Goal: Task Accomplishment & Management: Use online tool/utility

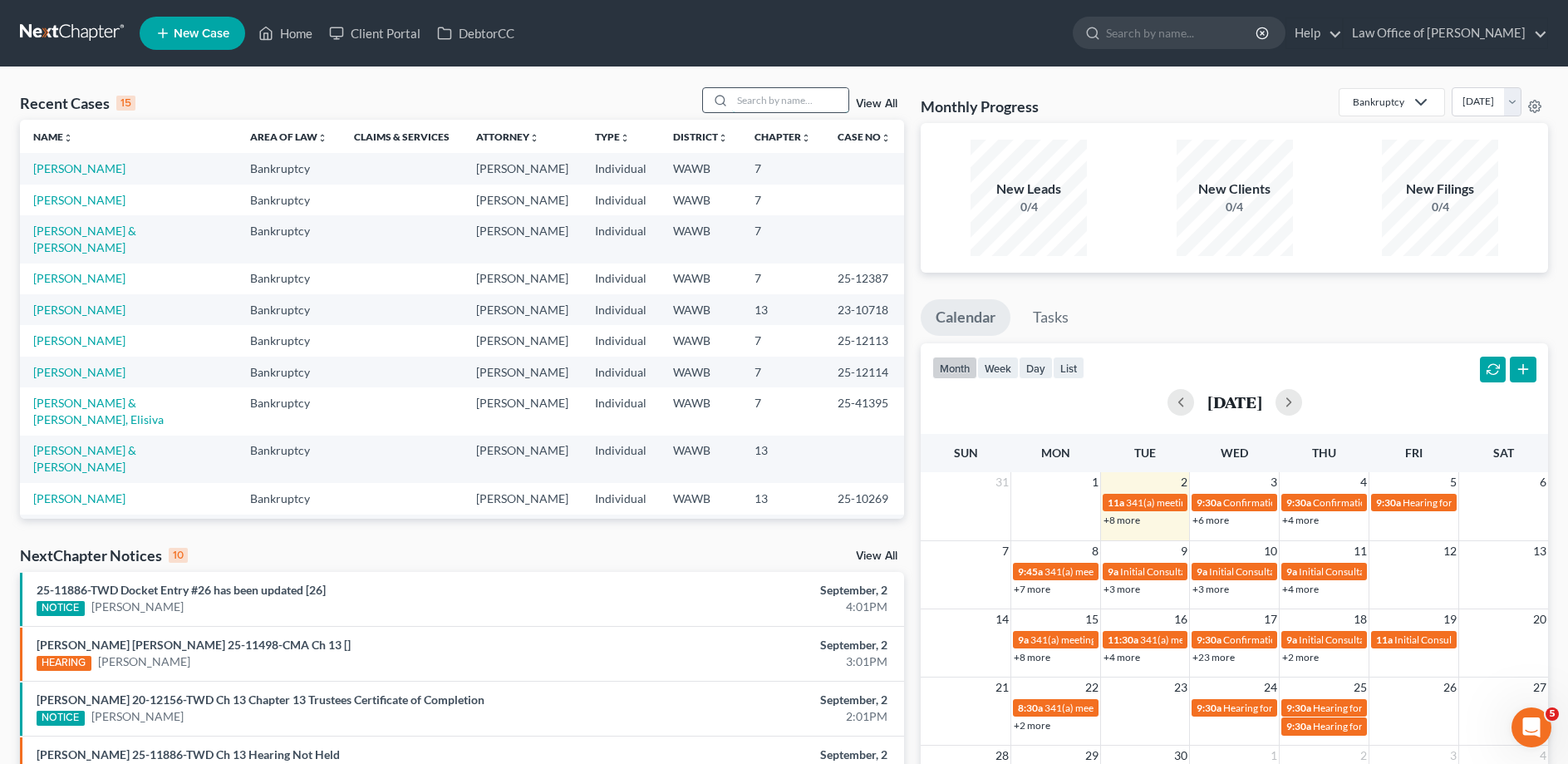
click at [732, 100] on input "search" at bounding box center [790, 100] width 116 height 24
type input "[PERSON_NAME]"
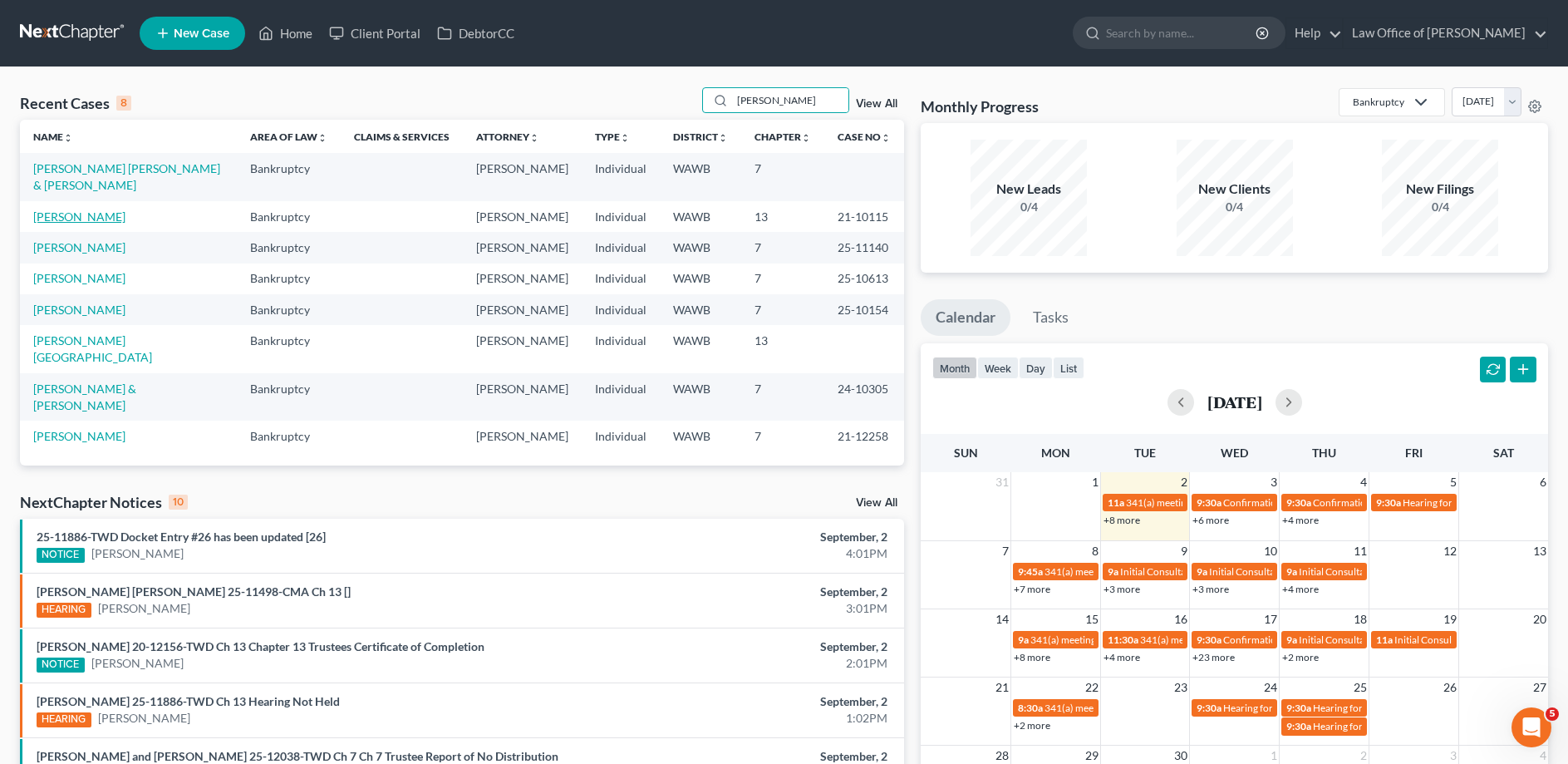
click at [90, 209] on link "[PERSON_NAME]" at bounding box center [79, 216] width 92 height 14
select select "6"
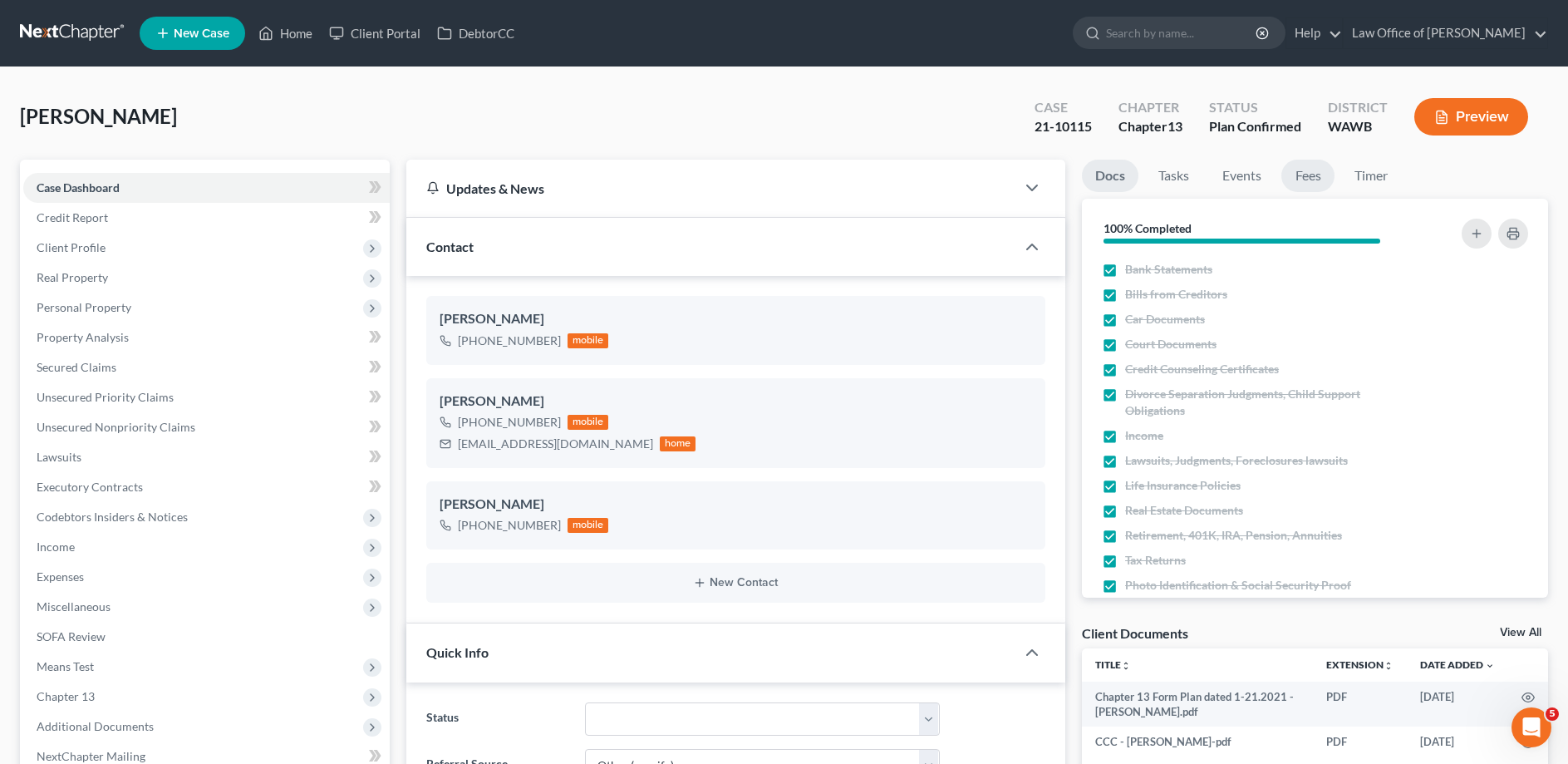
click at [1319, 177] on link "Fees" at bounding box center [1309, 176] width 53 height 33
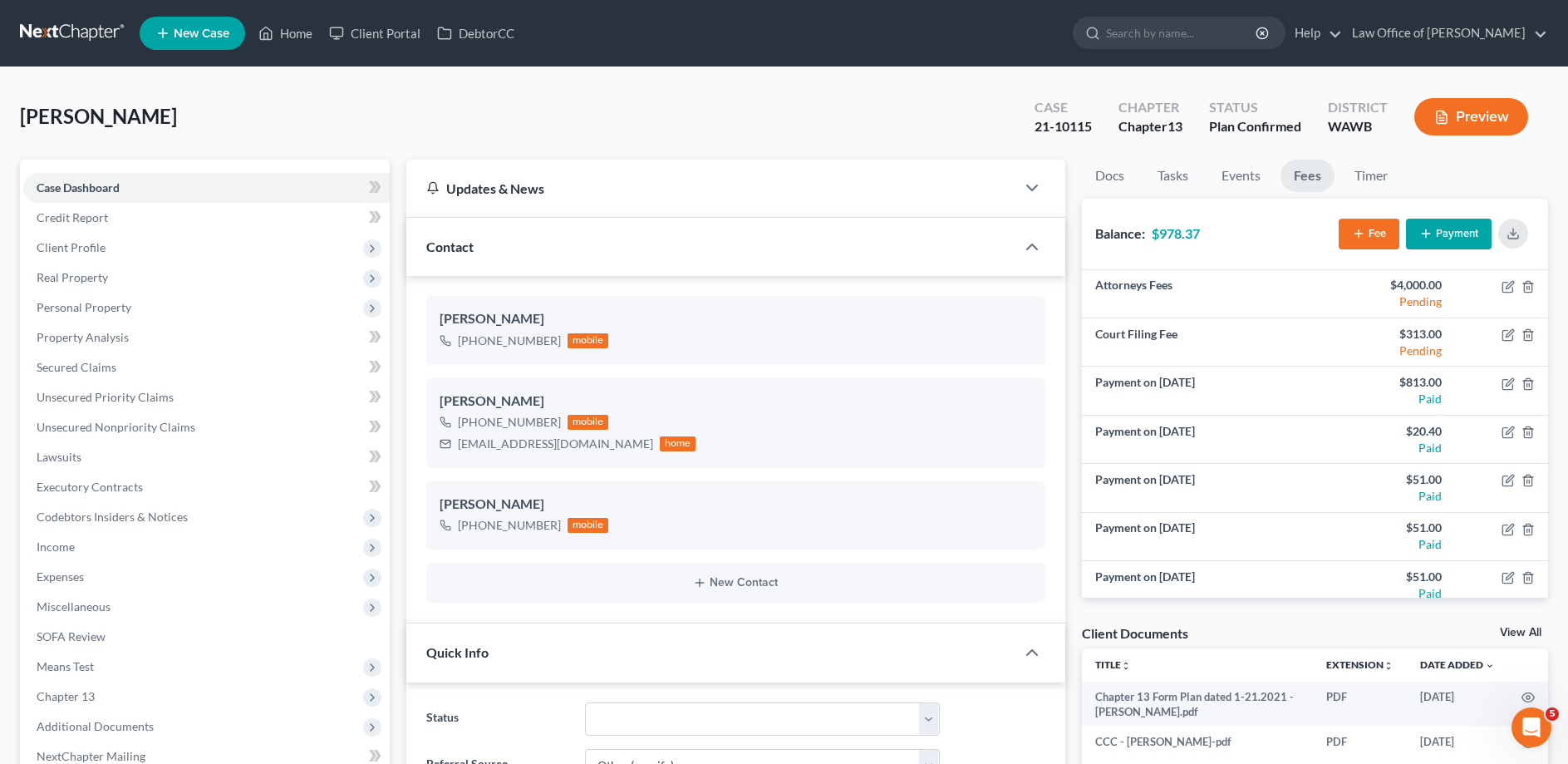
click at [1447, 227] on button "Payment" at bounding box center [1448, 234] width 85 height 31
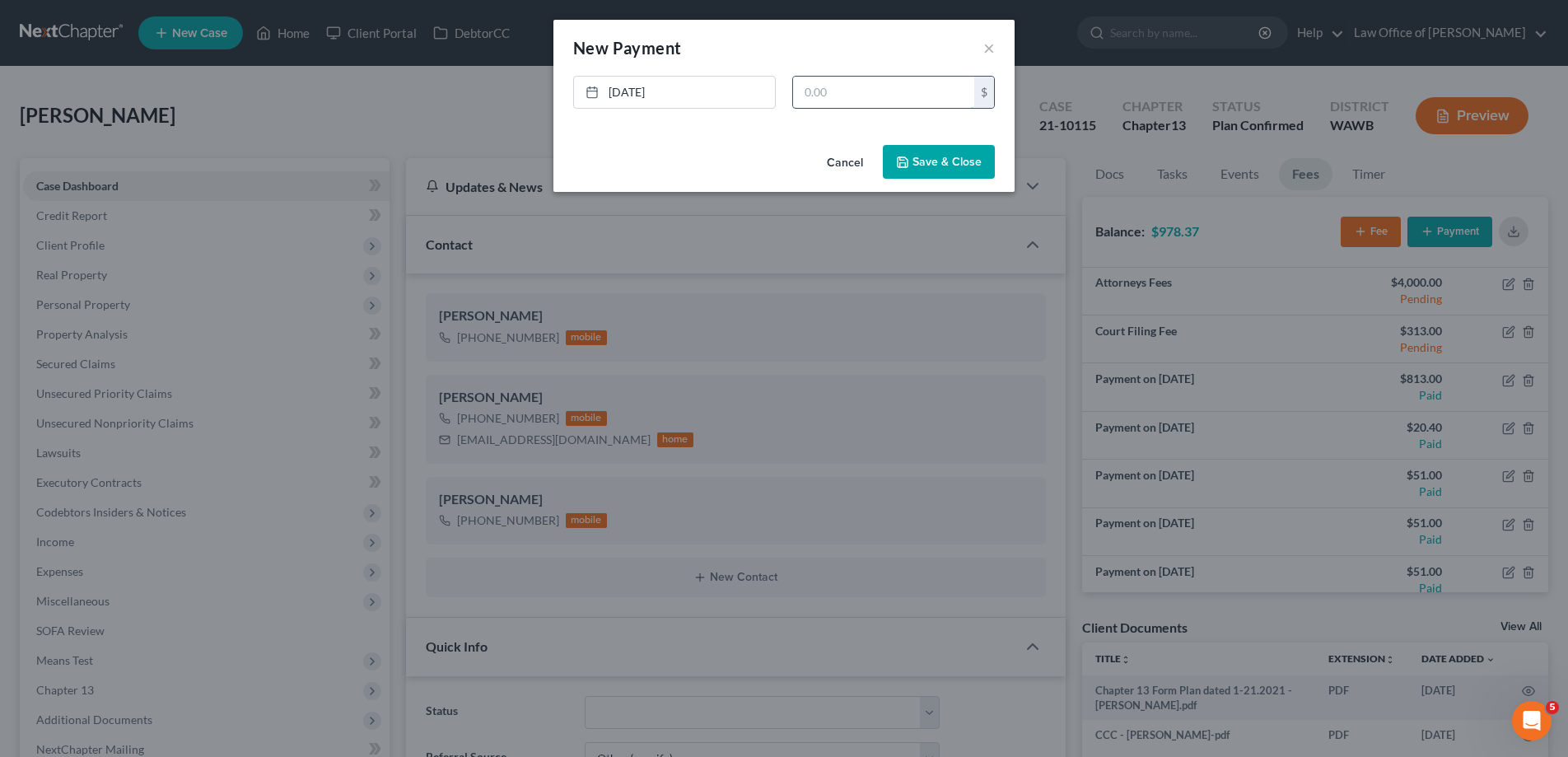
click at [827, 89] on input "text" at bounding box center [883, 92] width 181 height 32
type input "594.86"
click at [976, 155] on button "Save & Close" at bounding box center [938, 162] width 112 height 35
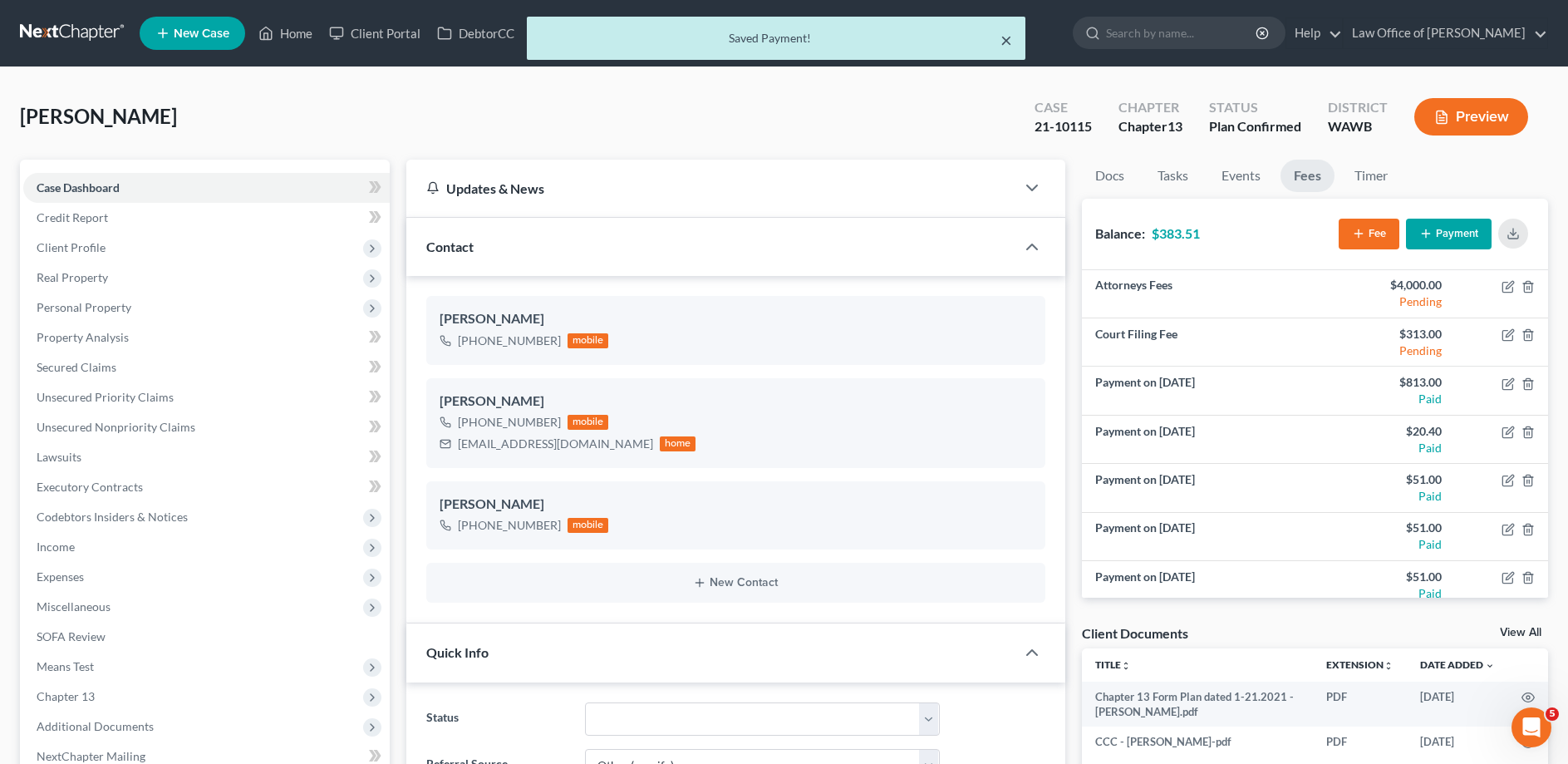
click at [1004, 46] on button "×" at bounding box center [1006, 40] width 12 height 20
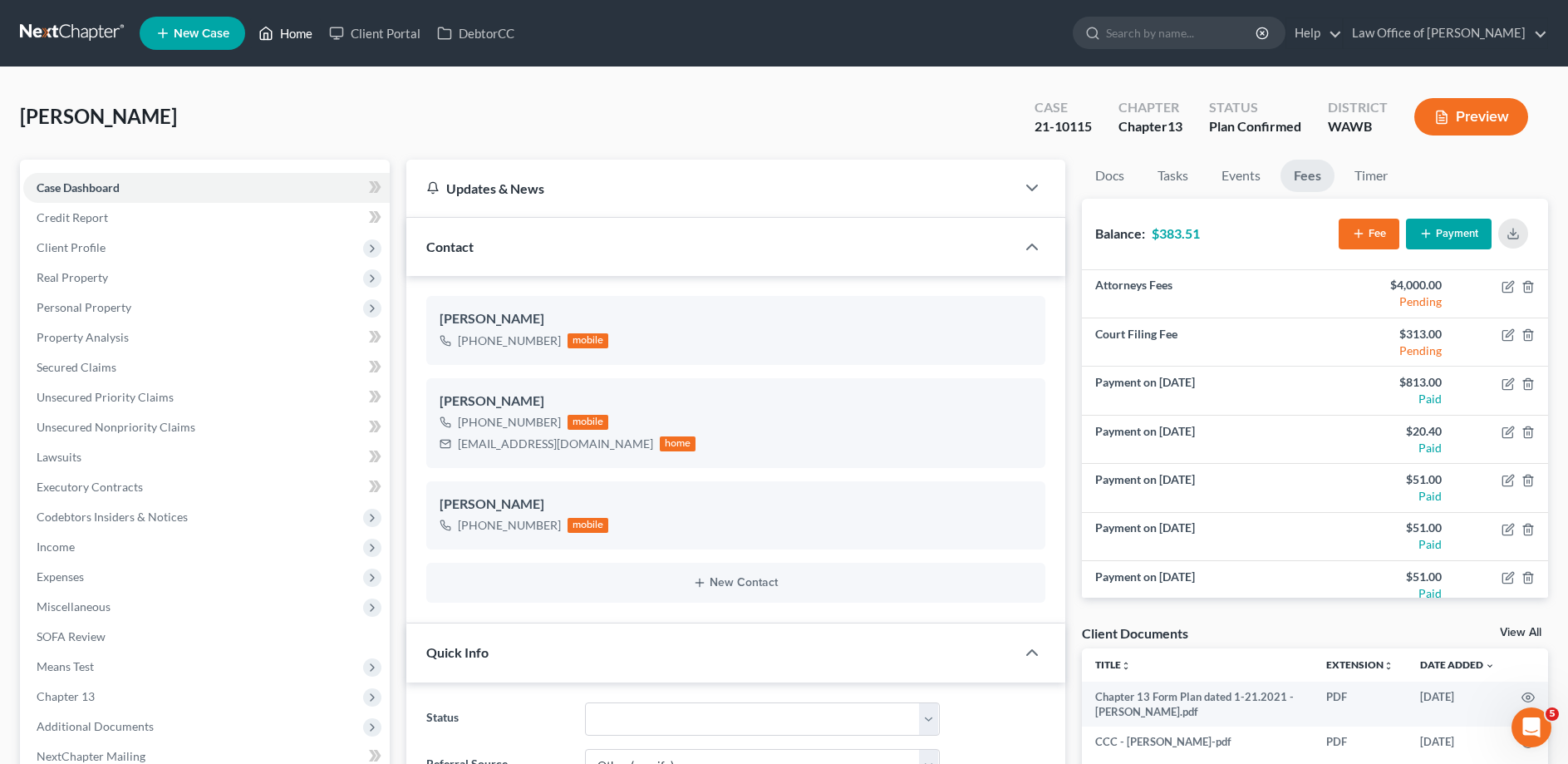
click at [279, 34] on link "Home" at bounding box center [285, 33] width 71 height 30
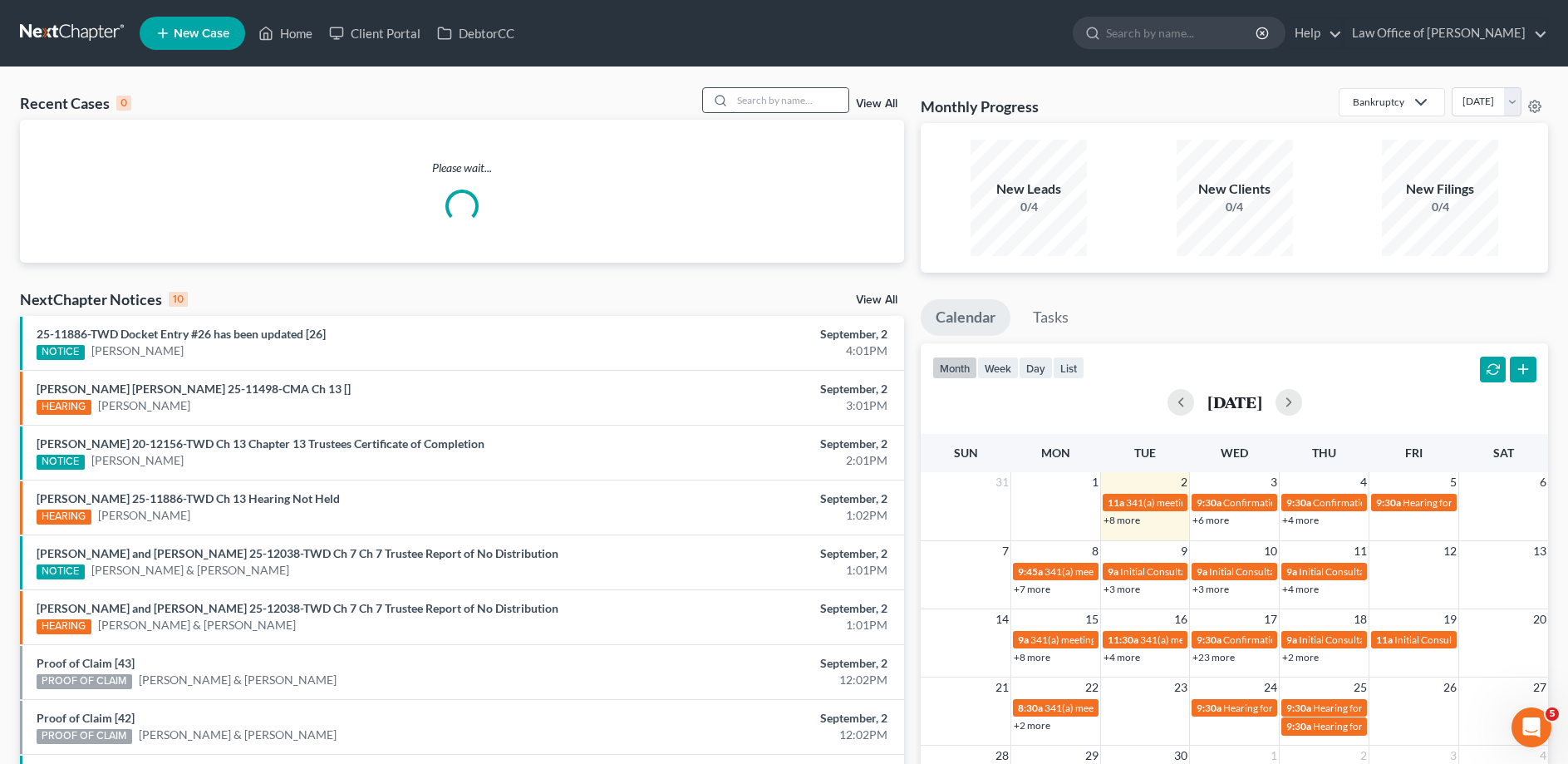
click at [793, 96] on input "search" at bounding box center [790, 100] width 116 height 24
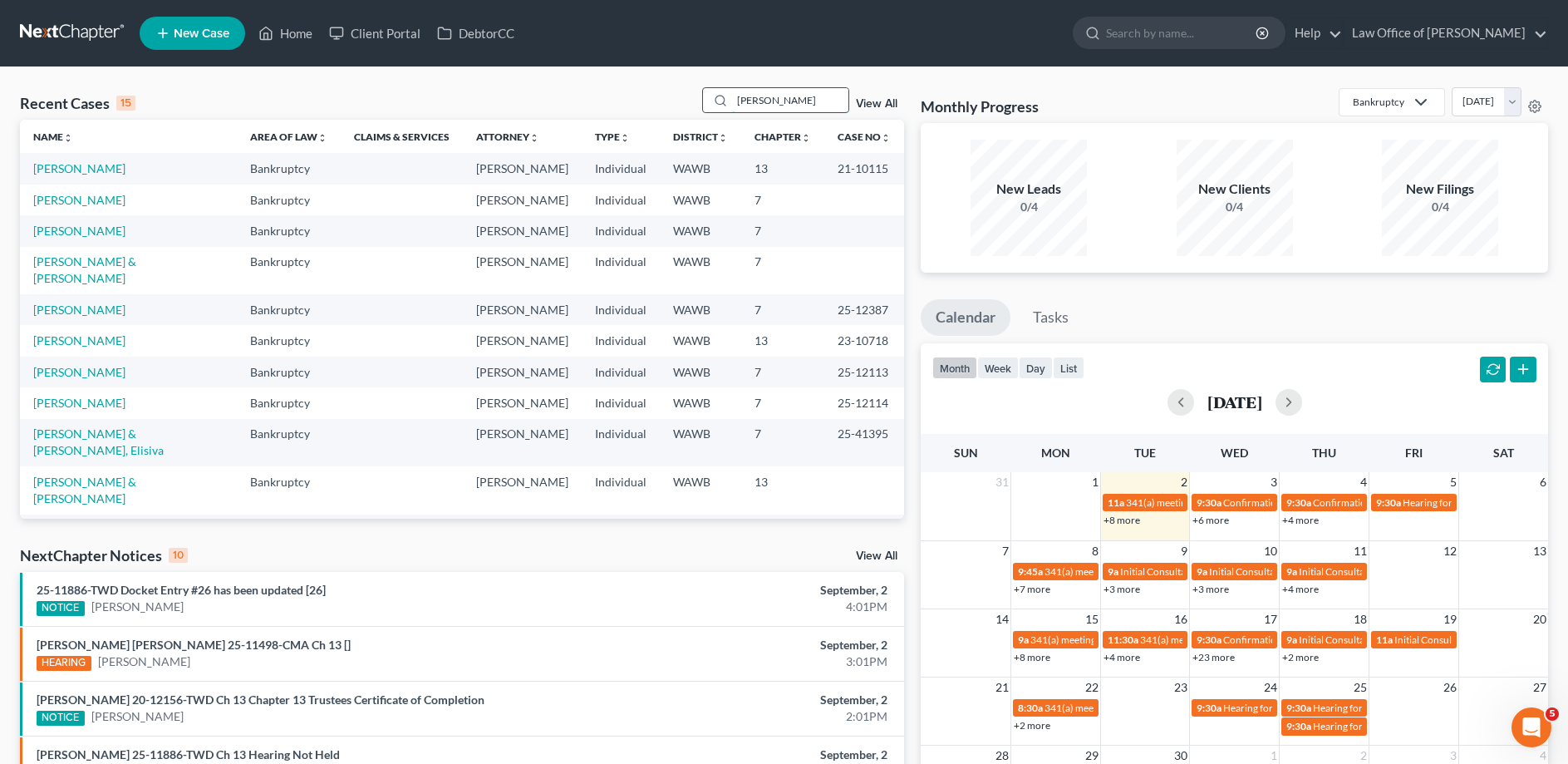
type input "[PERSON_NAME]"
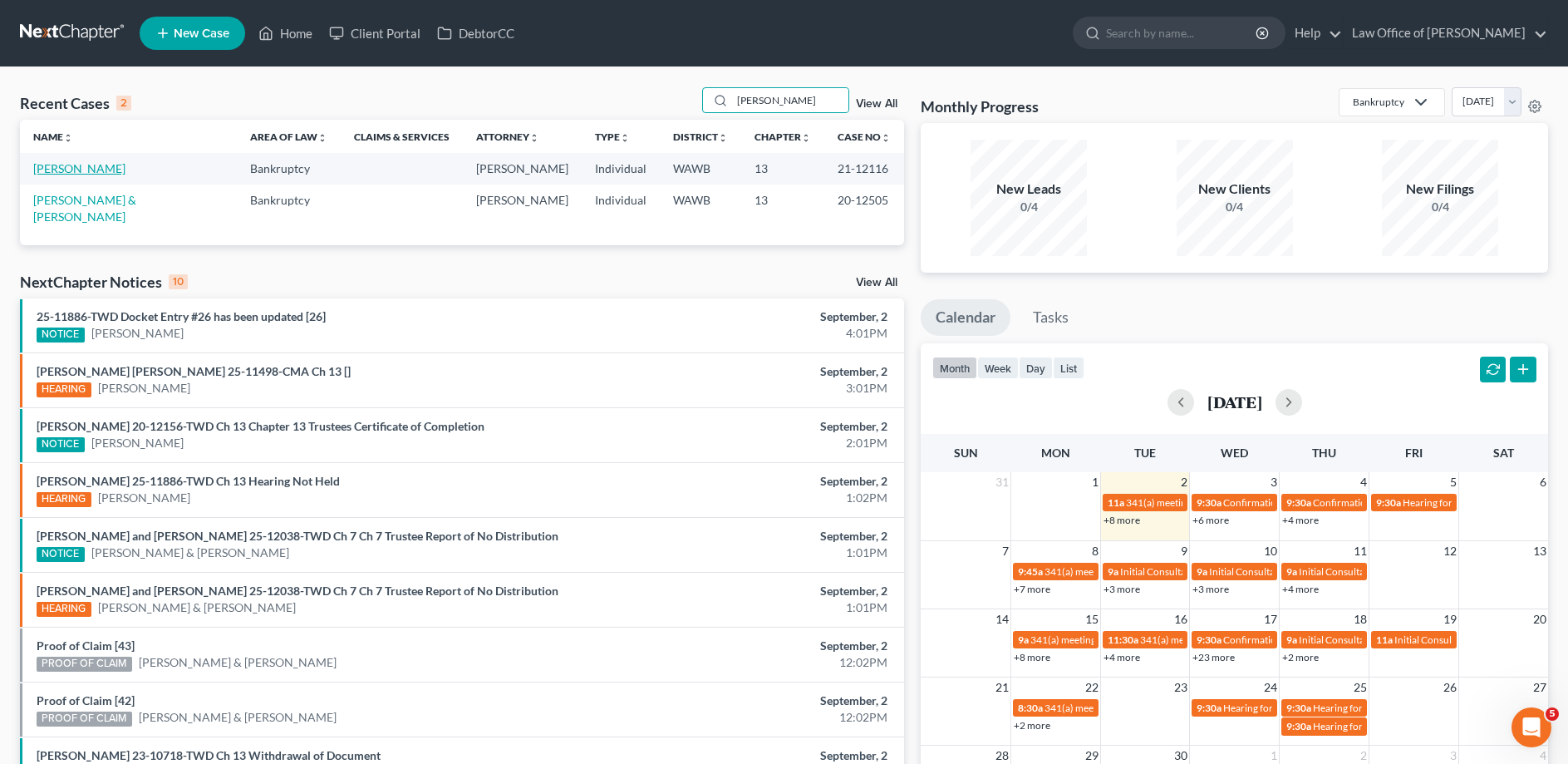
click at [51, 169] on link "[PERSON_NAME]" at bounding box center [79, 168] width 92 height 14
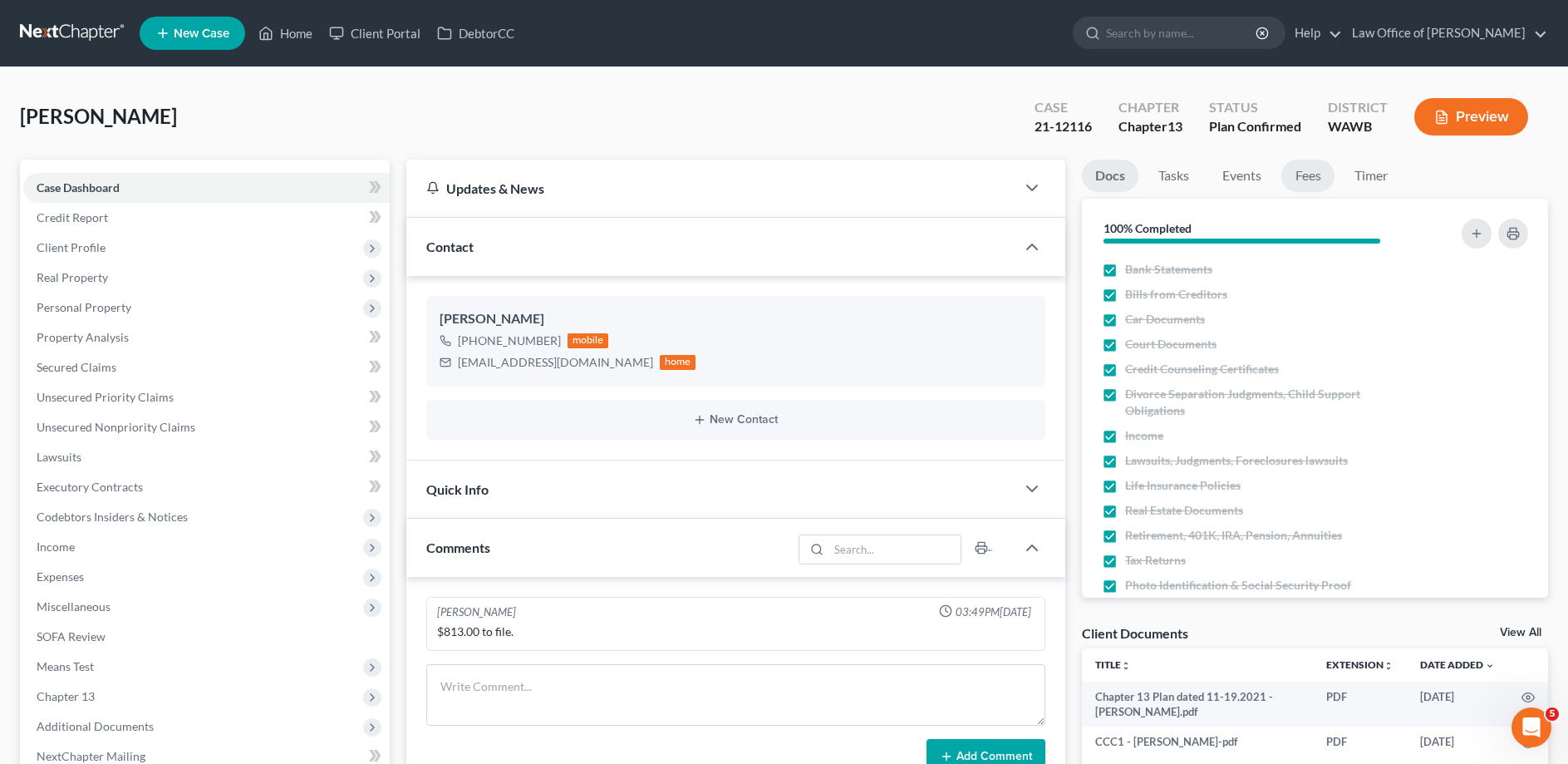
click at [1315, 172] on link "Fees" at bounding box center [1309, 176] width 53 height 33
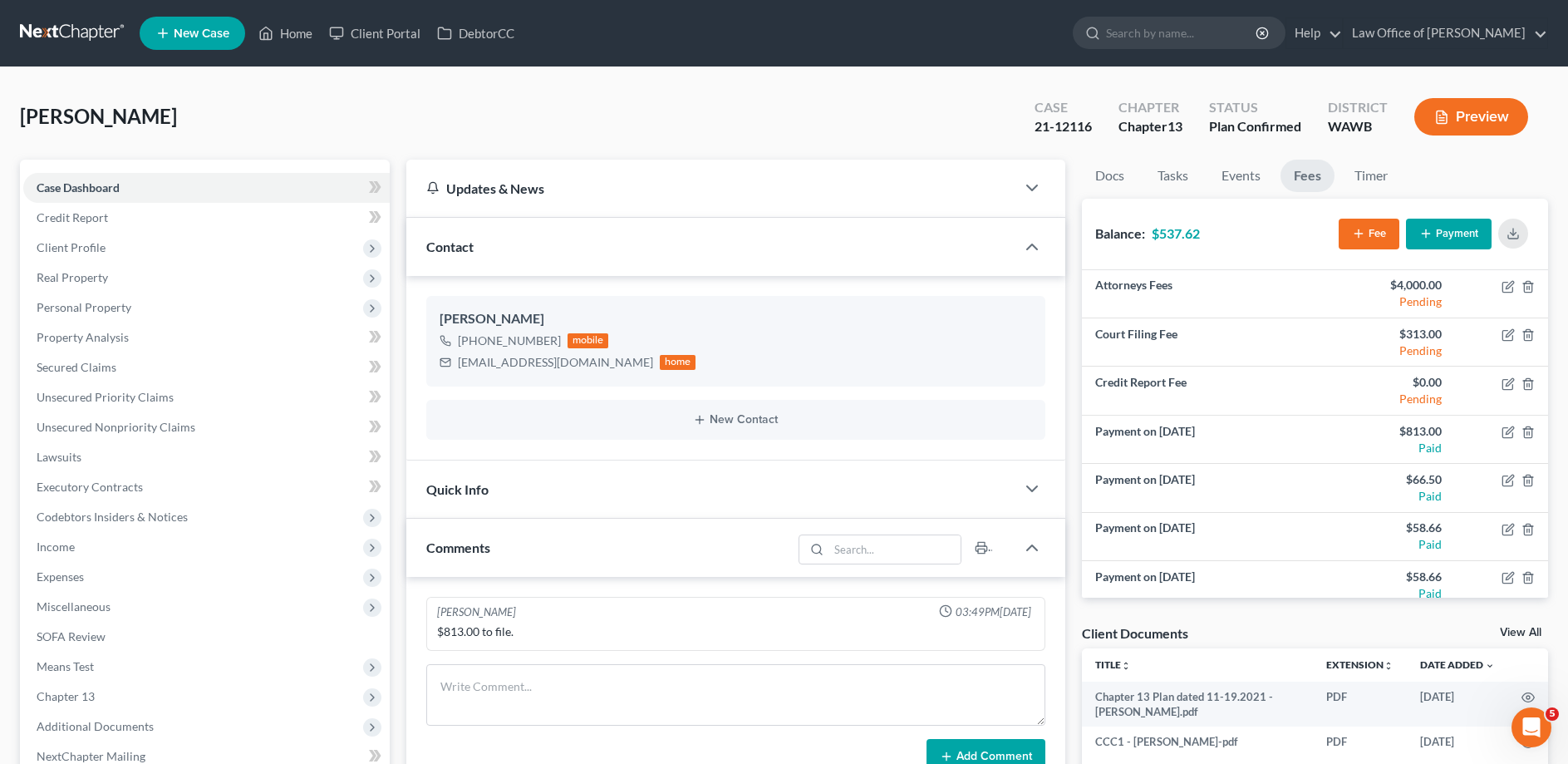
click at [1455, 230] on button "Payment" at bounding box center [1448, 234] width 85 height 31
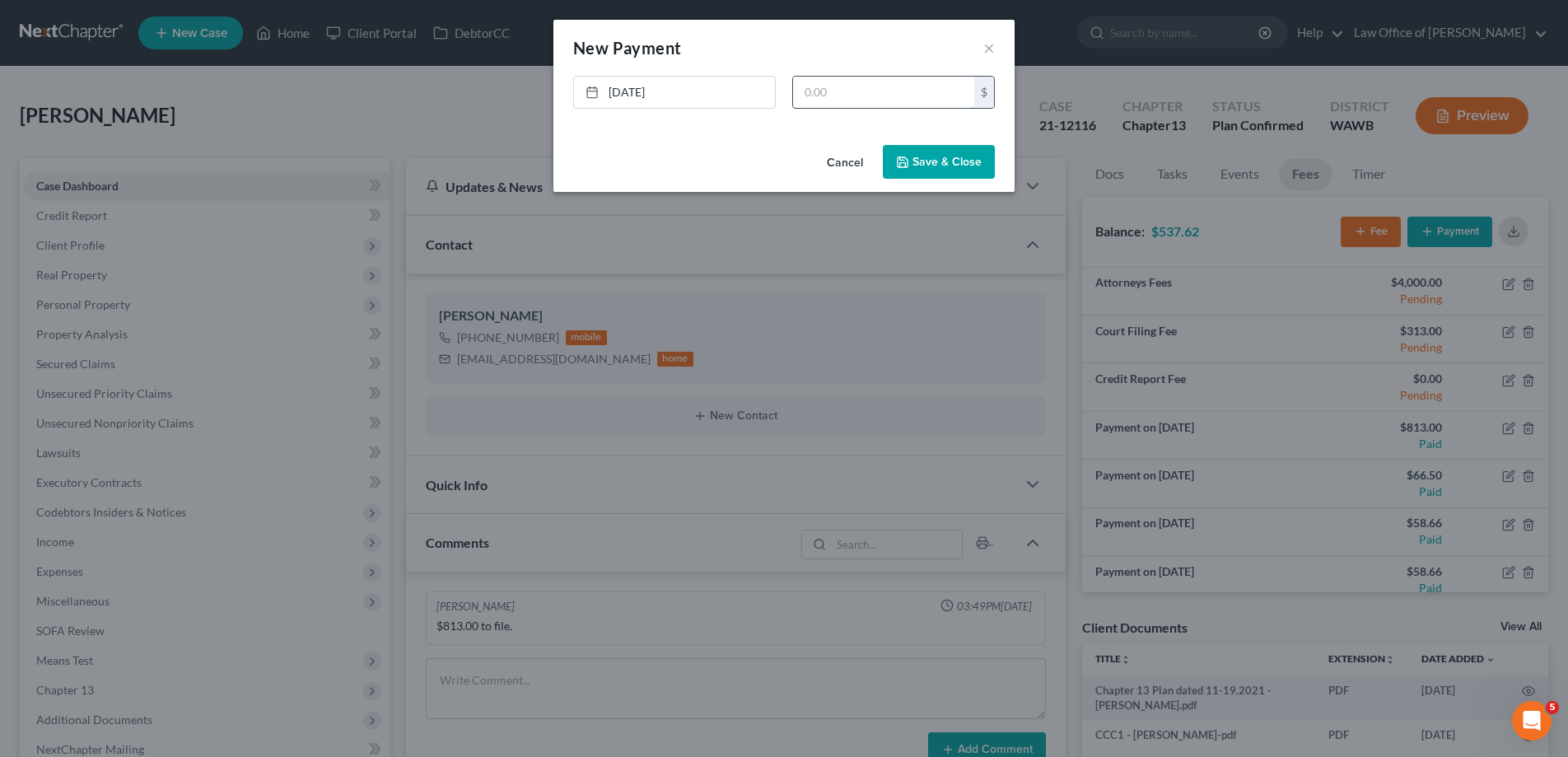
click at [886, 79] on input "text" at bounding box center [883, 92] width 181 height 32
type input "46.90"
click at [964, 168] on button "Save & Close" at bounding box center [938, 162] width 112 height 35
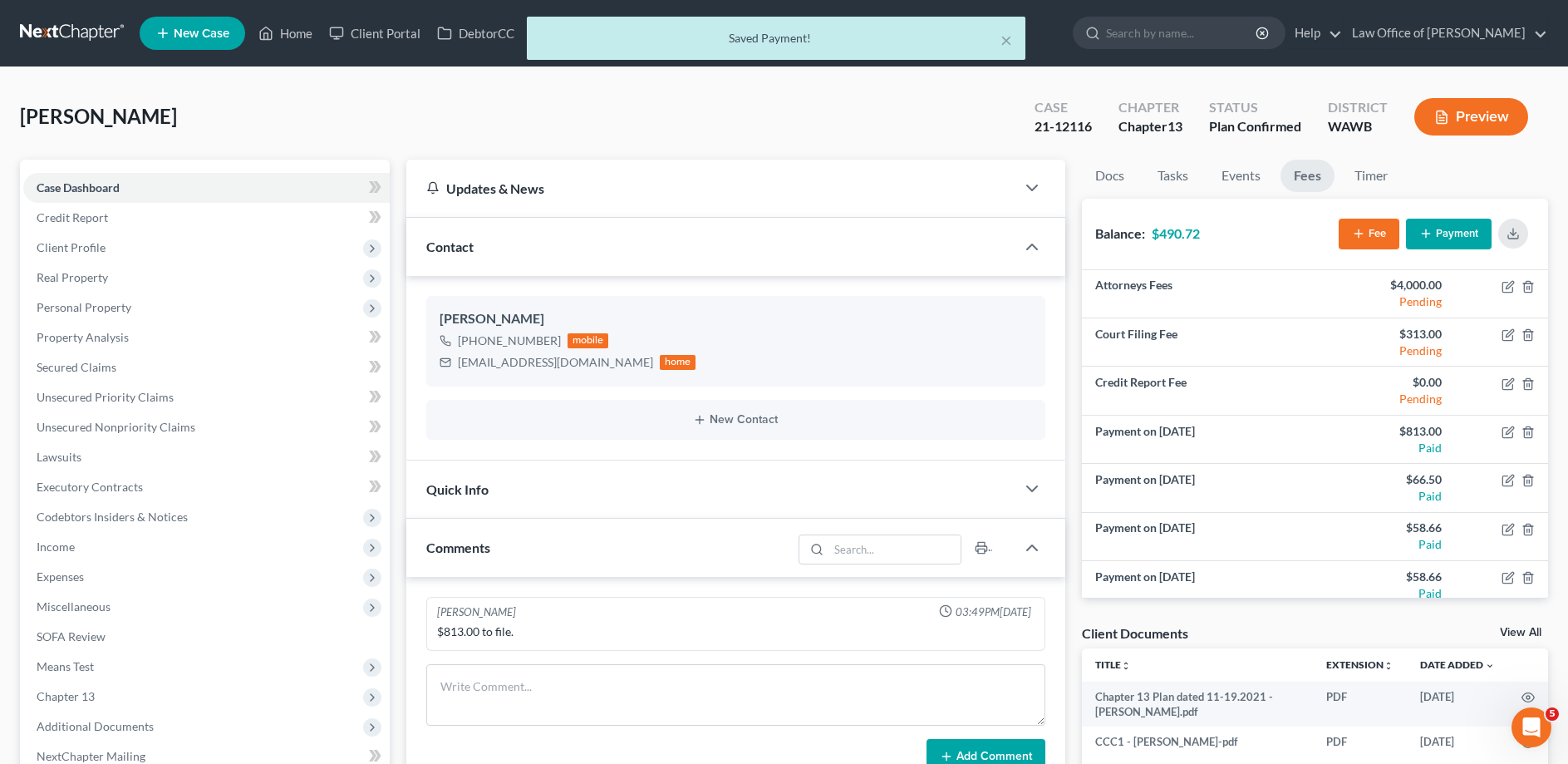
click at [1013, 39] on div "× Saved Payment!" at bounding box center [776, 38] width 499 height 43
click at [1007, 40] on button "×" at bounding box center [1006, 40] width 12 height 20
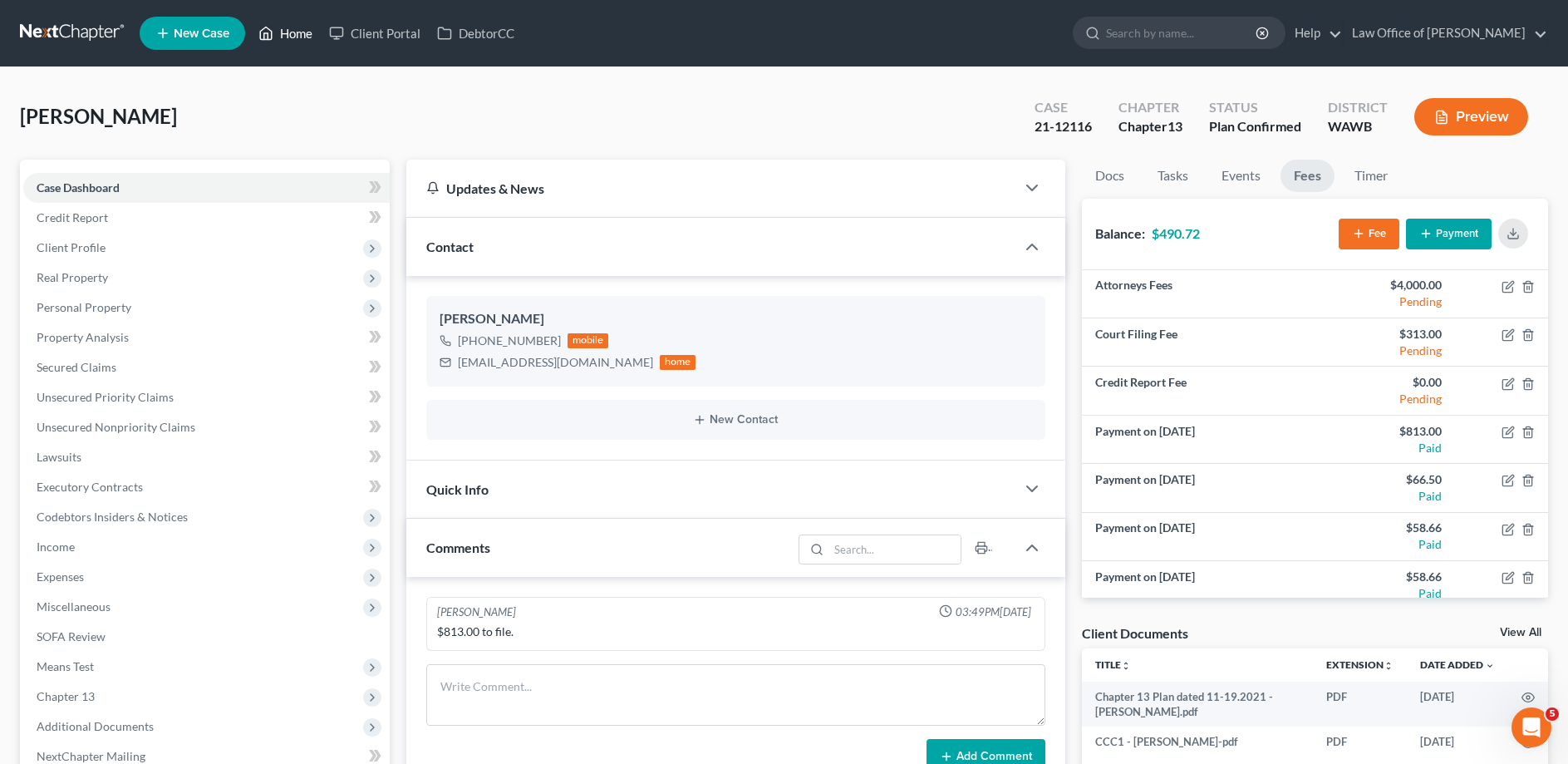
click at [295, 32] on link "Home" at bounding box center [285, 33] width 71 height 30
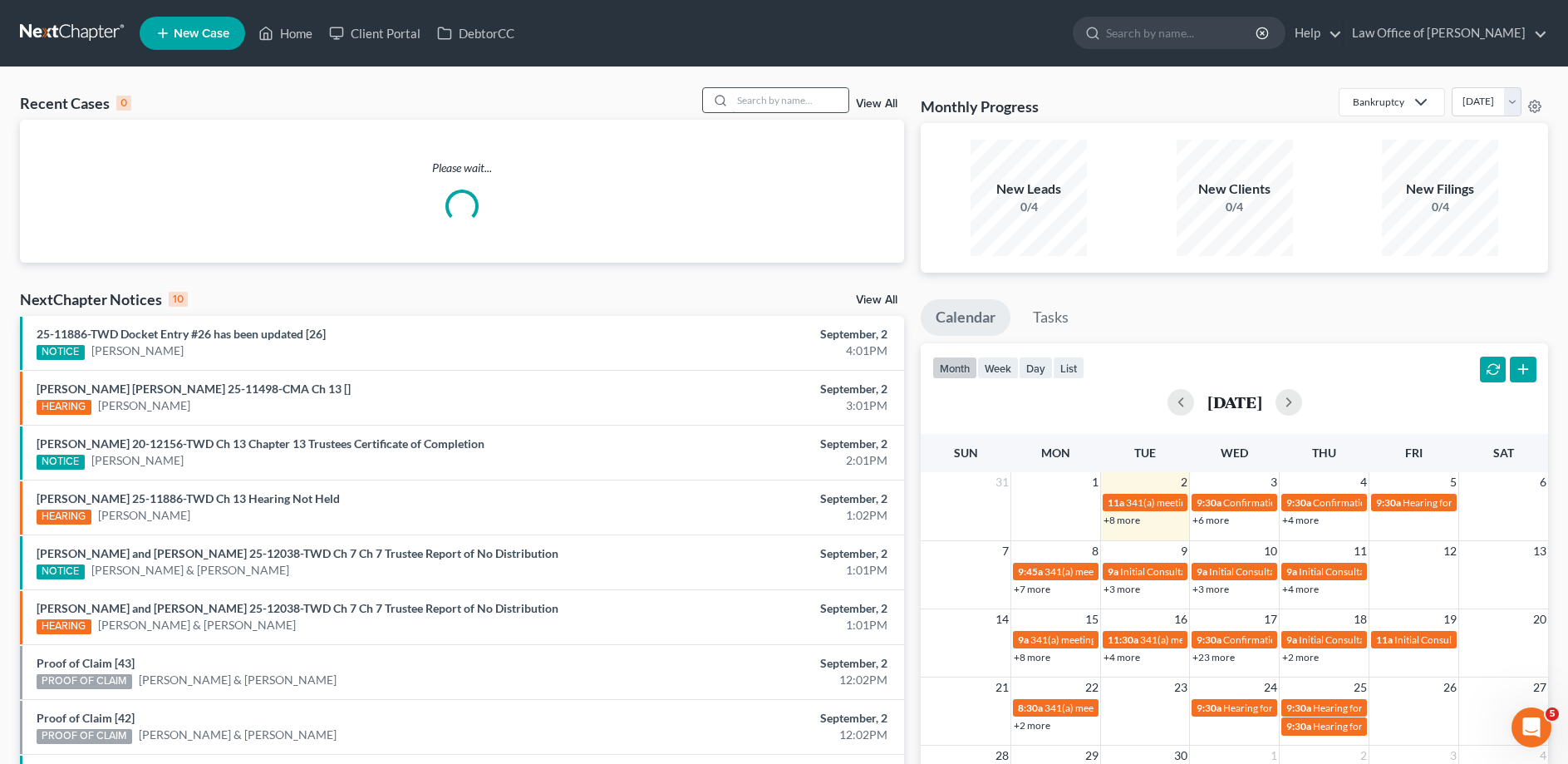
click at [782, 102] on input "search" at bounding box center [790, 100] width 116 height 24
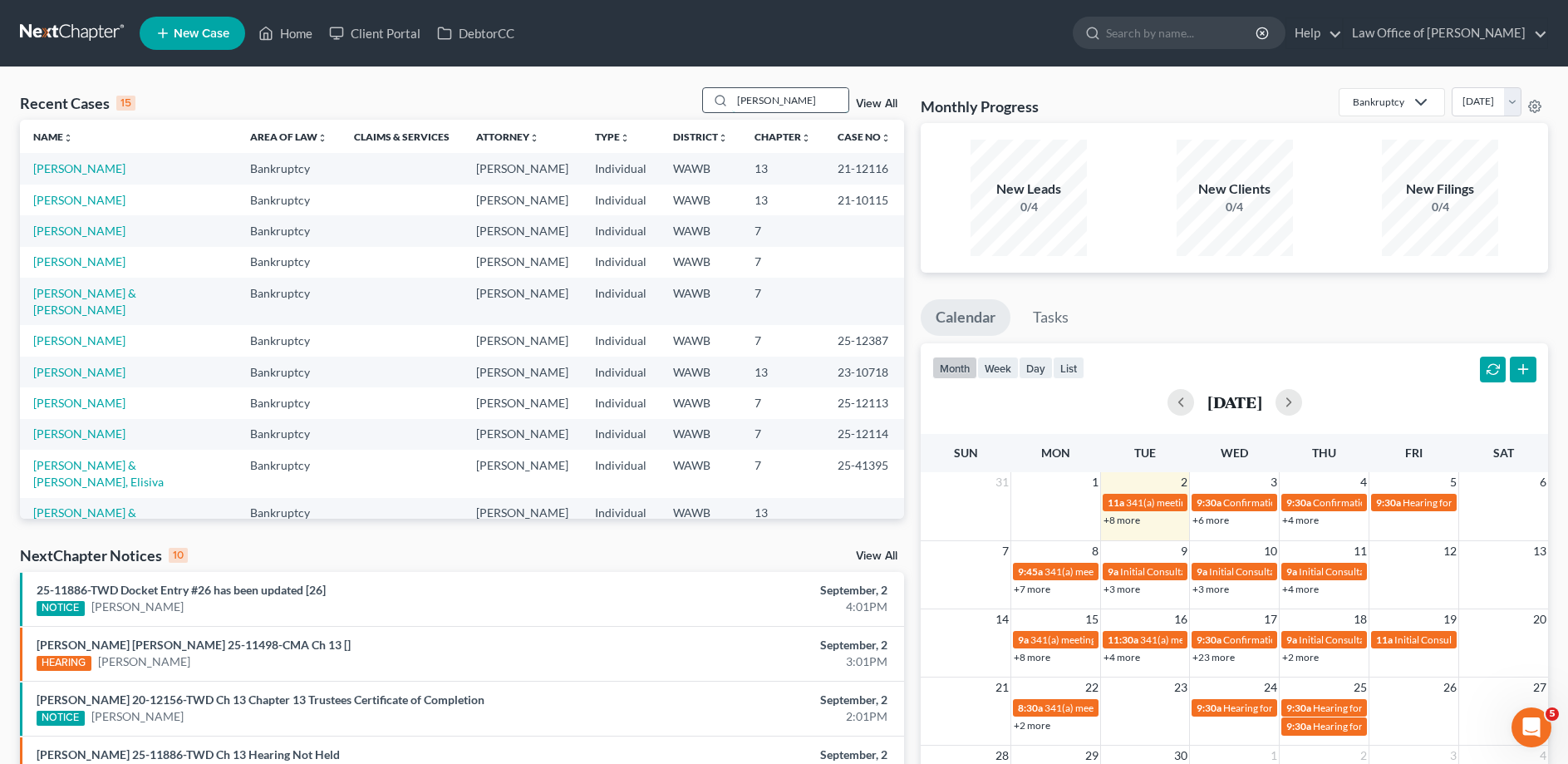
type input "[PERSON_NAME]"
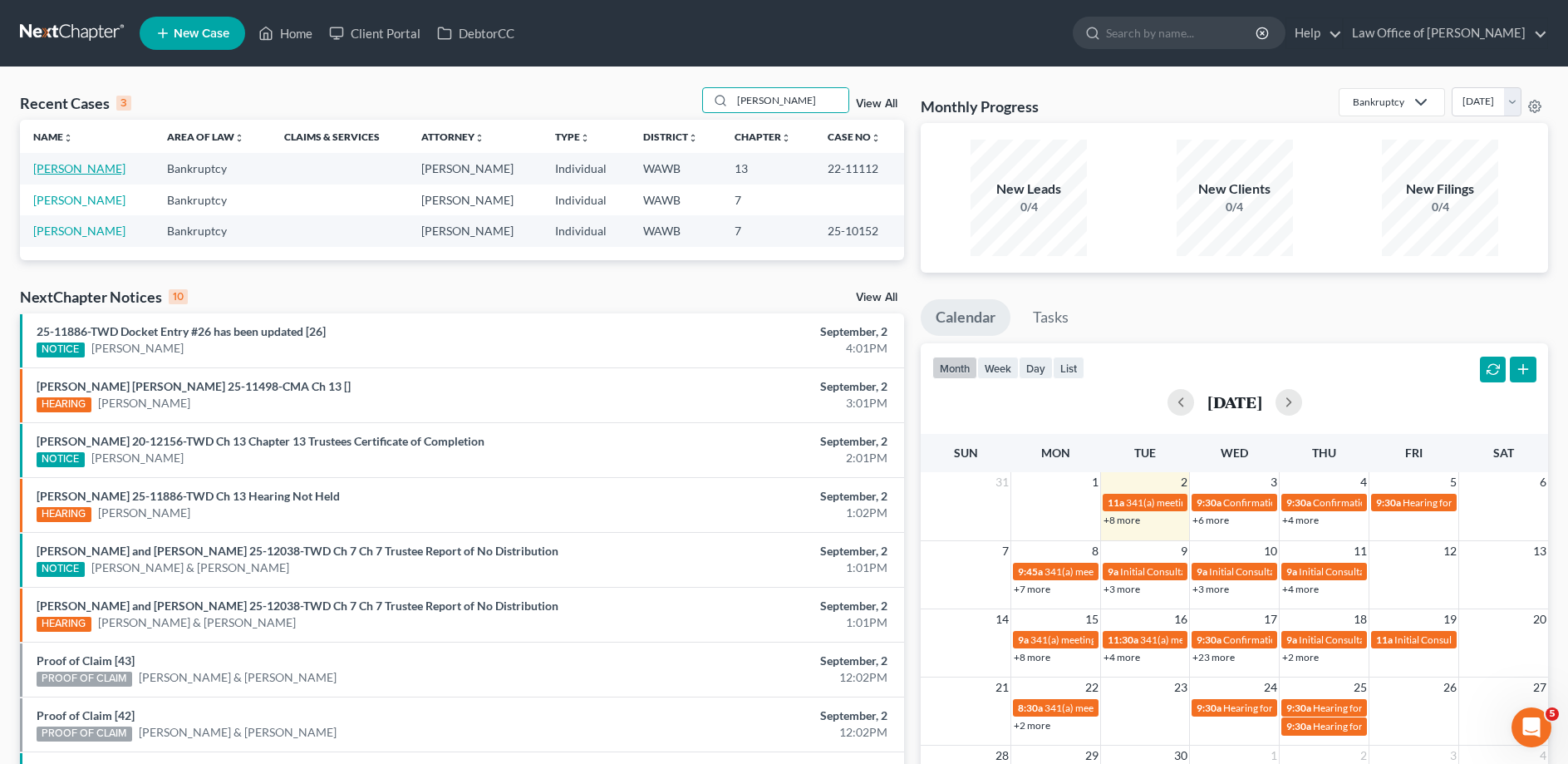
click at [107, 169] on link "[PERSON_NAME]" at bounding box center [79, 168] width 92 height 14
select select "7"
select select "6"
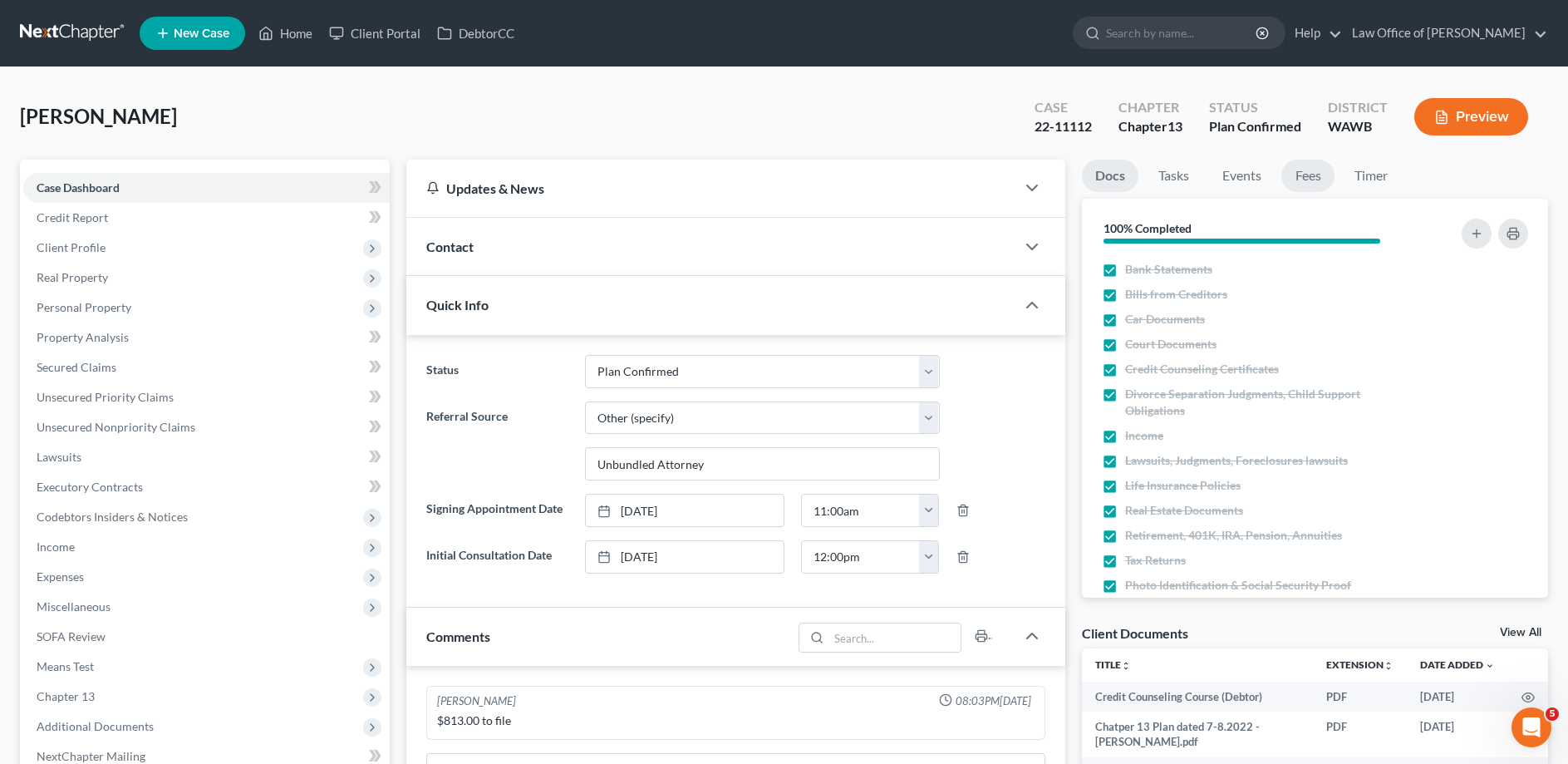
click at [1304, 179] on link "Fees" at bounding box center [1309, 176] width 53 height 33
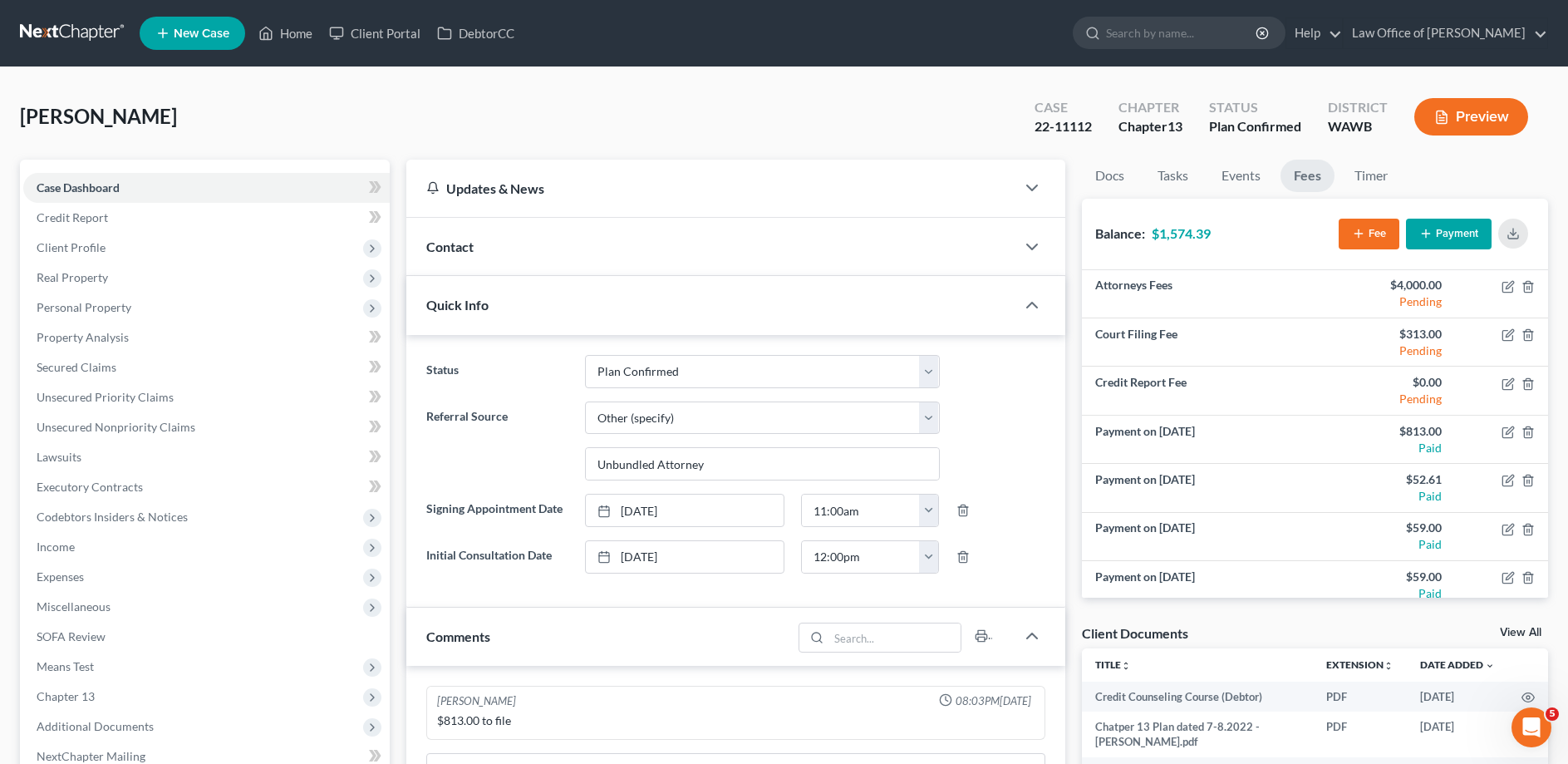
click at [1447, 233] on button "Payment" at bounding box center [1448, 234] width 85 height 31
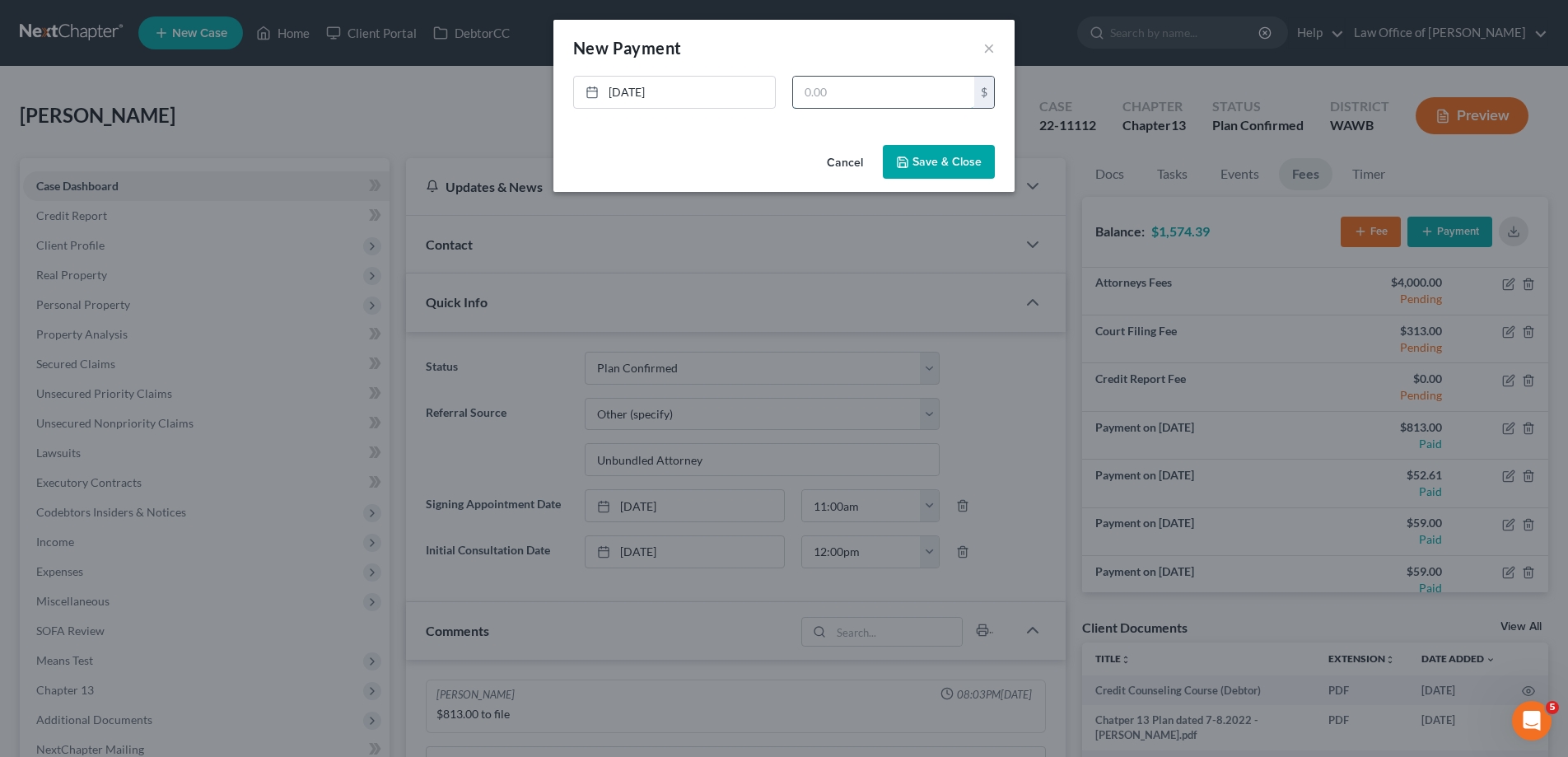
click at [853, 84] on input "text" at bounding box center [883, 92] width 181 height 32
type input "57.00"
click at [924, 153] on button "Save & Close" at bounding box center [938, 162] width 112 height 35
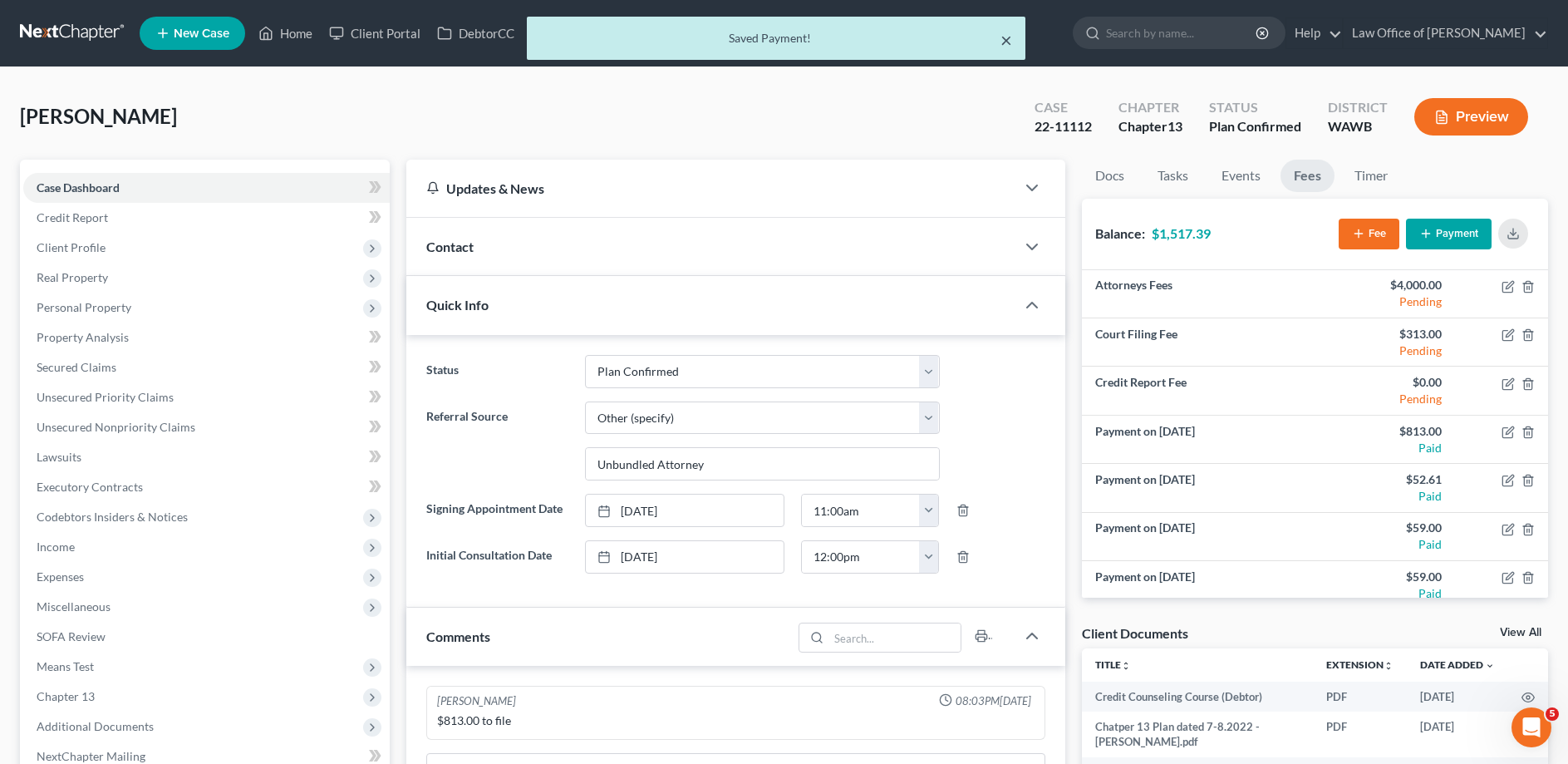
click at [1004, 40] on button "×" at bounding box center [1006, 40] width 12 height 20
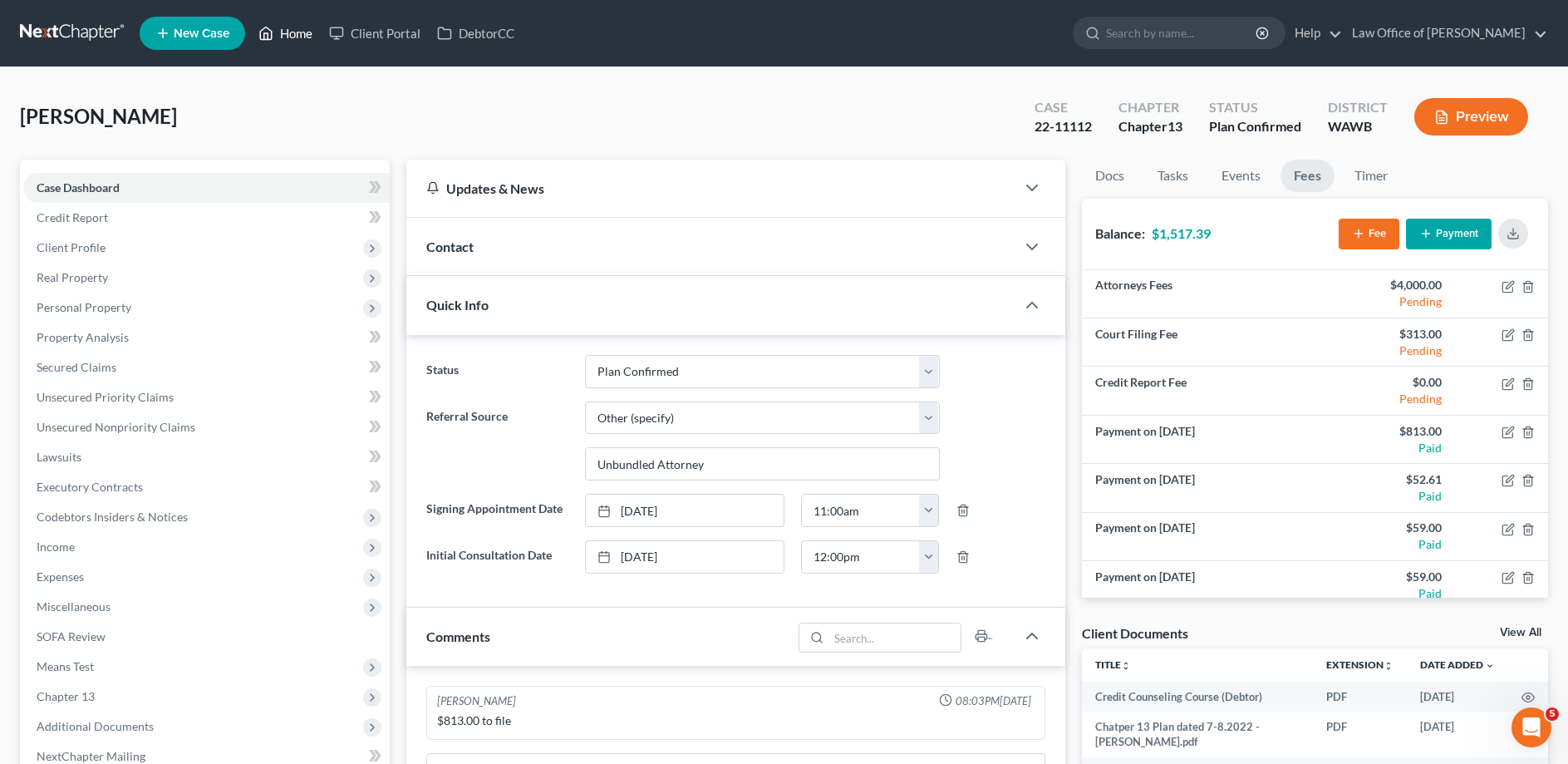
click at [280, 24] on link "Home" at bounding box center [285, 33] width 71 height 30
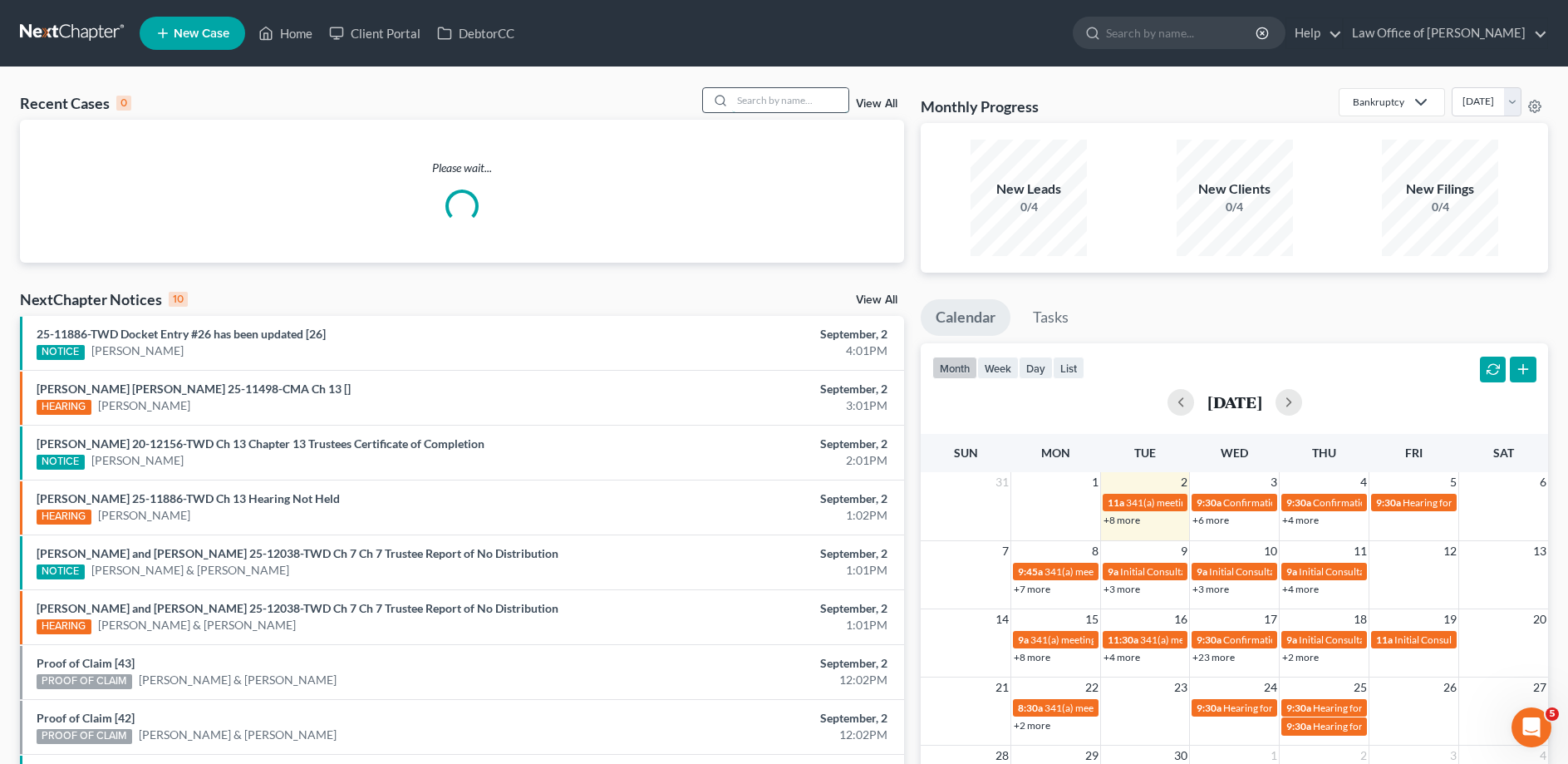
click at [775, 97] on input "search" at bounding box center [790, 100] width 116 height 24
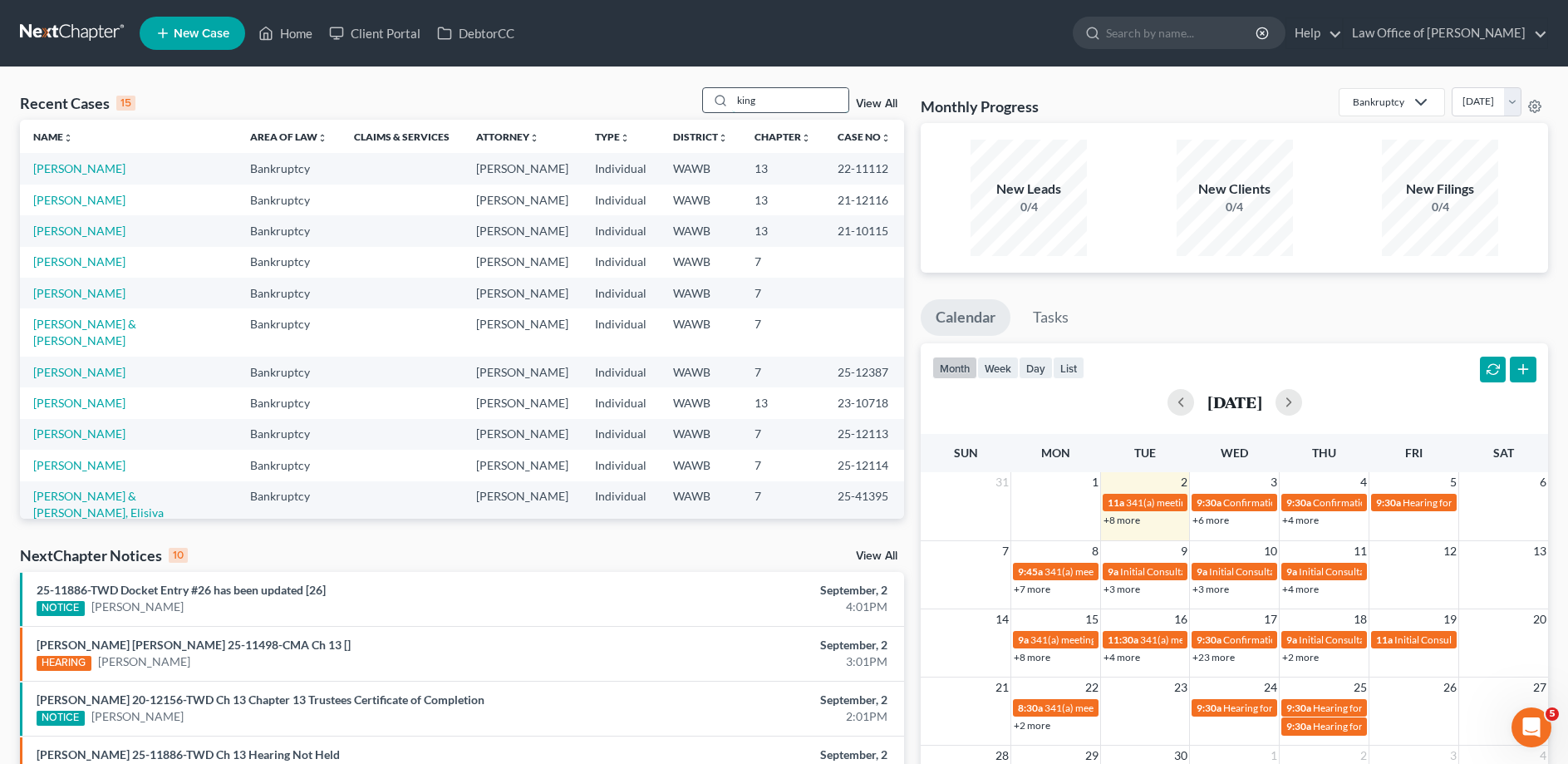
type input "king"
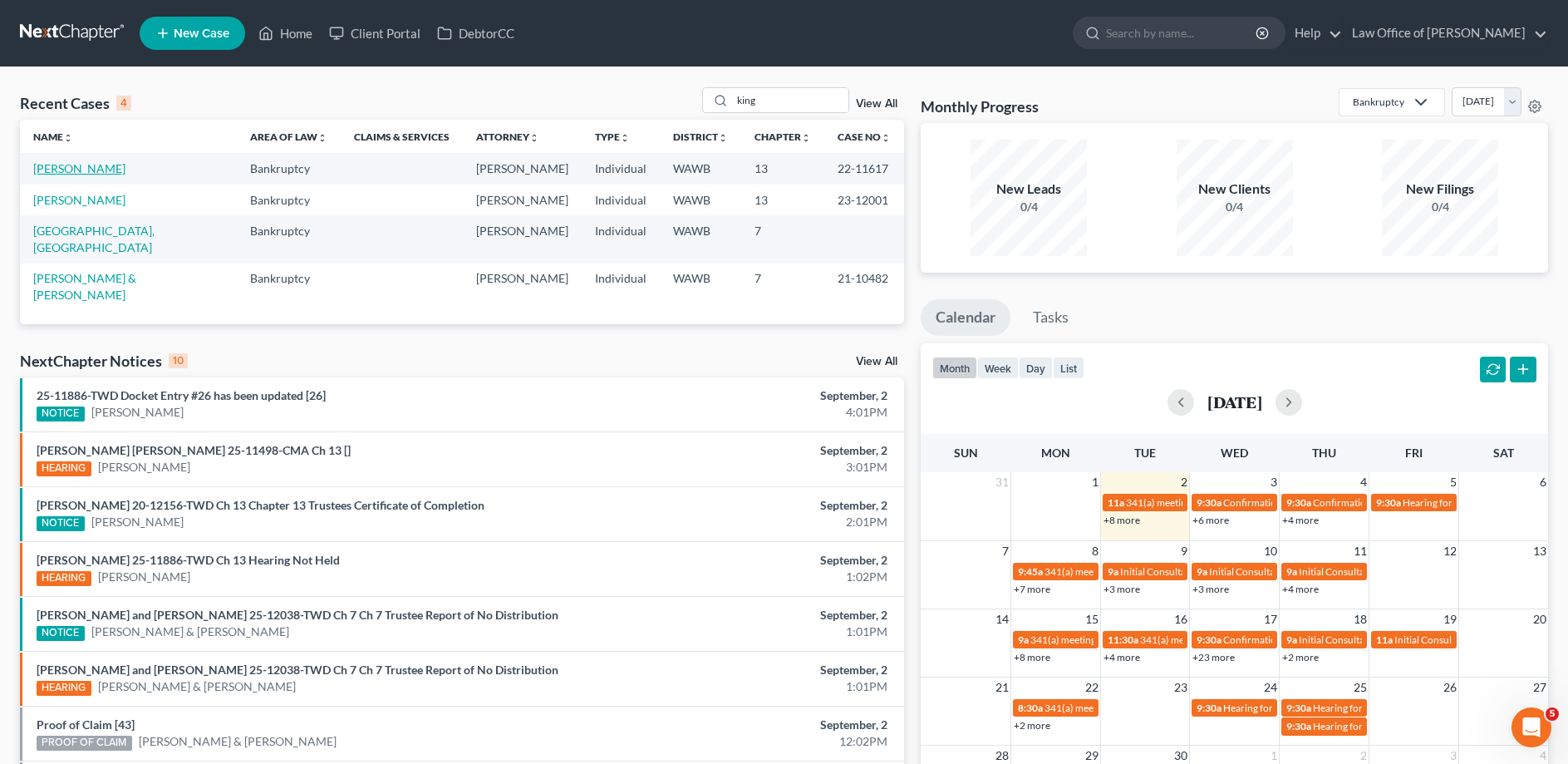
click at [50, 166] on link "[PERSON_NAME]" at bounding box center [79, 168] width 92 height 14
select select "6"
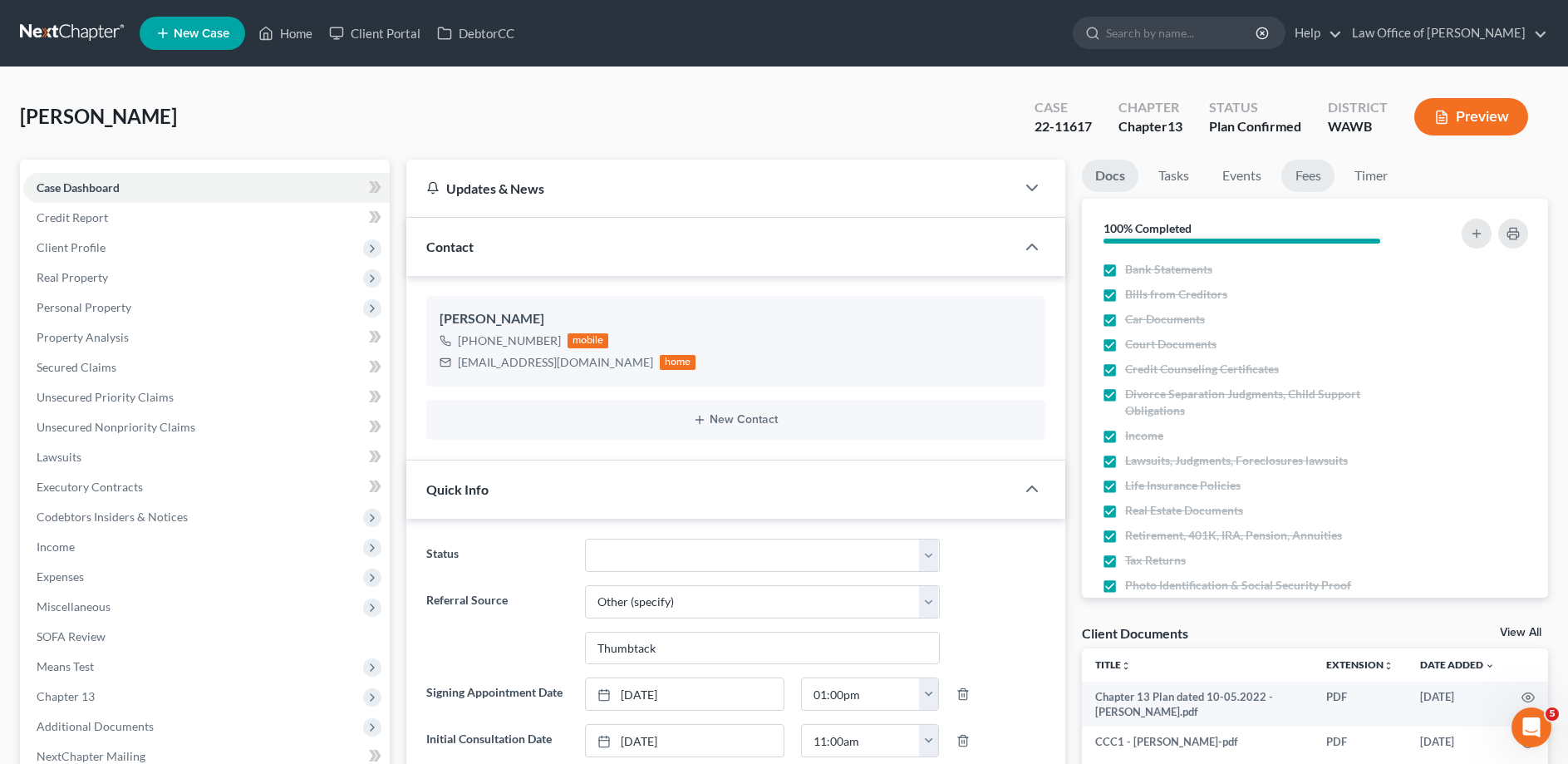
click at [1305, 166] on link "Fees" at bounding box center [1309, 176] width 53 height 33
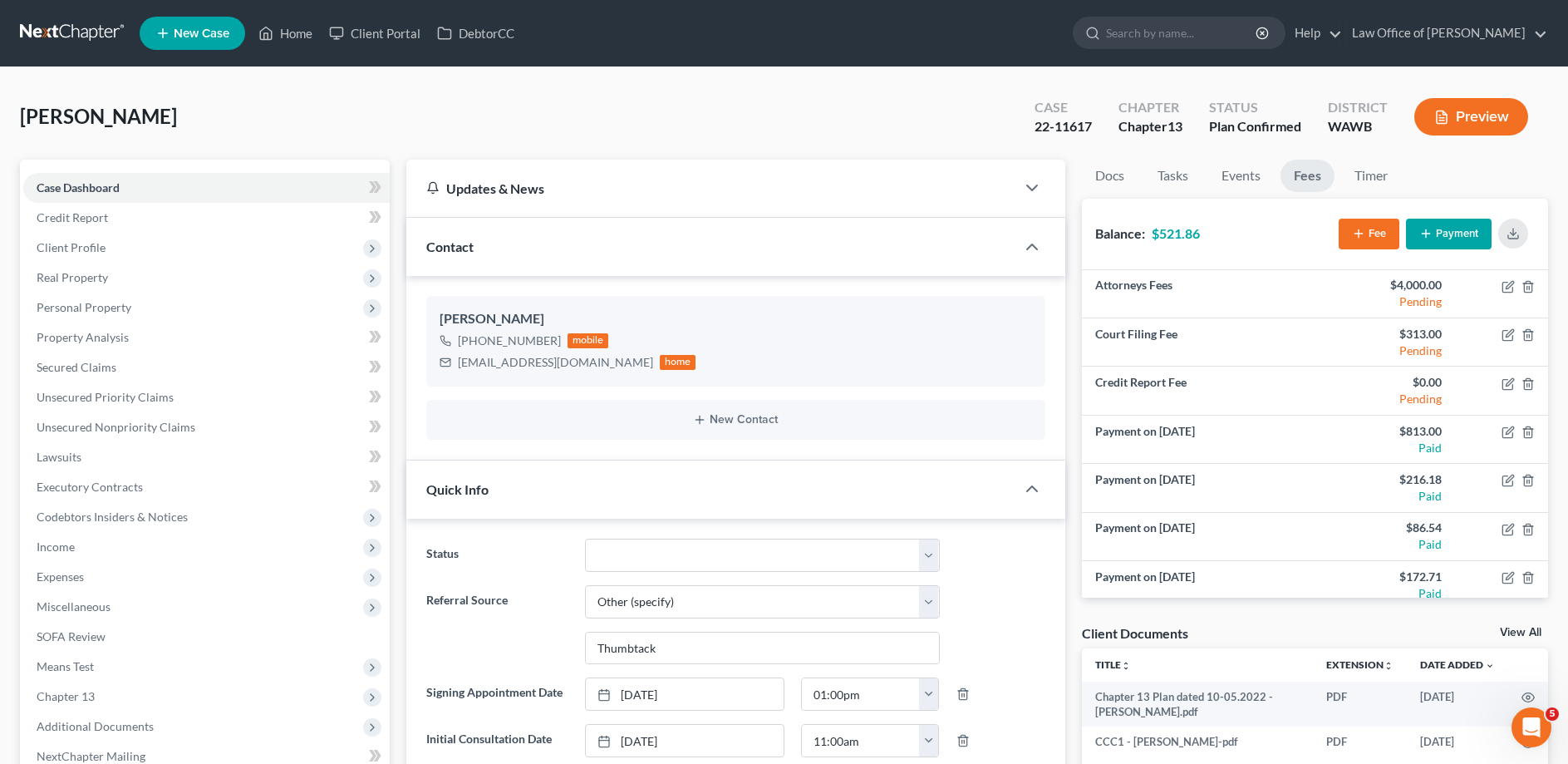
click at [1450, 229] on button "Payment" at bounding box center [1448, 234] width 85 height 31
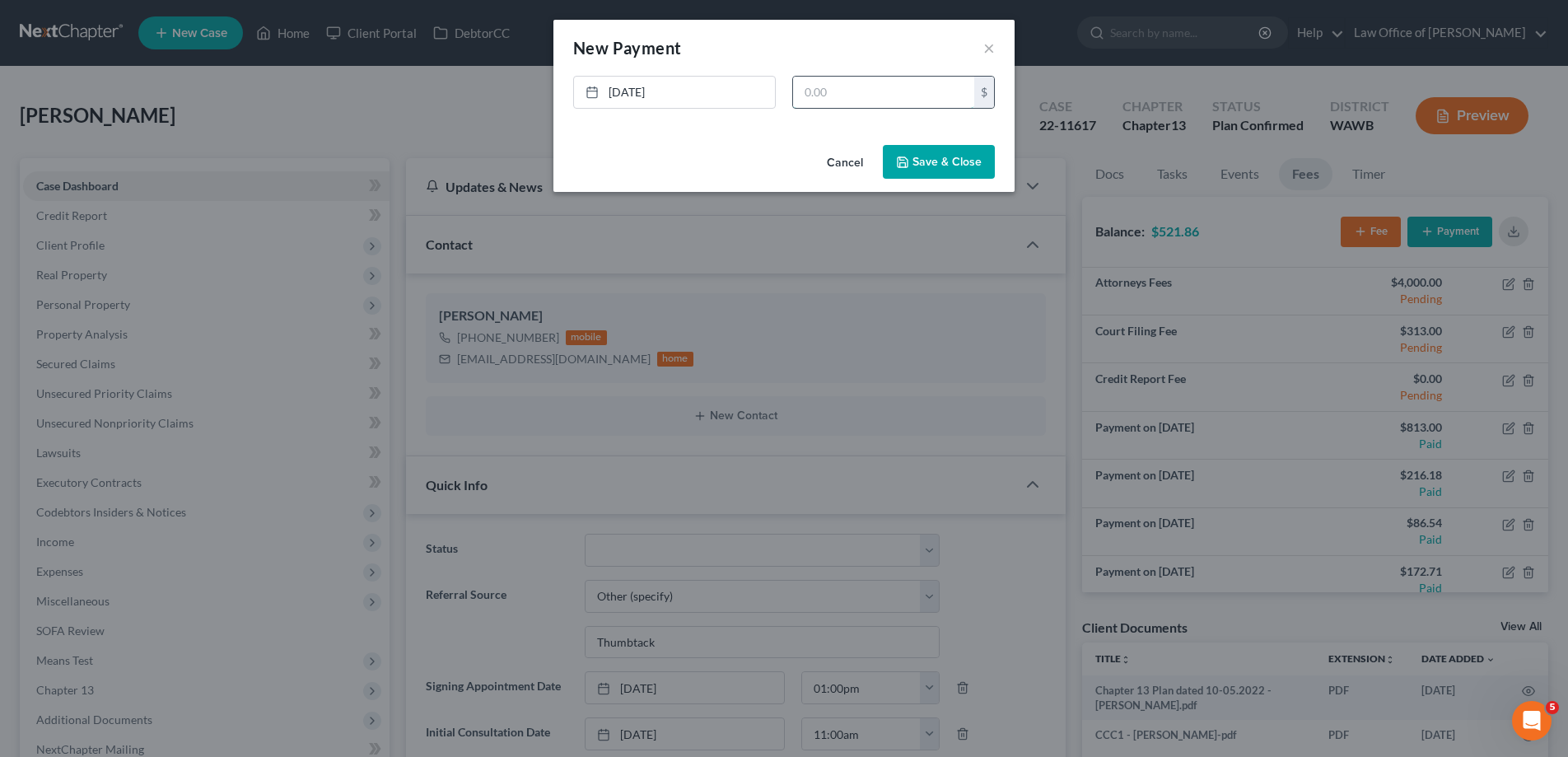
click at [851, 99] on input "text" at bounding box center [883, 92] width 181 height 32
type input "81.92"
click at [935, 154] on button "Save & Close" at bounding box center [938, 162] width 112 height 35
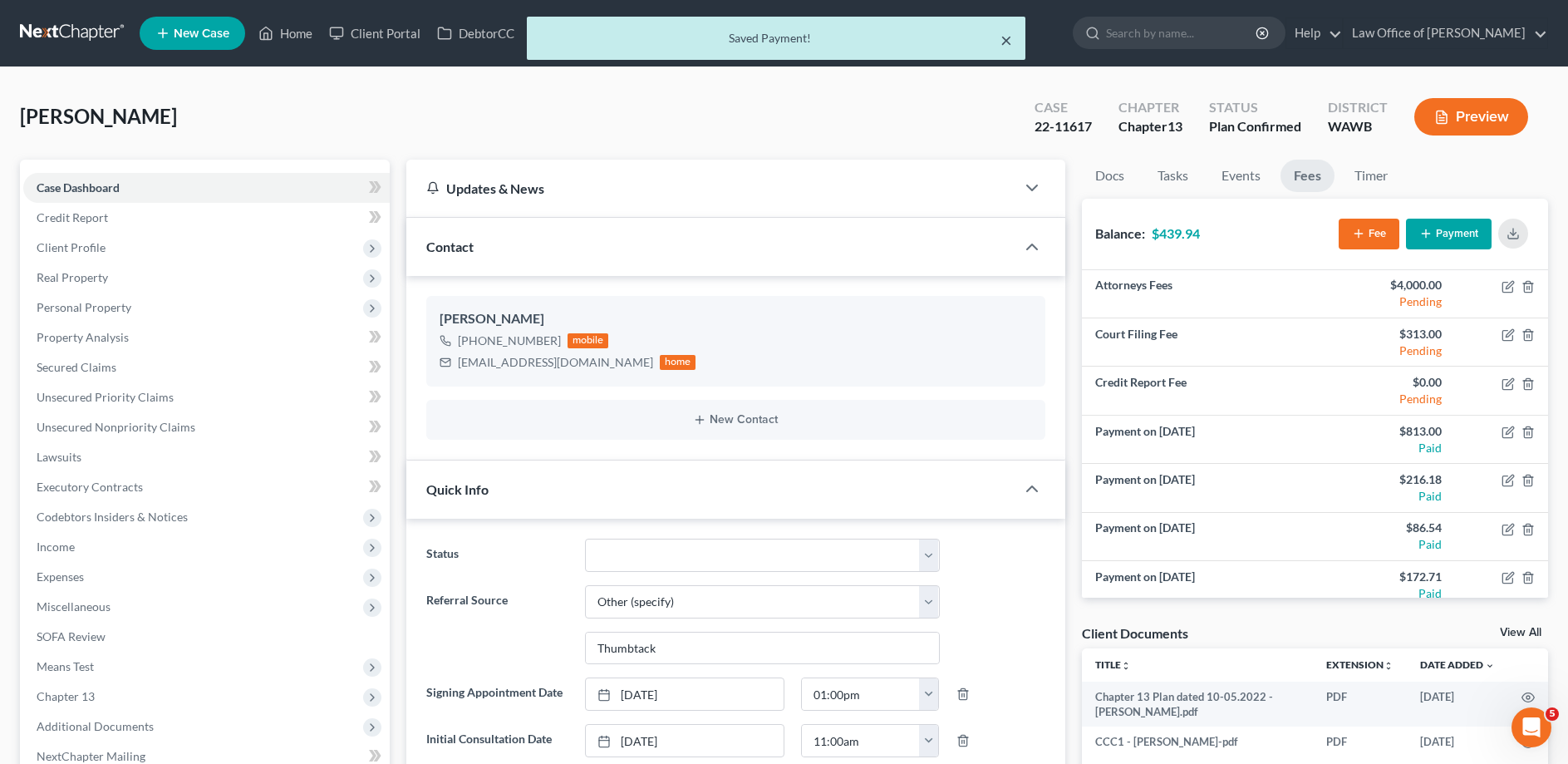
click at [1000, 44] on button "×" at bounding box center [1006, 40] width 12 height 20
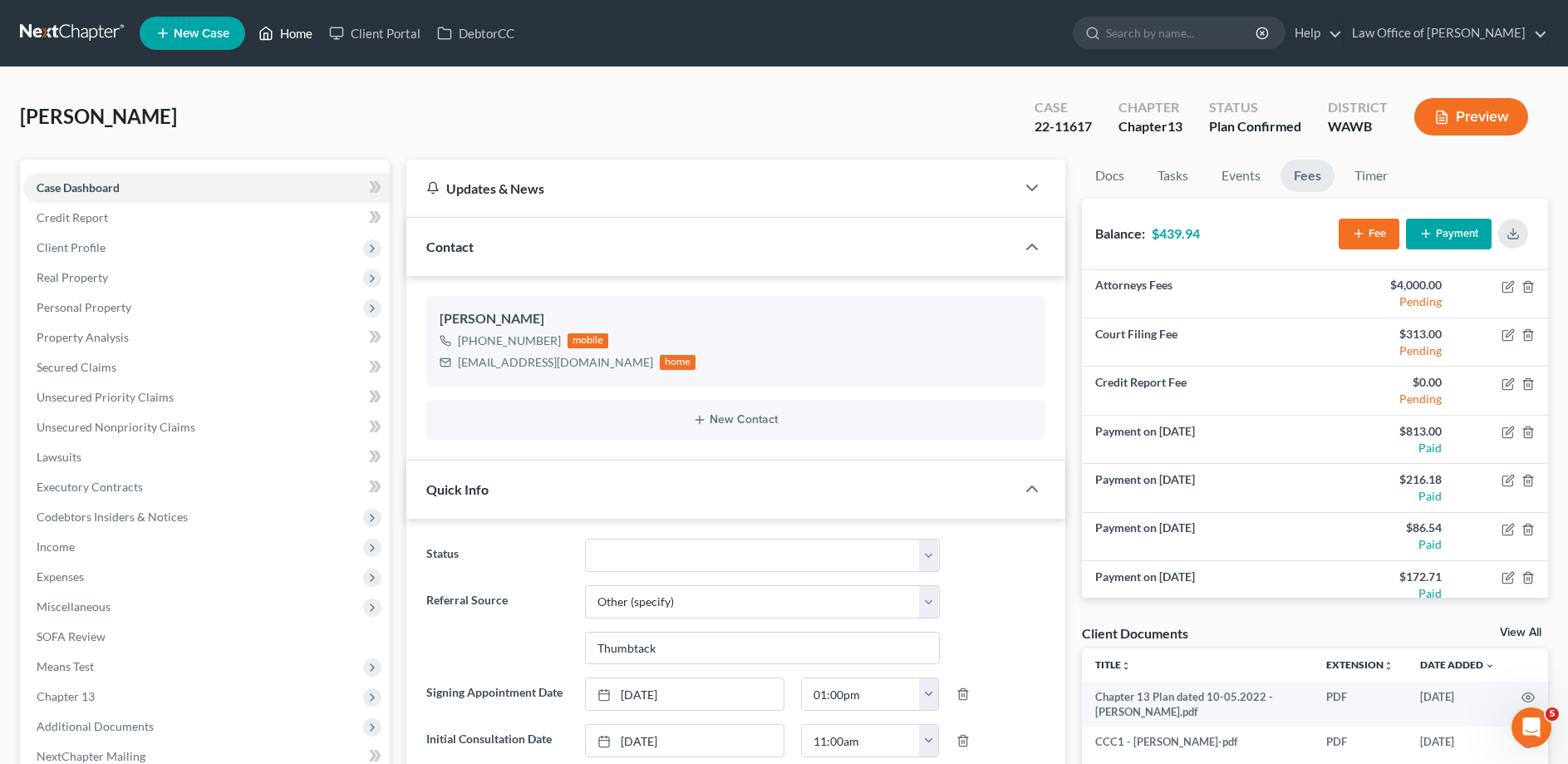
click at [297, 28] on link "Home" at bounding box center [285, 33] width 71 height 30
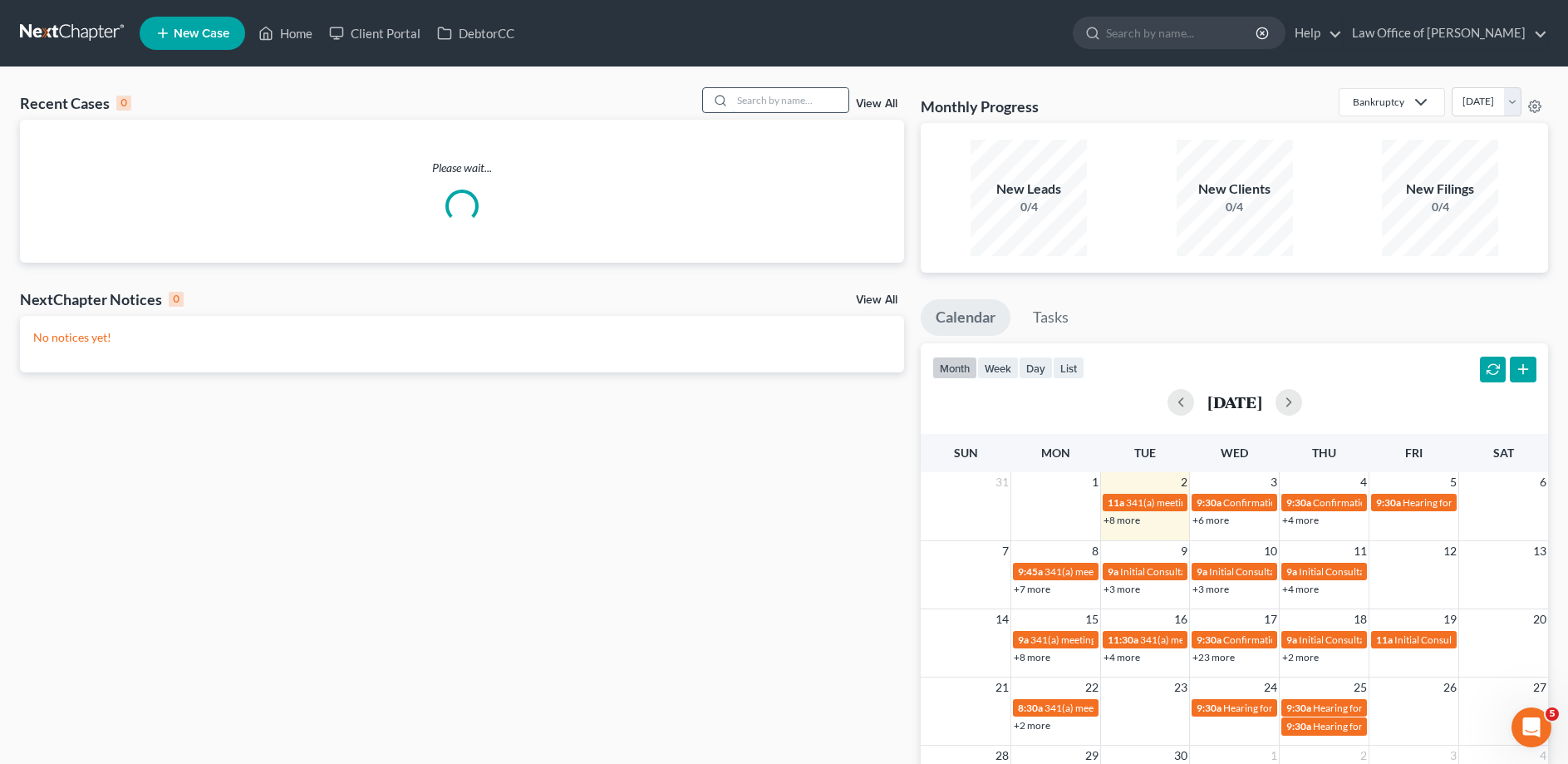
click at [820, 91] on input "search" at bounding box center [790, 100] width 116 height 24
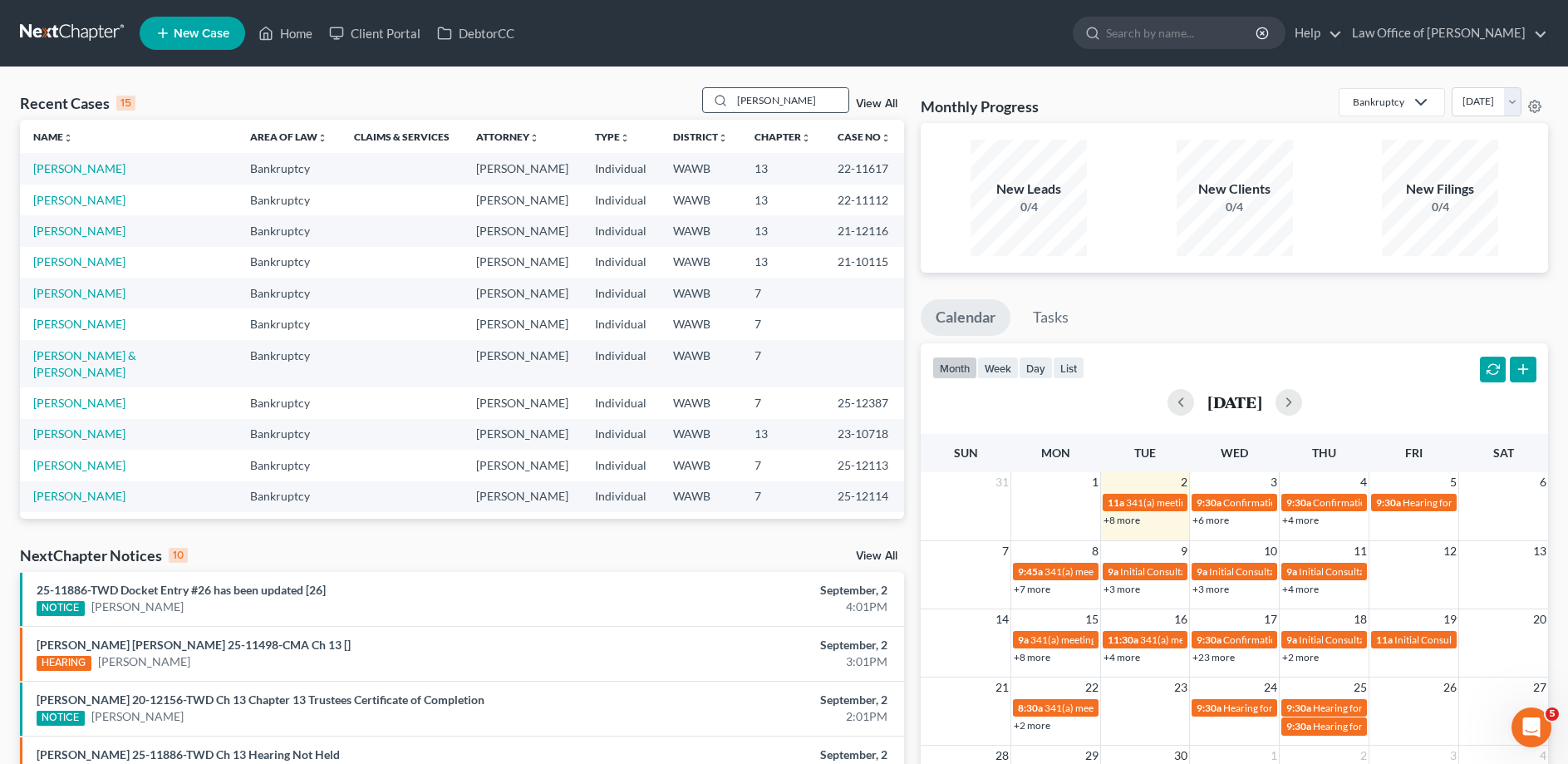
type input "[PERSON_NAME]"
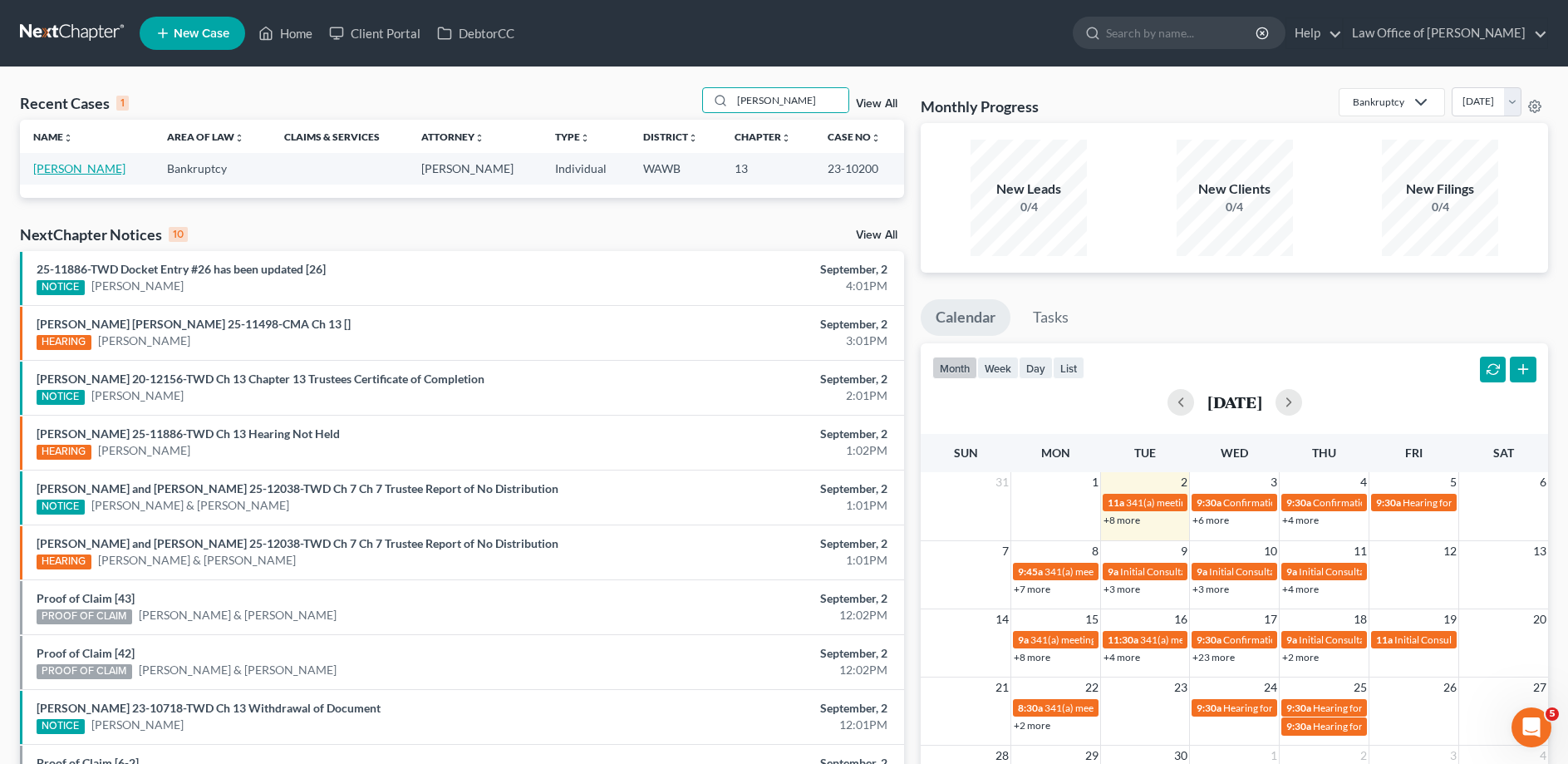
click at [92, 170] on link "[PERSON_NAME]" at bounding box center [79, 168] width 92 height 14
select select "6"
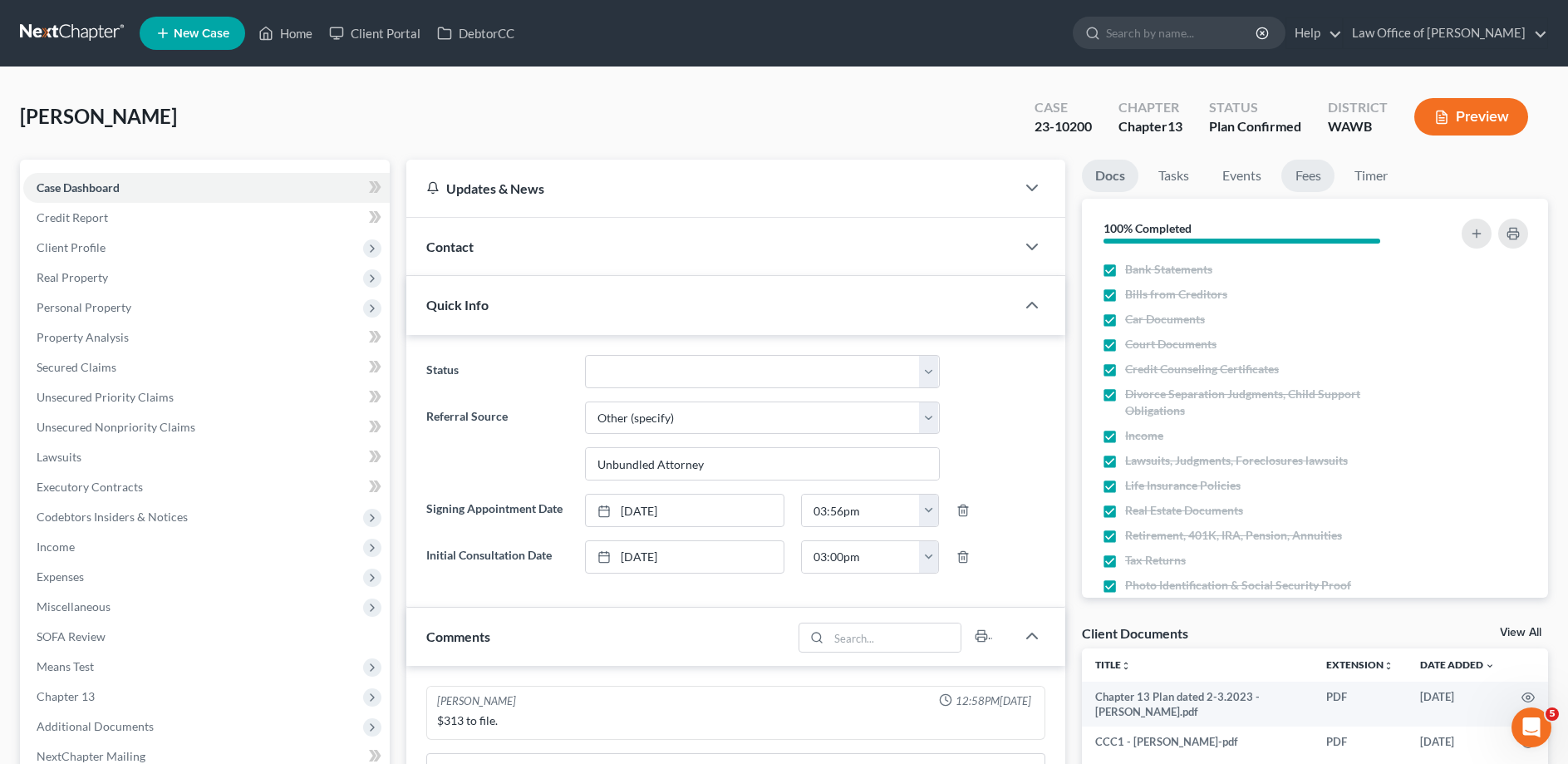
click at [1314, 172] on link "Fees" at bounding box center [1309, 176] width 53 height 33
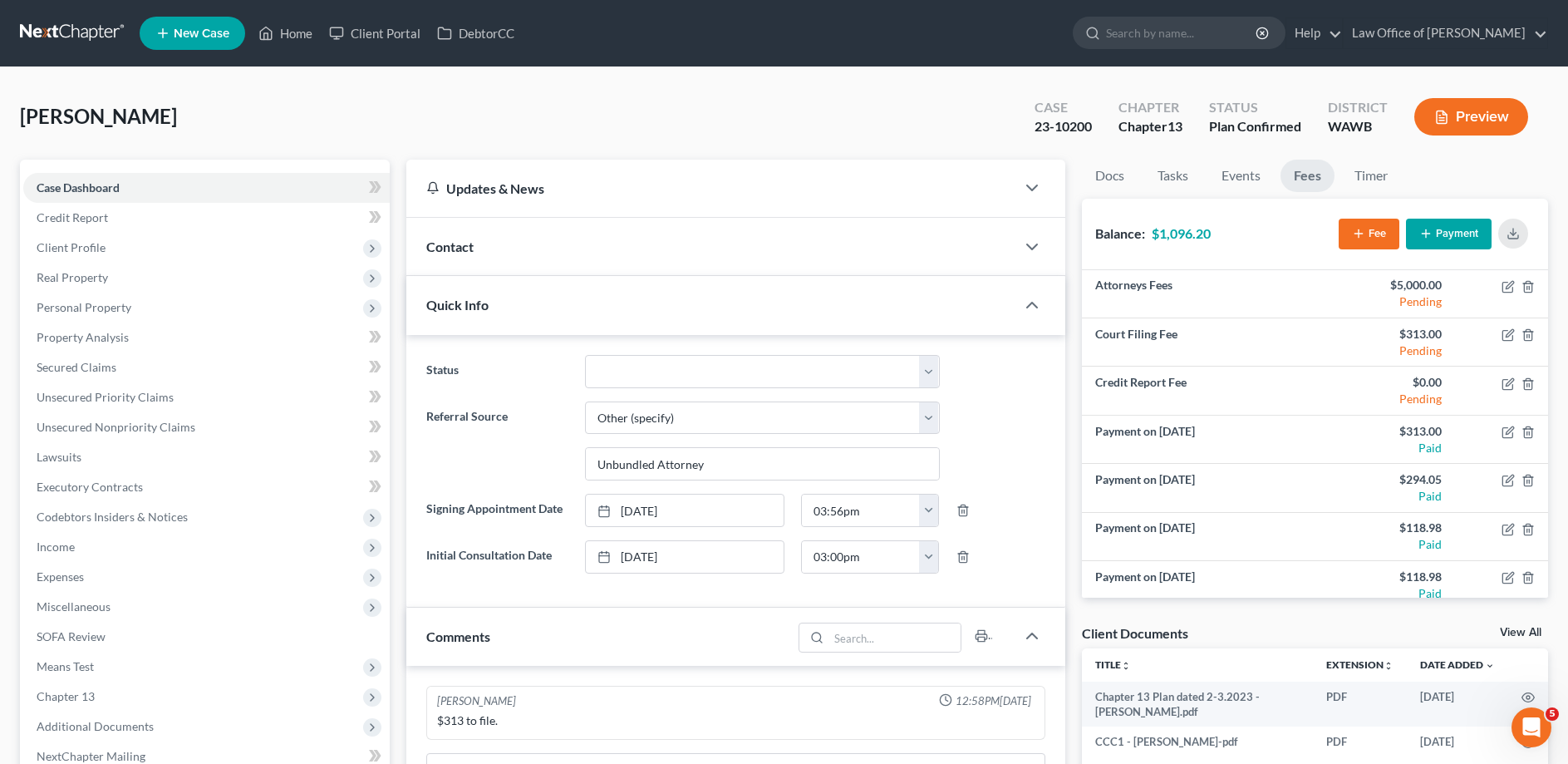
click at [1456, 231] on button "Payment" at bounding box center [1448, 234] width 85 height 31
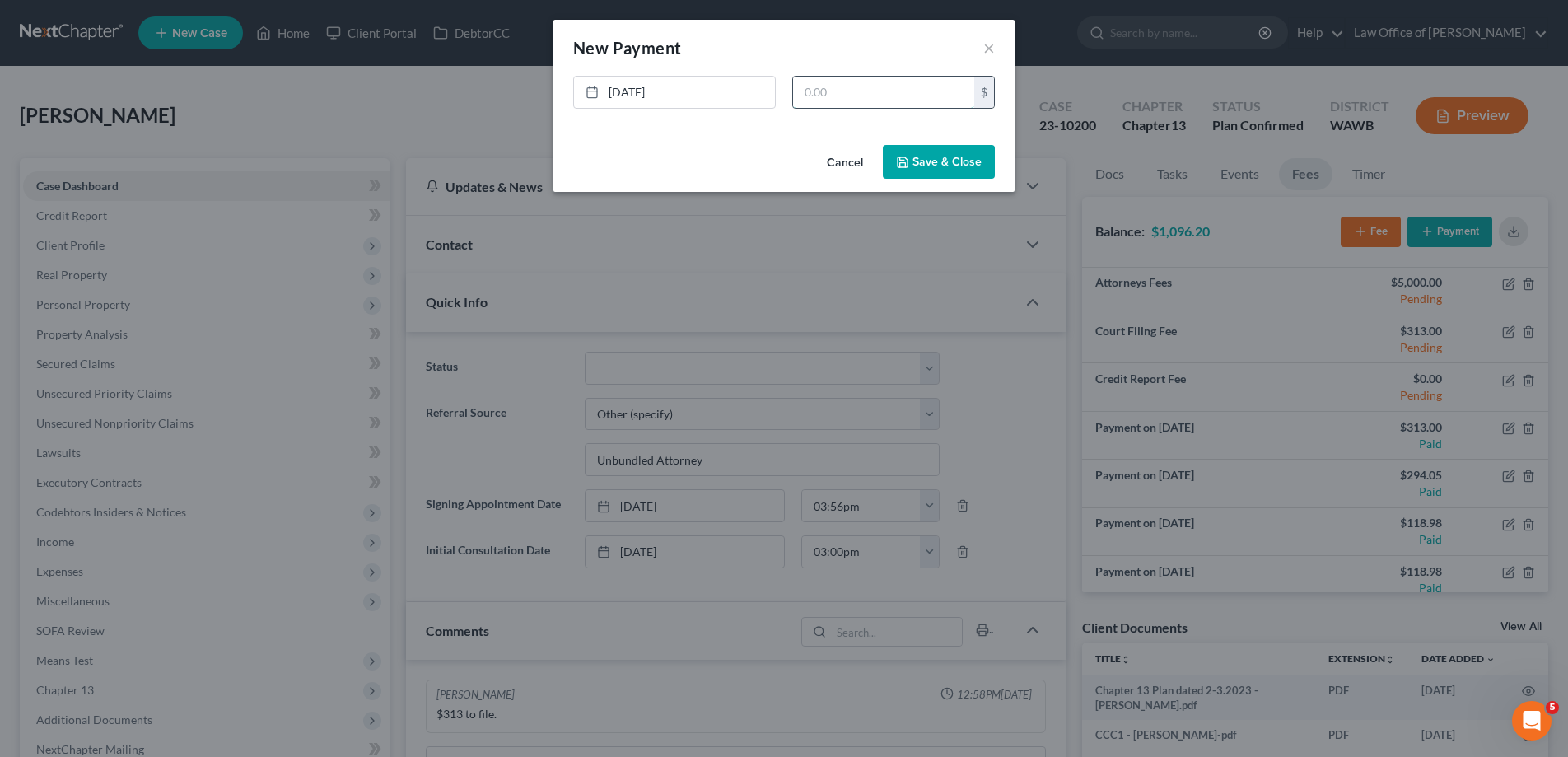
click at [871, 85] on input "text" at bounding box center [883, 92] width 181 height 32
type input "115.48"
click at [957, 163] on button "Save & Close" at bounding box center [938, 162] width 112 height 35
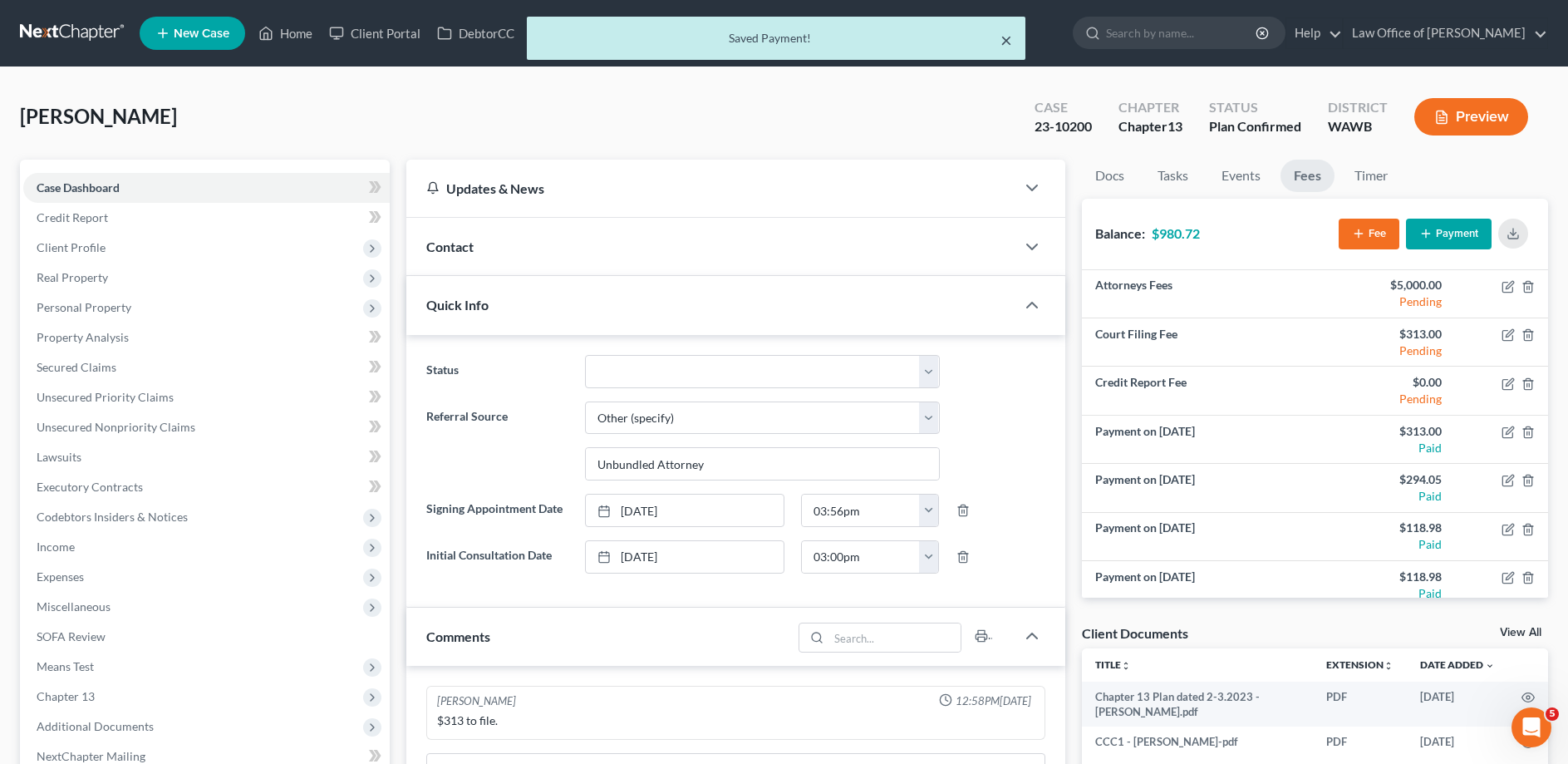
click at [1009, 39] on button "×" at bounding box center [1006, 40] width 12 height 20
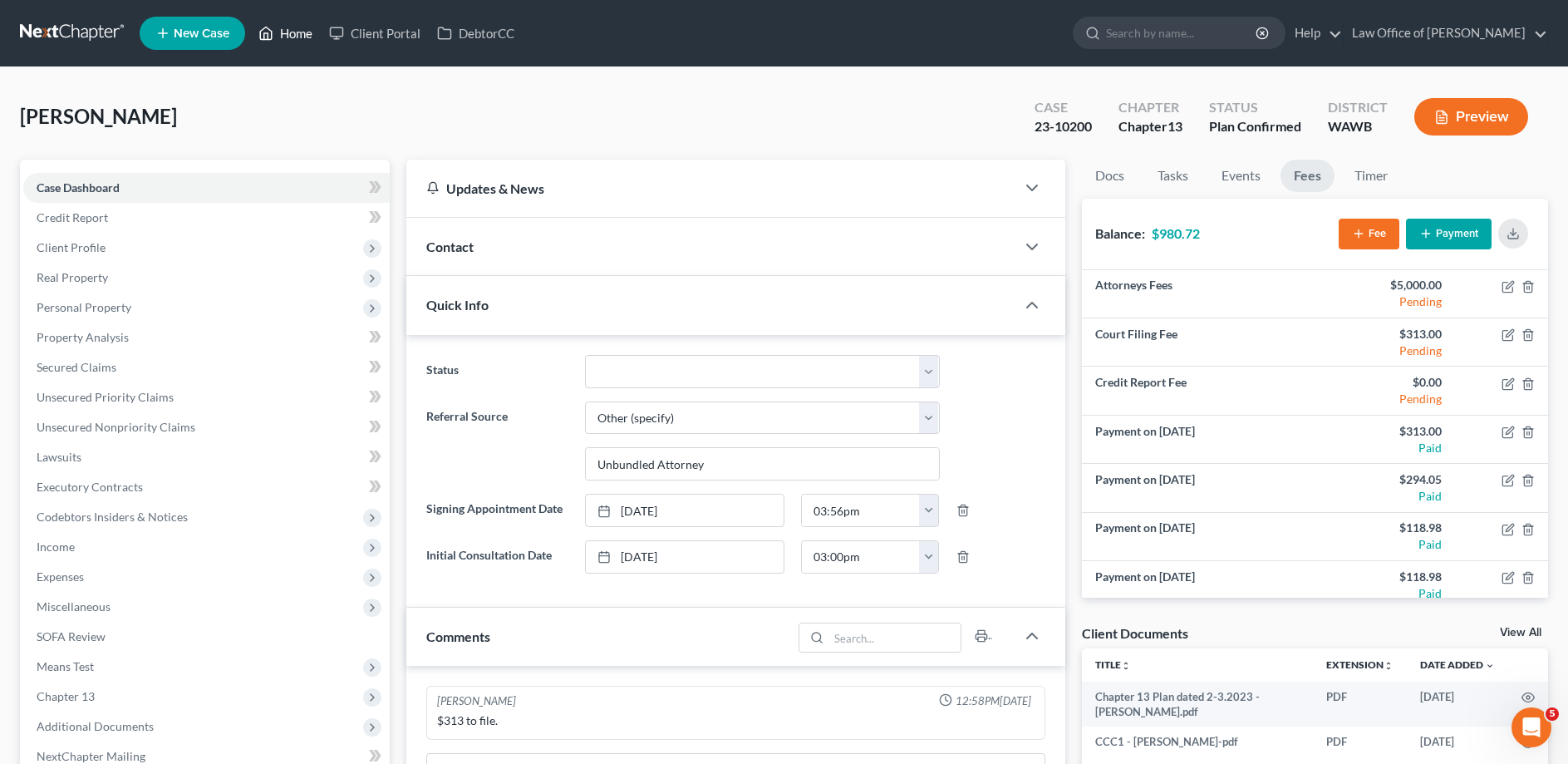
click at [302, 32] on link "Home" at bounding box center [285, 33] width 71 height 30
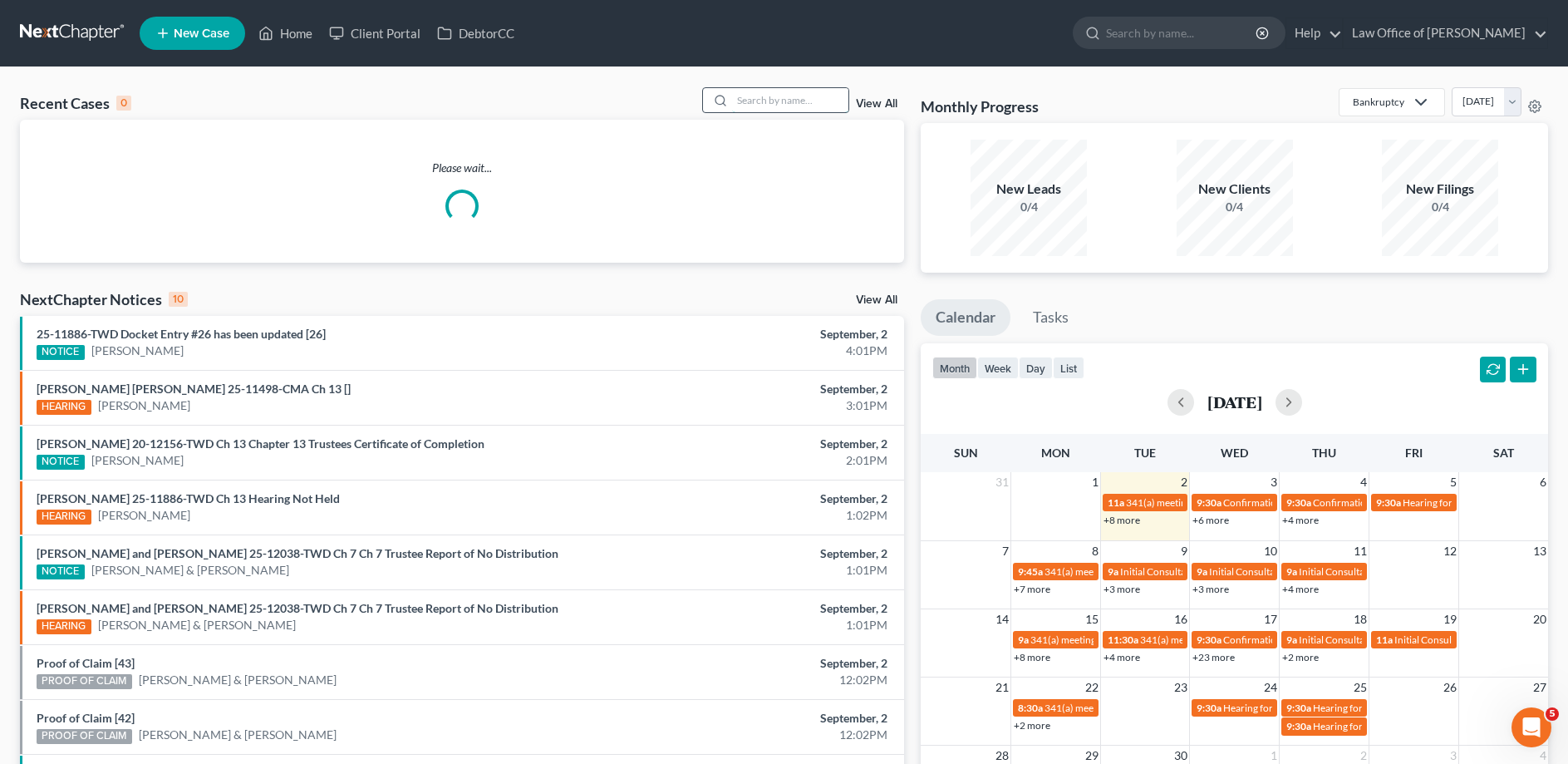
click at [834, 103] on input "search" at bounding box center [790, 100] width 116 height 24
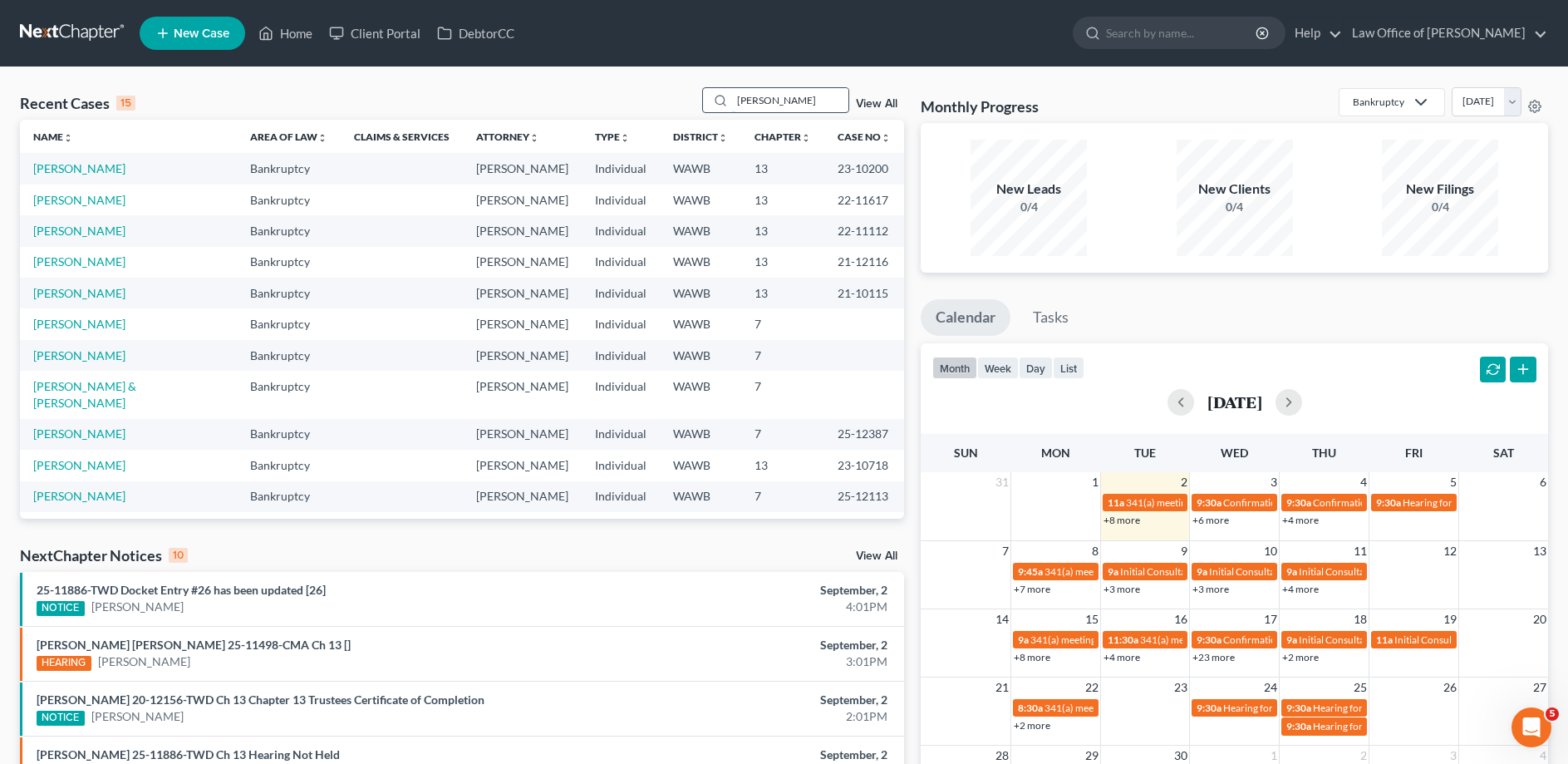
type input "[PERSON_NAME]"
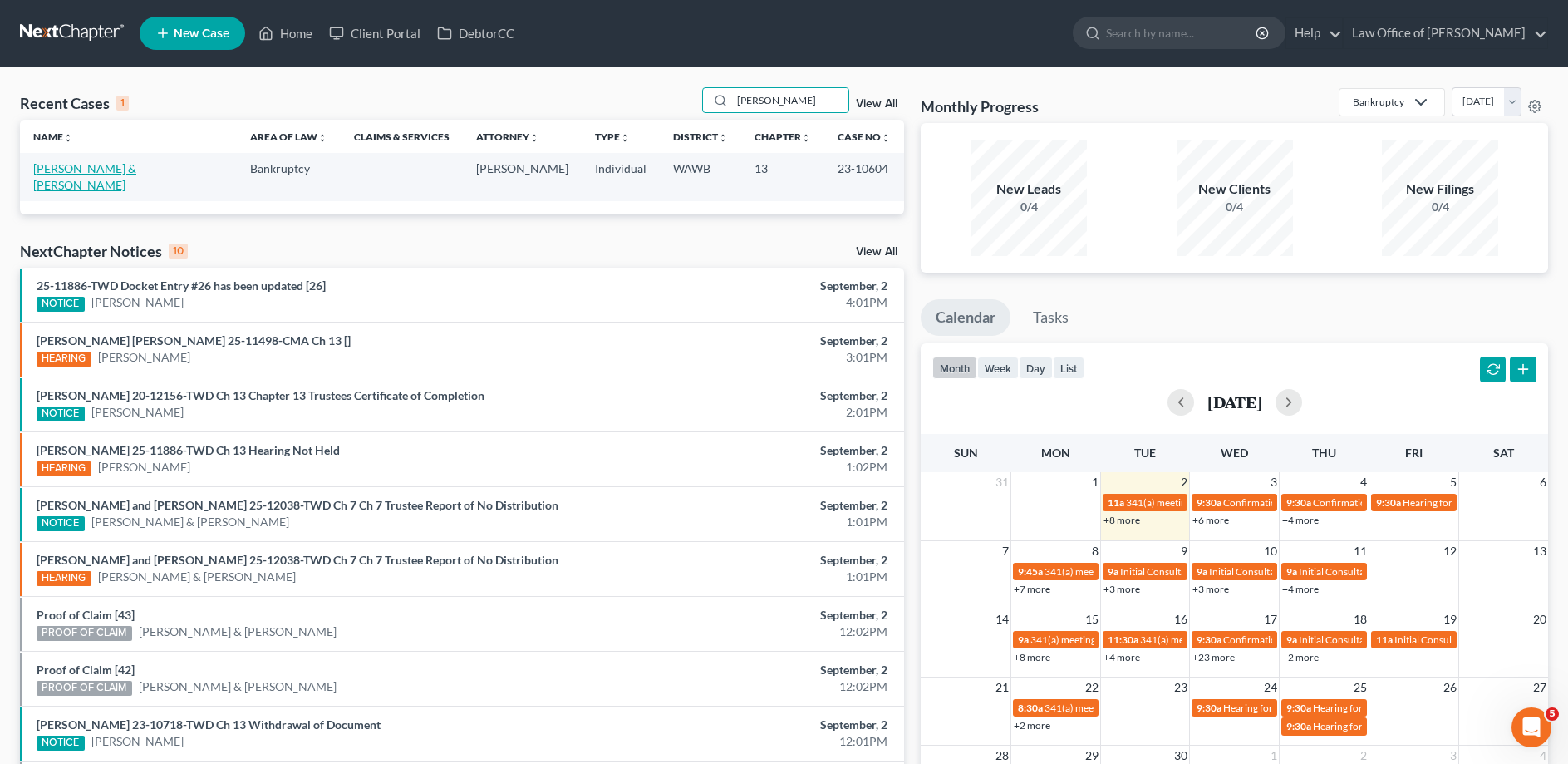
click at [101, 171] on link "[PERSON_NAME] & [PERSON_NAME]" at bounding box center [85, 177] width 103 height 31
select select "6"
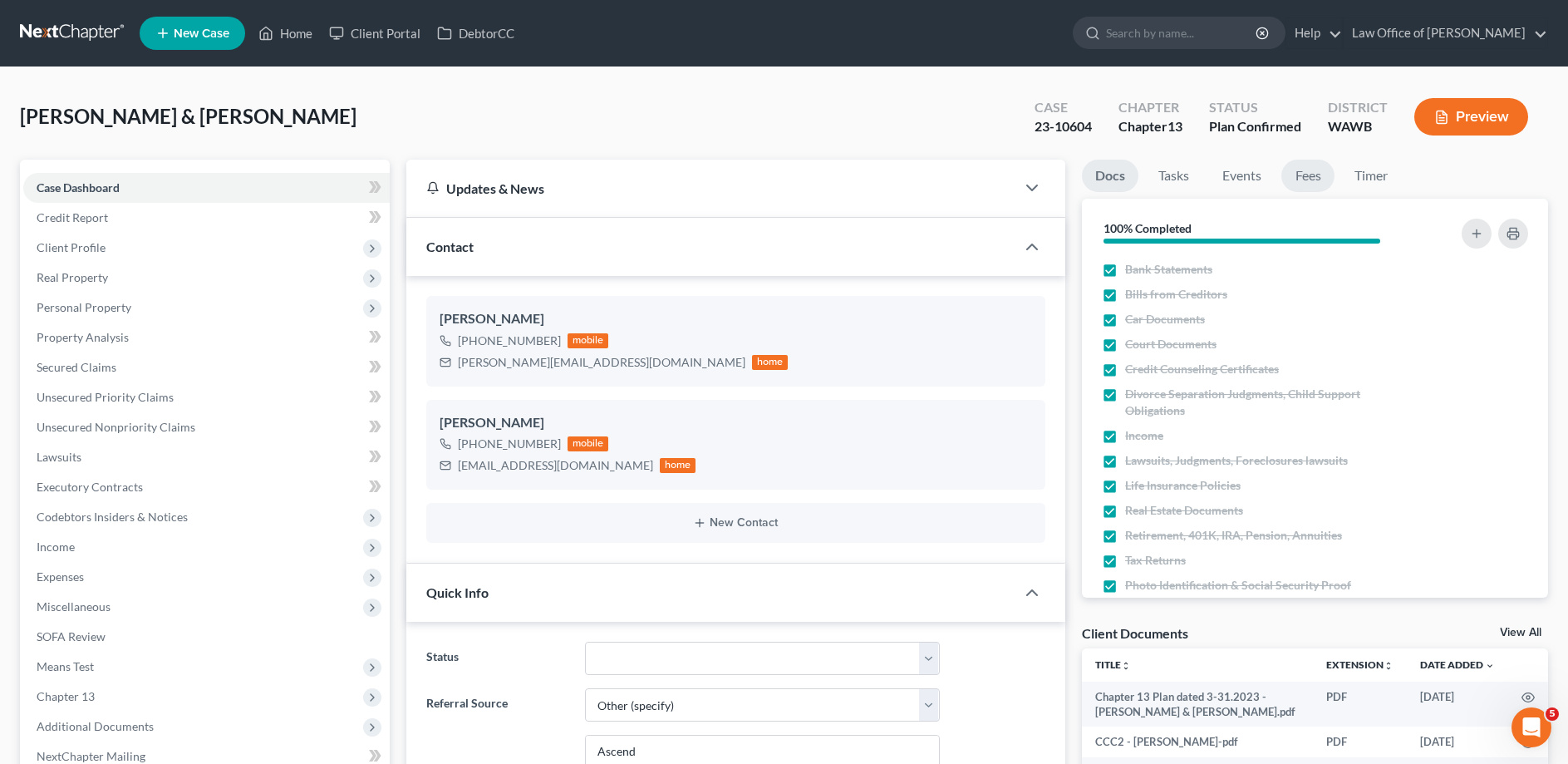
click at [1304, 177] on link "Fees" at bounding box center [1309, 176] width 53 height 33
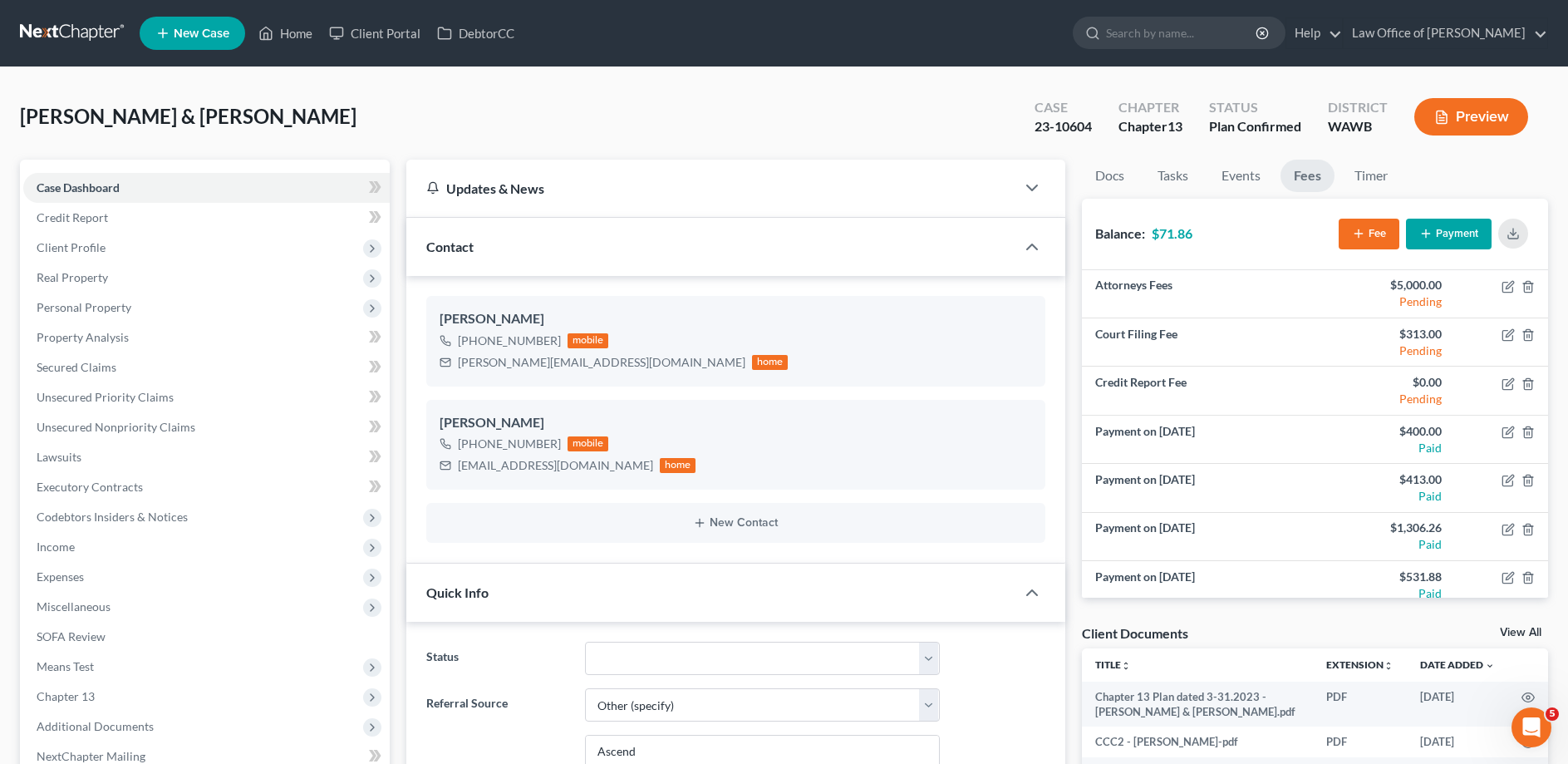
click at [1465, 227] on button "Payment" at bounding box center [1448, 234] width 85 height 31
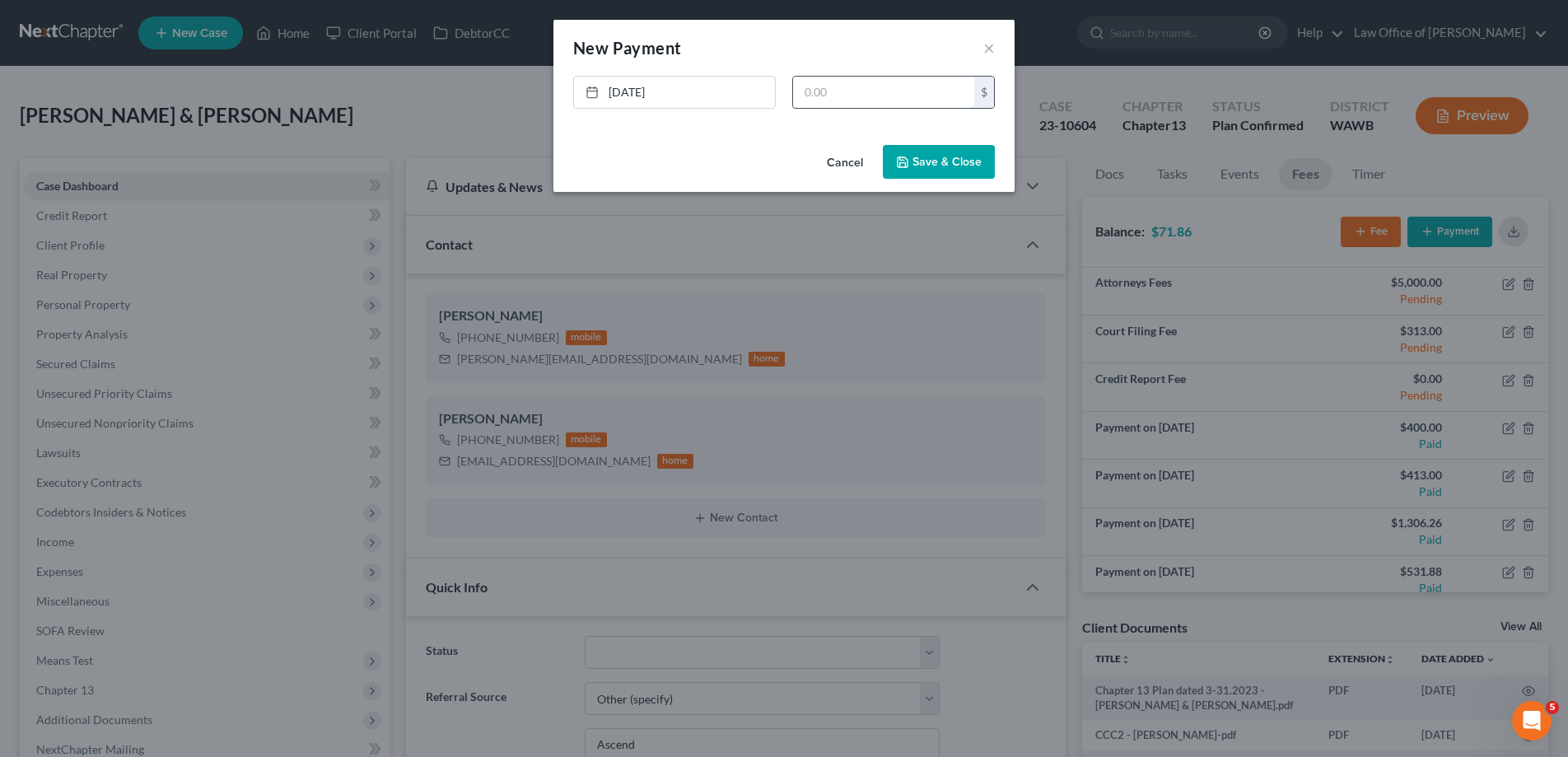
click at [848, 88] on input "text" at bounding box center [883, 92] width 181 height 32
type input "71.86"
click at [982, 162] on button "Save & Close" at bounding box center [938, 162] width 112 height 35
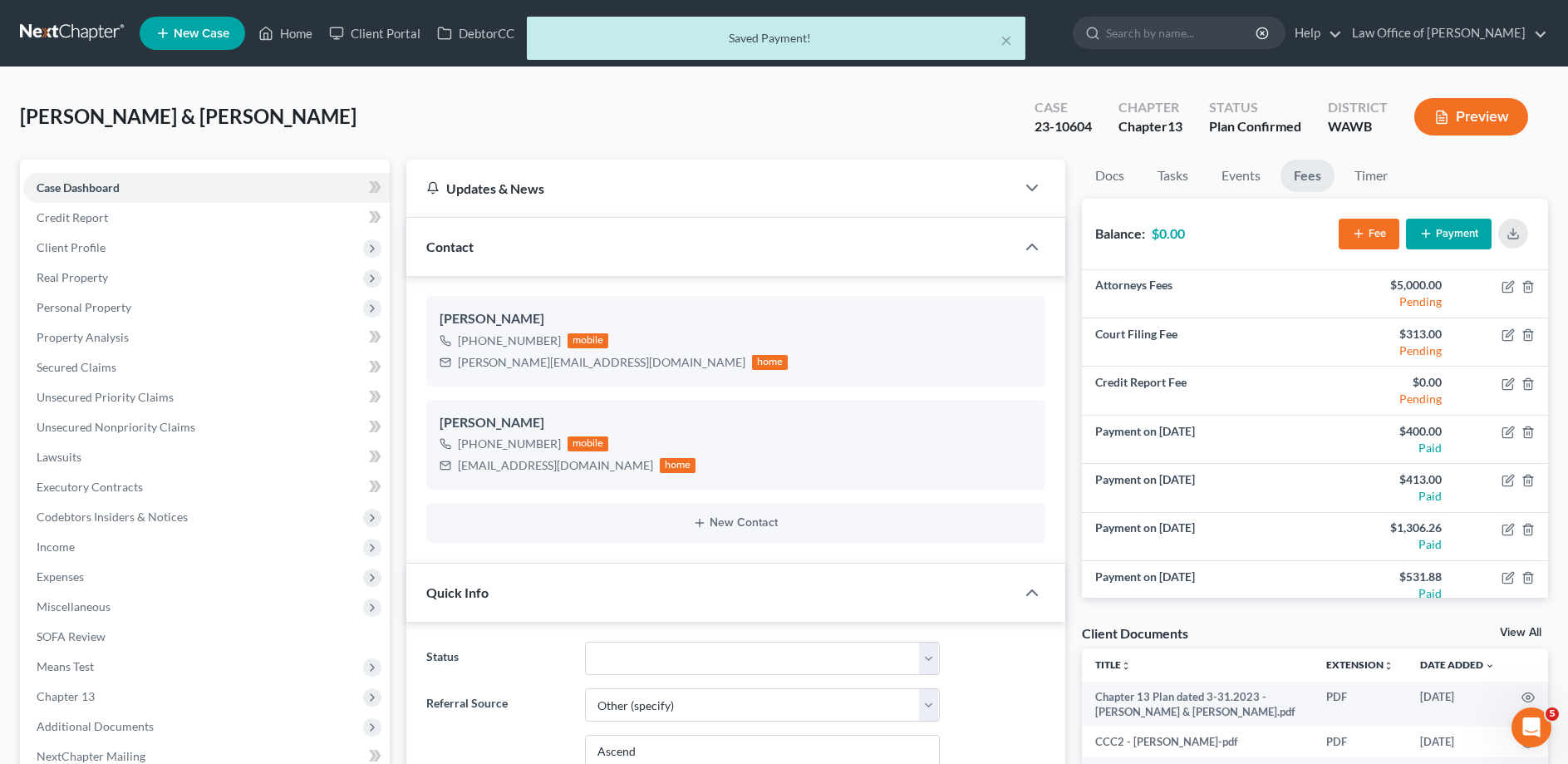
click at [1012, 35] on div "× Saved Payment!" at bounding box center [776, 38] width 499 height 43
click at [283, 37] on div "× Saved Payment!" at bounding box center [775, 42] width 1568 height 52
click at [1001, 41] on button "×" at bounding box center [1006, 40] width 12 height 20
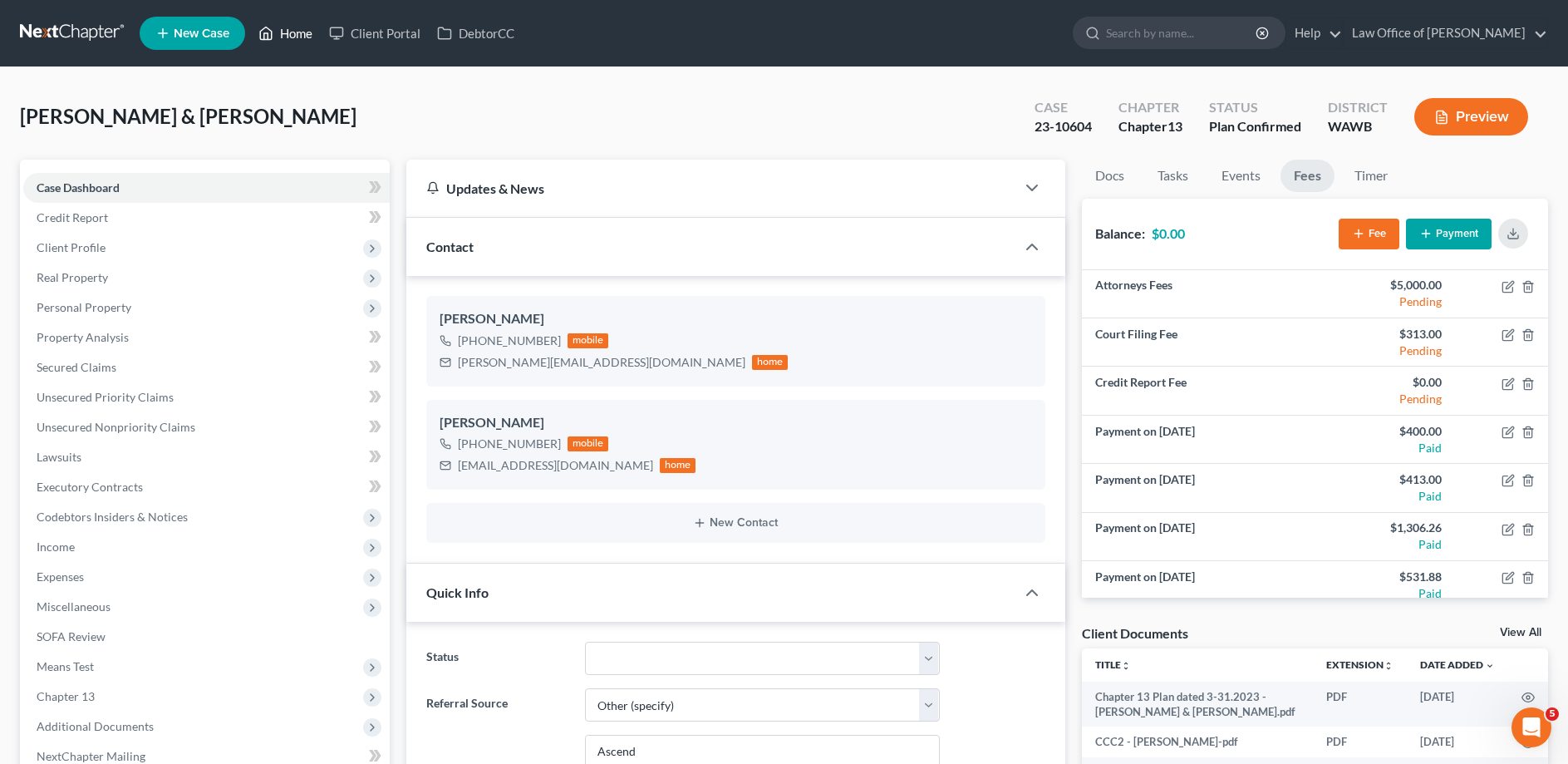
click at [289, 36] on link "Home" at bounding box center [285, 33] width 71 height 30
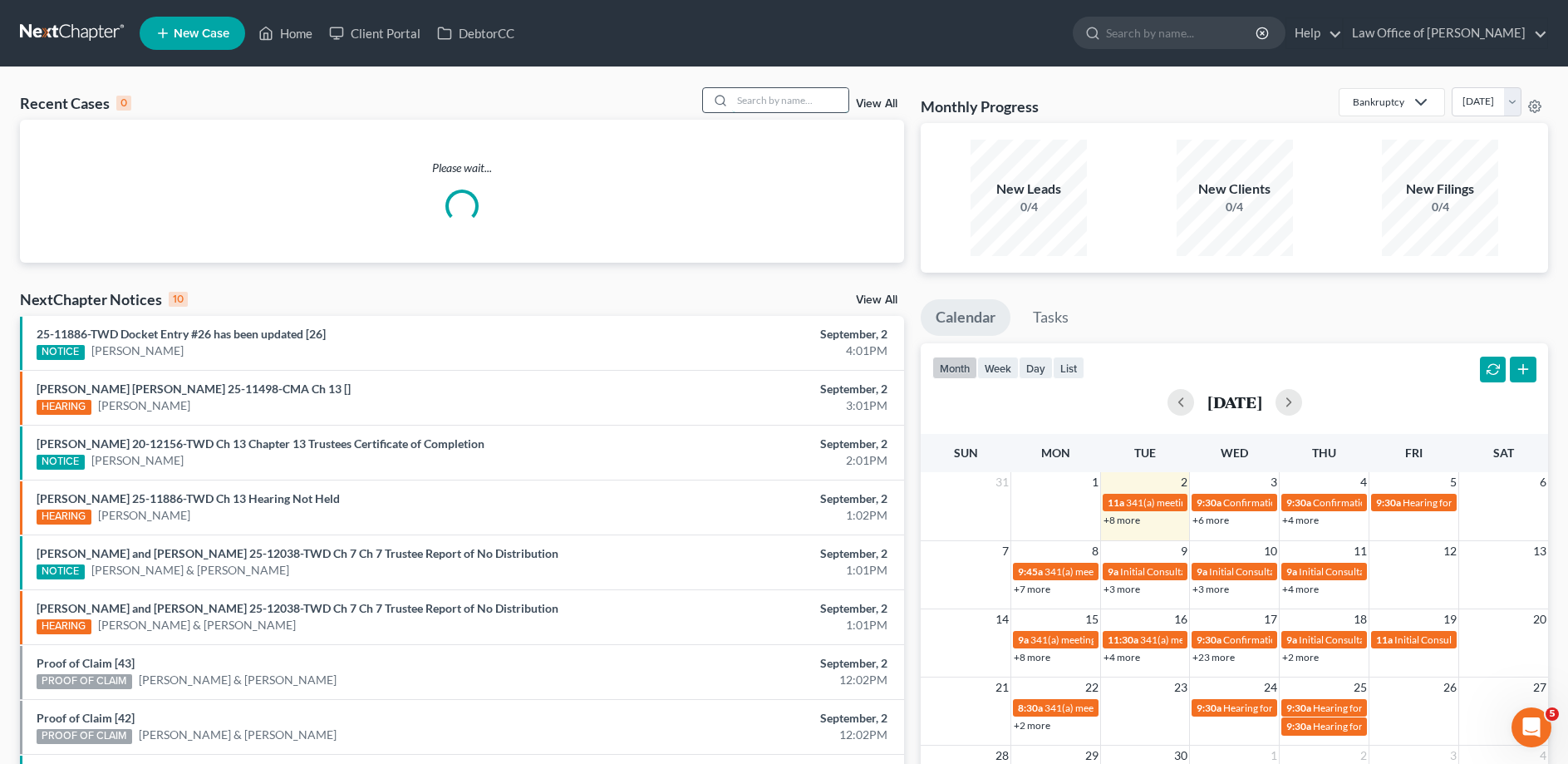
click at [781, 101] on input "search" at bounding box center [790, 100] width 116 height 24
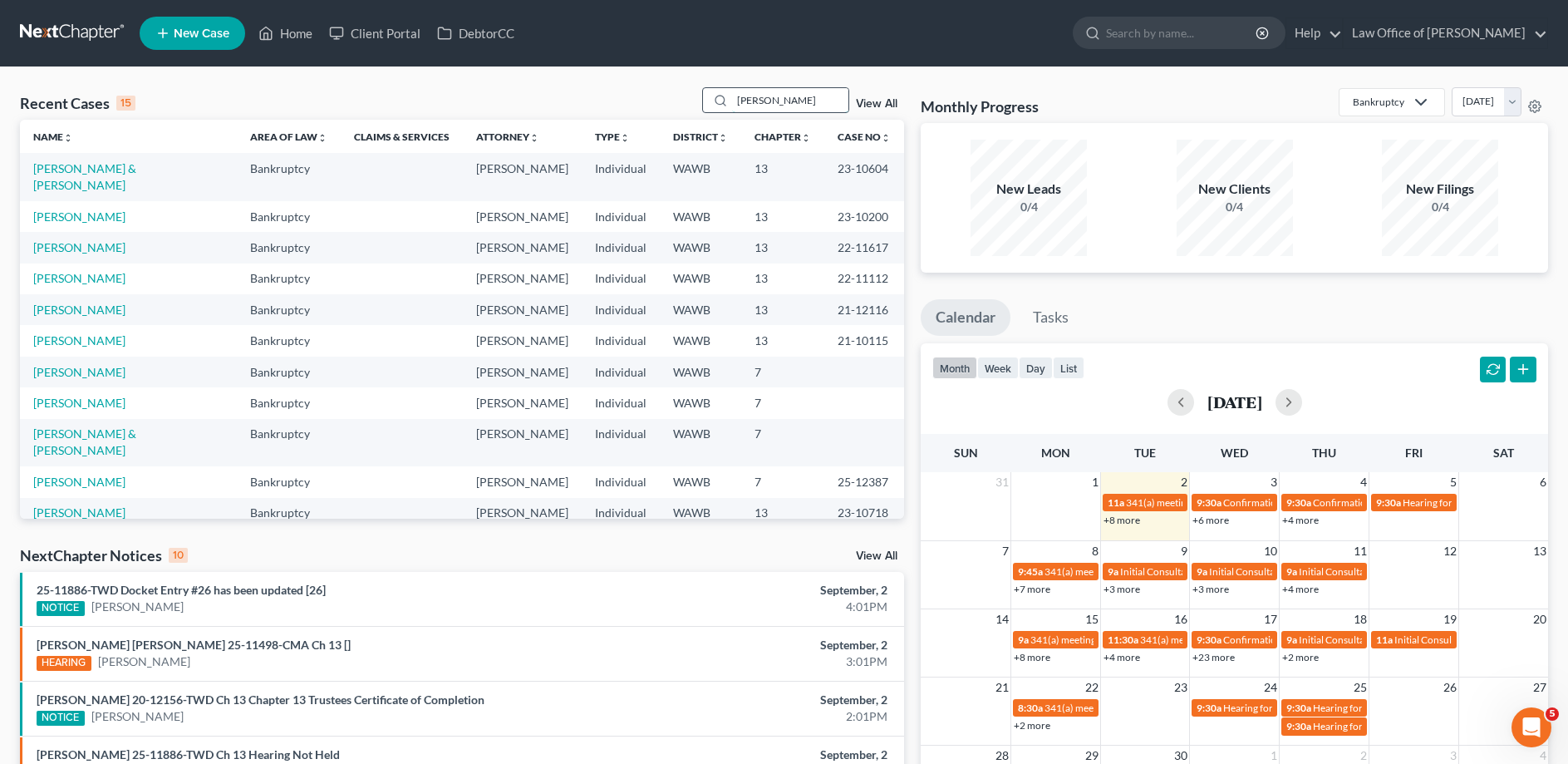
type input "[PERSON_NAME]"
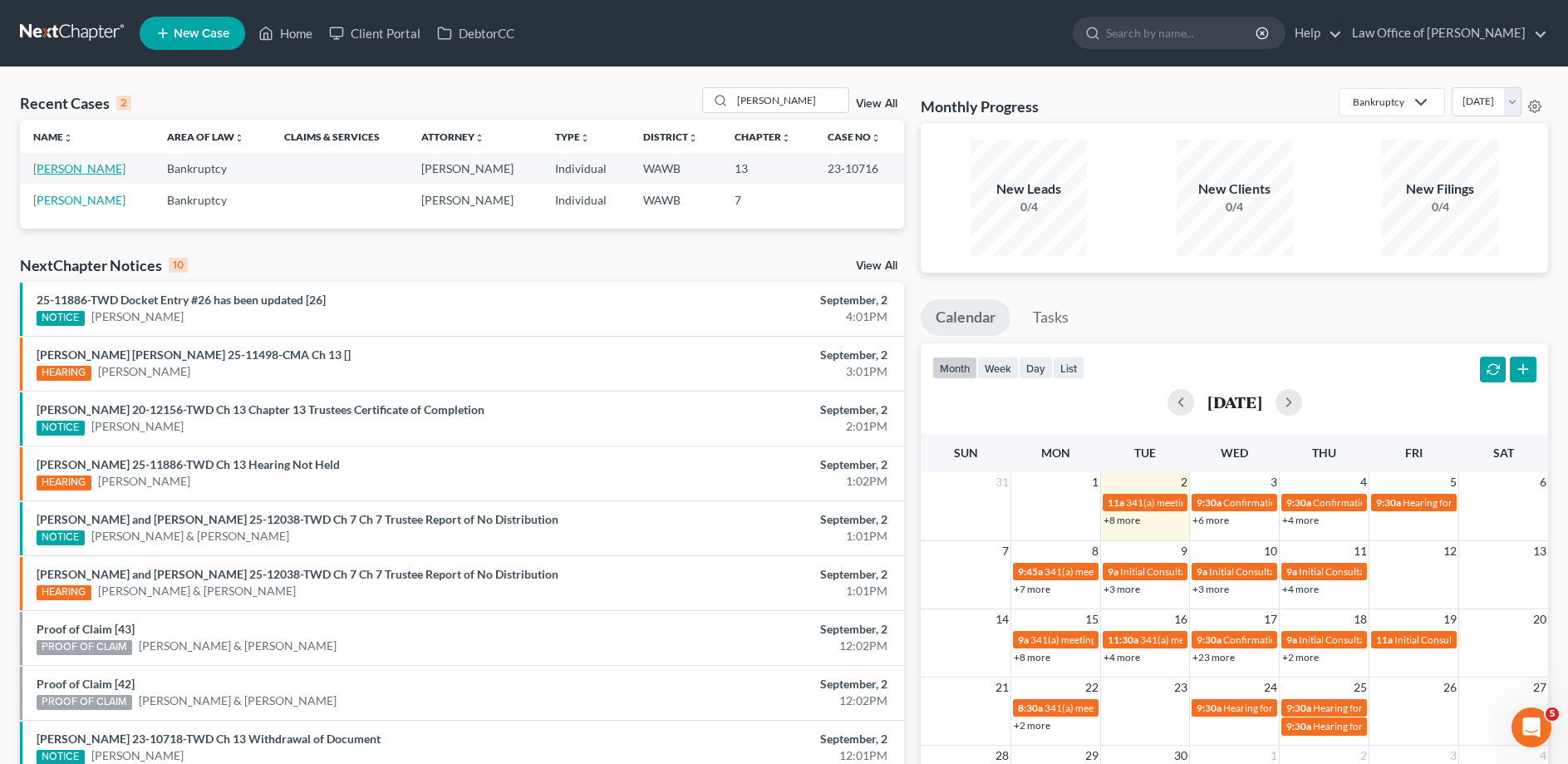
click at [44, 173] on link "[PERSON_NAME]" at bounding box center [79, 168] width 92 height 14
select select "6"
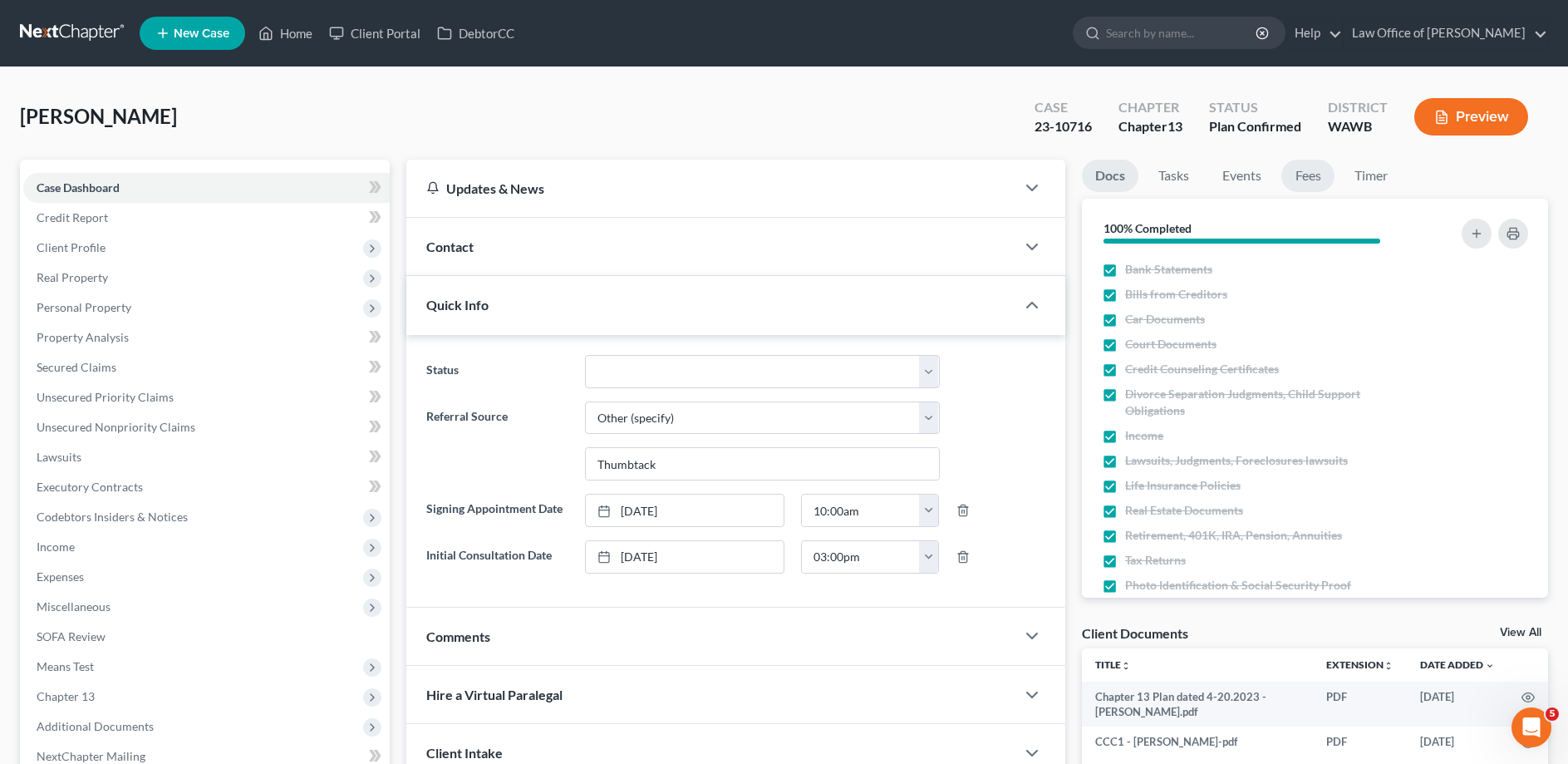
click at [1310, 169] on link "Fees" at bounding box center [1309, 176] width 53 height 33
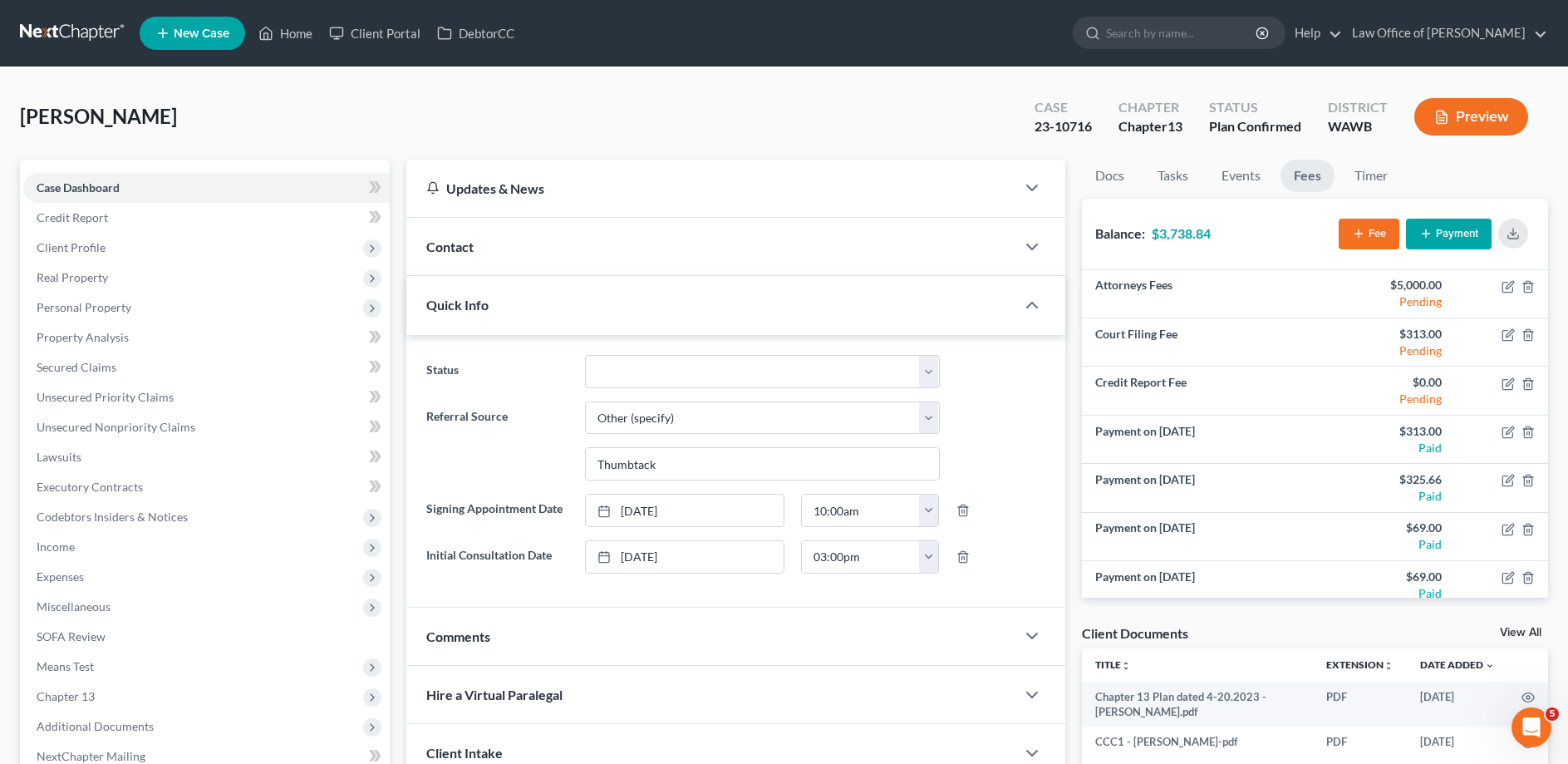
click at [1461, 234] on button "Payment" at bounding box center [1448, 234] width 85 height 31
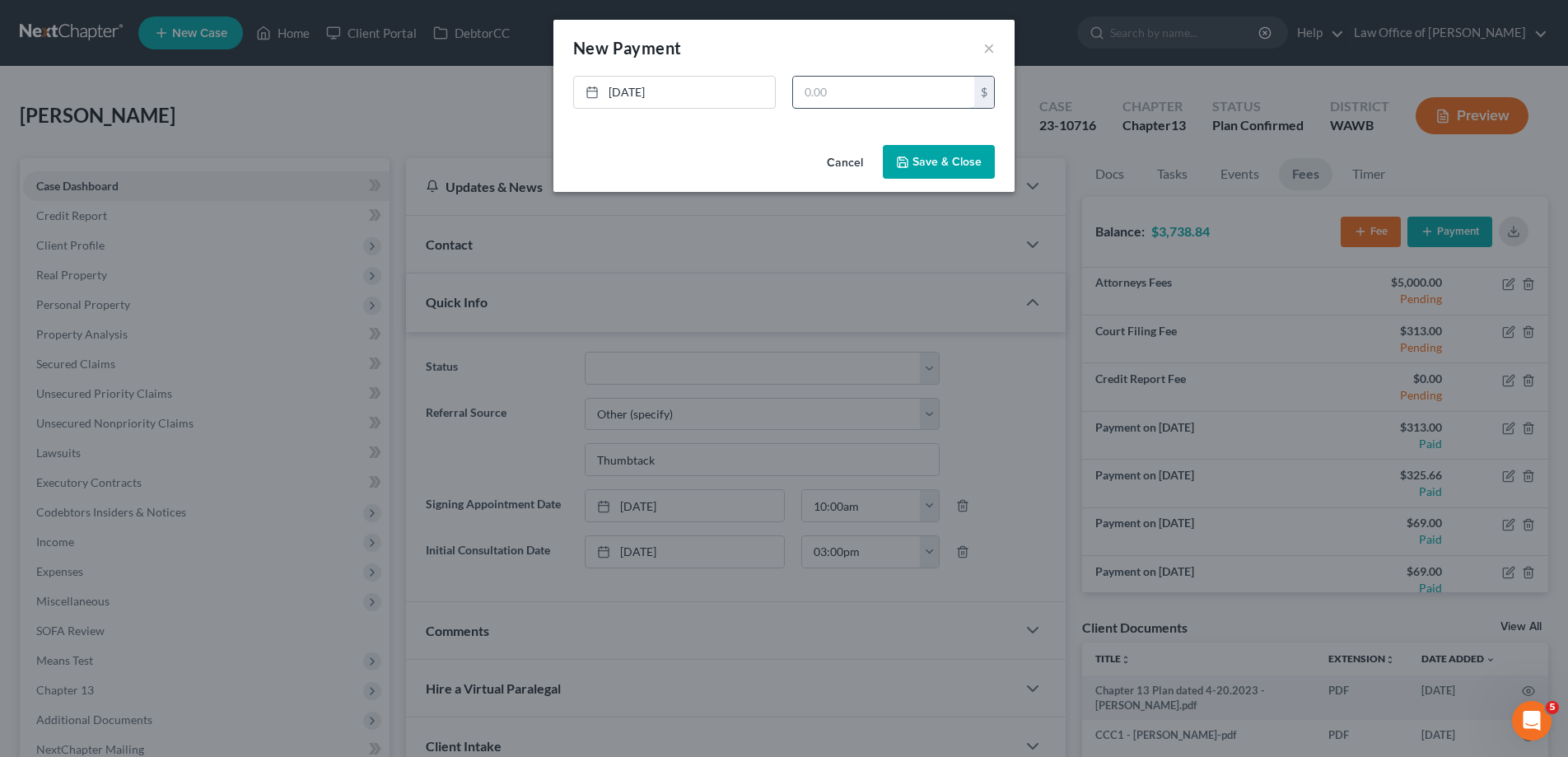
click at [823, 98] on input "text" at bounding box center [883, 92] width 181 height 32
type input "6"
type input "69.00"
click at [918, 171] on button "Save & Close" at bounding box center [938, 162] width 112 height 35
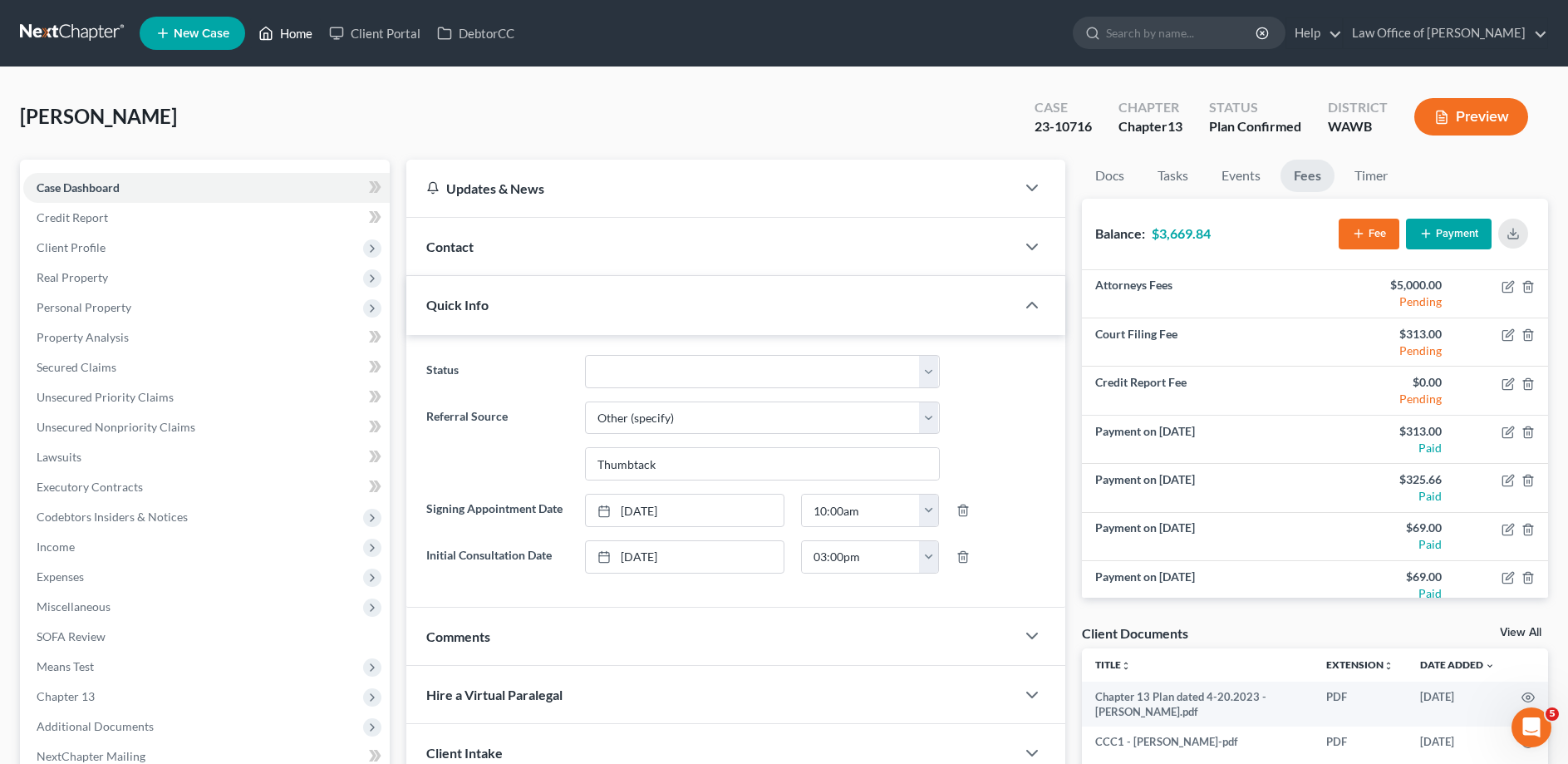
click at [294, 29] on link "Home" at bounding box center [285, 33] width 71 height 30
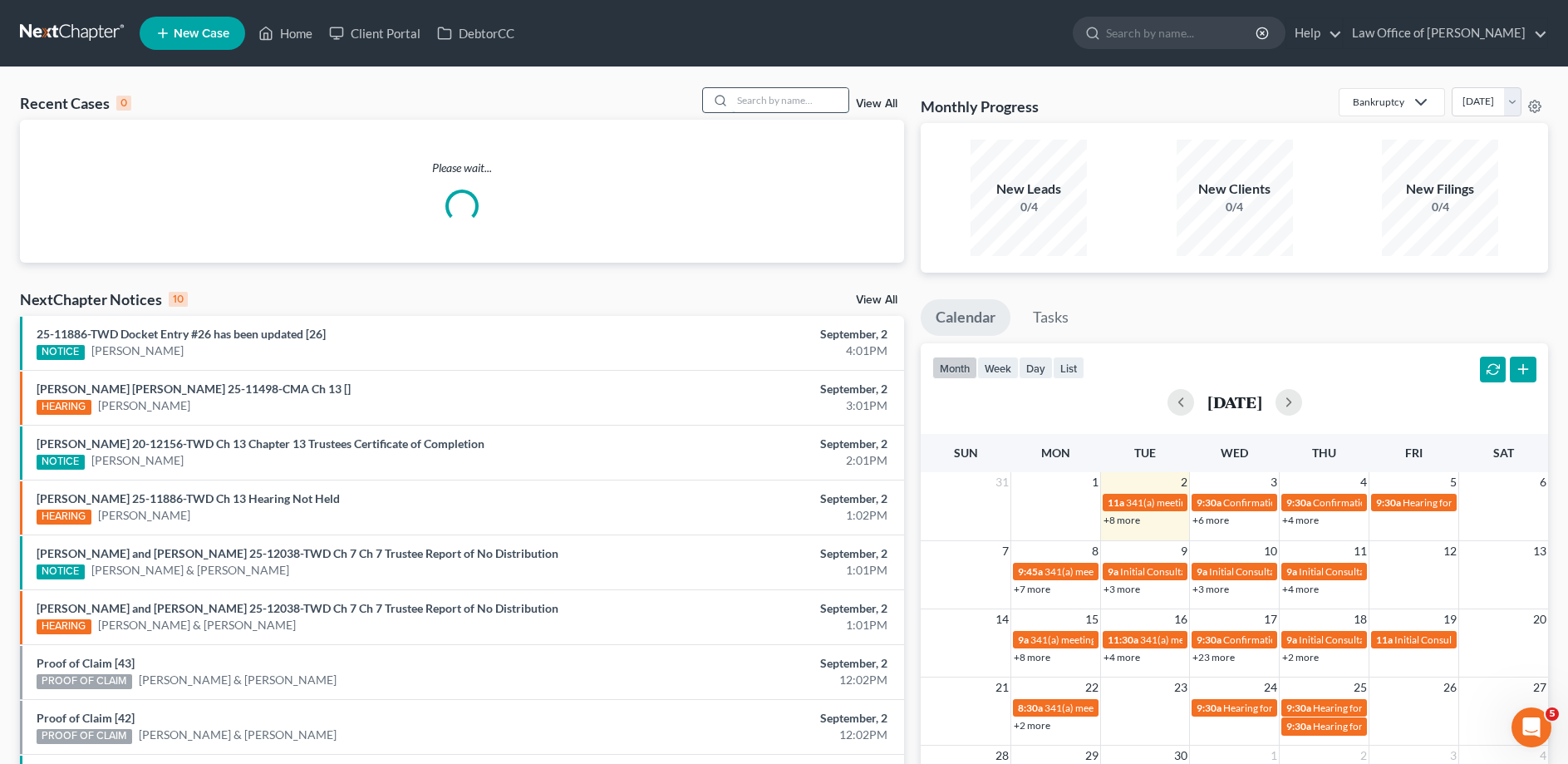
click at [762, 96] on input "search" at bounding box center [790, 100] width 116 height 24
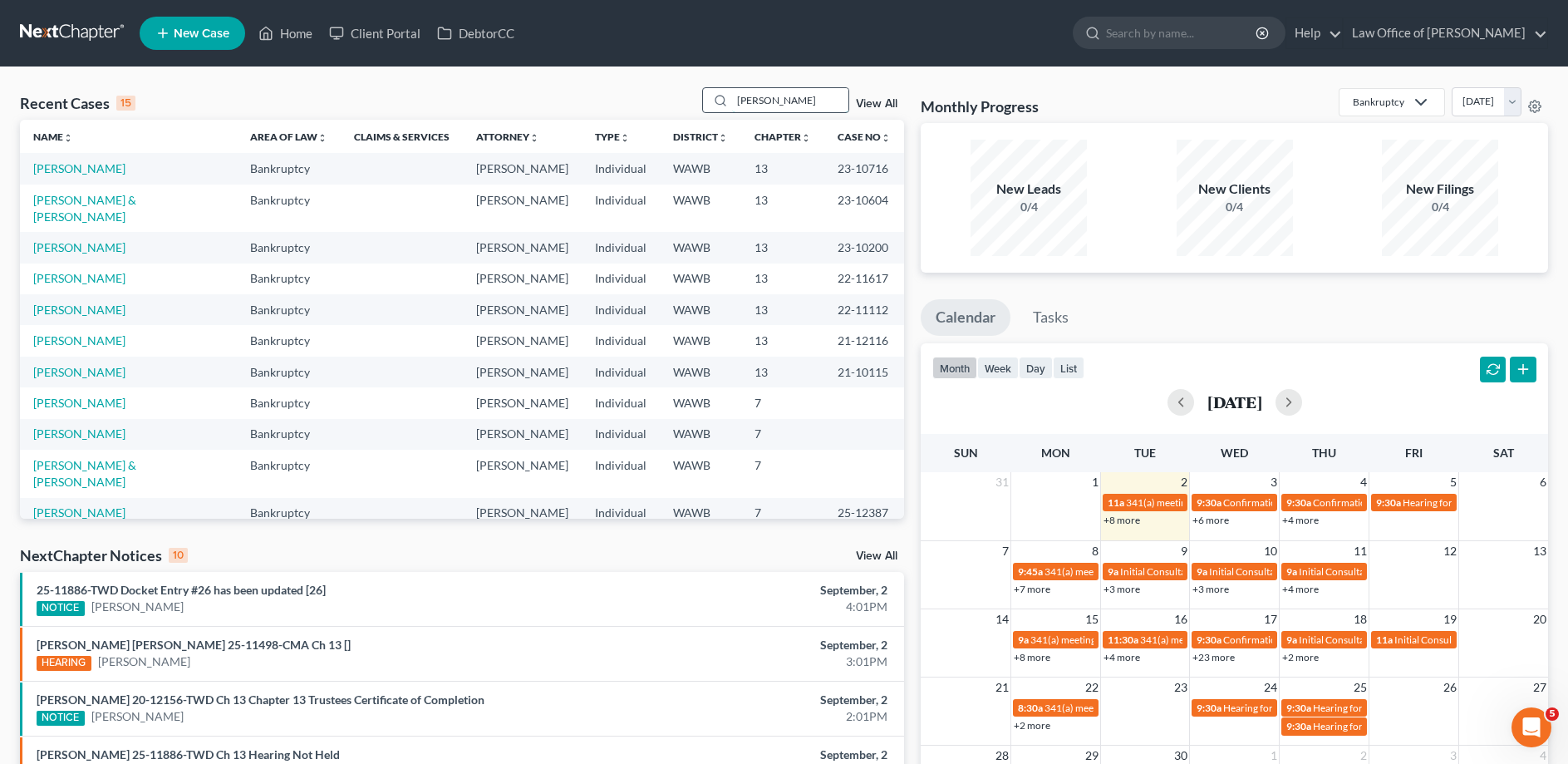
type input "[PERSON_NAME]"
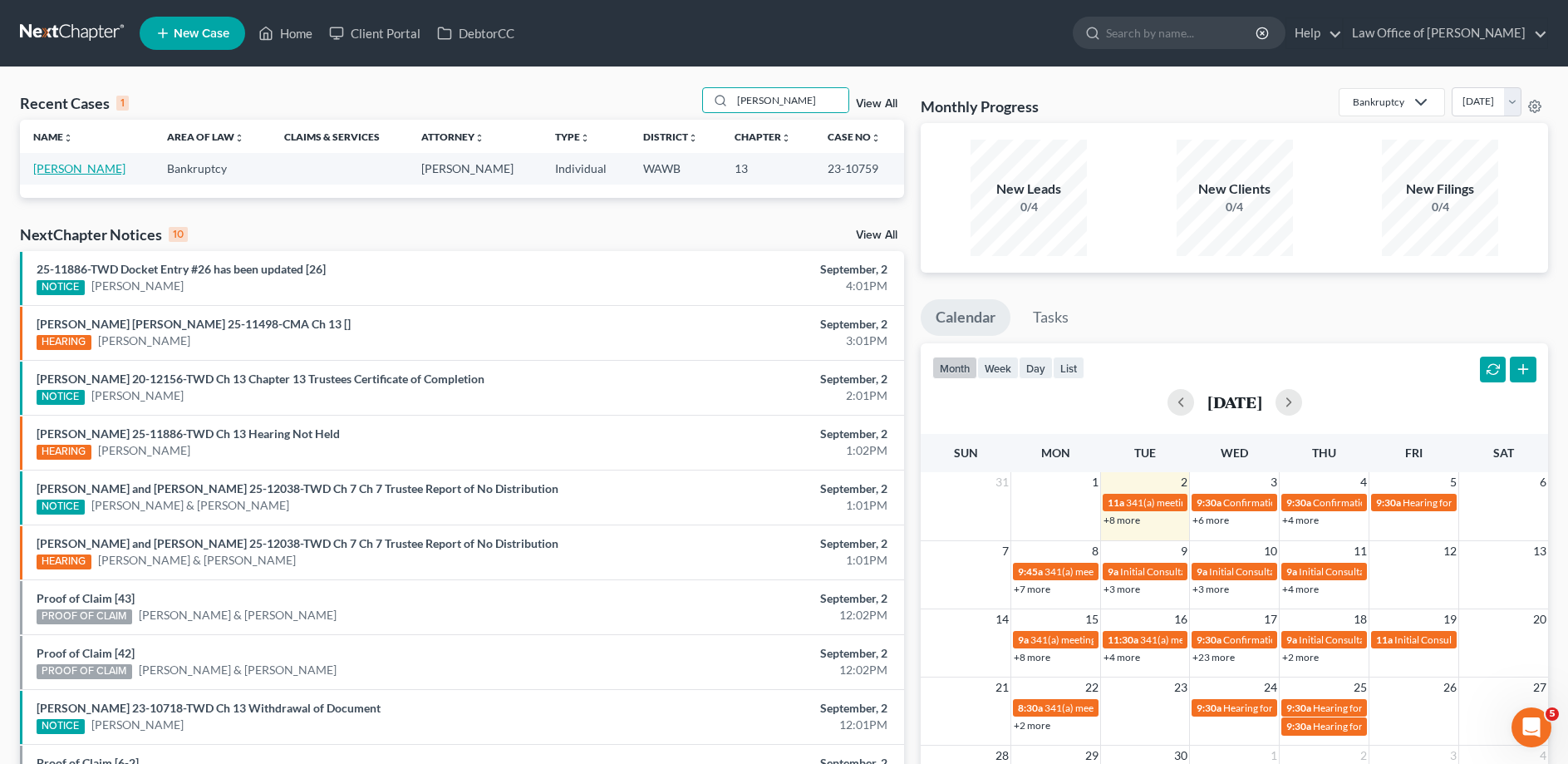
click at [63, 174] on link "[PERSON_NAME]" at bounding box center [79, 168] width 92 height 14
select select "6"
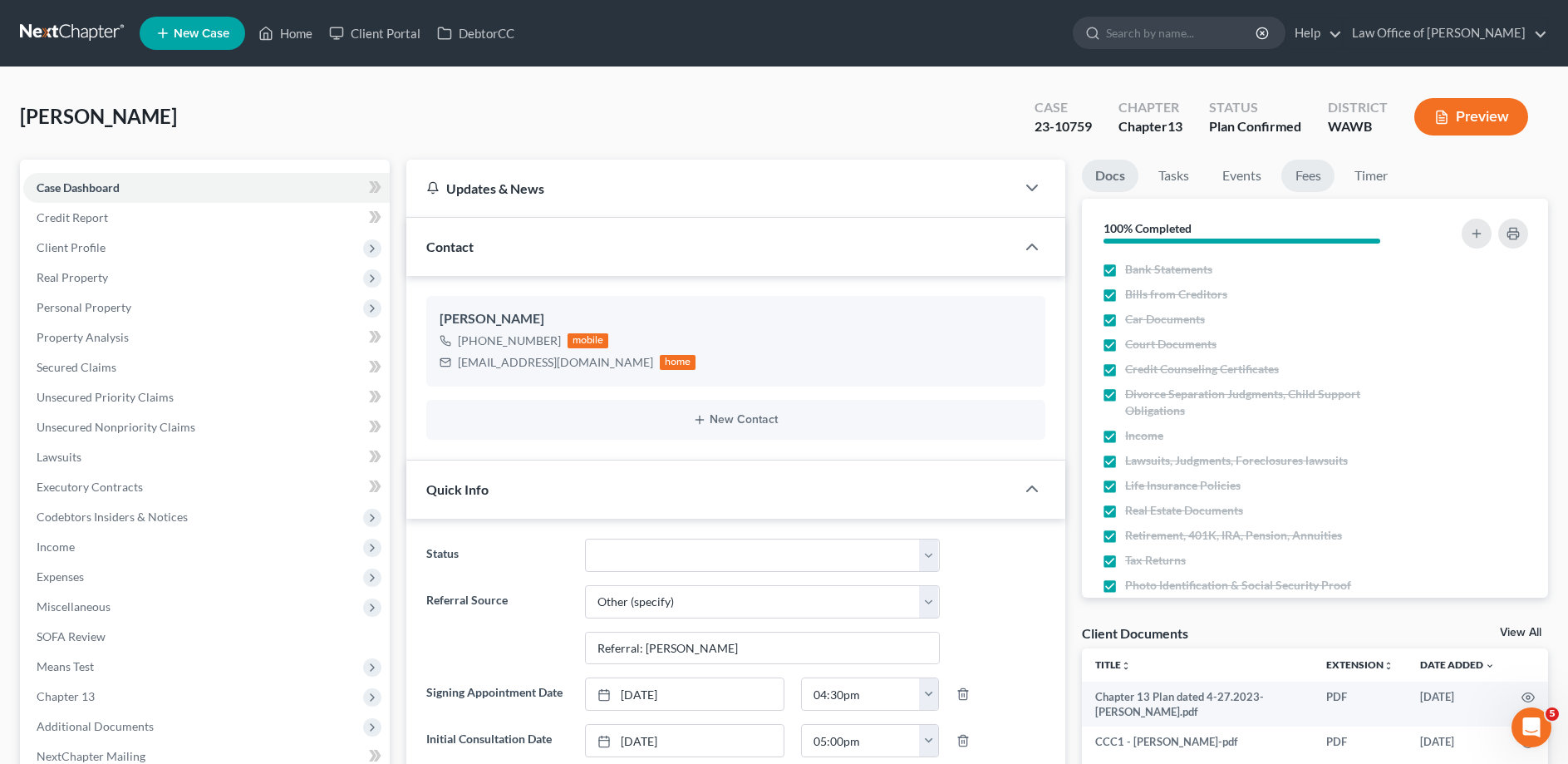
click at [1305, 175] on link "Fees" at bounding box center [1309, 176] width 53 height 33
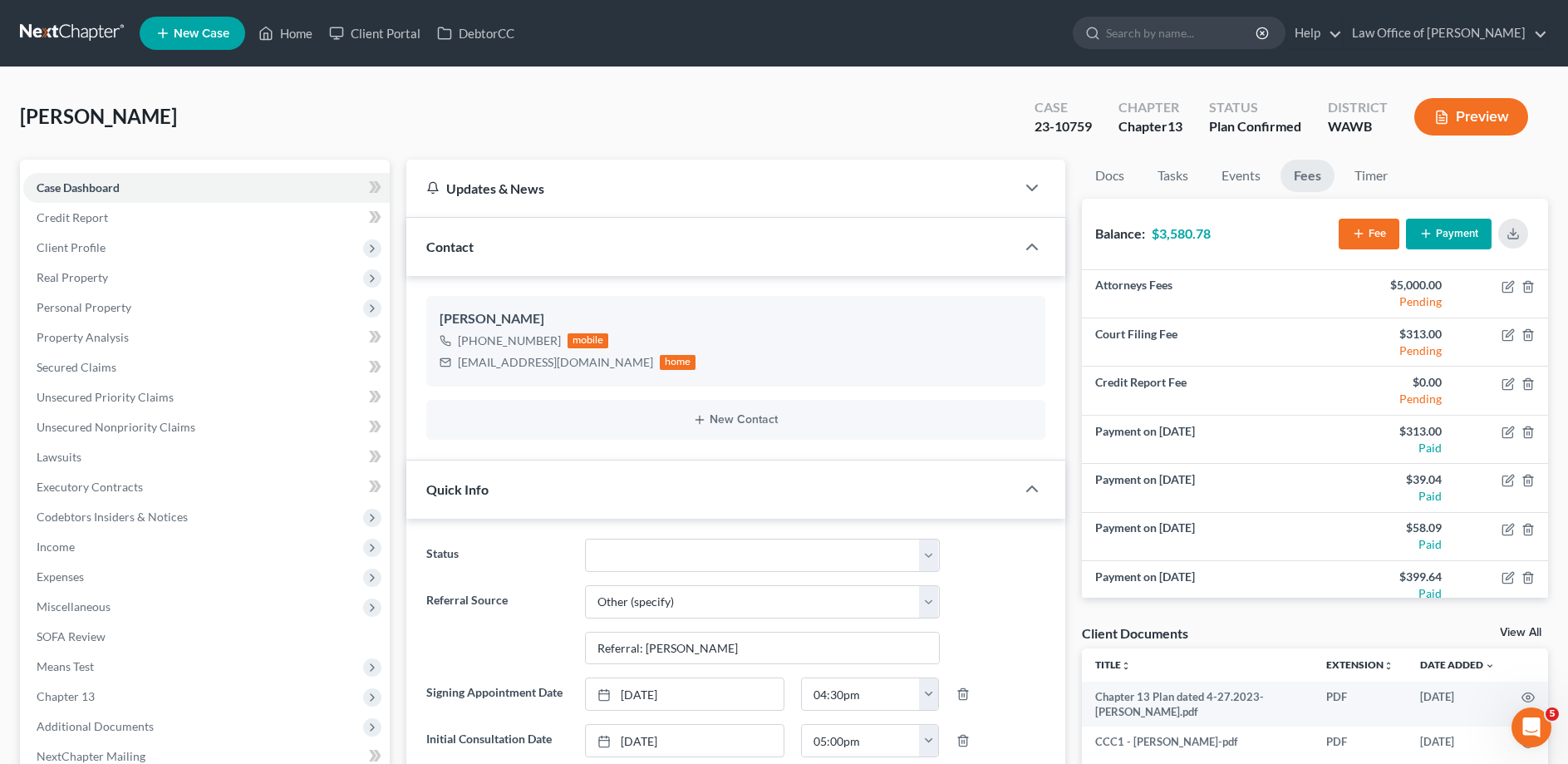
click at [1423, 226] on button "Payment" at bounding box center [1448, 234] width 85 height 31
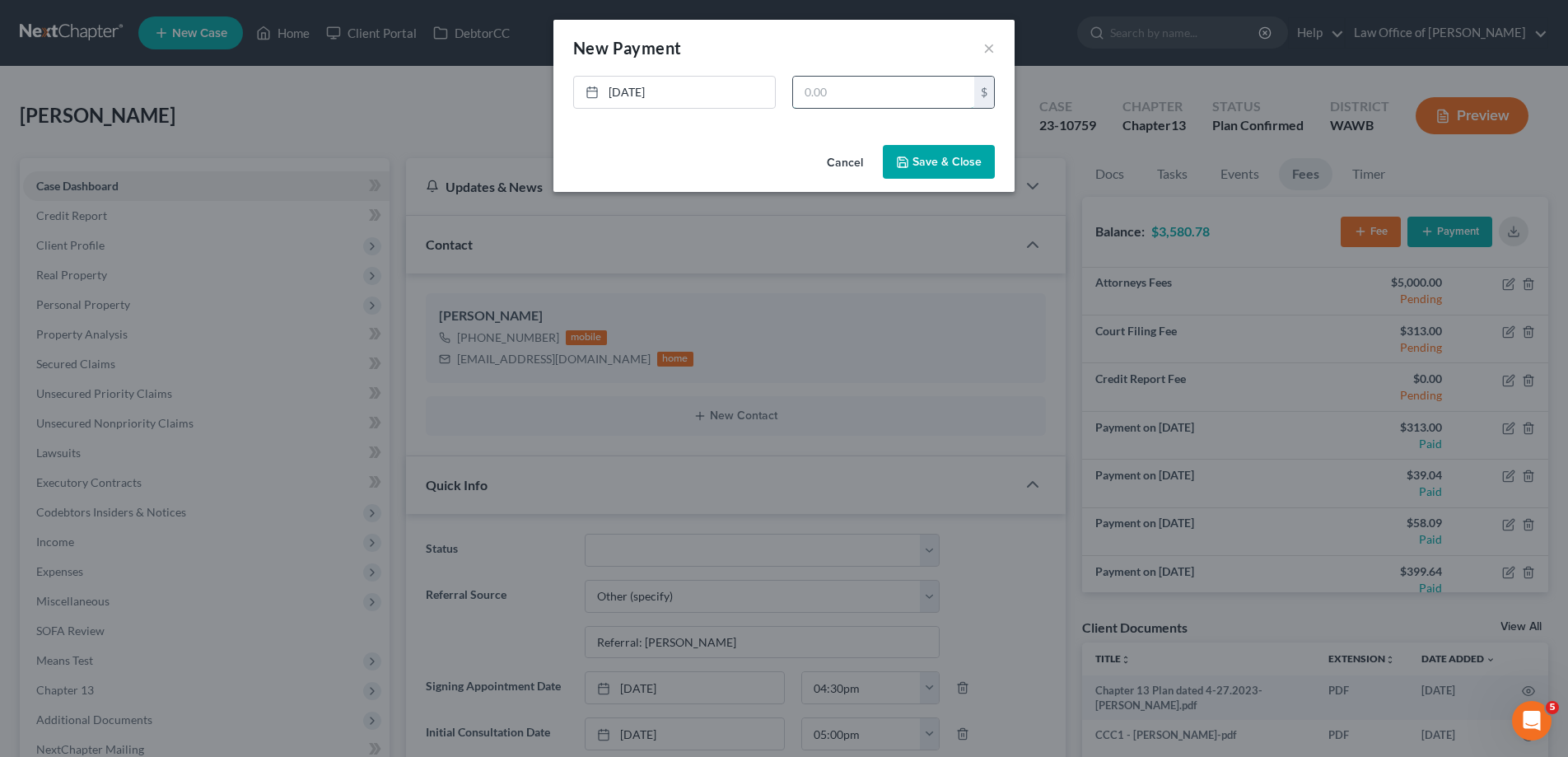
click at [836, 96] on input "text" at bounding box center [883, 92] width 181 height 32
type input "58.09"
click at [958, 170] on button "Save & Close" at bounding box center [938, 162] width 112 height 35
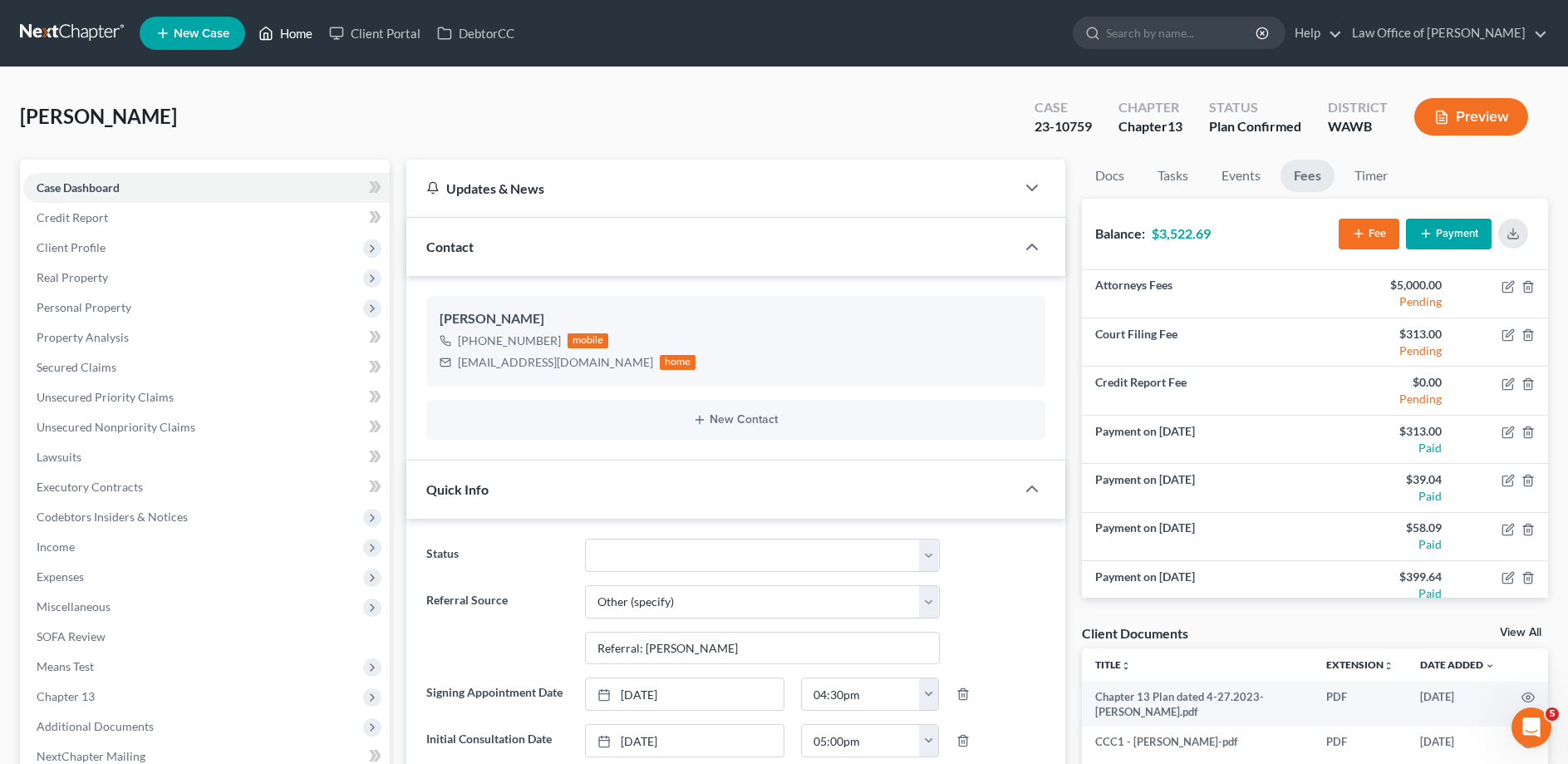
click at [297, 42] on link "Home" at bounding box center [285, 33] width 71 height 30
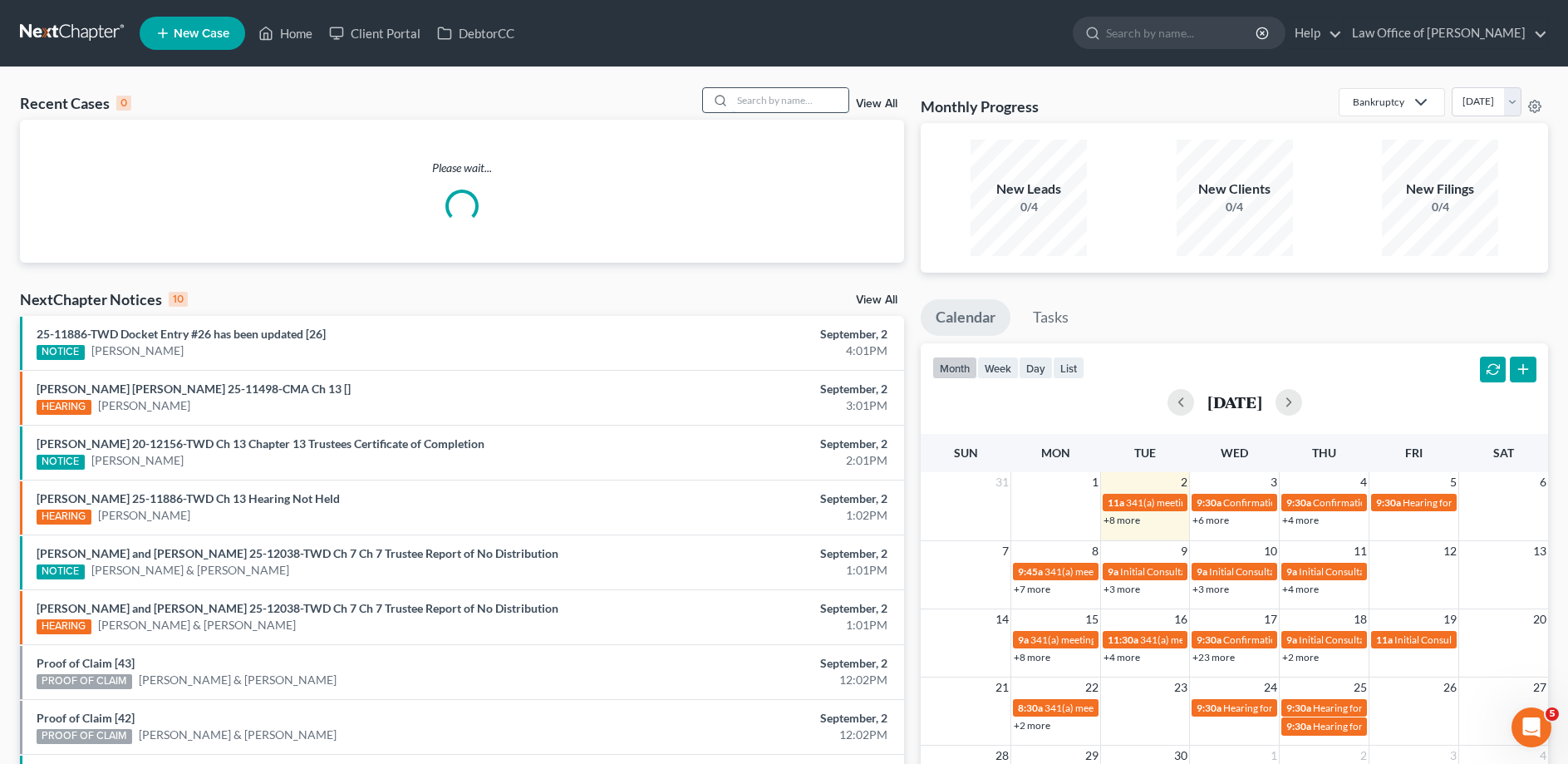
click at [777, 105] on input "search" at bounding box center [790, 100] width 116 height 24
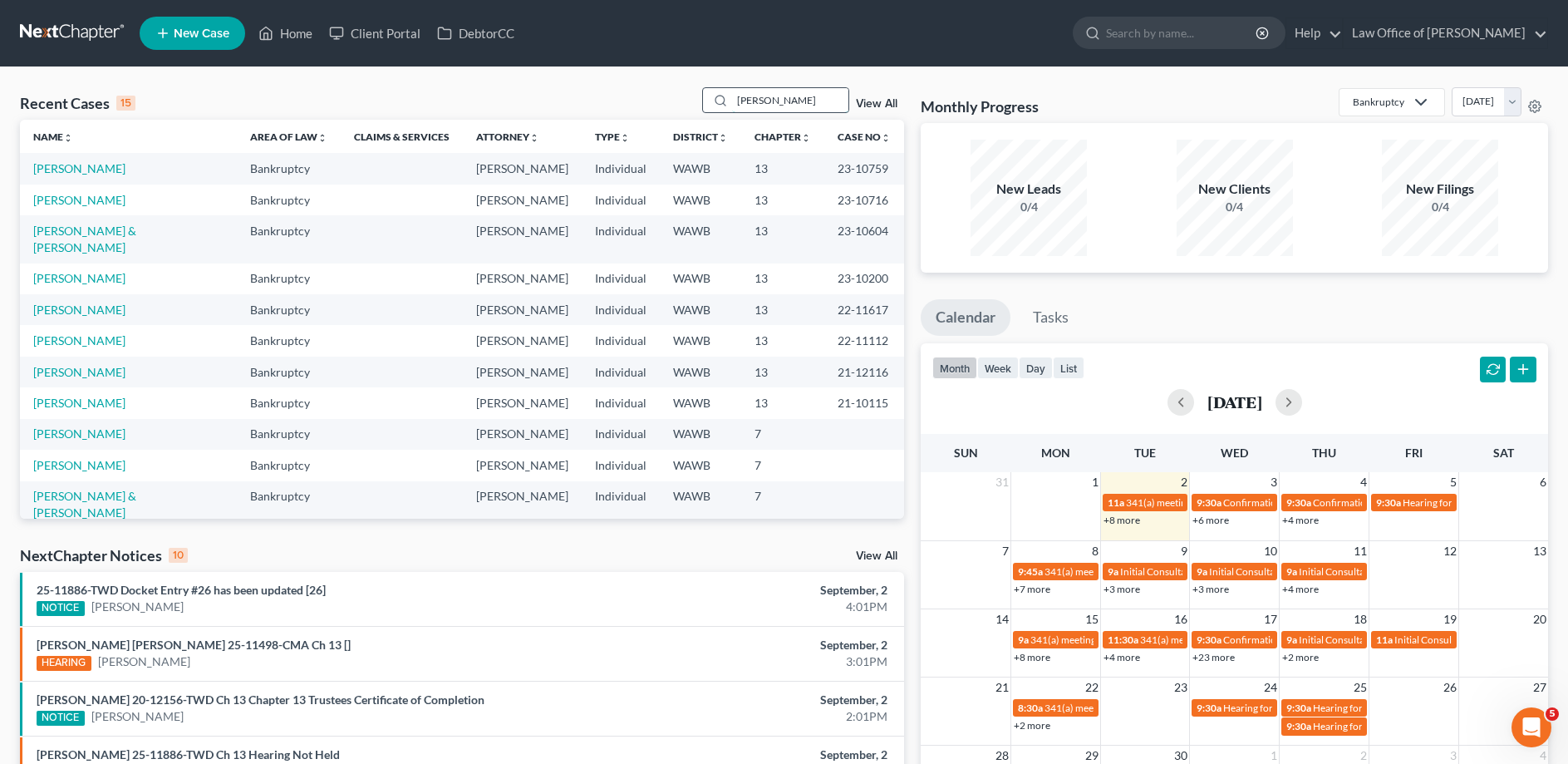
type input "[PERSON_NAME]"
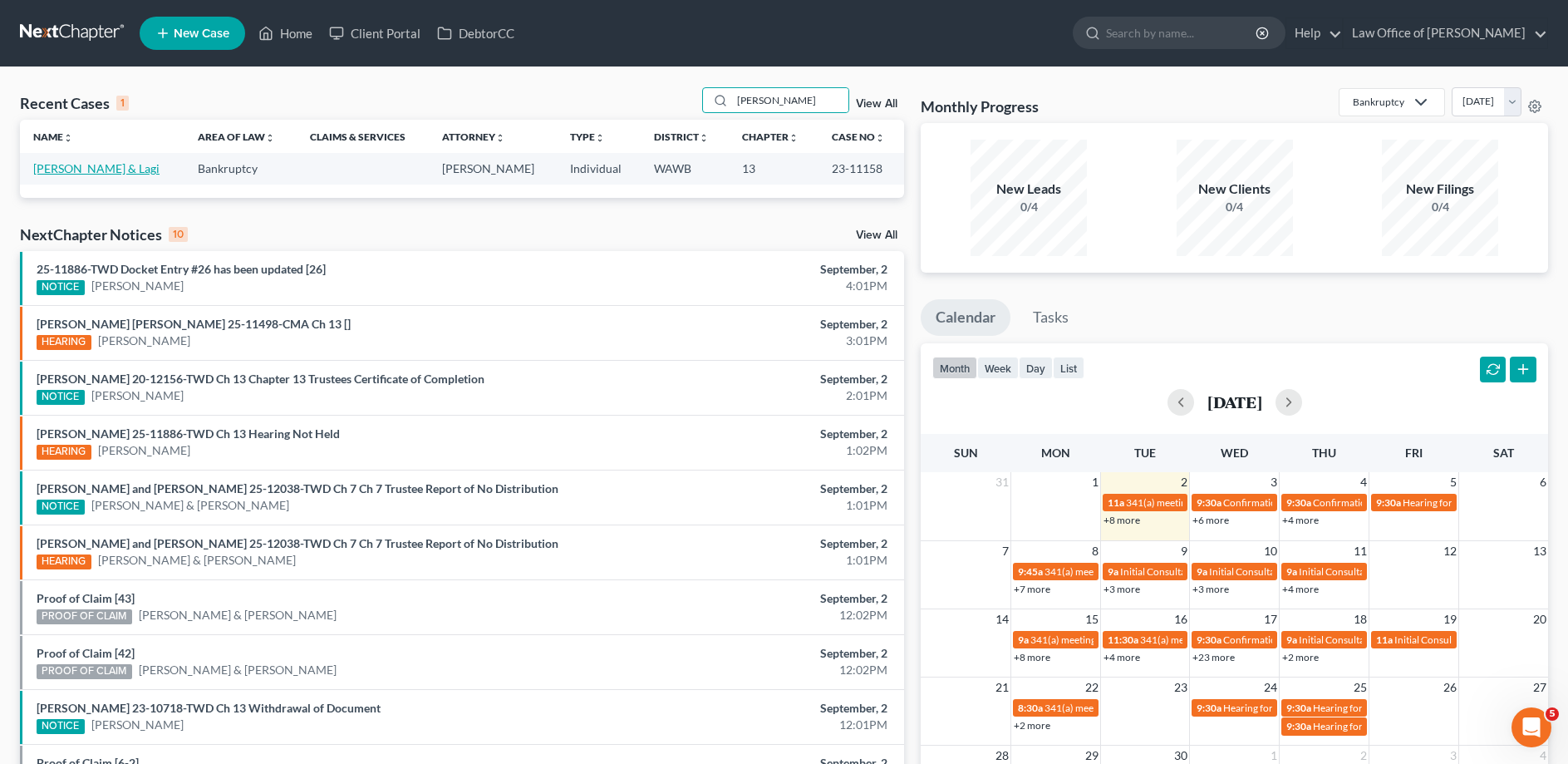
click at [79, 171] on link "[PERSON_NAME] & Lagi" at bounding box center [96, 168] width 127 height 14
select select "6"
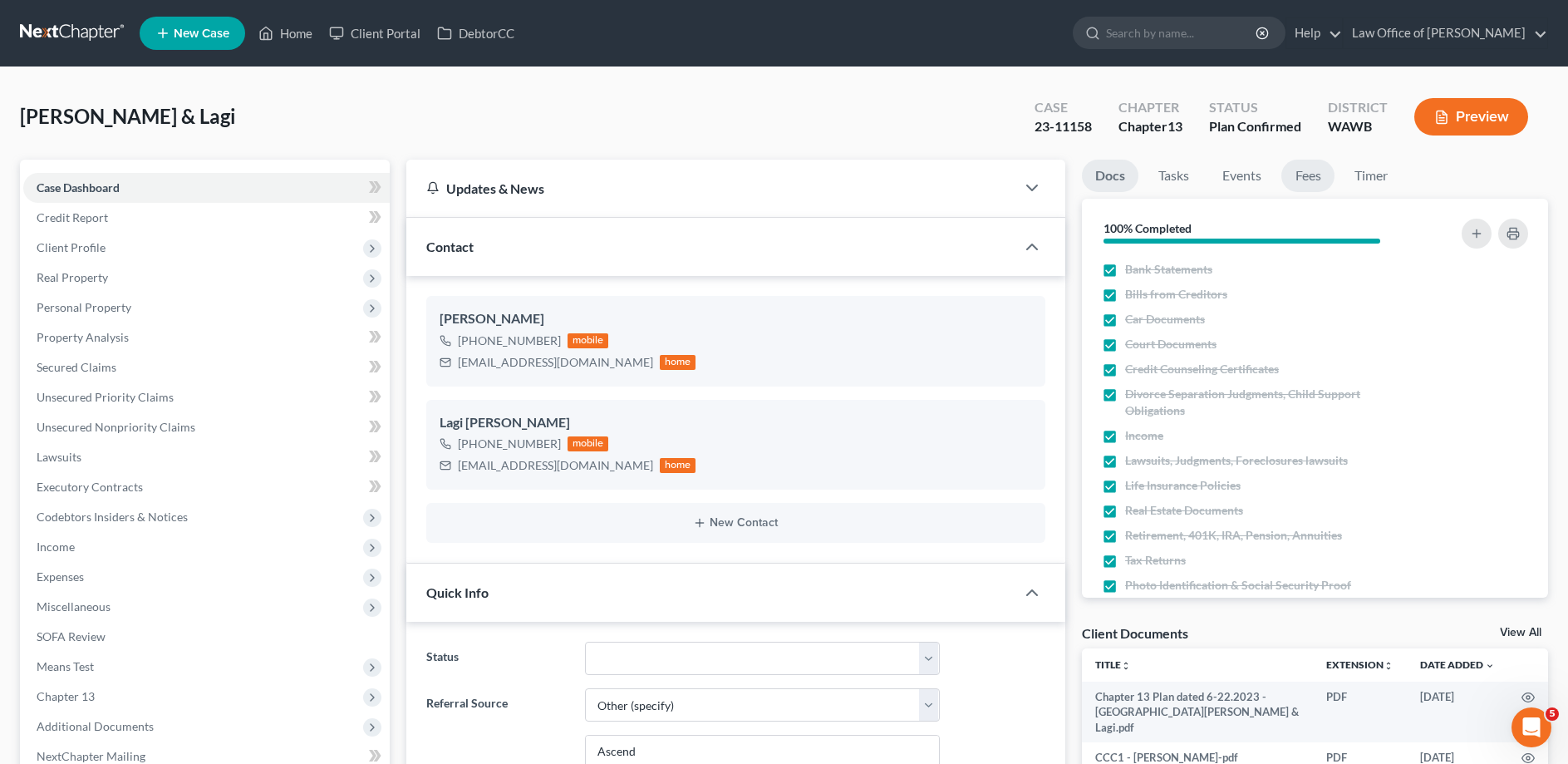
click at [1299, 173] on link "Fees" at bounding box center [1309, 176] width 53 height 33
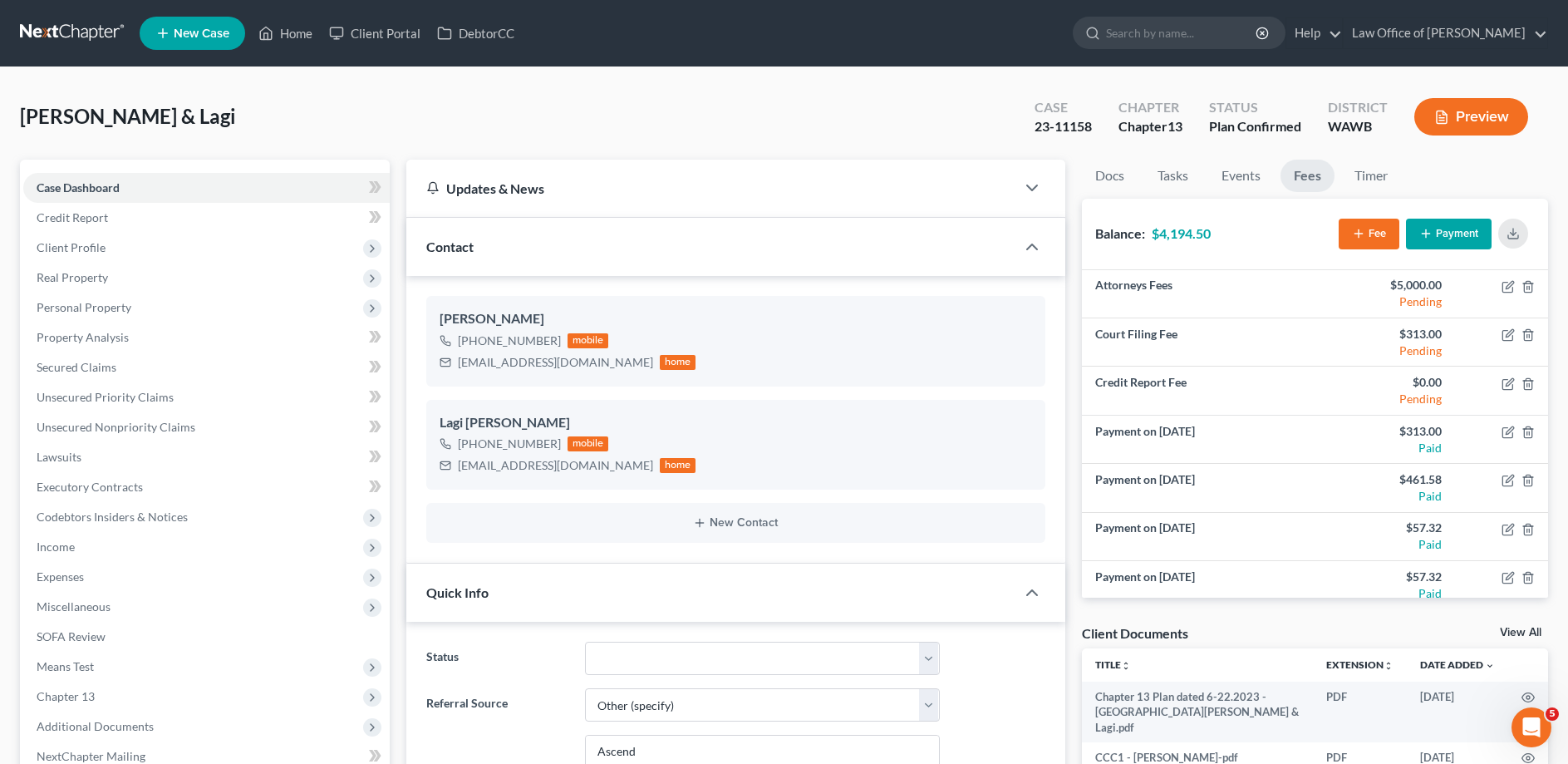
click at [1444, 236] on button "Payment" at bounding box center [1448, 234] width 85 height 31
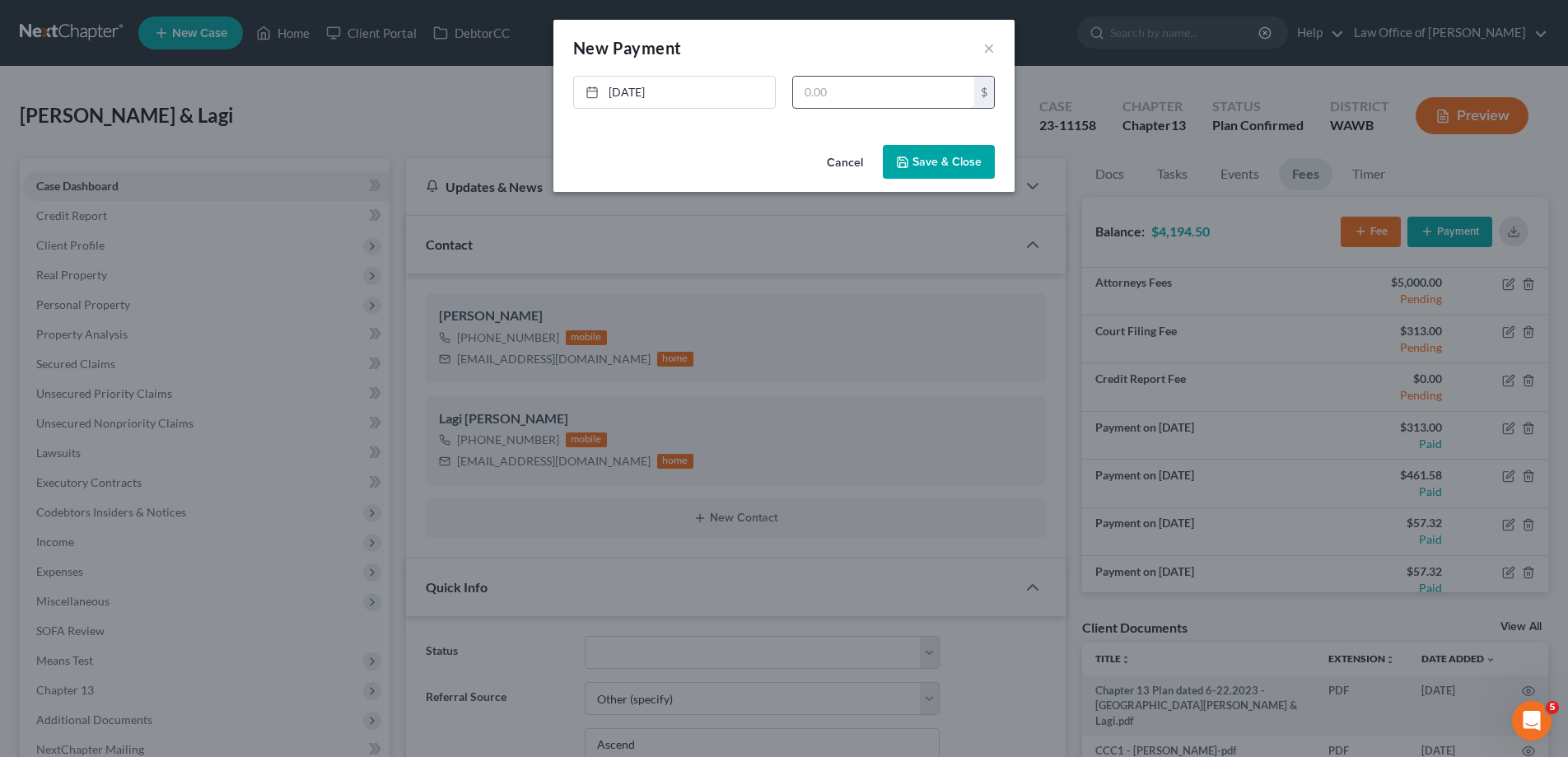
click at [831, 91] on input "text" at bounding box center [883, 92] width 181 height 32
type input "590.98"
click at [936, 164] on button "Save & Close" at bounding box center [938, 162] width 112 height 35
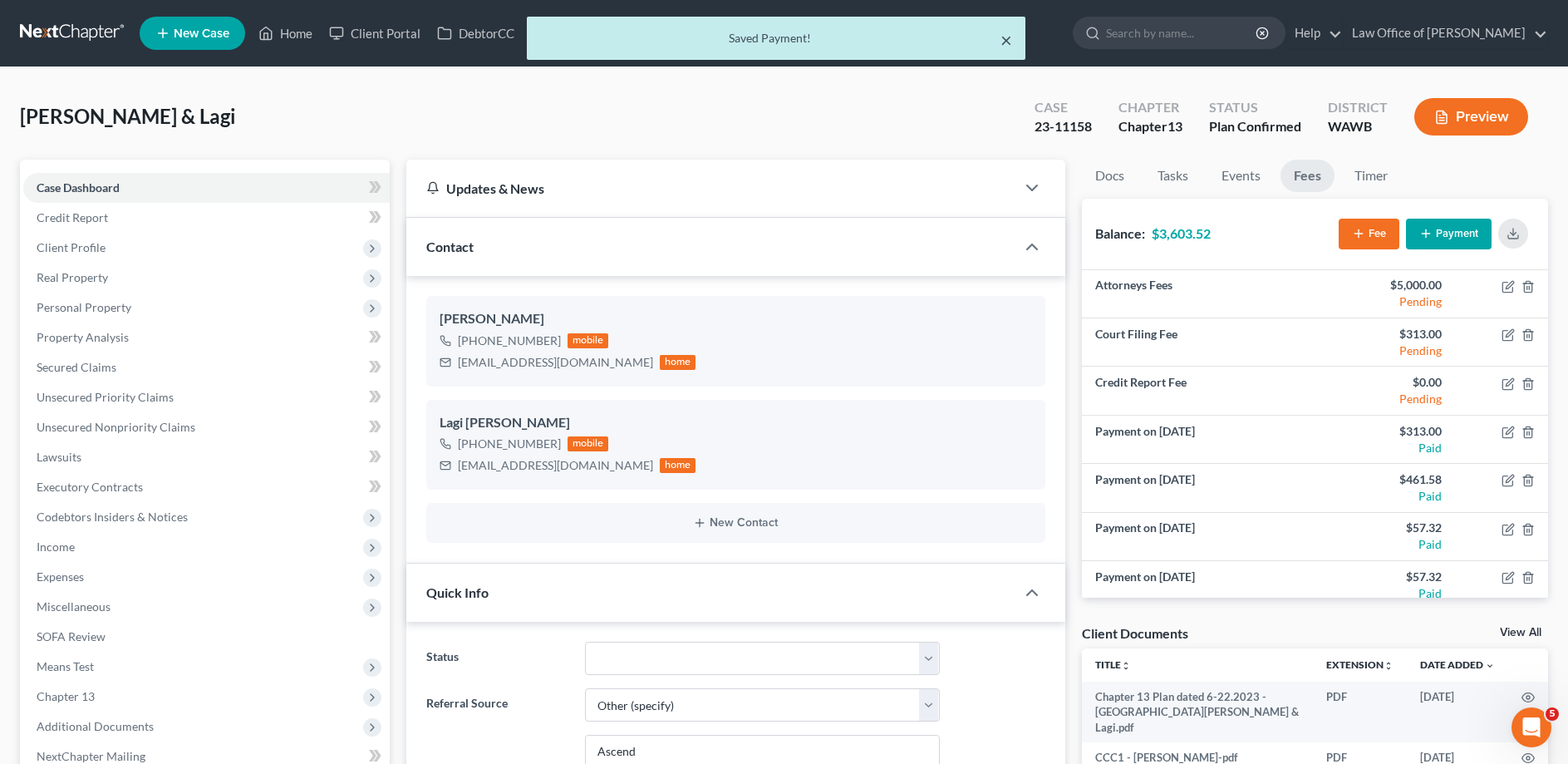
click at [1002, 46] on button "×" at bounding box center [1006, 40] width 12 height 20
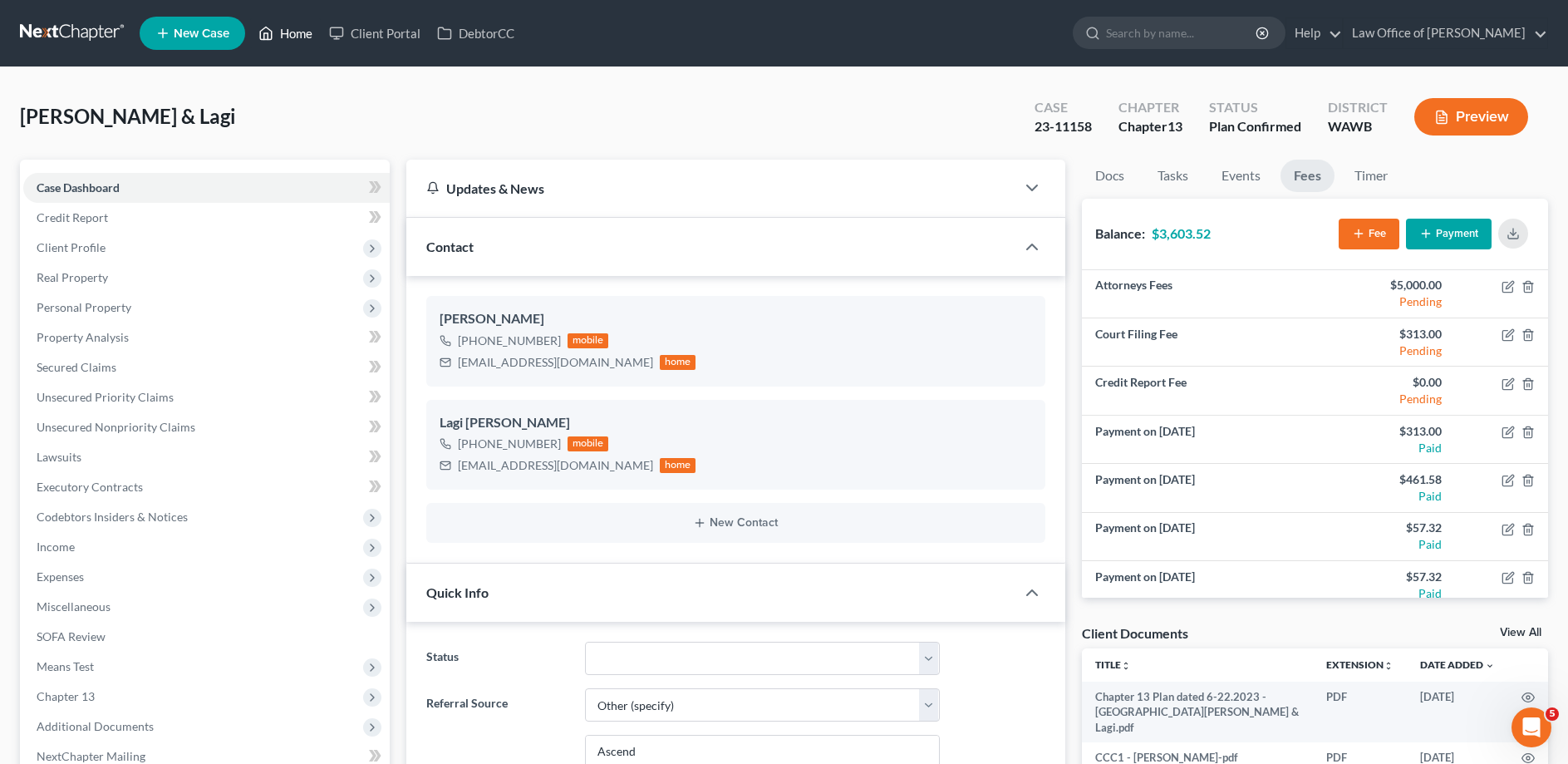
click at [255, 32] on link "Home" at bounding box center [285, 33] width 71 height 30
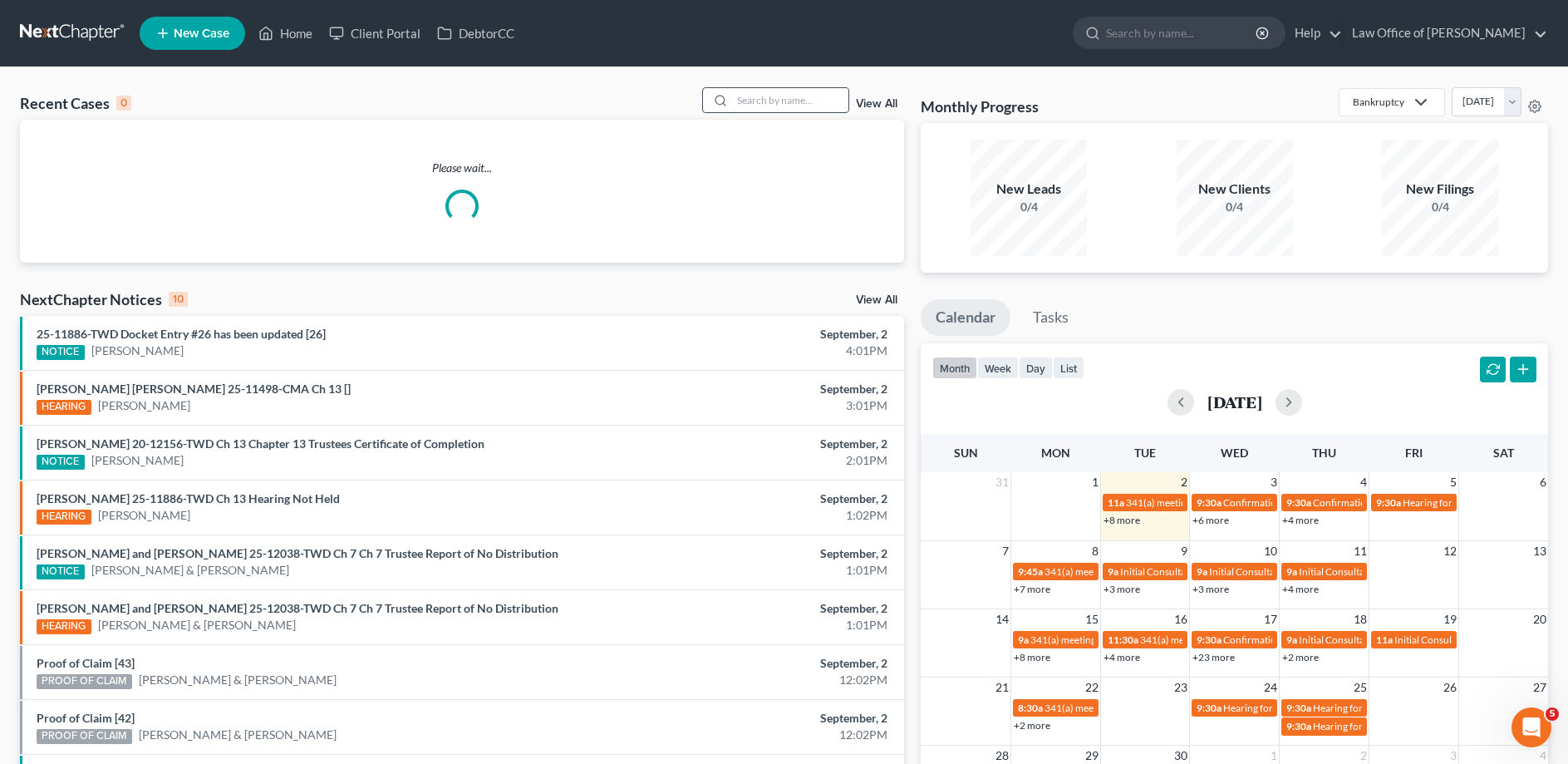
click at [764, 110] on input "search" at bounding box center [790, 100] width 116 height 24
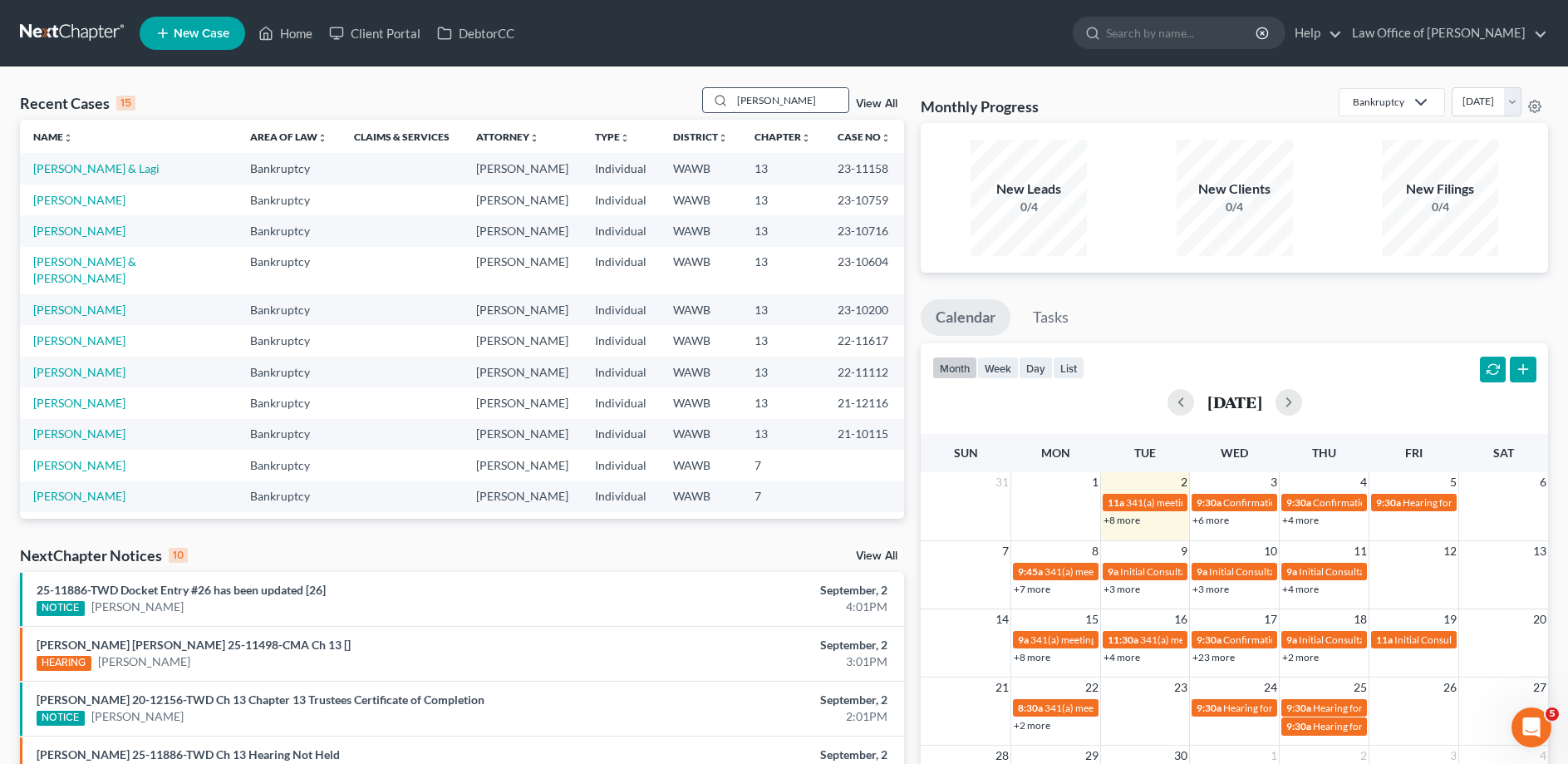
type input "[PERSON_NAME]"
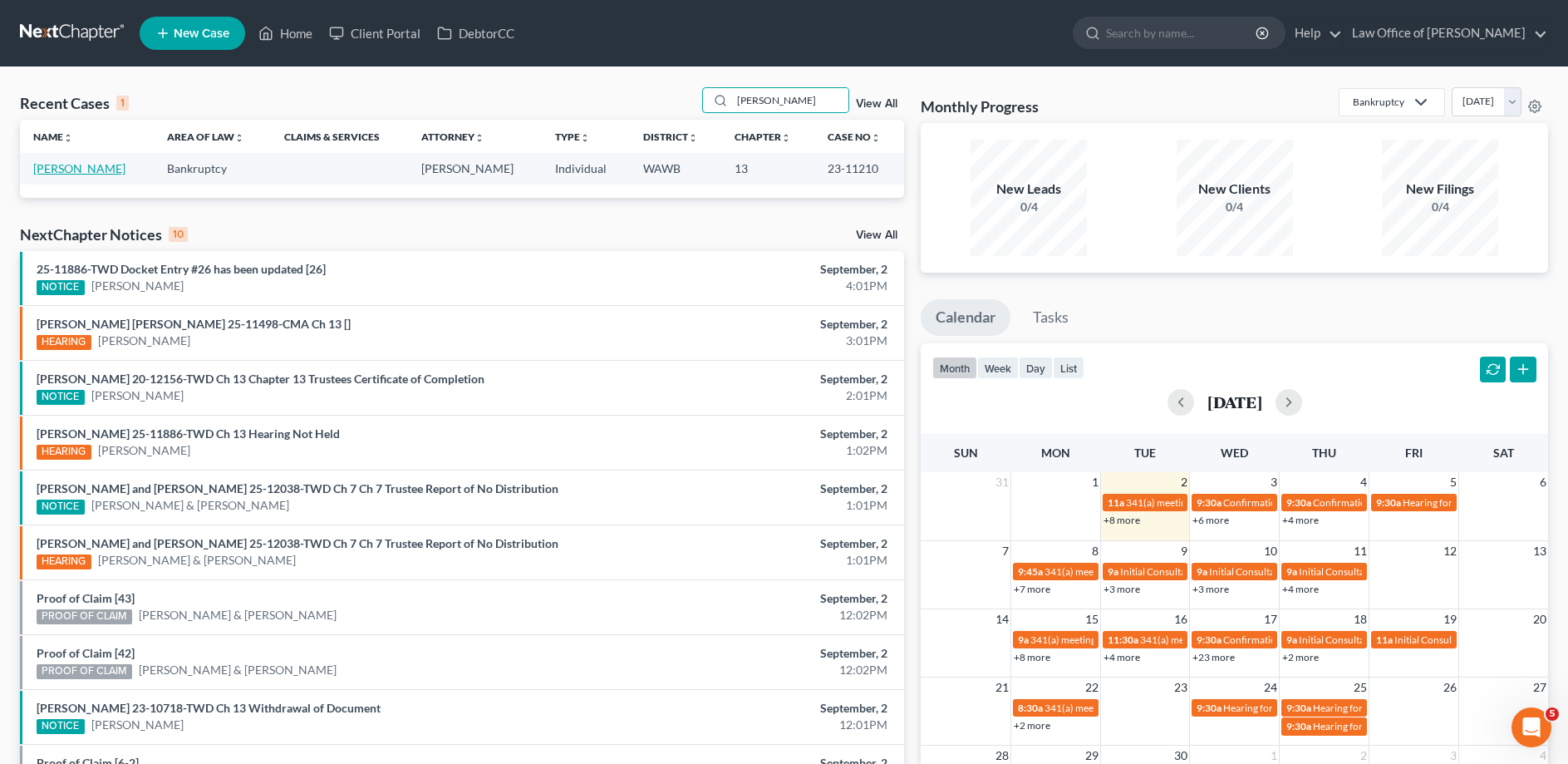
click at [74, 171] on link "[PERSON_NAME]" at bounding box center [79, 168] width 92 height 14
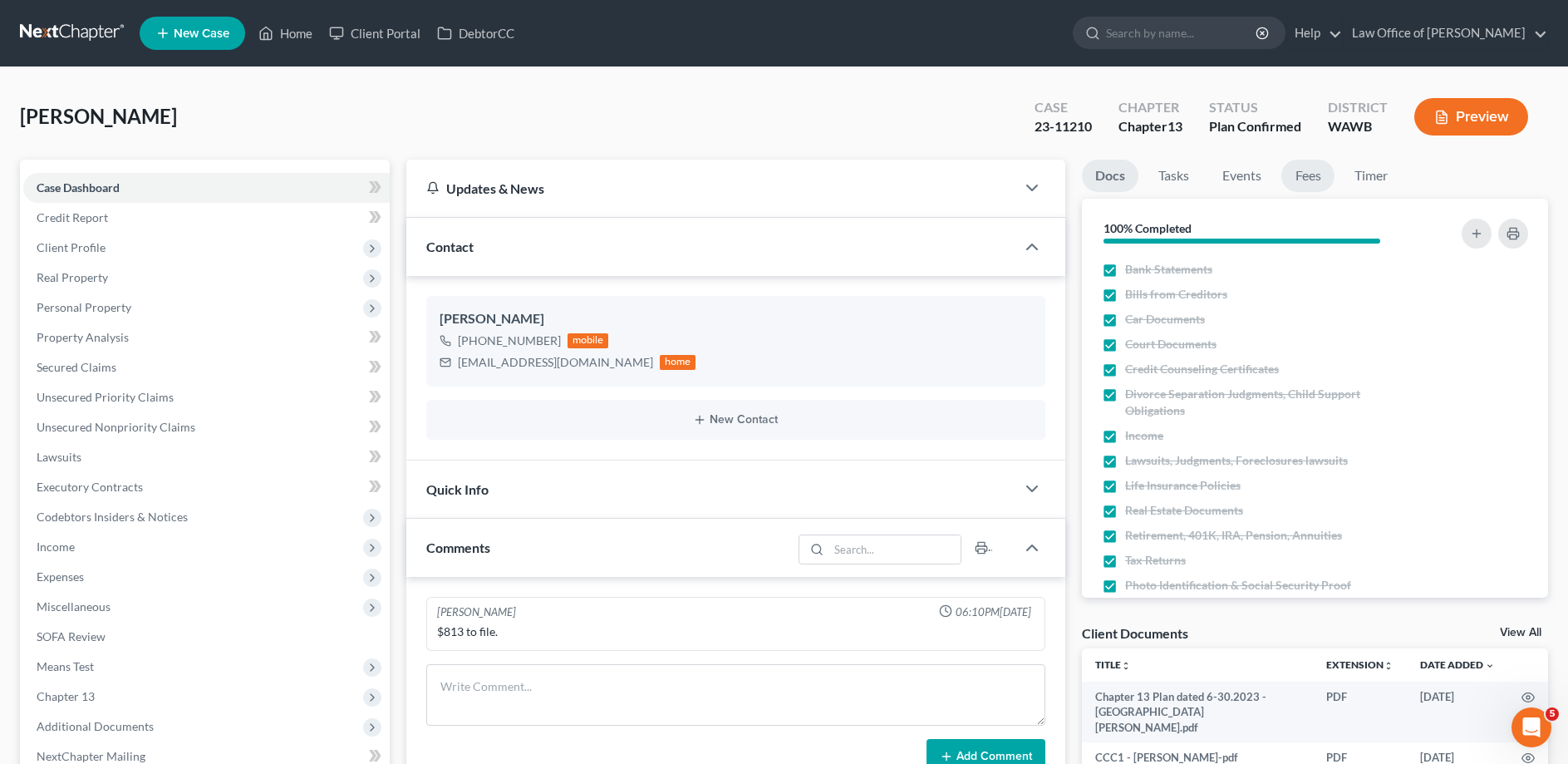
click at [1317, 176] on link "Fees" at bounding box center [1309, 176] width 53 height 33
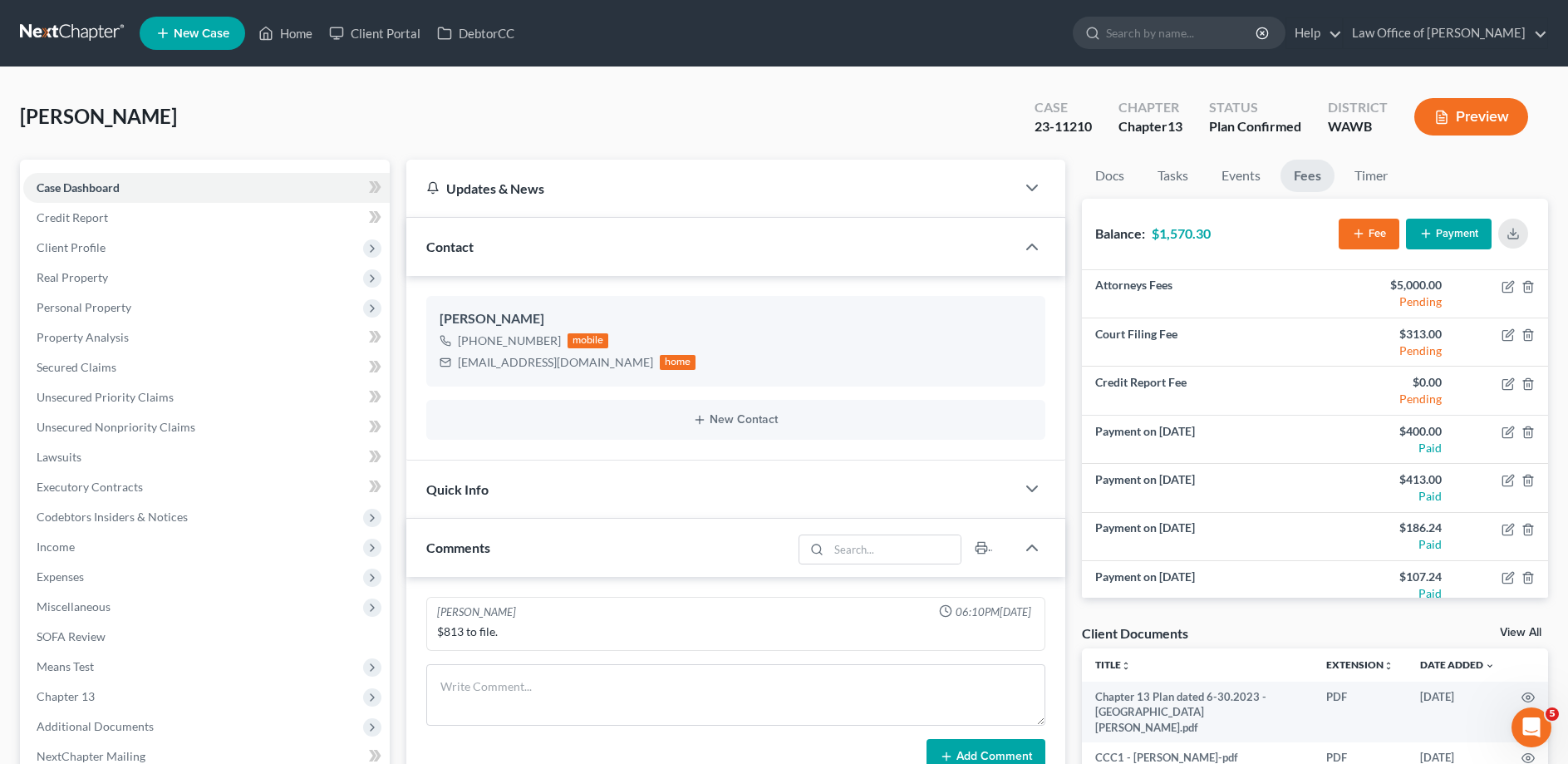
click at [1447, 228] on button "Payment" at bounding box center [1448, 234] width 85 height 31
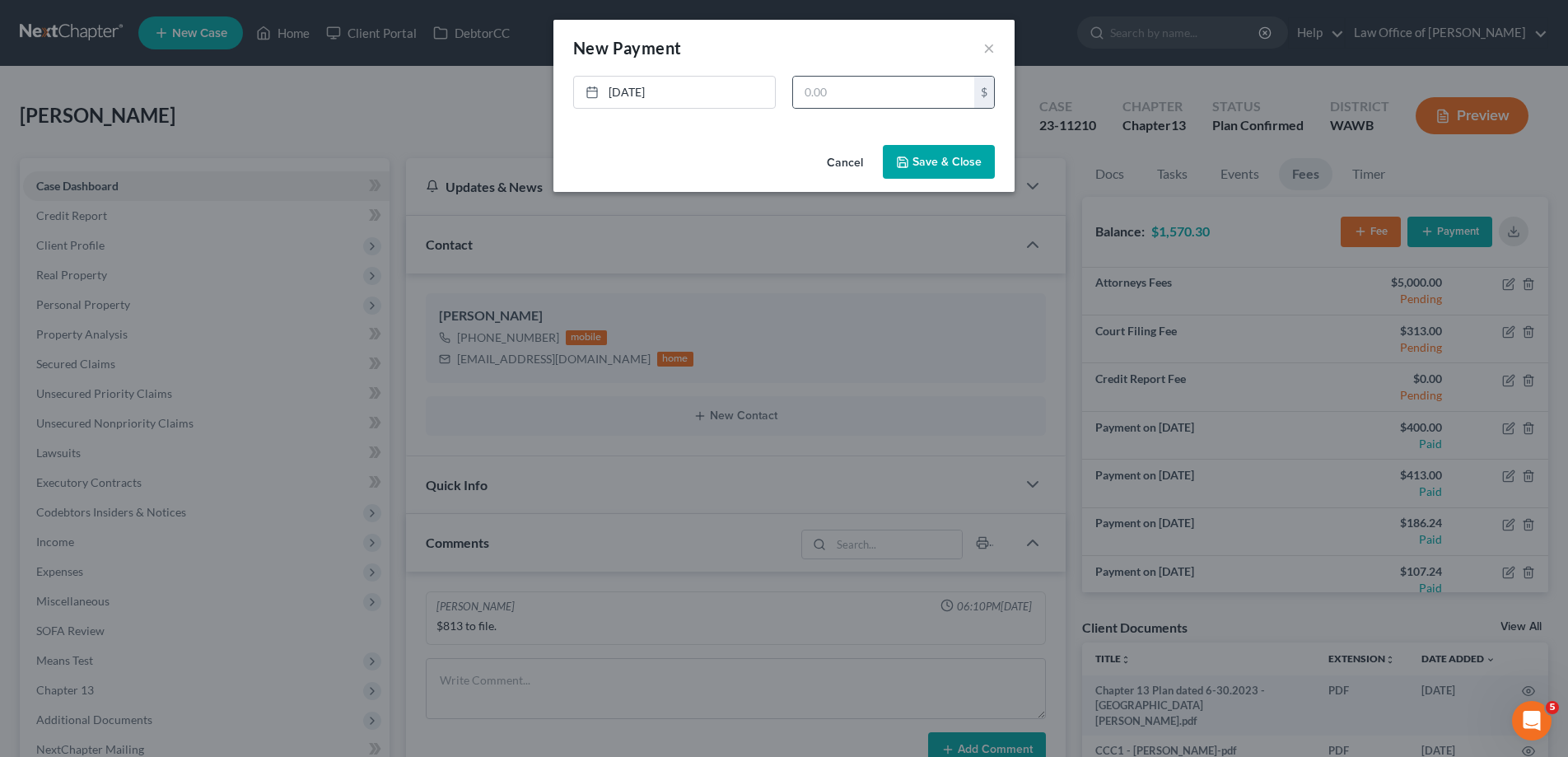
click at [794, 78] on div "$" at bounding box center [893, 92] width 202 height 33
click at [853, 84] on input "text" at bounding box center [883, 92] width 181 height 32
type input "114.16"
click at [944, 170] on button "Save & Close" at bounding box center [938, 162] width 112 height 35
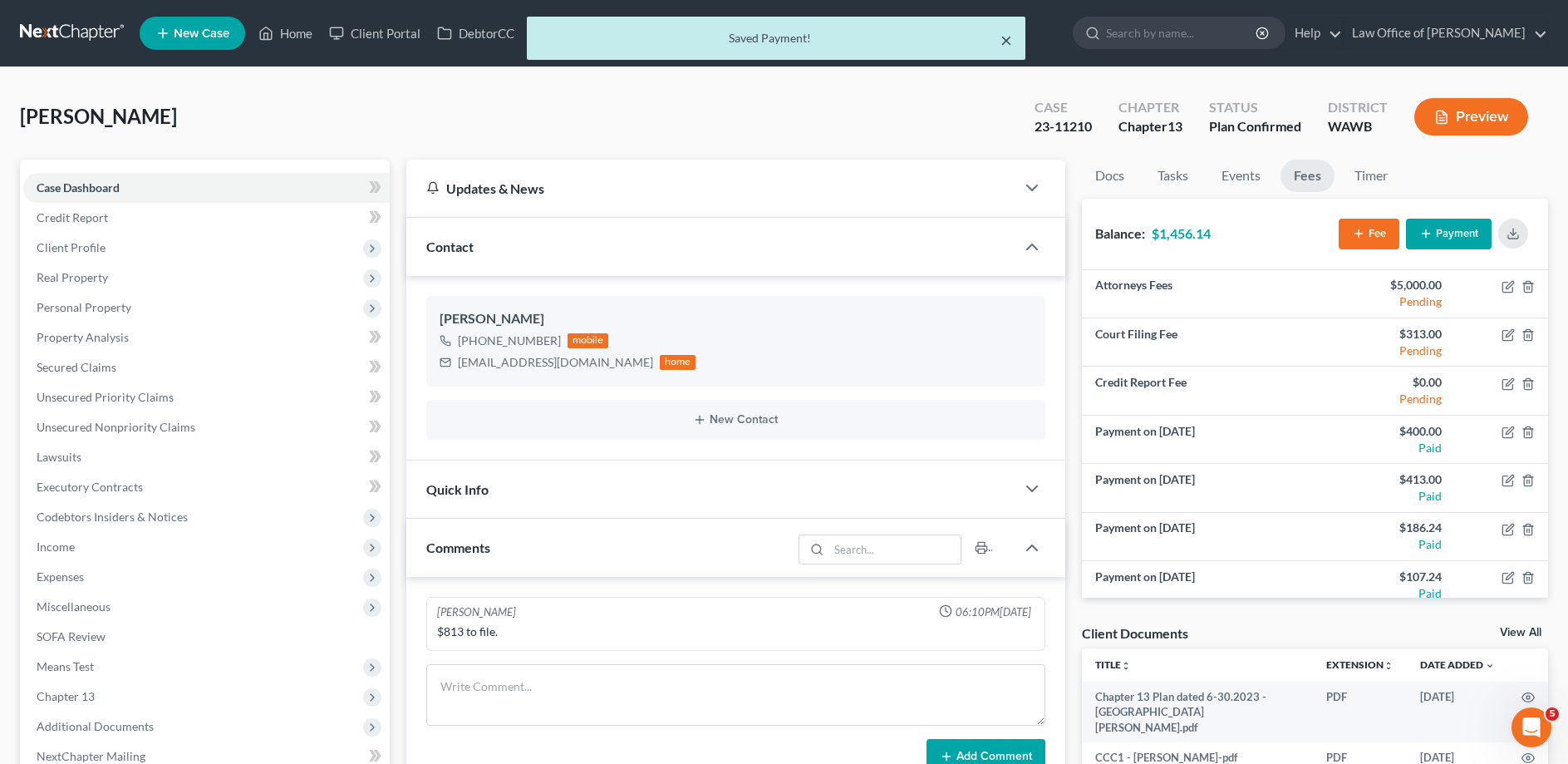
click at [1003, 40] on button "×" at bounding box center [1006, 40] width 12 height 20
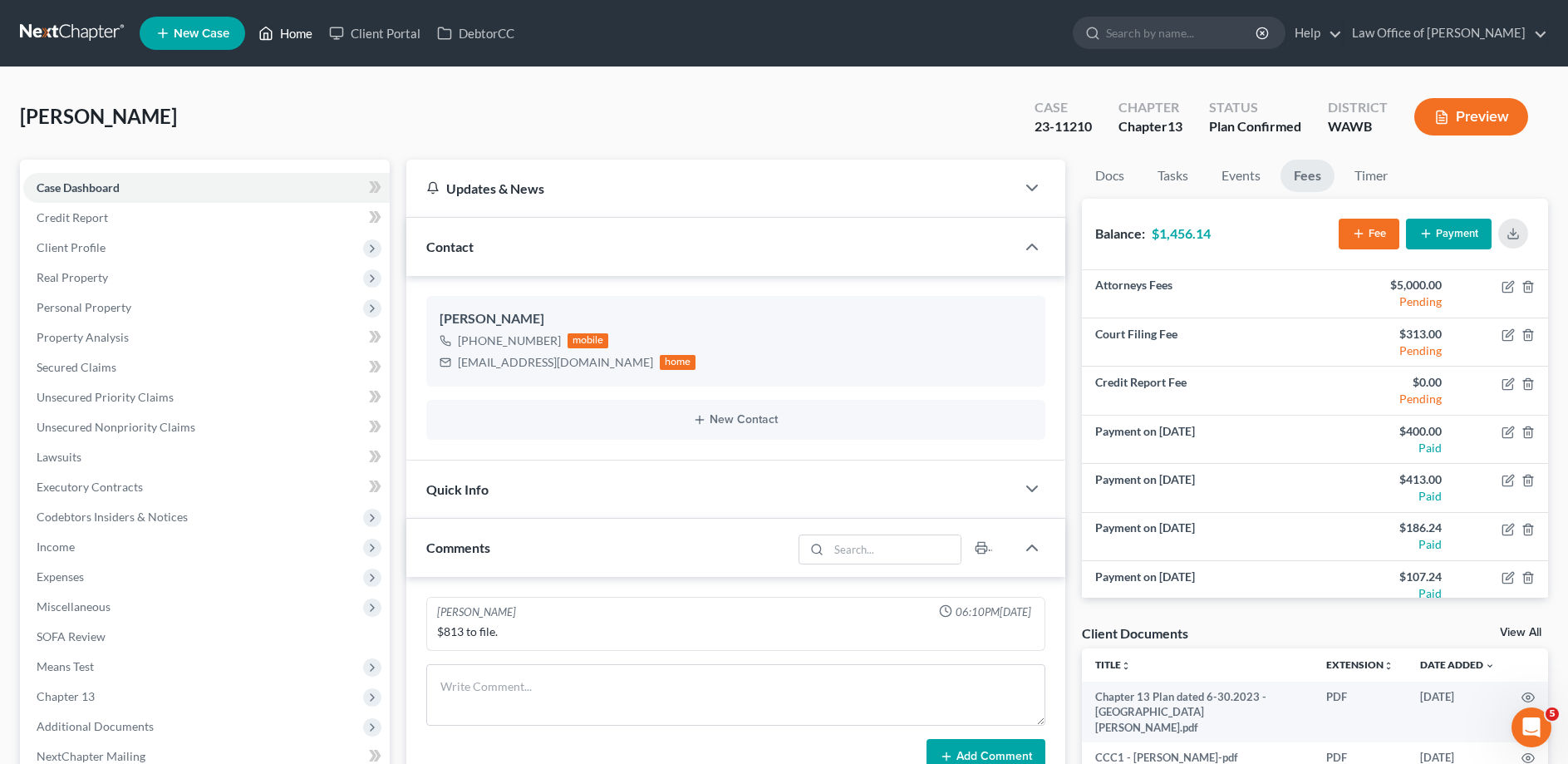
click at [291, 35] on link "Home" at bounding box center [285, 33] width 71 height 30
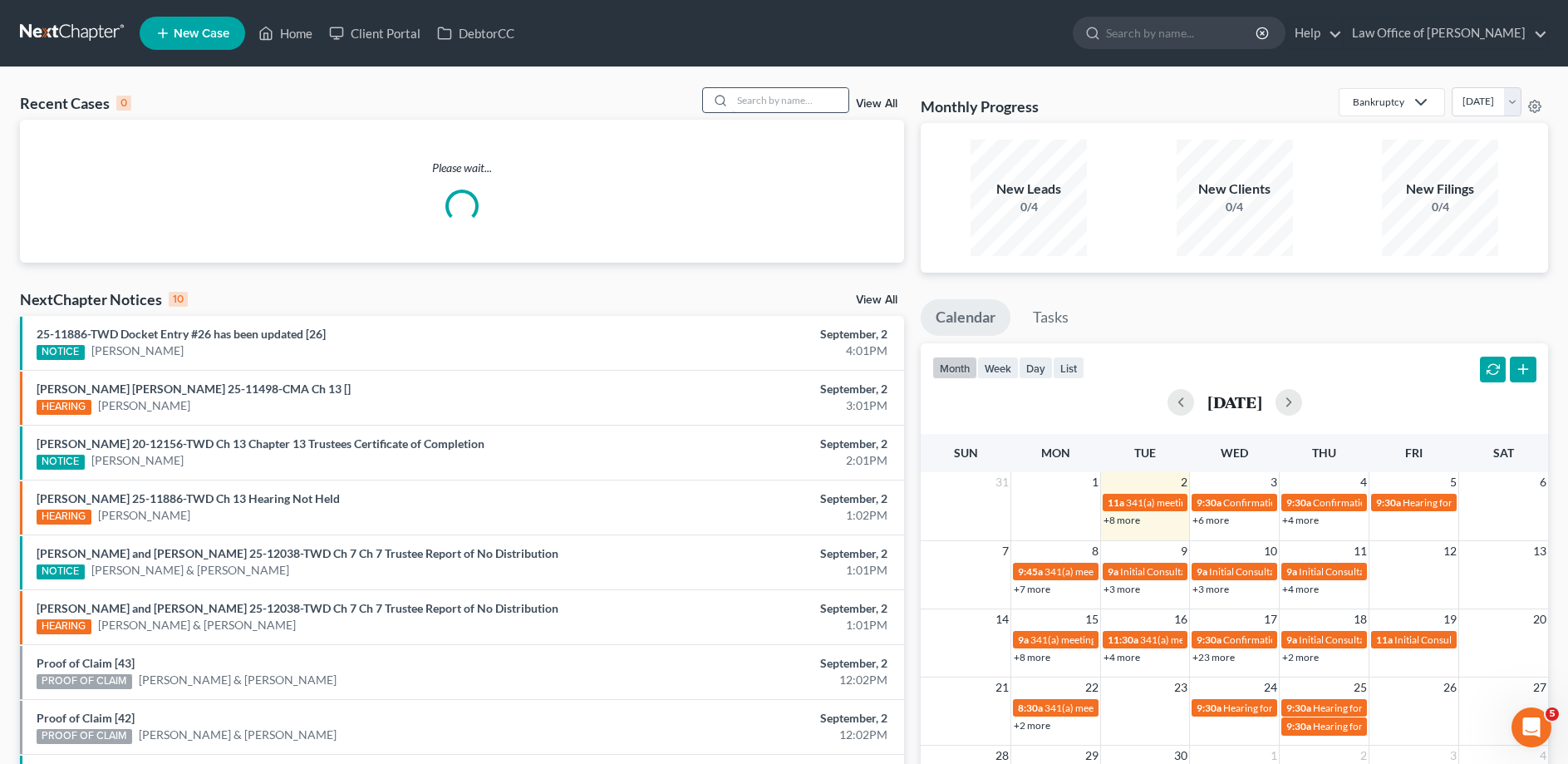
click at [753, 101] on input "search" at bounding box center [790, 100] width 116 height 24
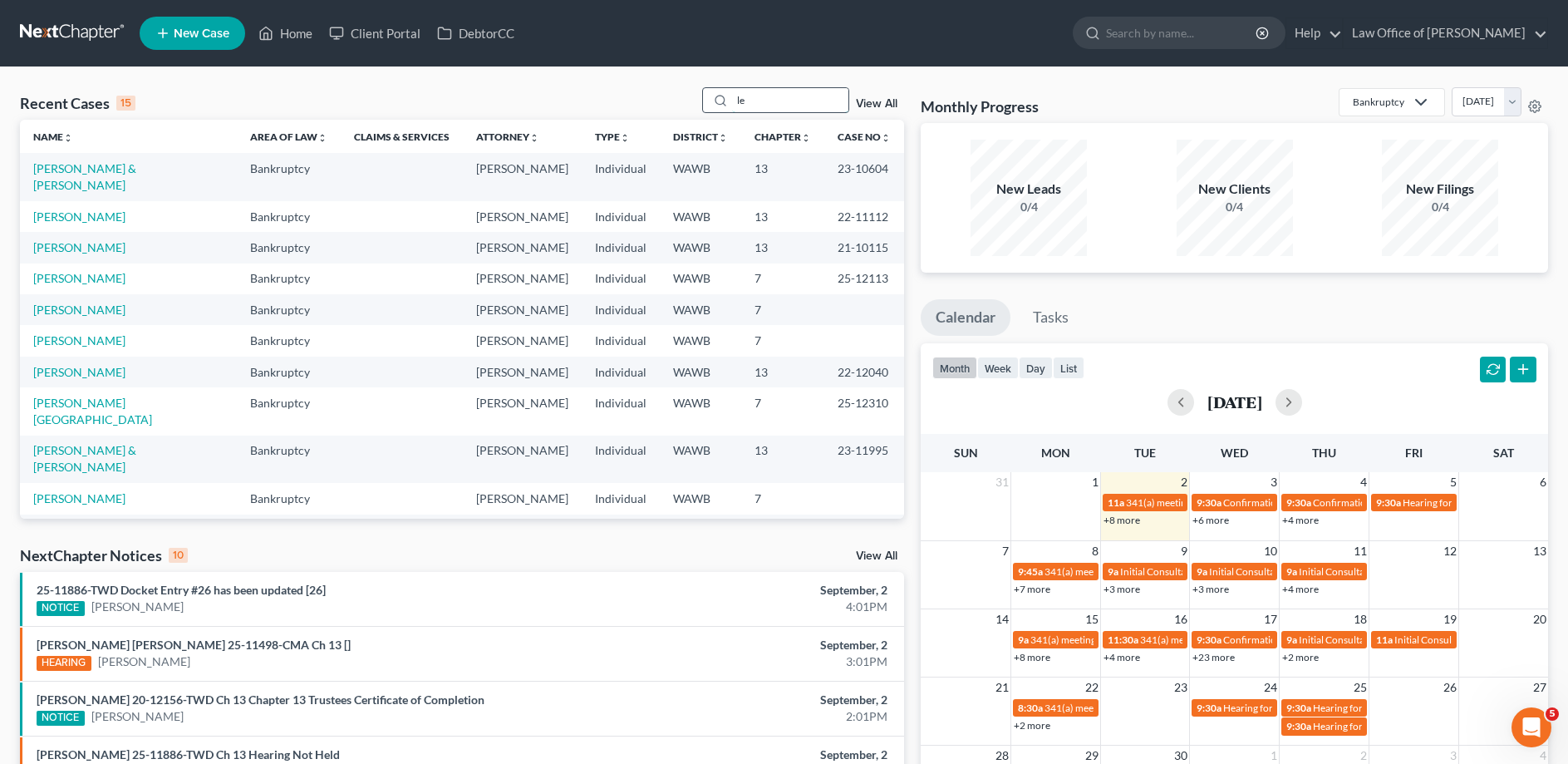
drag, startPoint x: 736, startPoint y: 103, endPoint x: 721, endPoint y: 103, distance: 15.0
click at [732, 103] on input "le" at bounding box center [790, 100] width 116 height 24
type input "[PERSON_NAME]"
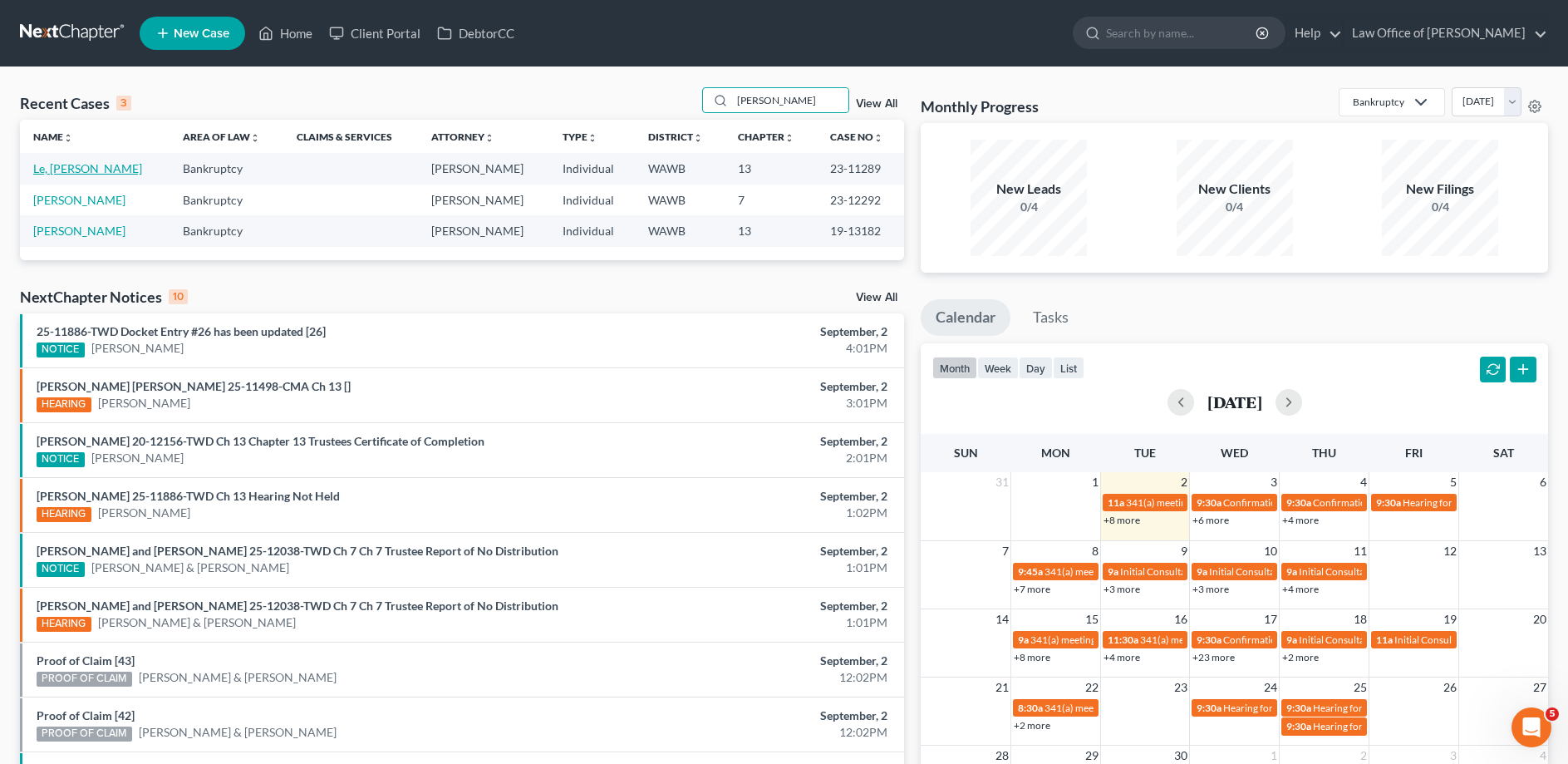
click at [46, 174] on link "Le, [PERSON_NAME]" at bounding box center [88, 168] width 109 height 14
select select "6"
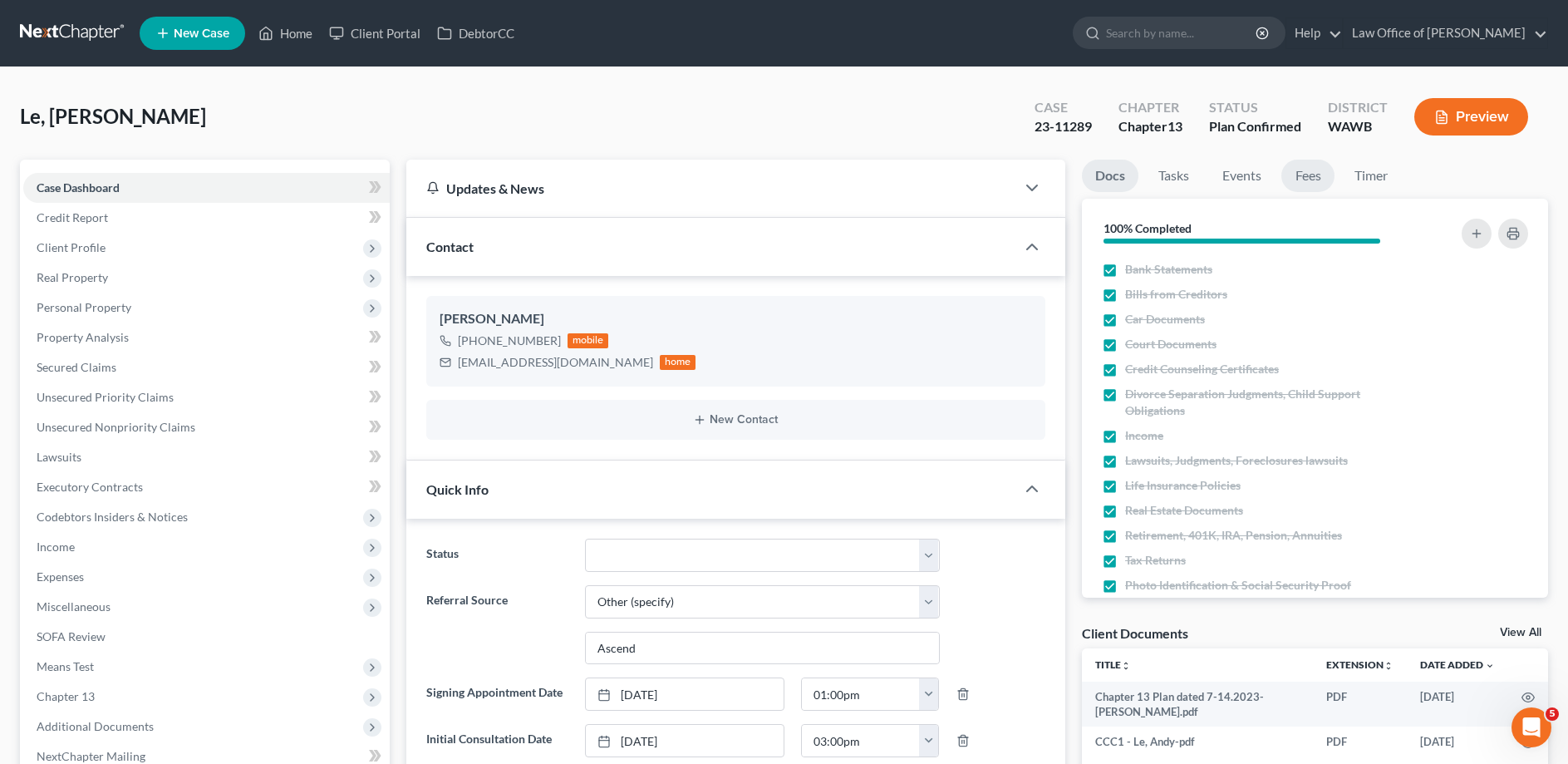
click at [1320, 172] on link "Fees" at bounding box center [1309, 176] width 53 height 33
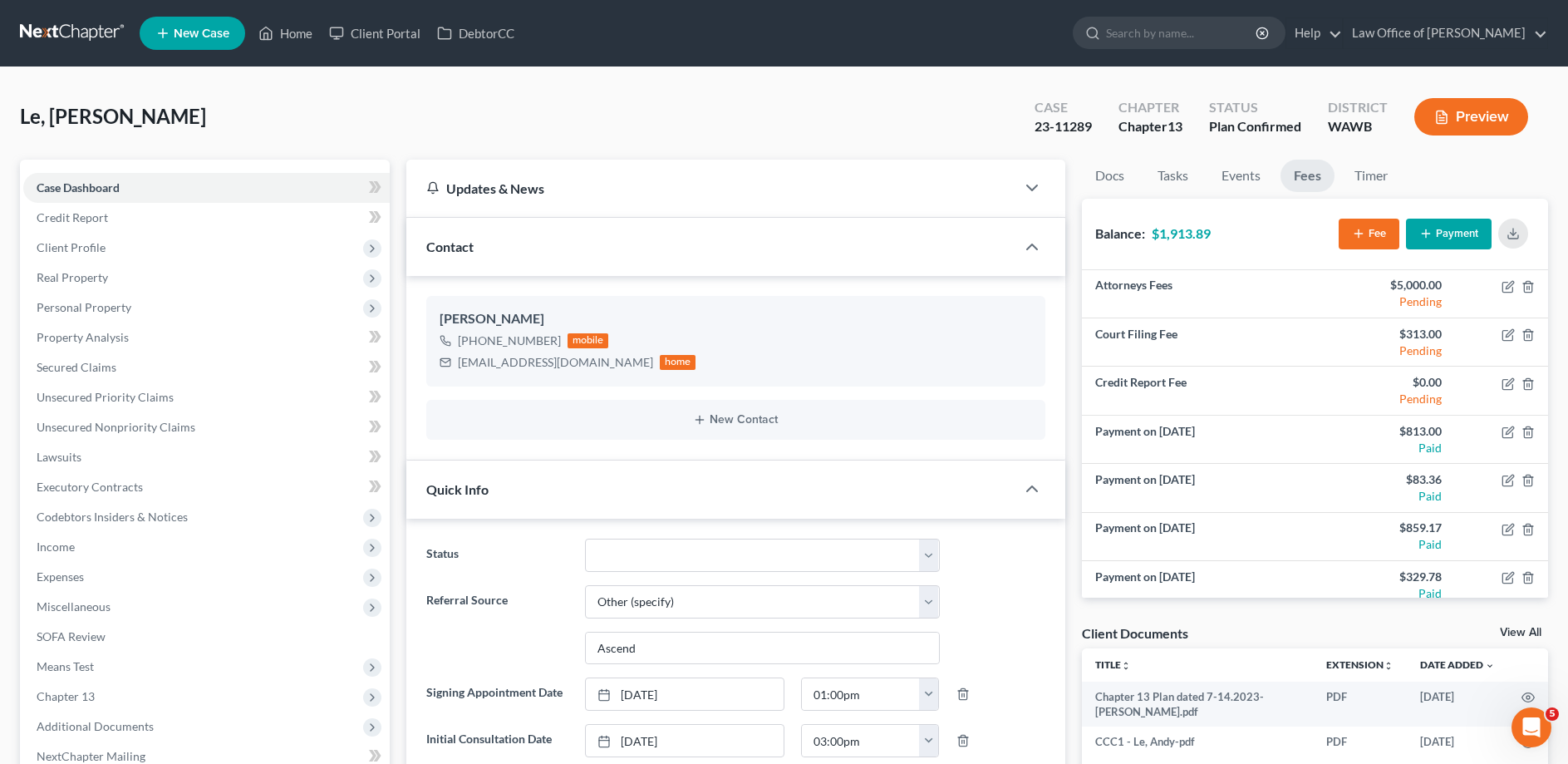
click at [1431, 230] on icon "button" at bounding box center [1426, 233] width 13 height 13
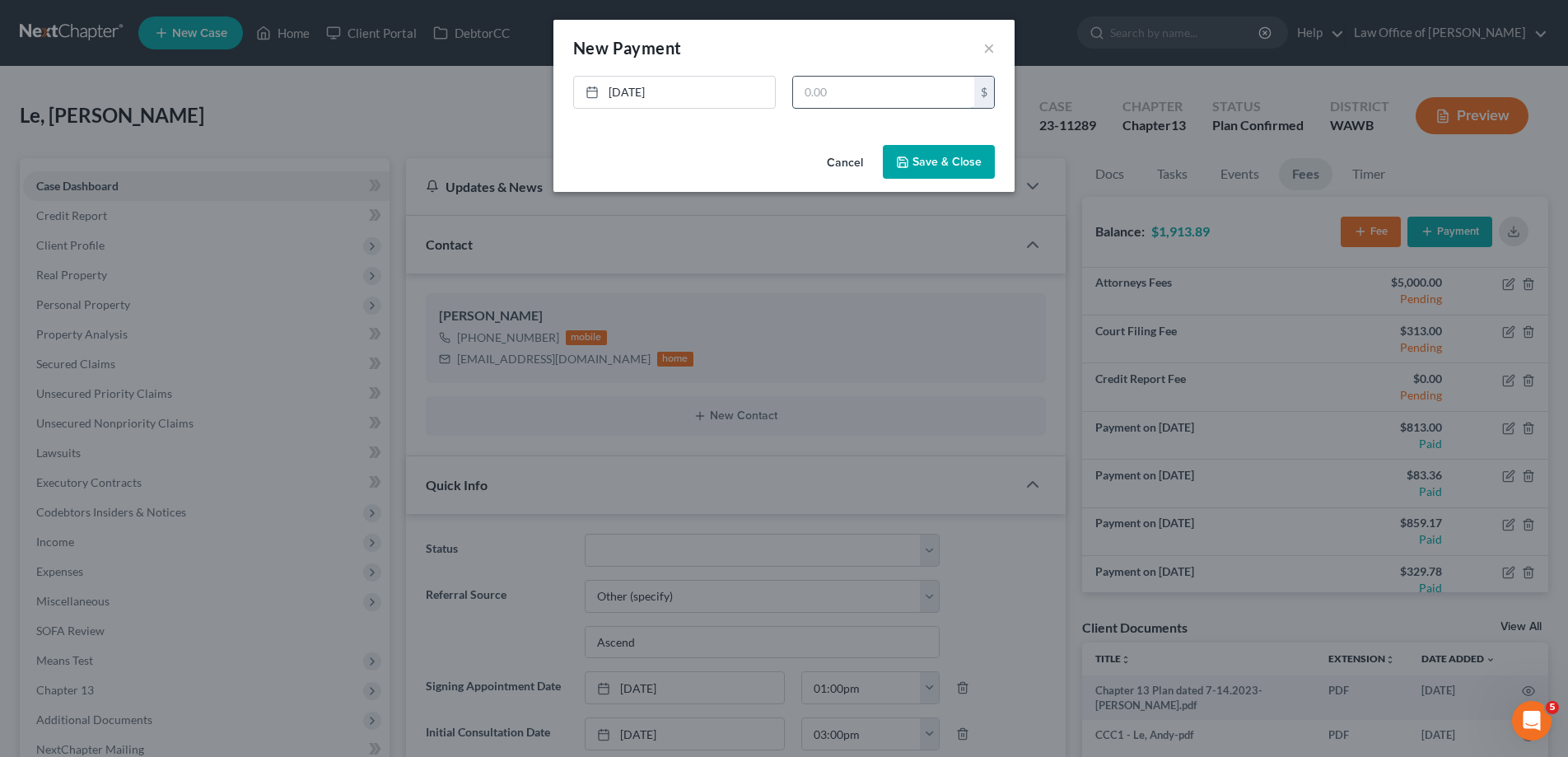
click at [853, 104] on input "text" at bounding box center [883, 92] width 181 height 32
type input "978.70"
click at [928, 171] on button "Save & Close" at bounding box center [938, 162] width 112 height 35
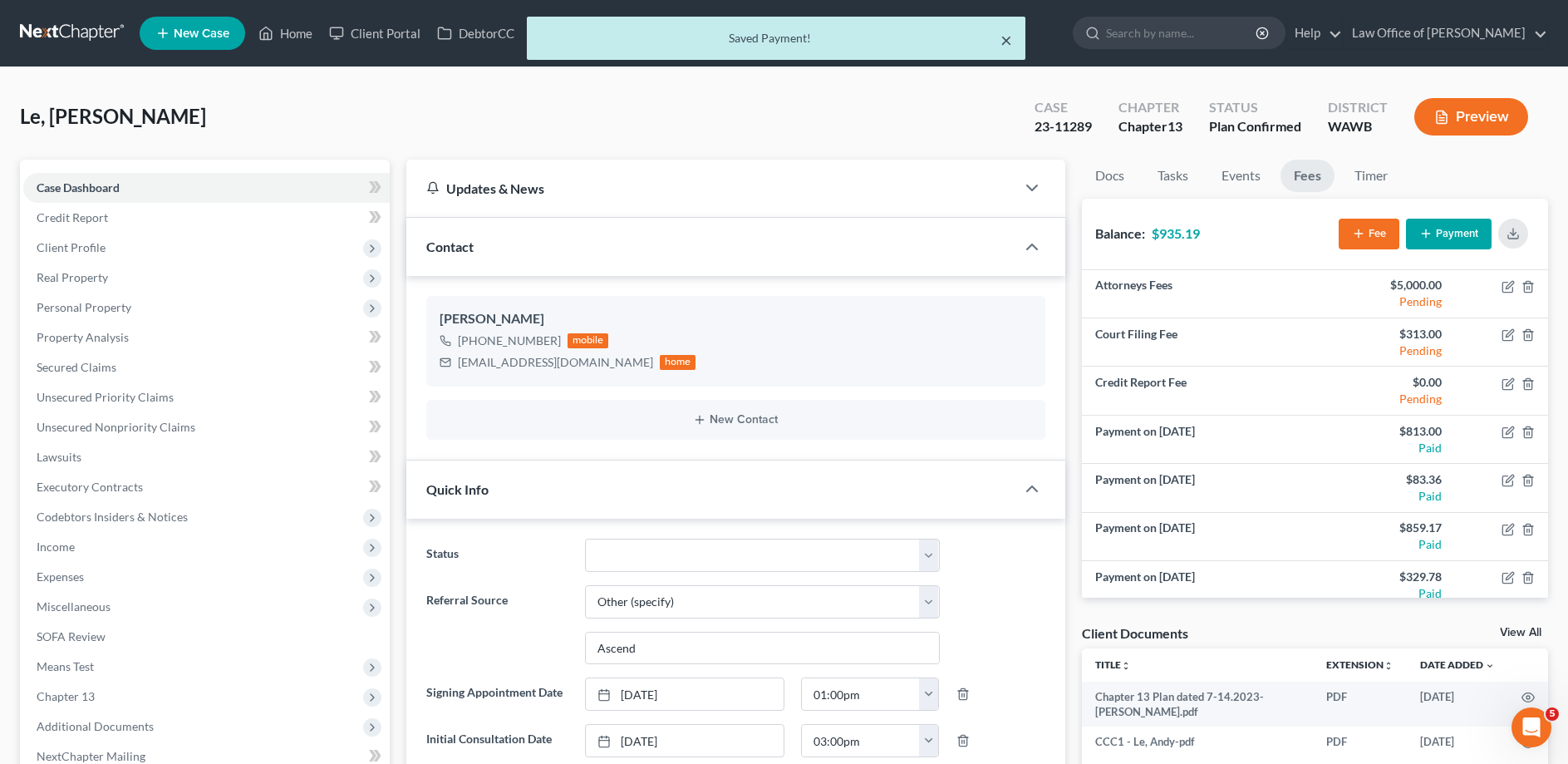
click at [1008, 43] on button "×" at bounding box center [1006, 40] width 12 height 20
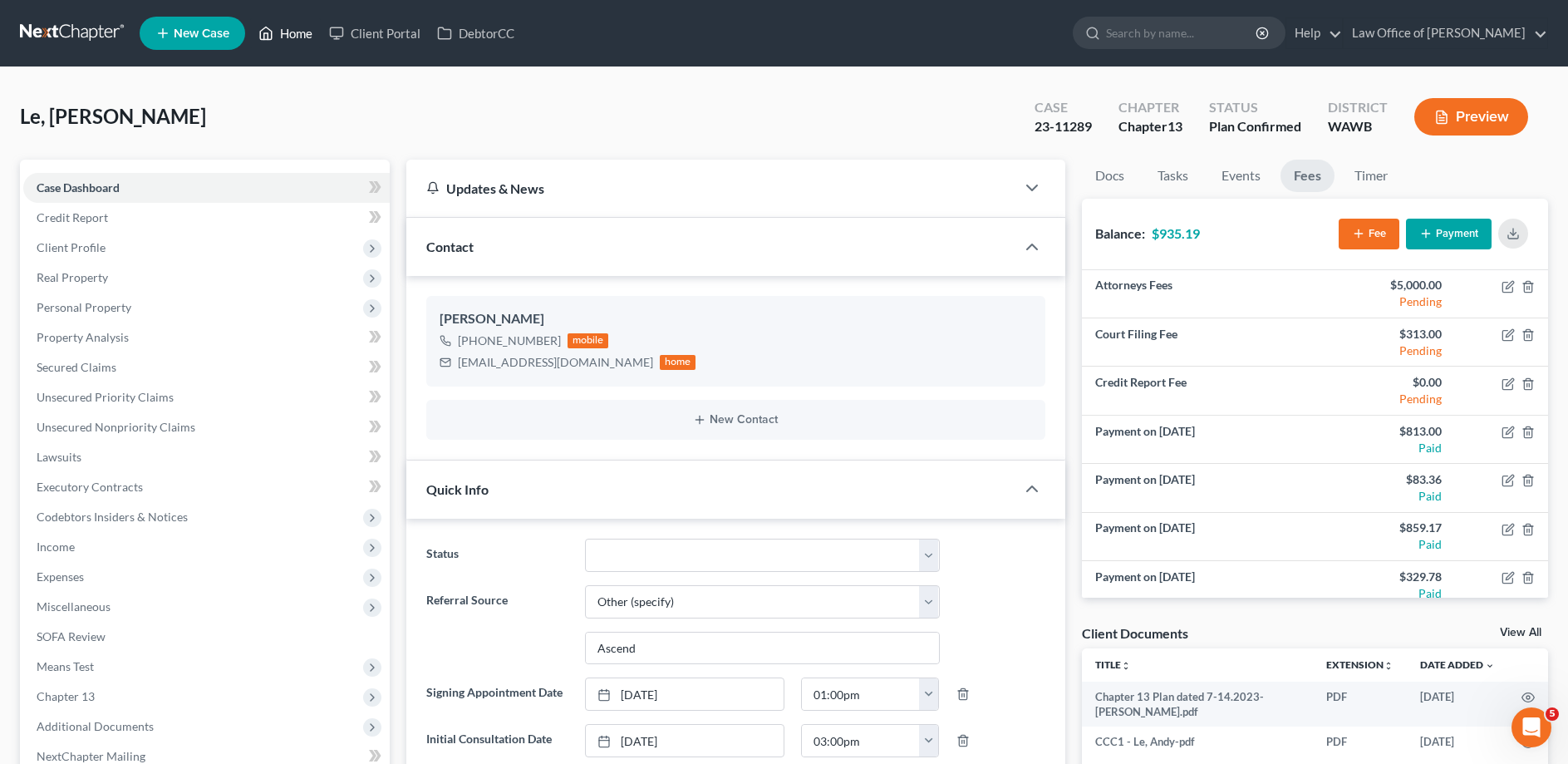
click at [271, 37] on icon at bounding box center [267, 34] width 12 height 12
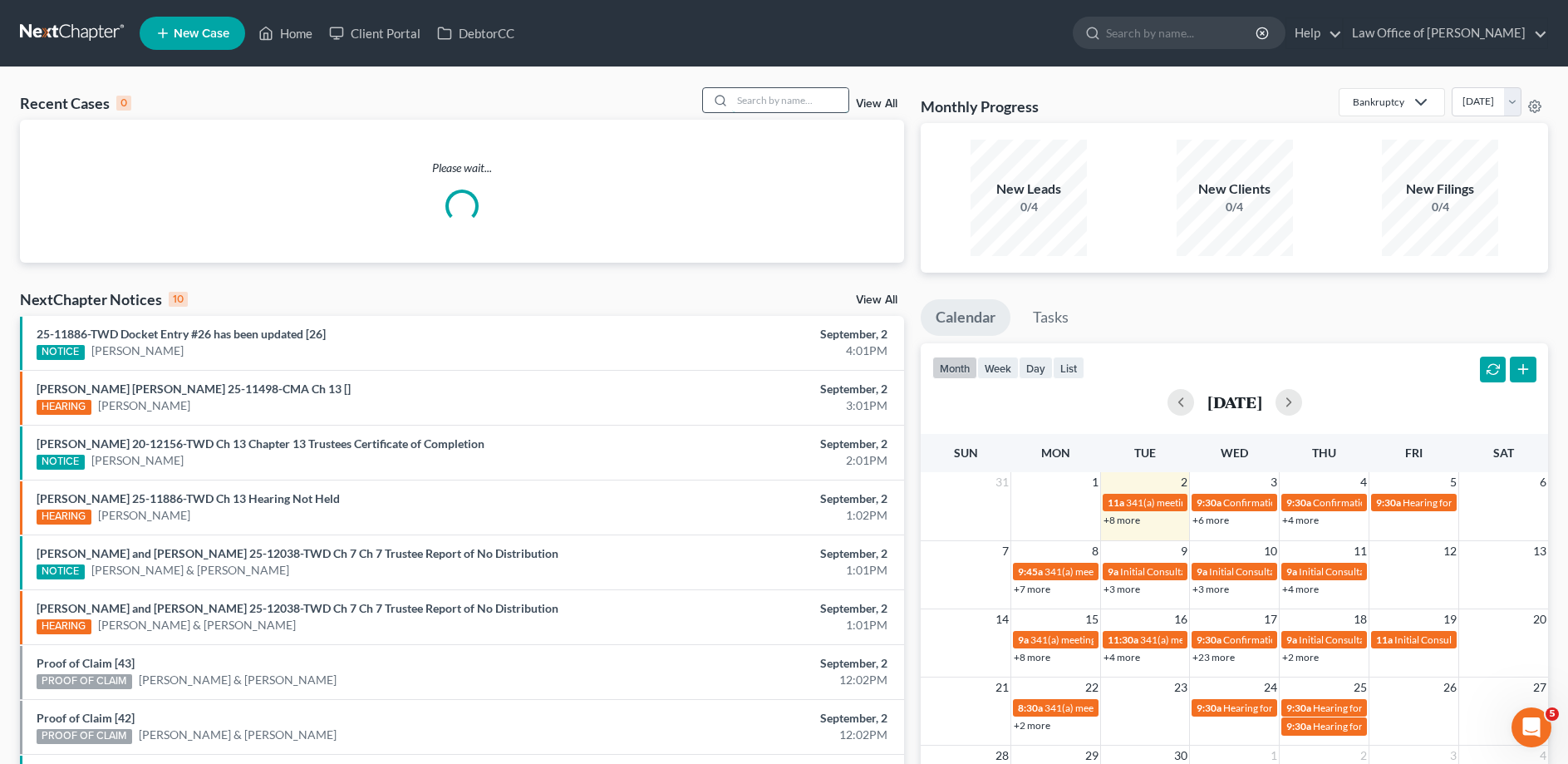
click at [789, 103] on input "search" at bounding box center [790, 100] width 116 height 24
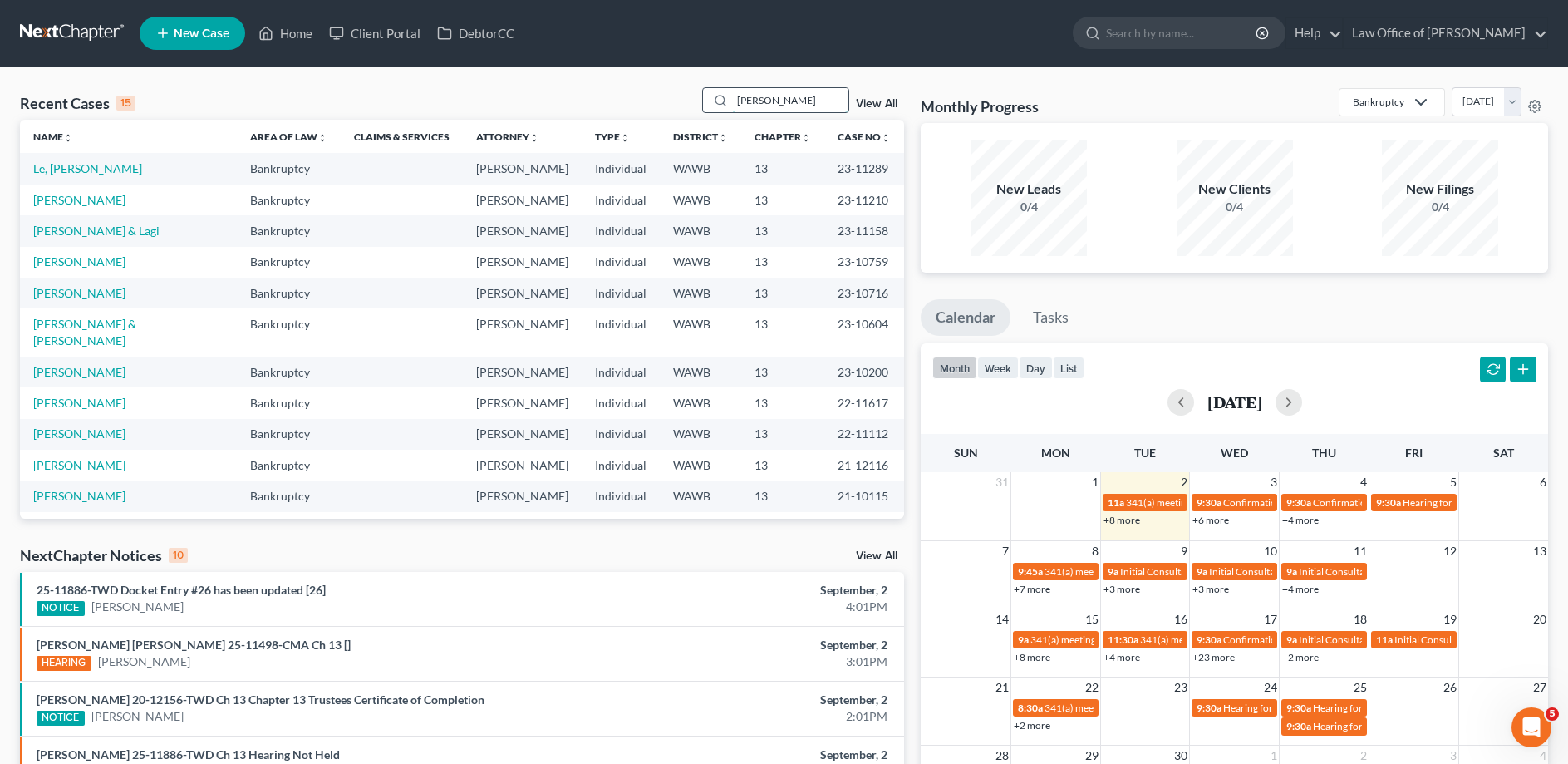
type input "[PERSON_NAME]"
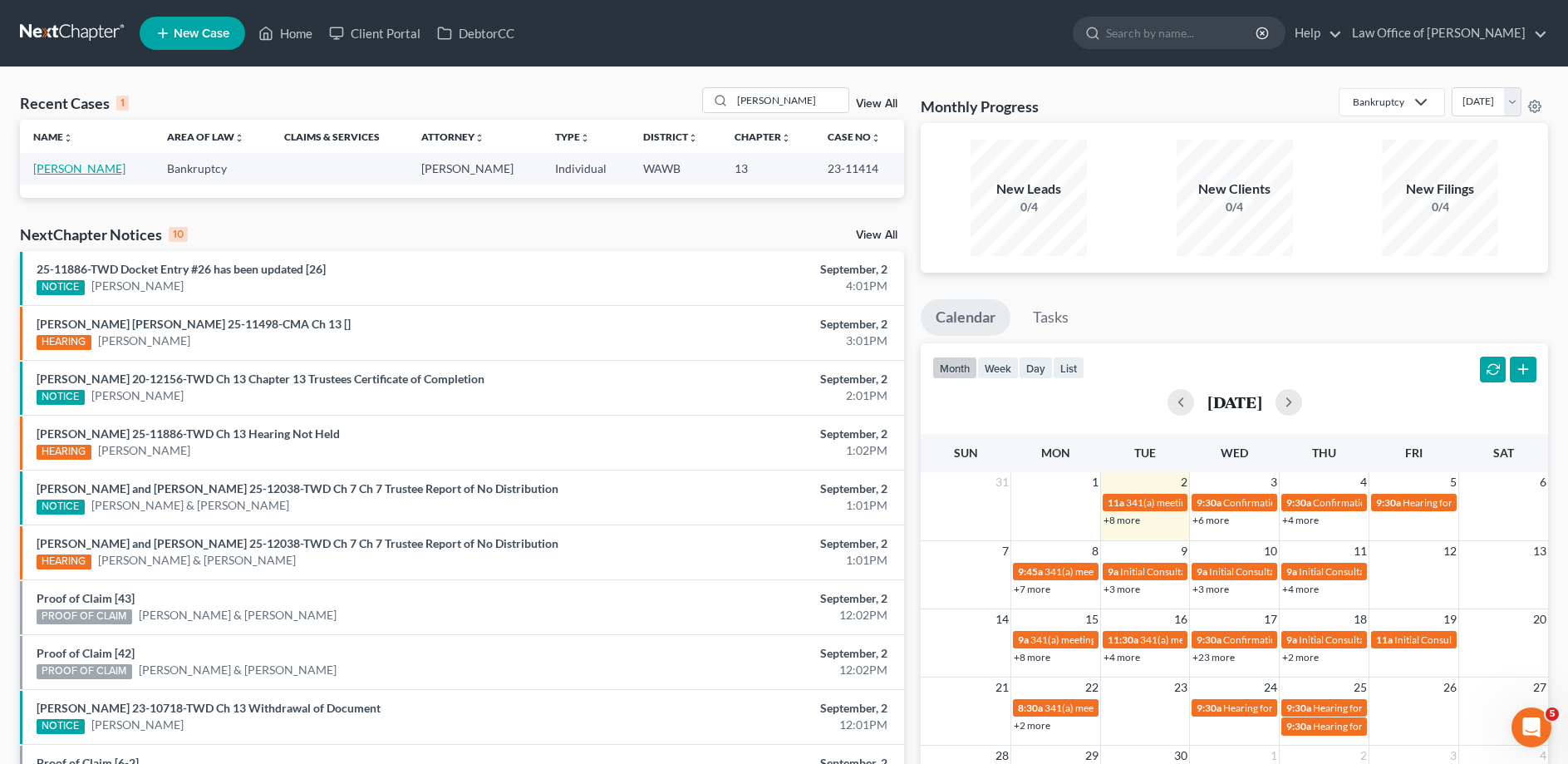
click at [103, 172] on link "[PERSON_NAME]" at bounding box center [79, 168] width 92 height 14
select select "6"
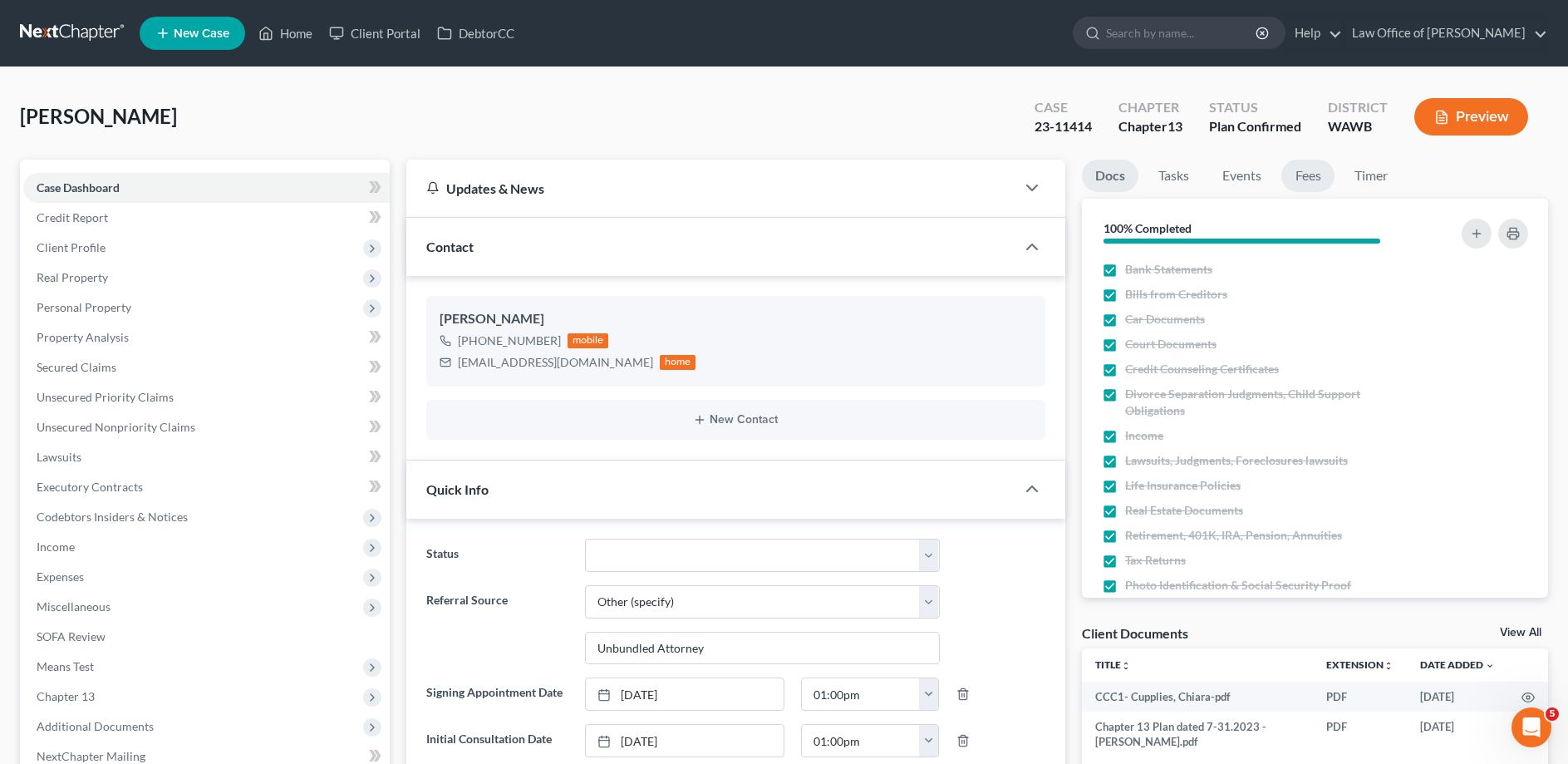
click at [1318, 171] on link "Fees" at bounding box center [1309, 176] width 53 height 33
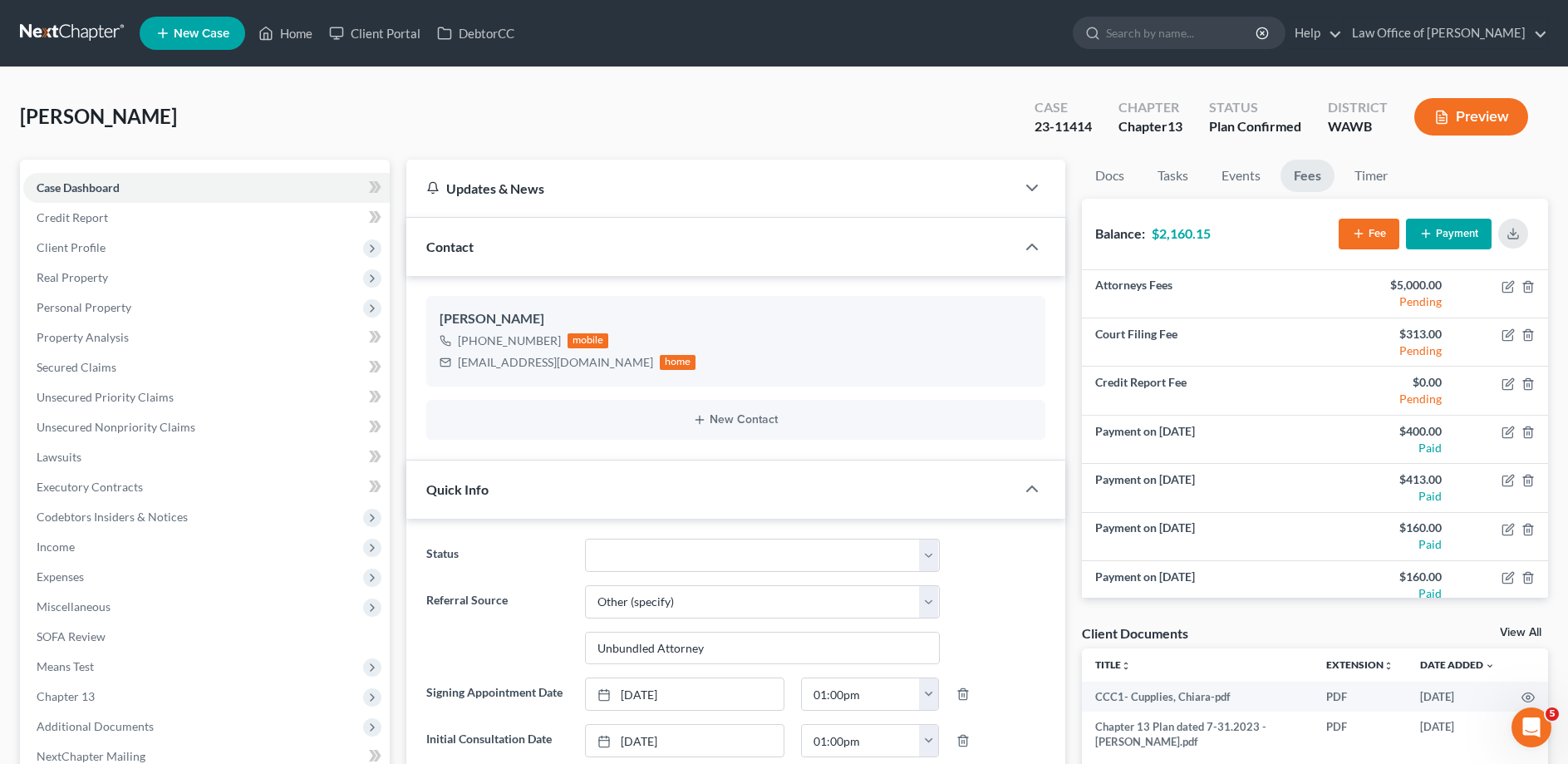
click at [1428, 231] on icon "button" at bounding box center [1426, 233] width 13 height 13
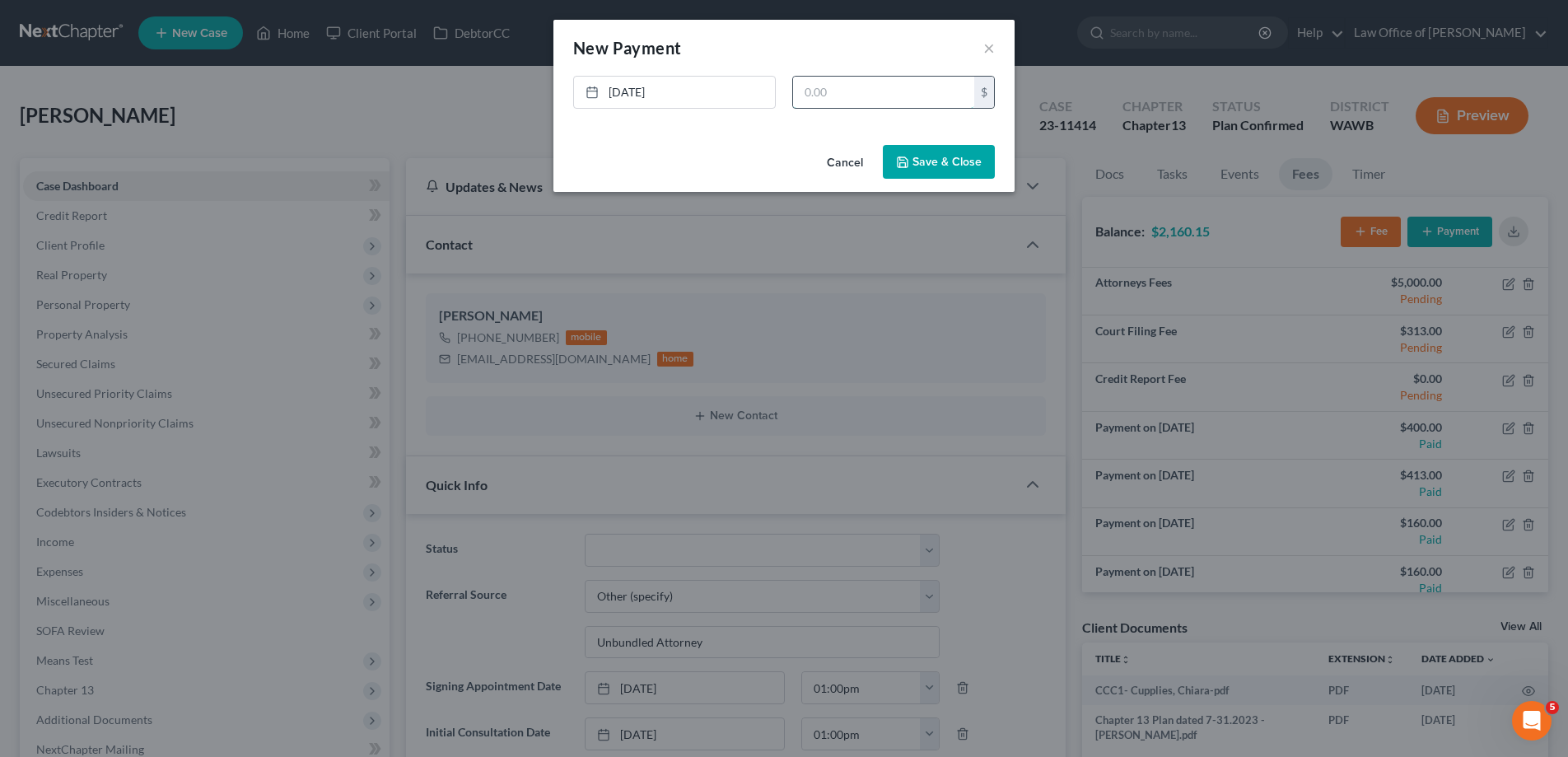
click at [870, 89] on input "text" at bounding box center [883, 92] width 181 height 32
type input "182.50"
click at [897, 152] on button "Save & Close" at bounding box center [938, 162] width 112 height 35
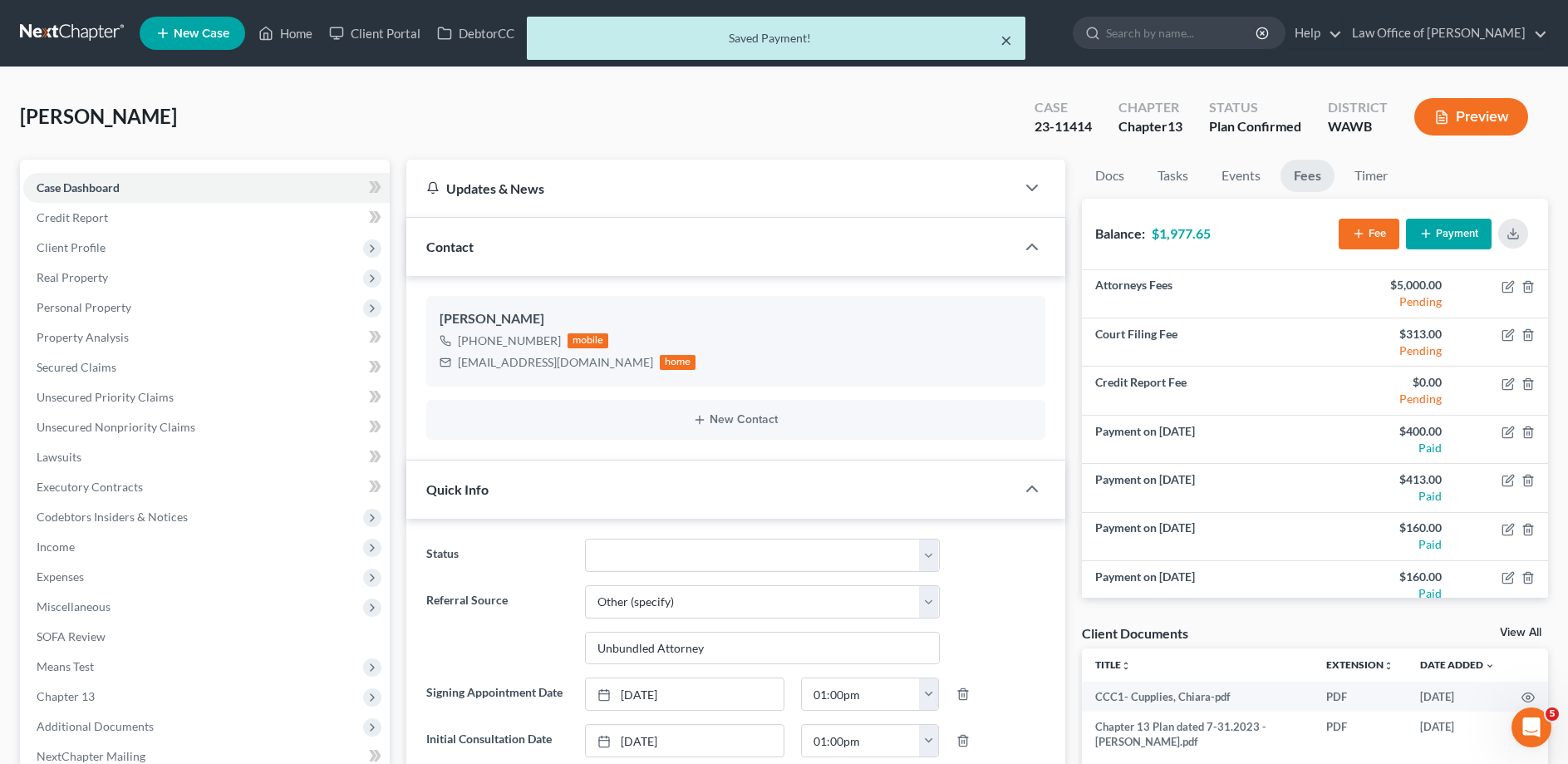
click at [1003, 42] on button "×" at bounding box center [1006, 40] width 12 height 20
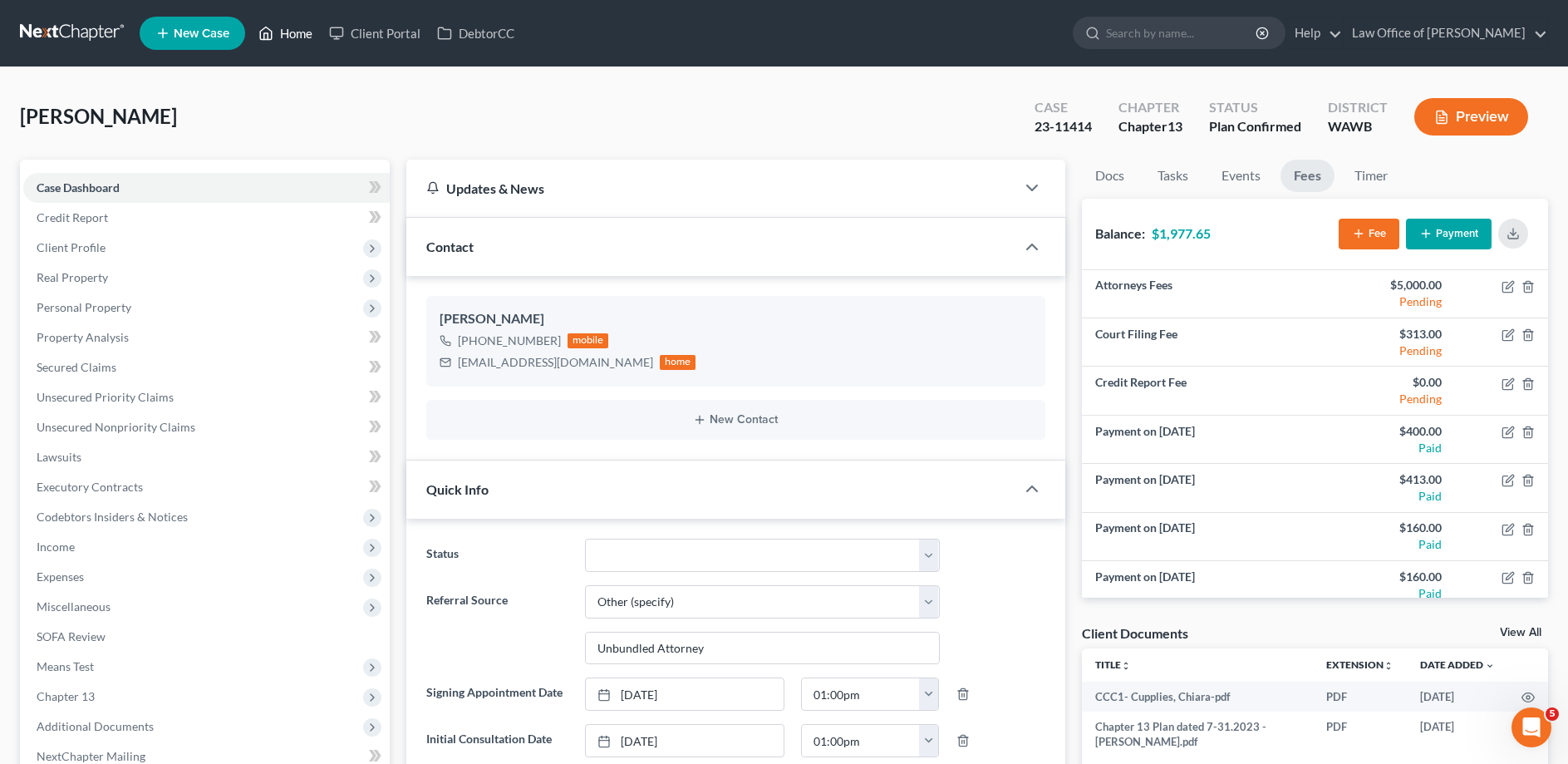
click at [275, 40] on link "Home" at bounding box center [285, 33] width 71 height 30
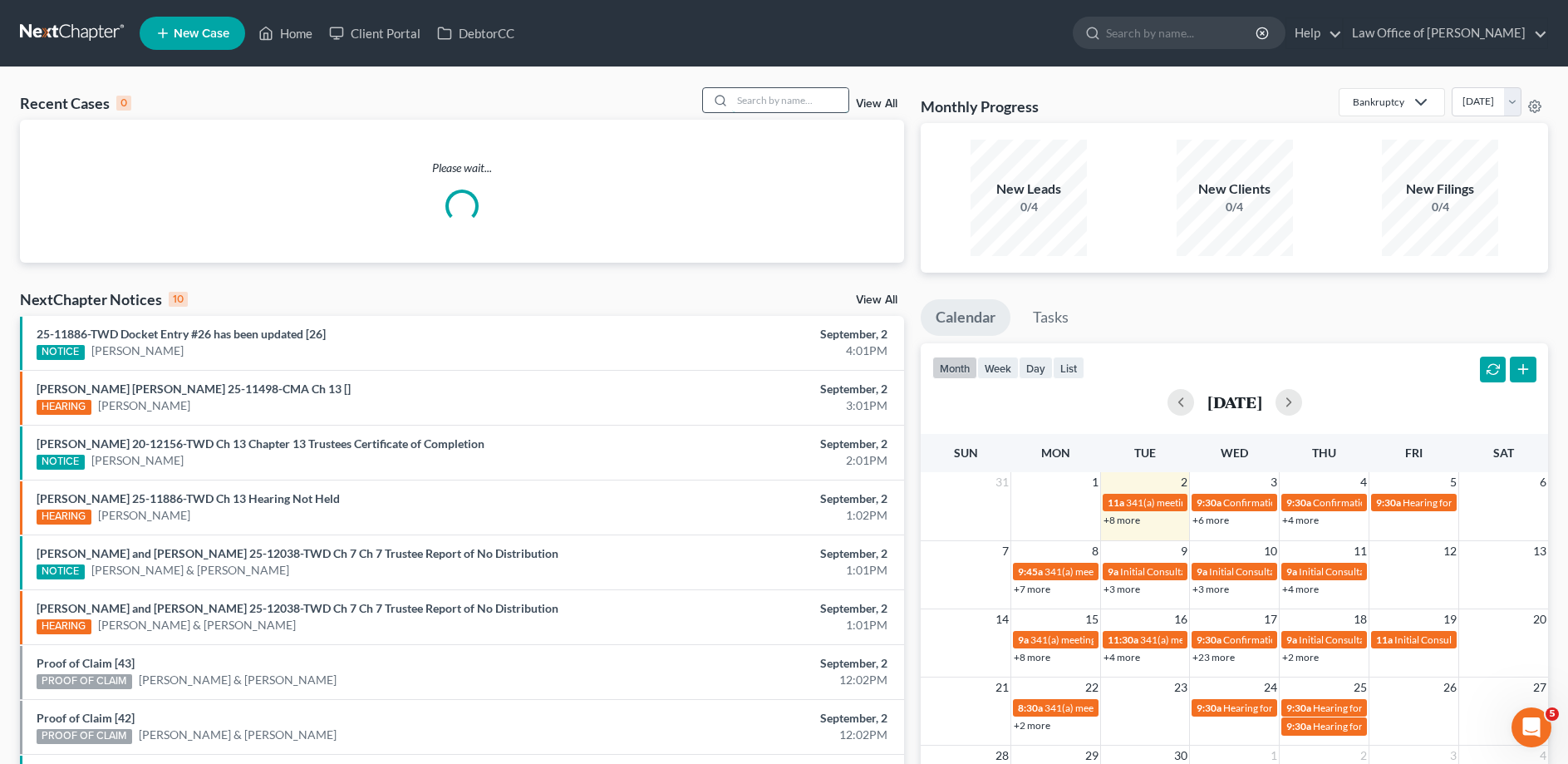
click at [762, 103] on input "search" at bounding box center [790, 100] width 116 height 24
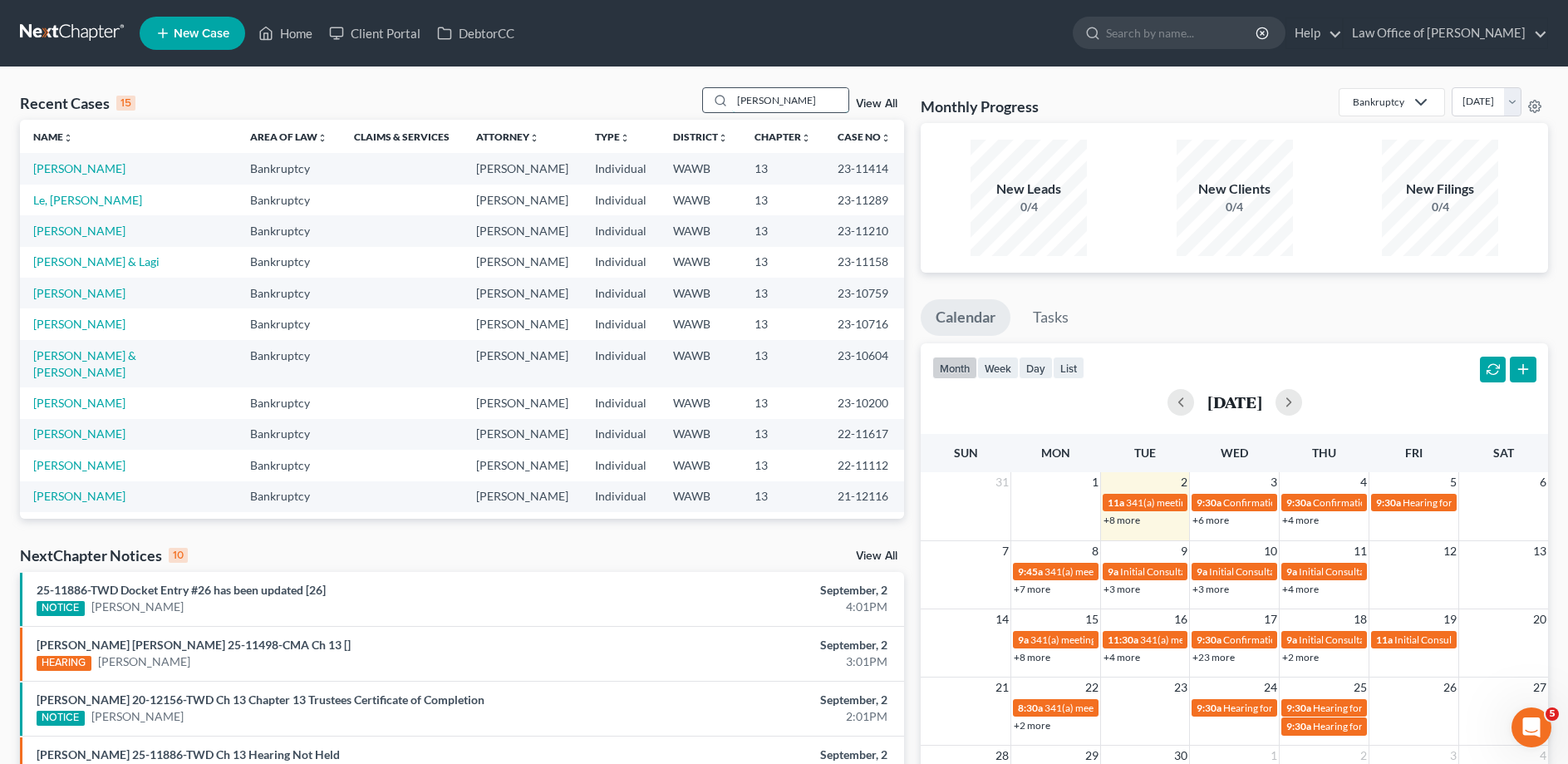
type input "[PERSON_NAME]"
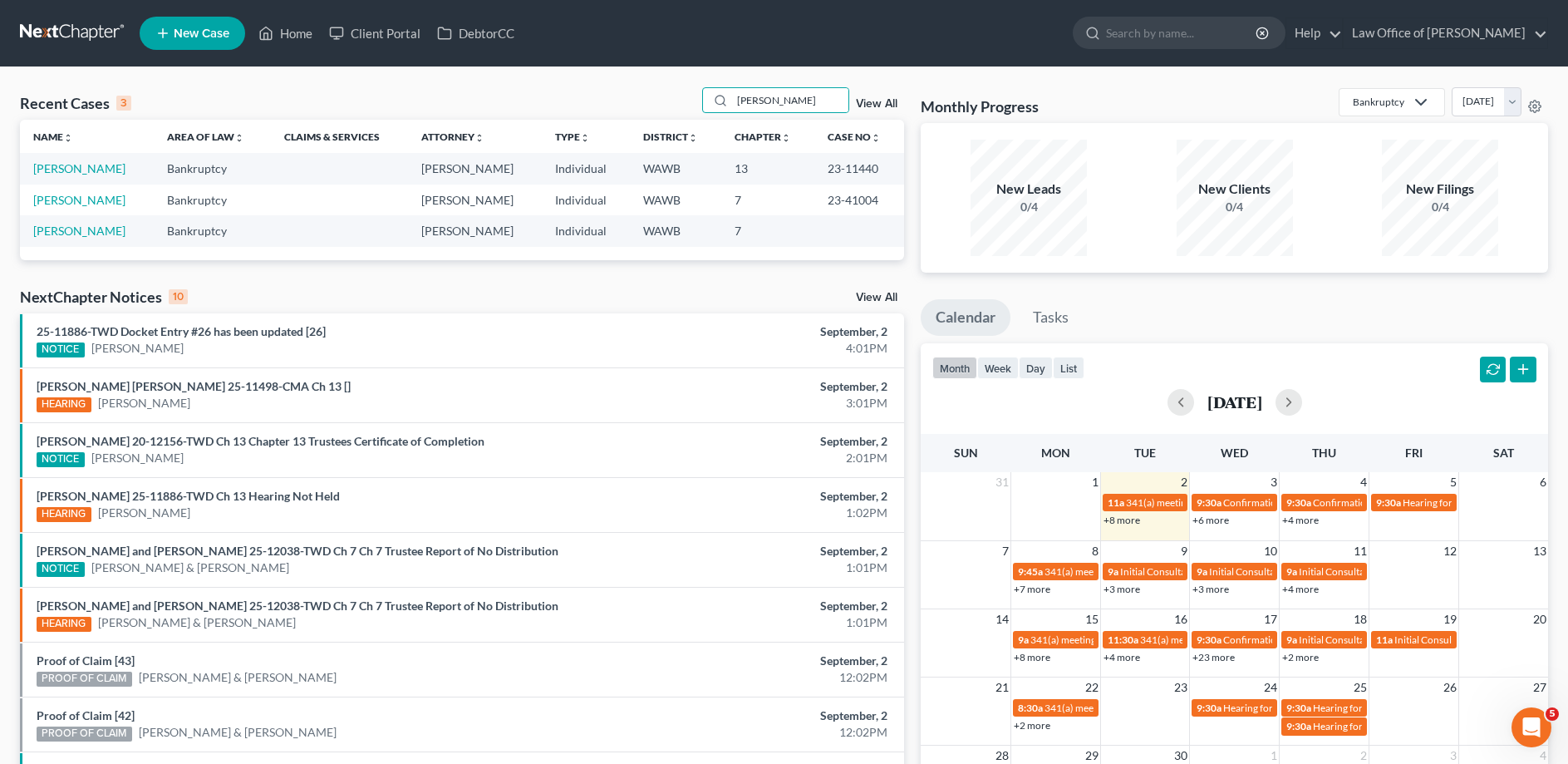
click at [90, 160] on td "[PERSON_NAME]" at bounding box center [86, 168] width 134 height 31
click at [88, 172] on link "[PERSON_NAME]" at bounding box center [79, 168] width 92 height 14
select select "6"
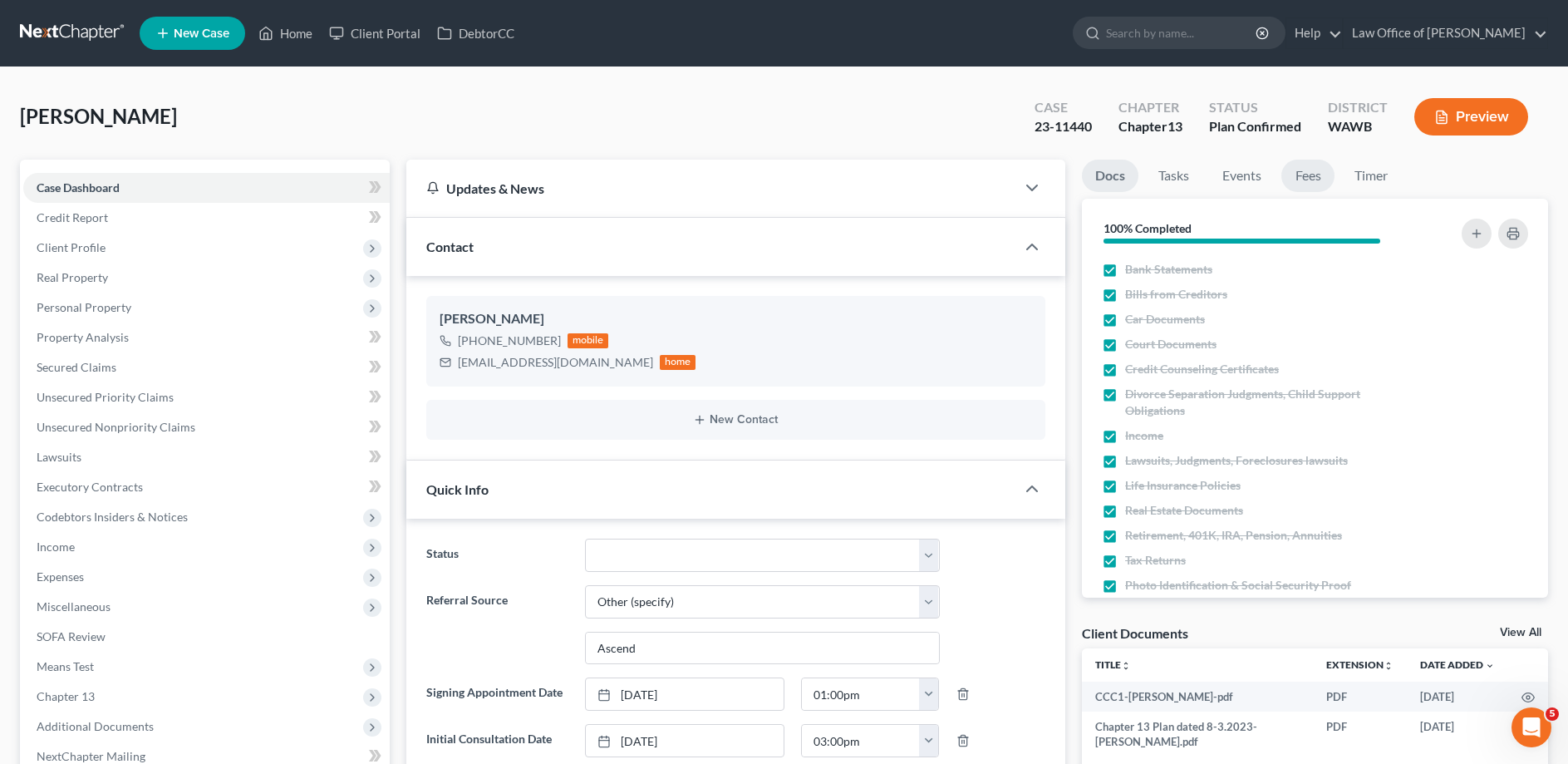
click at [1304, 183] on link "Fees" at bounding box center [1309, 176] width 53 height 33
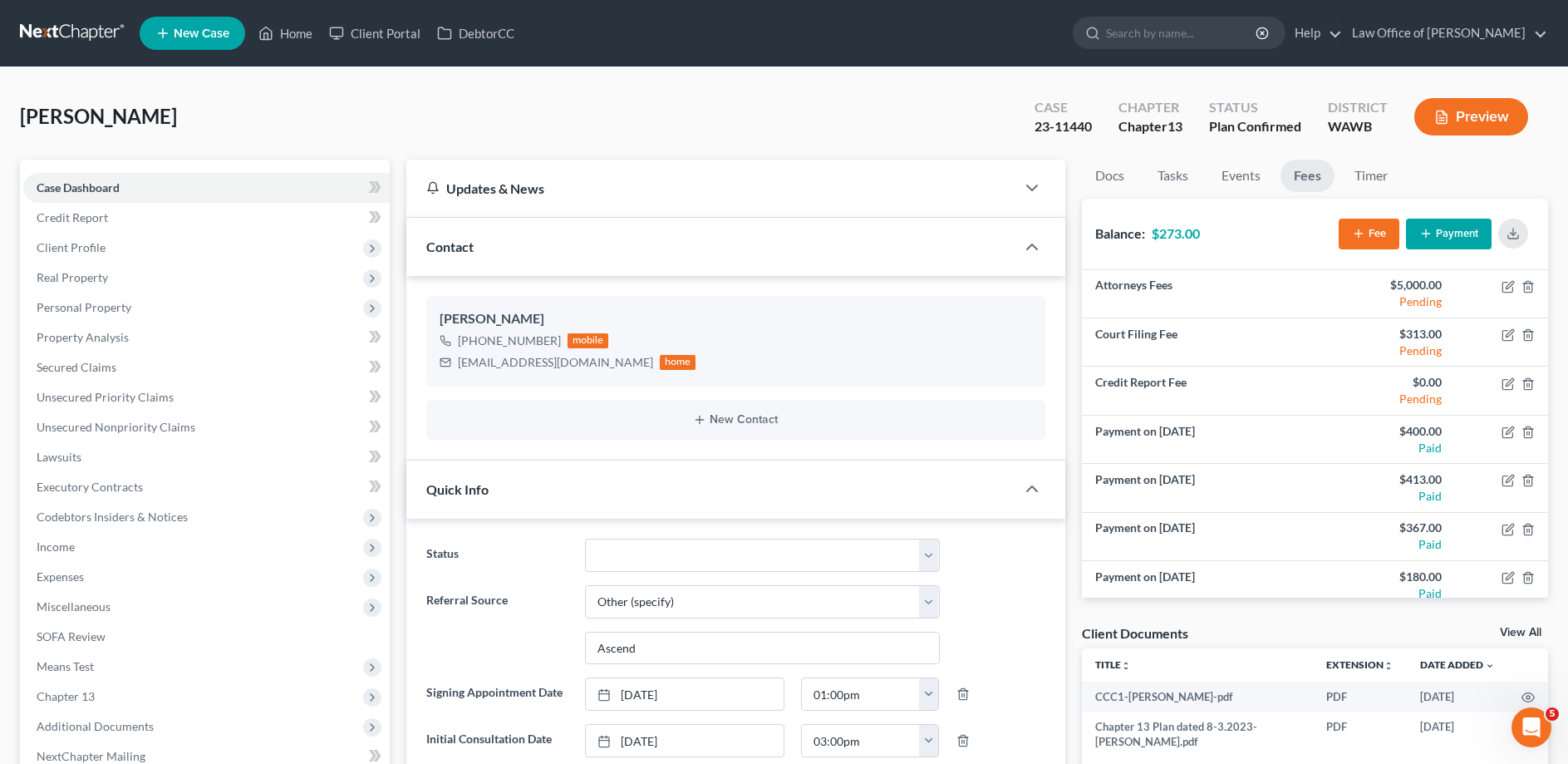
click at [1447, 233] on button "Payment" at bounding box center [1448, 234] width 85 height 31
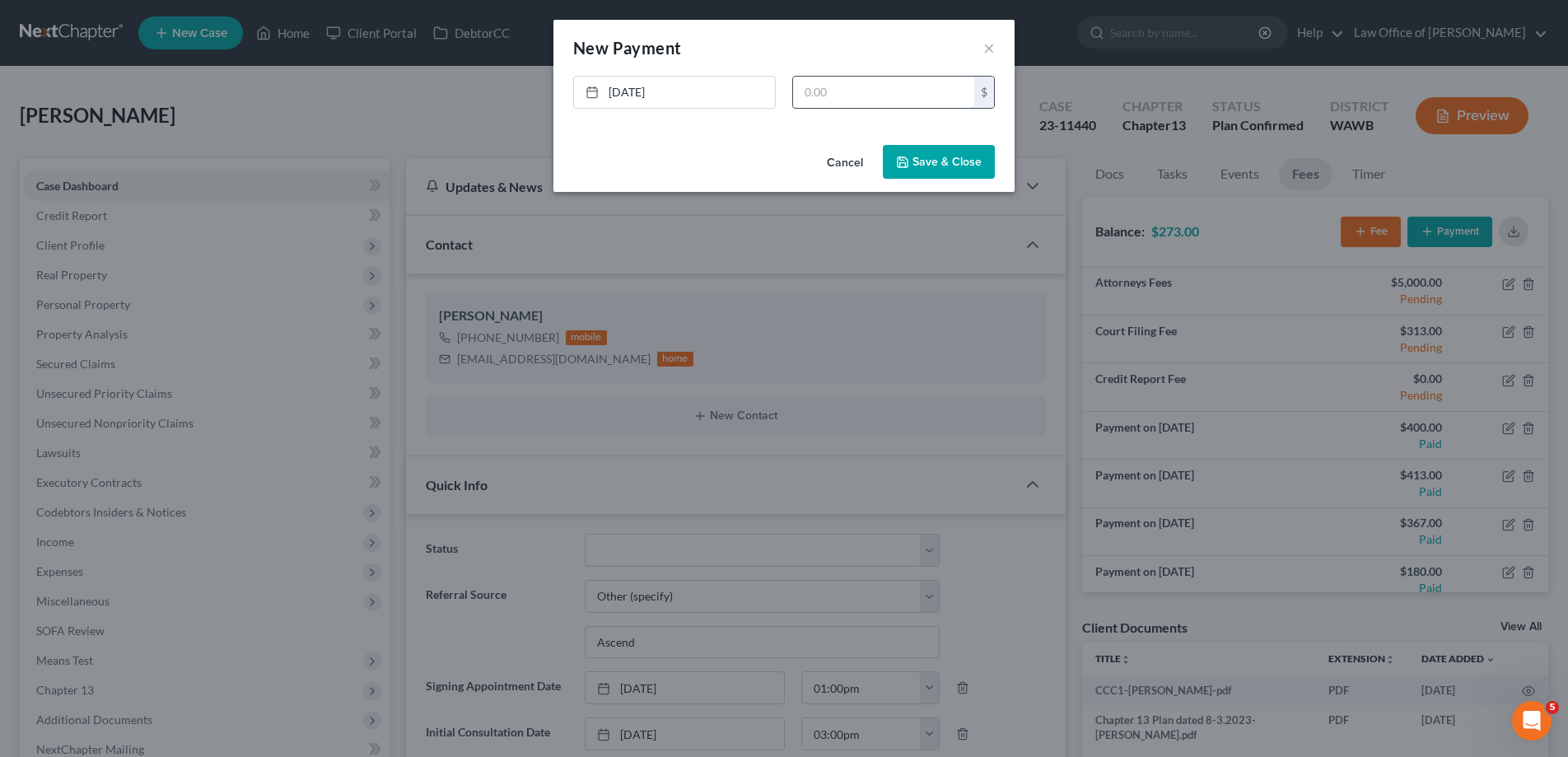
click at [846, 81] on input "text" at bounding box center [883, 92] width 181 height 32
type input "185.00"
click at [909, 151] on button "Save & Close" at bounding box center [938, 162] width 112 height 35
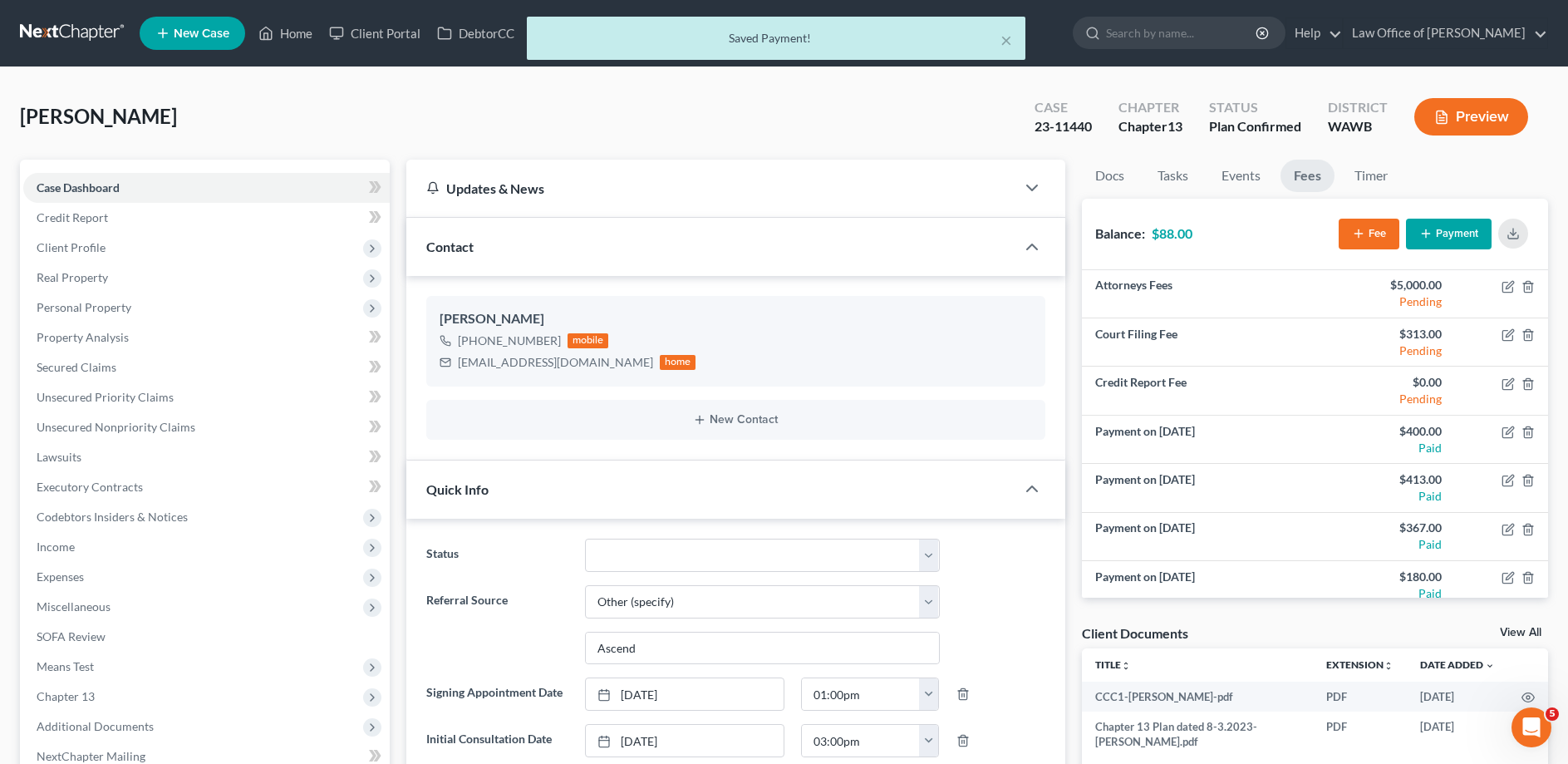
click at [999, 39] on div "Saved Payment!" at bounding box center [776, 38] width 472 height 16
click at [1010, 45] on button "×" at bounding box center [1006, 40] width 12 height 20
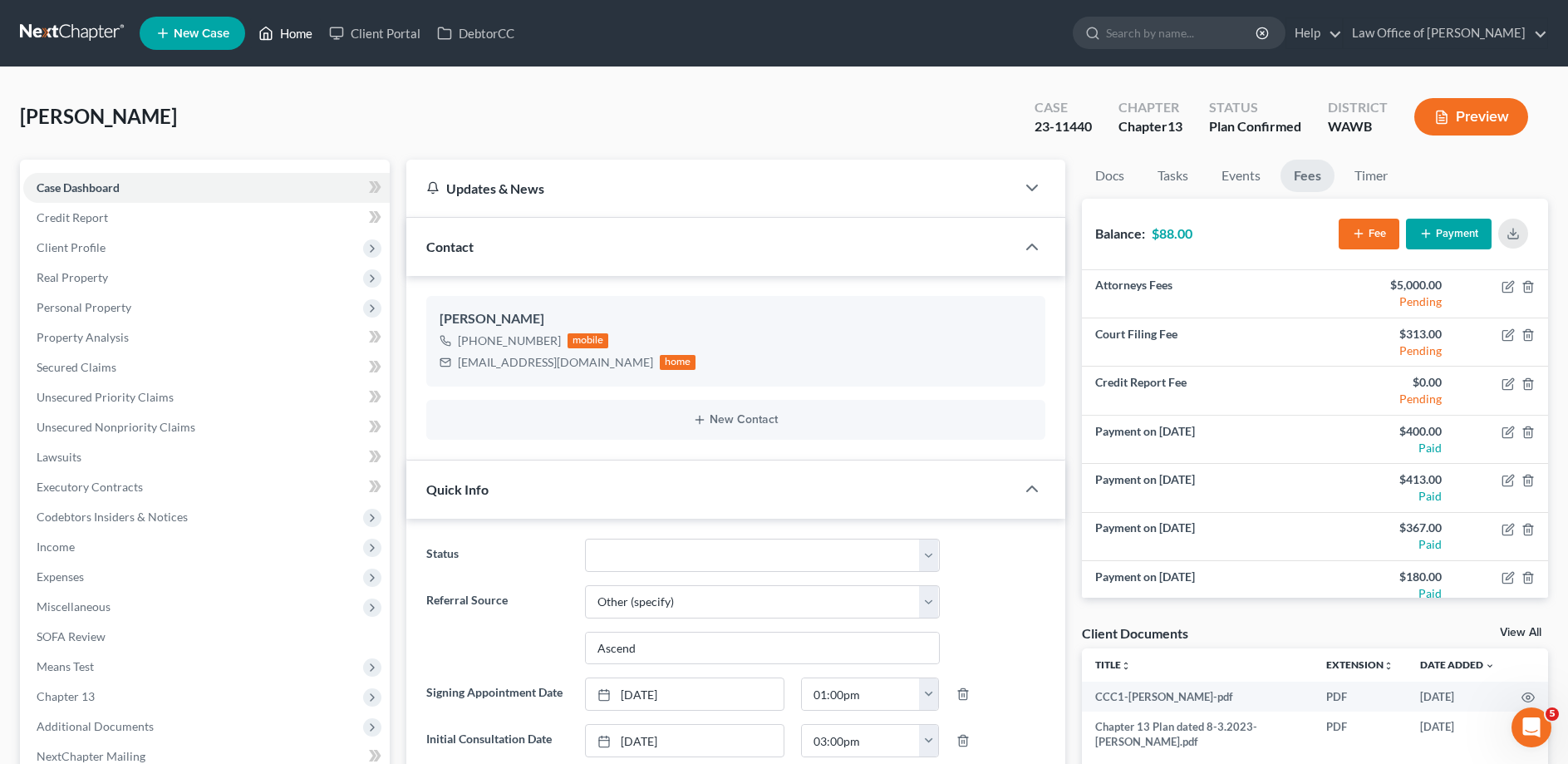
click at [282, 35] on link "Home" at bounding box center [285, 33] width 71 height 30
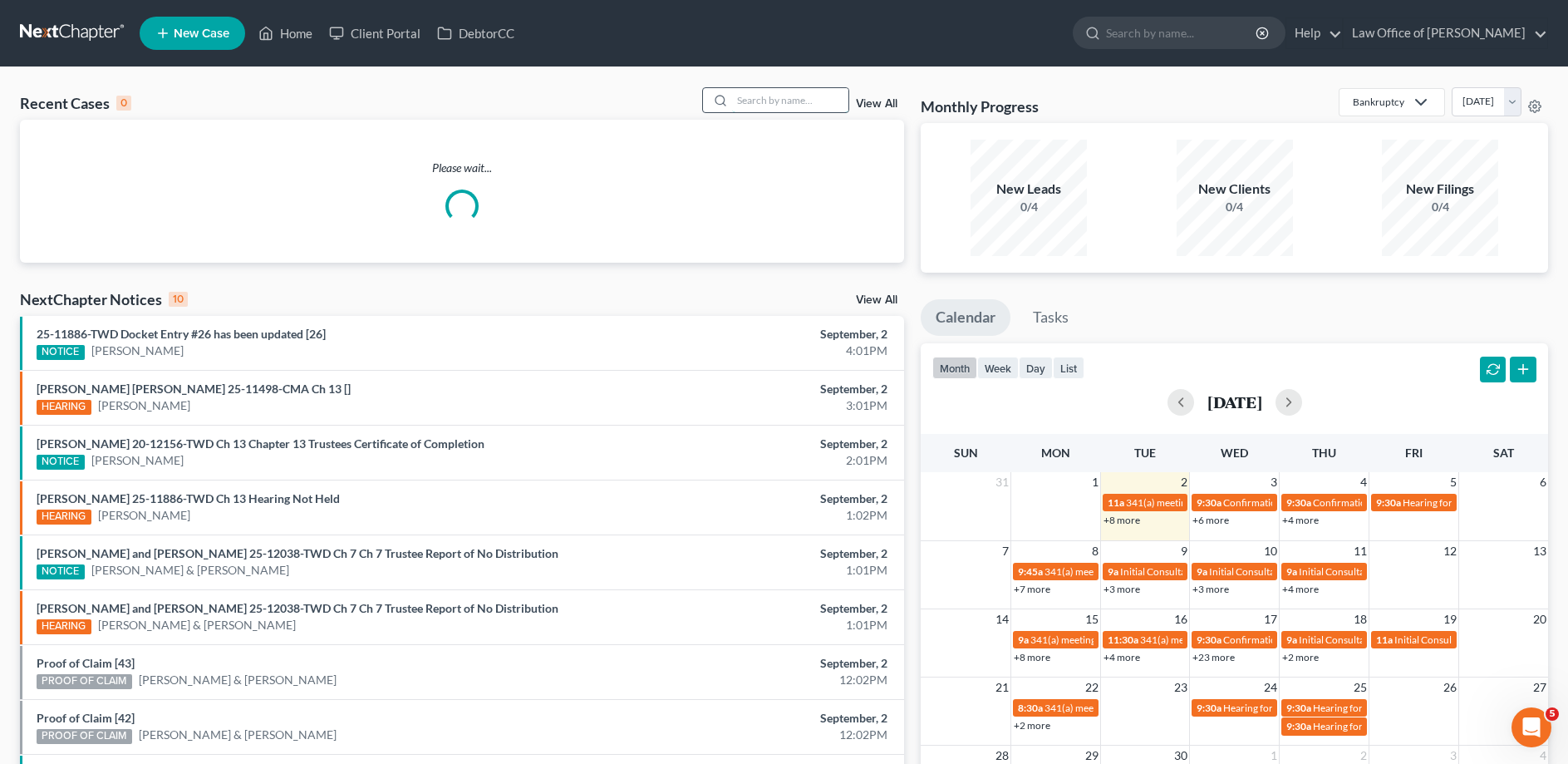
click at [793, 99] on input "search" at bounding box center [790, 100] width 116 height 24
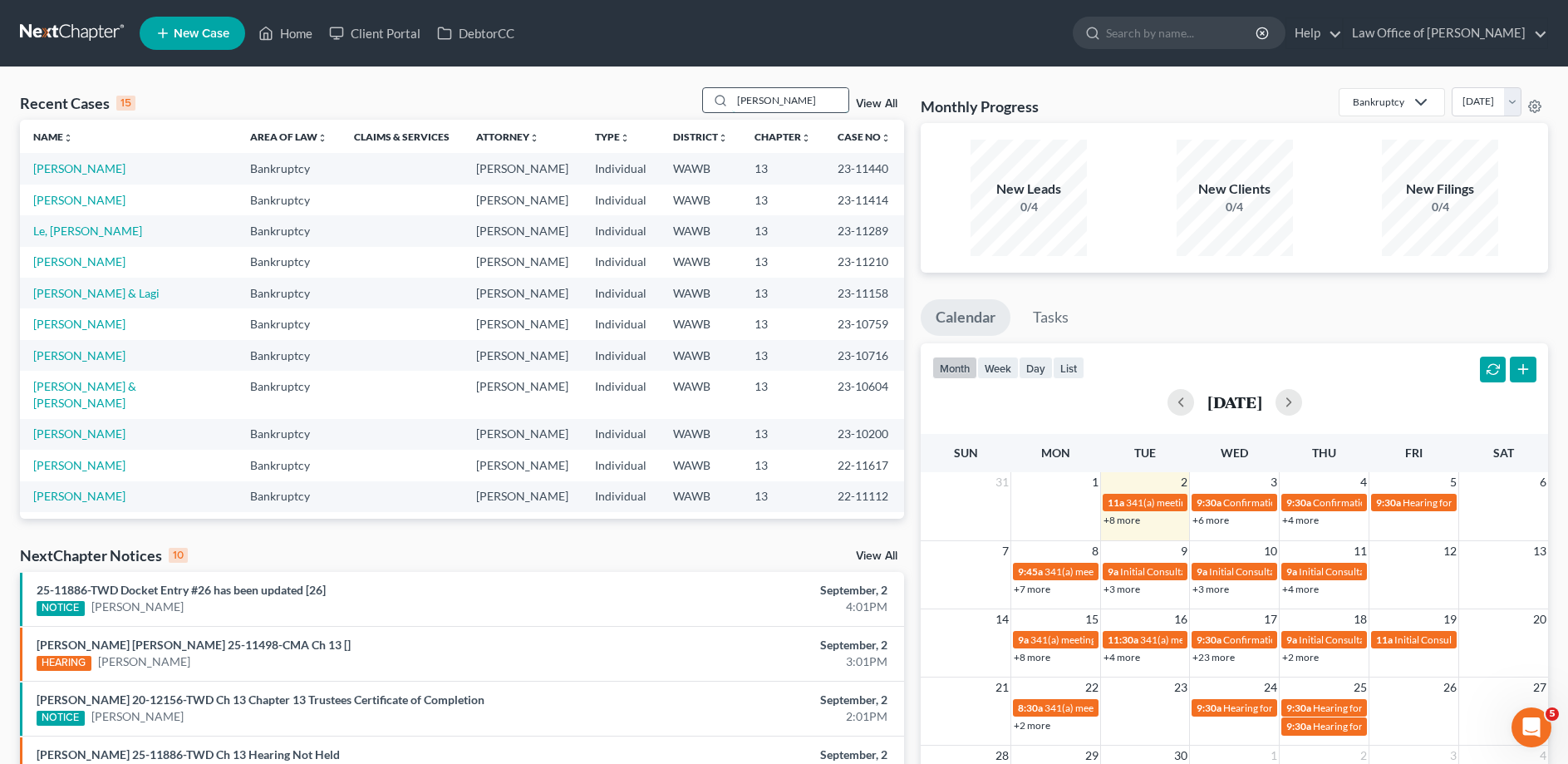
type input "[PERSON_NAME]"
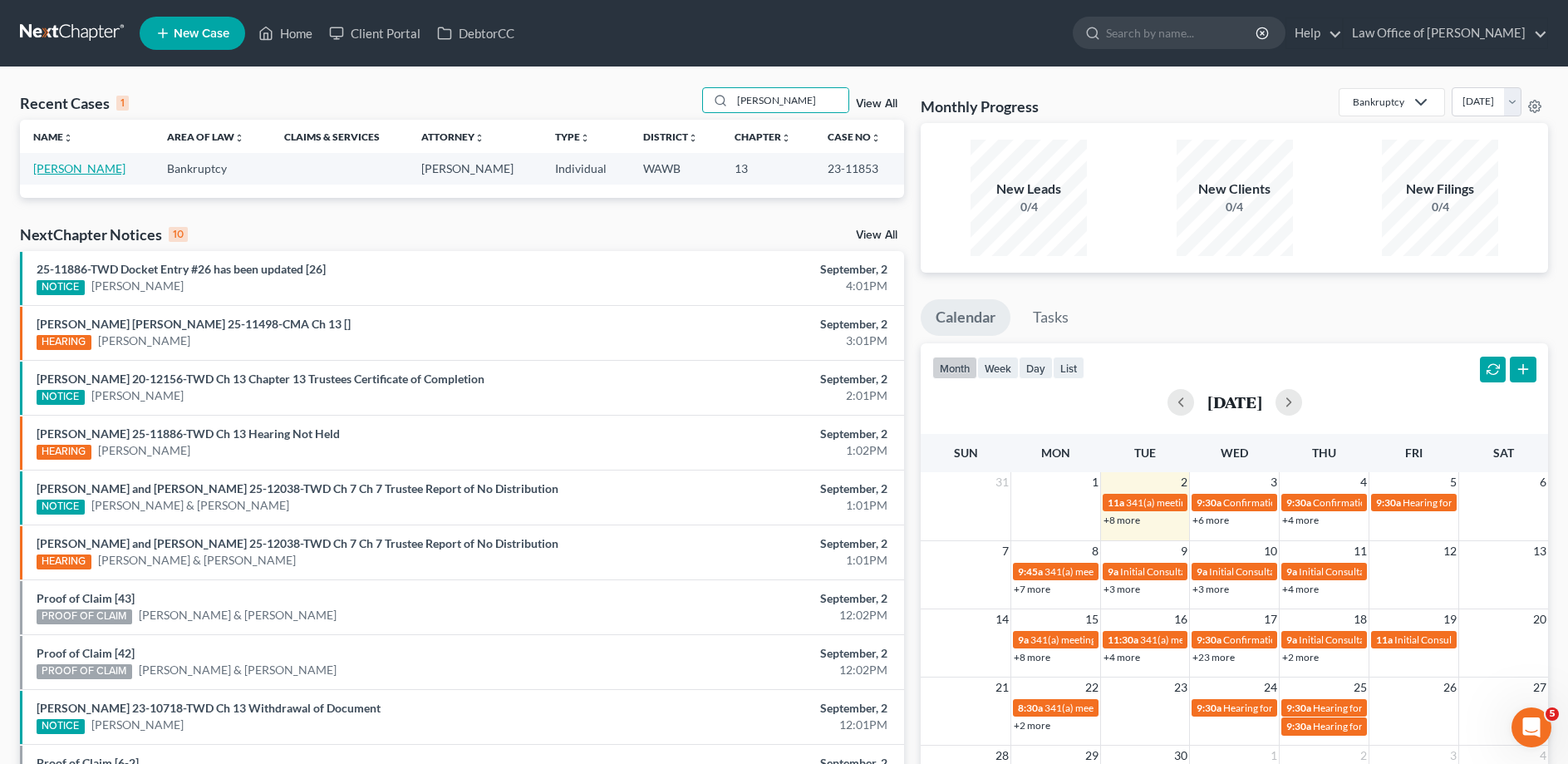
click at [47, 166] on link "[PERSON_NAME]" at bounding box center [79, 168] width 92 height 14
select select "6"
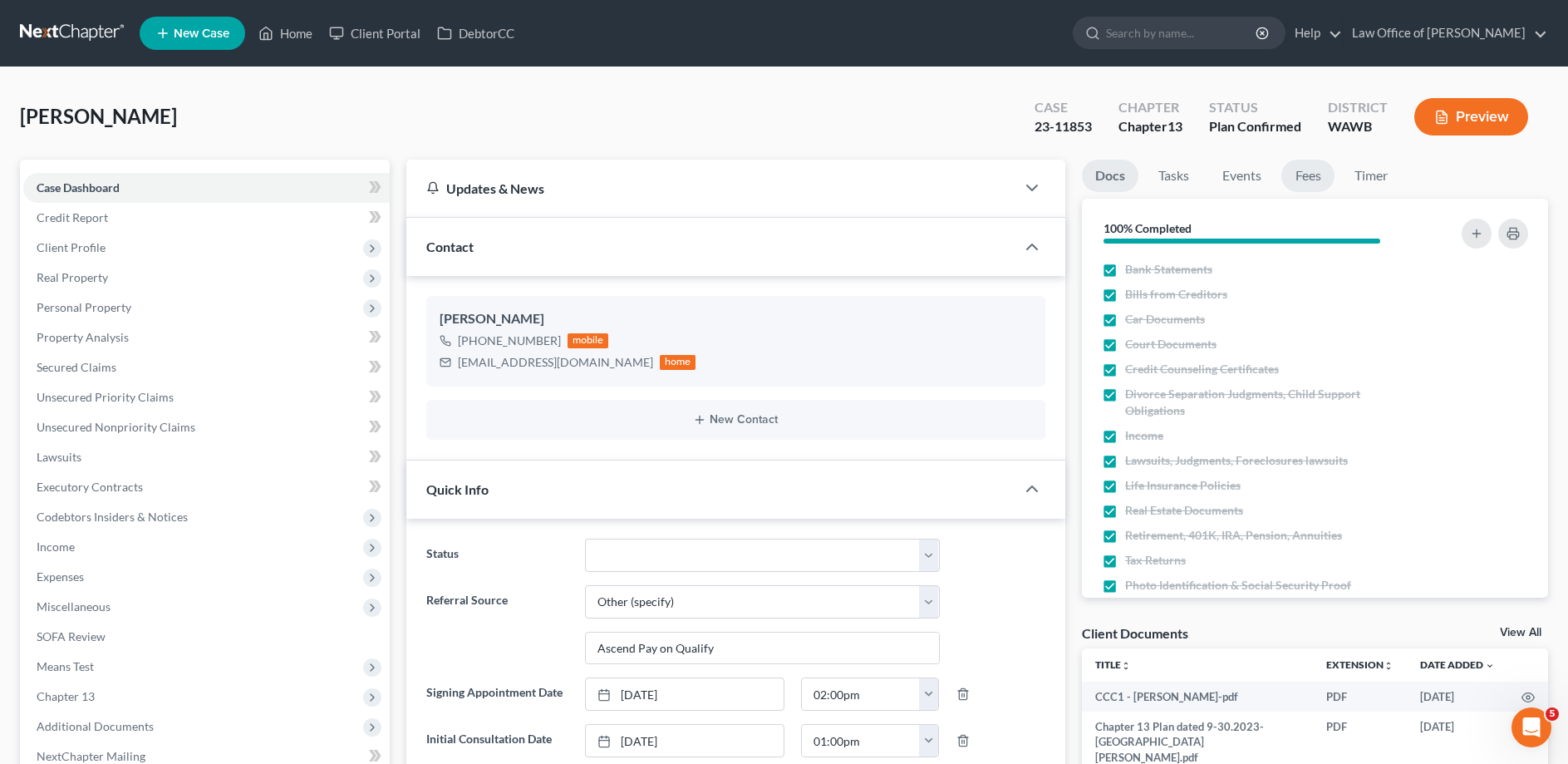
click at [1307, 171] on link "Fees" at bounding box center [1309, 176] width 53 height 33
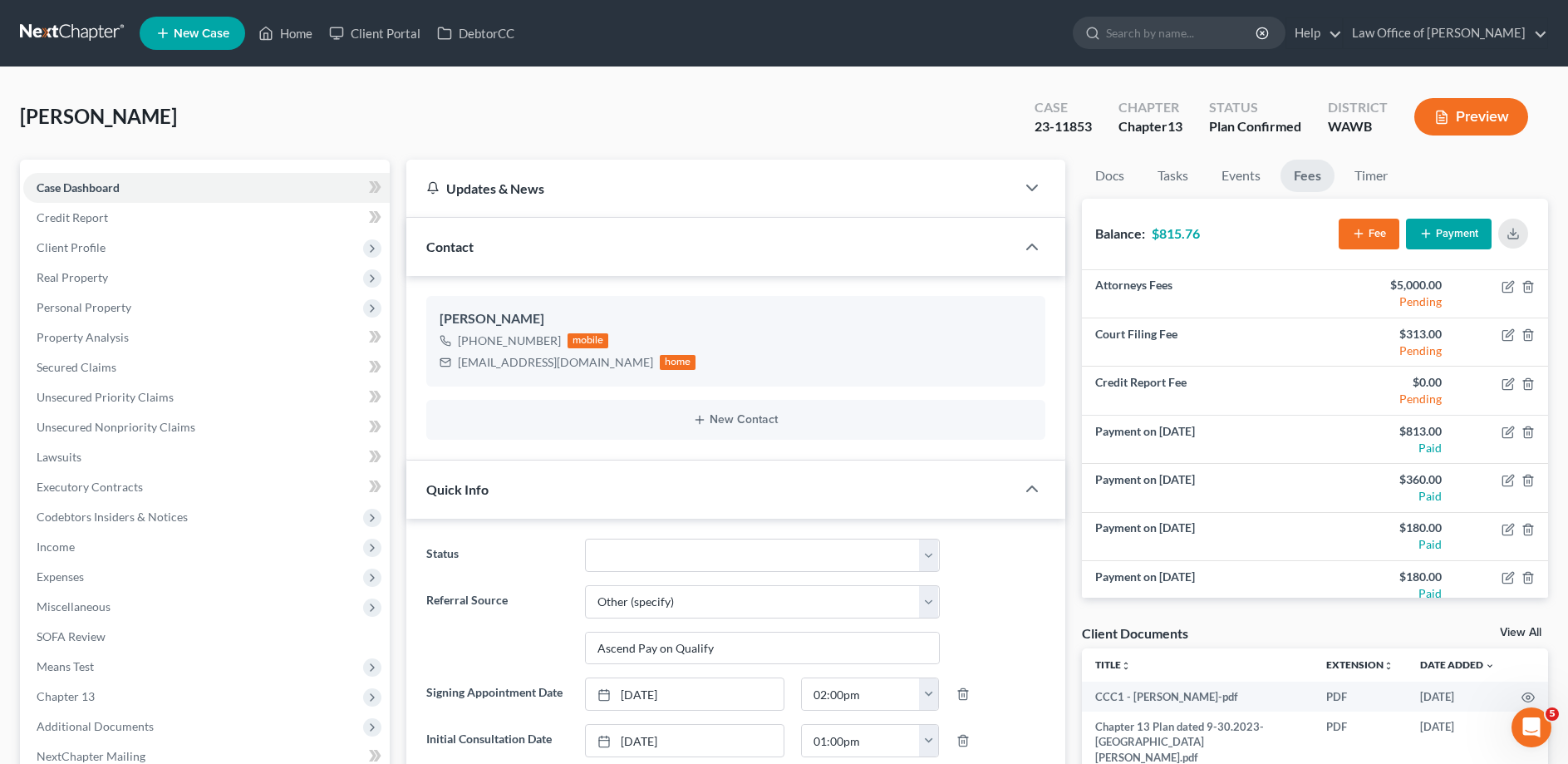
click at [1426, 226] on button "Payment" at bounding box center [1448, 234] width 85 height 31
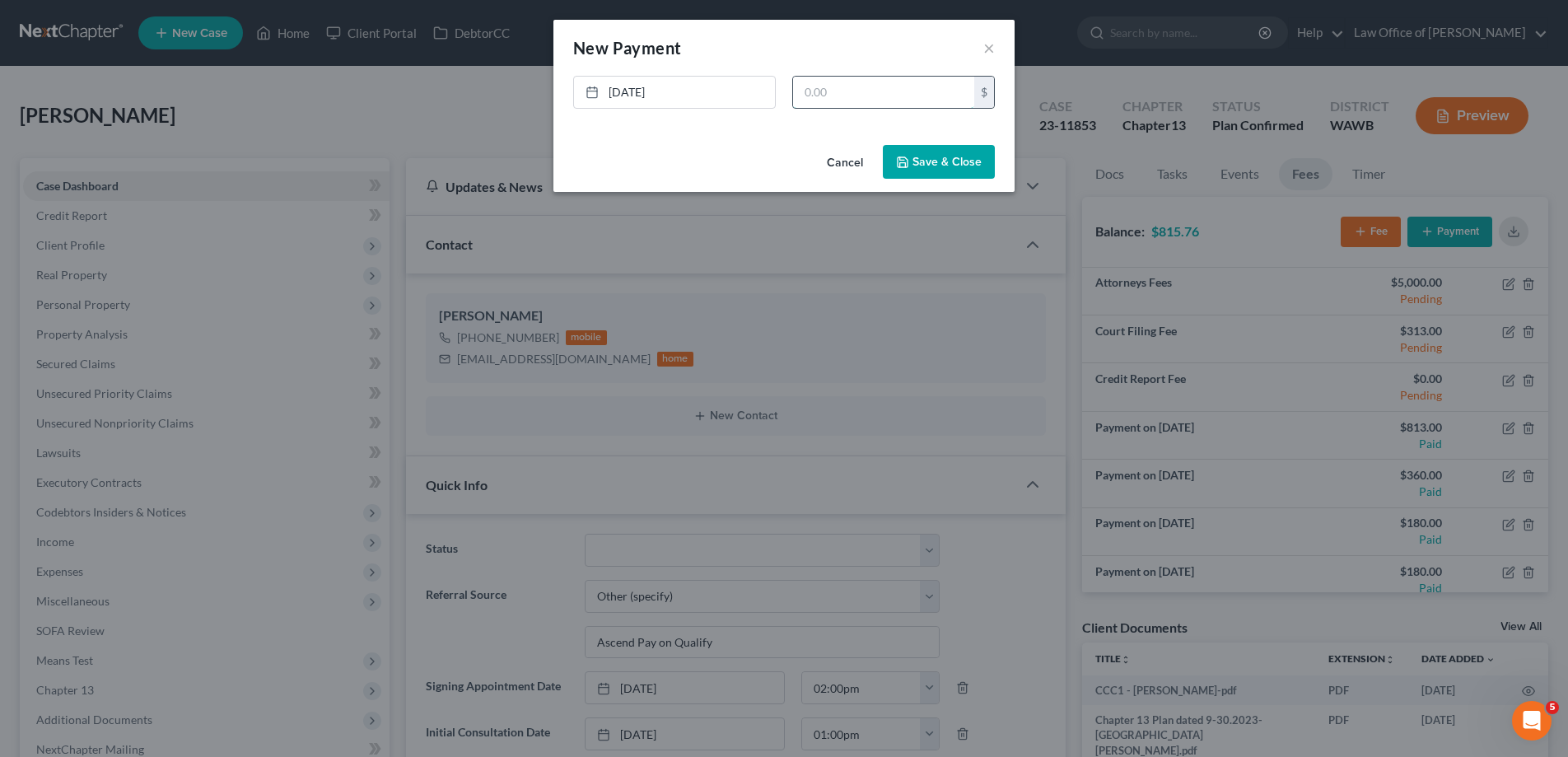
click at [819, 85] on input "text" at bounding box center [883, 92] width 181 height 32
type input "185.00"
click at [915, 162] on button "Save & Close" at bounding box center [938, 162] width 112 height 35
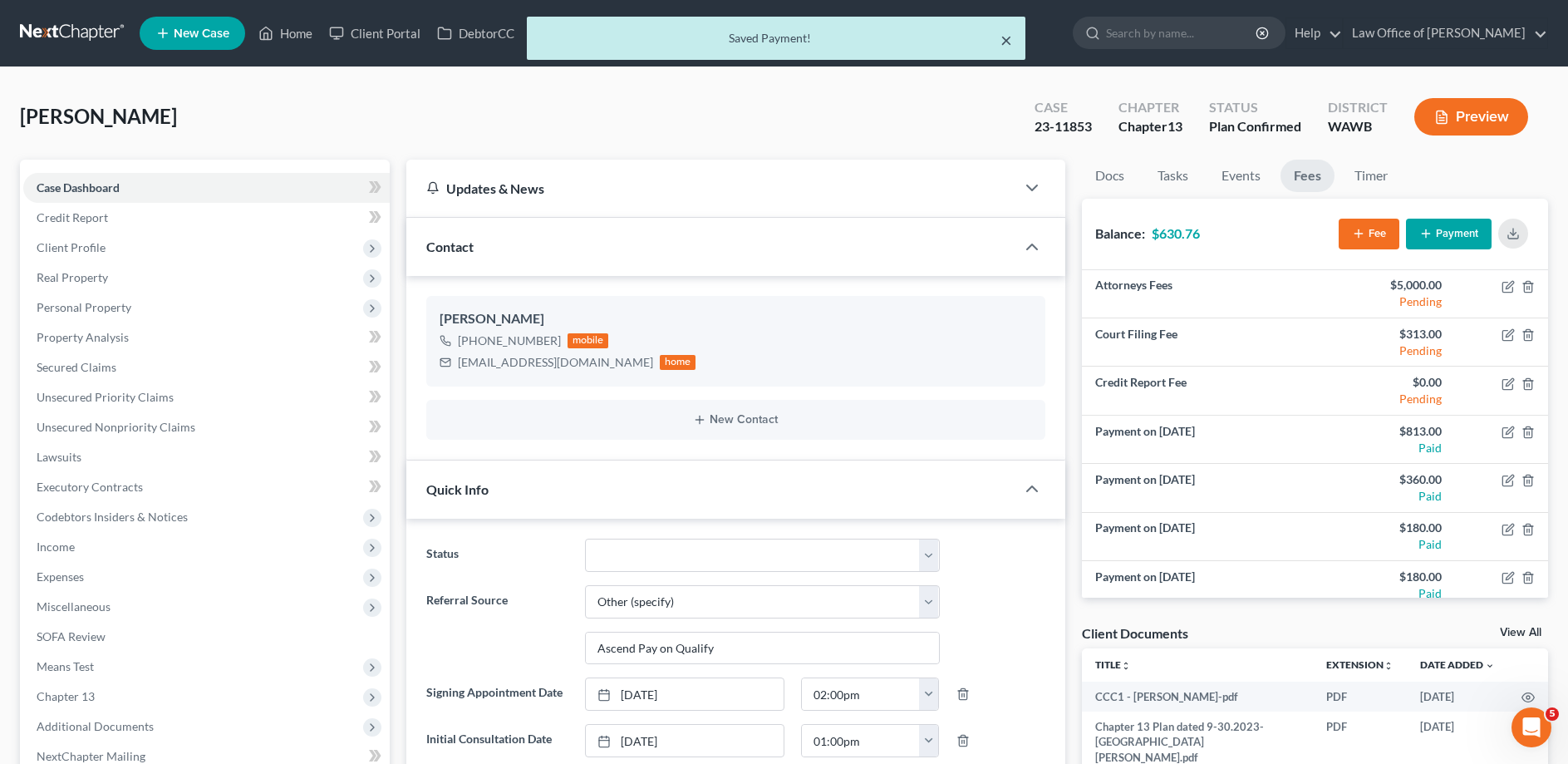
click at [1003, 40] on button "×" at bounding box center [1006, 40] width 12 height 20
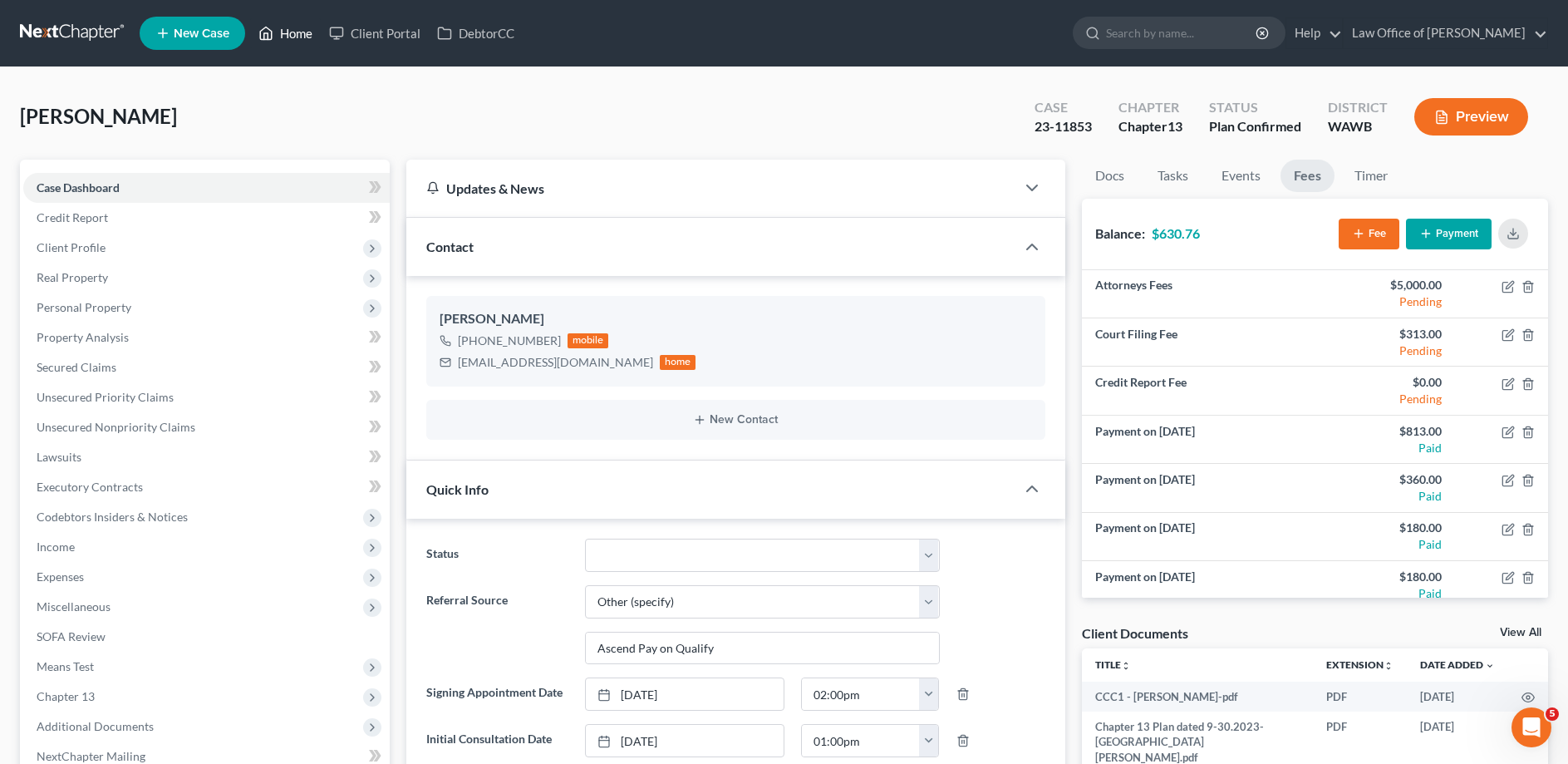
click at [275, 35] on link "Home" at bounding box center [285, 33] width 71 height 30
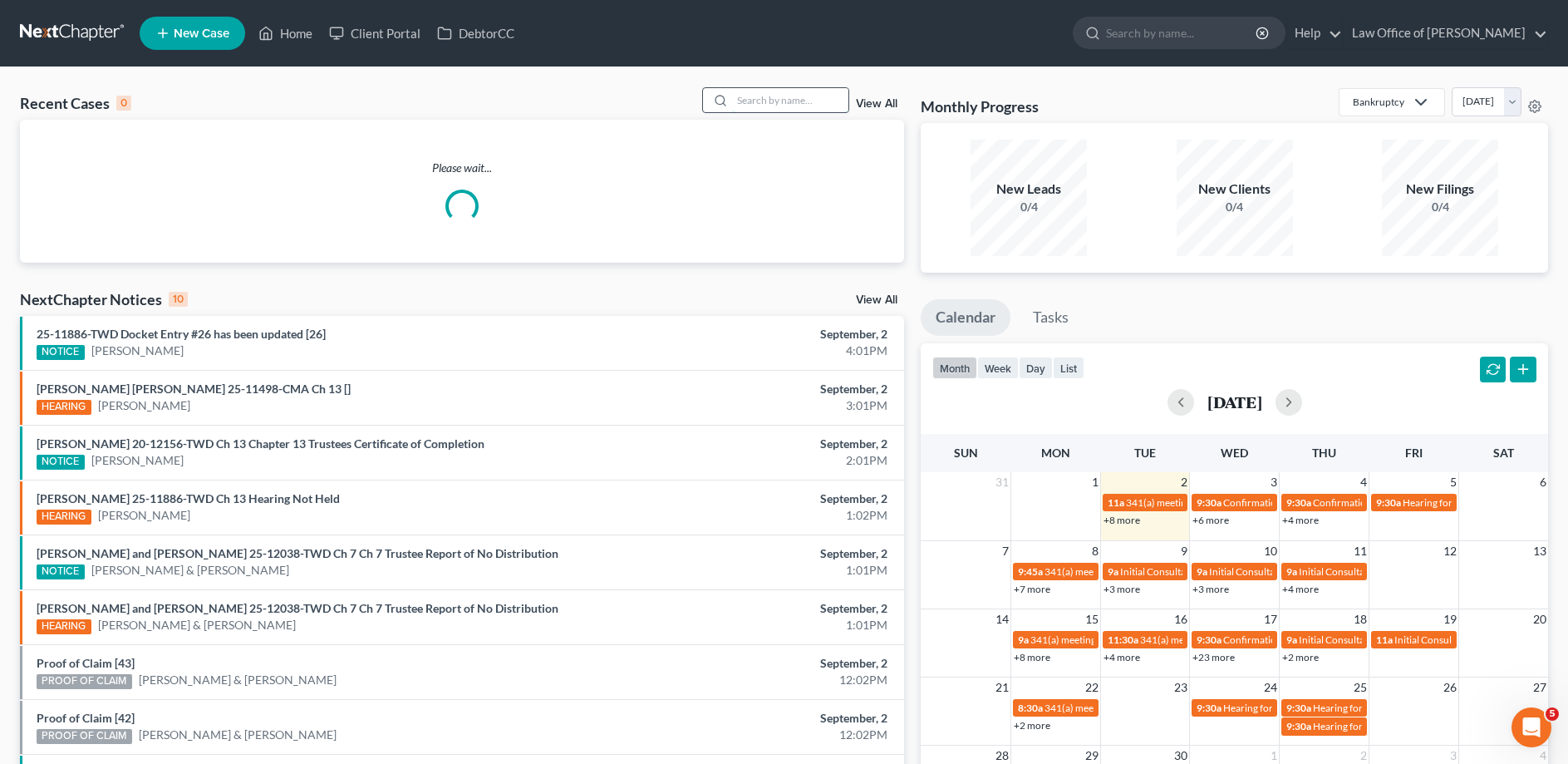
click at [745, 104] on input "search" at bounding box center [790, 100] width 116 height 24
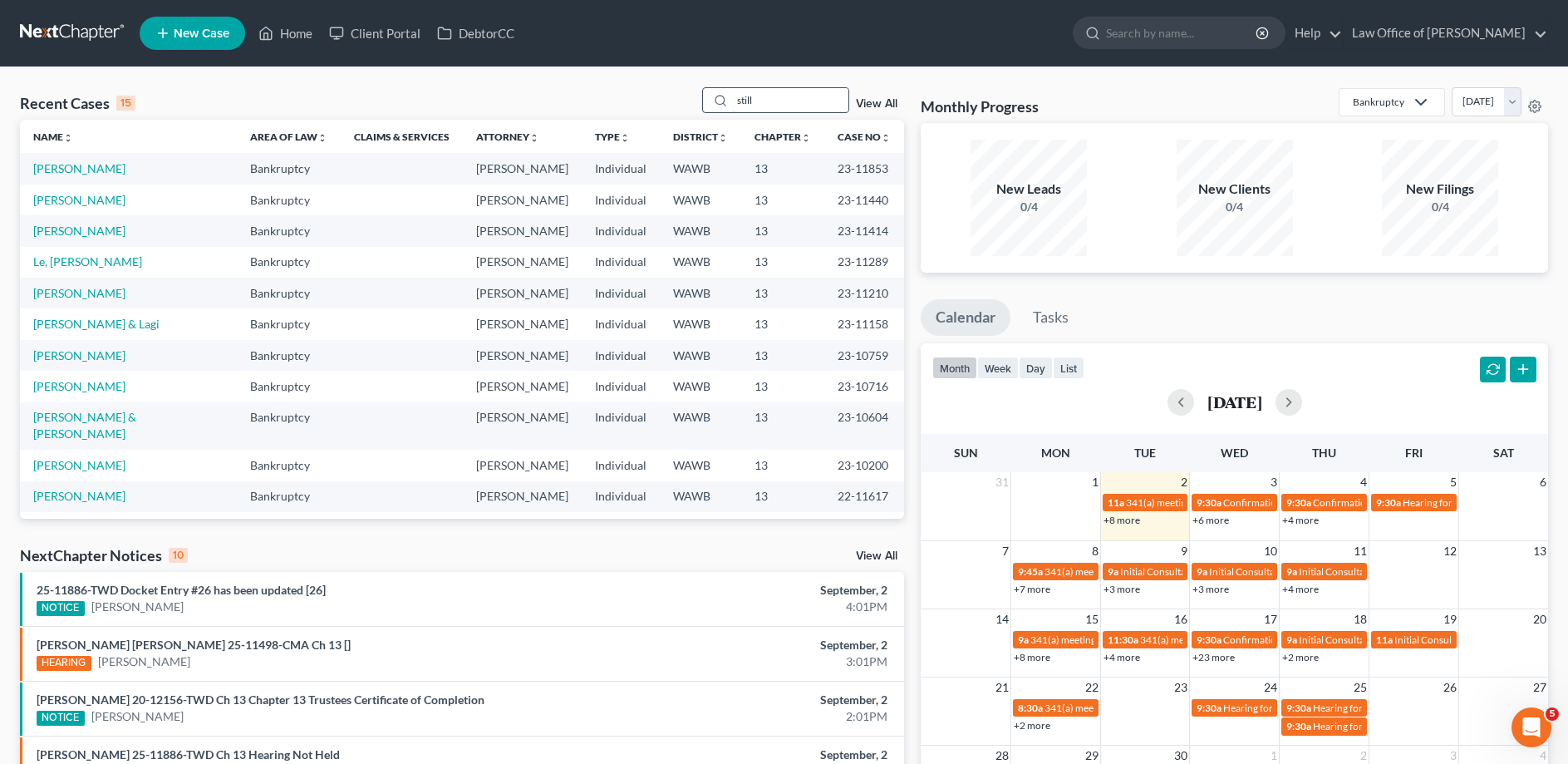
type input "still"
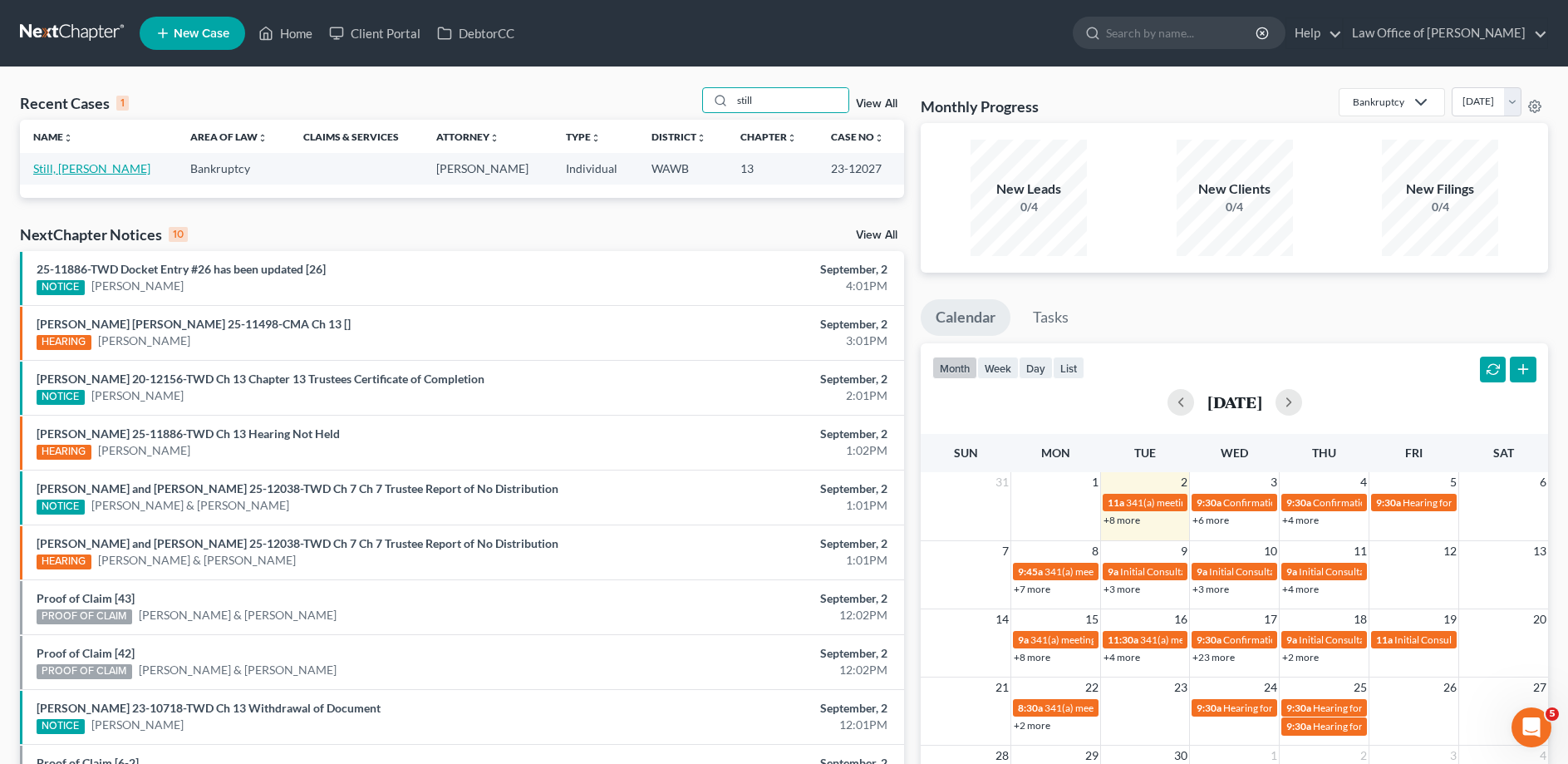
click at [72, 172] on link "Still, [PERSON_NAME]" at bounding box center [92, 168] width 117 height 14
select select "6"
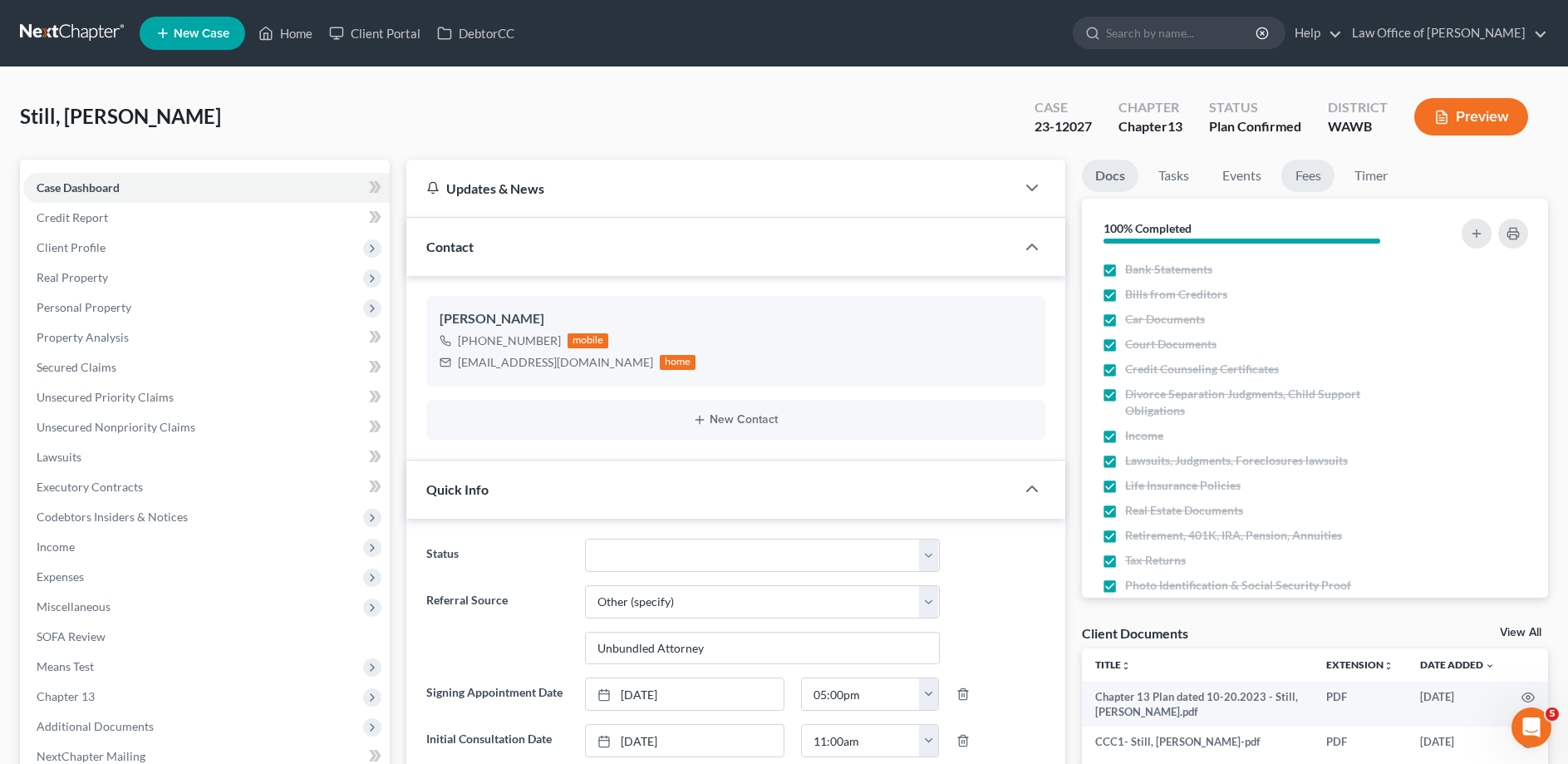
click at [1315, 177] on link "Fees" at bounding box center [1309, 176] width 53 height 33
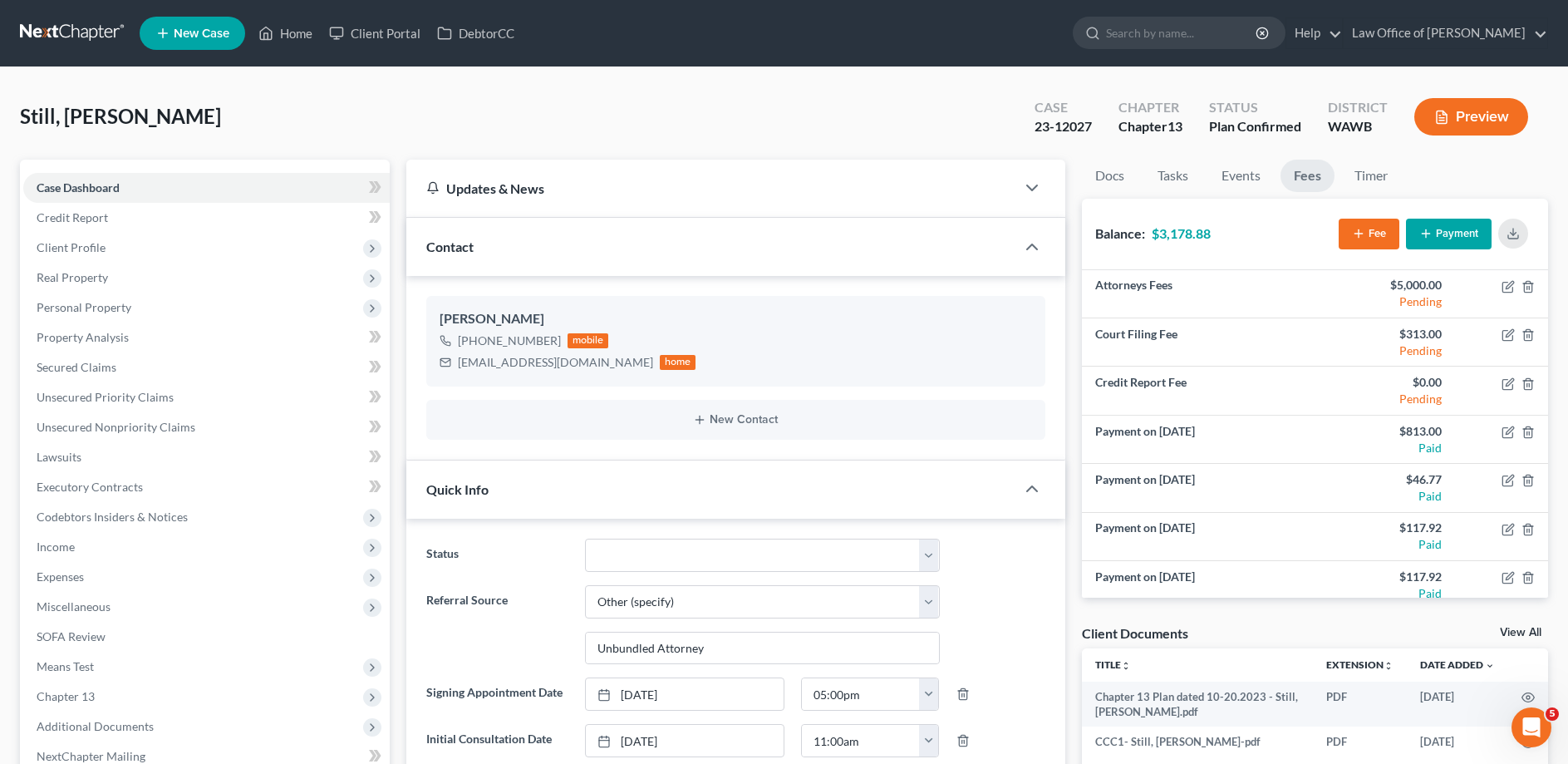
click at [1438, 227] on button "Payment" at bounding box center [1448, 234] width 85 height 31
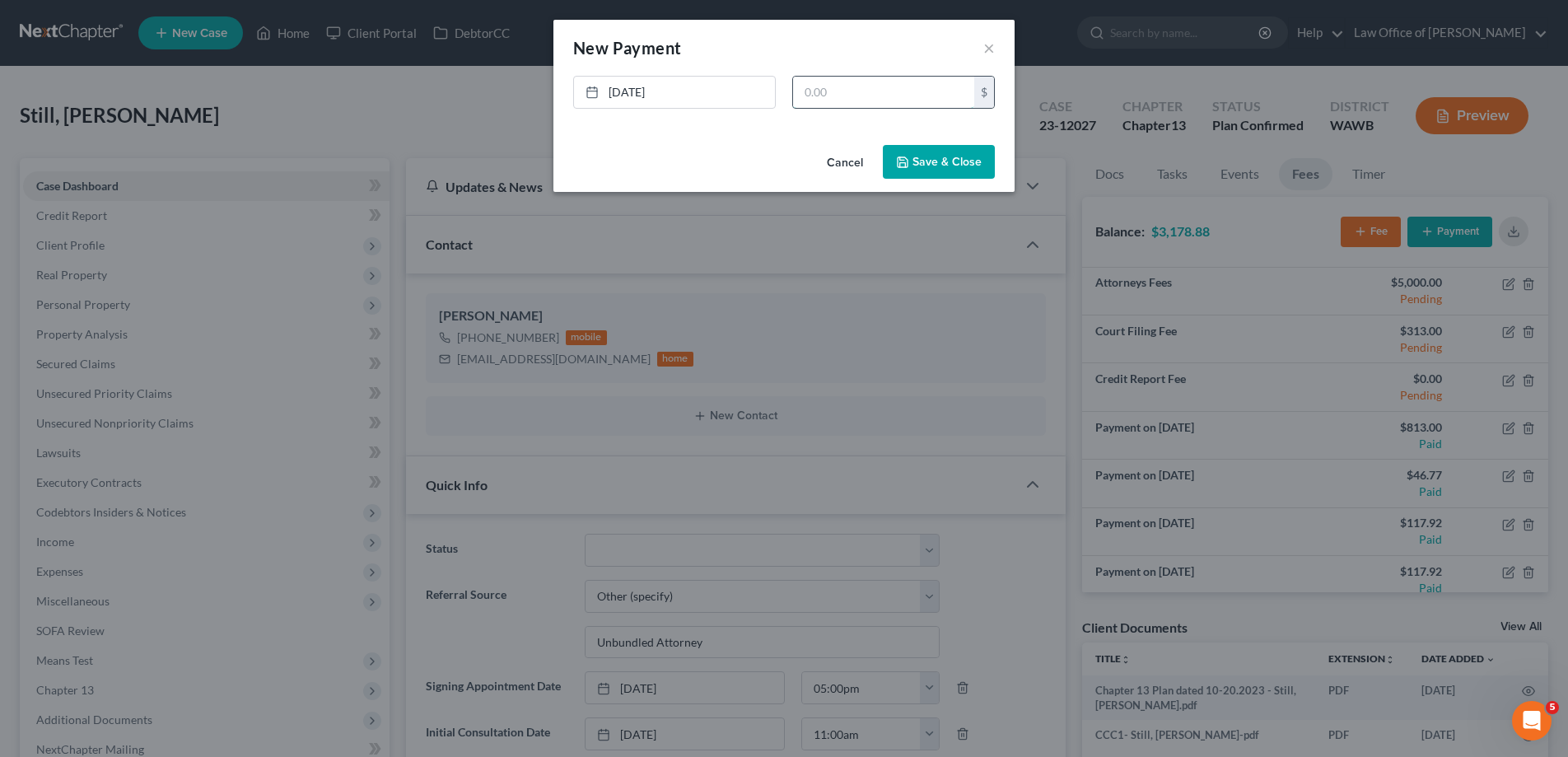
click at [875, 82] on input "text" at bounding box center [883, 92] width 181 height 32
type input "41.70"
click at [935, 164] on button "Save & Close" at bounding box center [938, 162] width 112 height 35
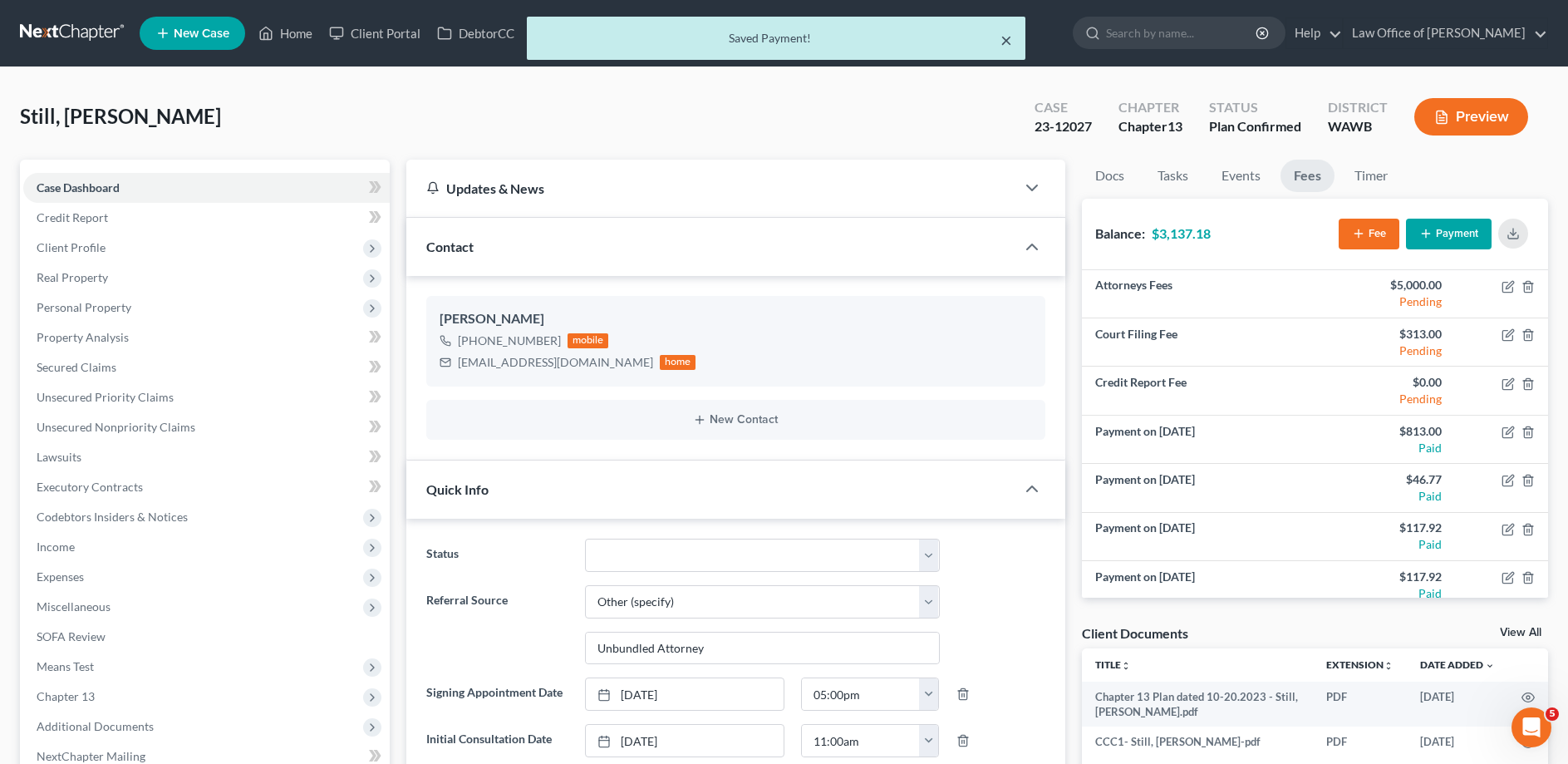
click at [1010, 37] on button "×" at bounding box center [1006, 40] width 12 height 20
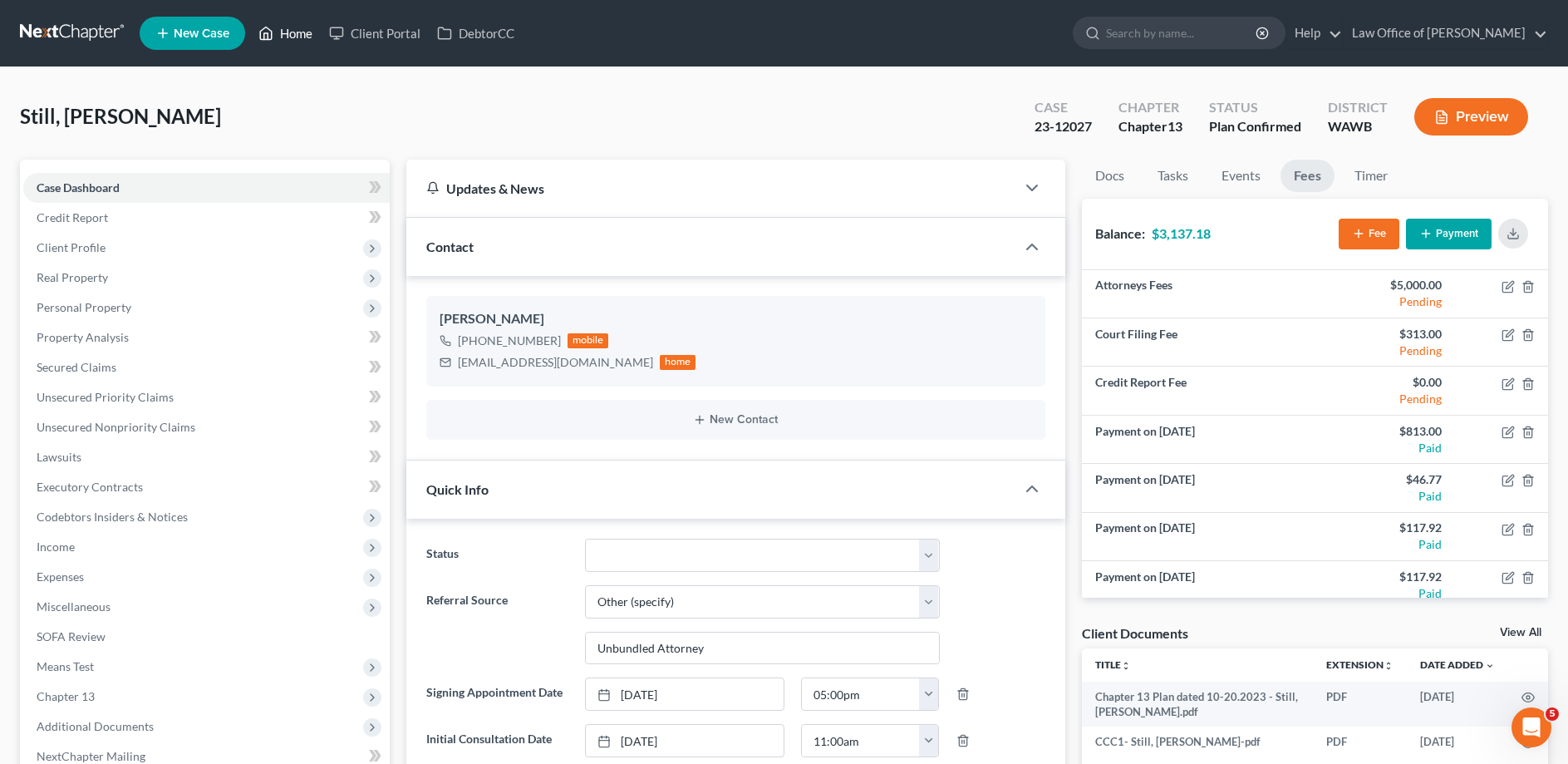
click at [287, 29] on link "Home" at bounding box center [285, 33] width 71 height 30
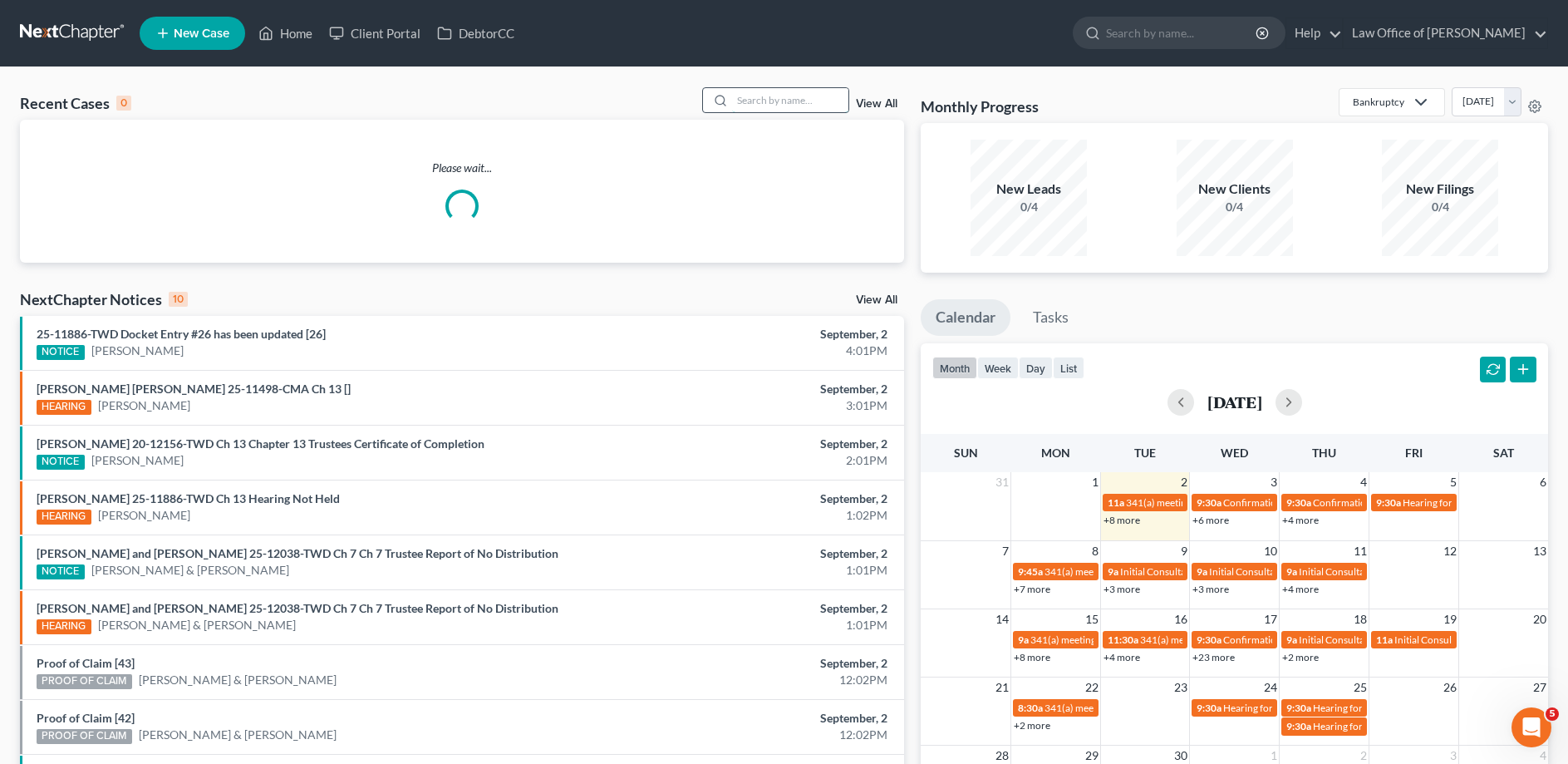
click at [812, 103] on input "search" at bounding box center [790, 100] width 116 height 24
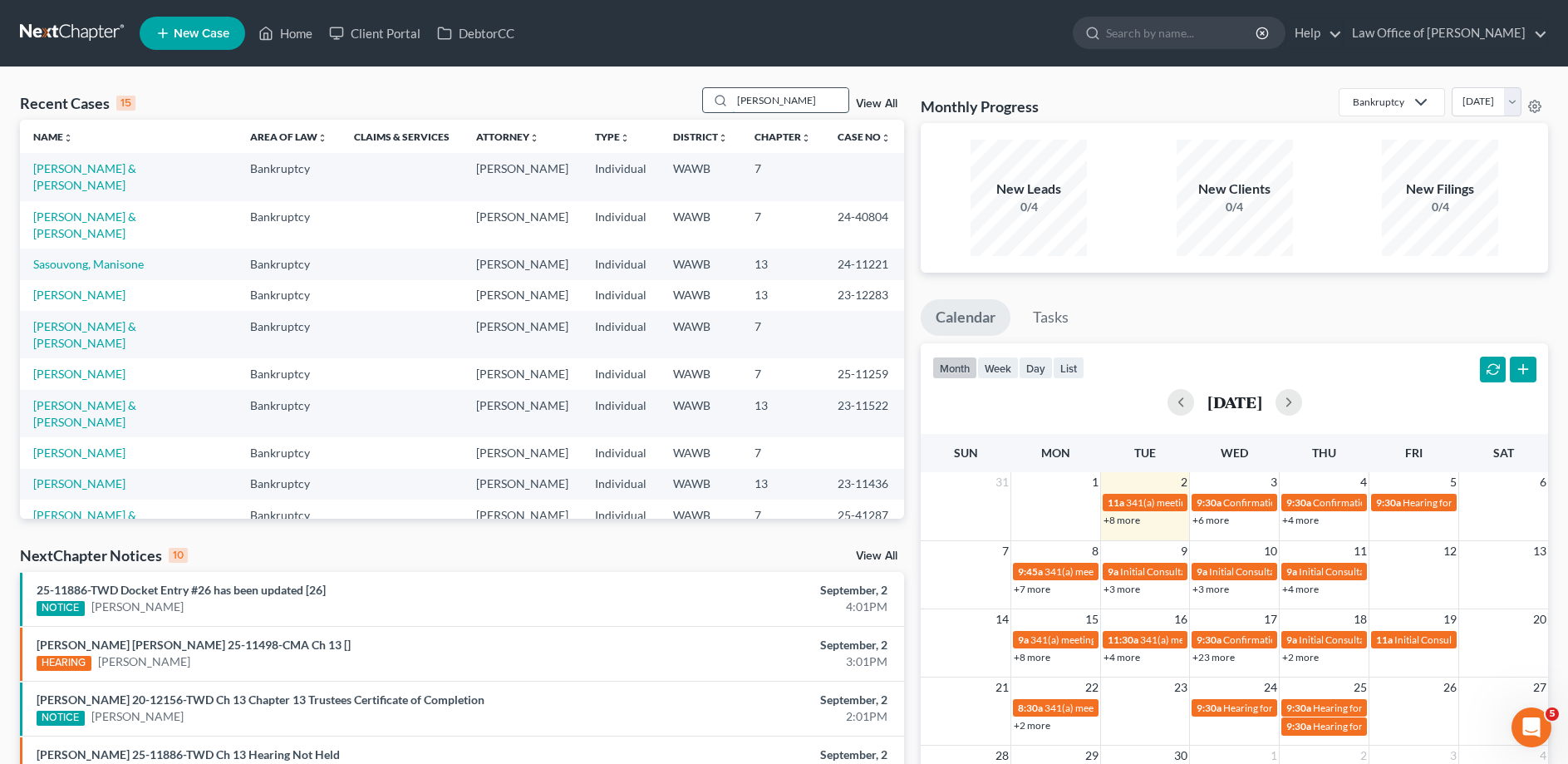
type input "[PERSON_NAME]"
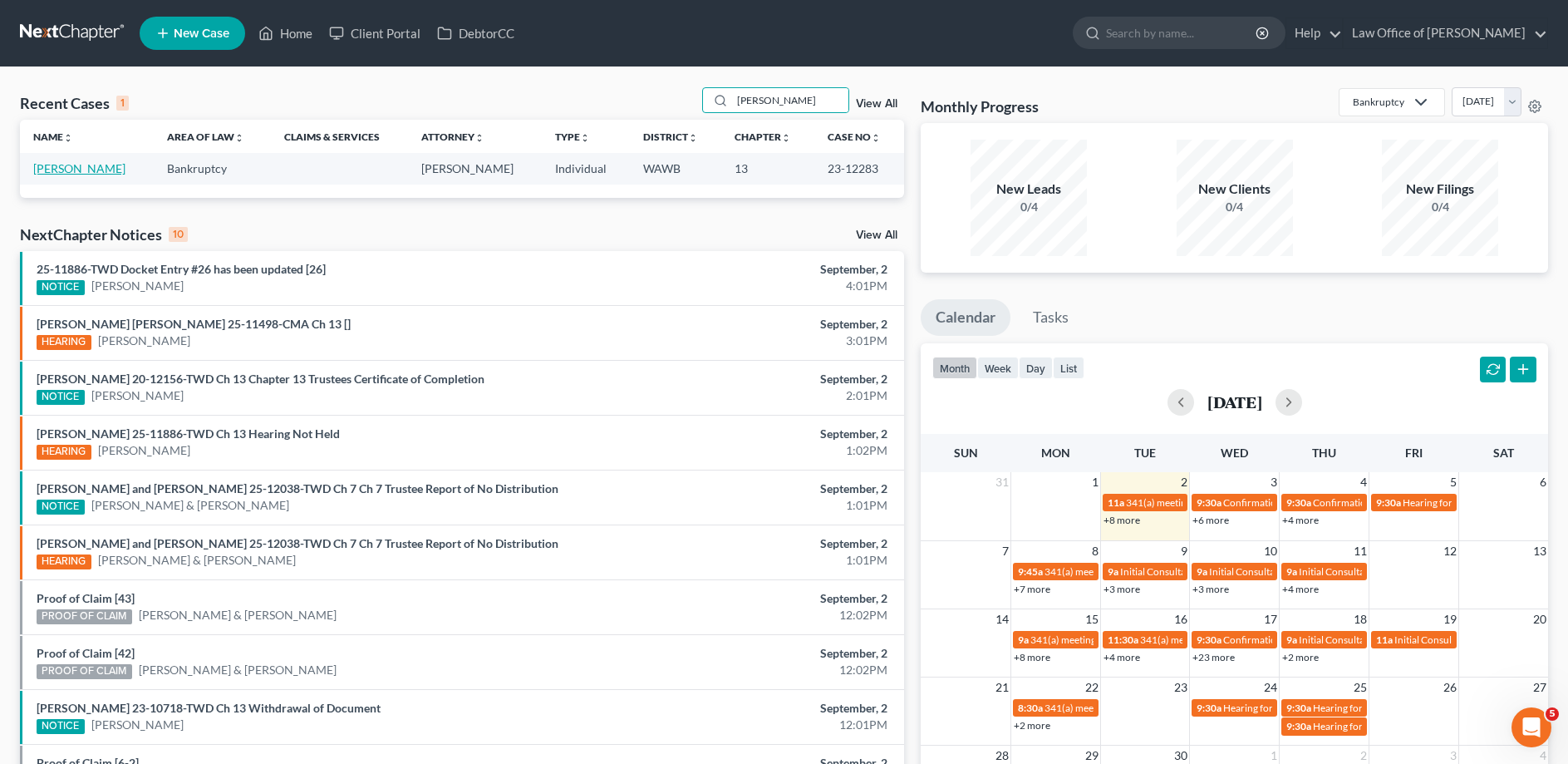
click at [88, 168] on link "[PERSON_NAME]" at bounding box center [79, 168] width 92 height 14
select select "6"
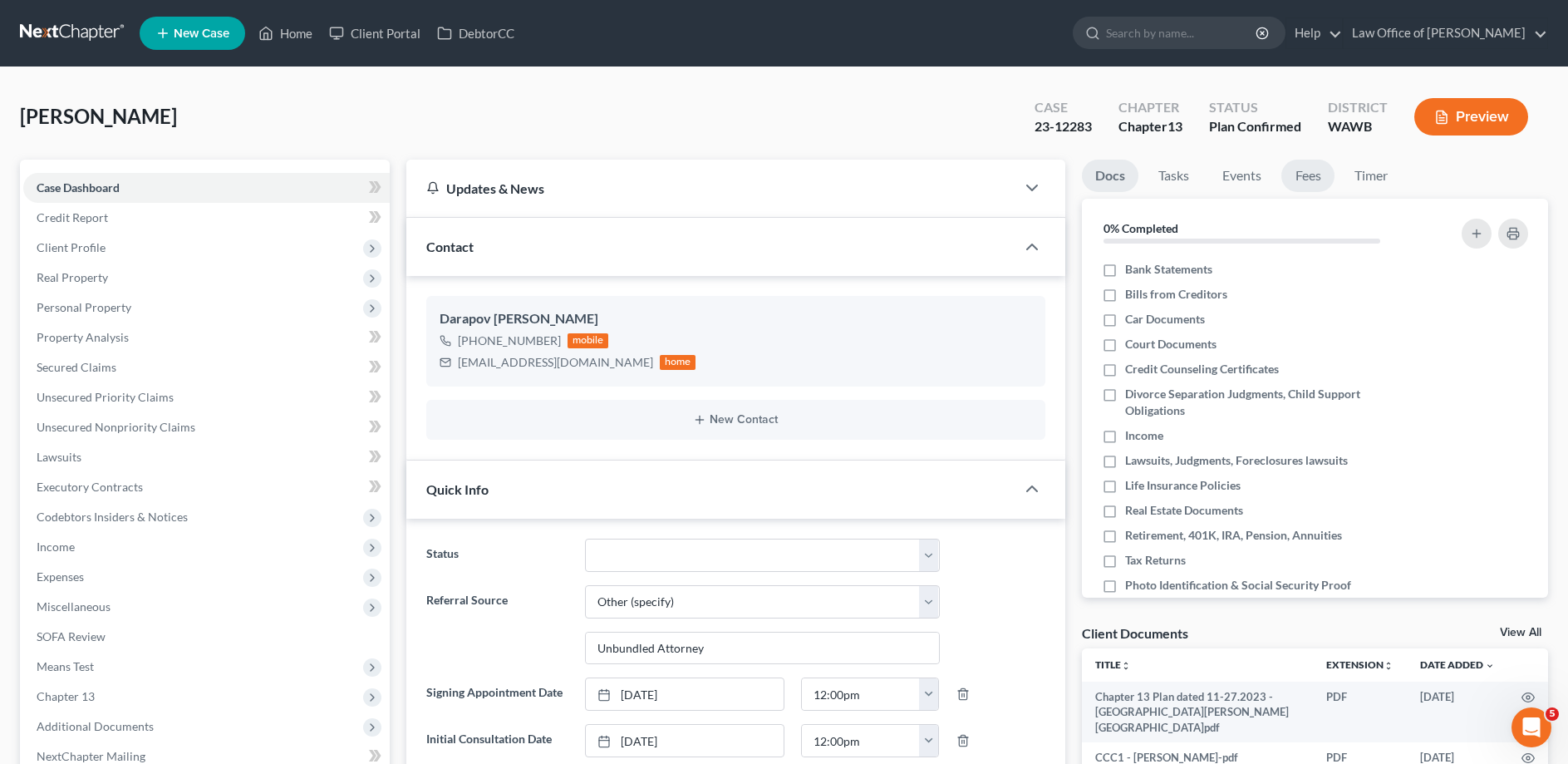
click at [1302, 176] on link "Fees" at bounding box center [1309, 176] width 53 height 33
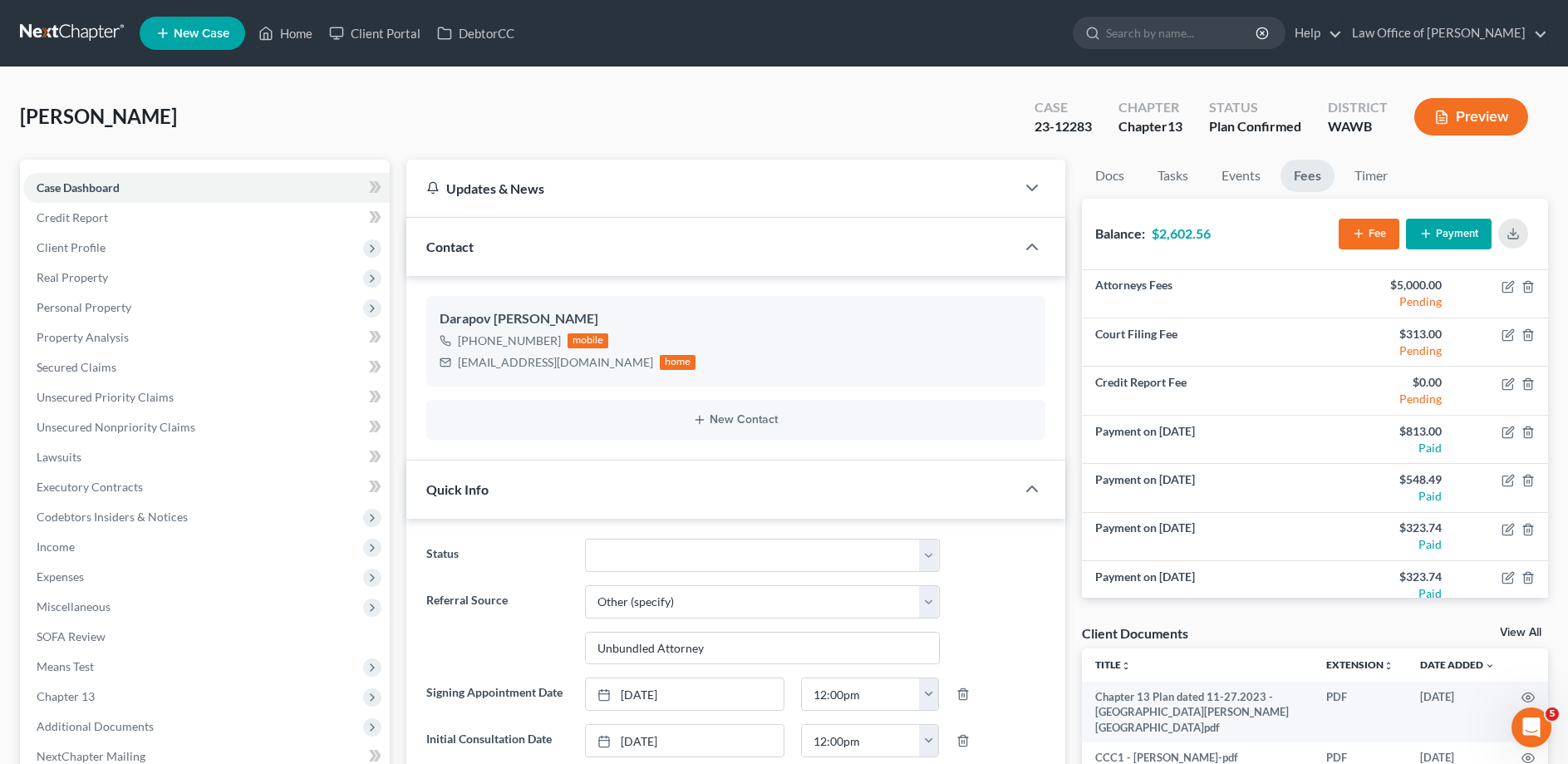
click at [1440, 227] on button "Payment" at bounding box center [1448, 234] width 85 height 31
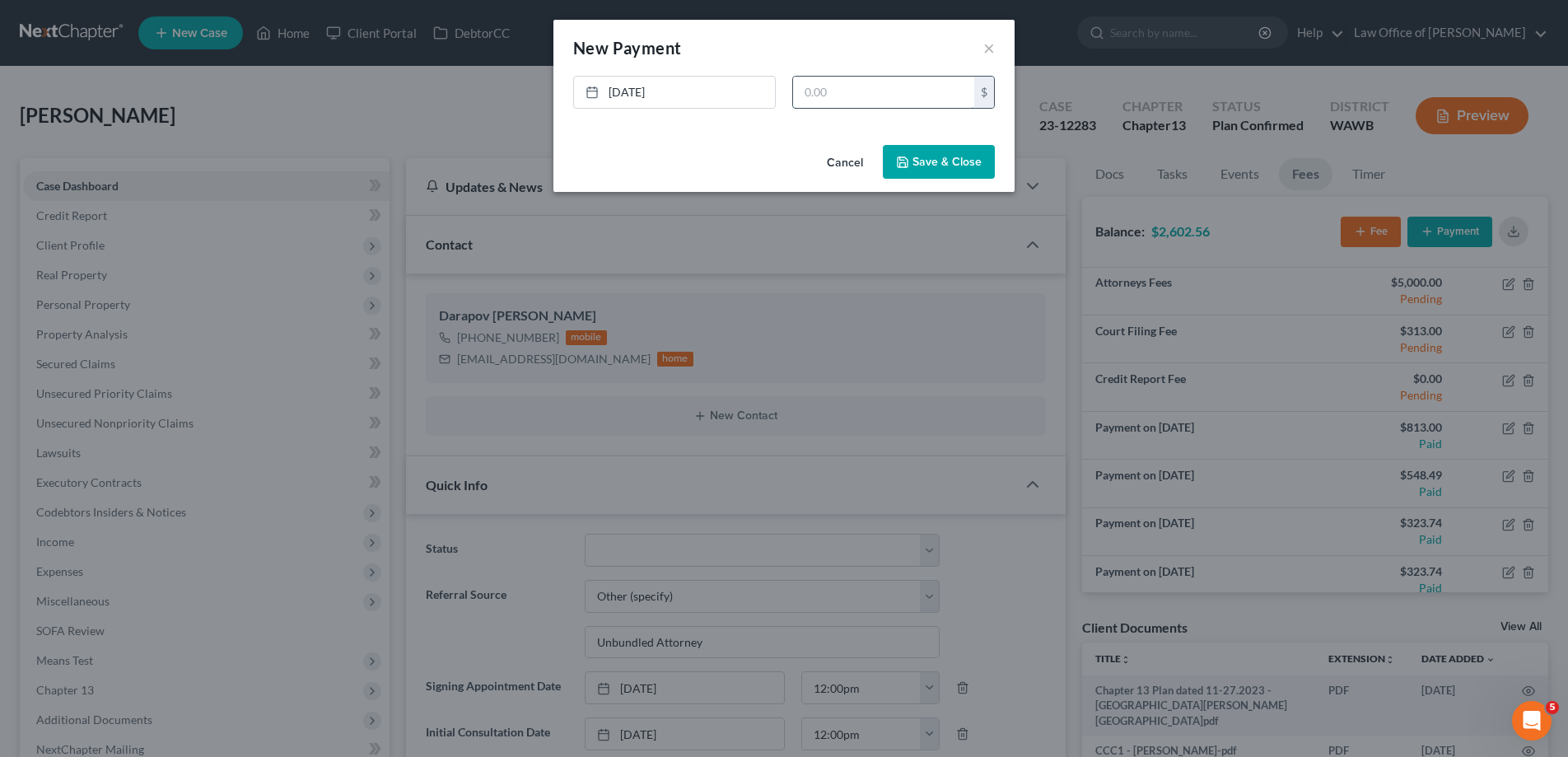
click at [889, 100] on input "text" at bounding box center [883, 92] width 181 height 32
type input "323.74"
click at [917, 159] on button "Save & Close" at bounding box center [938, 162] width 112 height 35
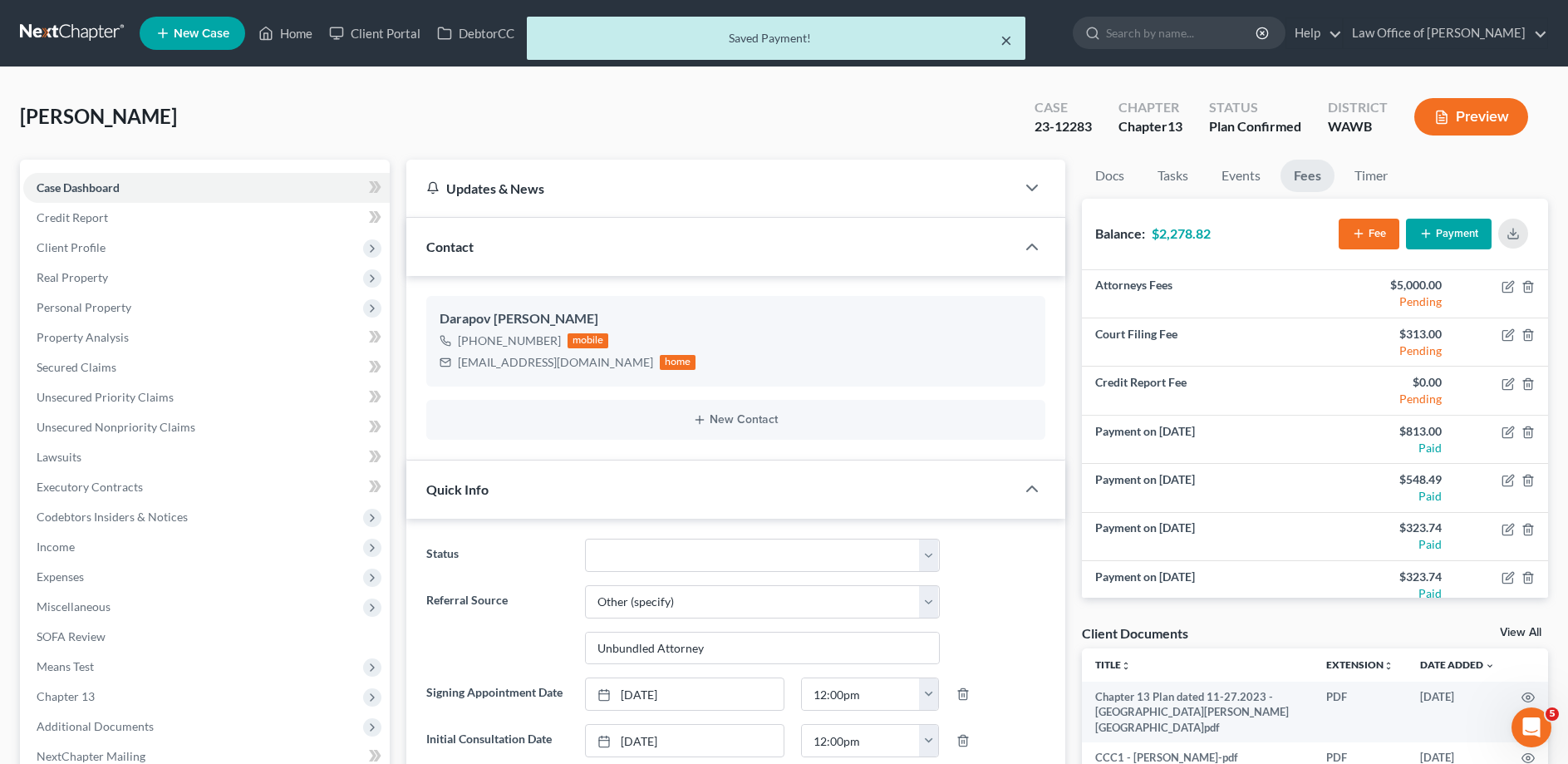
click at [1005, 39] on button "×" at bounding box center [1006, 40] width 12 height 20
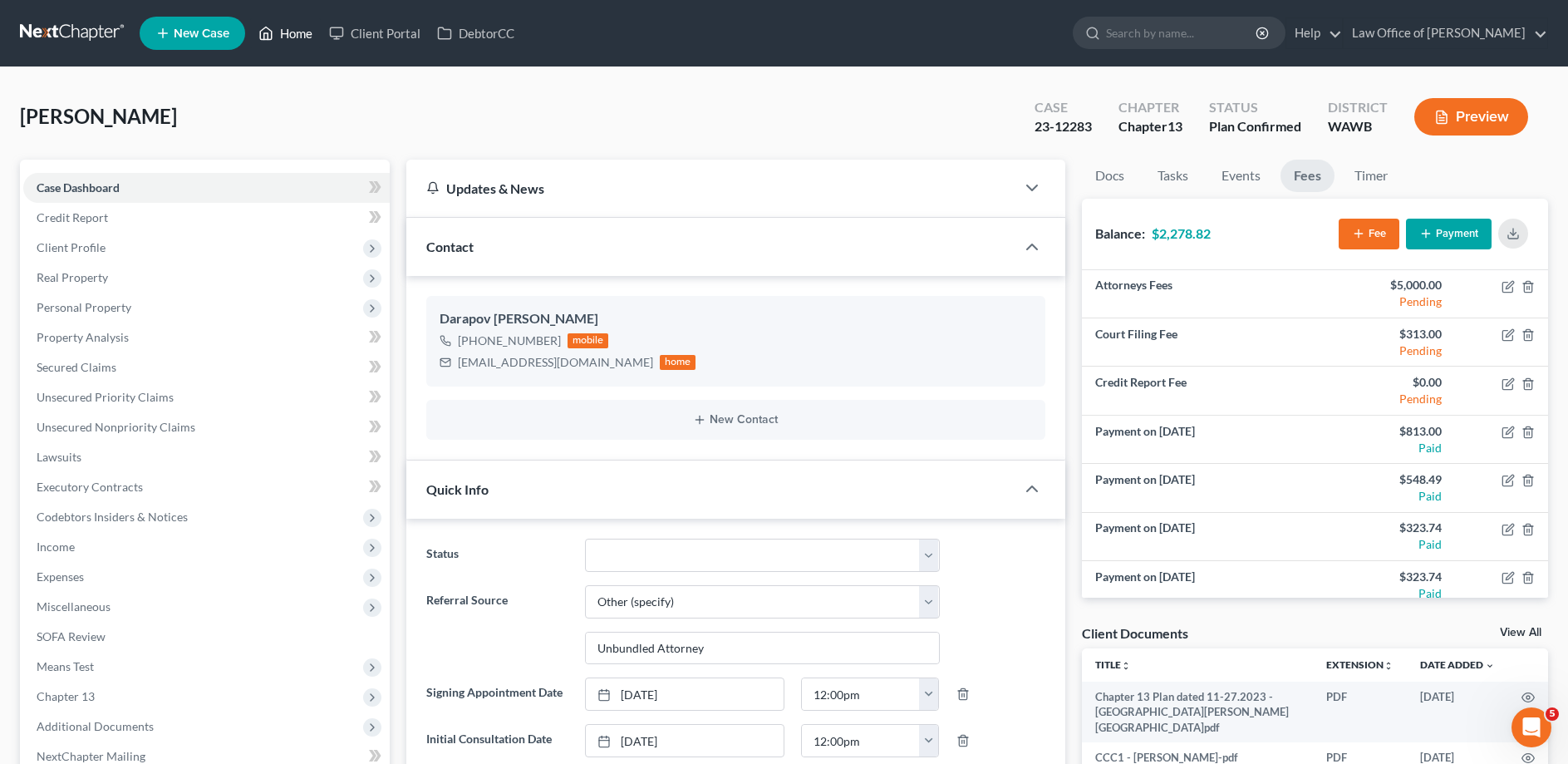
click at [296, 41] on link "Home" at bounding box center [285, 33] width 71 height 30
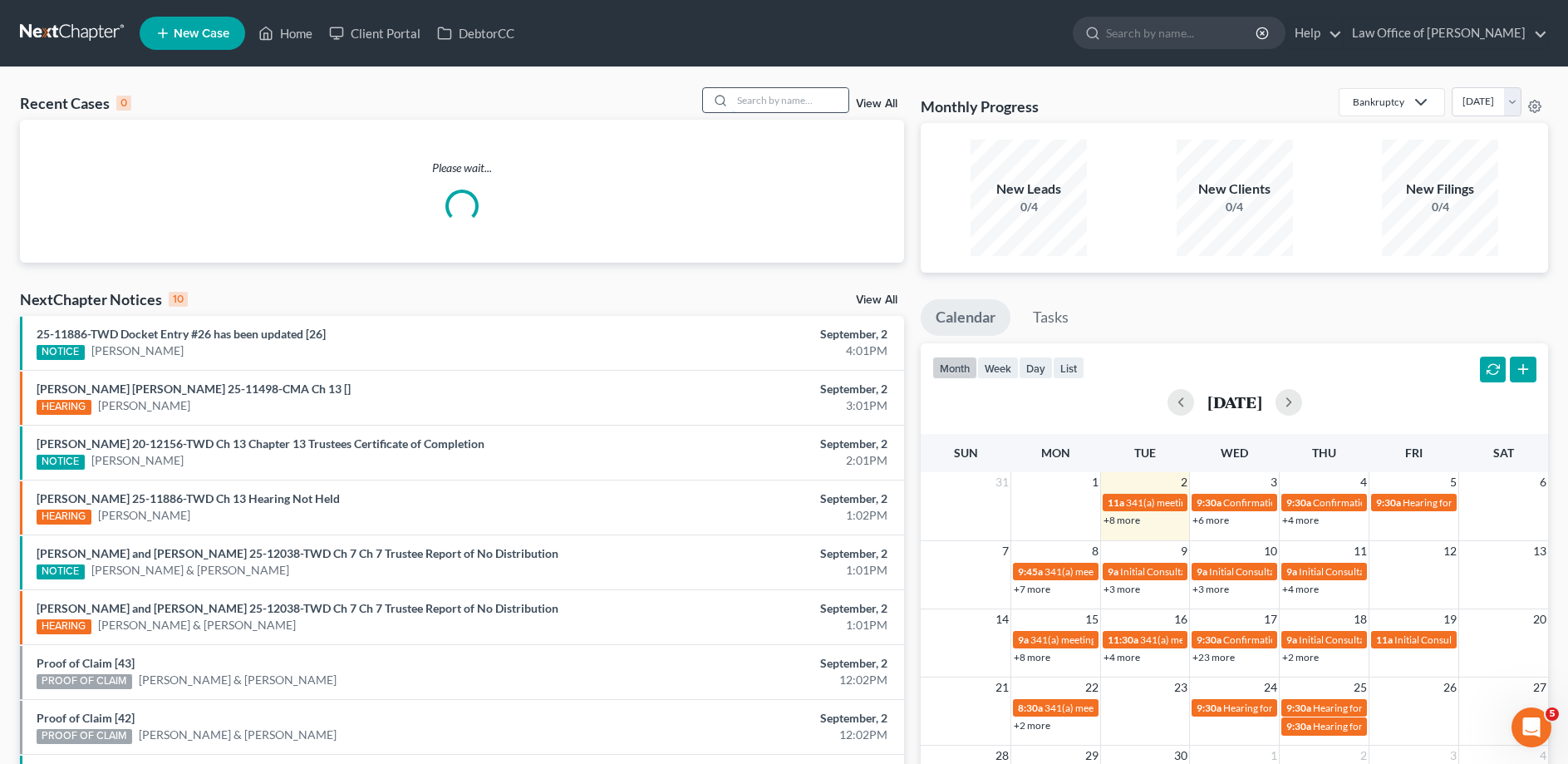
click at [790, 102] on input "search" at bounding box center [790, 100] width 116 height 24
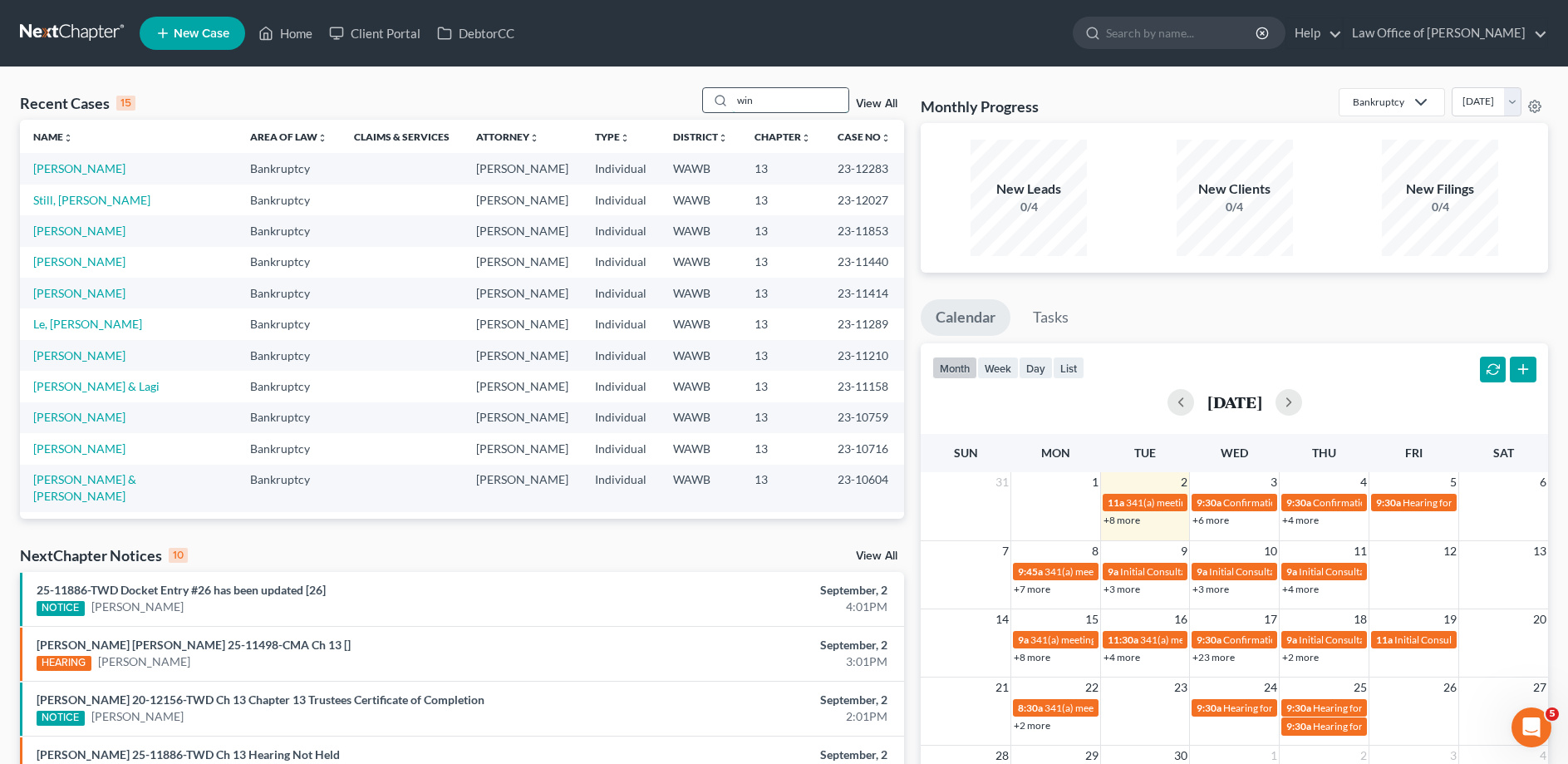
type input "win"
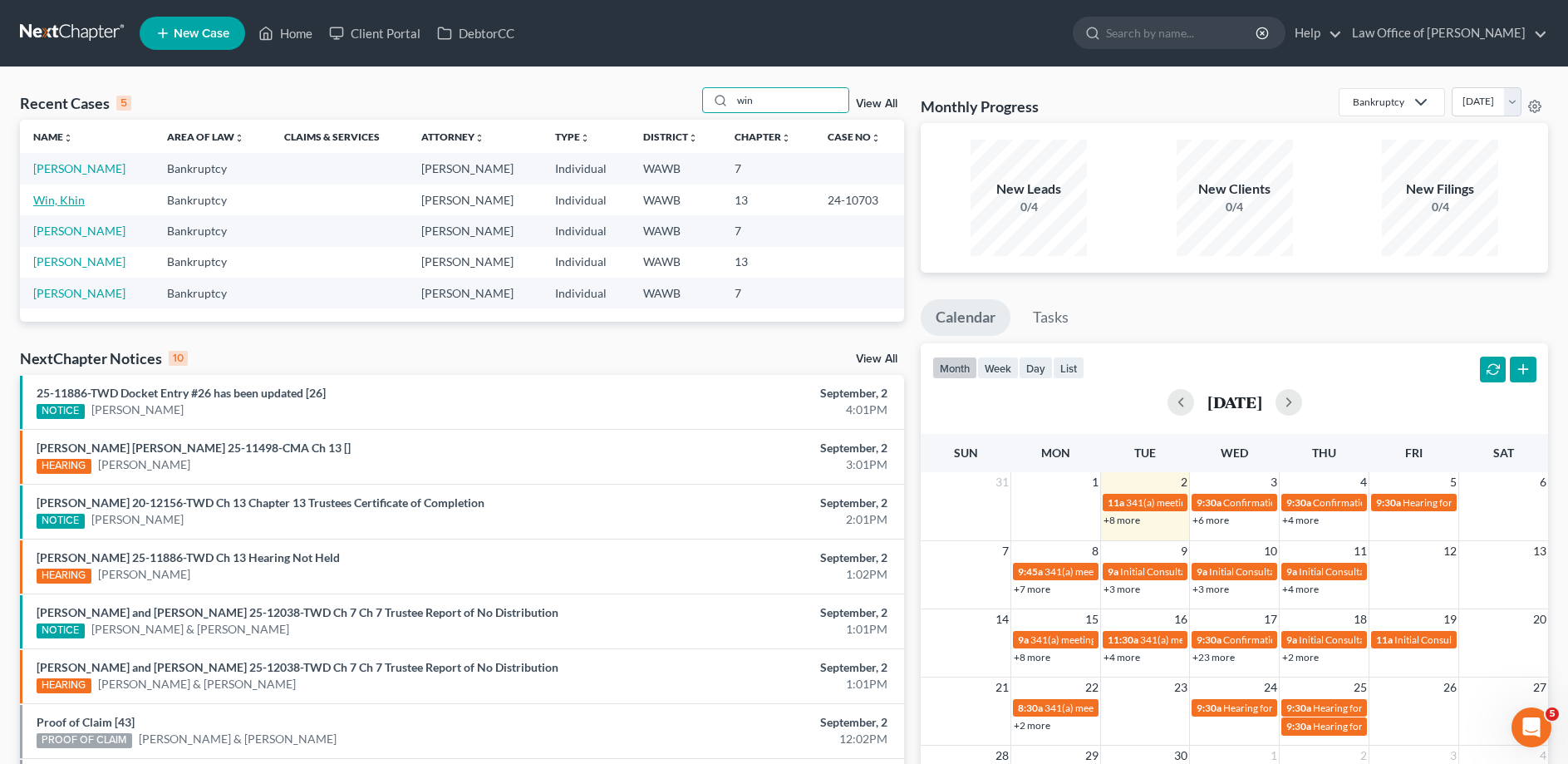
click at [61, 201] on link "Win, Khin" at bounding box center [59, 200] width 52 height 14
select select "6"
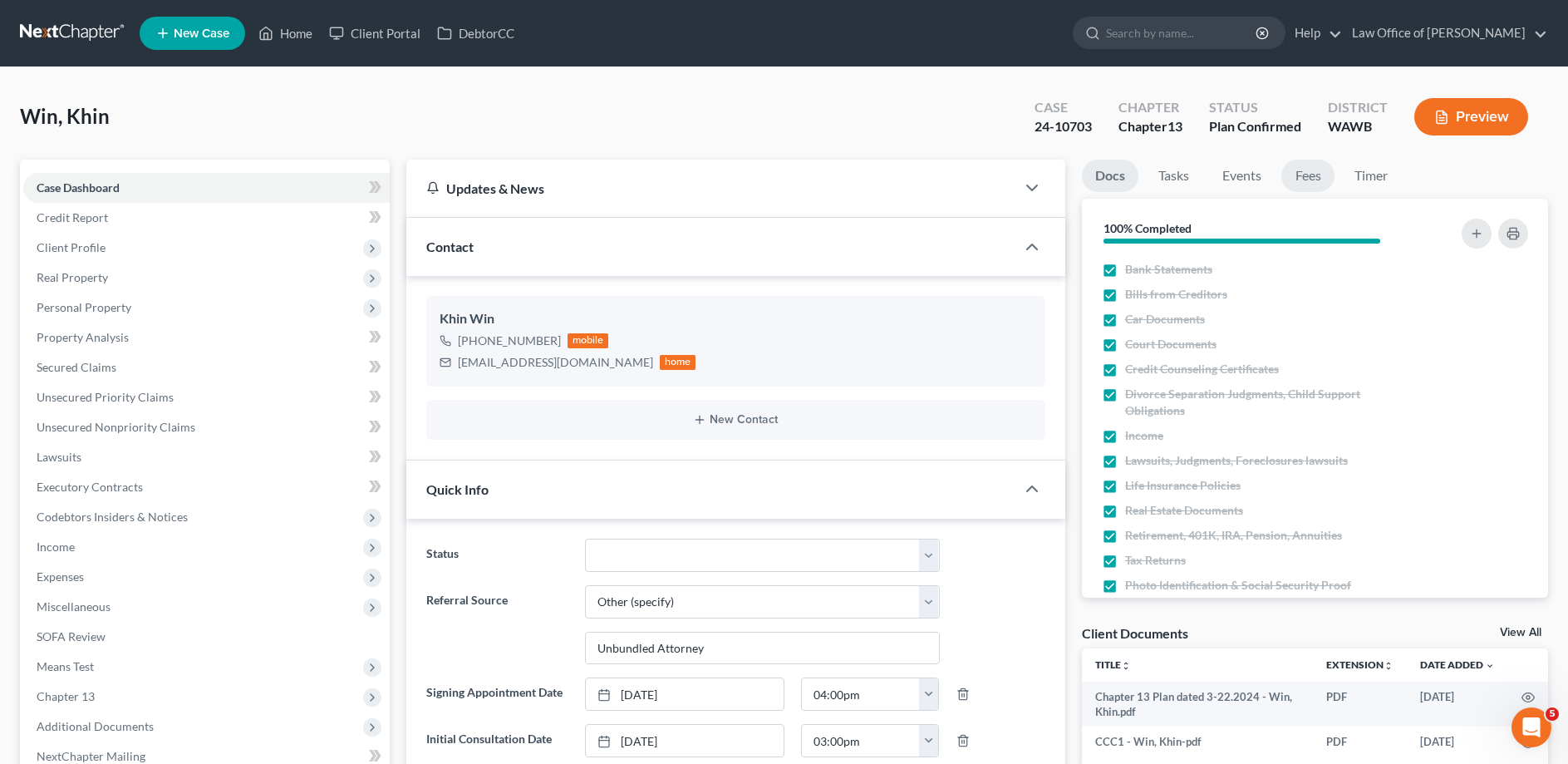
click at [1316, 167] on link "Fees" at bounding box center [1309, 176] width 53 height 33
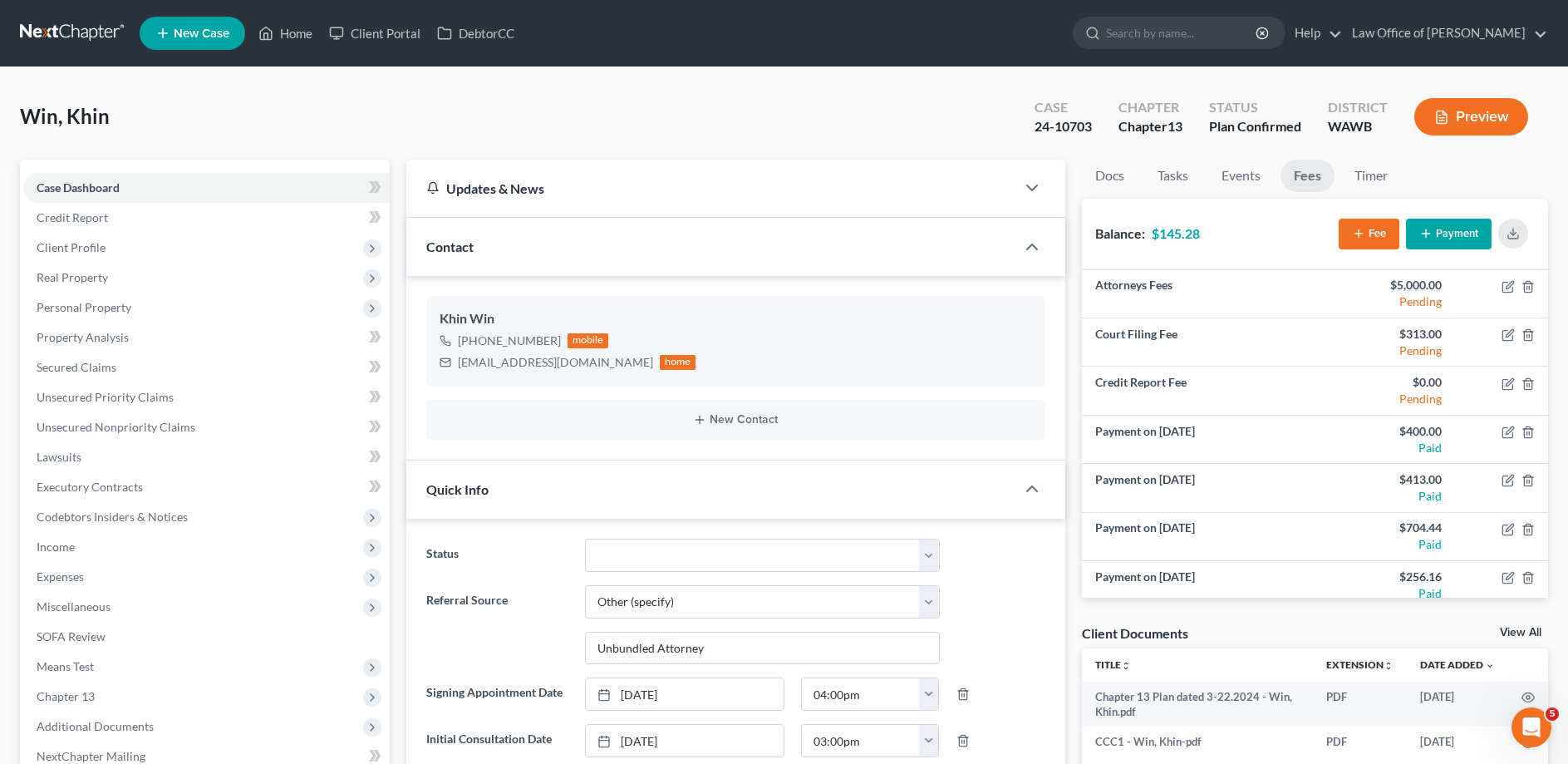
click at [1450, 241] on button "Payment" at bounding box center [1448, 234] width 85 height 31
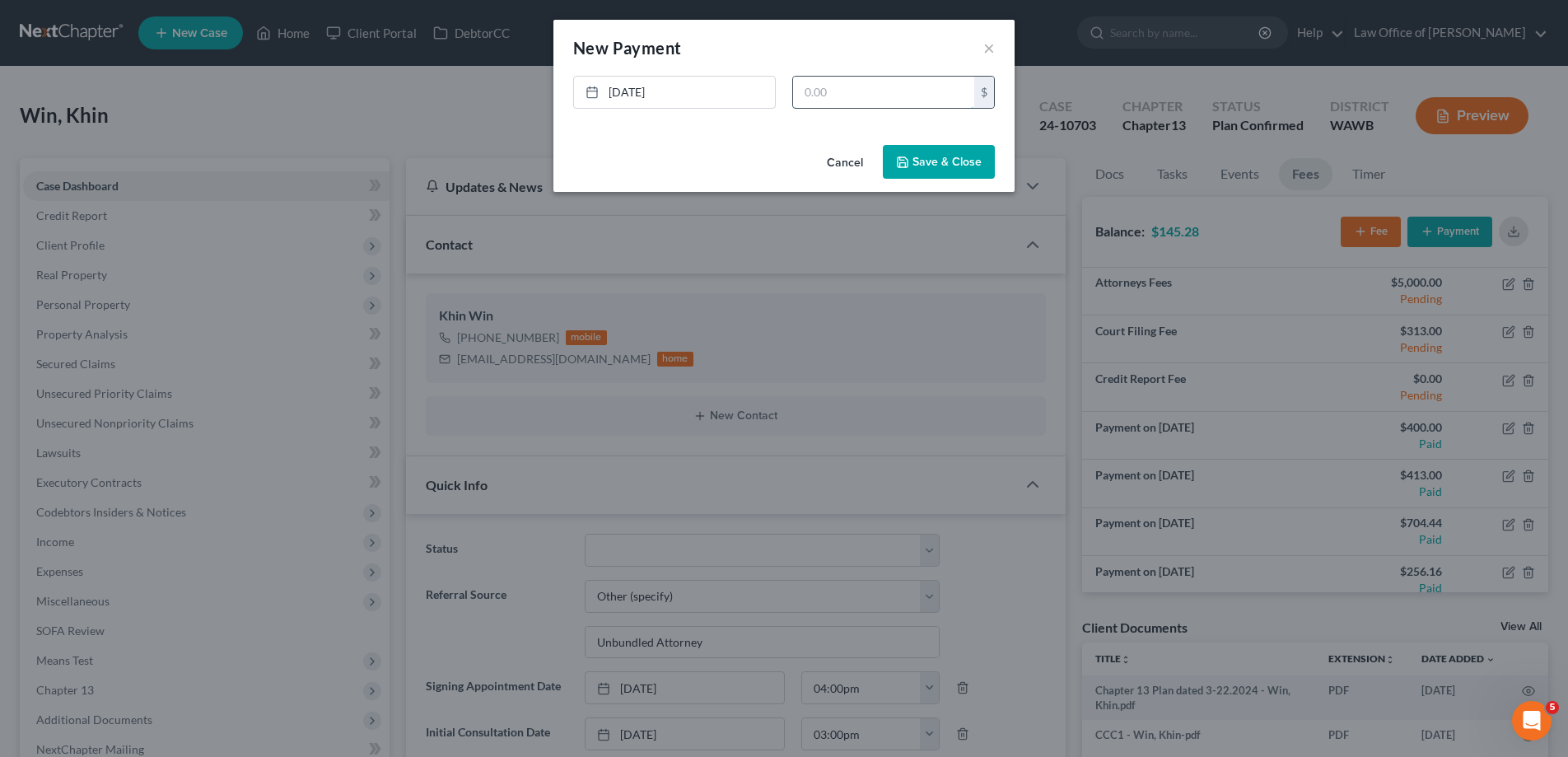
click at [851, 90] on input "text" at bounding box center [883, 92] width 181 height 32
type input "4"
type input "145.28"
click at [924, 151] on button "Save & Close" at bounding box center [938, 162] width 112 height 35
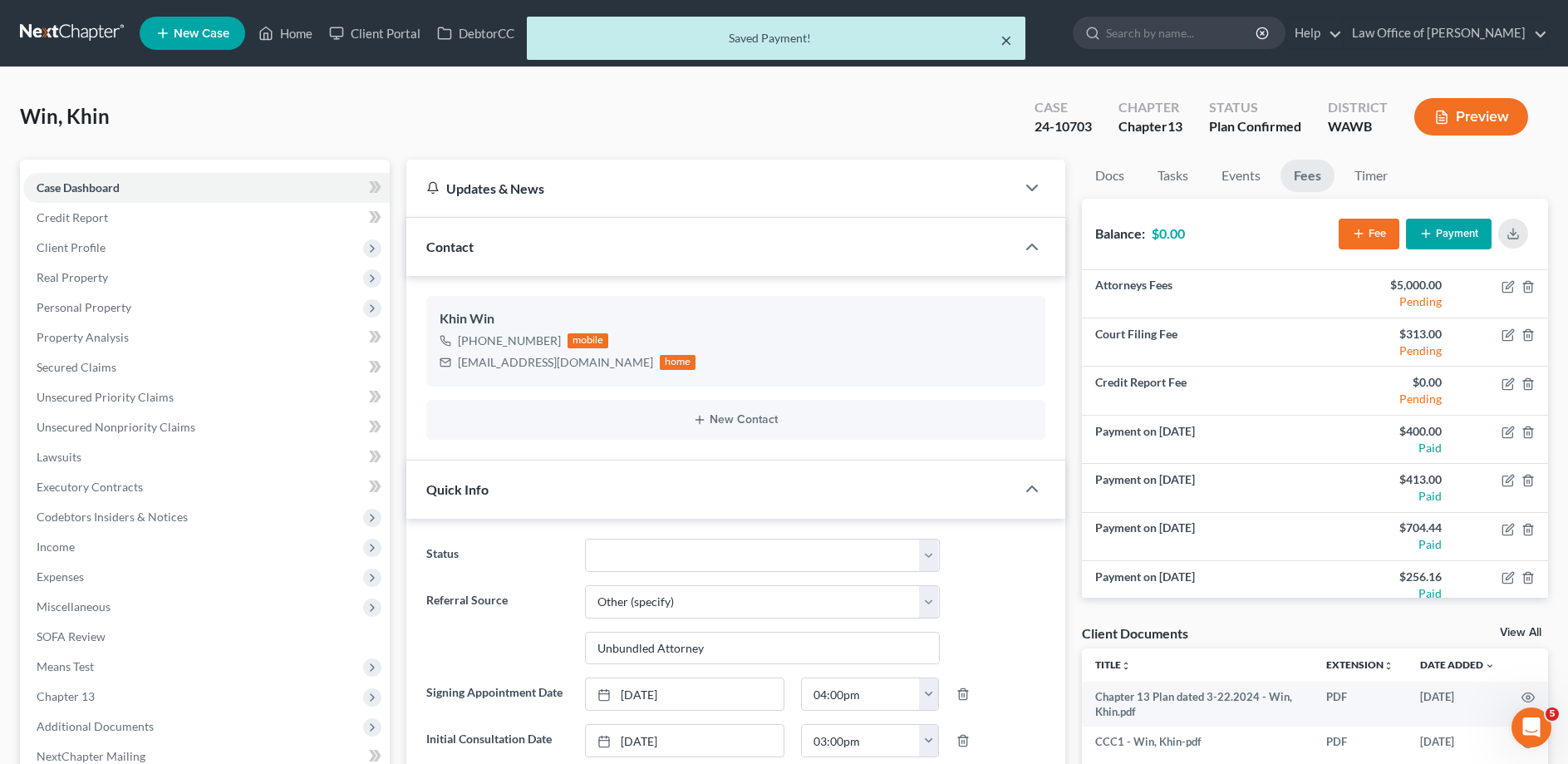
click at [1010, 44] on button "×" at bounding box center [1006, 40] width 12 height 20
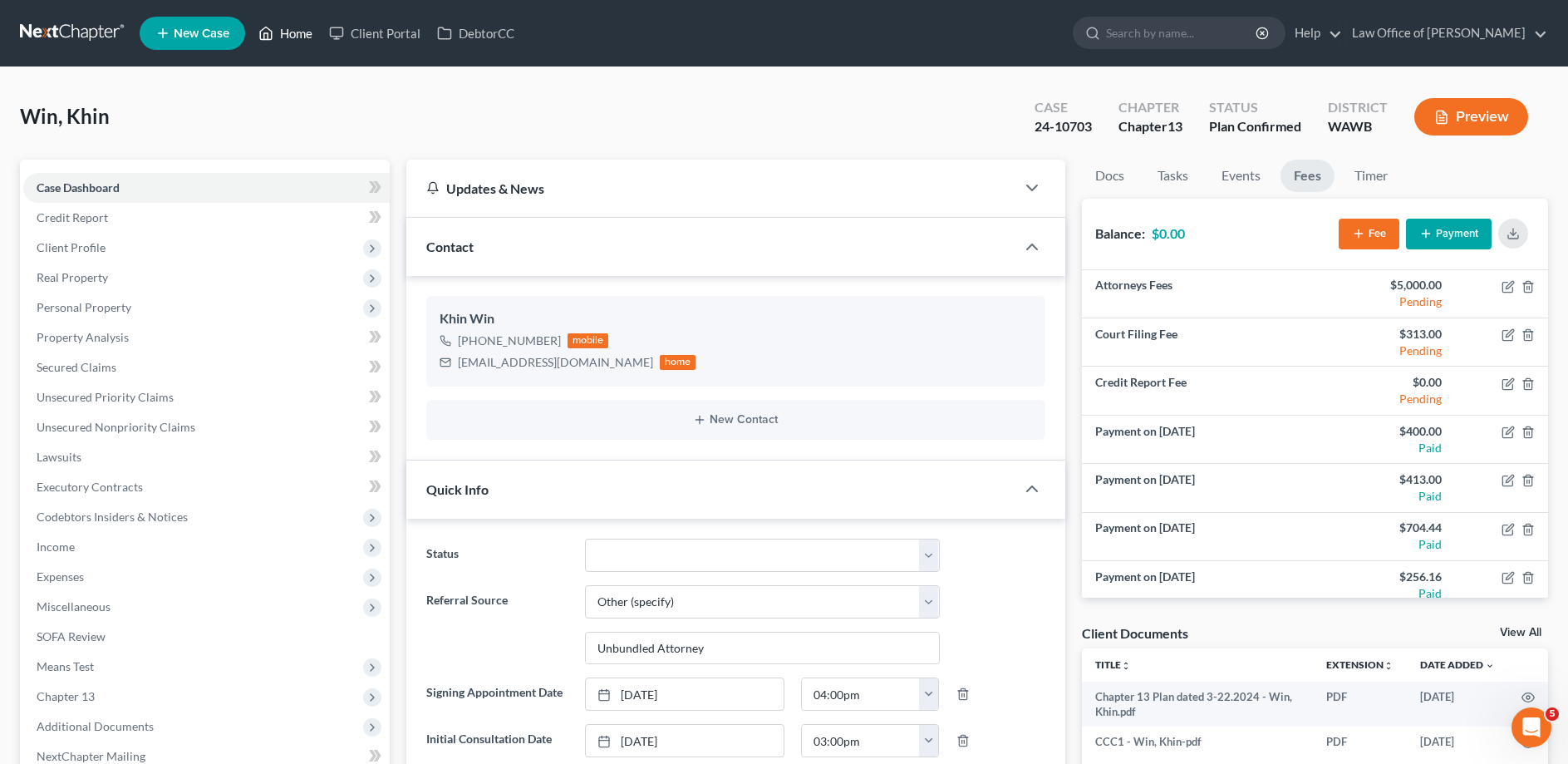
click at [291, 31] on link "Home" at bounding box center [285, 33] width 71 height 30
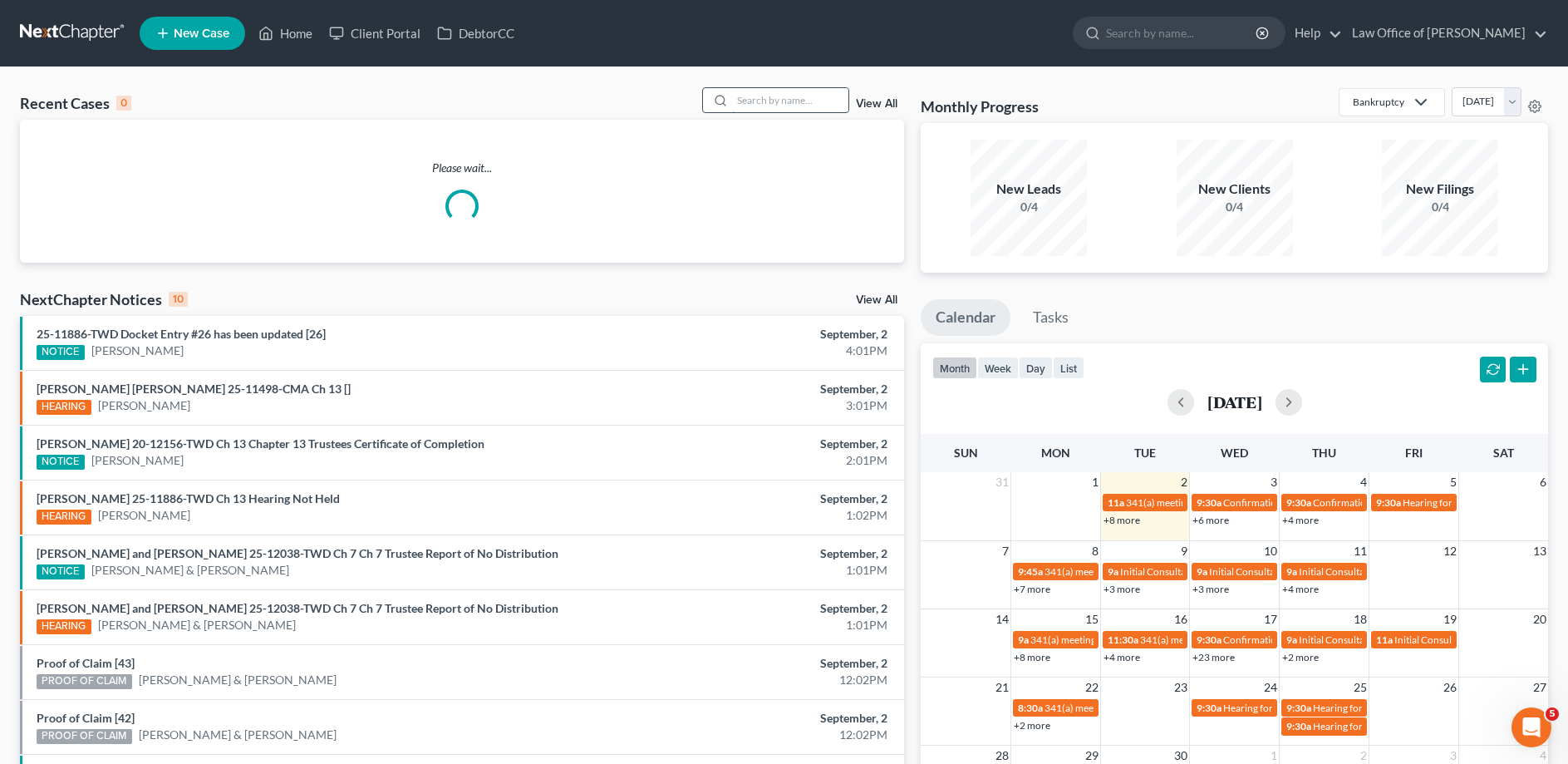
click at [767, 109] on input "search" at bounding box center [790, 100] width 116 height 24
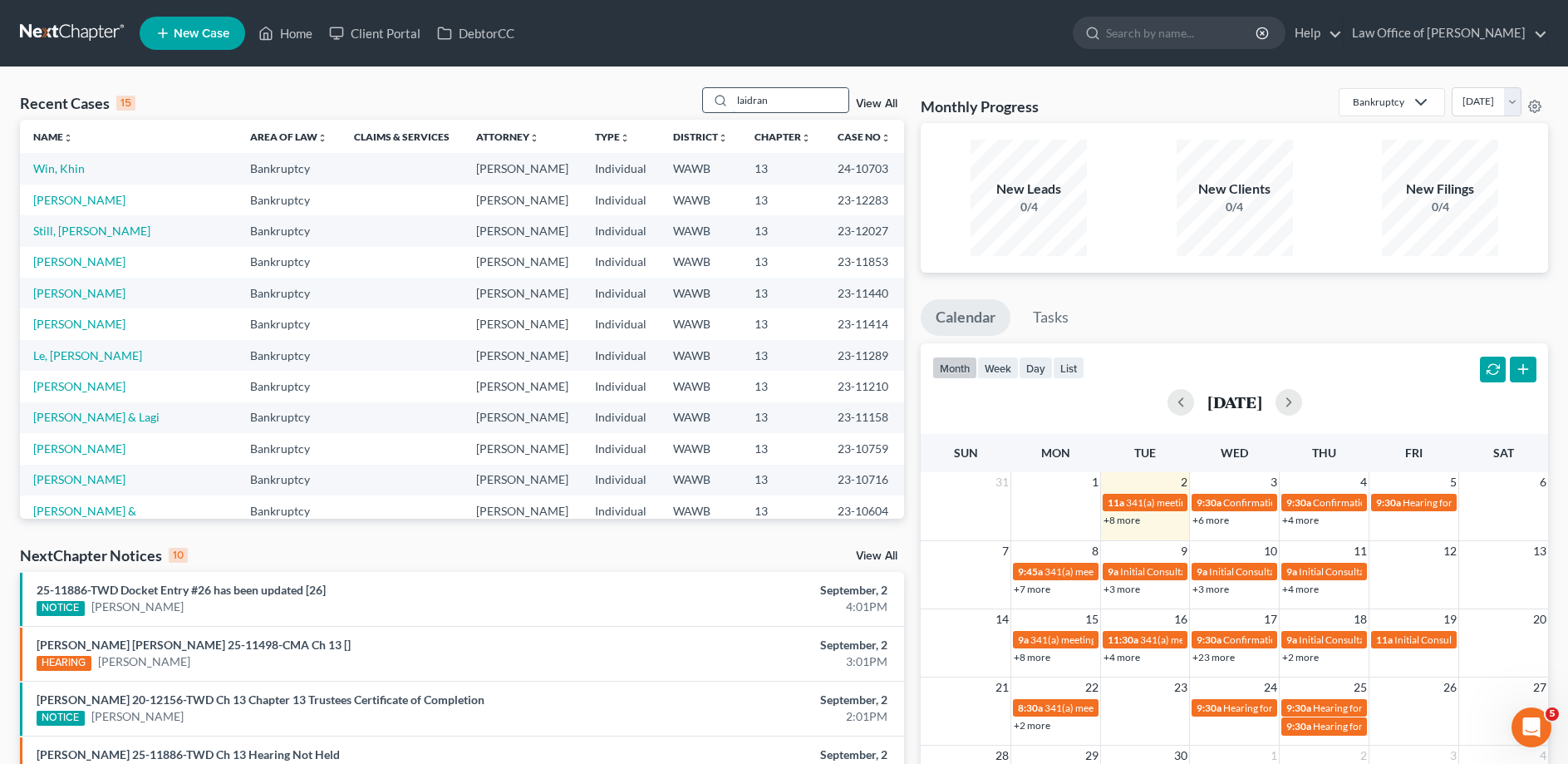
type input "laidran"
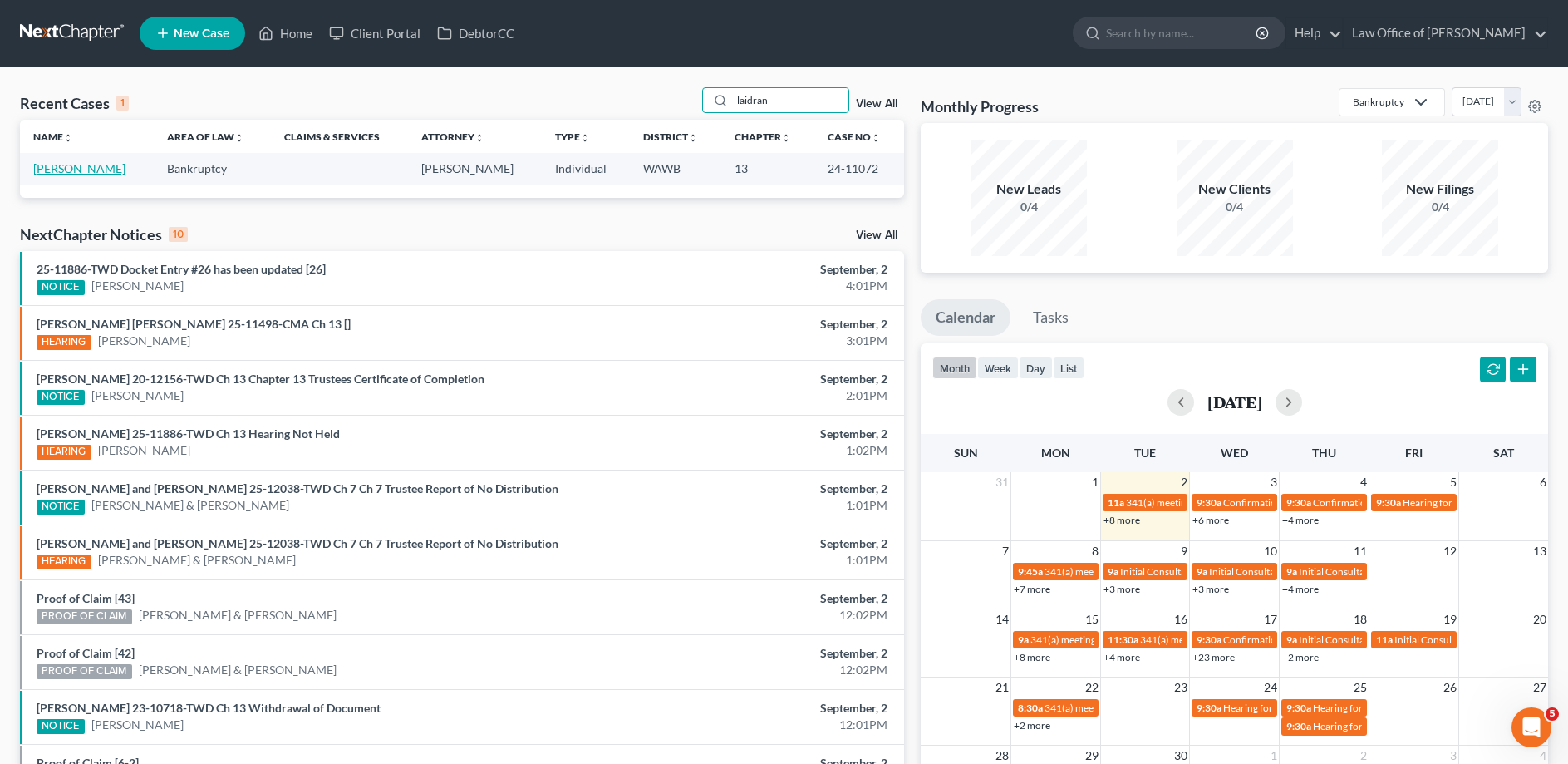
click at [40, 165] on link "[PERSON_NAME]" at bounding box center [79, 168] width 92 height 14
select select "3"
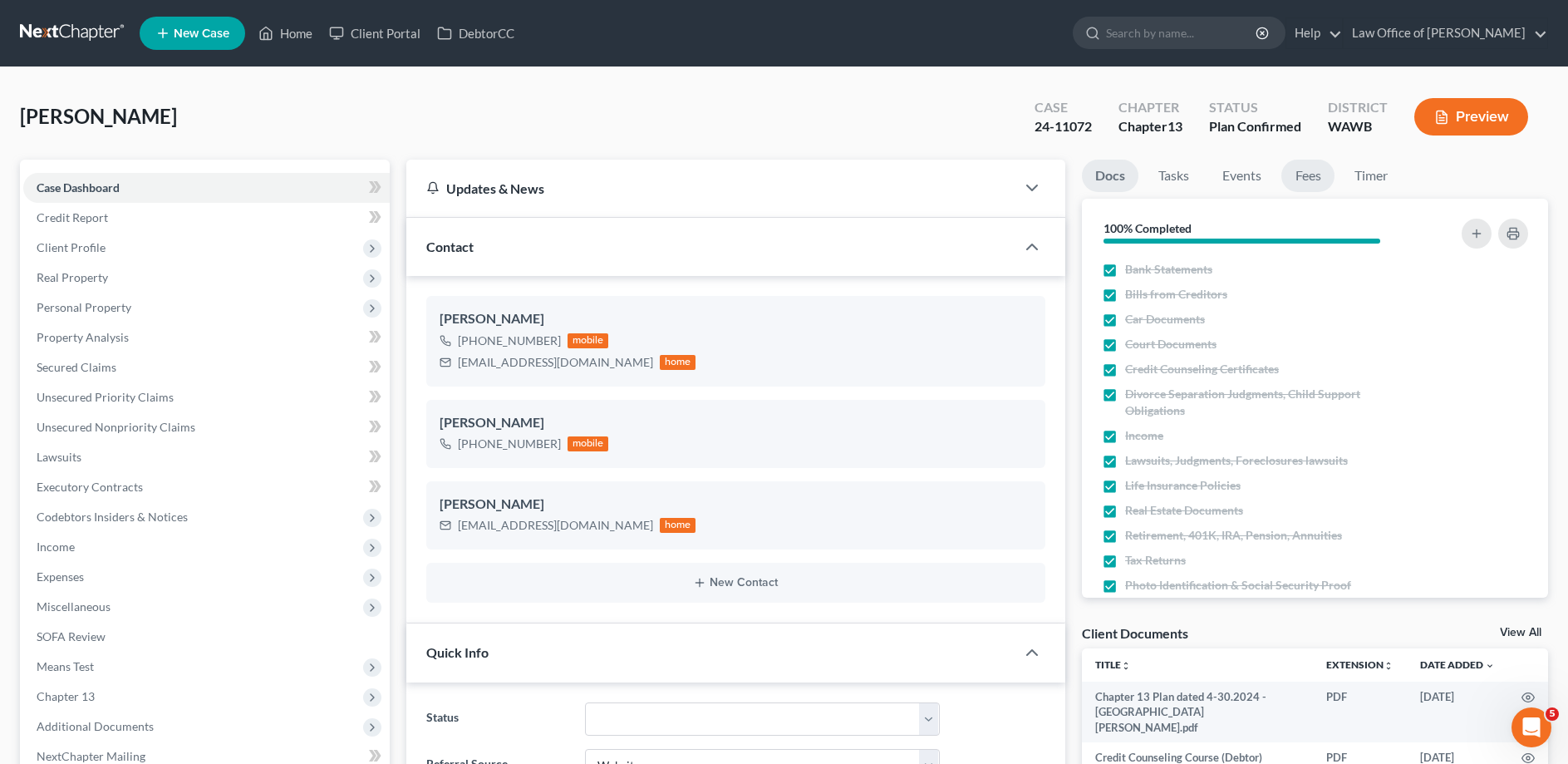
click at [1310, 179] on link "Fees" at bounding box center [1309, 176] width 53 height 33
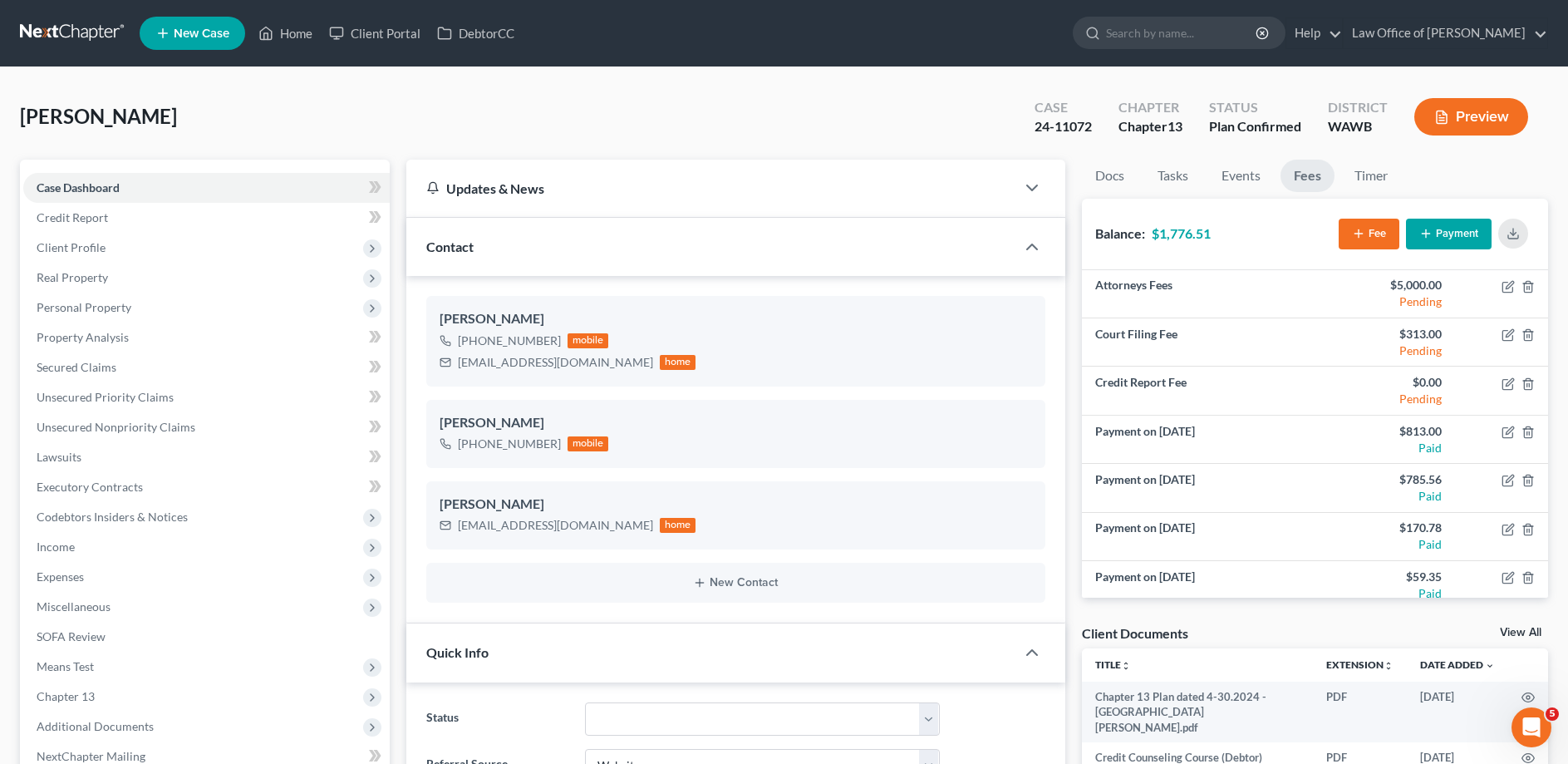
click at [1436, 230] on button "Payment" at bounding box center [1448, 234] width 85 height 31
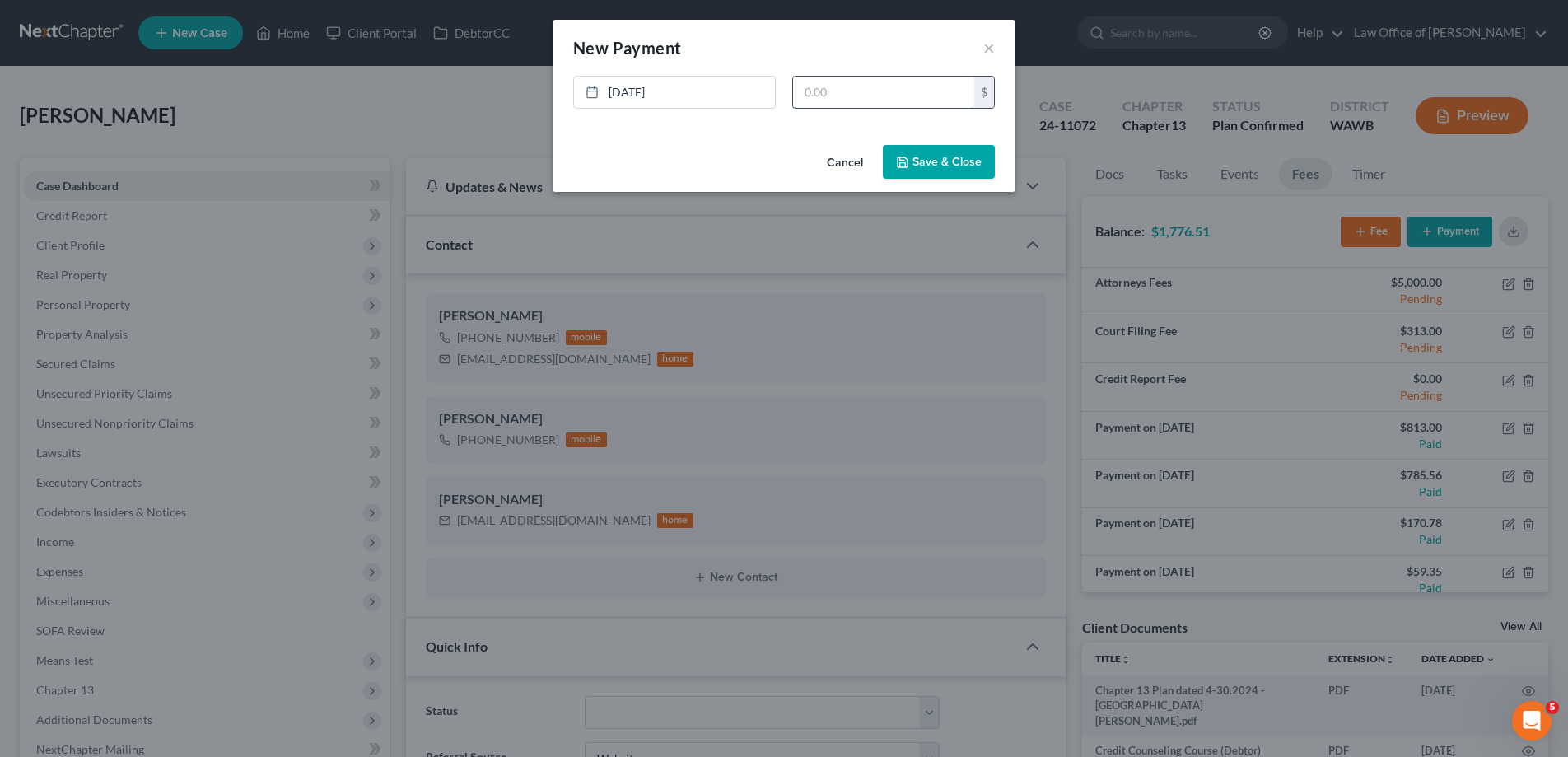
click at [860, 86] on input "text" at bounding box center [883, 92] width 181 height 32
type input "170.78"
click at [937, 172] on button "Save & Close" at bounding box center [938, 162] width 112 height 35
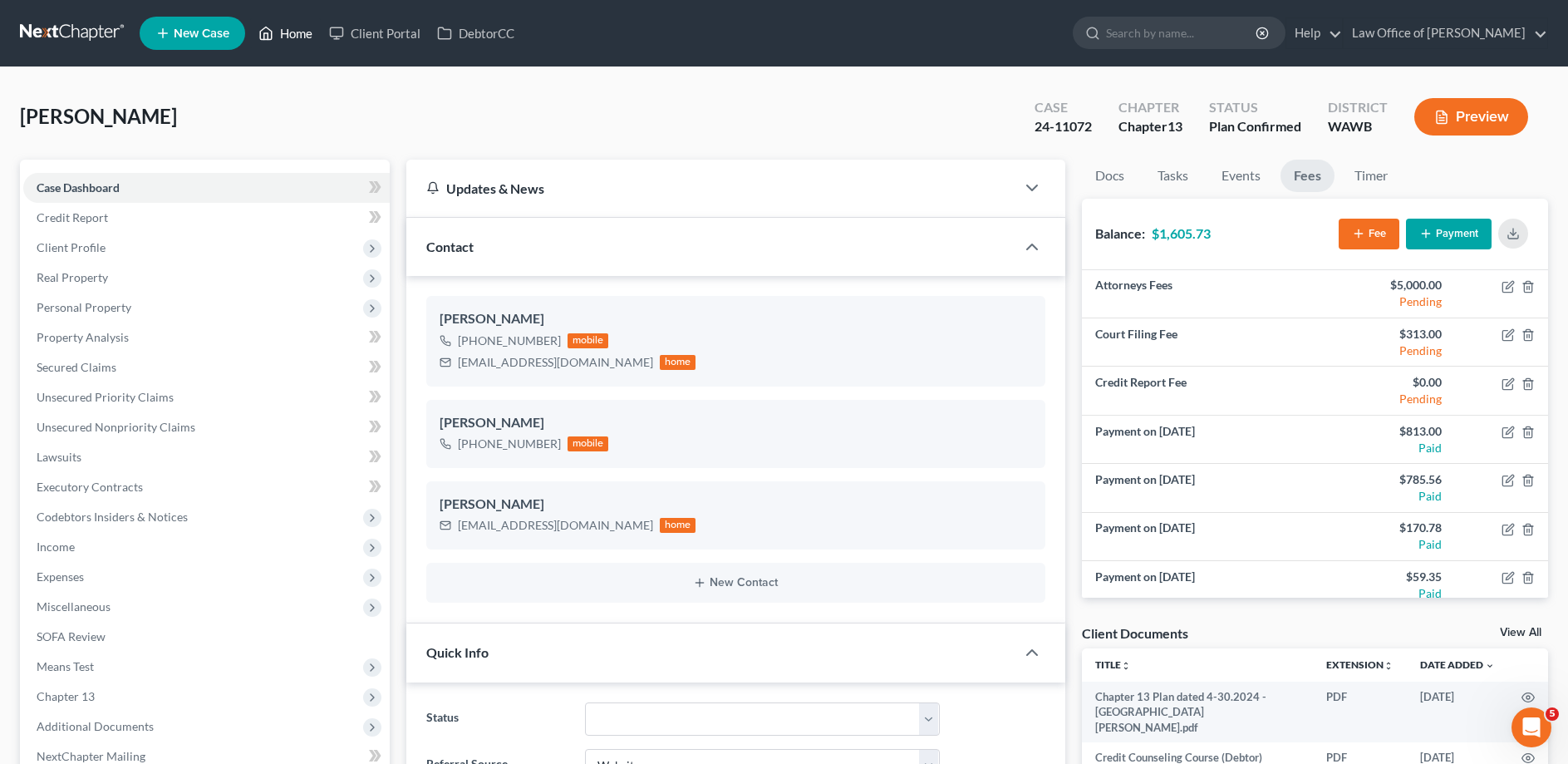
click at [268, 31] on icon at bounding box center [265, 33] width 15 height 20
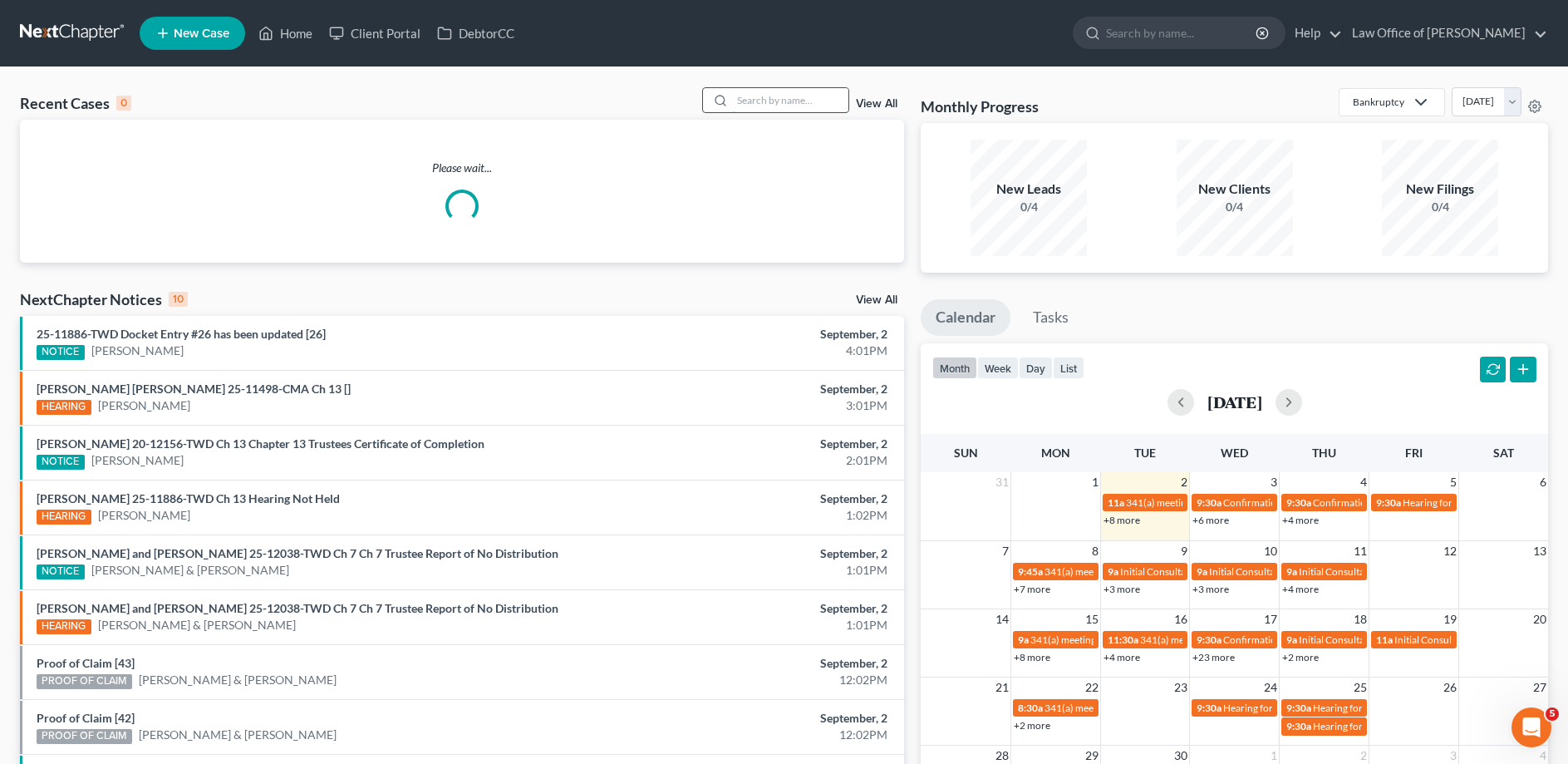
click at [801, 103] on input "search" at bounding box center [790, 100] width 116 height 24
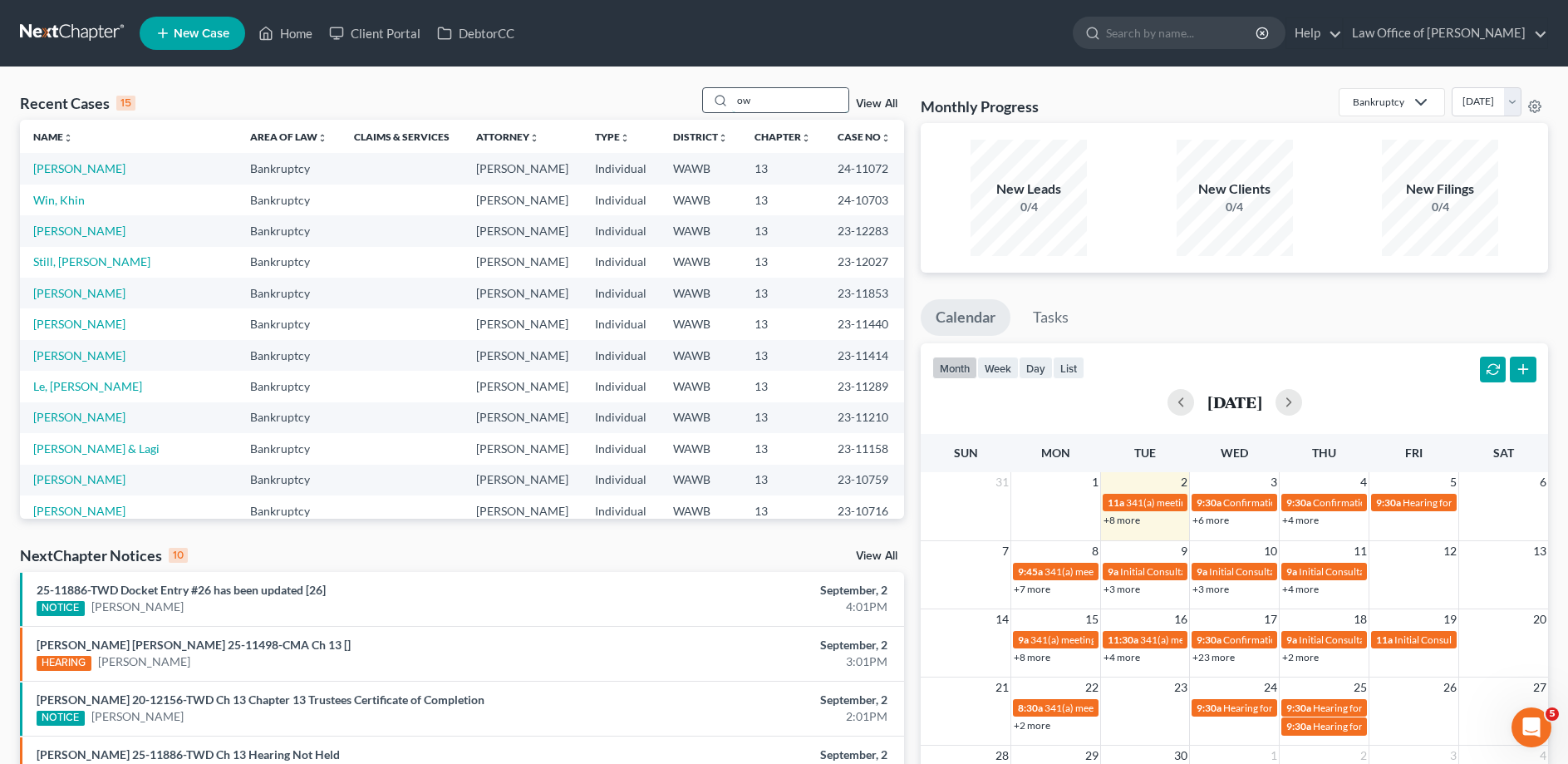
type input "o"
type input "[PERSON_NAME]"
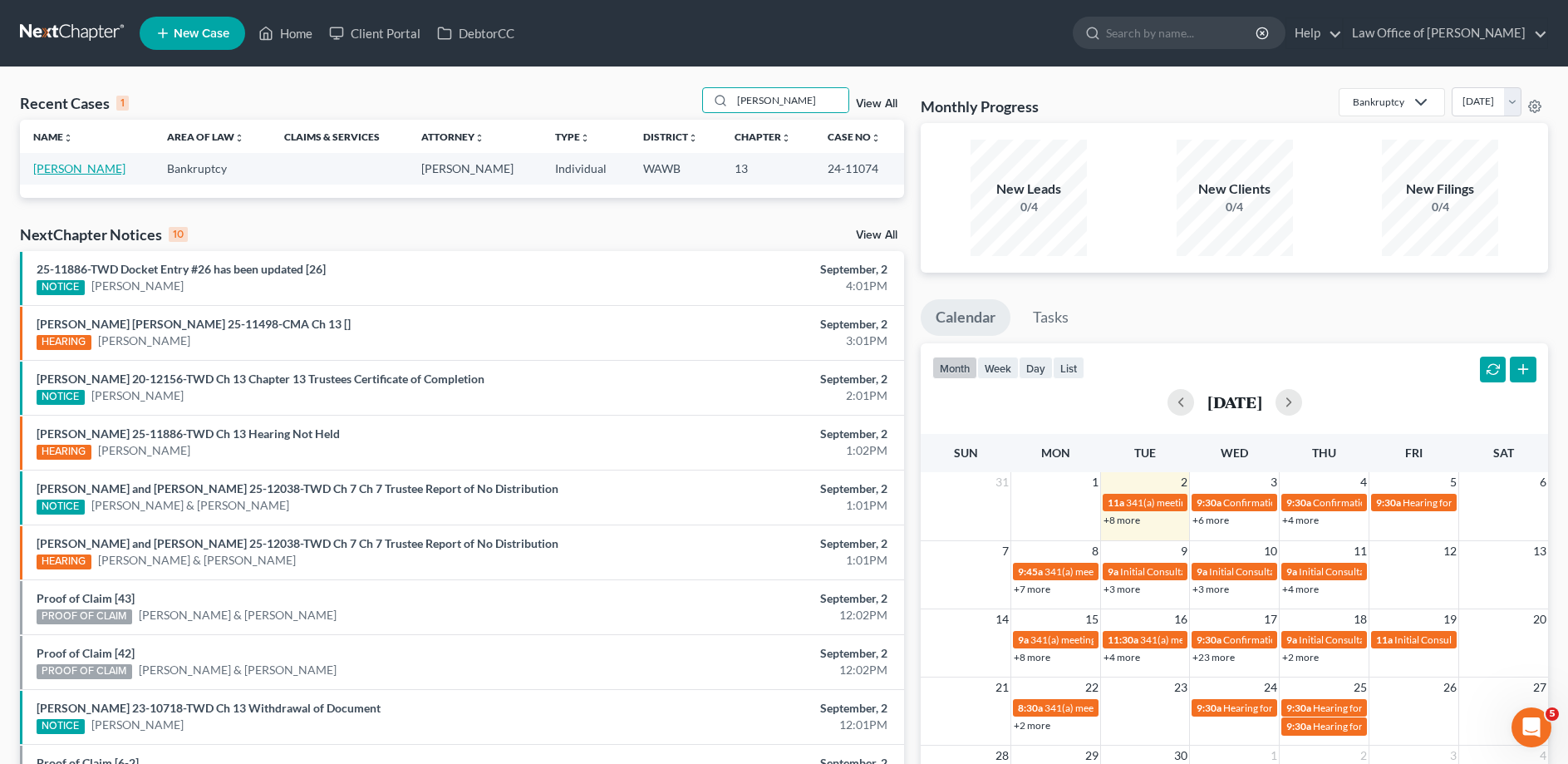
click at [53, 166] on link "[PERSON_NAME]" at bounding box center [79, 168] width 92 height 14
select select "6"
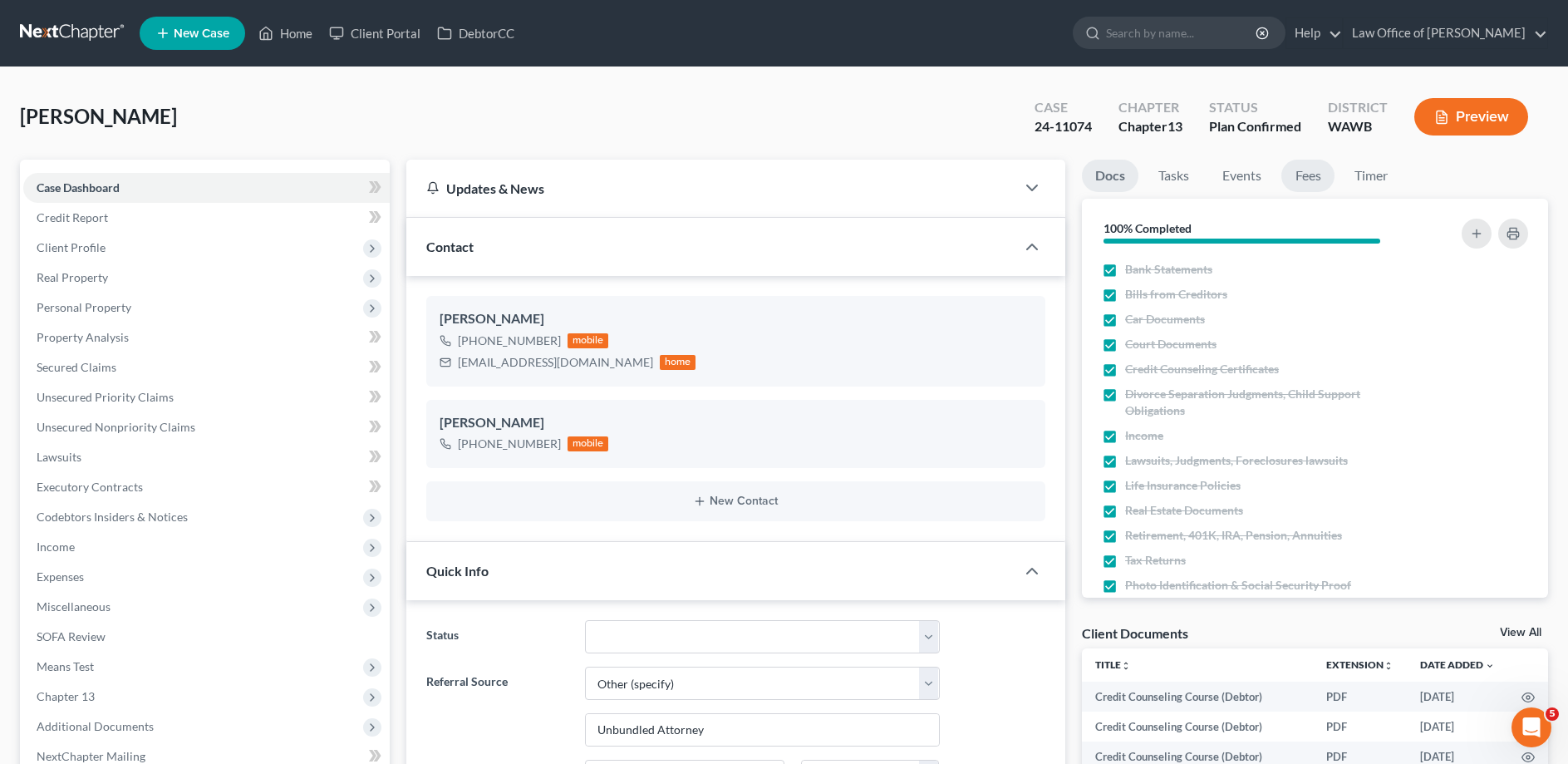
click at [1299, 181] on link "Fees" at bounding box center [1309, 176] width 53 height 33
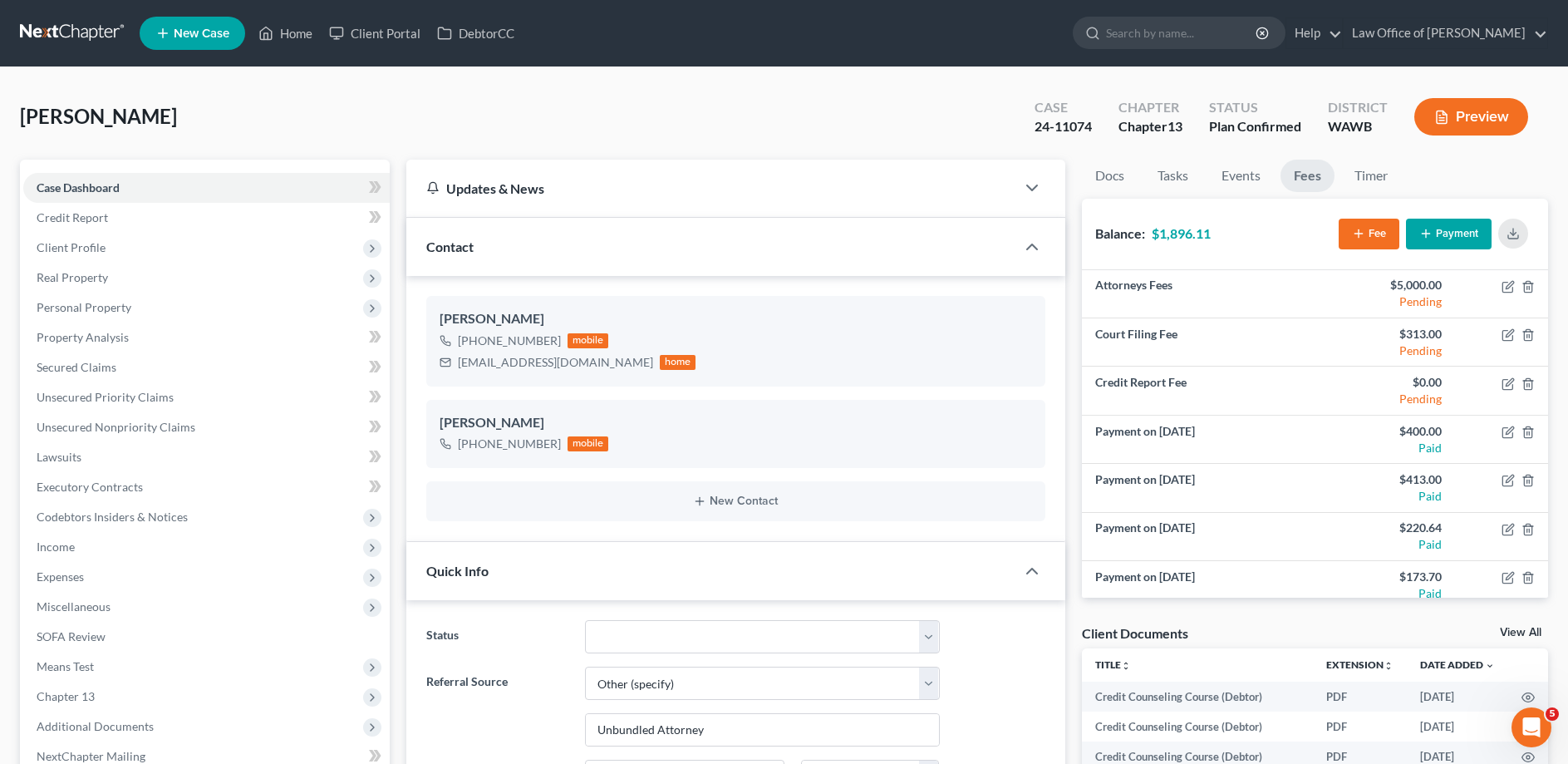
click at [1451, 232] on button "Payment" at bounding box center [1448, 234] width 85 height 31
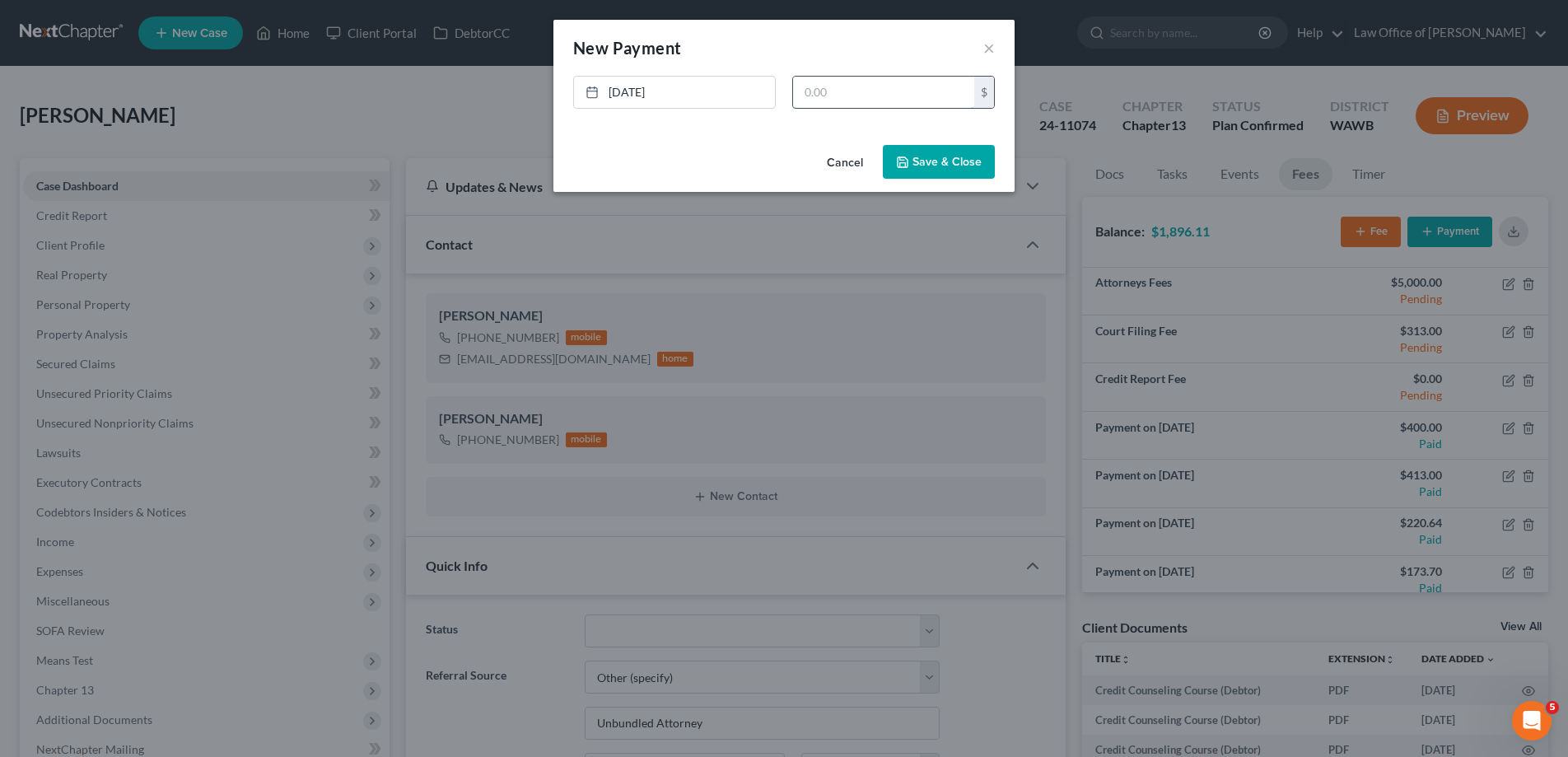
click at [821, 97] on input "text" at bounding box center [883, 92] width 181 height 32
type input "173.70"
click at [887, 162] on button "Save & Close" at bounding box center [938, 162] width 112 height 35
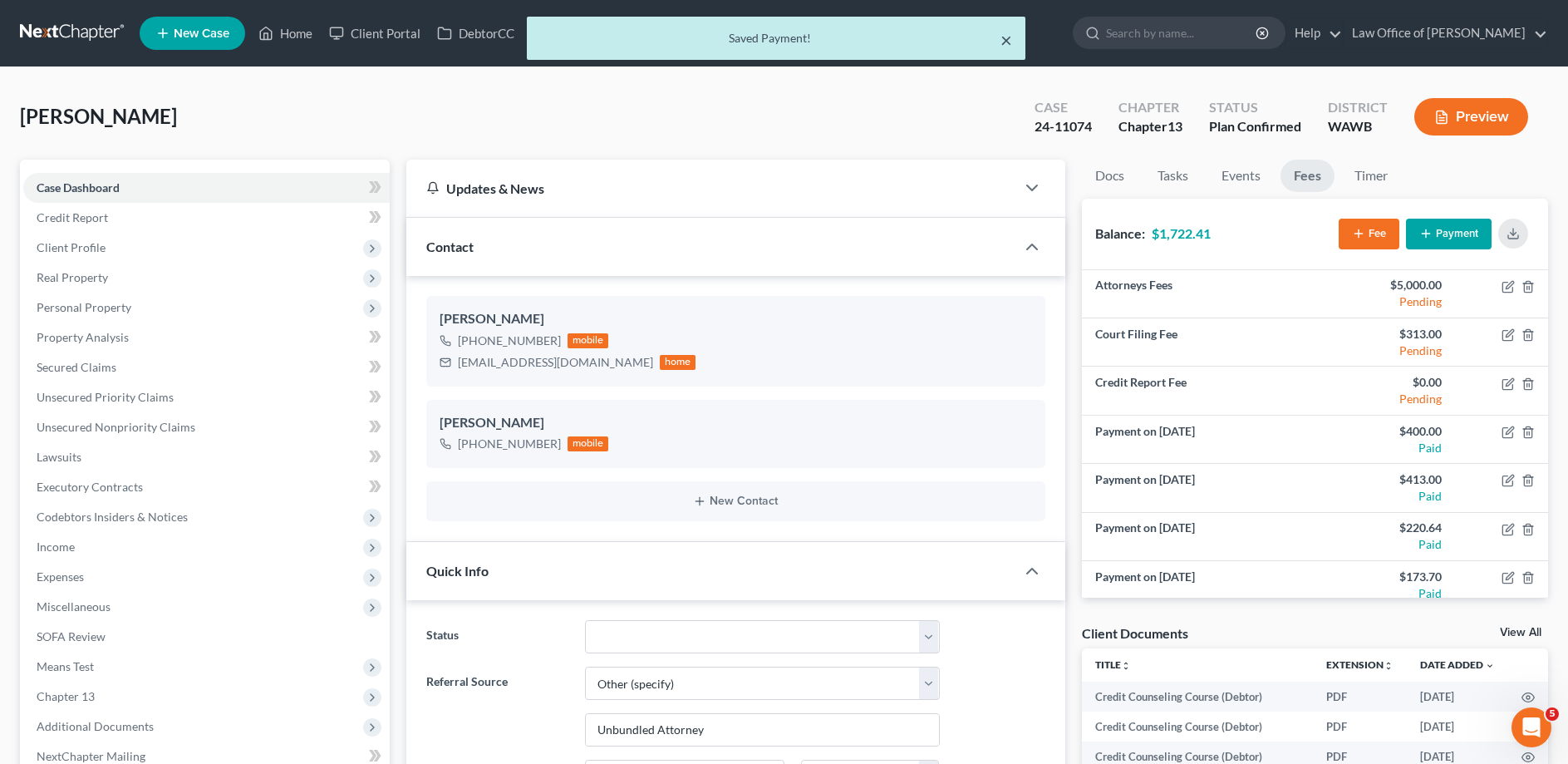
click at [1001, 38] on button "×" at bounding box center [1006, 40] width 12 height 20
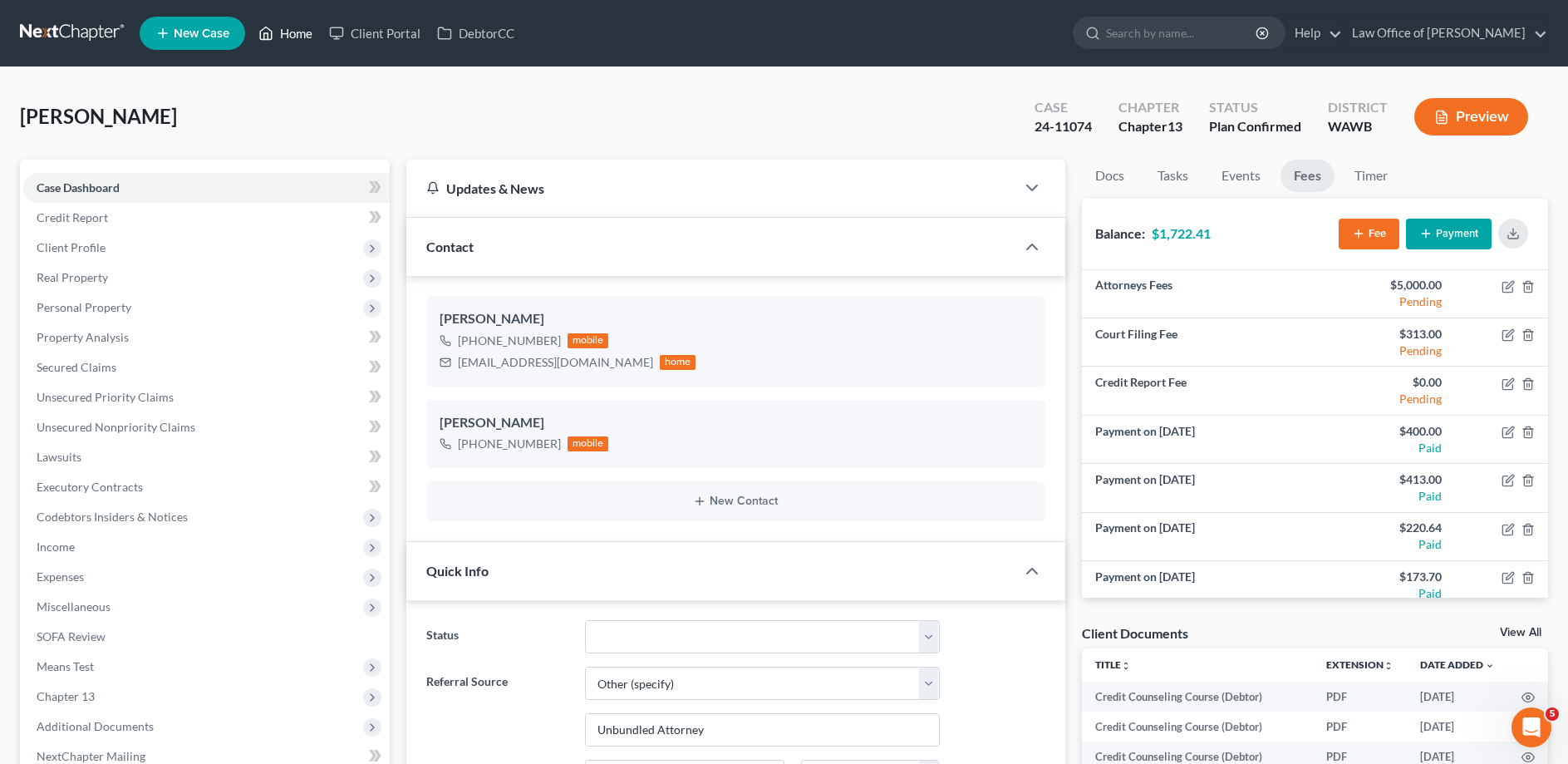
click at [282, 29] on link "Home" at bounding box center [285, 33] width 71 height 30
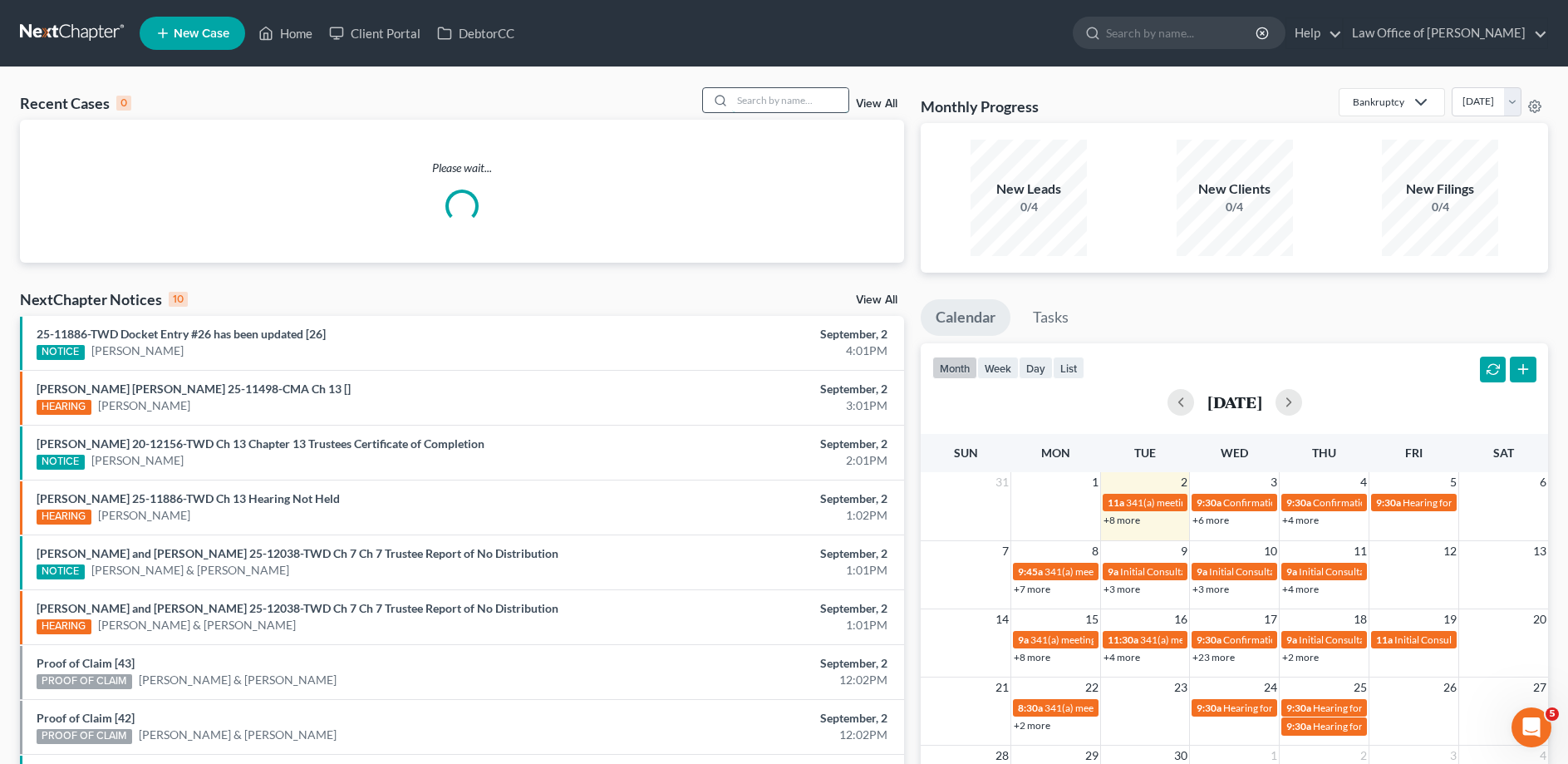
click at [812, 95] on input "search" at bounding box center [790, 100] width 116 height 24
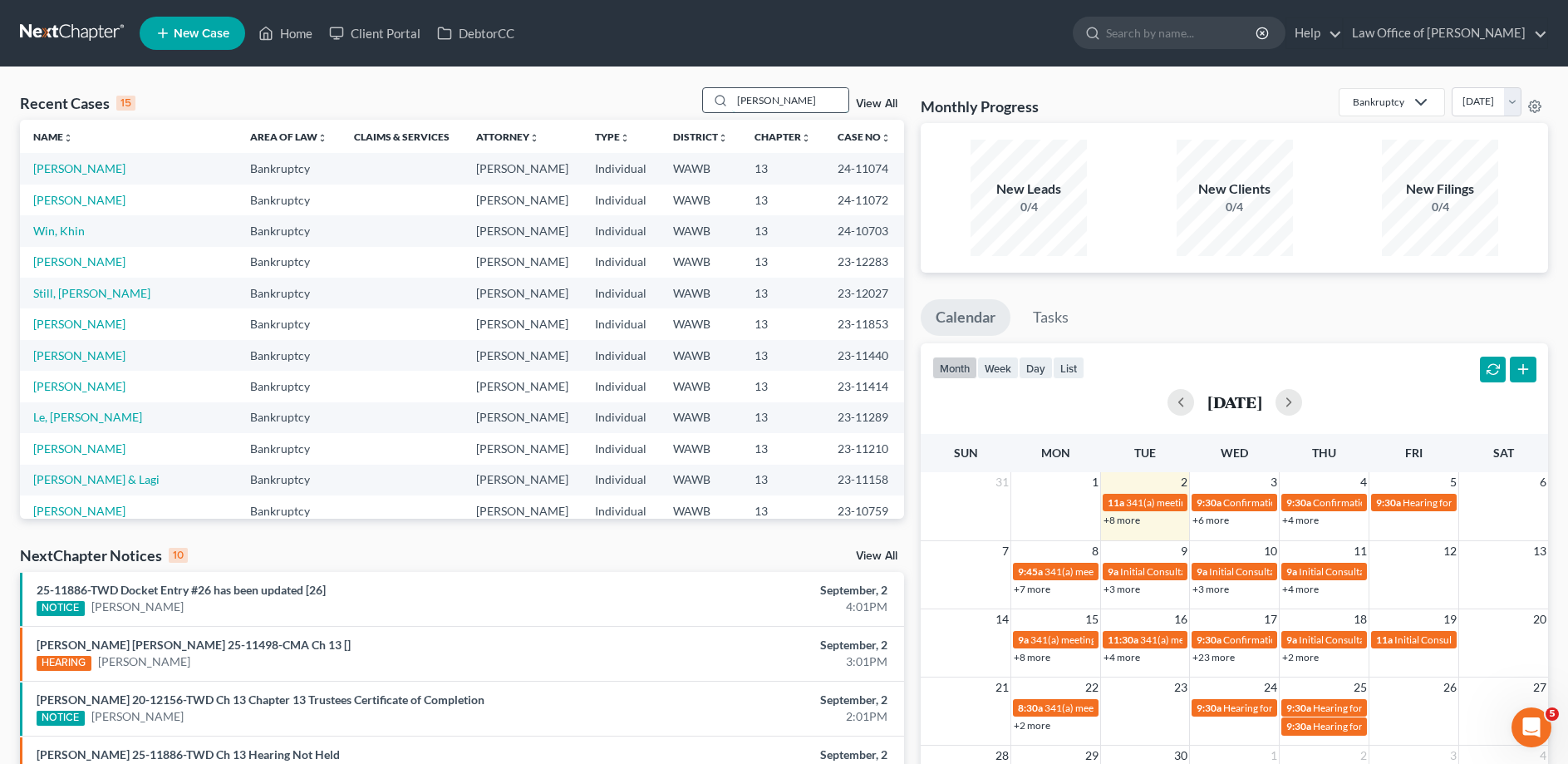
type input "[PERSON_NAME]"
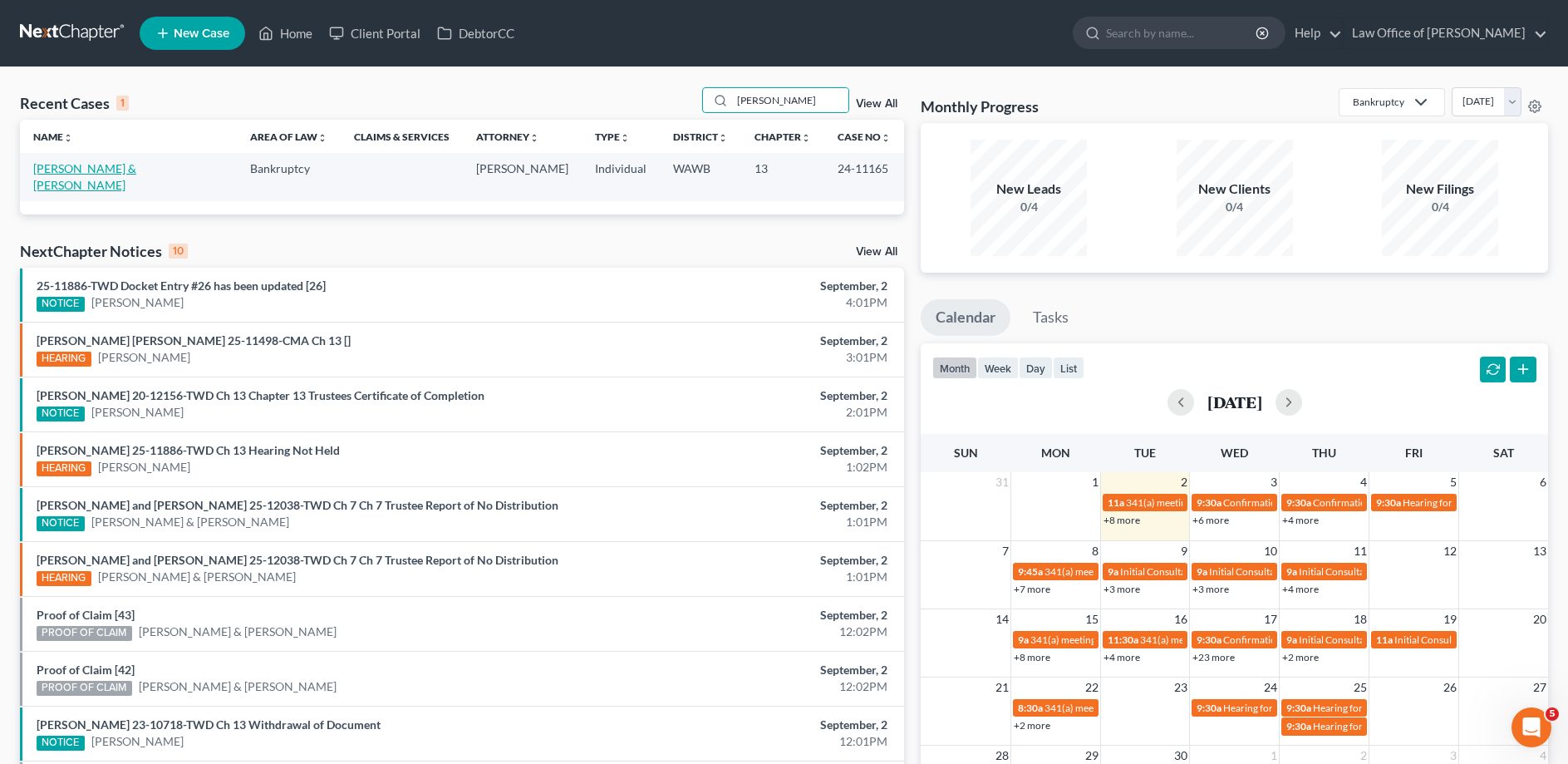
click at [107, 171] on link "[PERSON_NAME] & [PERSON_NAME]" at bounding box center [85, 177] width 103 height 31
select select "6"
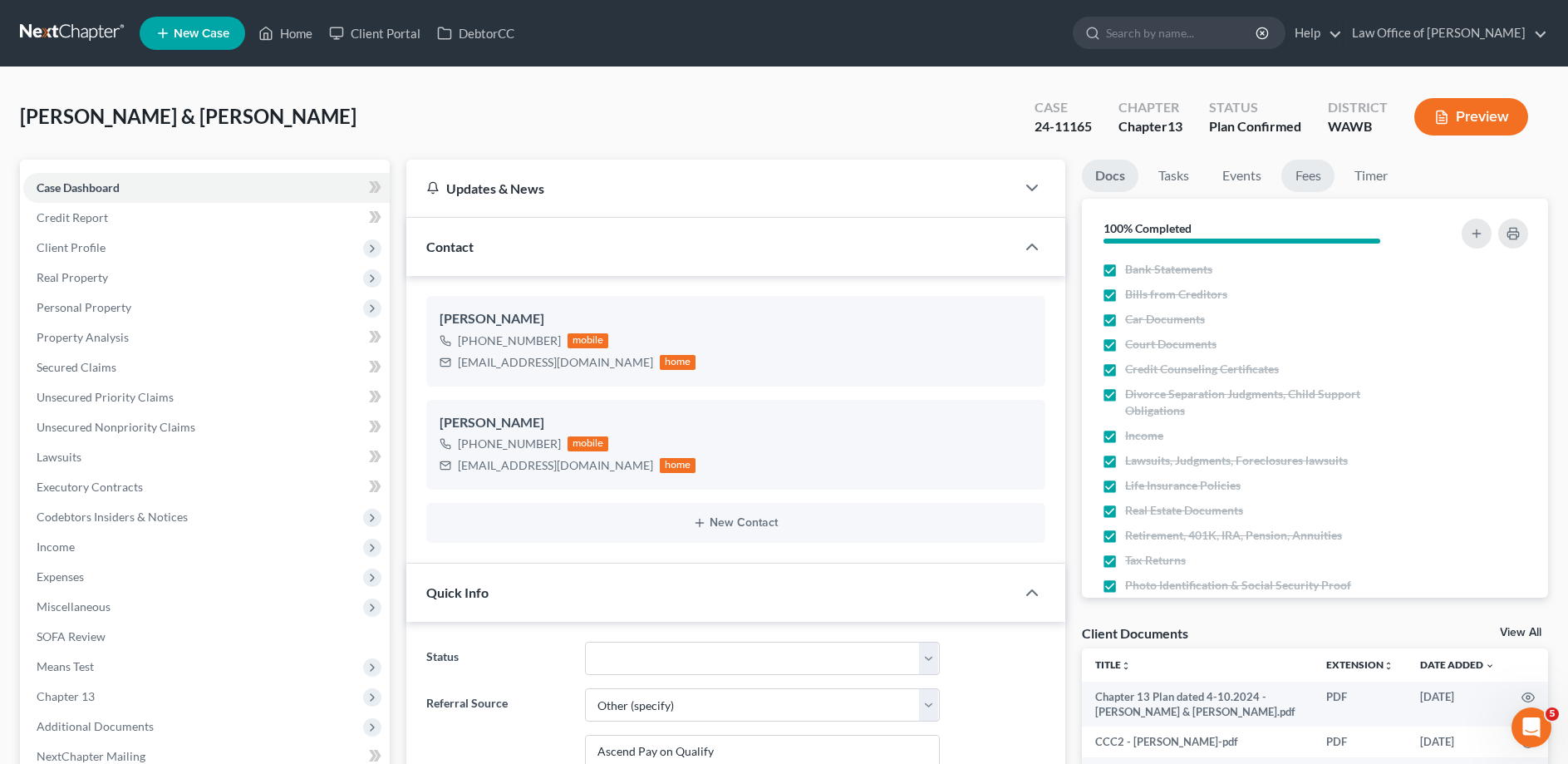
click at [1310, 176] on link "Fees" at bounding box center [1309, 176] width 53 height 33
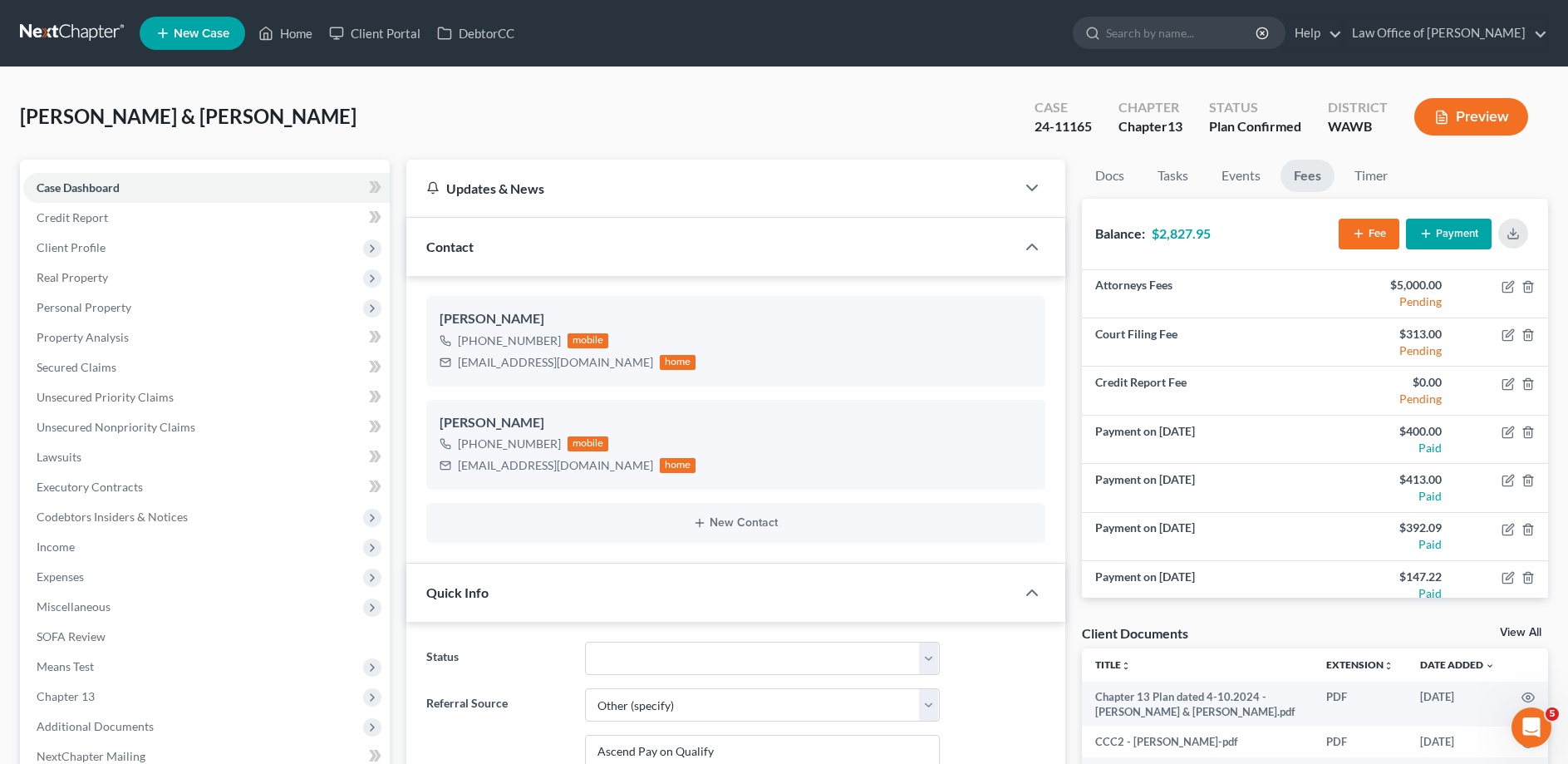
click at [1456, 247] on button "Payment" at bounding box center [1448, 234] width 85 height 31
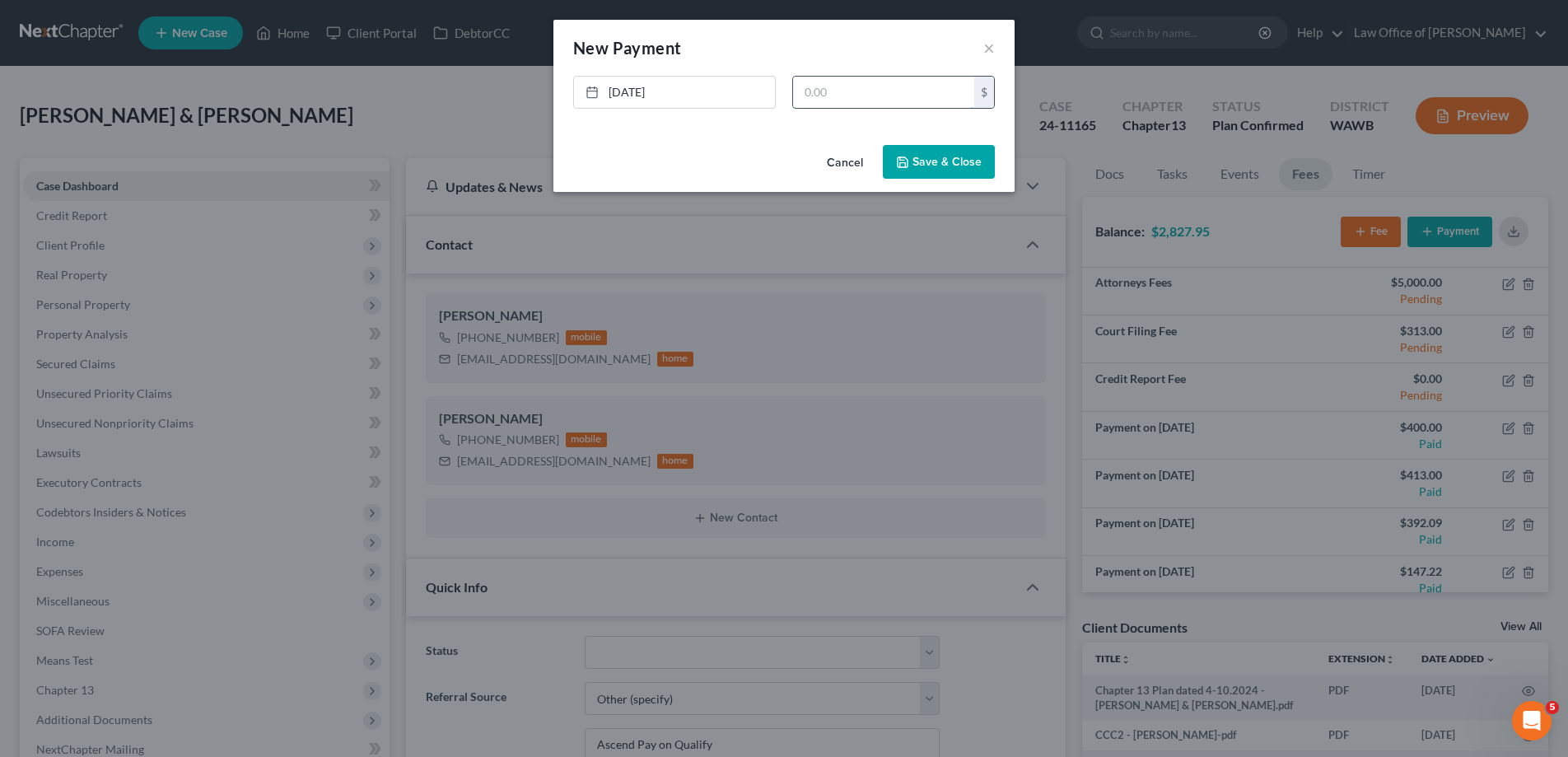
click at [834, 93] on input "text" at bounding box center [883, 92] width 181 height 32
type input "147.22"
click at [944, 169] on button "Save & Close" at bounding box center [938, 162] width 112 height 35
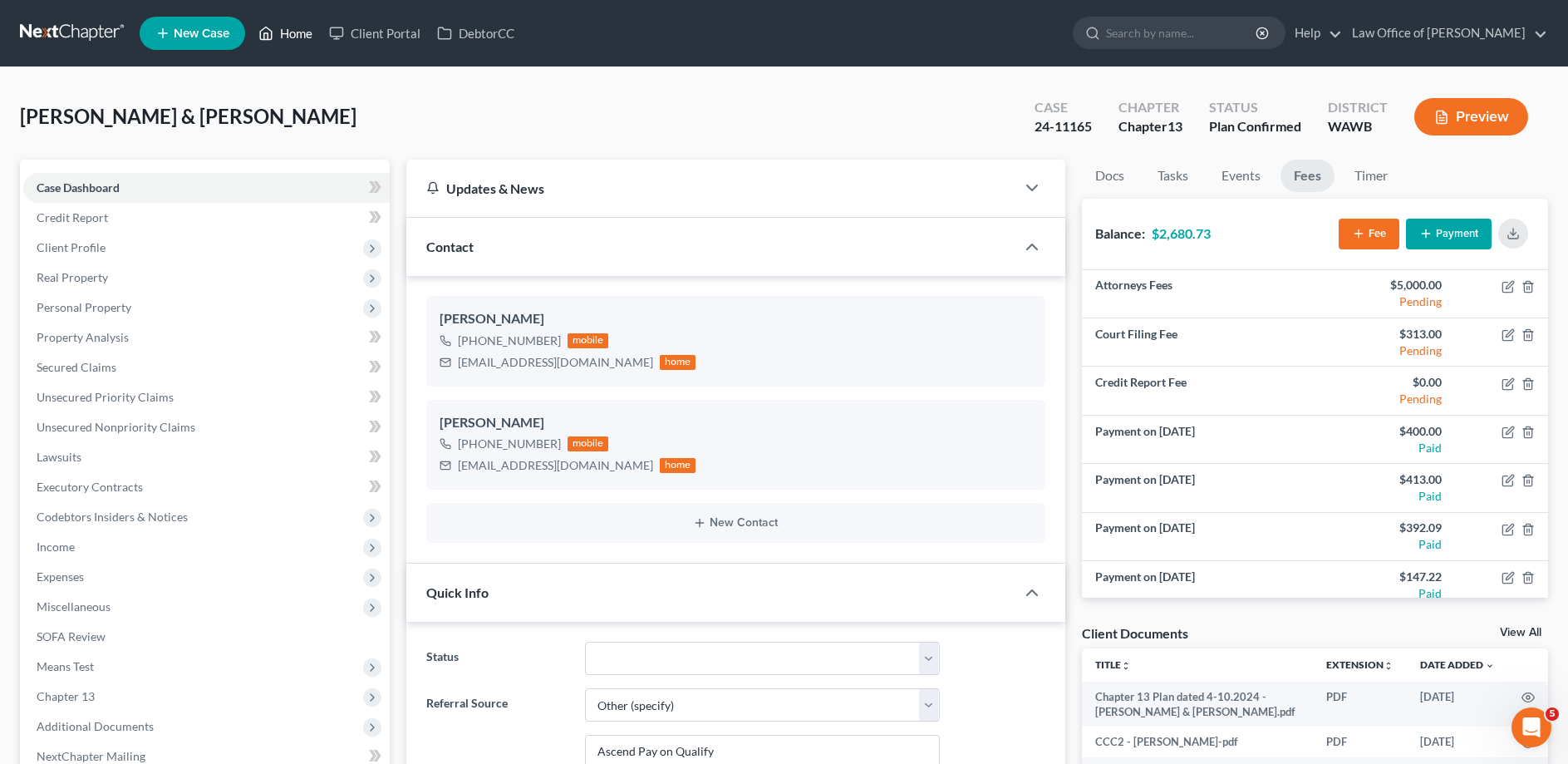
click at [293, 39] on link "Home" at bounding box center [285, 33] width 71 height 30
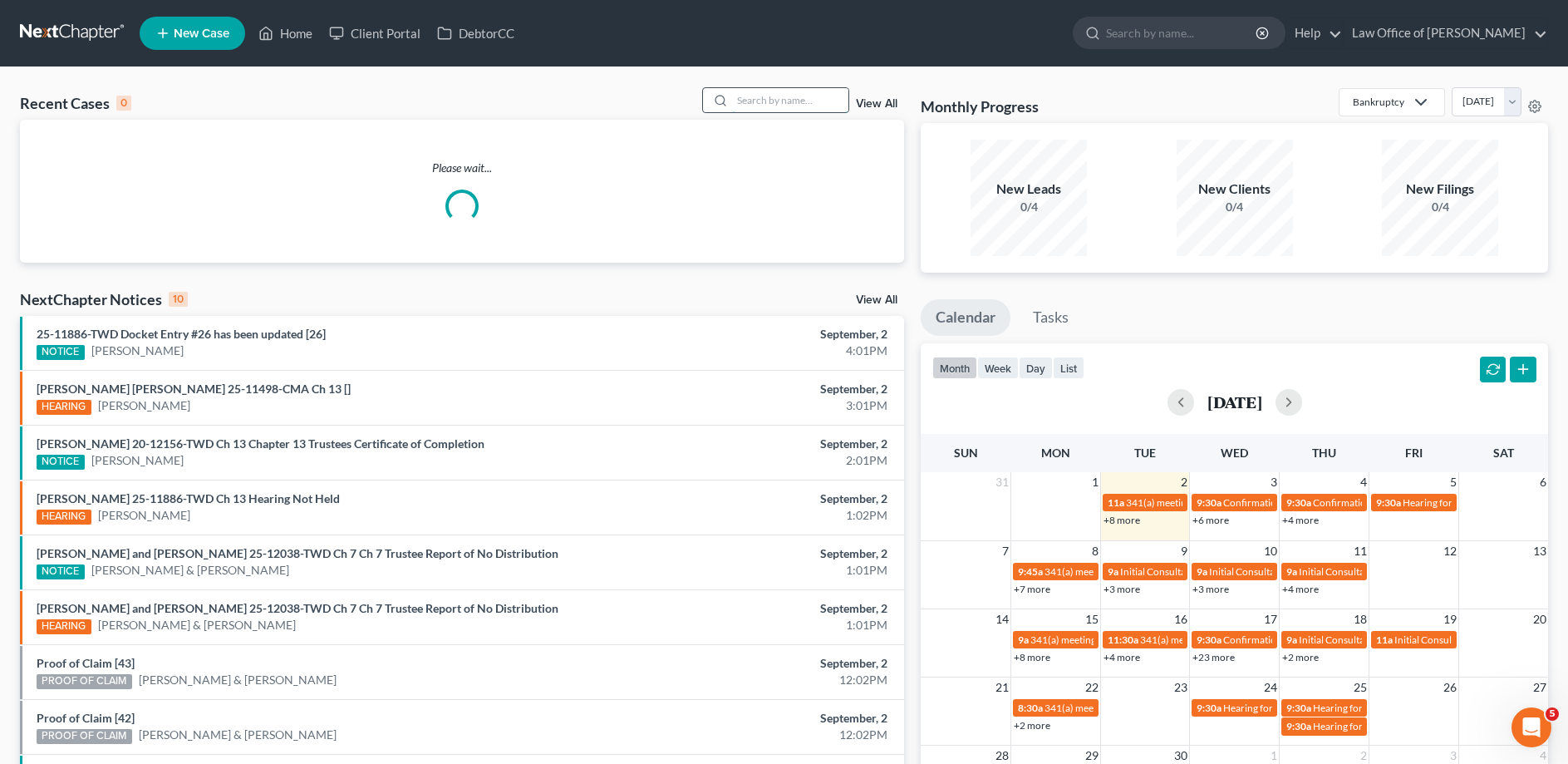
click at [732, 106] on input "search" at bounding box center [790, 100] width 116 height 24
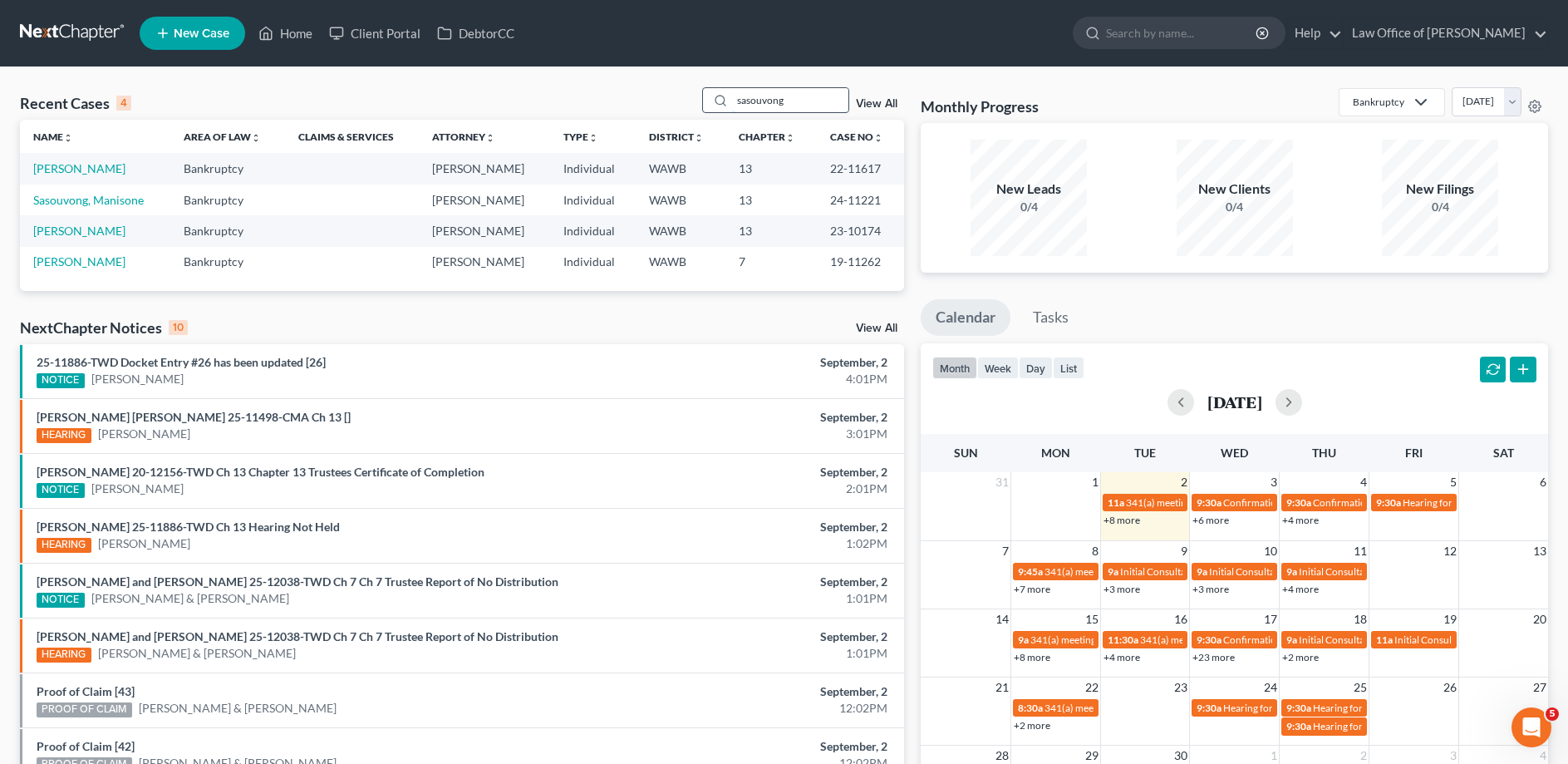
type input "sasouvong"
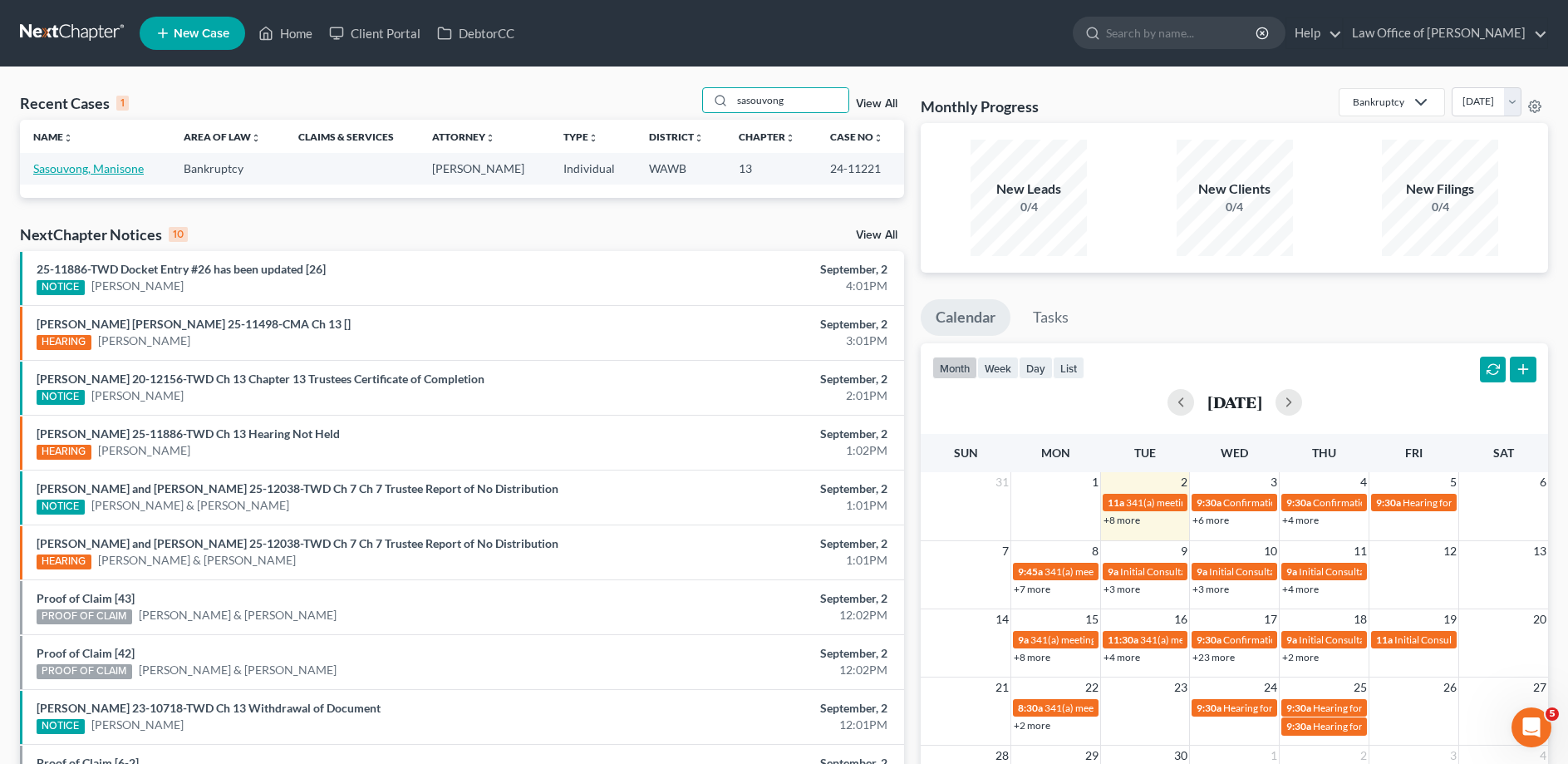
click at [118, 166] on link "Sasouvong, Manisone" at bounding box center [89, 168] width 110 height 14
select select "6"
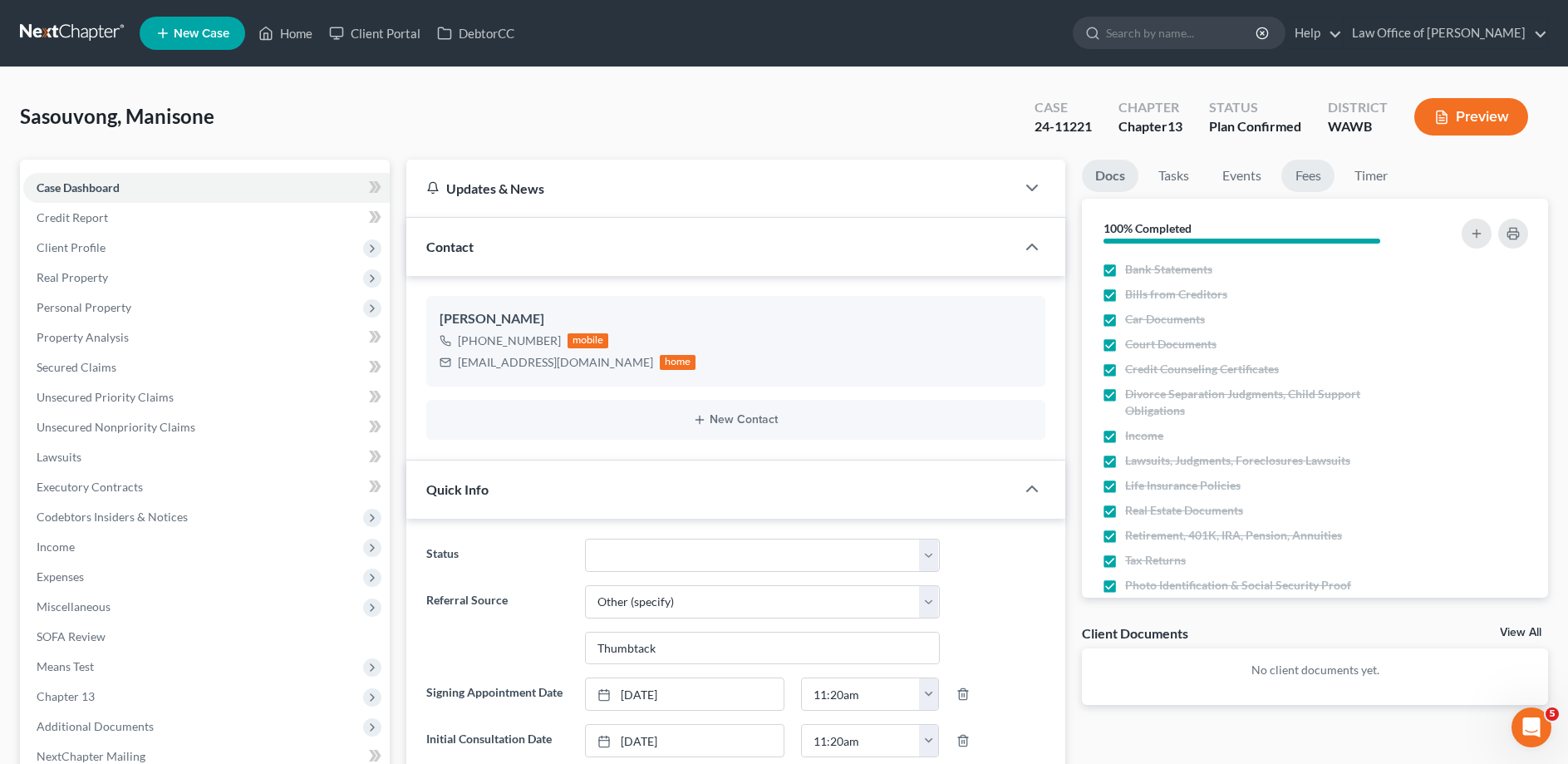
click at [1320, 179] on link "Fees" at bounding box center [1309, 176] width 53 height 33
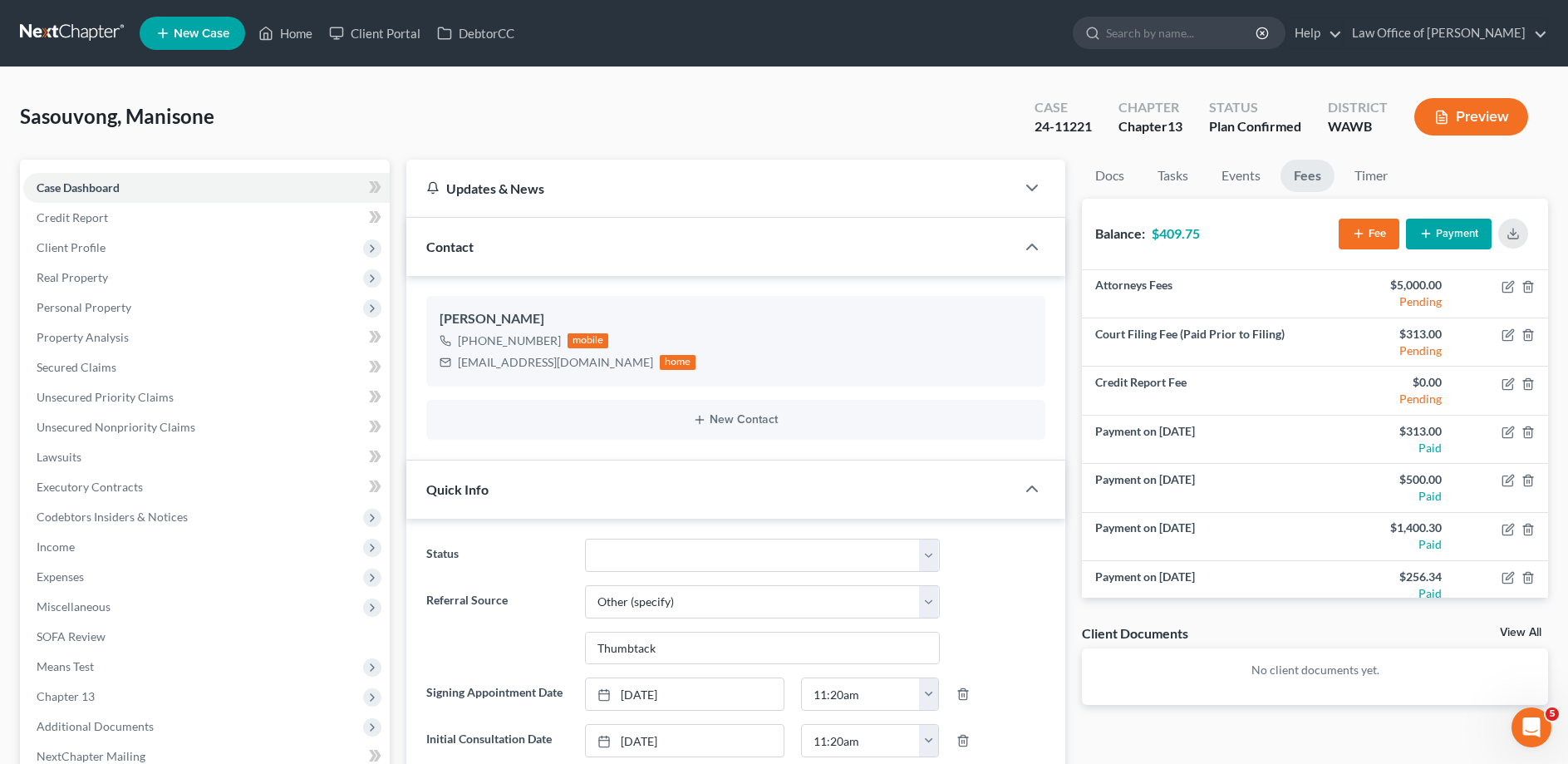
click at [1440, 229] on button "Payment" at bounding box center [1448, 234] width 85 height 31
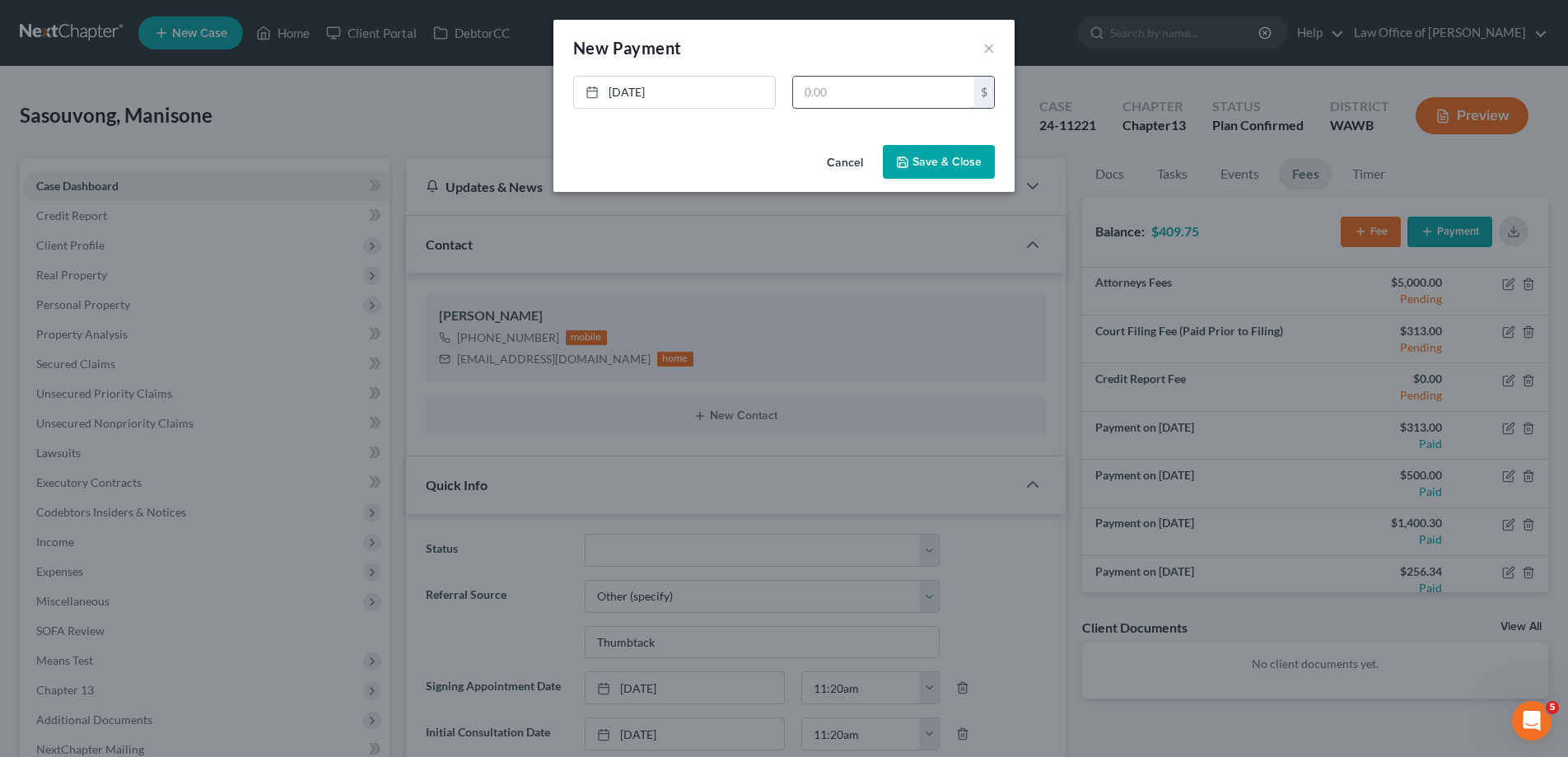
click at [882, 93] on input "text" at bounding box center [883, 92] width 181 height 32
type input "384.24"
click at [960, 160] on button "Save & Close" at bounding box center [938, 162] width 112 height 35
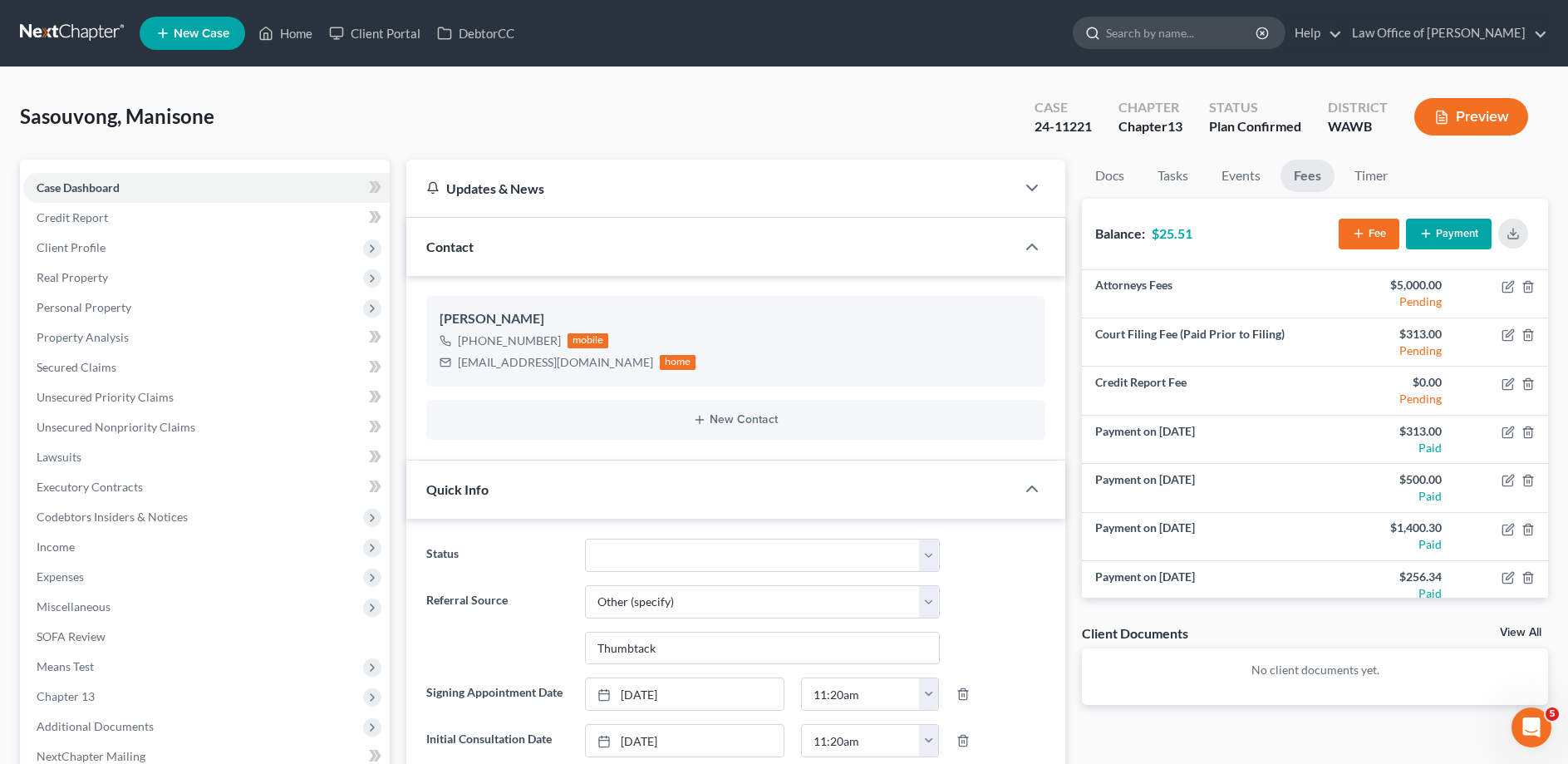
click at [1224, 27] on input "search" at bounding box center [1182, 33] width 152 height 31
type input "[PERSON_NAME]"
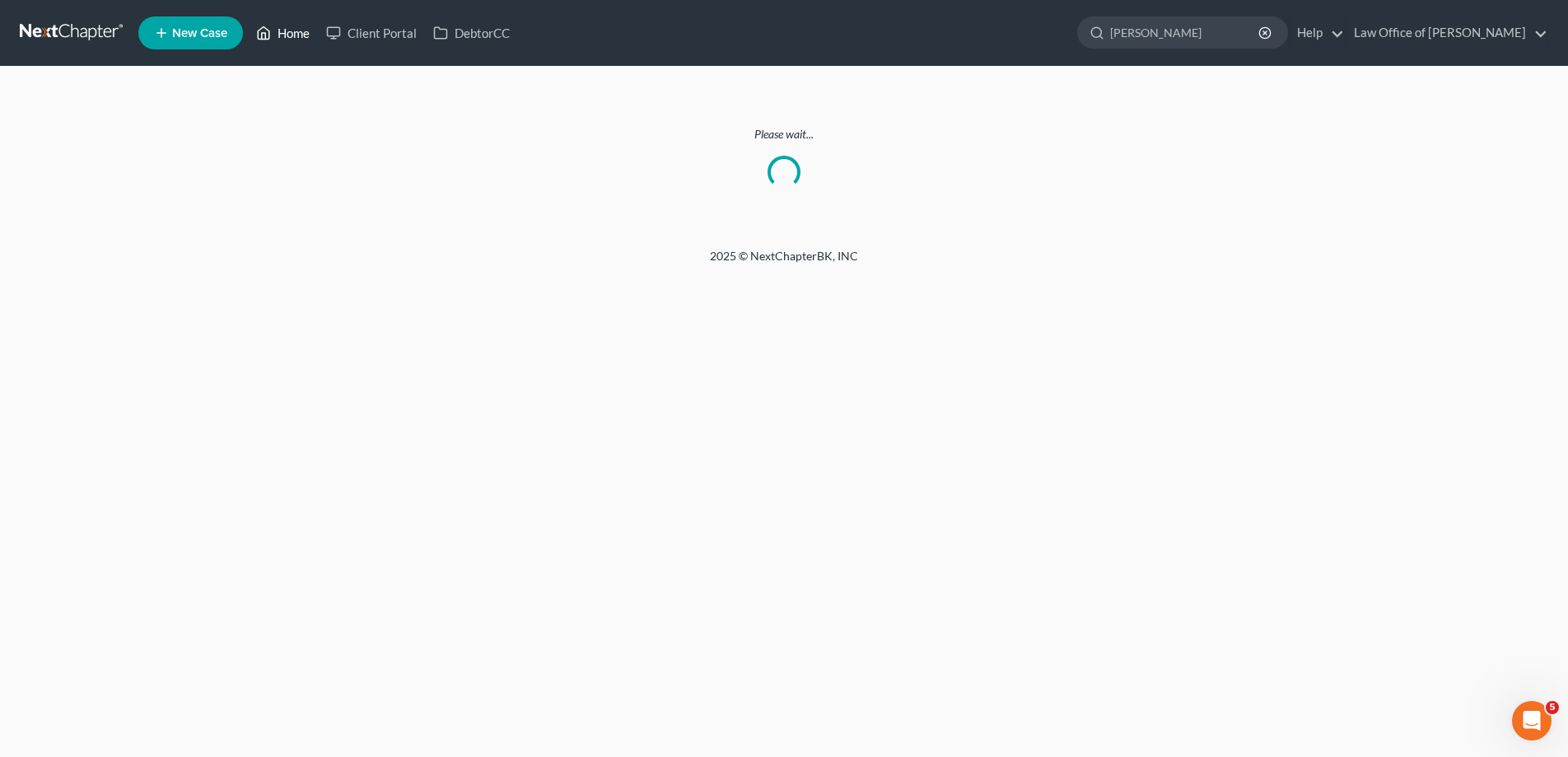
click at [307, 37] on link "Home" at bounding box center [283, 32] width 70 height 30
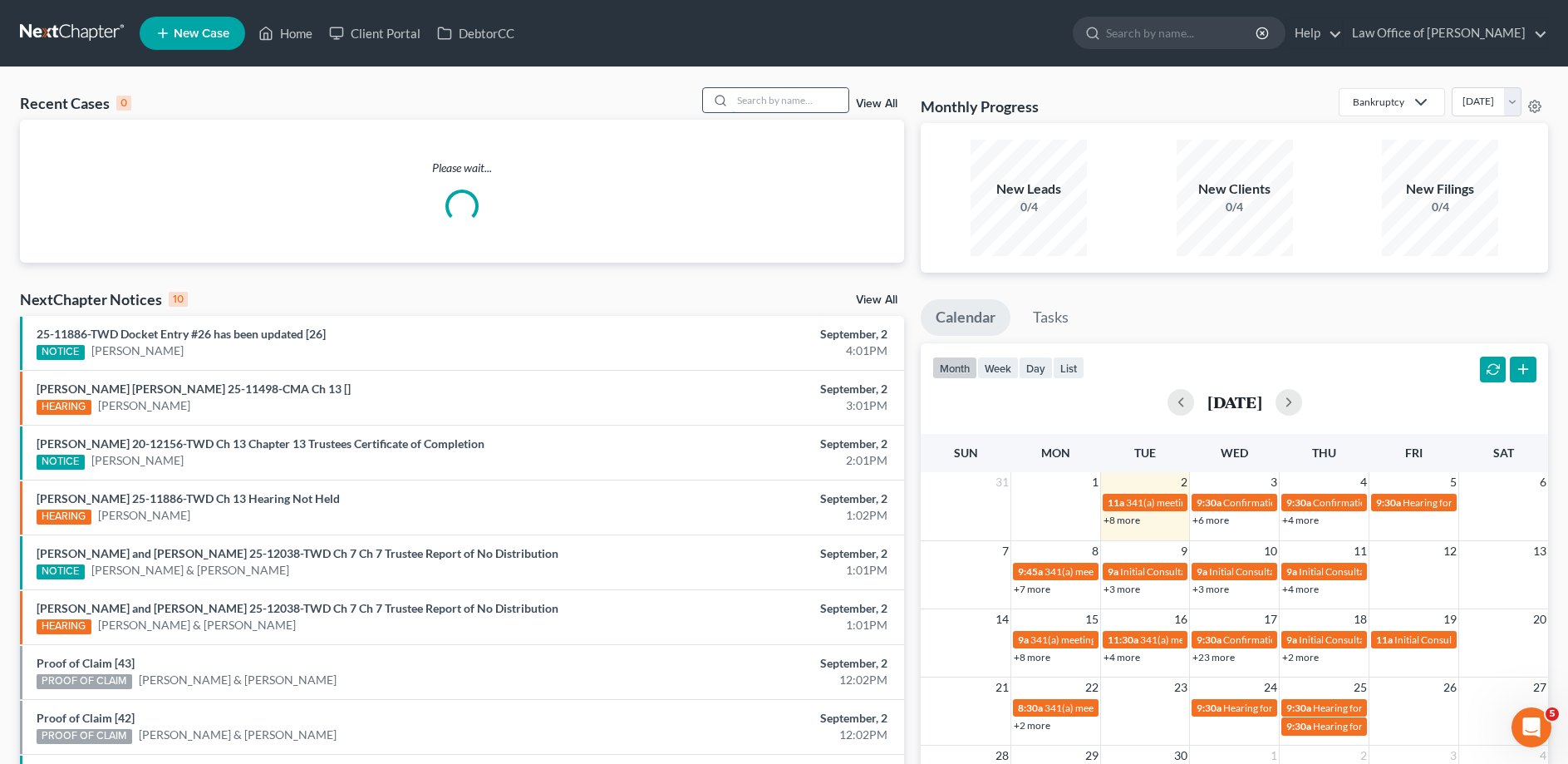
click at [750, 99] on input "search" at bounding box center [790, 100] width 116 height 24
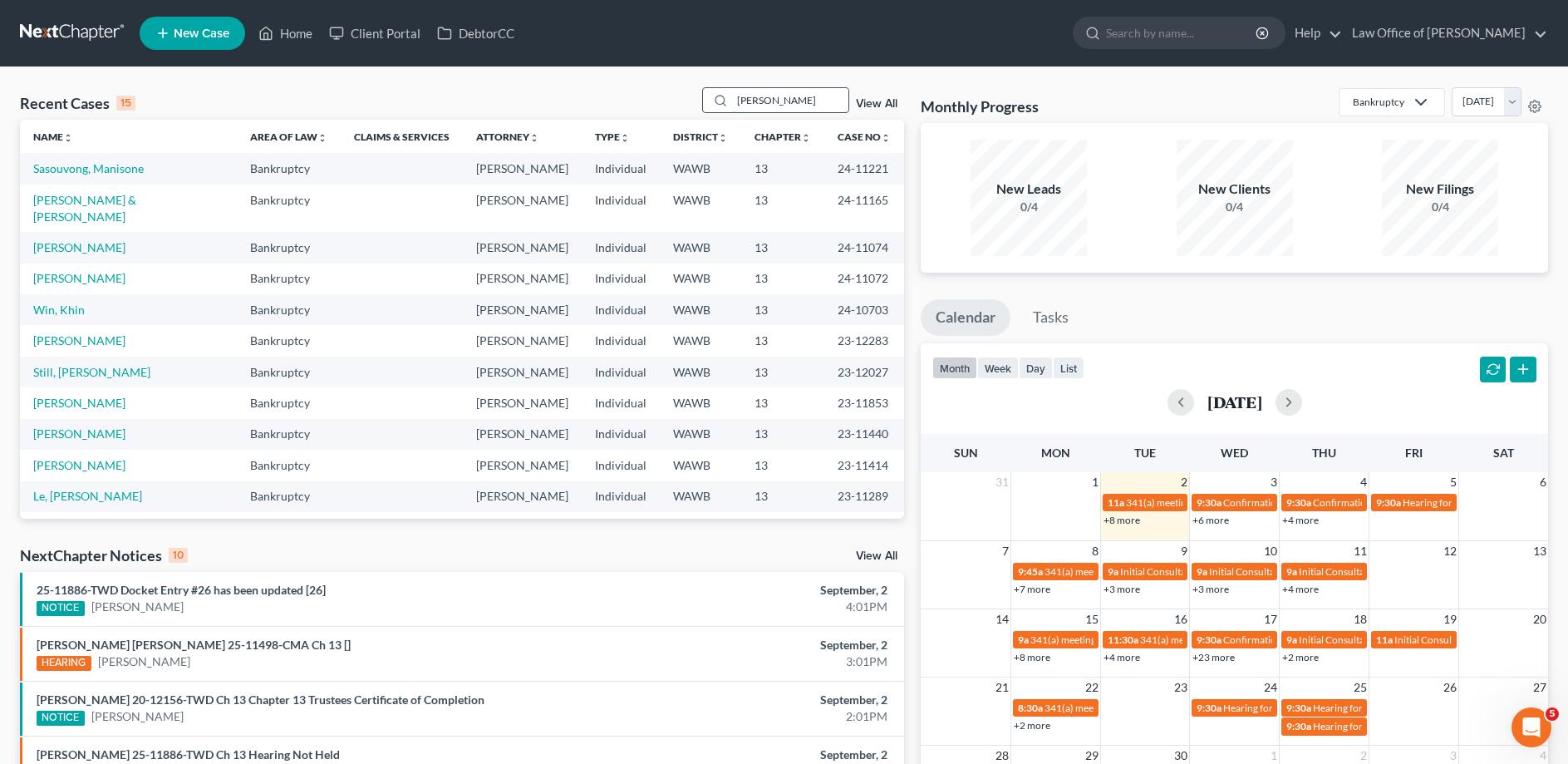
type input "[PERSON_NAME]"
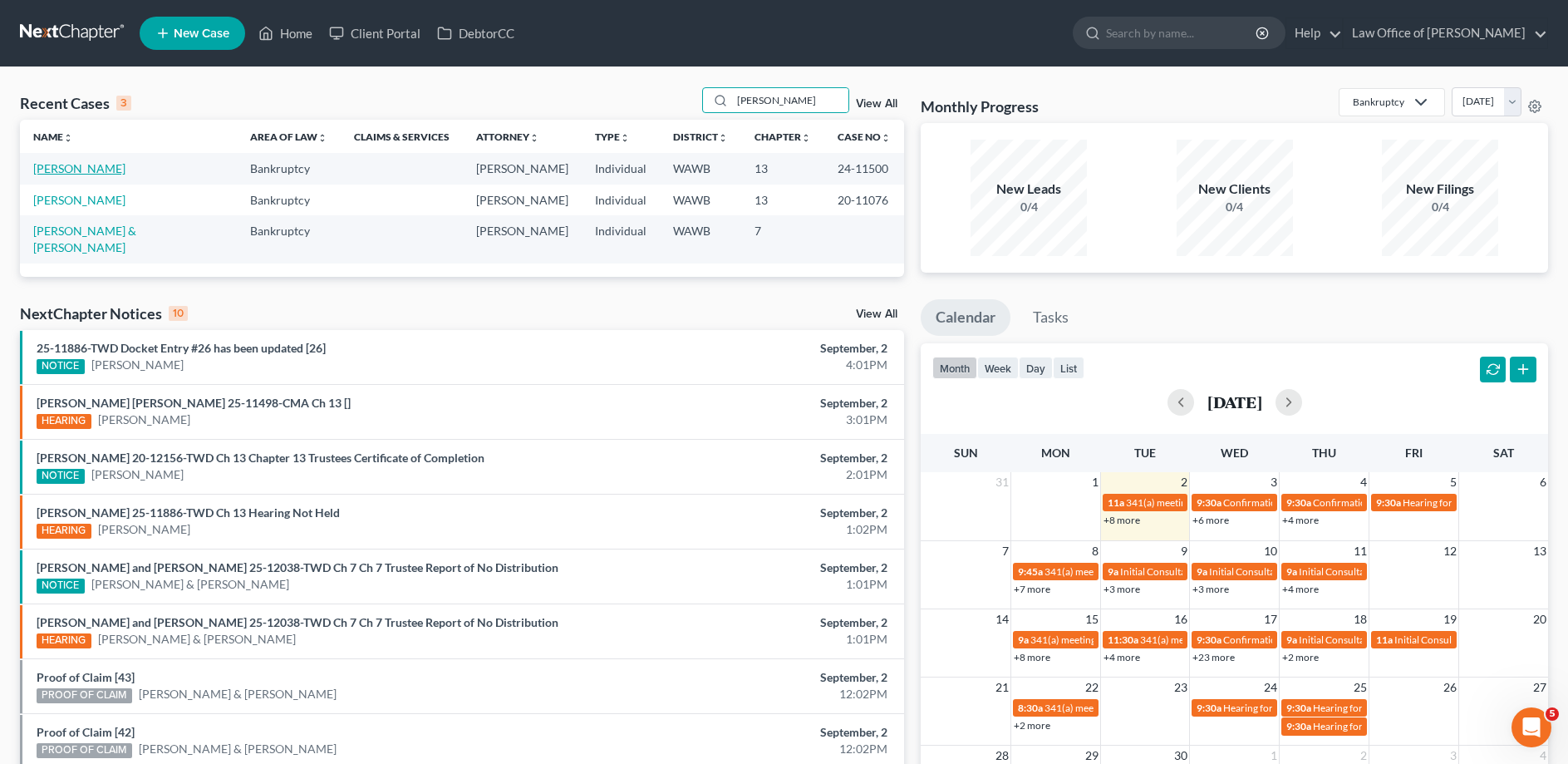
click at [86, 171] on link "[PERSON_NAME]" at bounding box center [79, 168] width 92 height 14
select select "3"
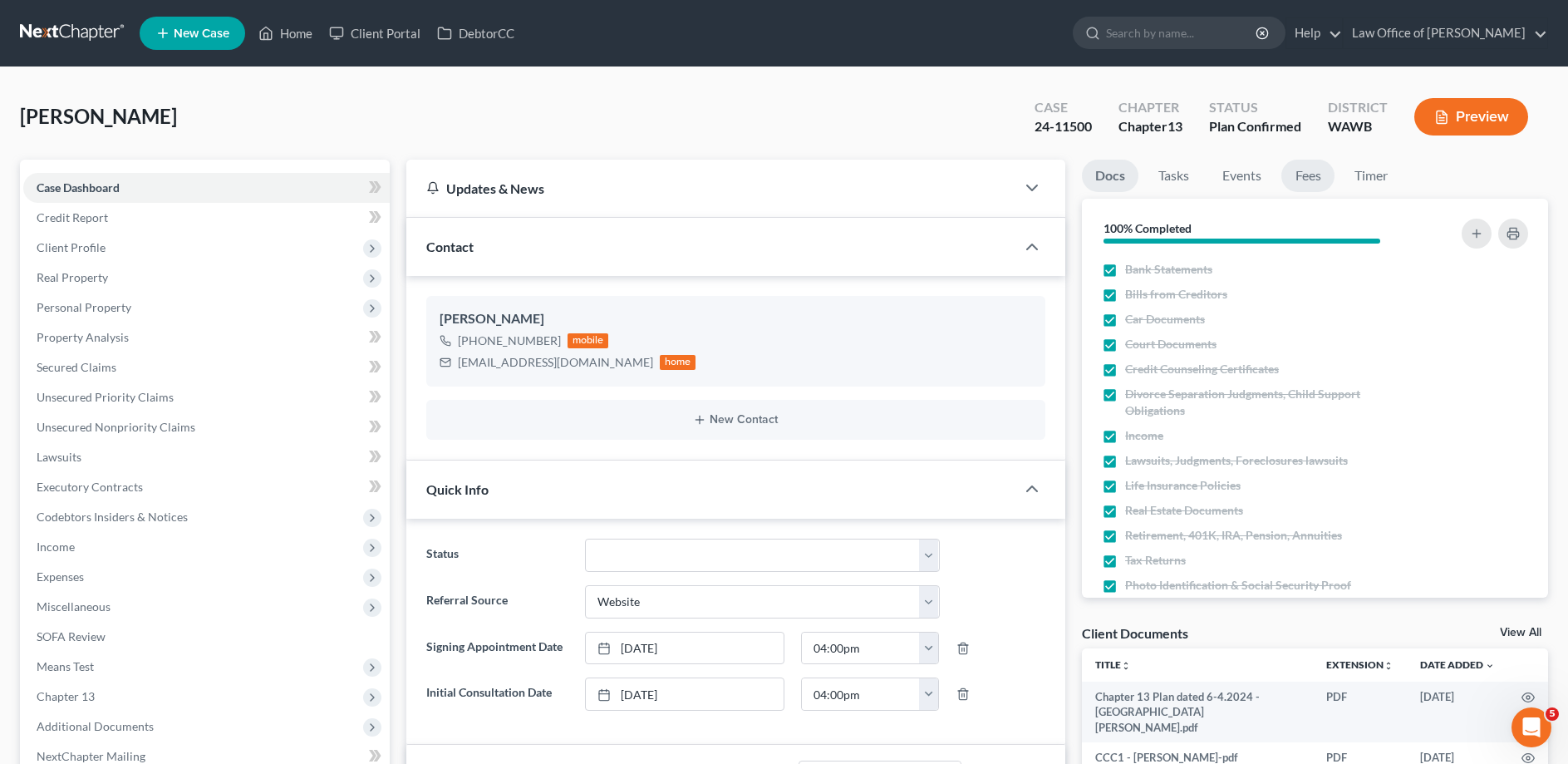
click at [1314, 177] on link "Fees" at bounding box center [1309, 176] width 53 height 33
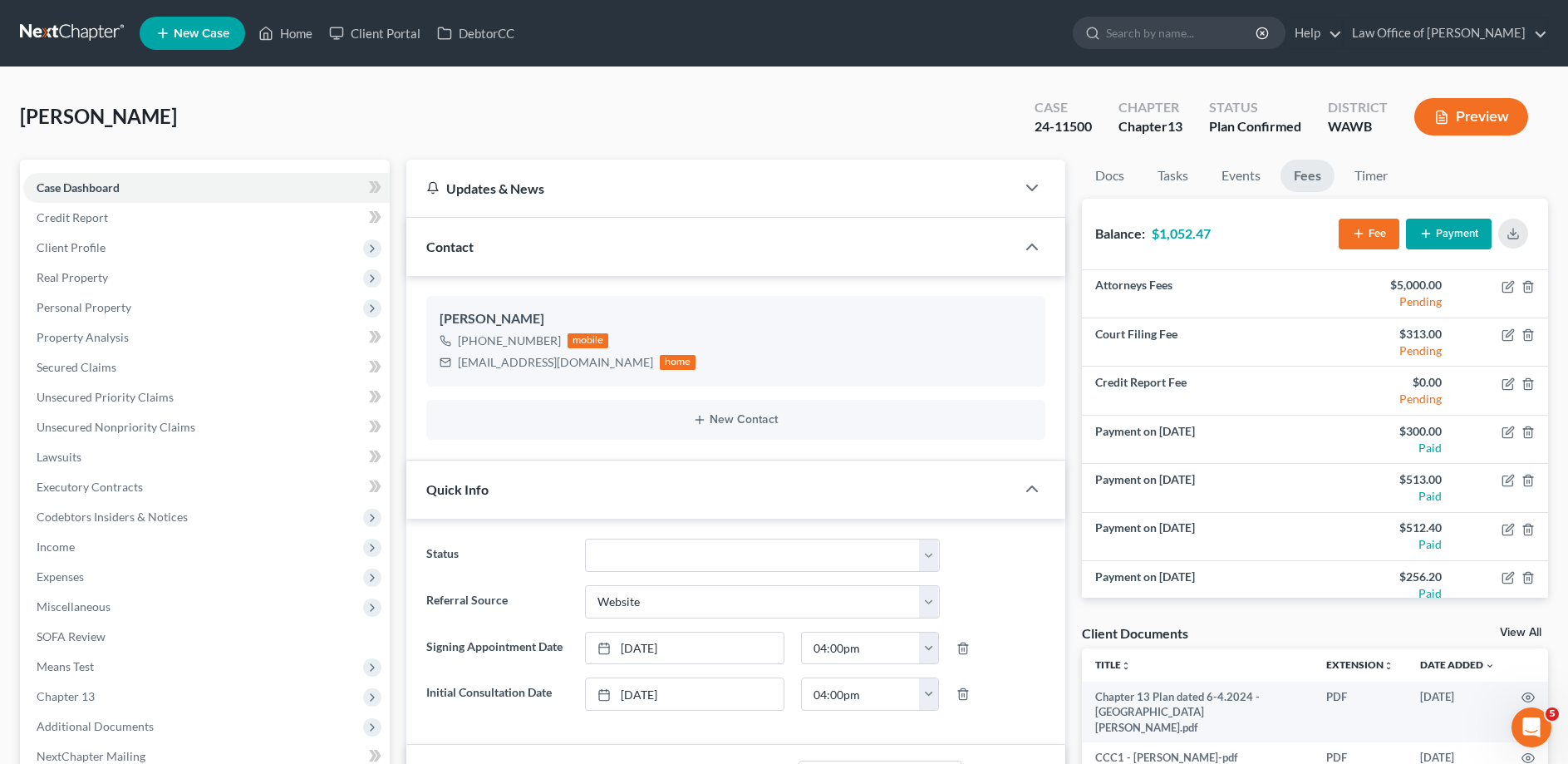
click at [1447, 229] on button "Payment" at bounding box center [1448, 234] width 85 height 31
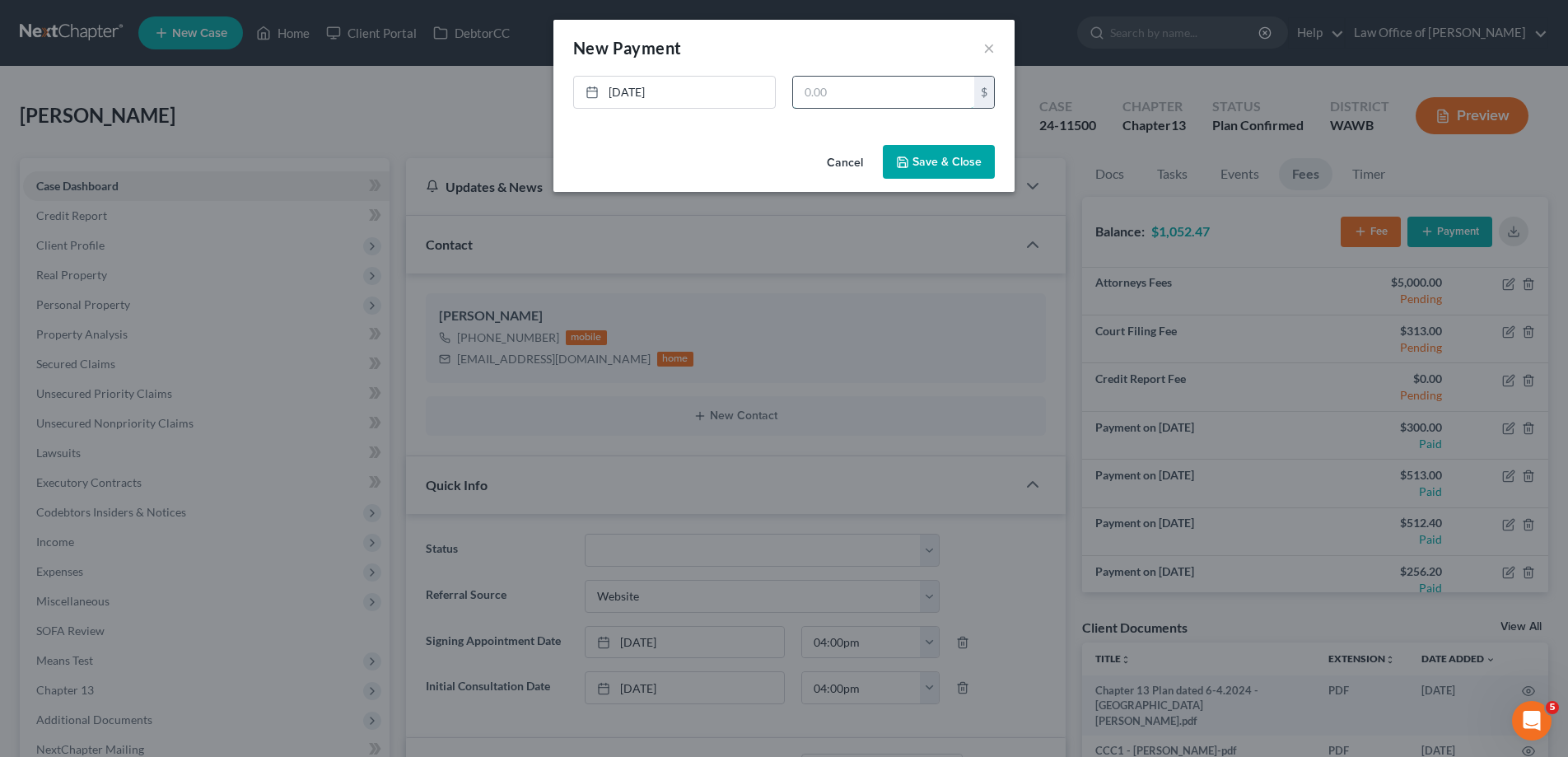
click at [819, 93] on input "text" at bounding box center [883, 92] width 181 height 32
type input "208.46"
click at [941, 166] on button "Save & Close" at bounding box center [938, 162] width 112 height 35
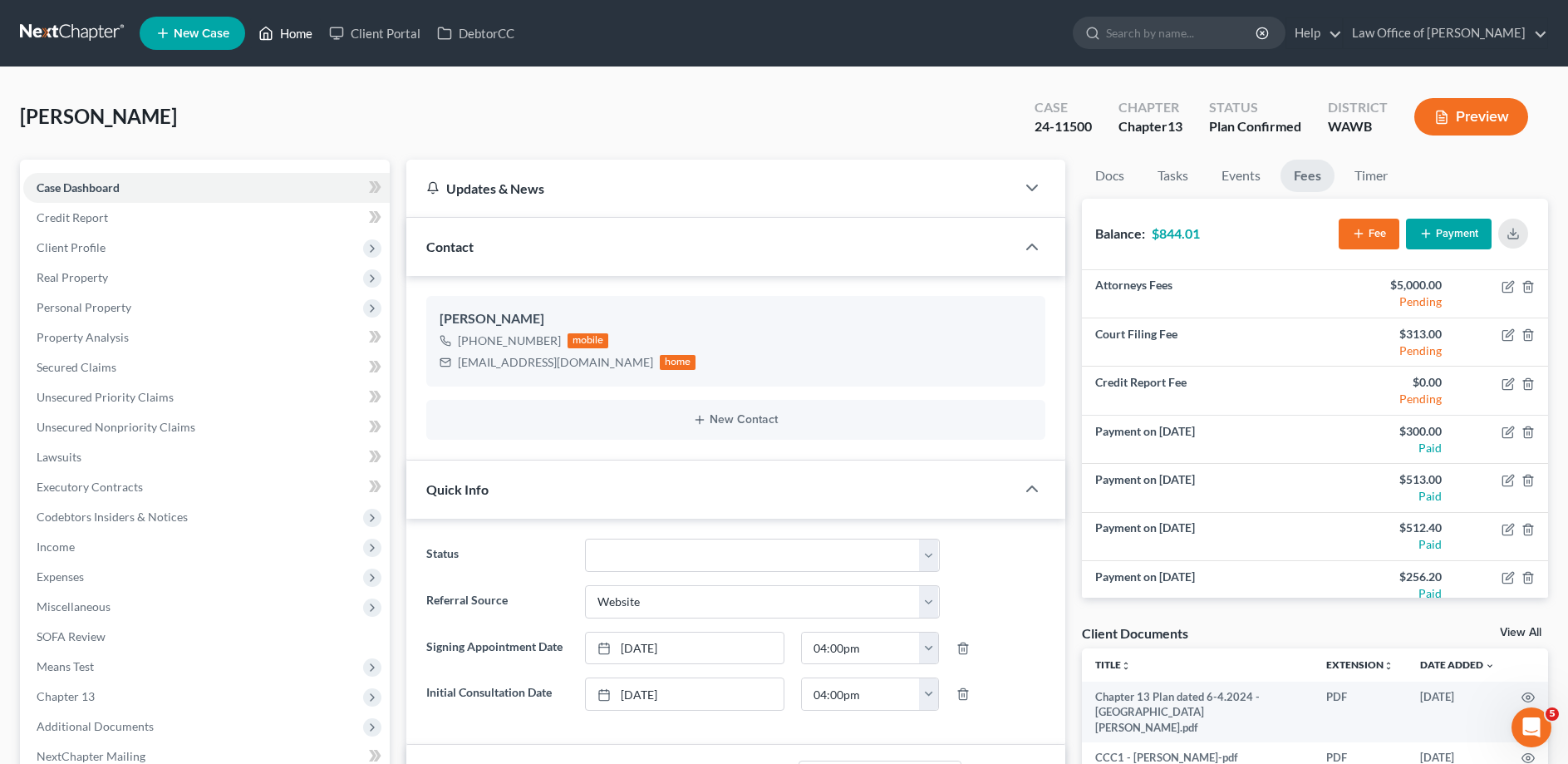
click at [286, 41] on link "Home" at bounding box center [285, 33] width 71 height 30
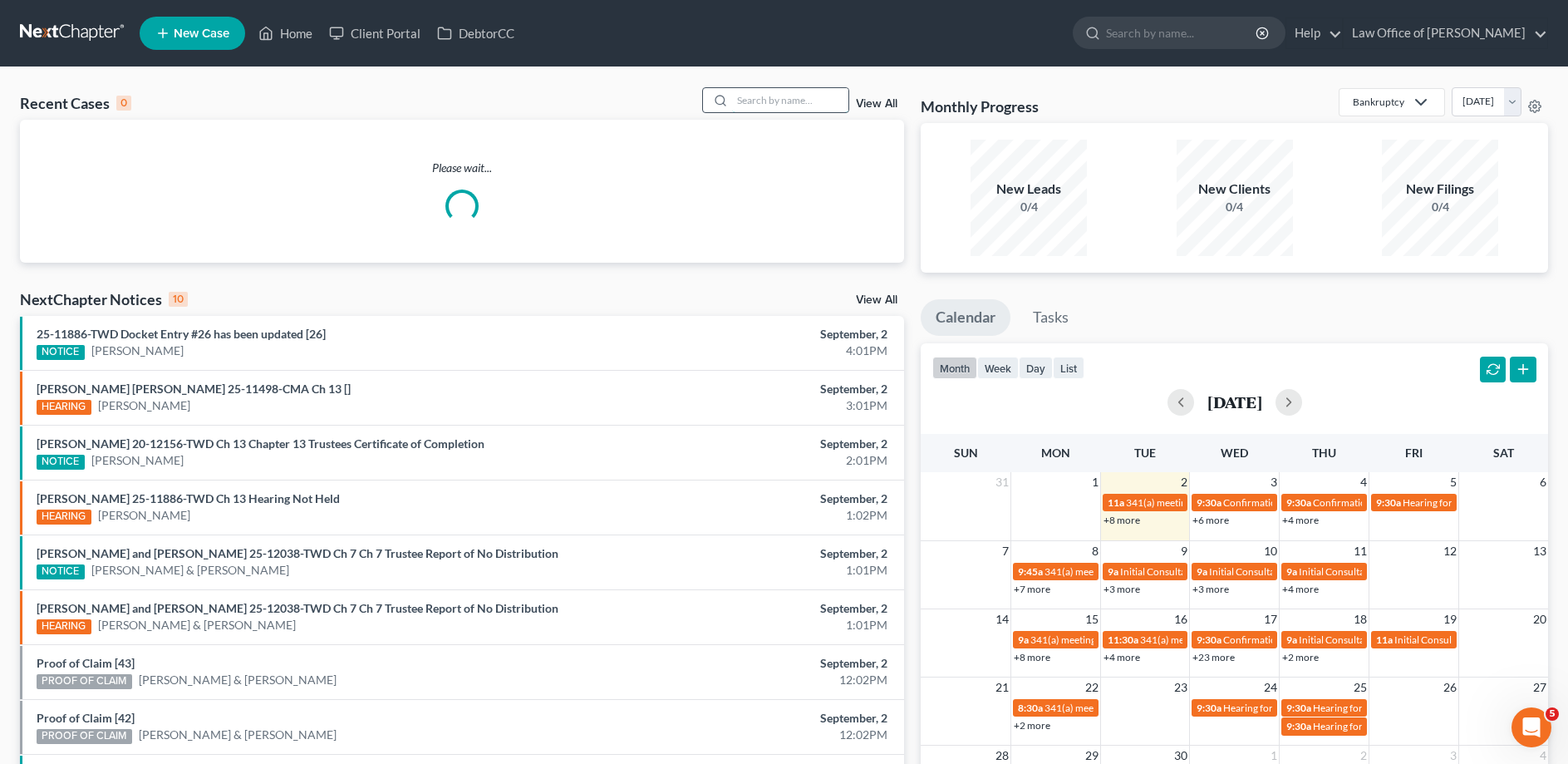
click at [790, 102] on input "search" at bounding box center [790, 100] width 116 height 24
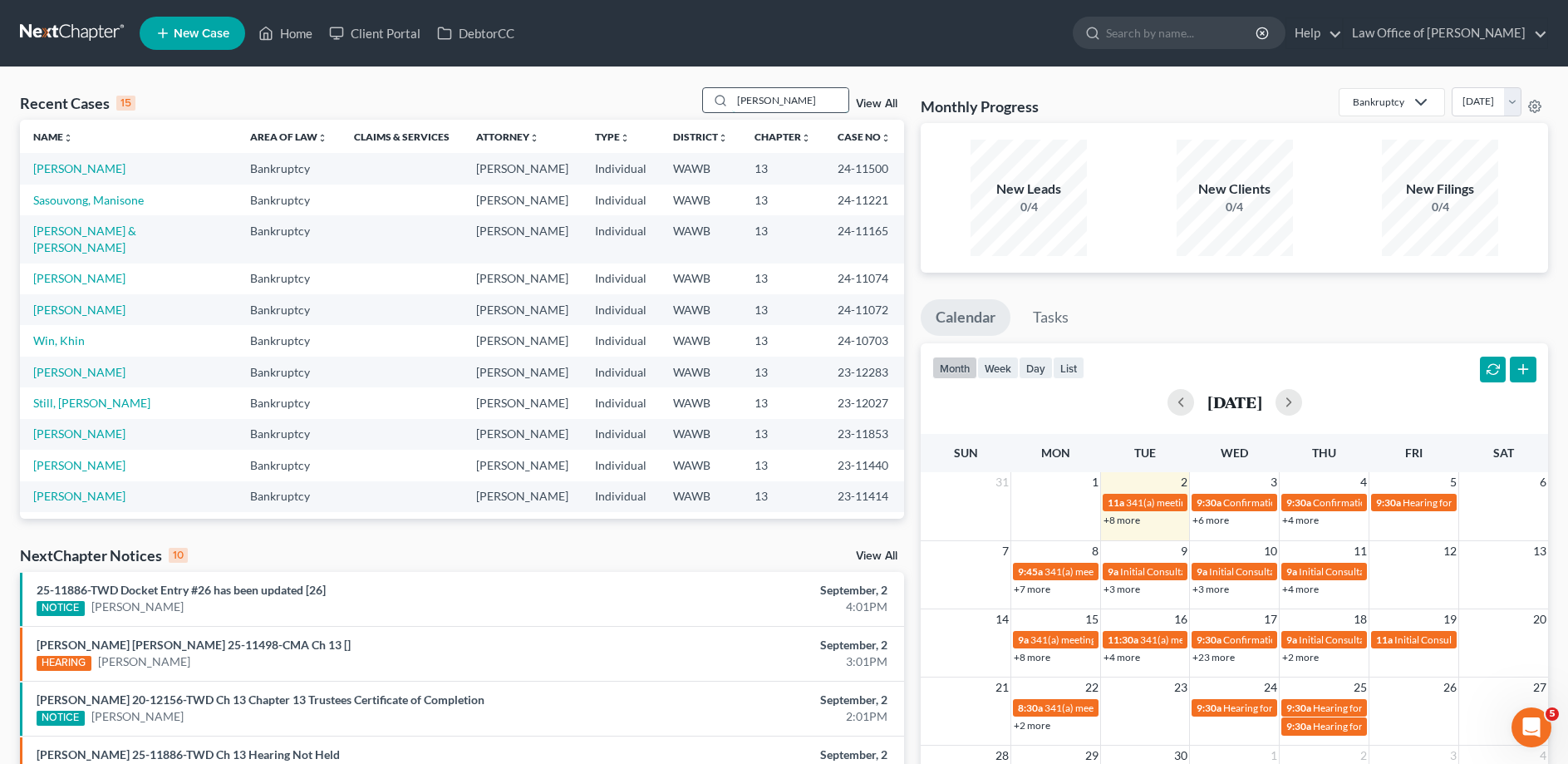
type input "[PERSON_NAME]"
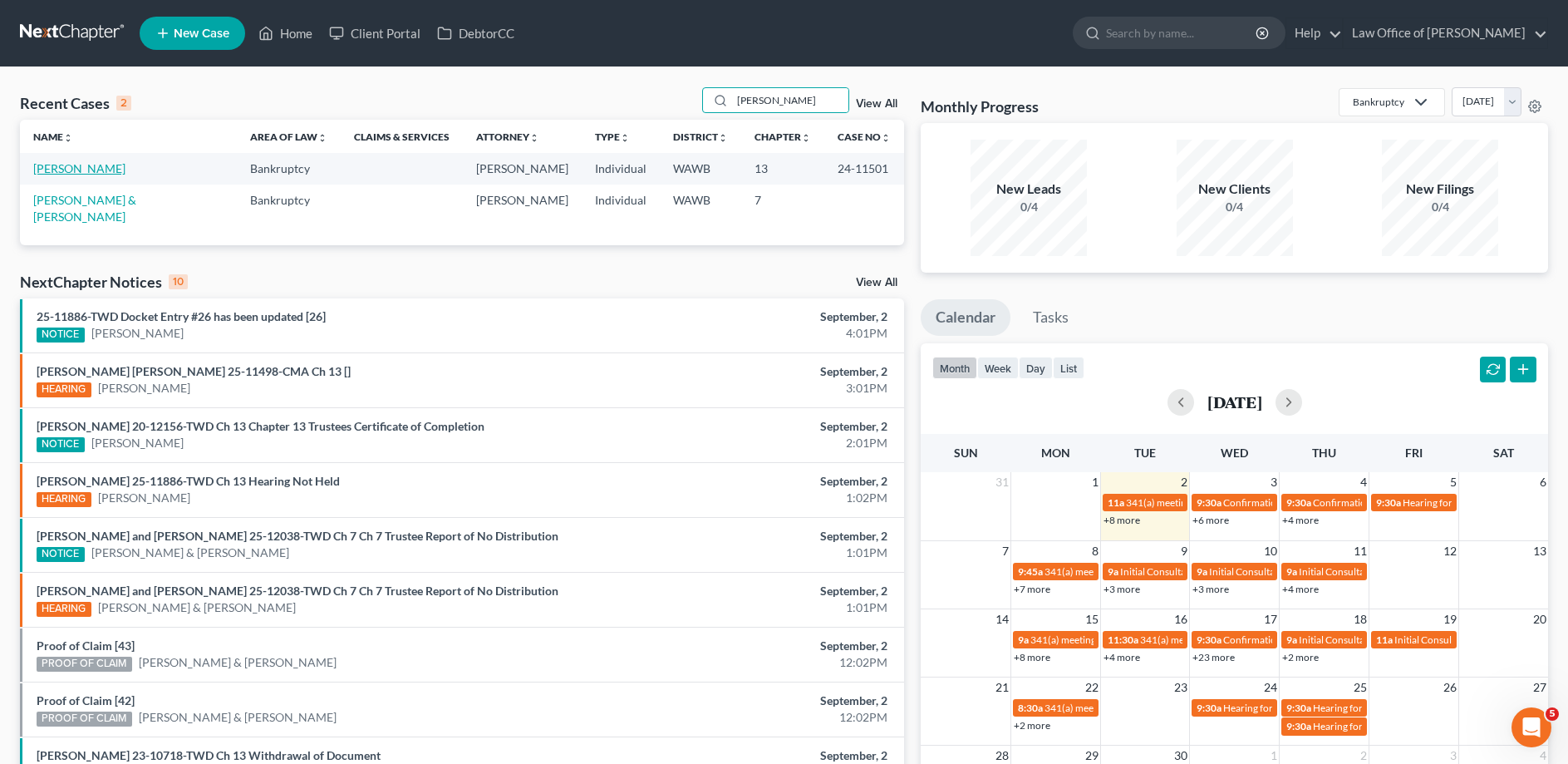
click at [70, 165] on link "[PERSON_NAME]" at bounding box center [79, 168] width 92 height 14
select select "3"
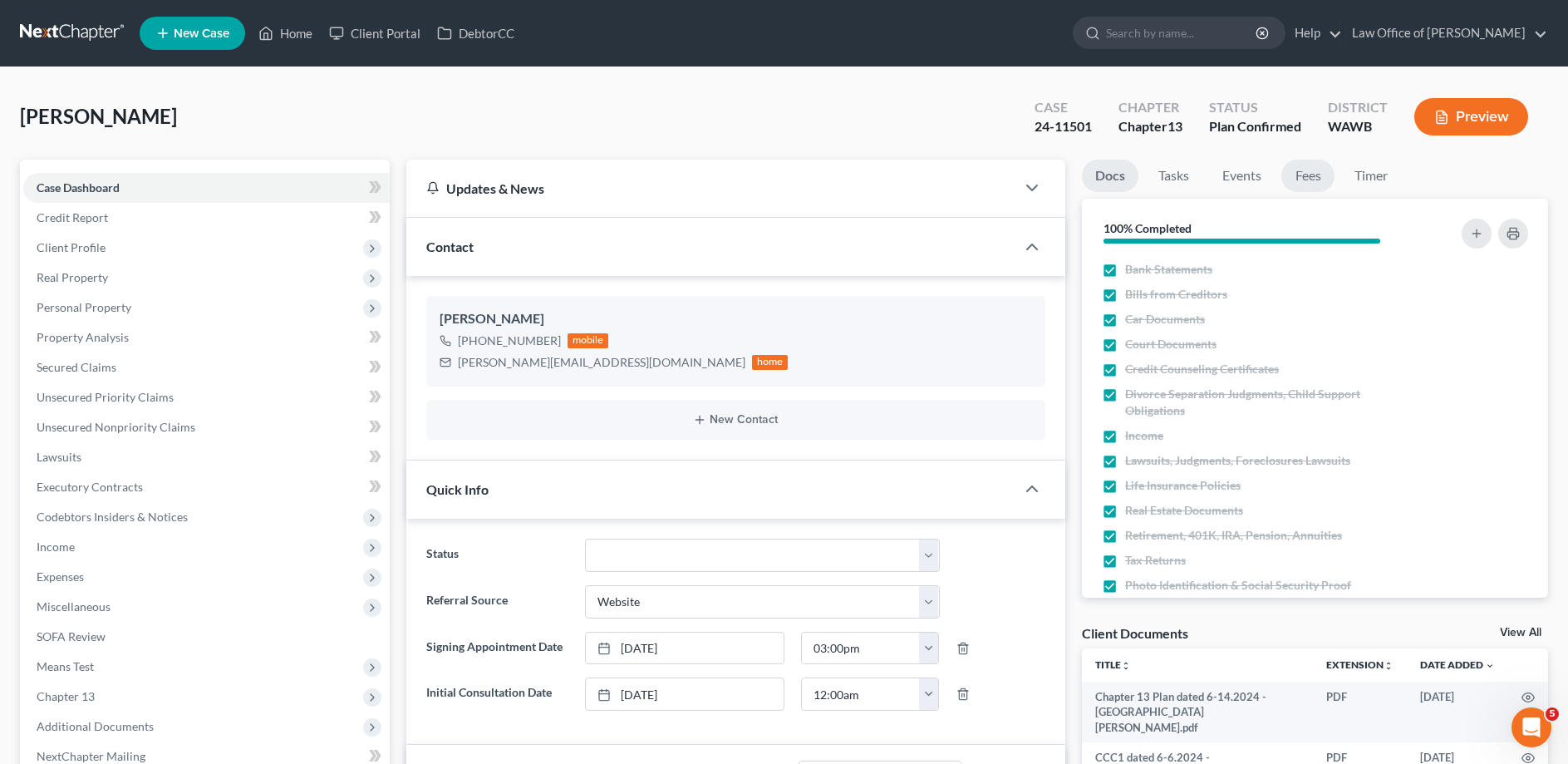
click at [1298, 179] on link "Fees" at bounding box center [1309, 176] width 53 height 33
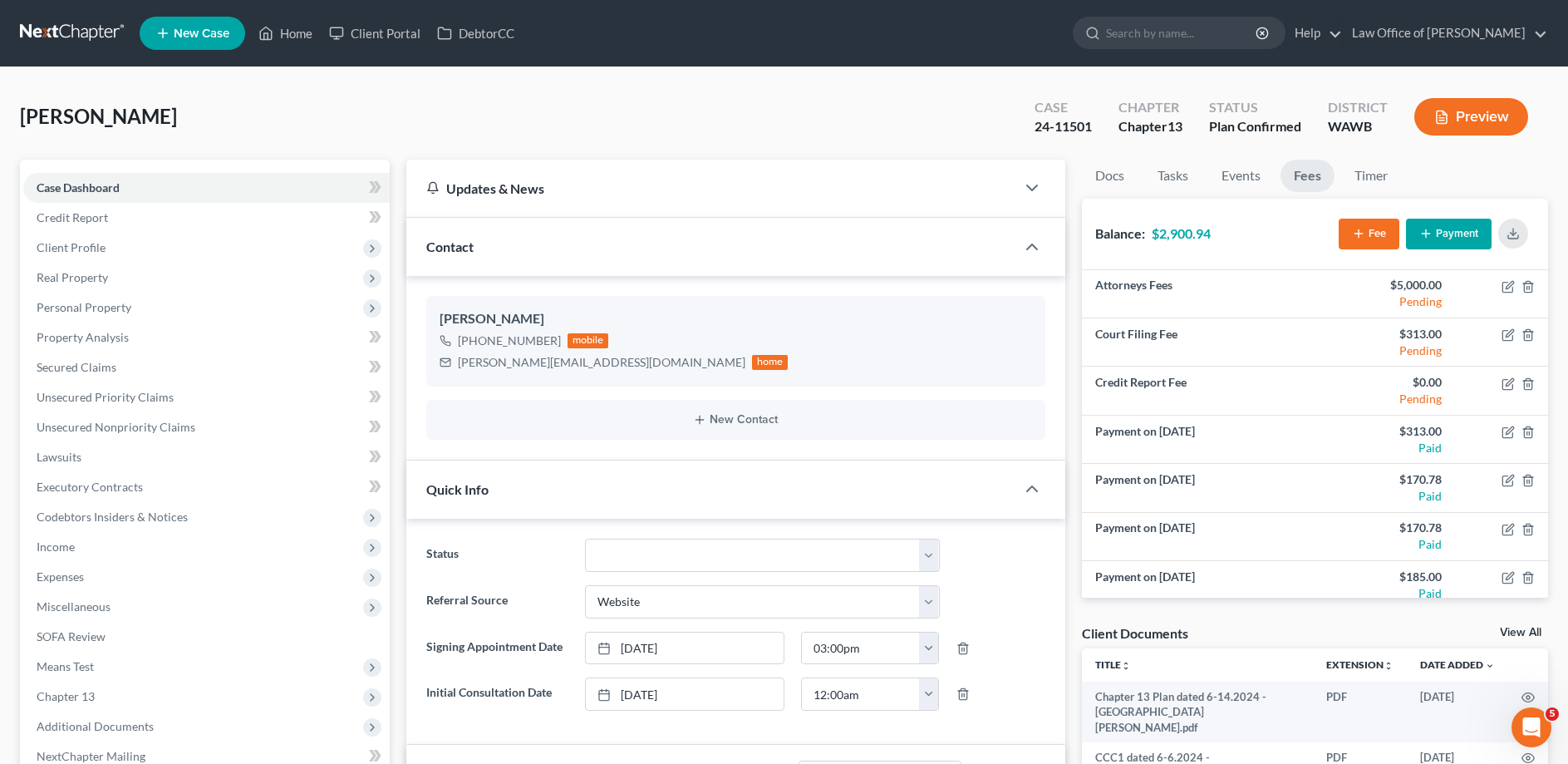
click at [1447, 227] on button "Payment" at bounding box center [1448, 234] width 85 height 31
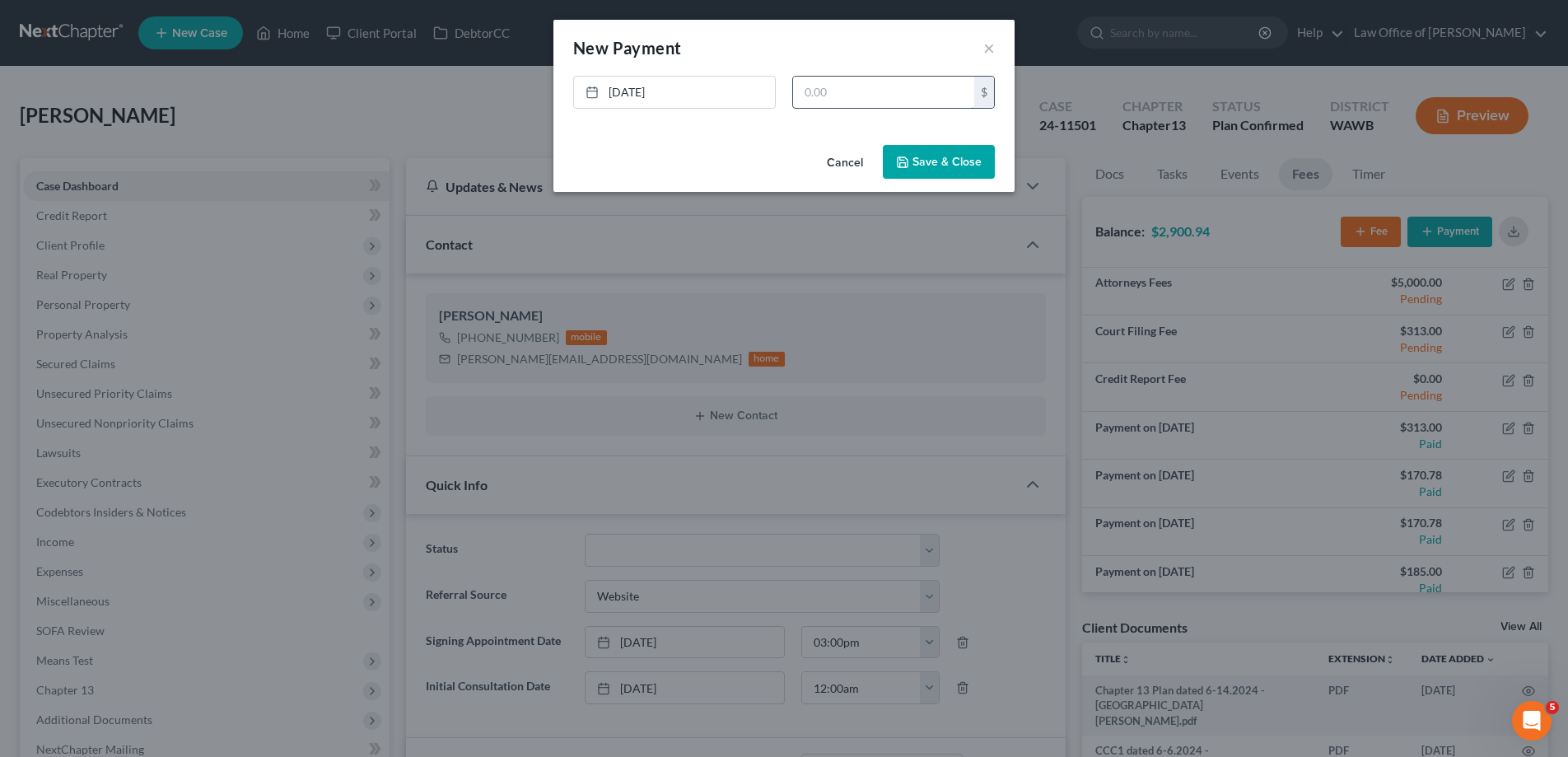
click at [891, 96] on input "text" at bounding box center [883, 92] width 181 height 32
type input "277.50"
click at [941, 154] on button "Save & Close" at bounding box center [938, 162] width 112 height 35
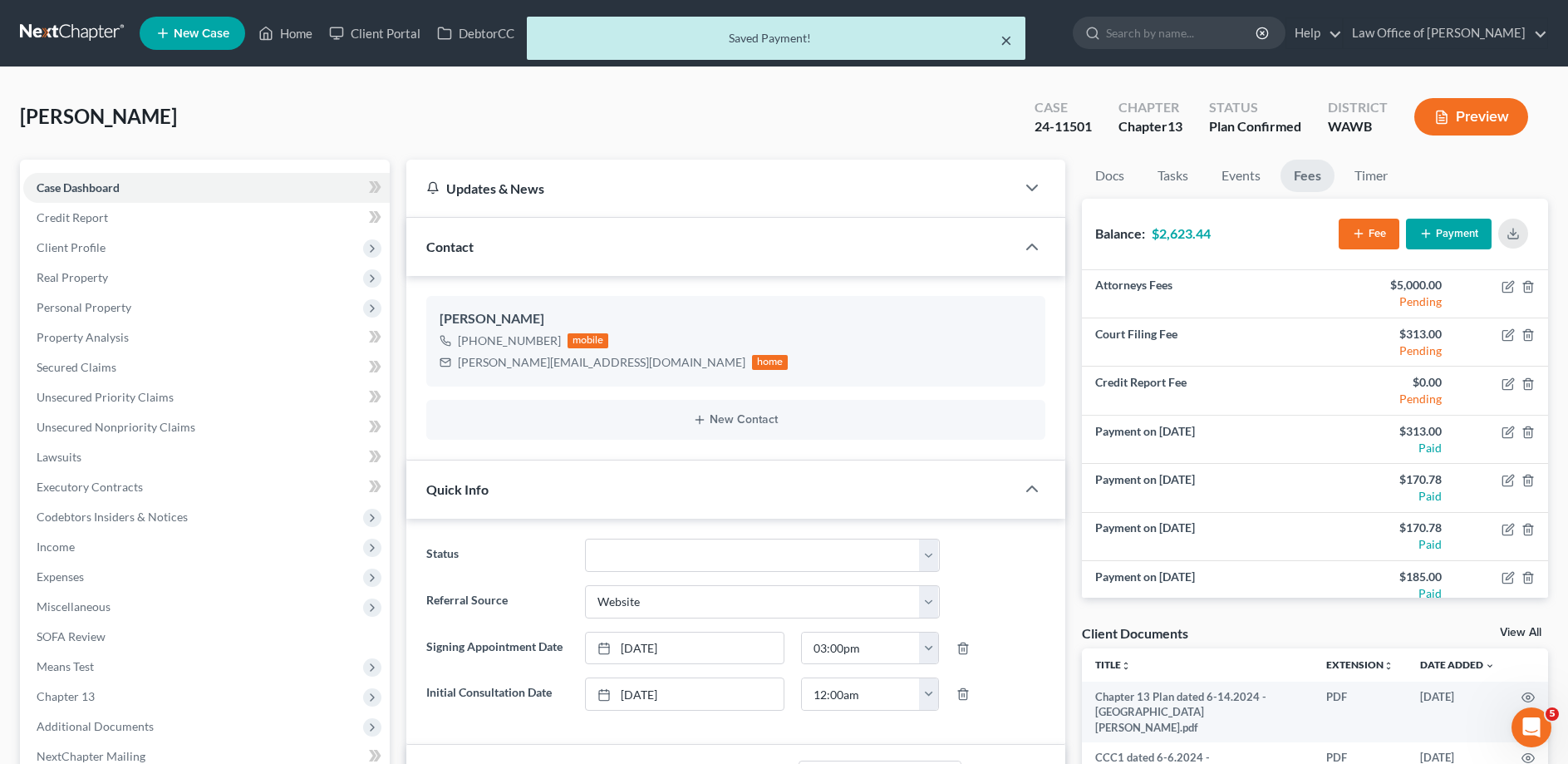
click at [1008, 40] on button "×" at bounding box center [1006, 40] width 12 height 20
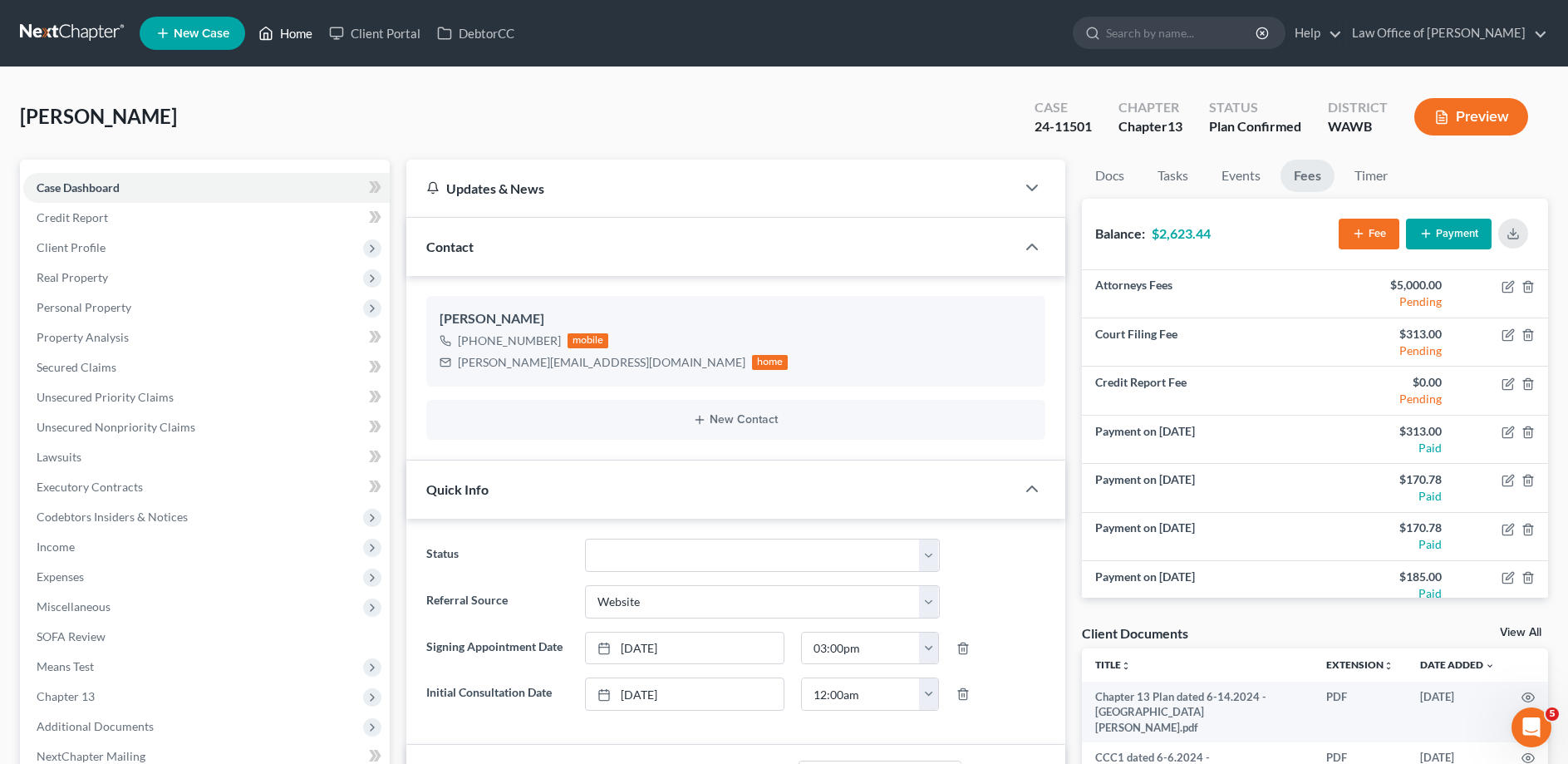
click at [295, 31] on link "Home" at bounding box center [285, 33] width 71 height 30
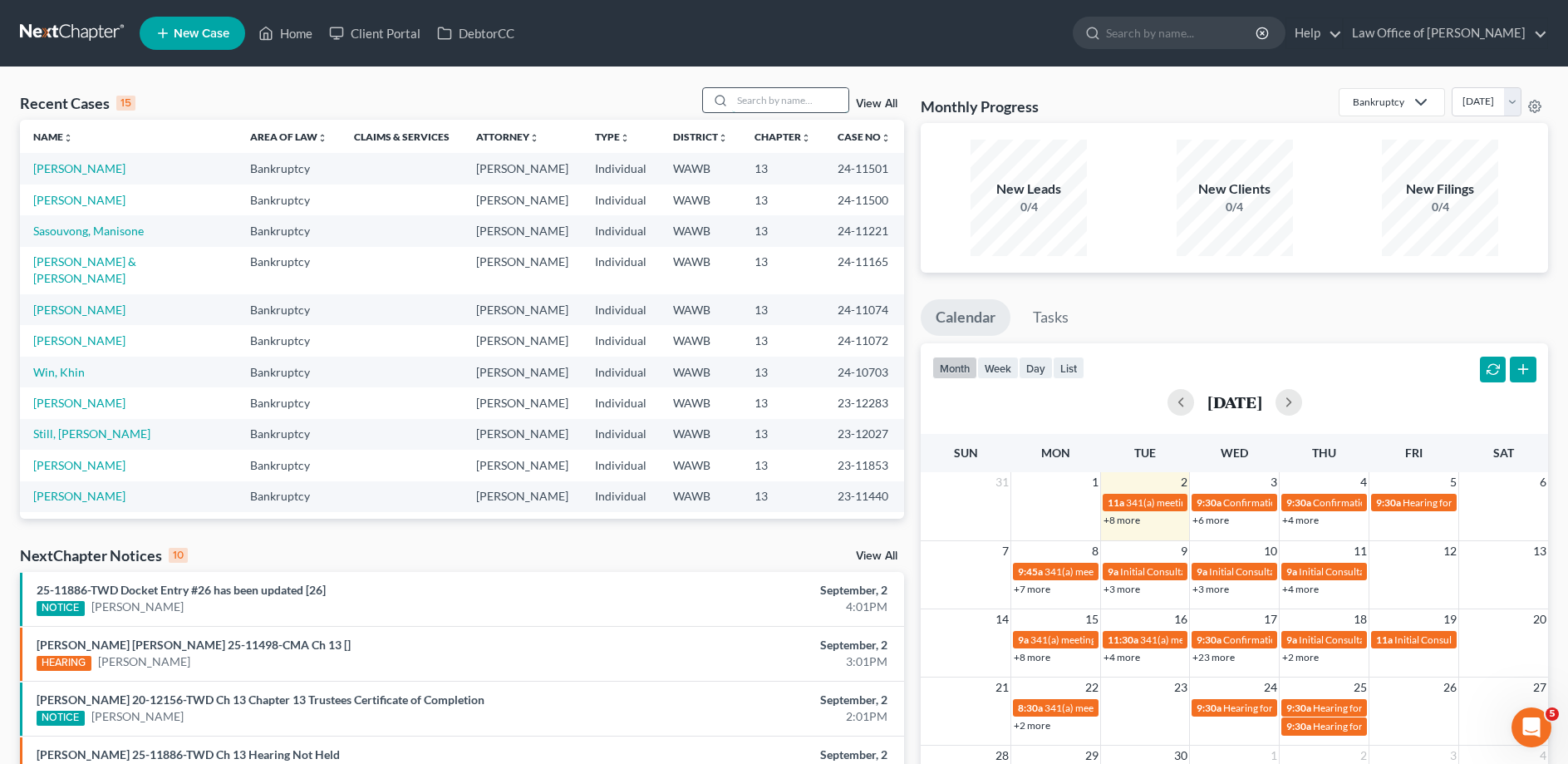
click at [782, 103] on input "search" at bounding box center [790, 100] width 116 height 24
type input "[PERSON_NAME]"
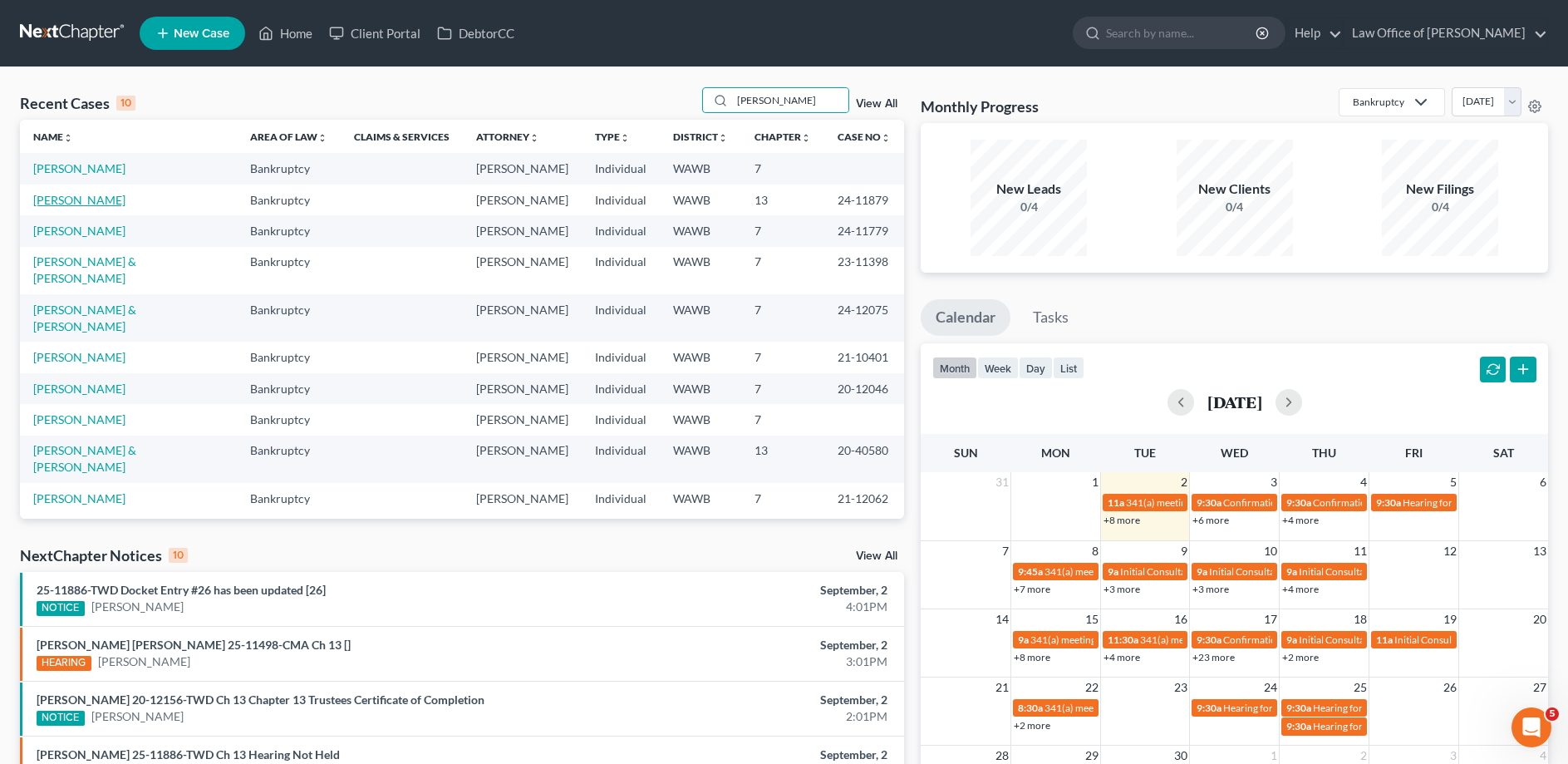
click at [90, 202] on link "[PERSON_NAME]" at bounding box center [79, 200] width 92 height 14
select select "6"
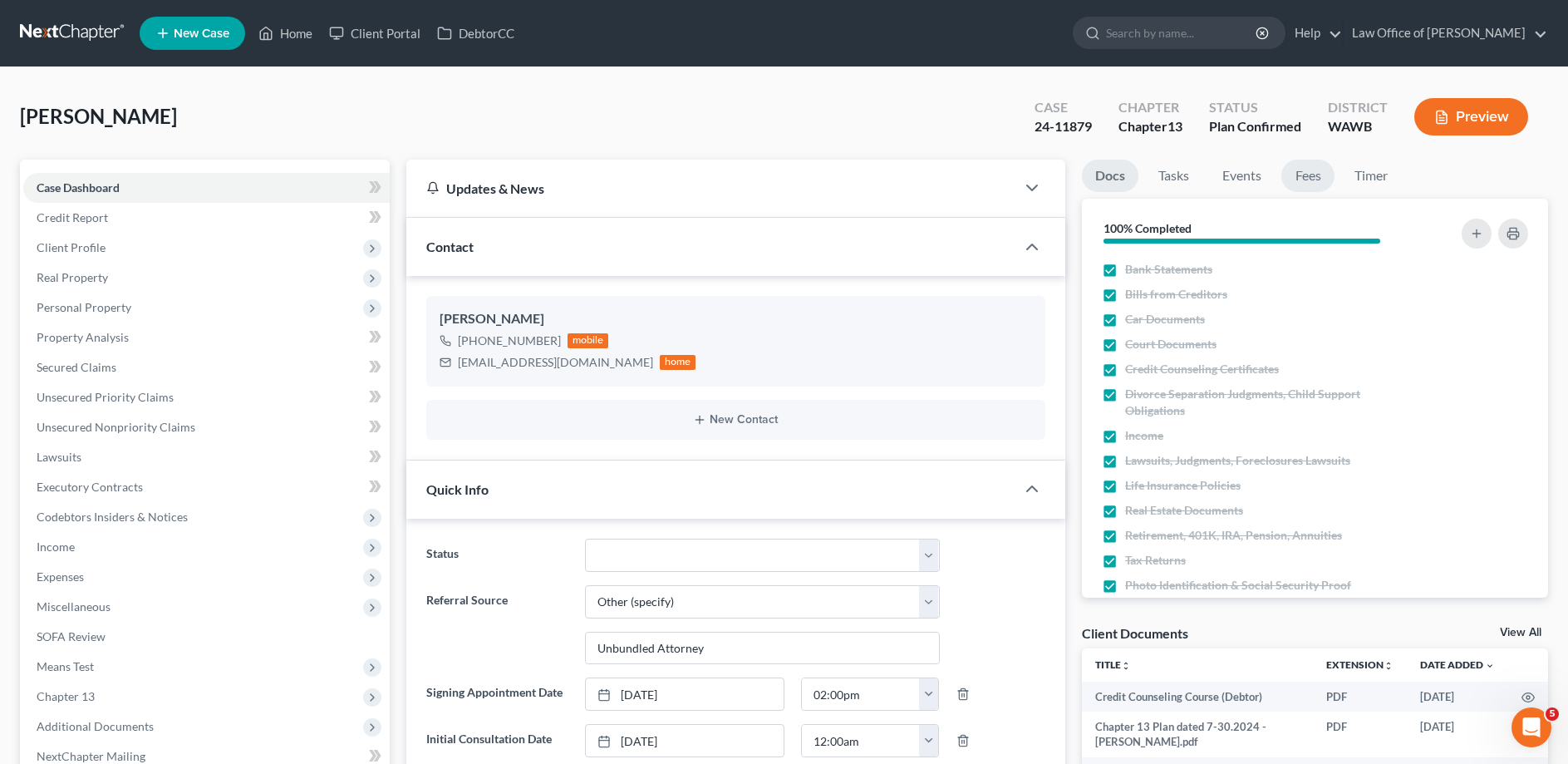
click at [1305, 183] on link "Fees" at bounding box center [1309, 176] width 53 height 33
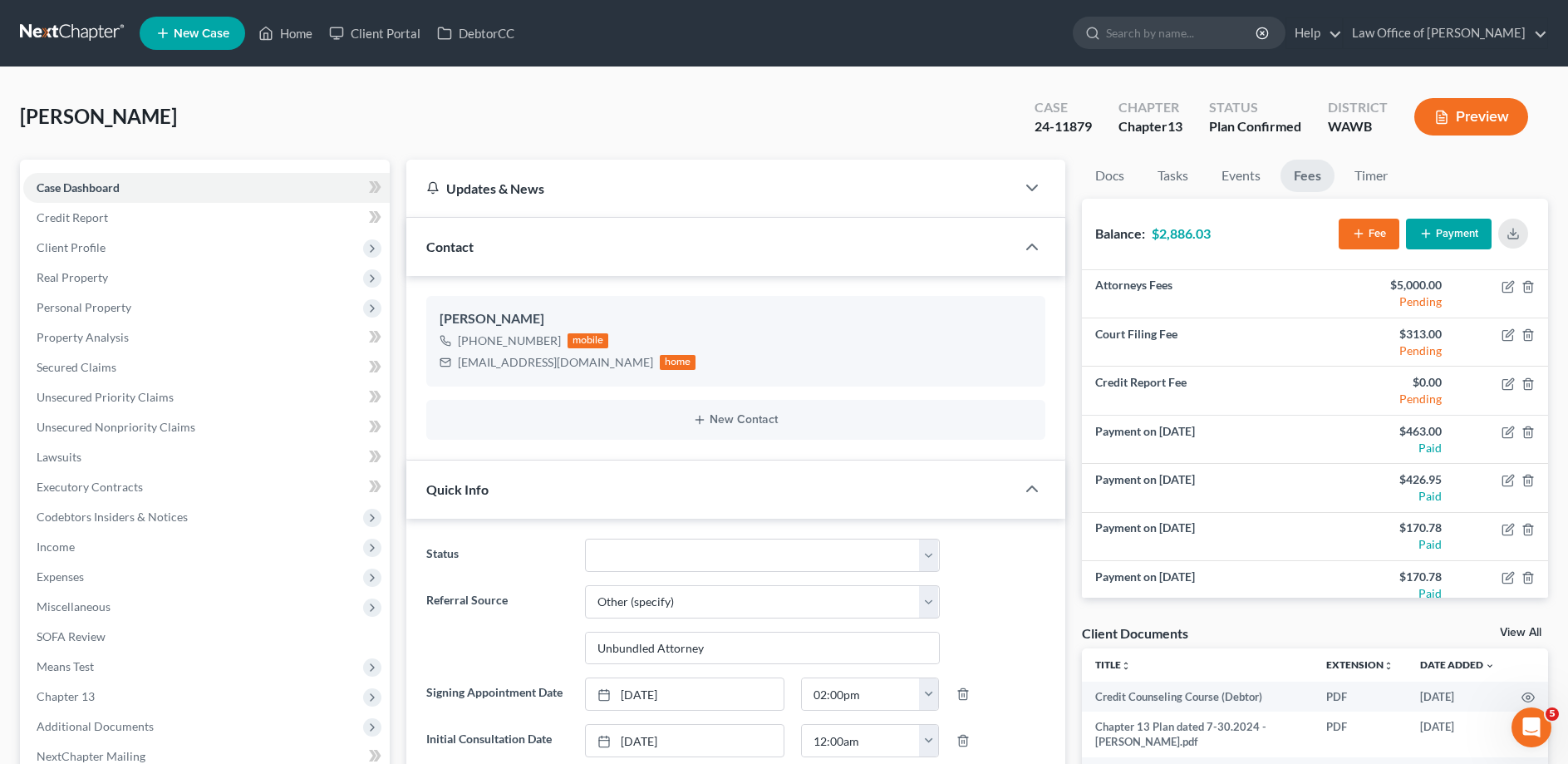
click at [1449, 227] on button "Payment" at bounding box center [1448, 234] width 85 height 31
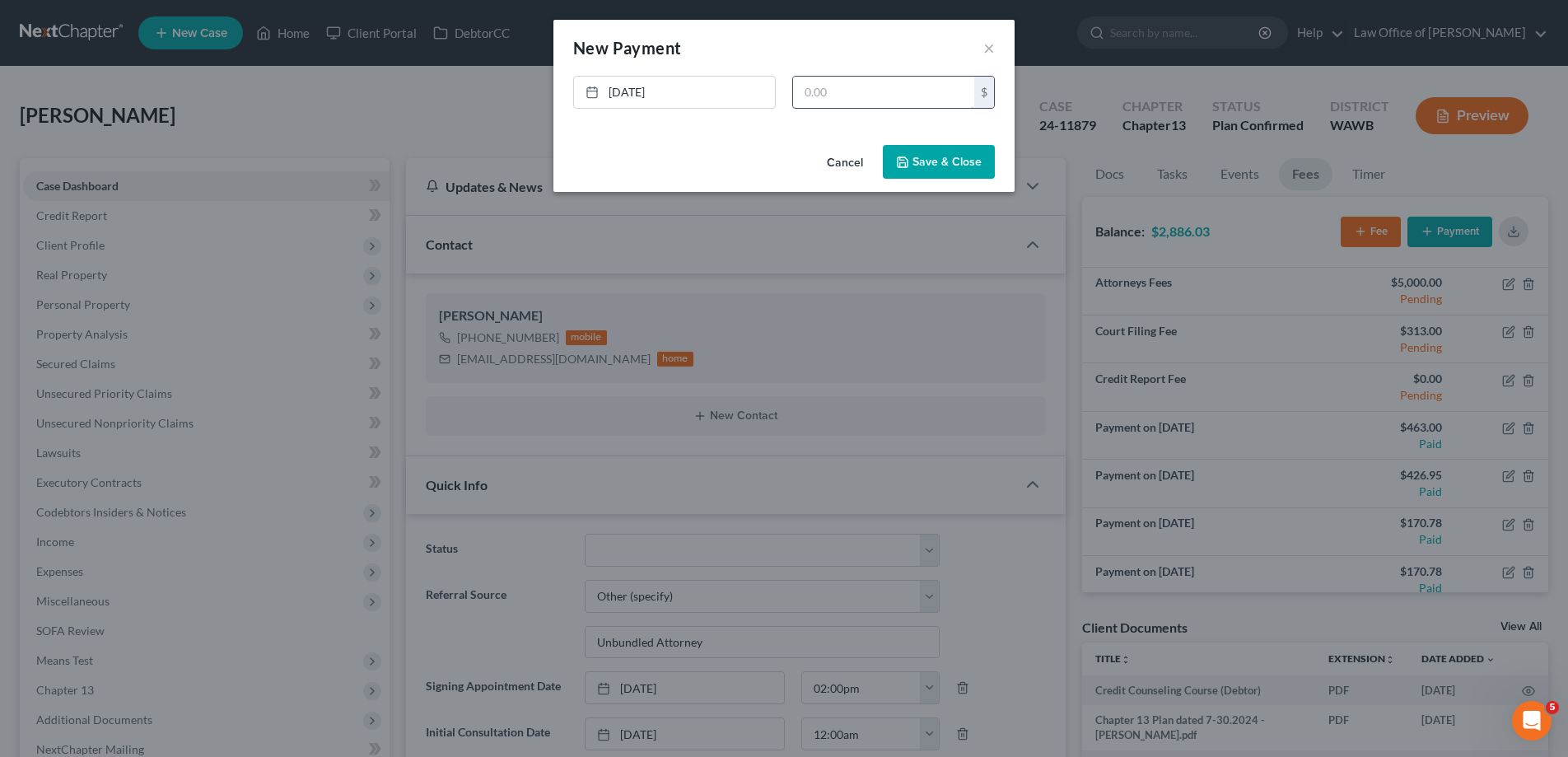
click at [834, 87] on input "text" at bounding box center [883, 92] width 181 height 32
type input "111.03"
click at [934, 158] on button "Save & Close" at bounding box center [938, 162] width 112 height 35
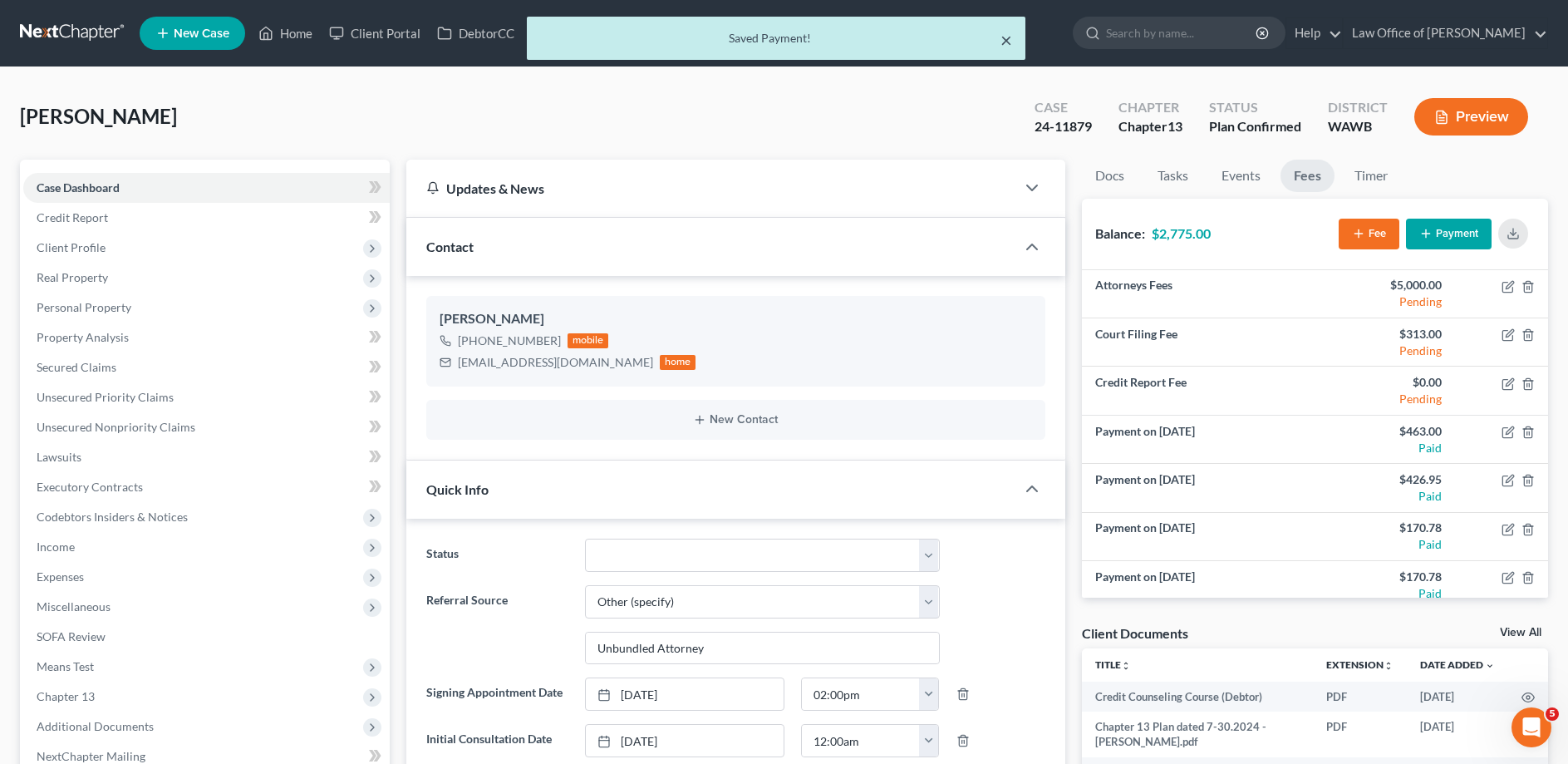
click at [1005, 43] on button "×" at bounding box center [1006, 40] width 12 height 20
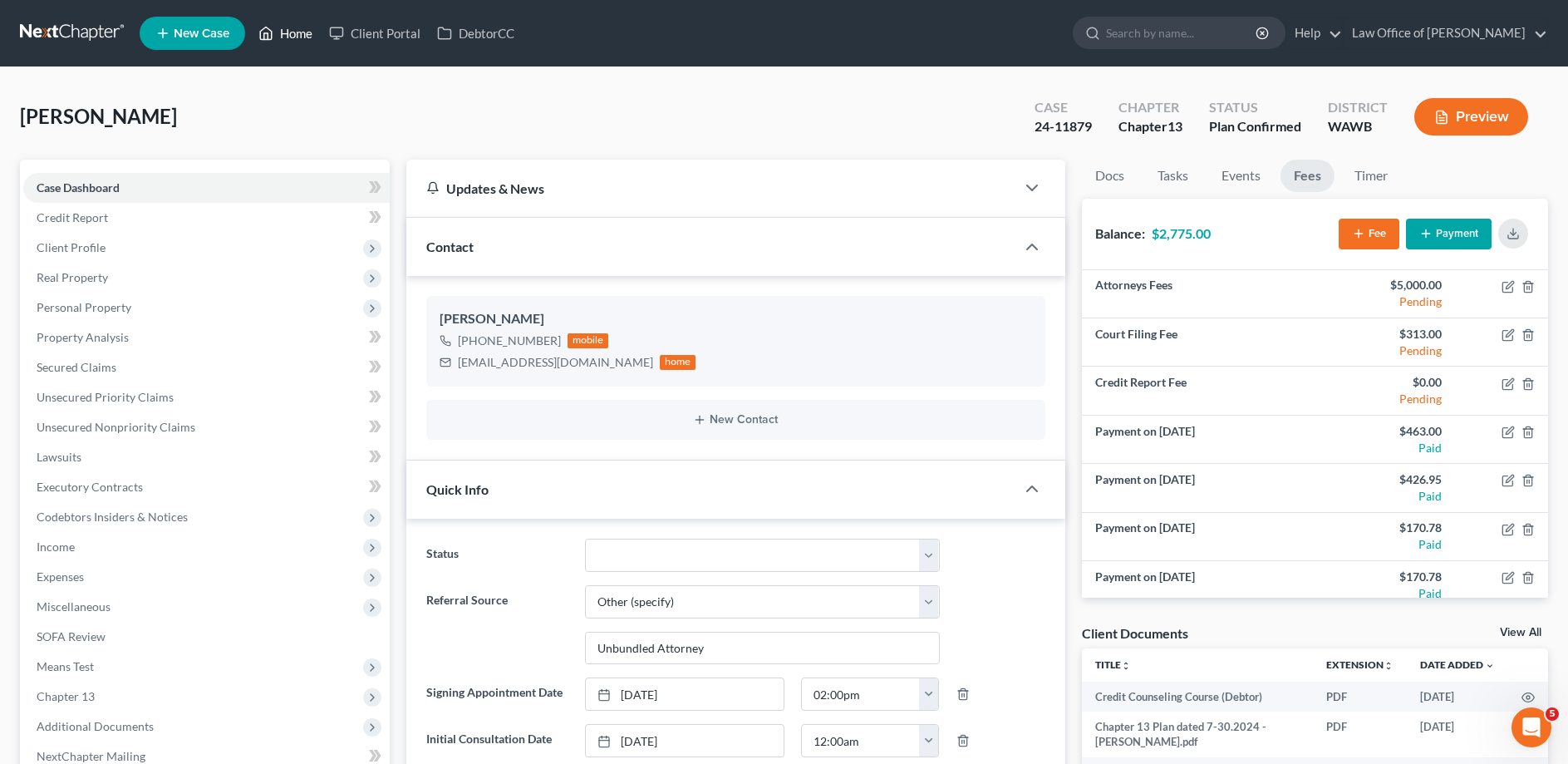
click at [310, 33] on link "Home" at bounding box center [285, 33] width 71 height 30
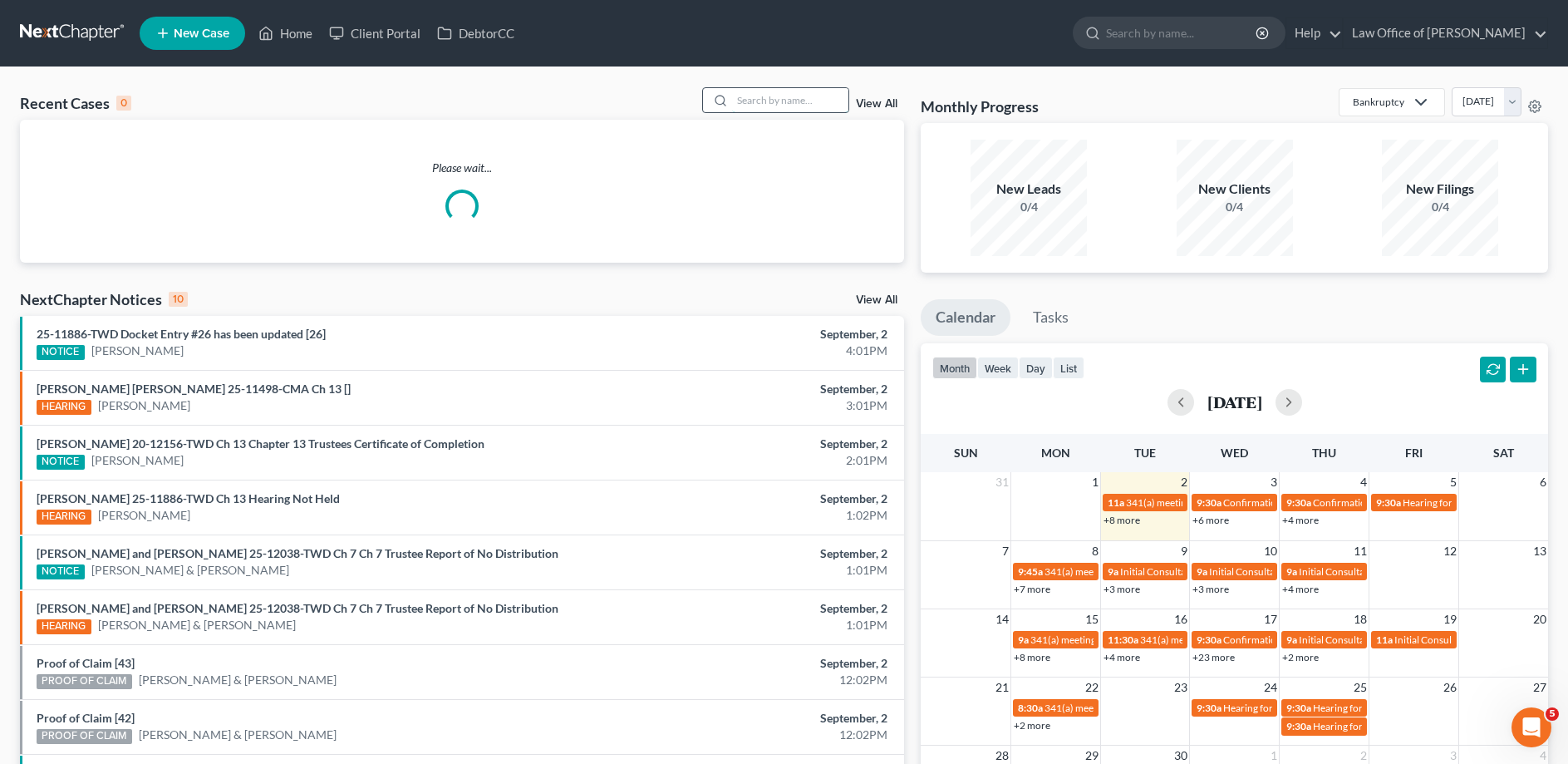
click at [789, 99] on input "search" at bounding box center [790, 100] width 116 height 24
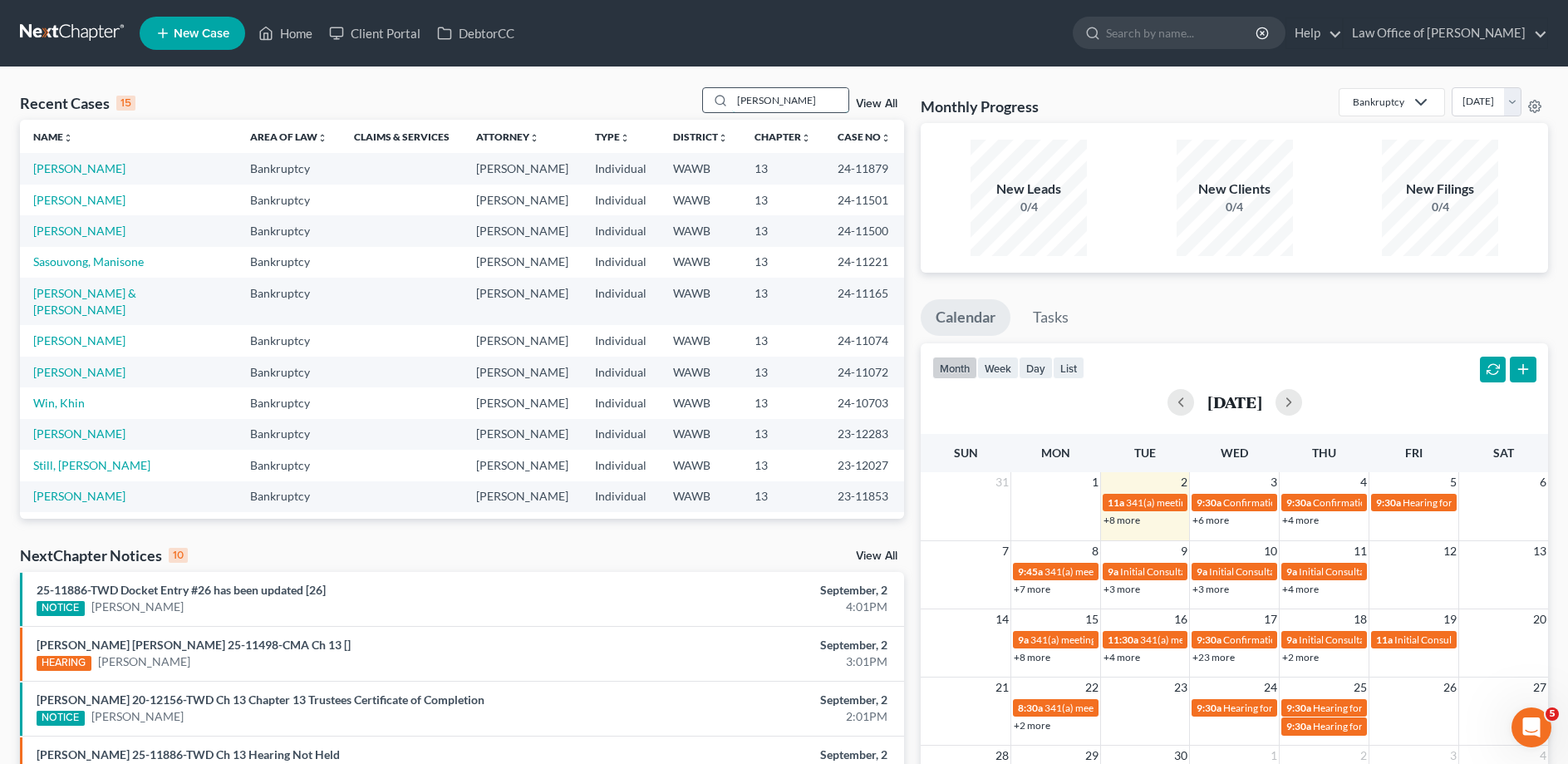
type input "[PERSON_NAME]"
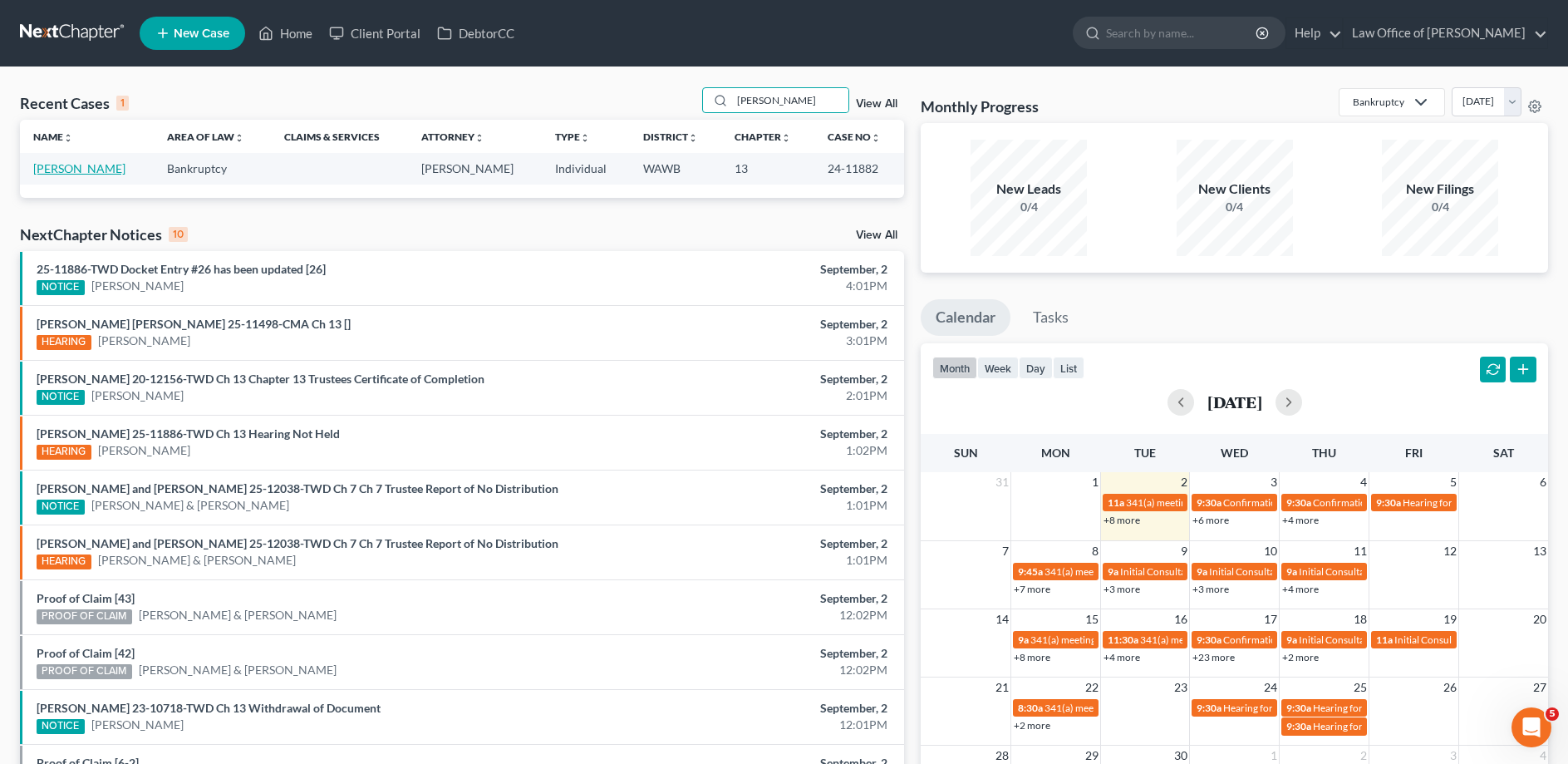
click at [93, 169] on link "[PERSON_NAME]" at bounding box center [79, 168] width 92 height 14
select select "6"
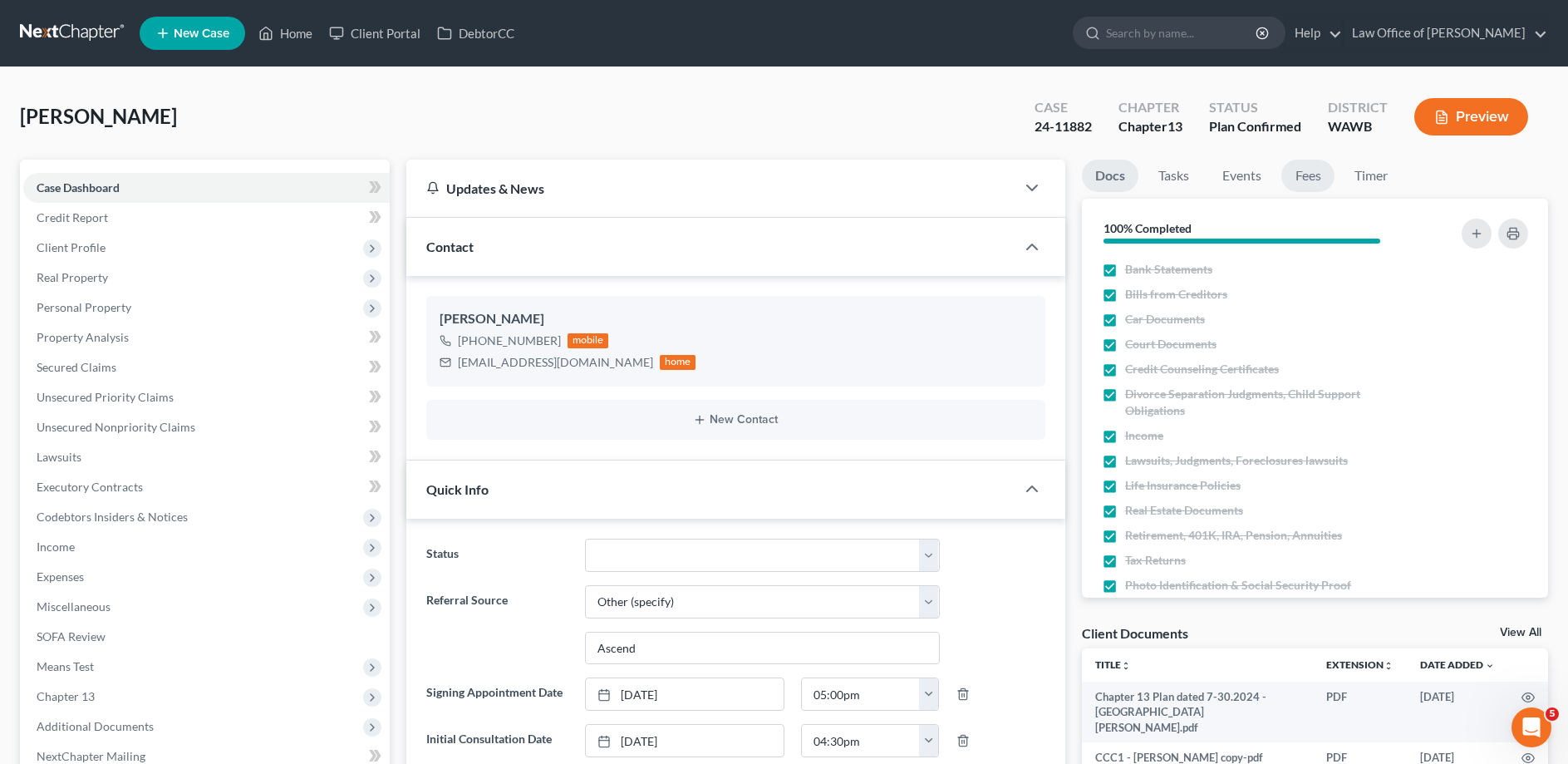
click at [1319, 173] on link "Fees" at bounding box center [1309, 176] width 53 height 33
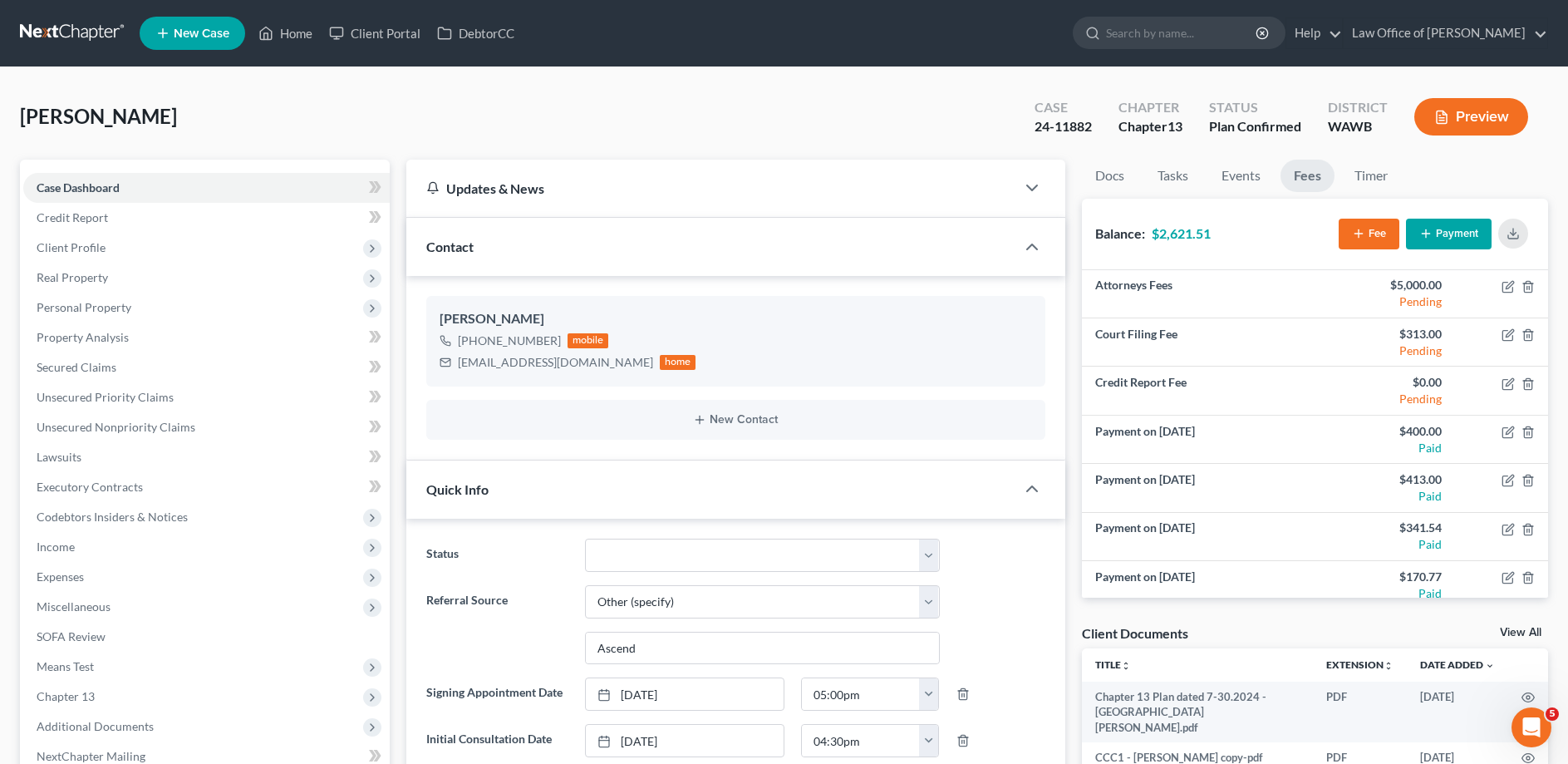
click at [1452, 229] on button "Payment" at bounding box center [1448, 234] width 85 height 31
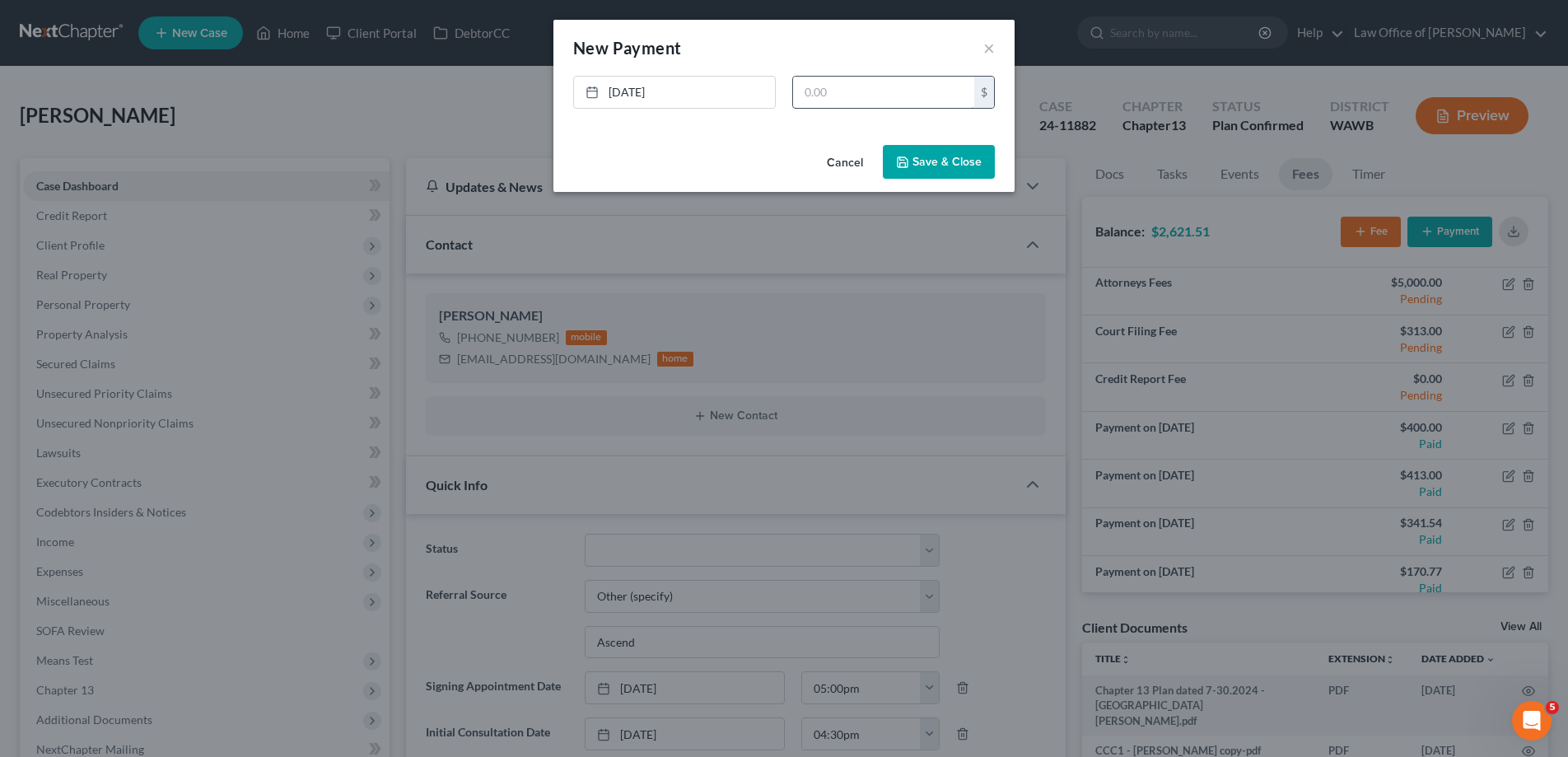
click at [839, 89] on input "text" at bounding box center [883, 92] width 181 height 32
type input "256.16"
click at [925, 160] on button "Save & Close" at bounding box center [938, 162] width 112 height 35
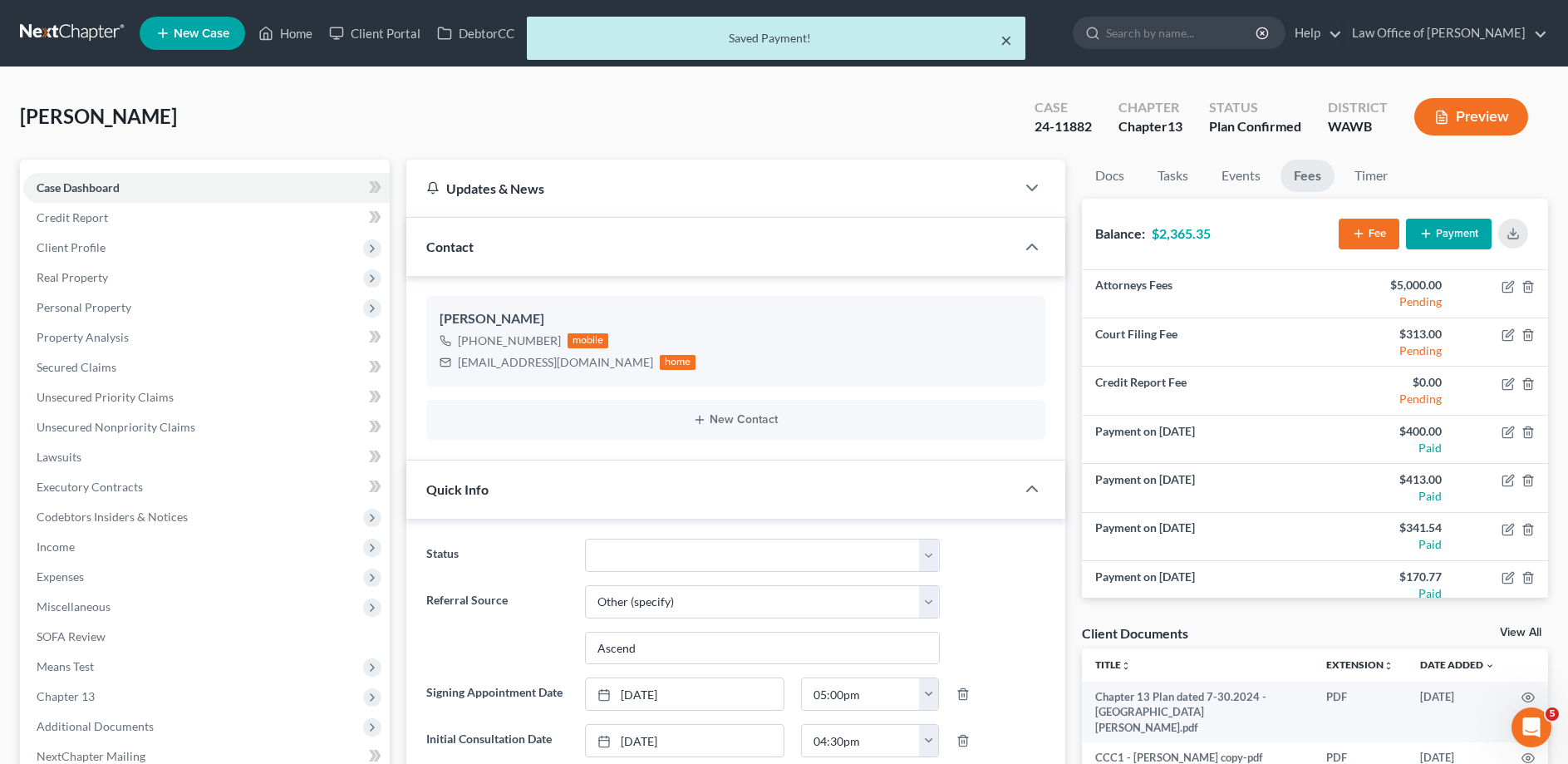
click at [1005, 40] on button "×" at bounding box center [1006, 40] width 12 height 20
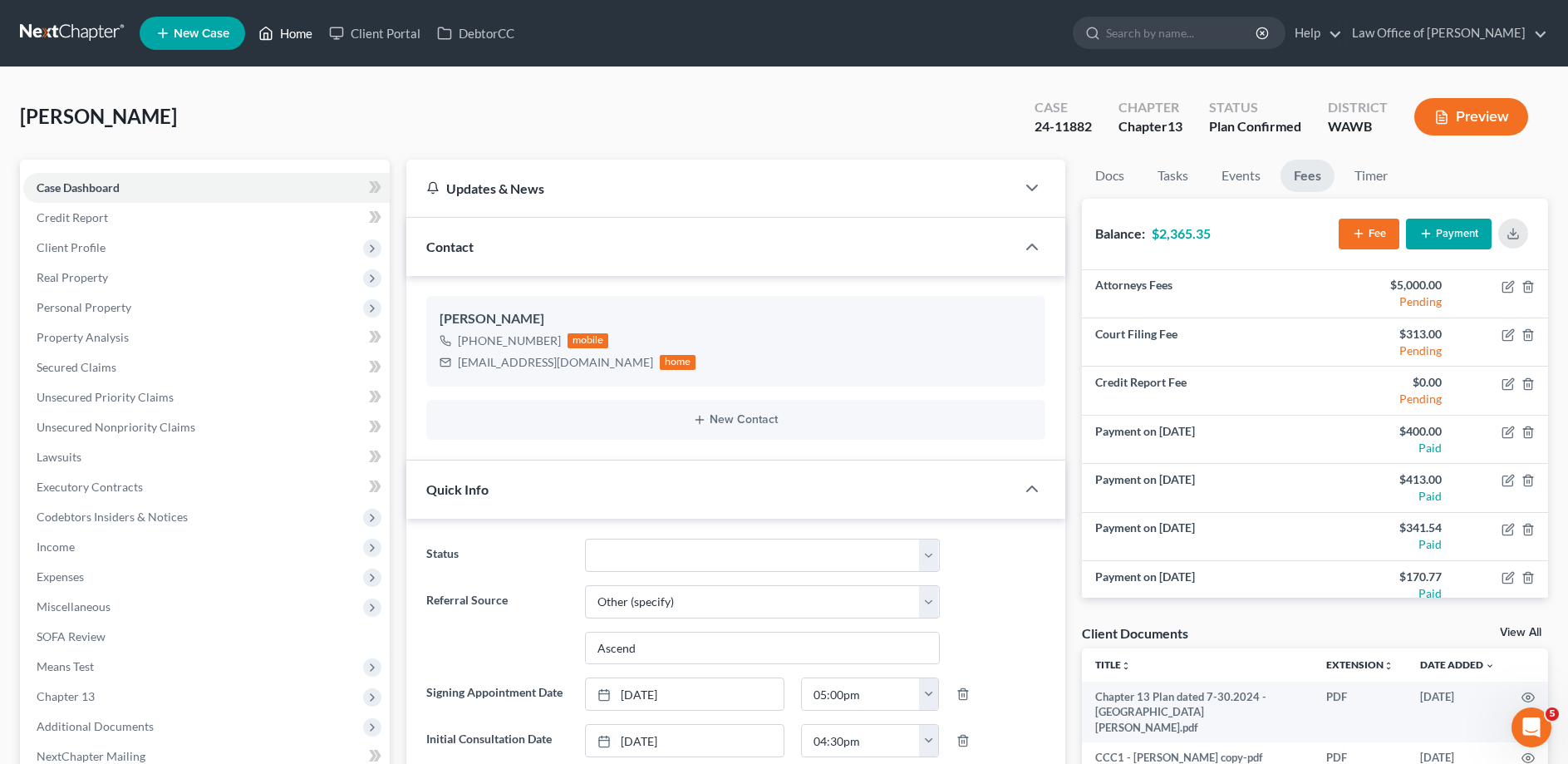
click at [306, 25] on link "Home" at bounding box center [285, 33] width 71 height 30
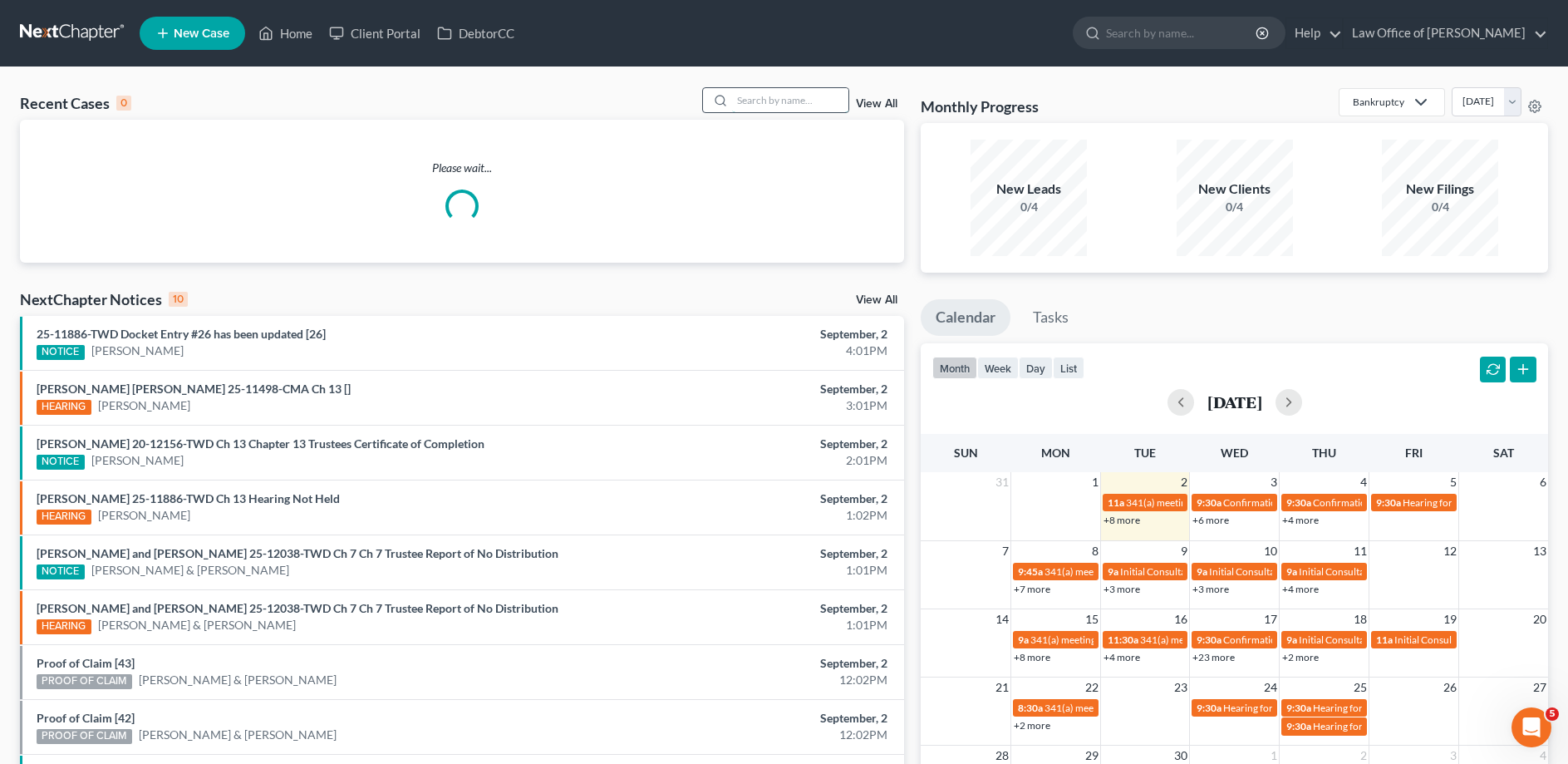
click at [797, 107] on input "search" at bounding box center [790, 100] width 116 height 24
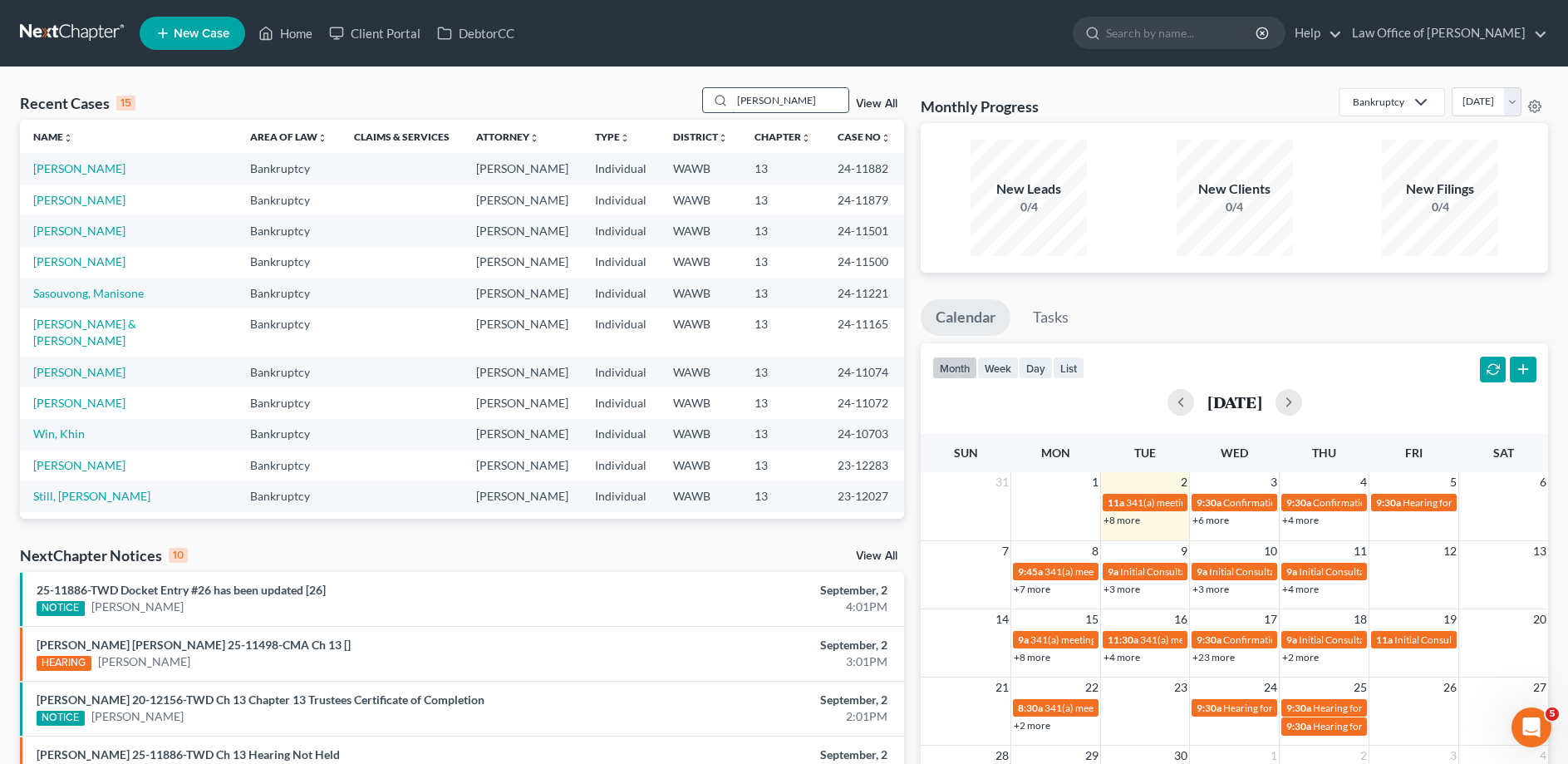
type input "[PERSON_NAME]"
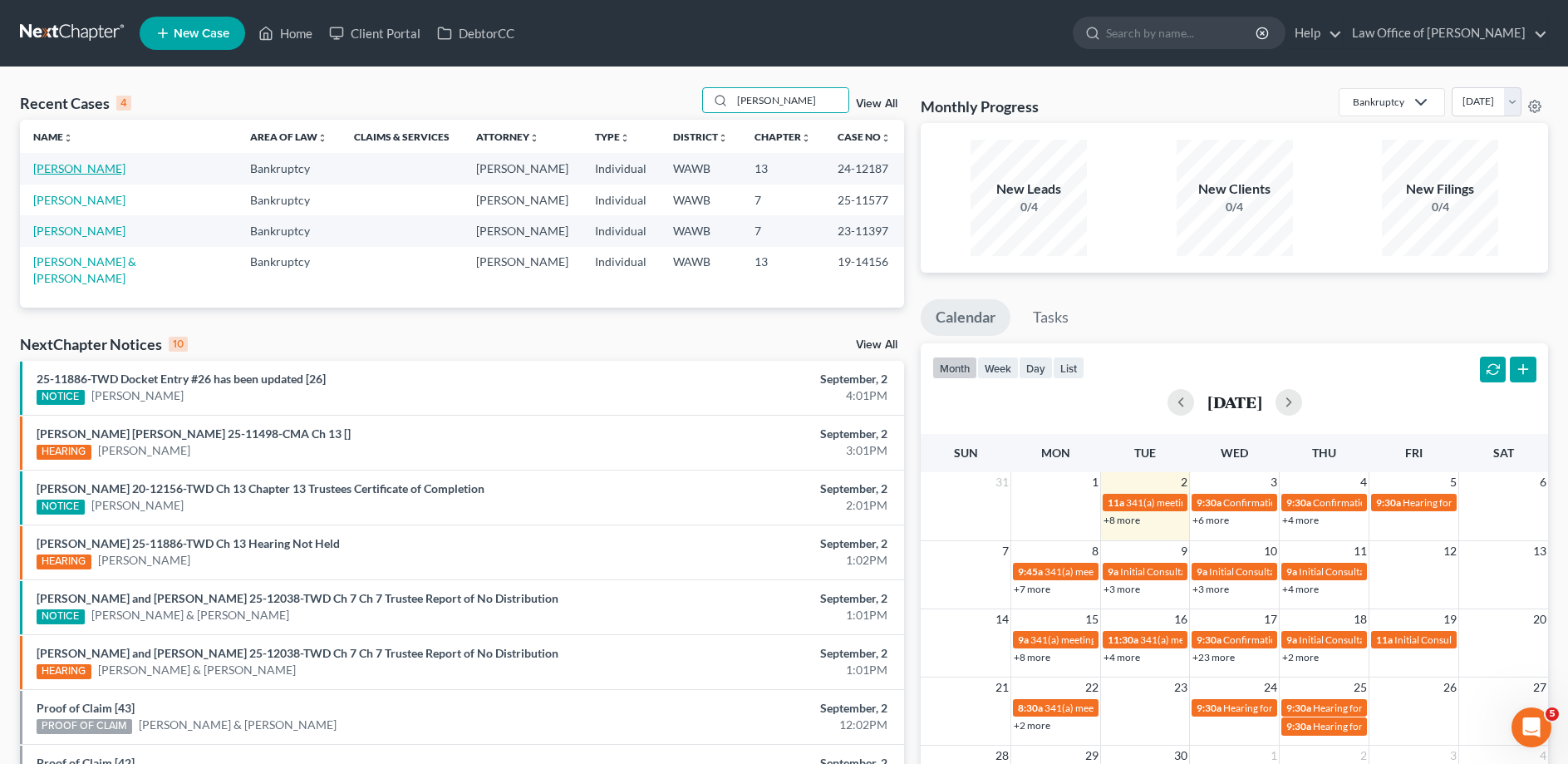
click at [74, 171] on link "[PERSON_NAME]" at bounding box center [79, 168] width 92 height 14
select select "6"
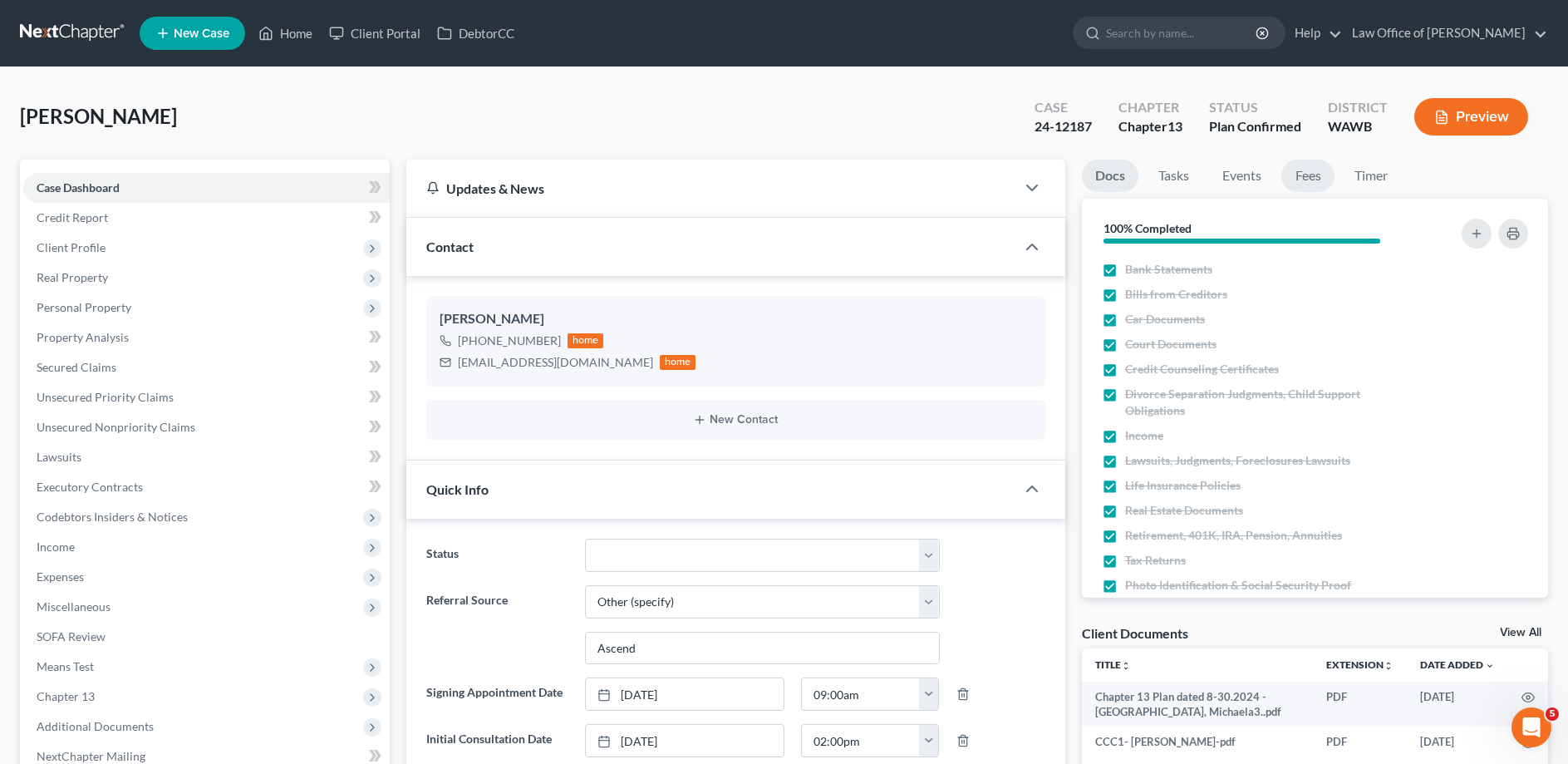
click at [1307, 183] on link "Fees" at bounding box center [1309, 176] width 53 height 33
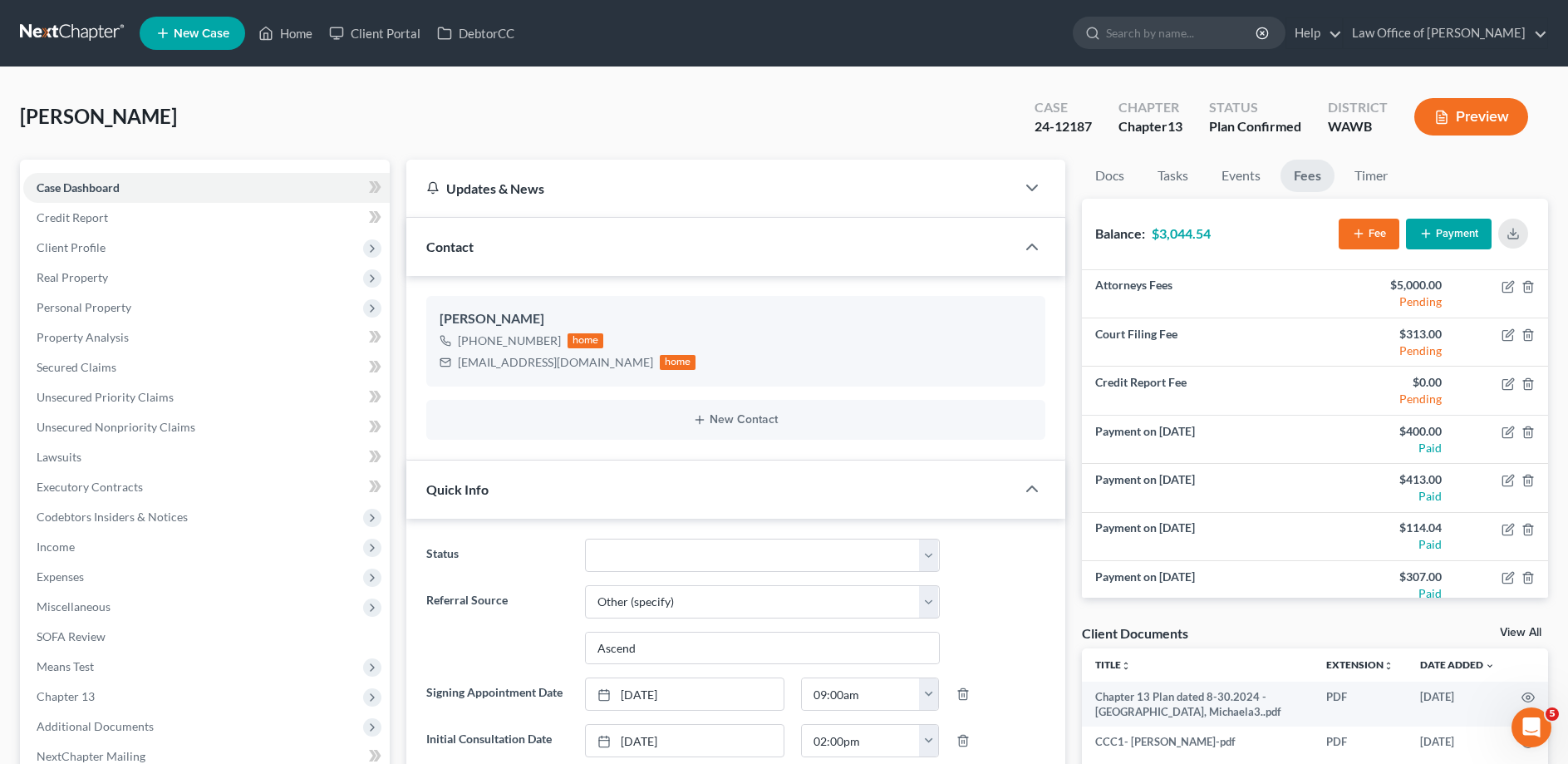
click at [1423, 222] on button "Payment" at bounding box center [1448, 234] width 85 height 31
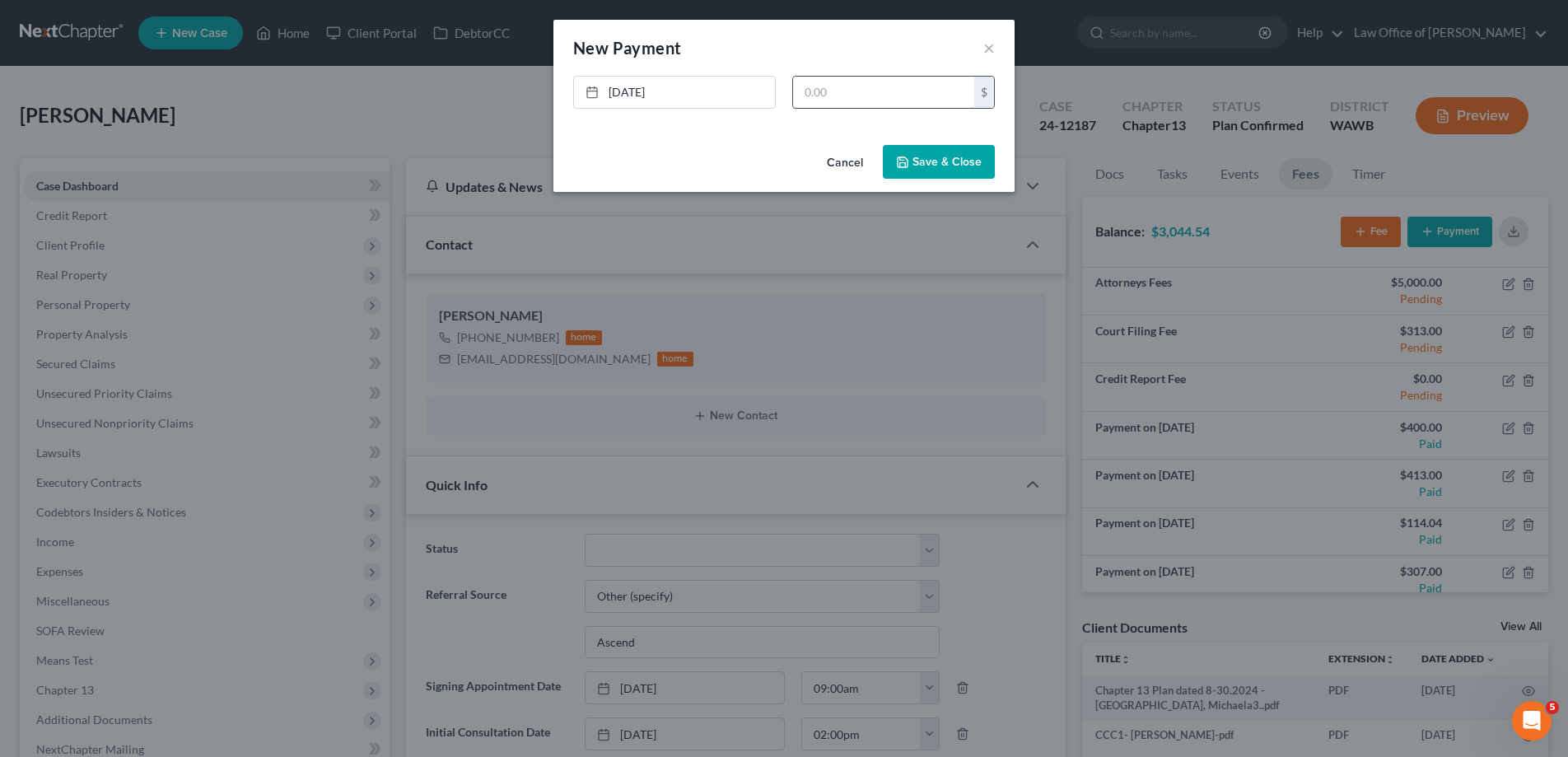
click at [853, 89] on input "text" at bounding box center [883, 92] width 181 height 32
type input "307."
click at [930, 158] on button "Save & Close" at bounding box center [938, 162] width 112 height 35
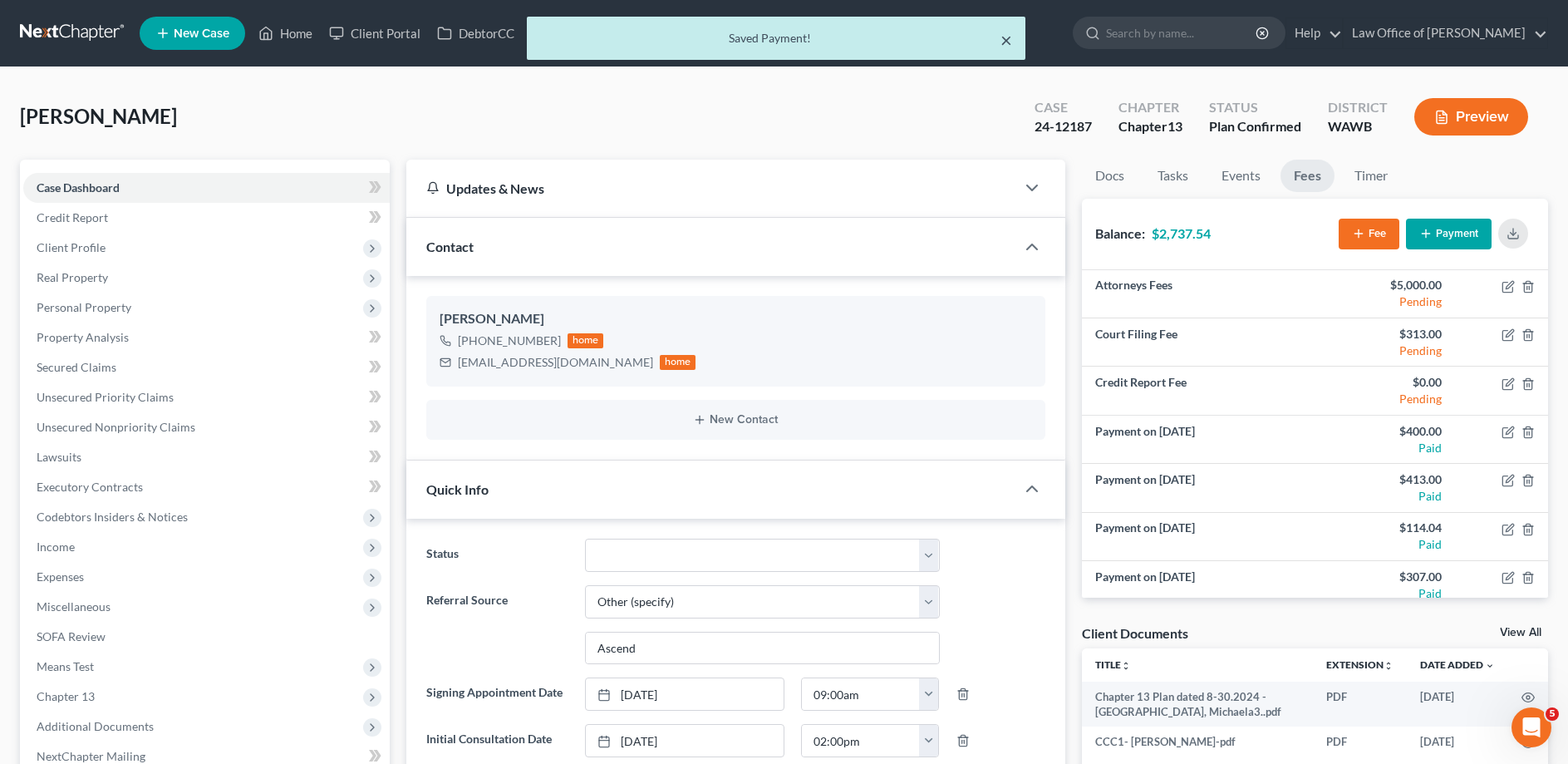
click at [1008, 40] on button "×" at bounding box center [1006, 40] width 12 height 20
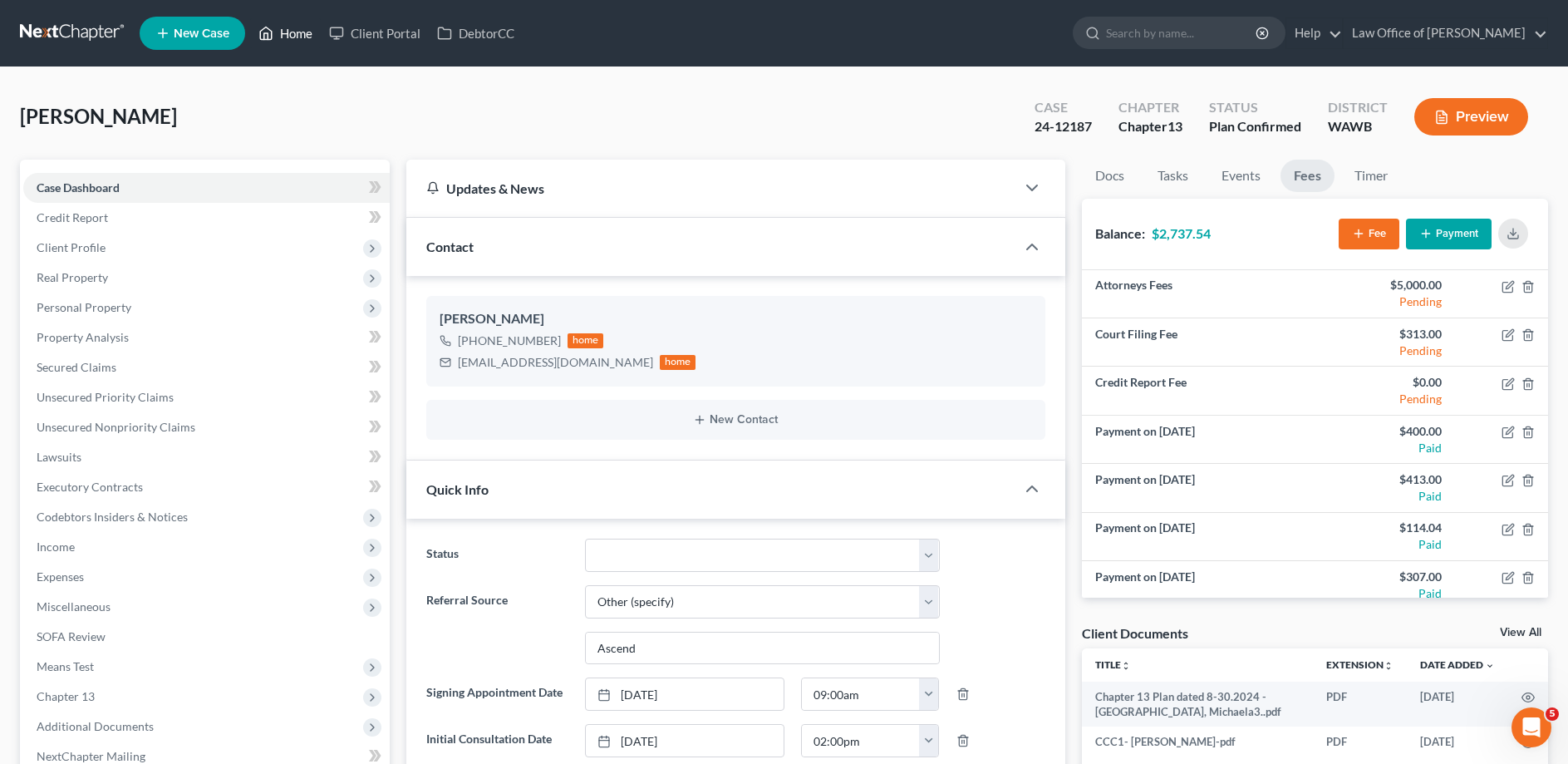
click at [286, 28] on link "Home" at bounding box center [285, 33] width 71 height 30
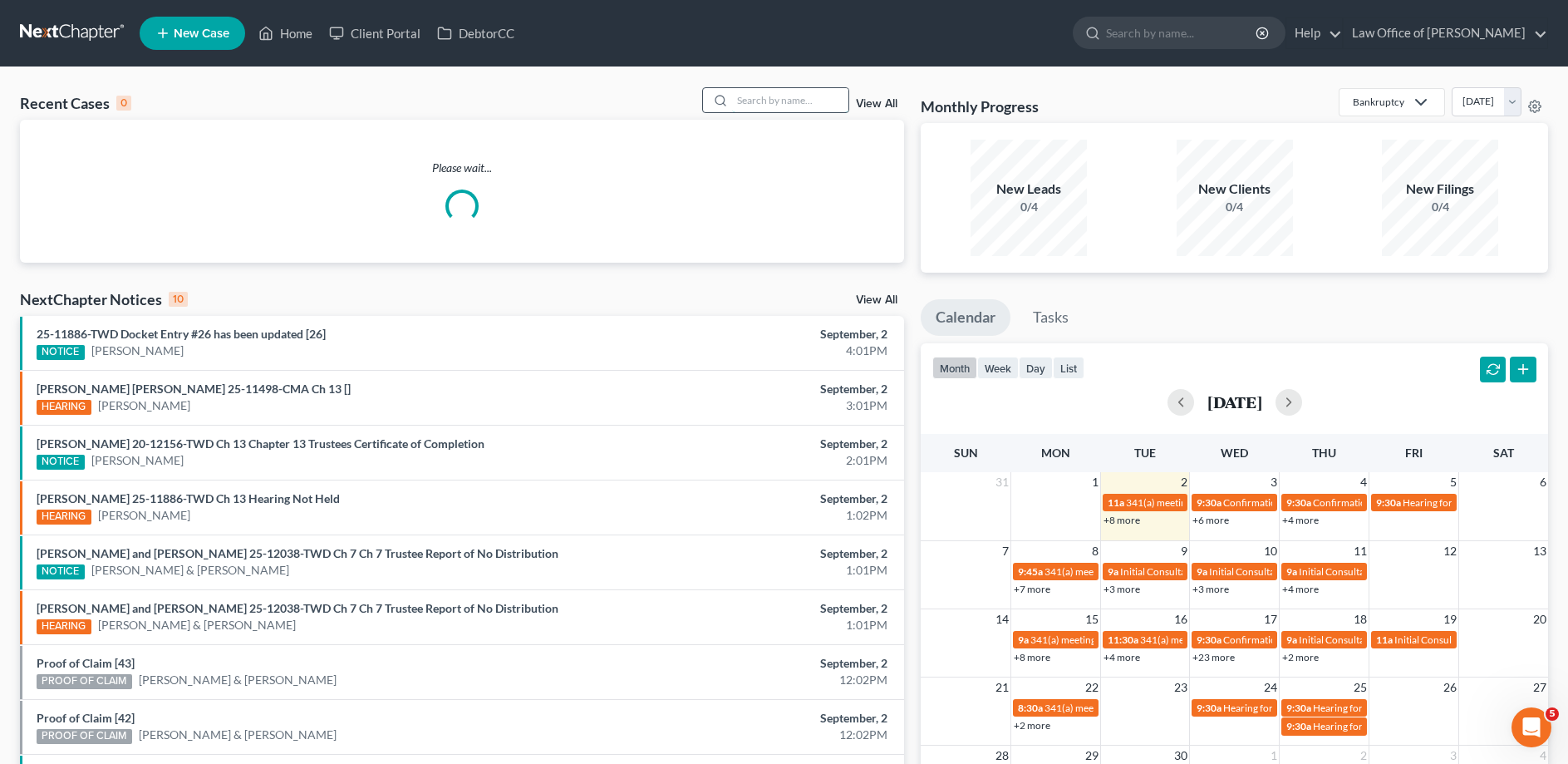
click at [798, 96] on input "search" at bounding box center [790, 100] width 116 height 24
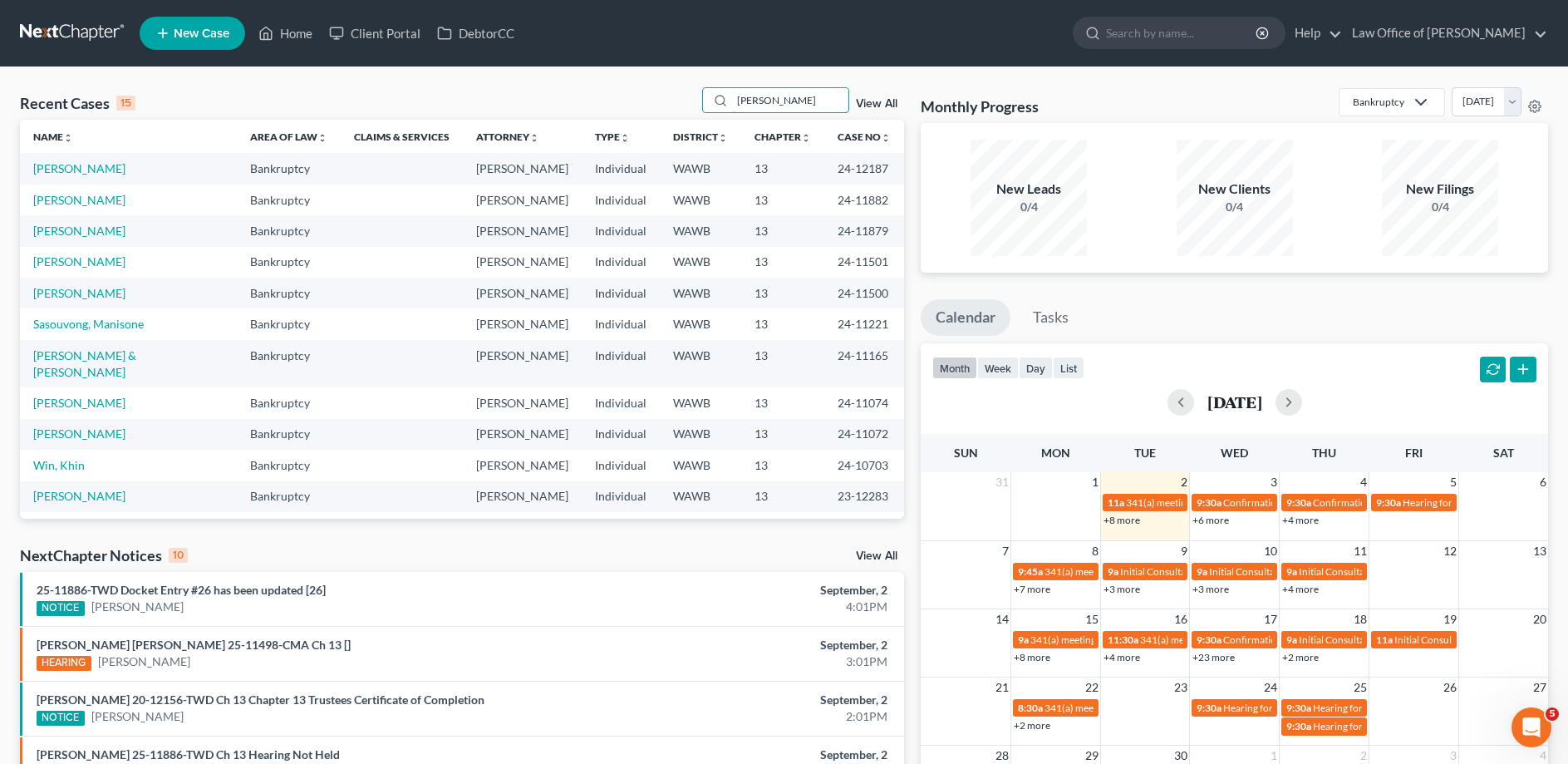
type input "[PERSON_NAME]"
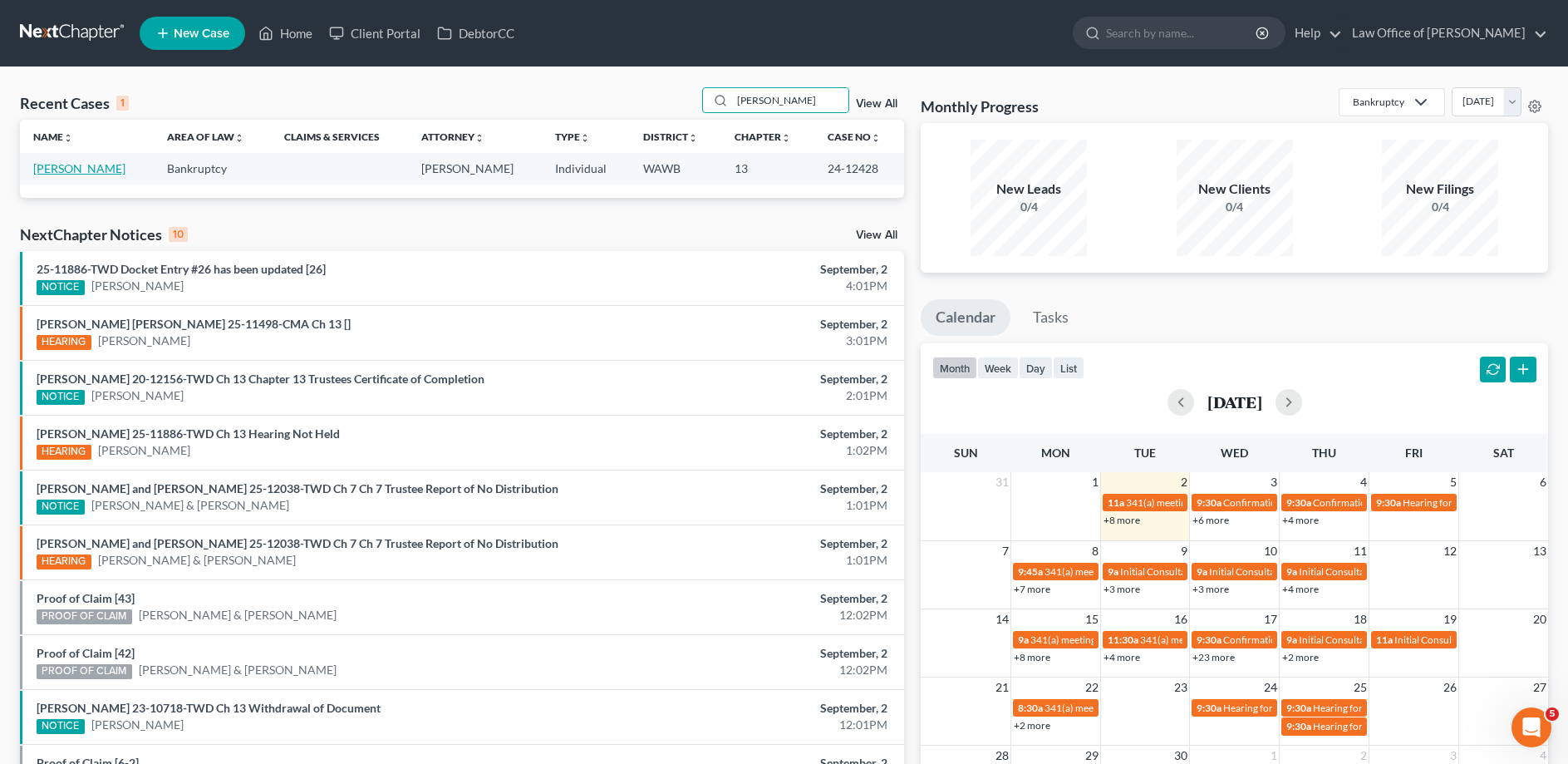
click at [67, 162] on link "[PERSON_NAME]" at bounding box center [79, 168] width 92 height 14
select select "6"
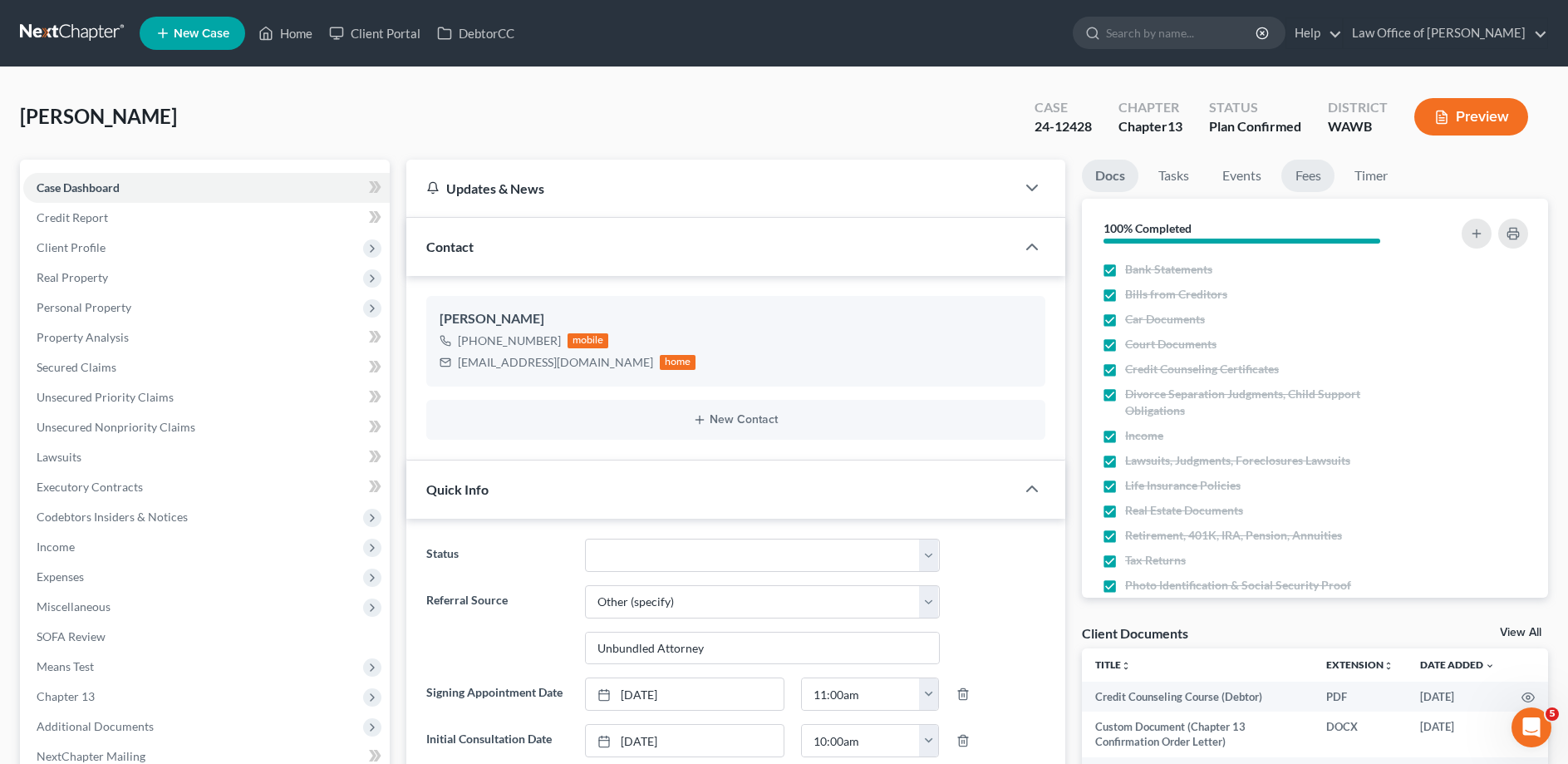
click at [1308, 171] on link "Fees" at bounding box center [1309, 176] width 53 height 33
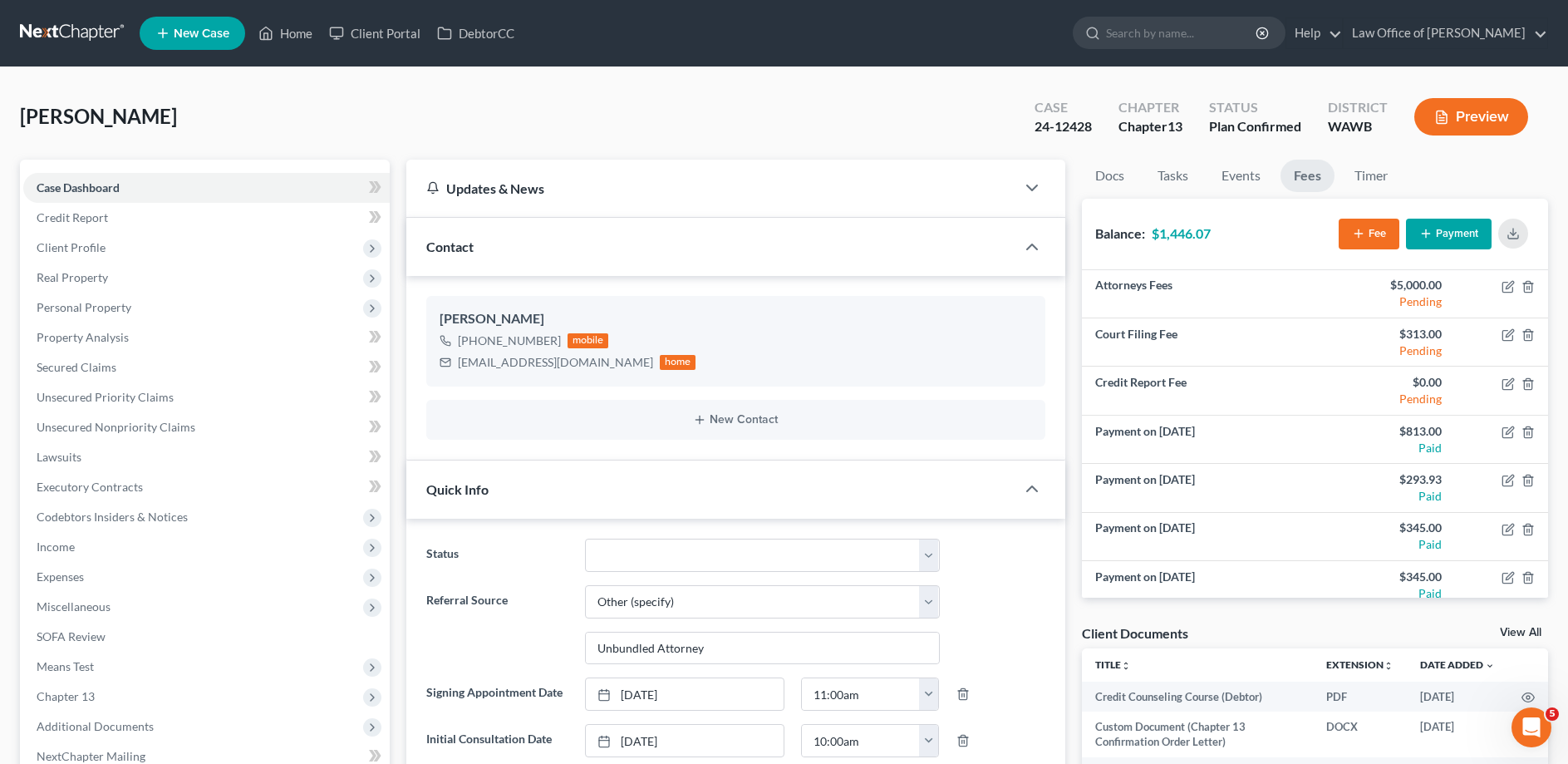
click at [1421, 231] on icon "button" at bounding box center [1426, 233] width 13 height 13
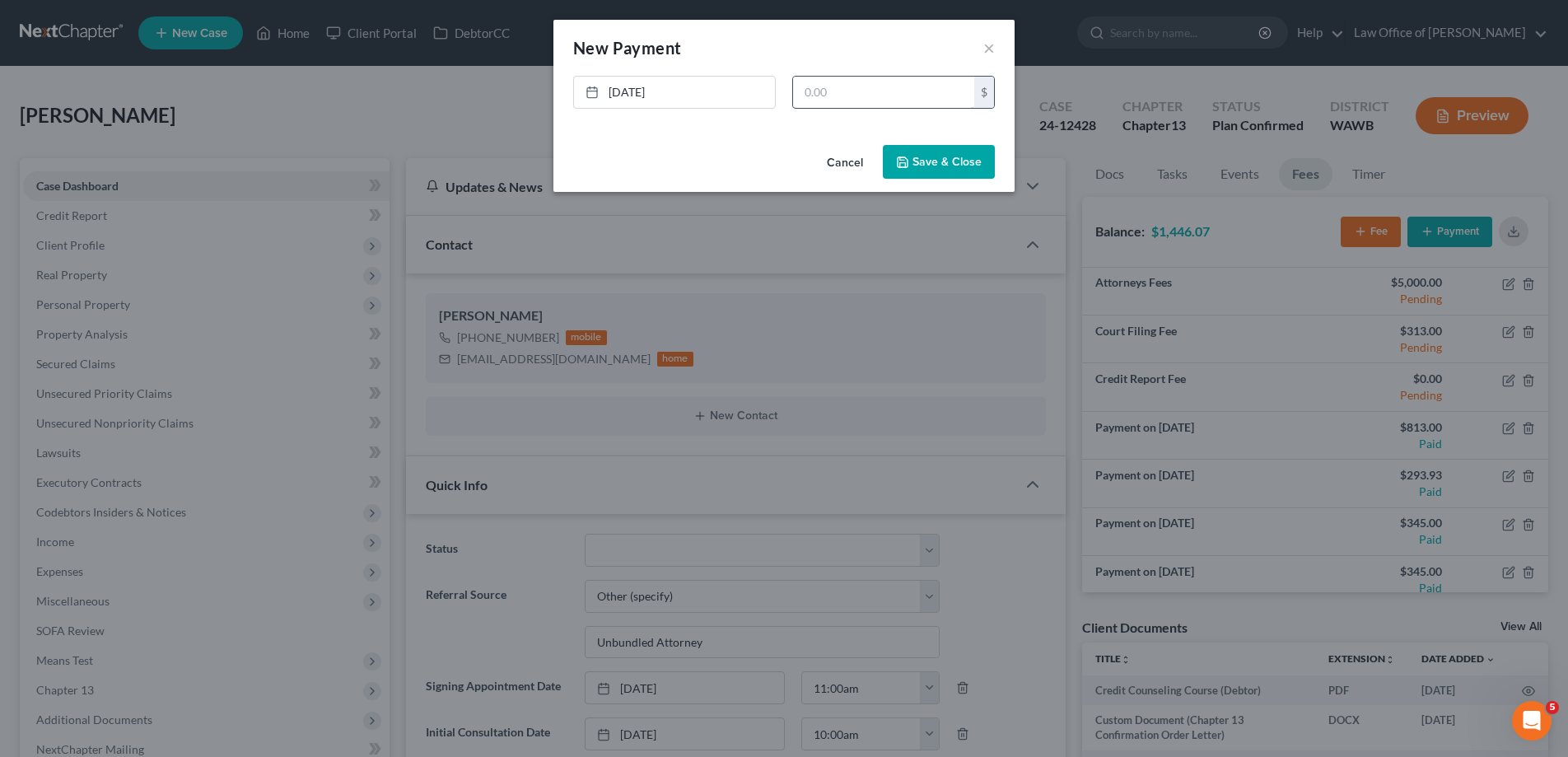
click at [842, 93] on input "text" at bounding box center [883, 92] width 181 height 32
type input "345.00"
click at [920, 155] on button "Save & Close" at bounding box center [938, 162] width 112 height 35
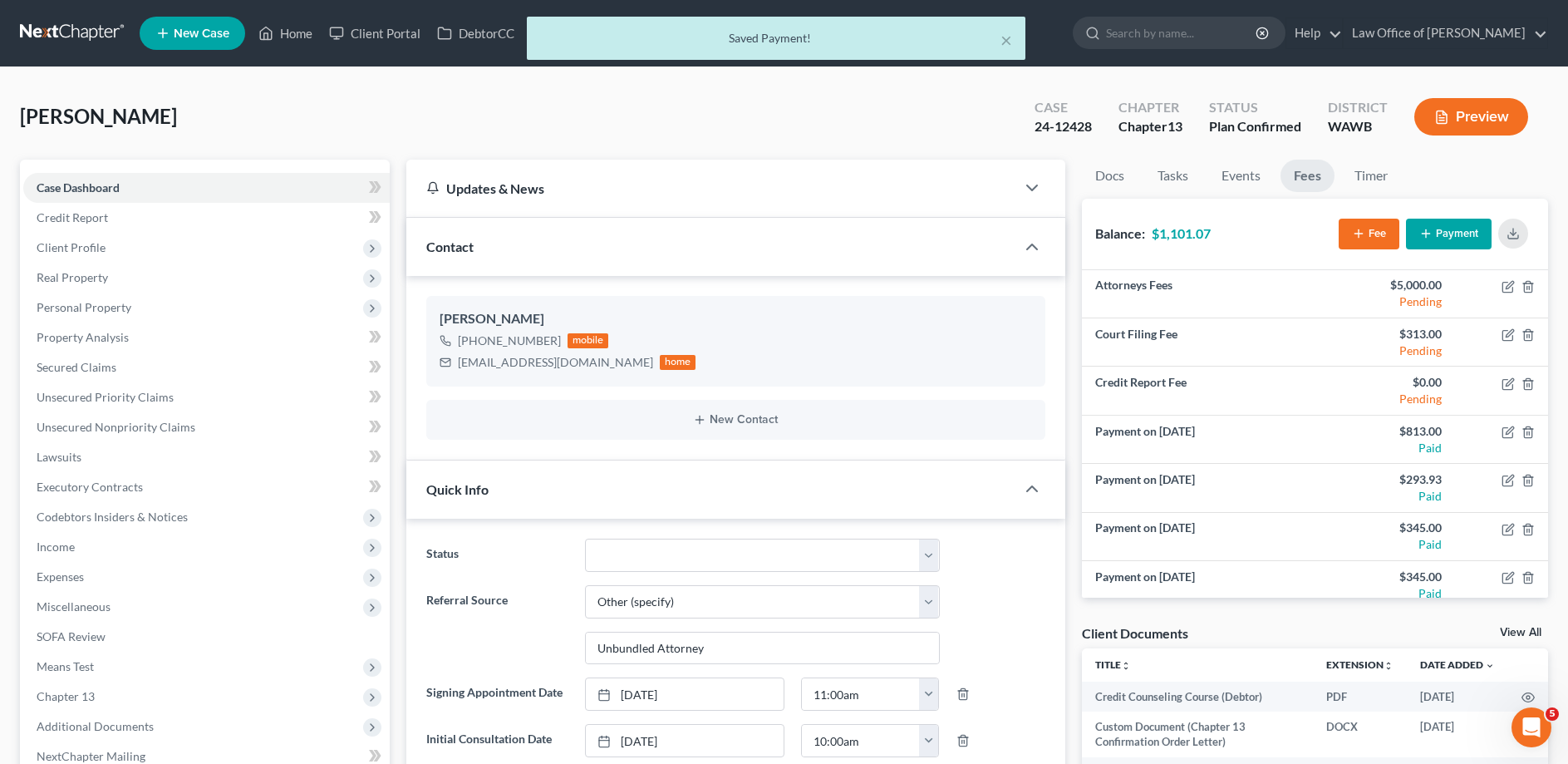
click at [289, 30] on div "× Saved Payment!" at bounding box center [775, 42] width 1568 height 52
click at [1002, 39] on button "×" at bounding box center [1006, 40] width 12 height 20
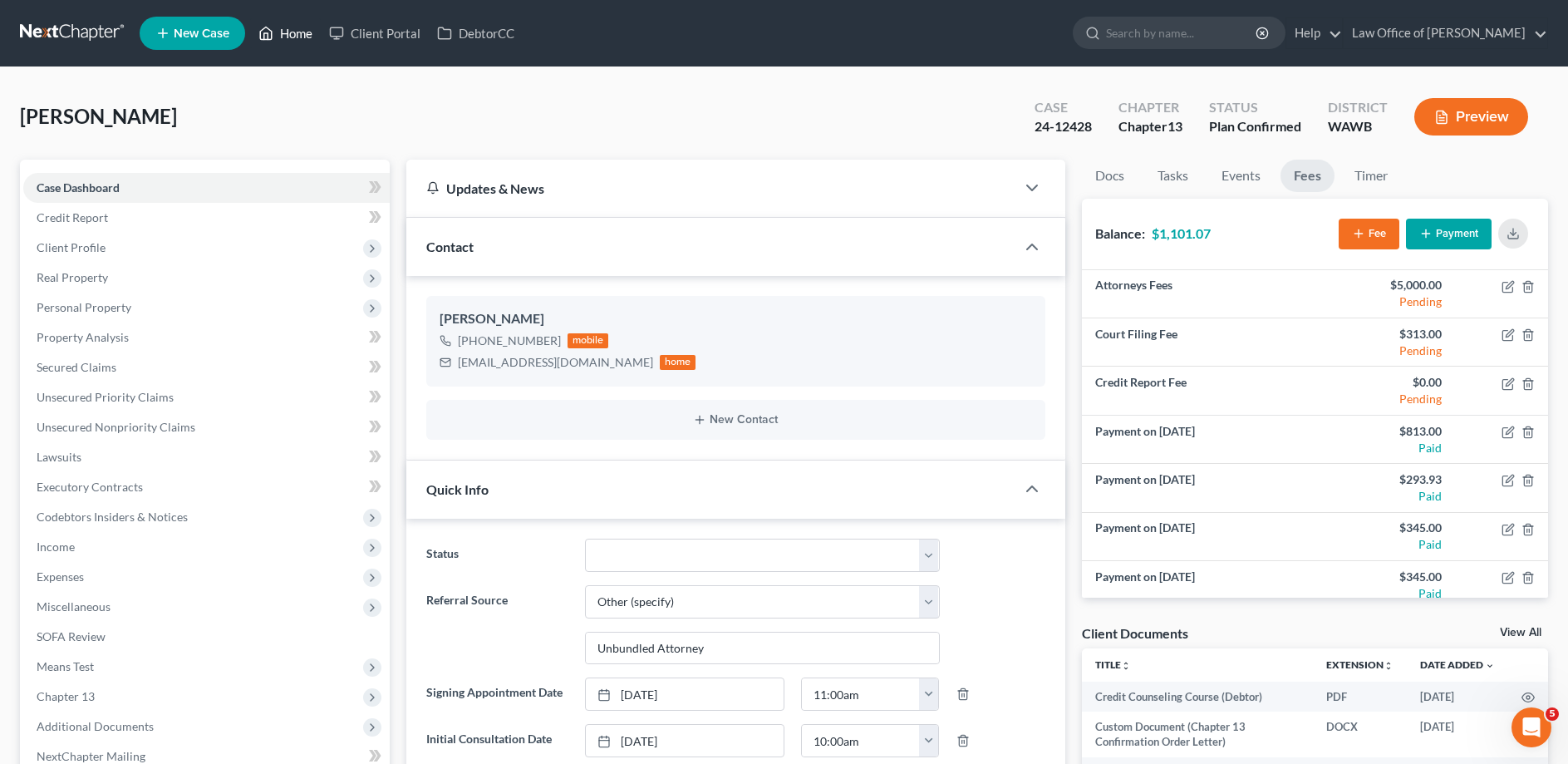
click at [280, 28] on link "Home" at bounding box center [285, 33] width 71 height 30
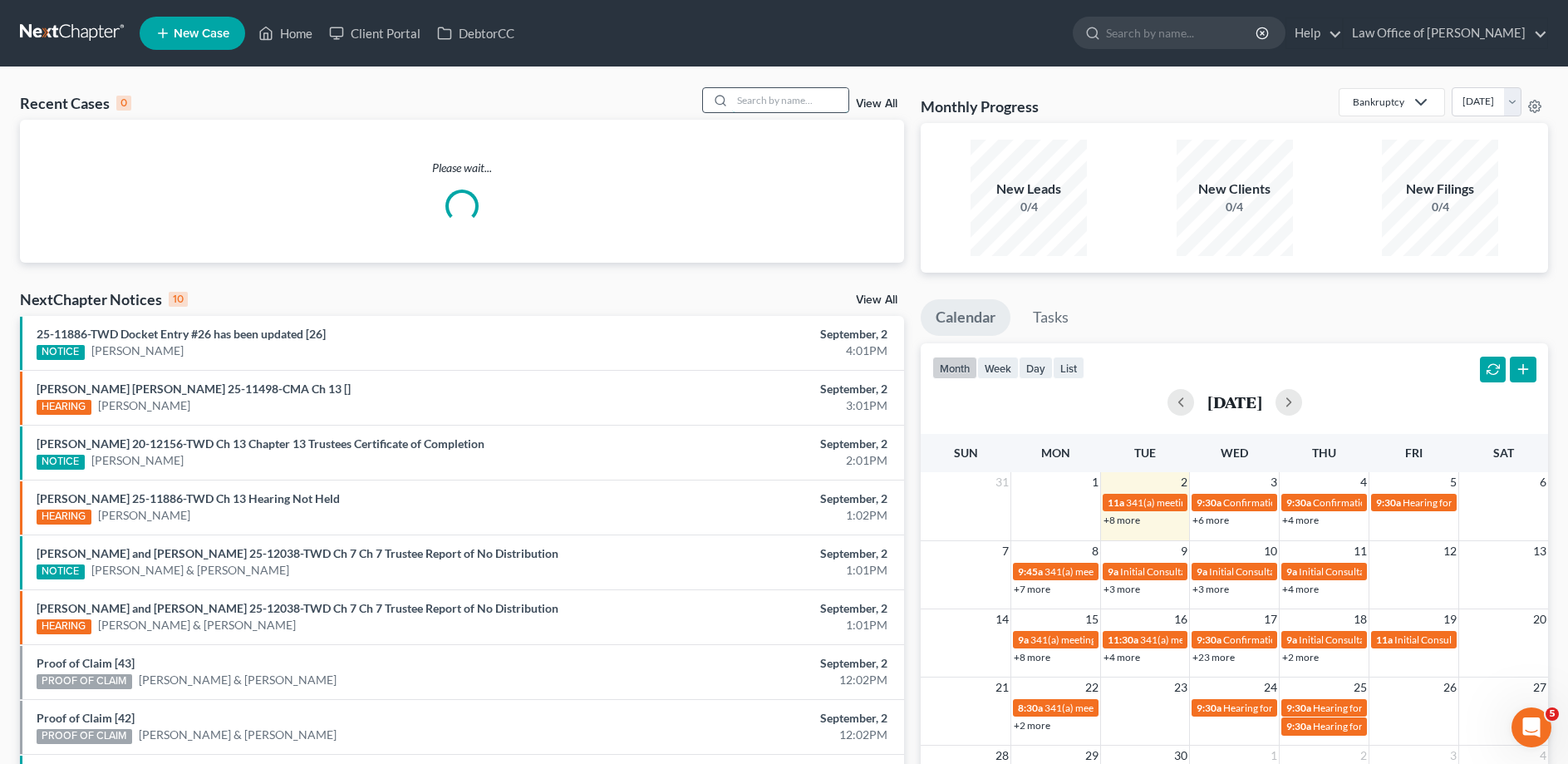
click at [828, 105] on input "search" at bounding box center [790, 100] width 116 height 24
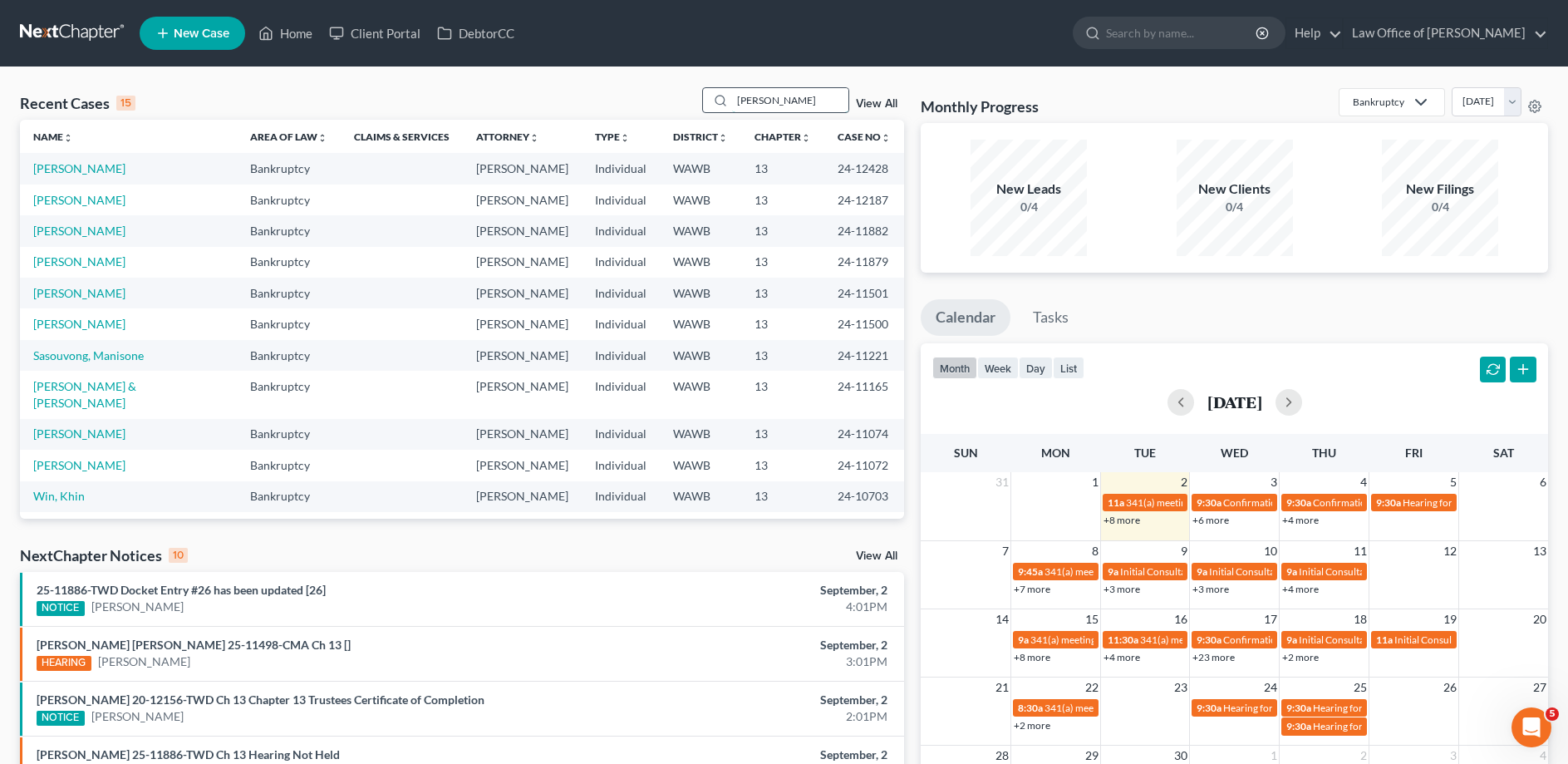
type input "[PERSON_NAME]"
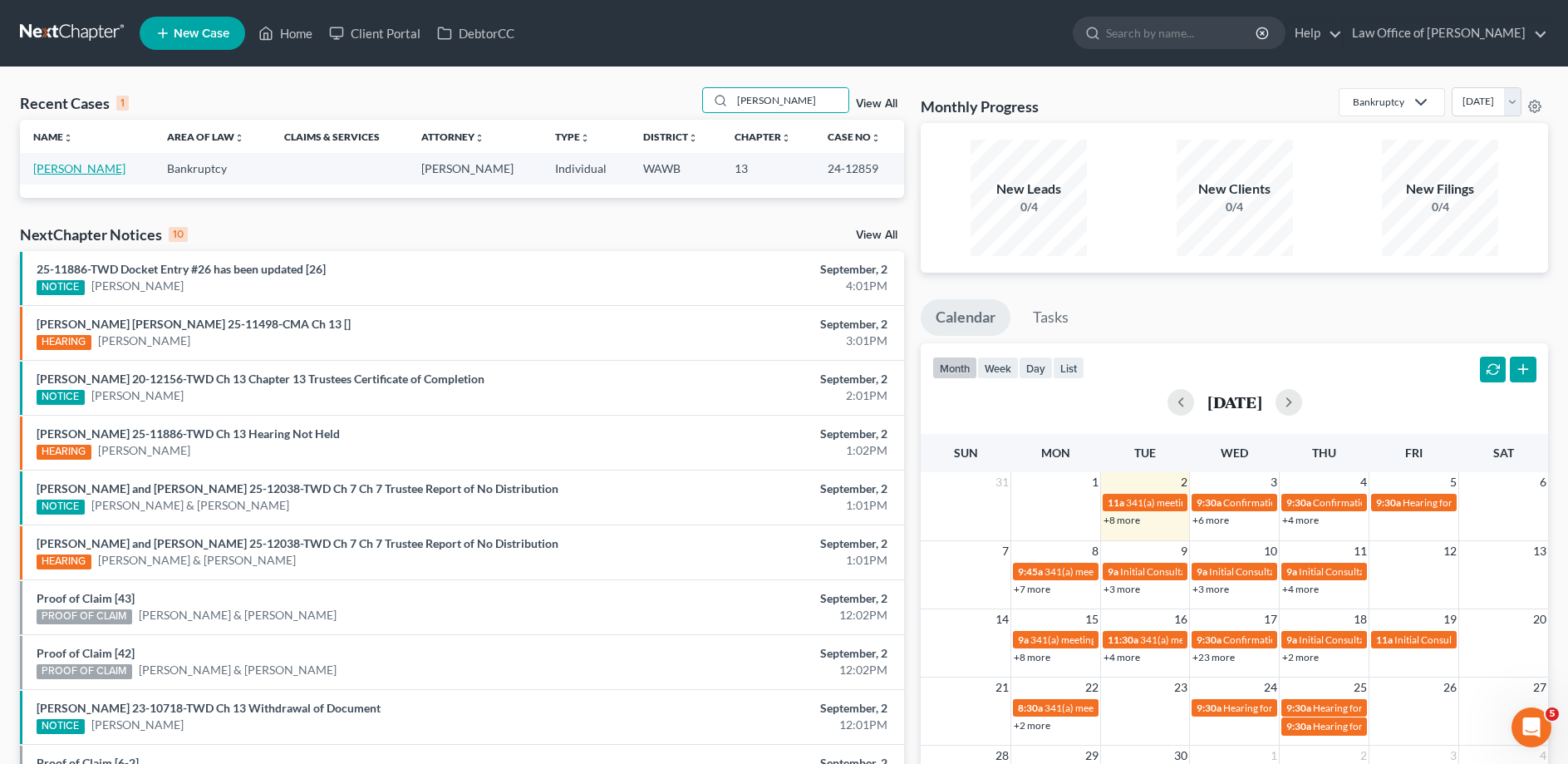
click at [42, 171] on link "[PERSON_NAME]" at bounding box center [79, 168] width 92 height 14
select select "6"
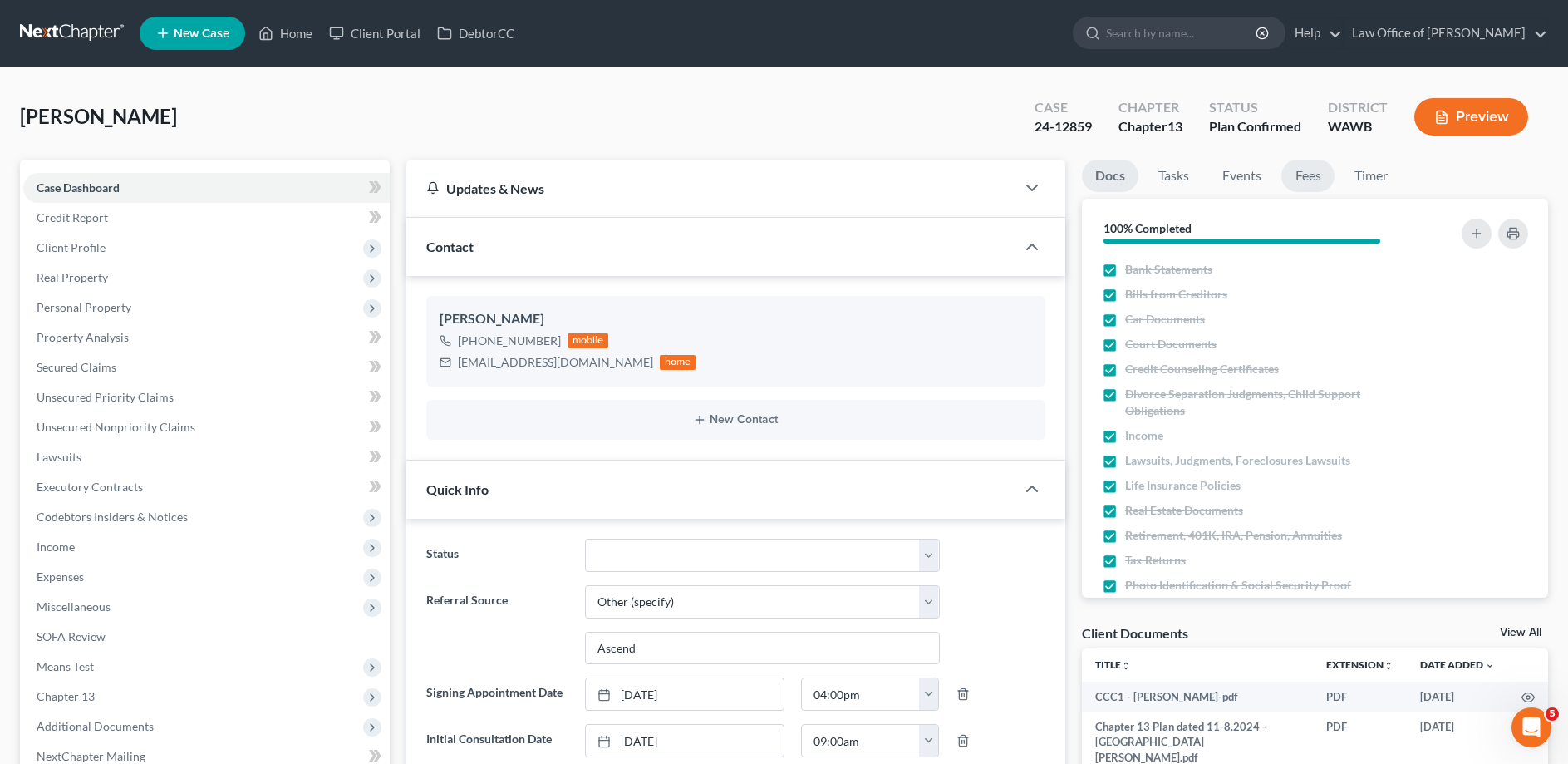
click at [1310, 168] on link "Fees" at bounding box center [1309, 176] width 53 height 33
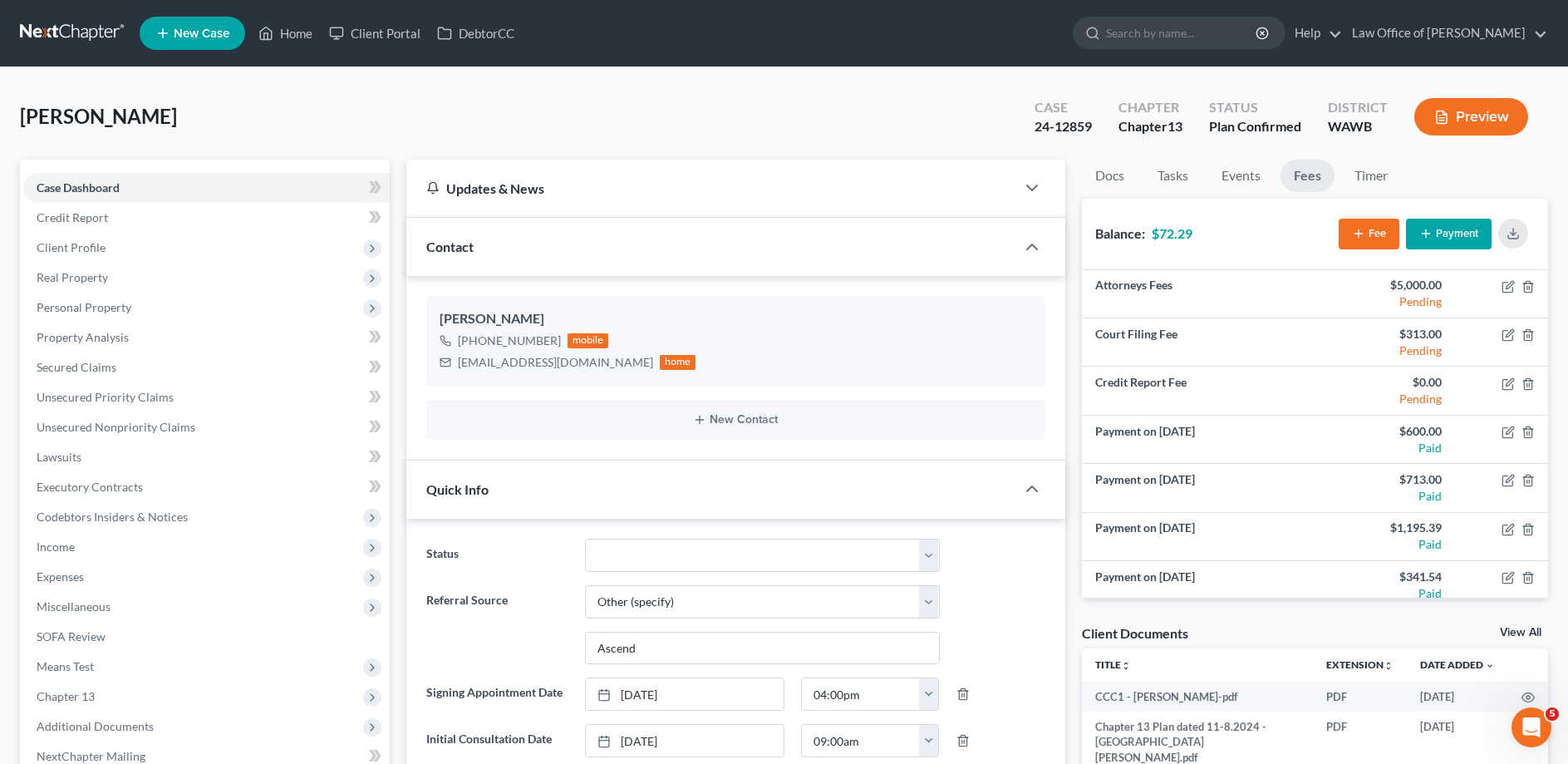
click at [1446, 227] on button "Payment" at bounding box center [1448, 234] width 85 height 31
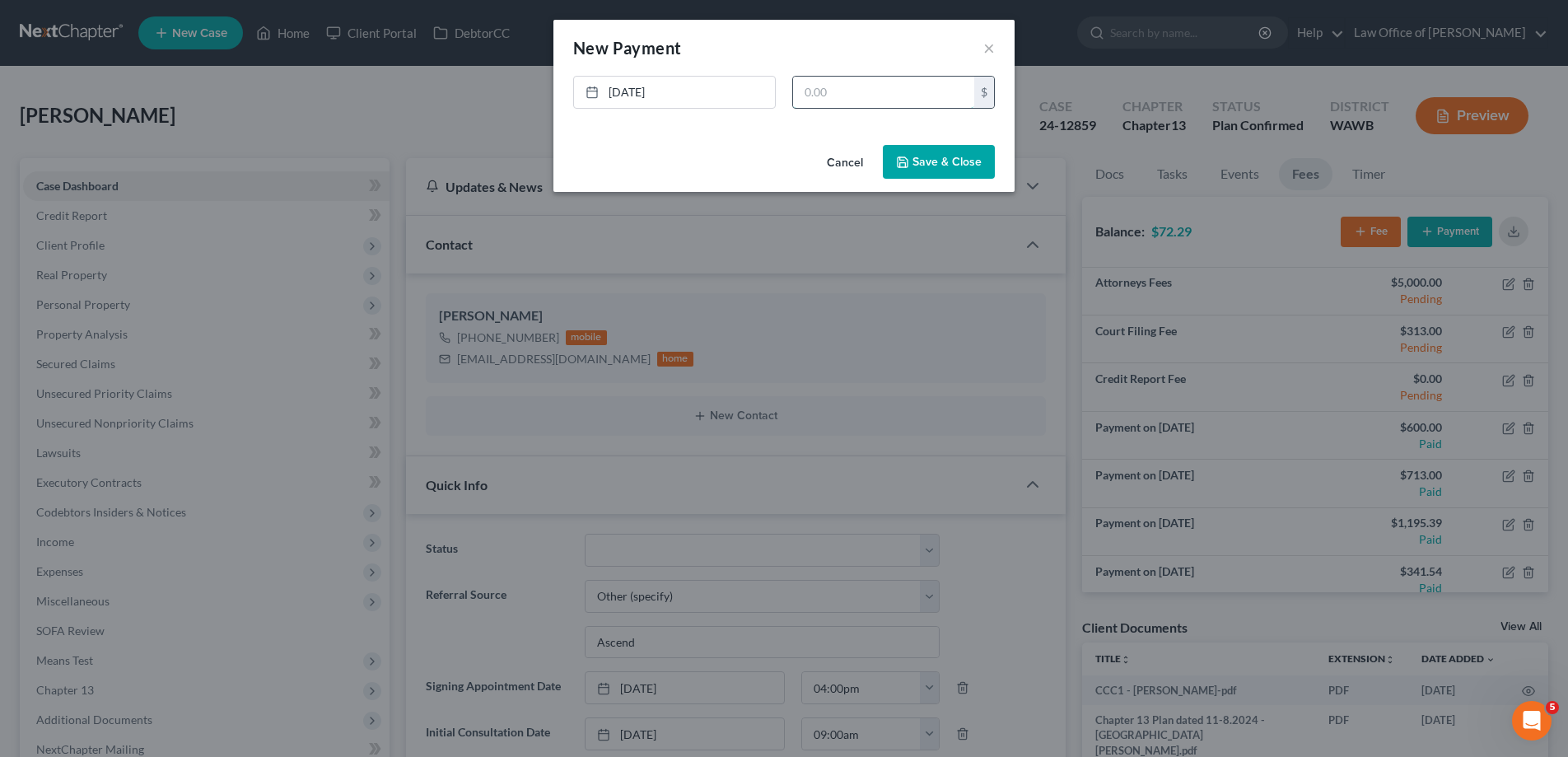
click at [889, 91] on input "text" at bounding box center [883, 92] width 181 height 32
type input "72.29"
click at [941, 158] on button "Save & Close" at bounding box center [938, 162] width 112 height 35
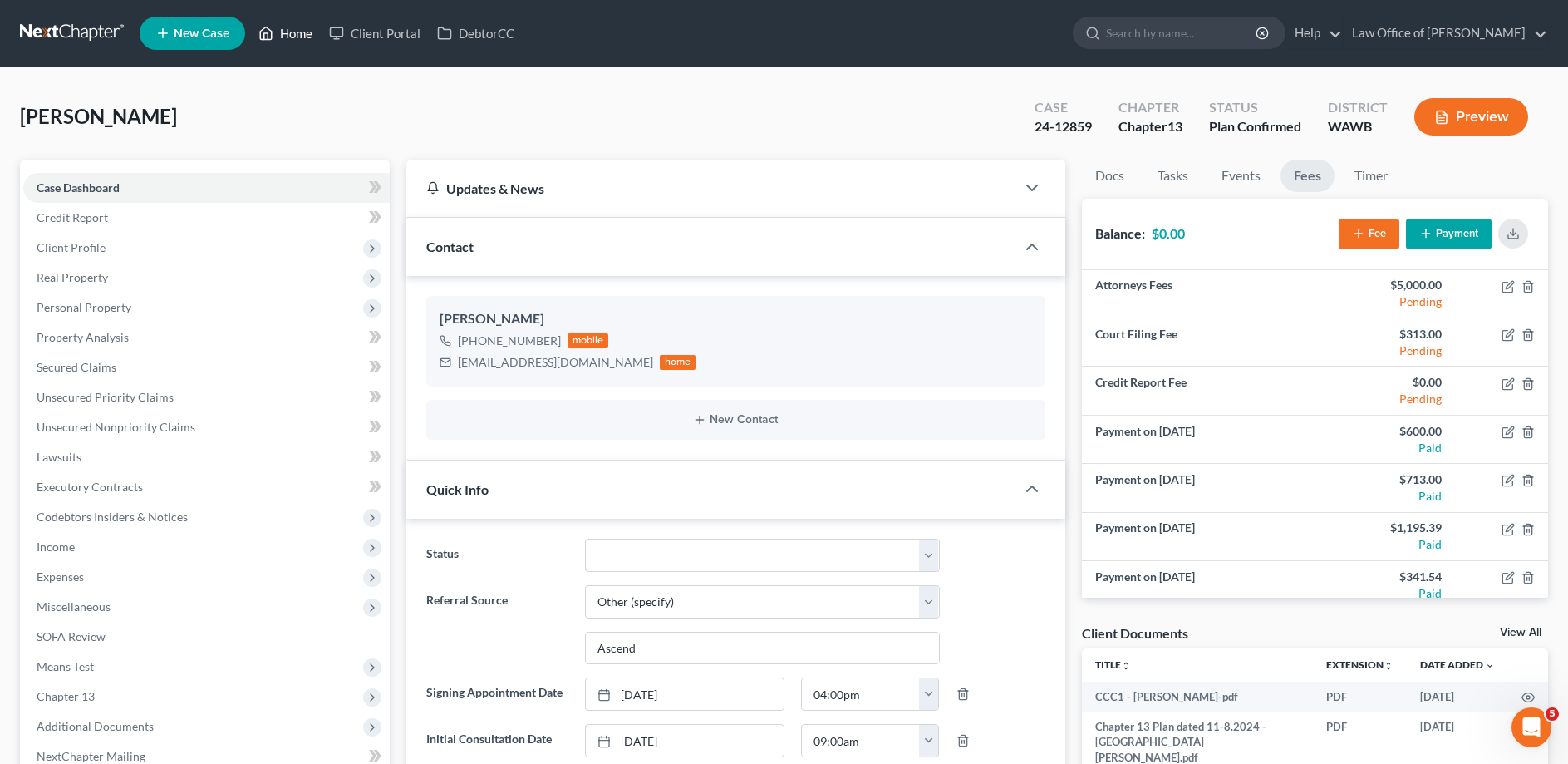
click at [295, 34] on link "Home" at bounding box center [285, 33] width 71 height 30
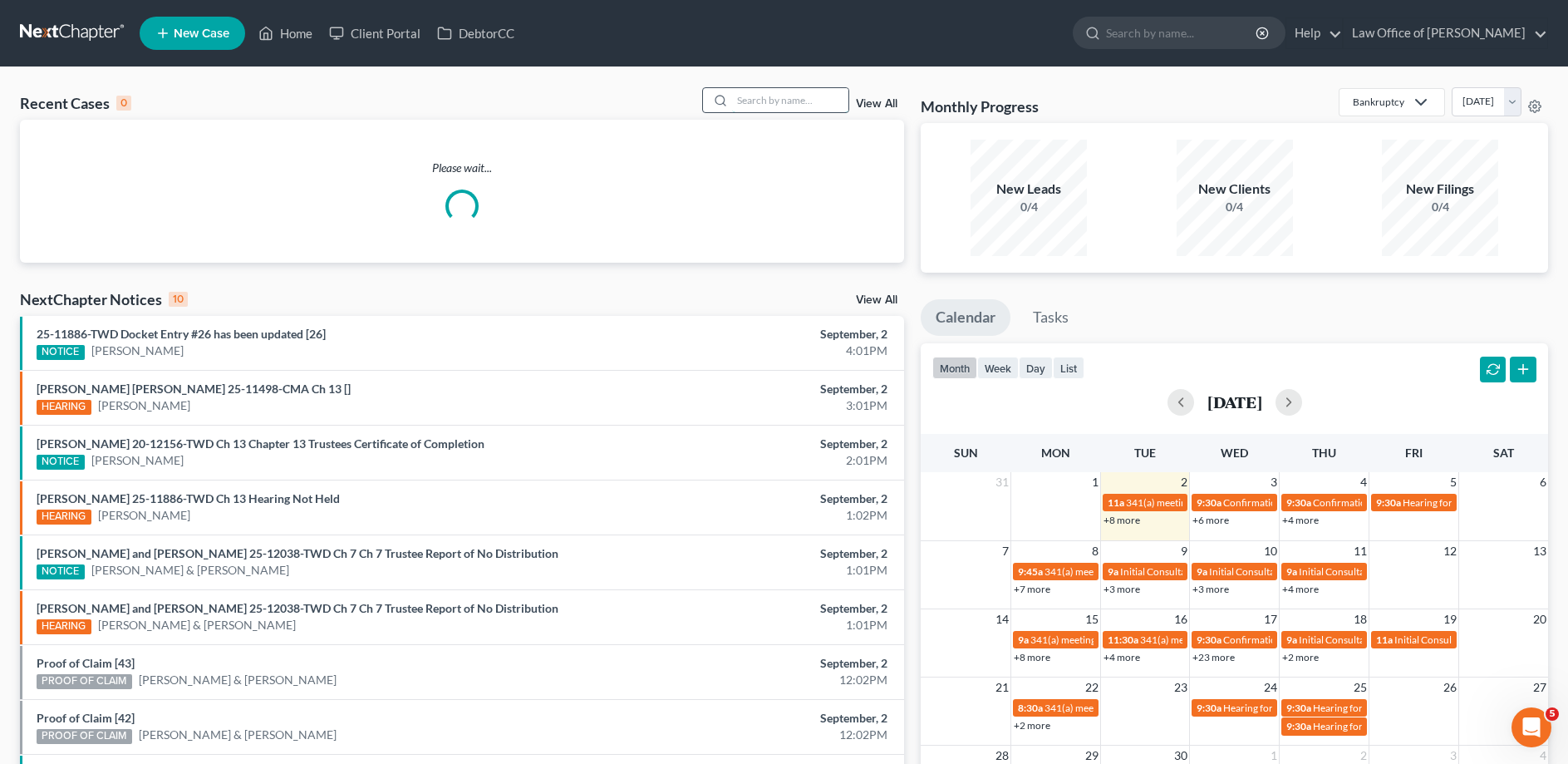
click at [831, 106] on input "search" at bounding box center [790, 100] width 116 height 24
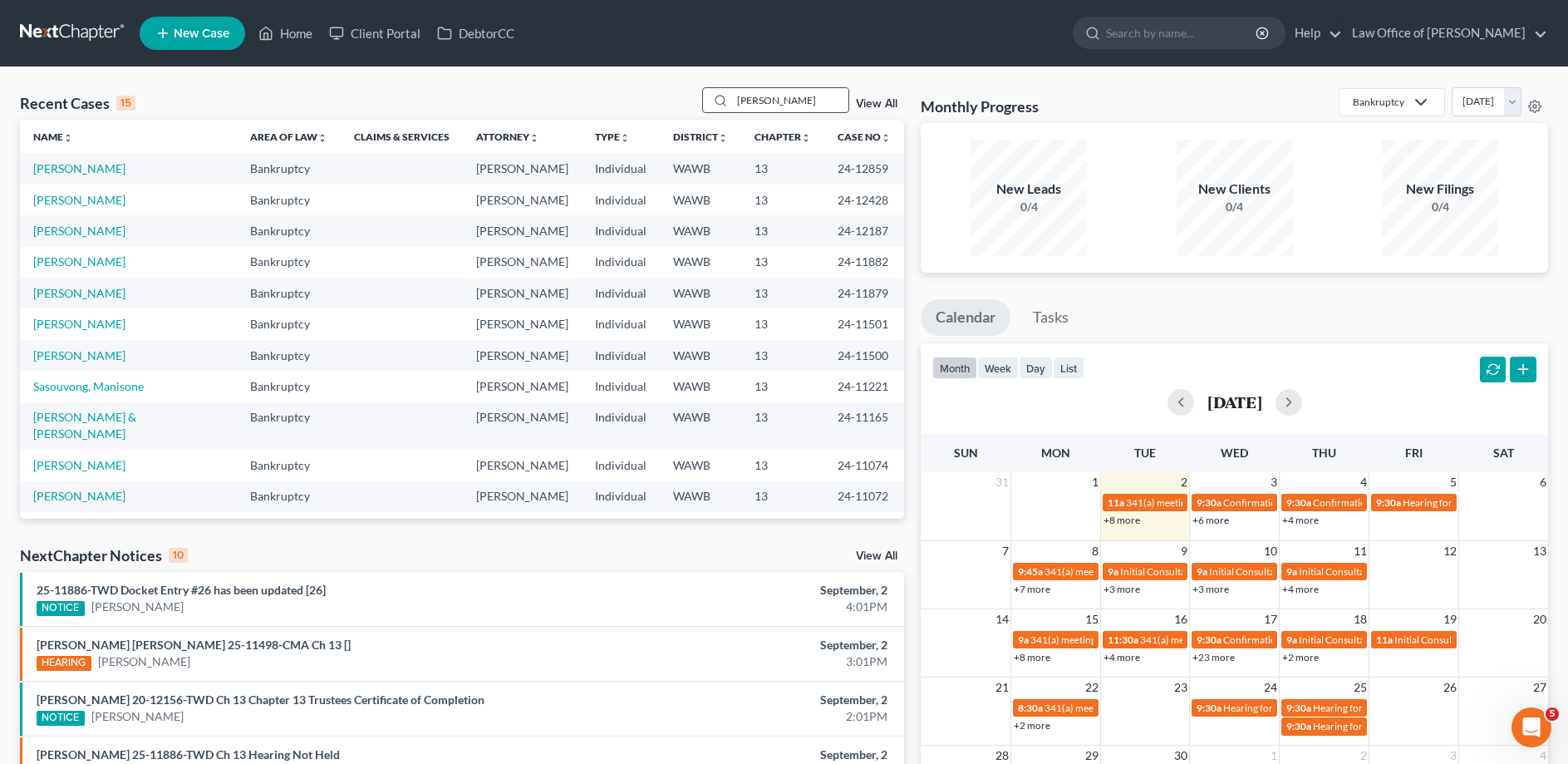
type input "[PERSON_NAME]"
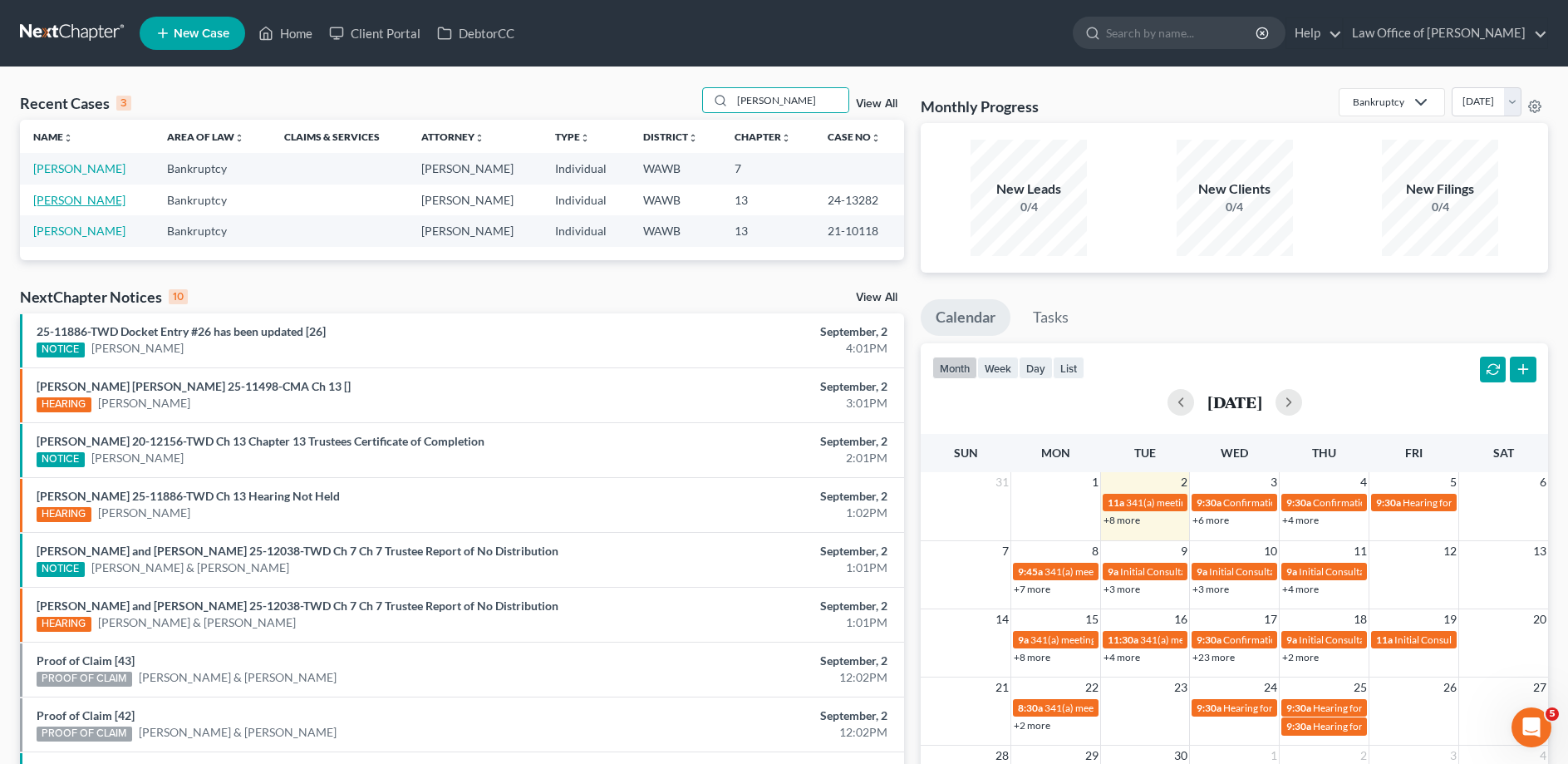
click at [63, 197] on link "[PERSON_NAME]" at bounding box center [79, 200] width 92 height 14
select select "6"
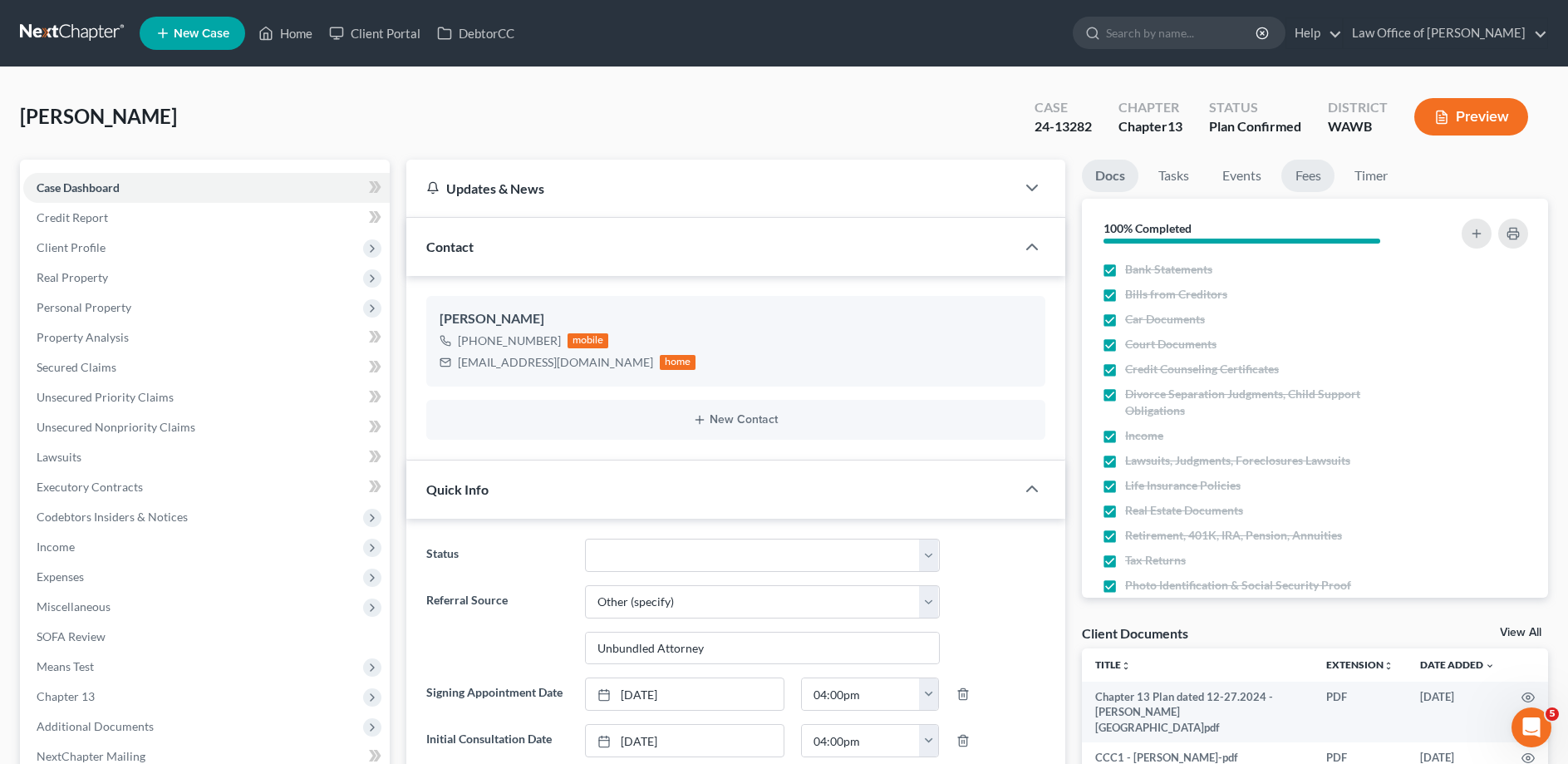
click at [1295, 170] on link "Fees" at bounding box center [1309, 176] width 53 height 33
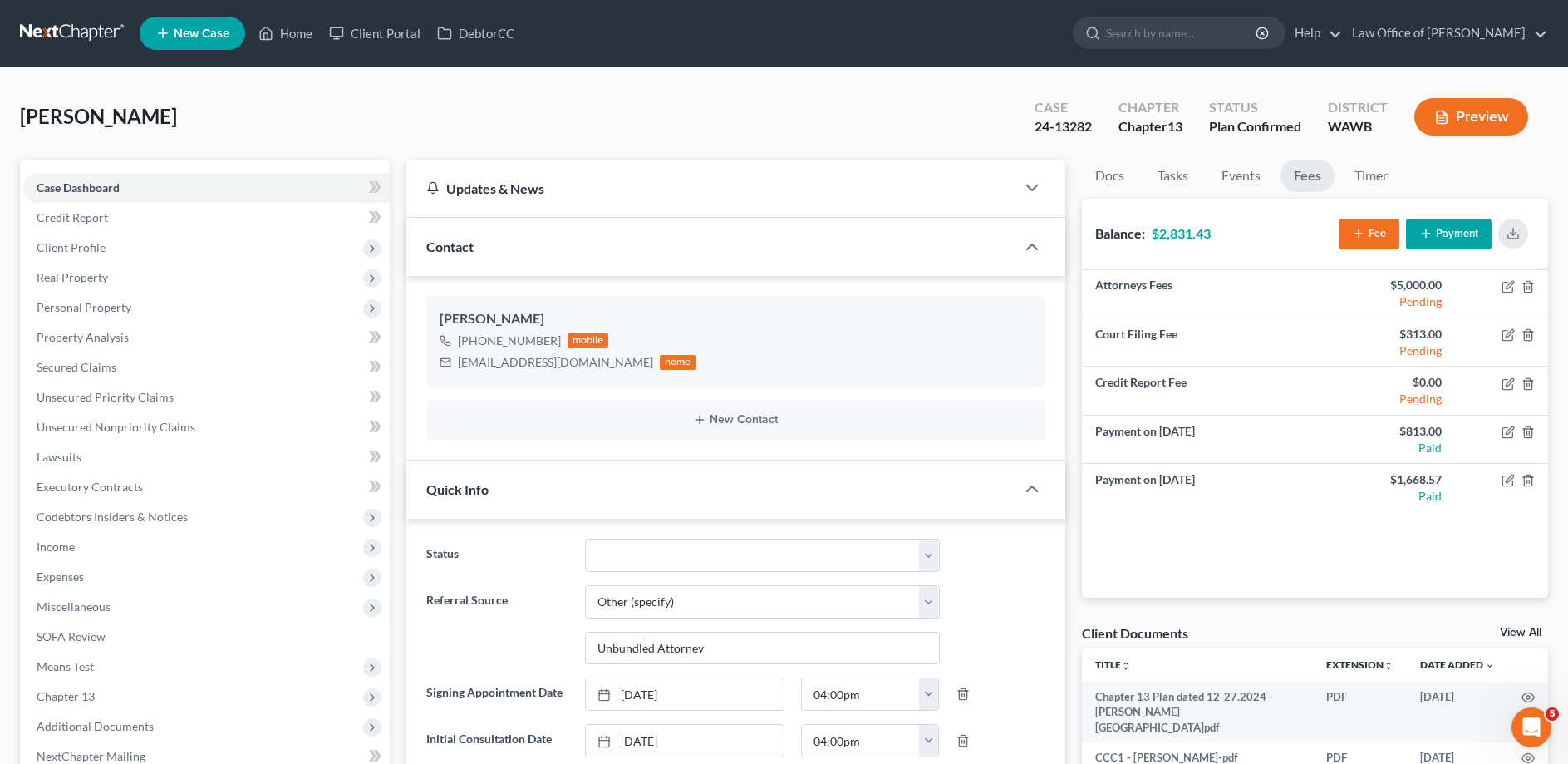
click at [1452, 236] on button "Payment" at bounding box center [1448, 234] width 85 height 31
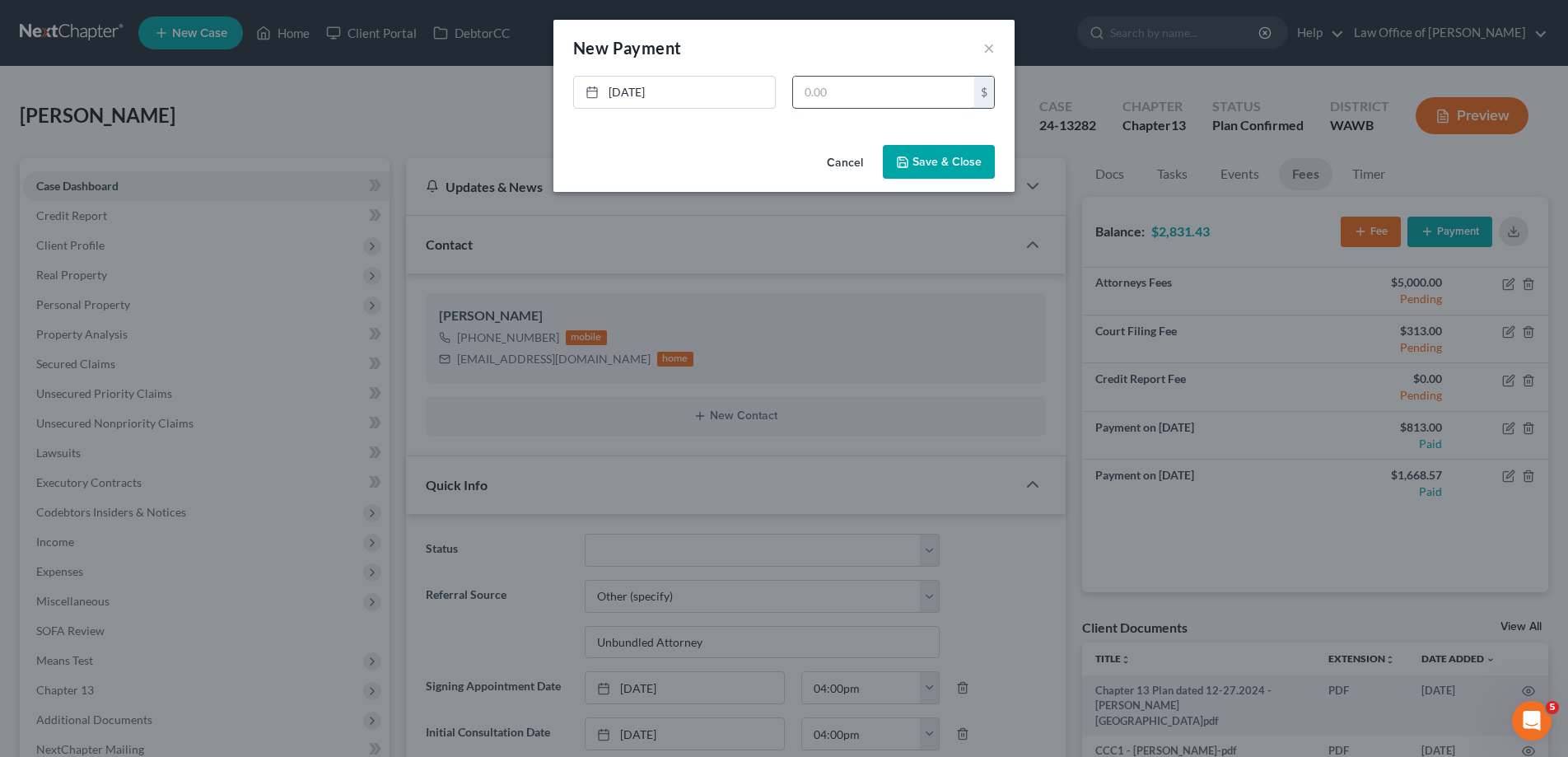
click at [882, 86] on input "text" at bounding box center [883, 92] width 181 height 32
type input "1,421.56"
click at [951, 161] on button "Save & Close" at bounding box center [938, 162] width 112 height 35
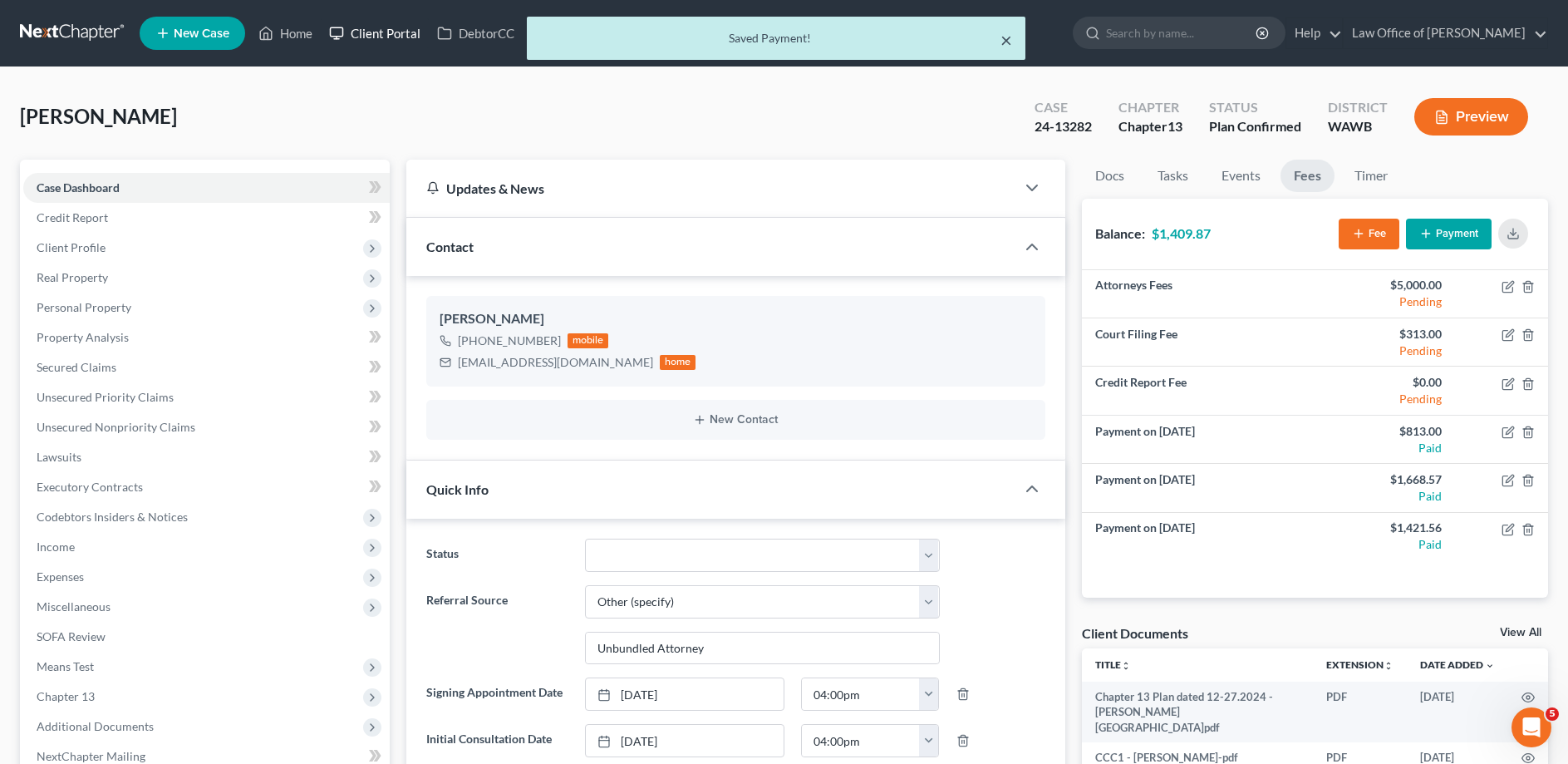
click at [1005, 40] on button "×" at bounding box center [1006, 40] width 12 height 20
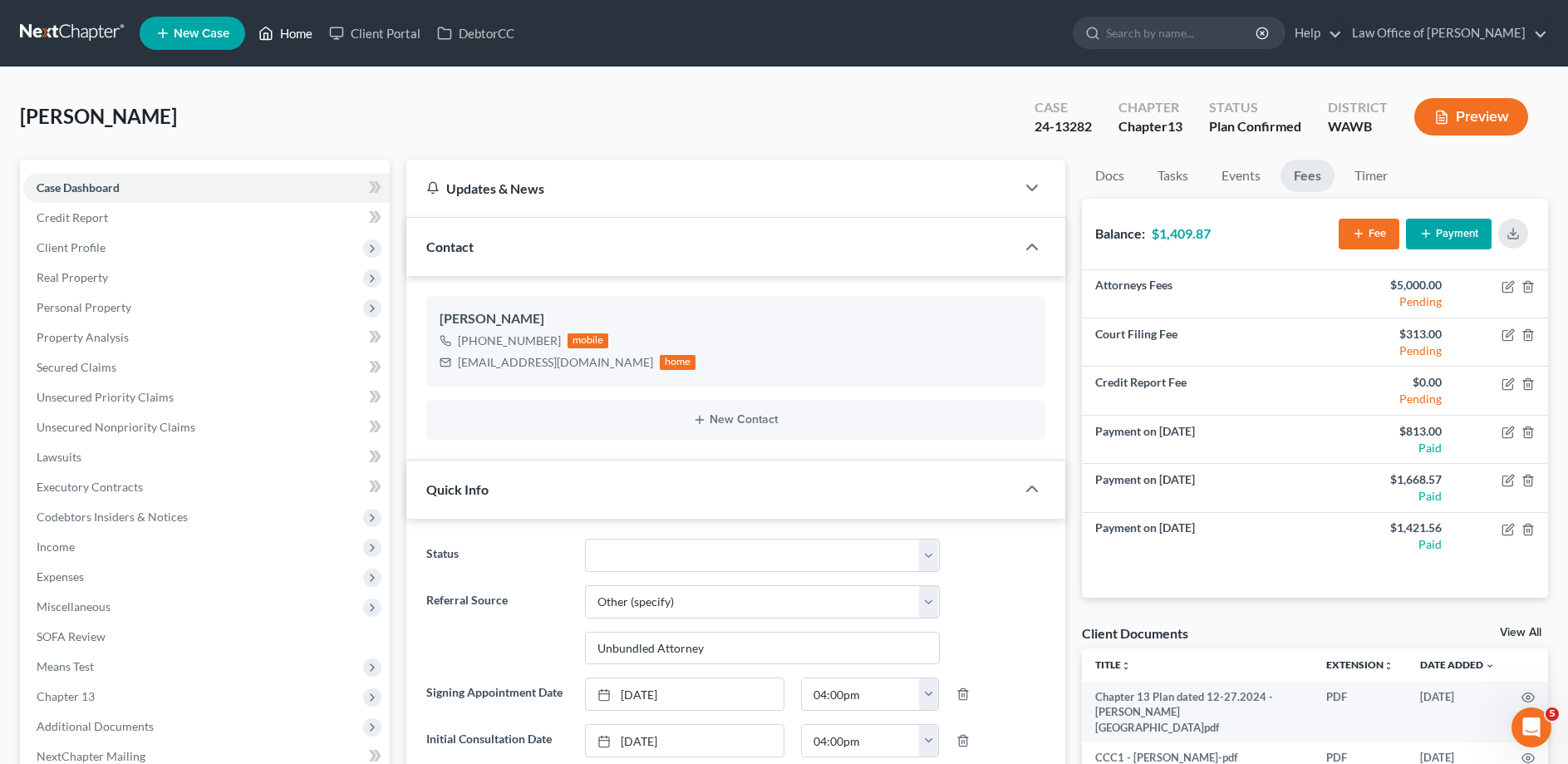
click at [294, 30] on link "Home" at bounding box center [285, 33] width 71 height 30
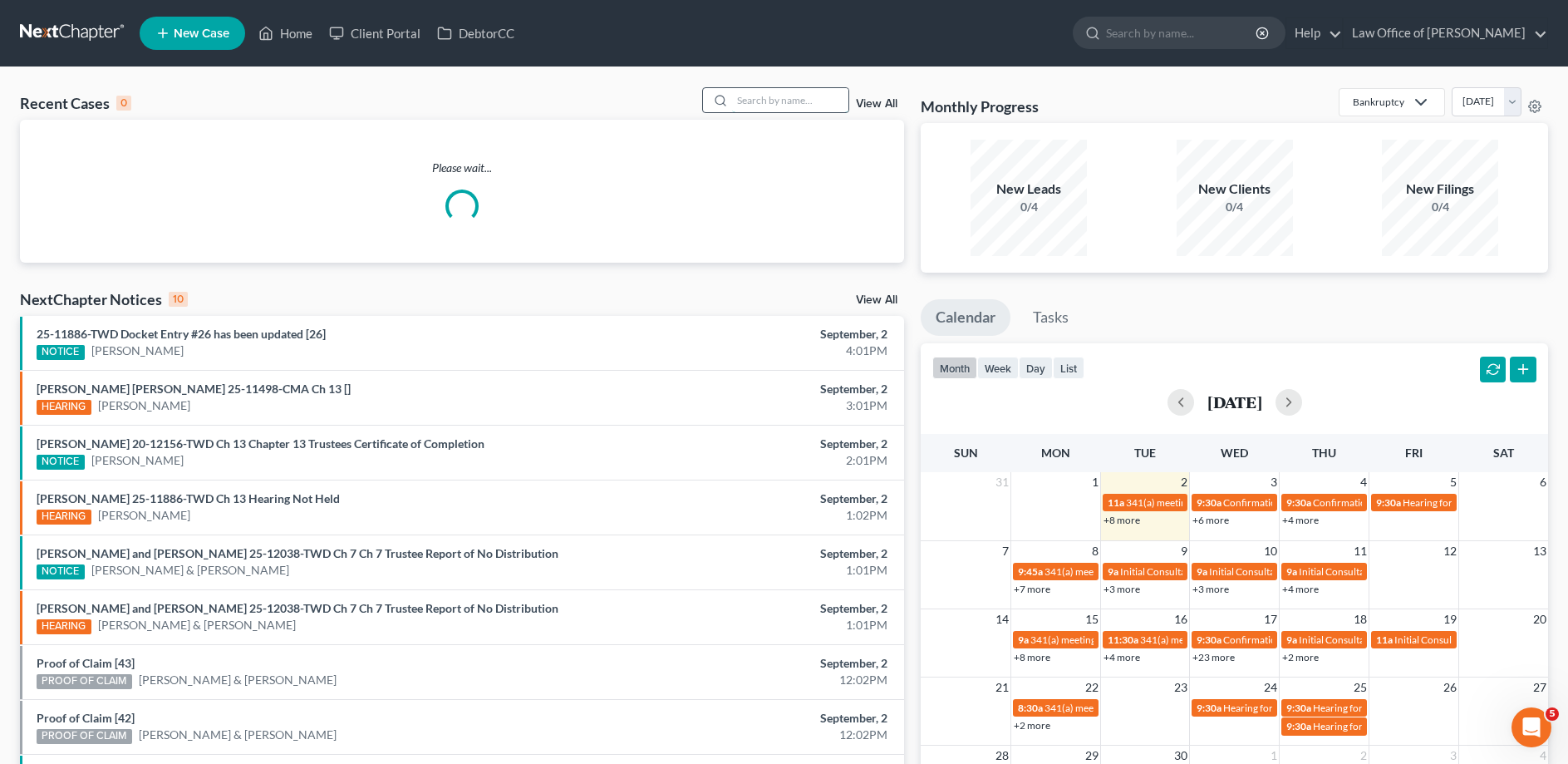
click at [741, 103] on input "search" at bounding box center [790, 100] width 116 height 24
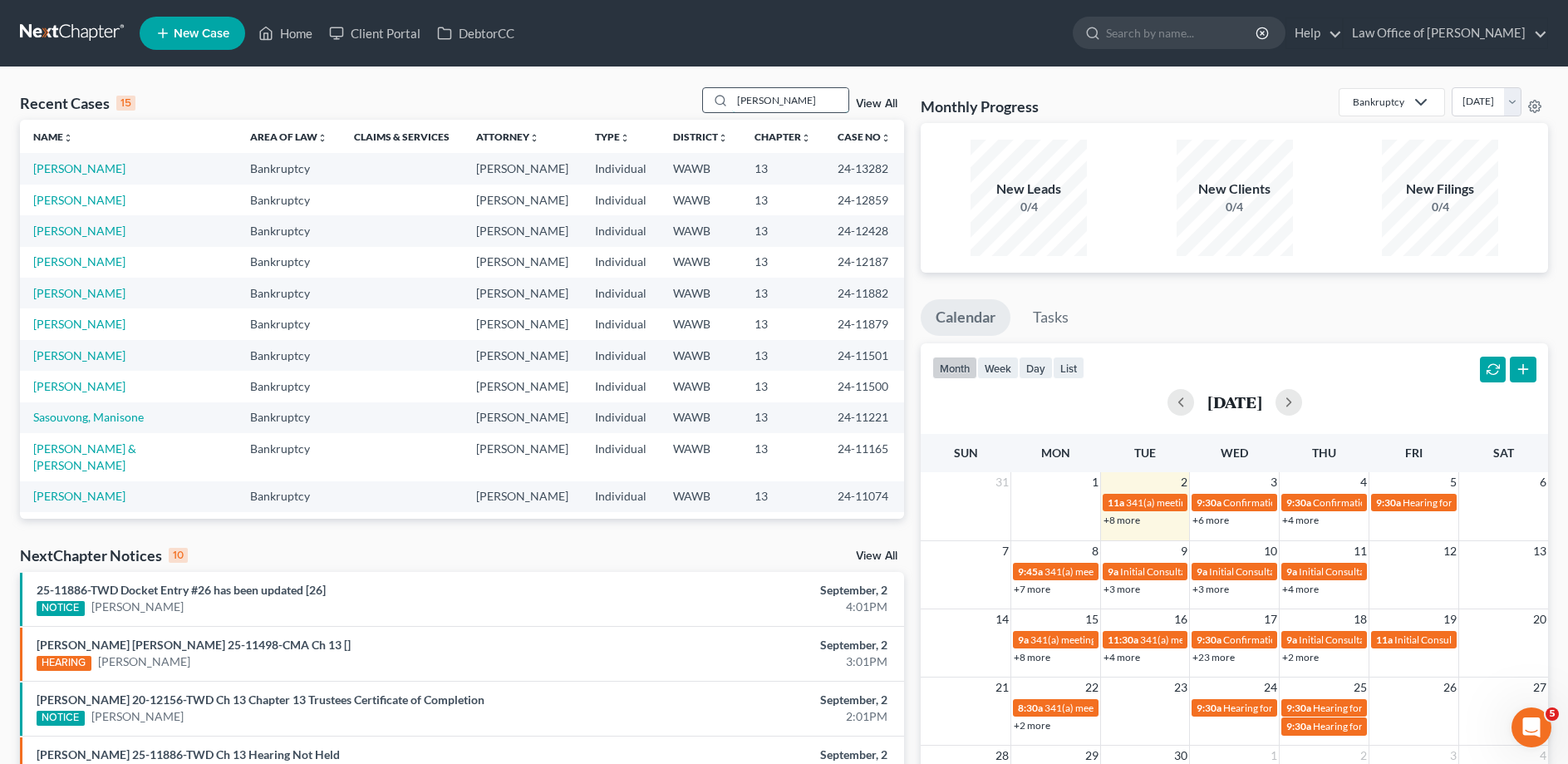
type input "[PERSON_NAME]"
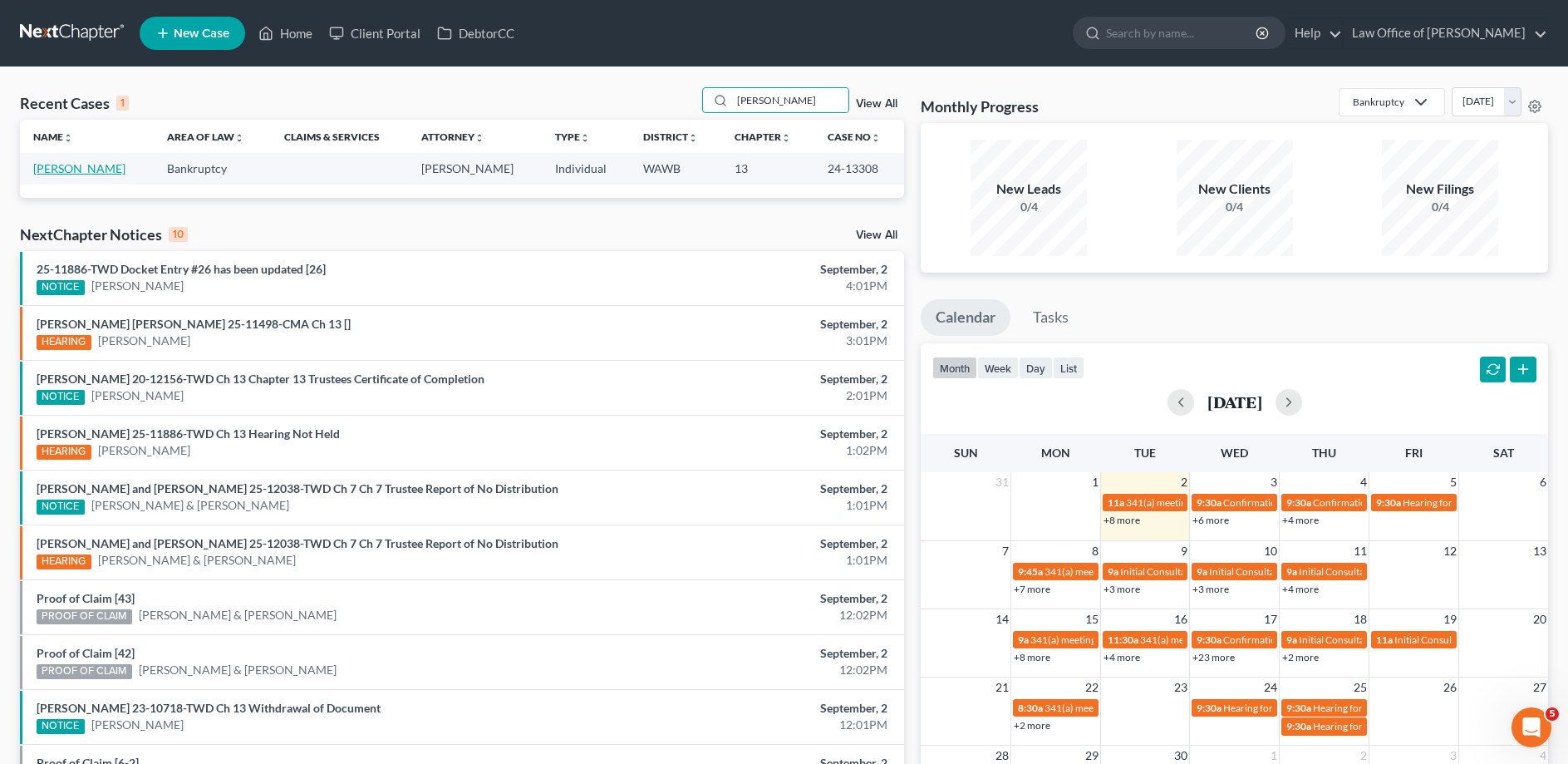
click at [94, 163] on link "[PERSON_NAME]" at bounding box center [79, 168] width 92 height 14
select select "3"
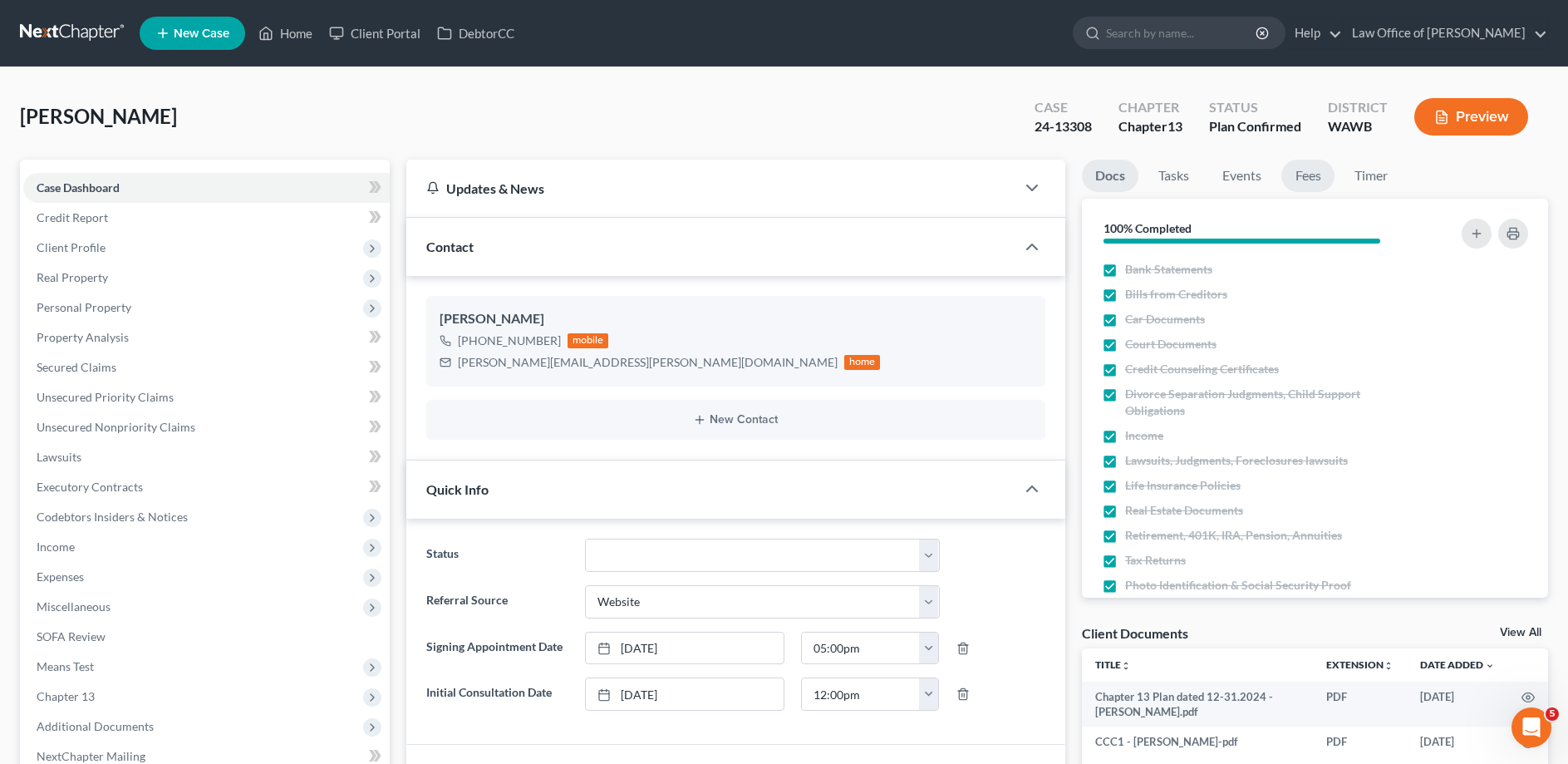
click at [1308, 178] on link "Fees" at bounding box center [1309, 176] width 53 height 33
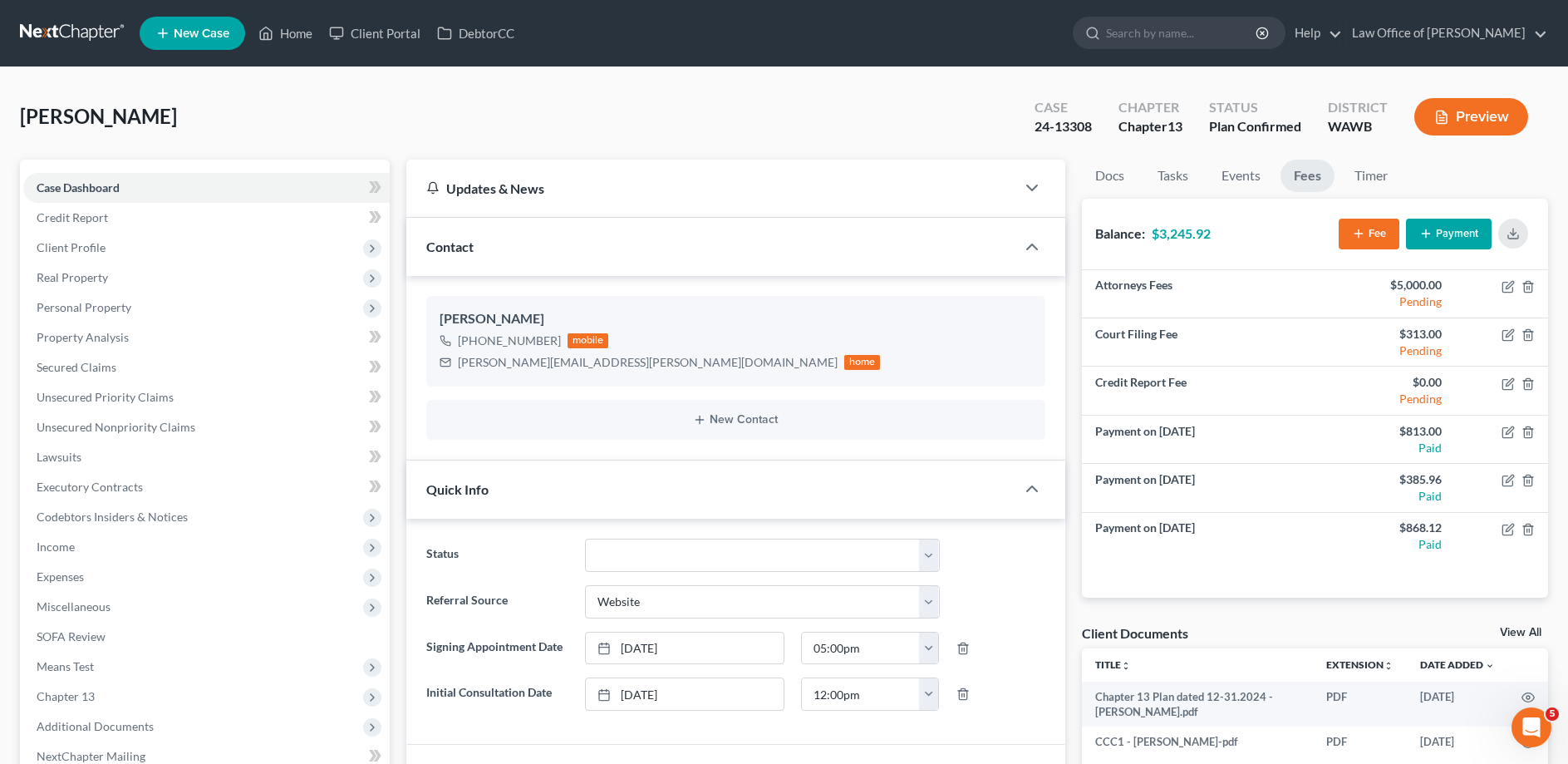
click at [1457, 227] on button "Payment" at bounding box center [1448, 234] width 85 height 31
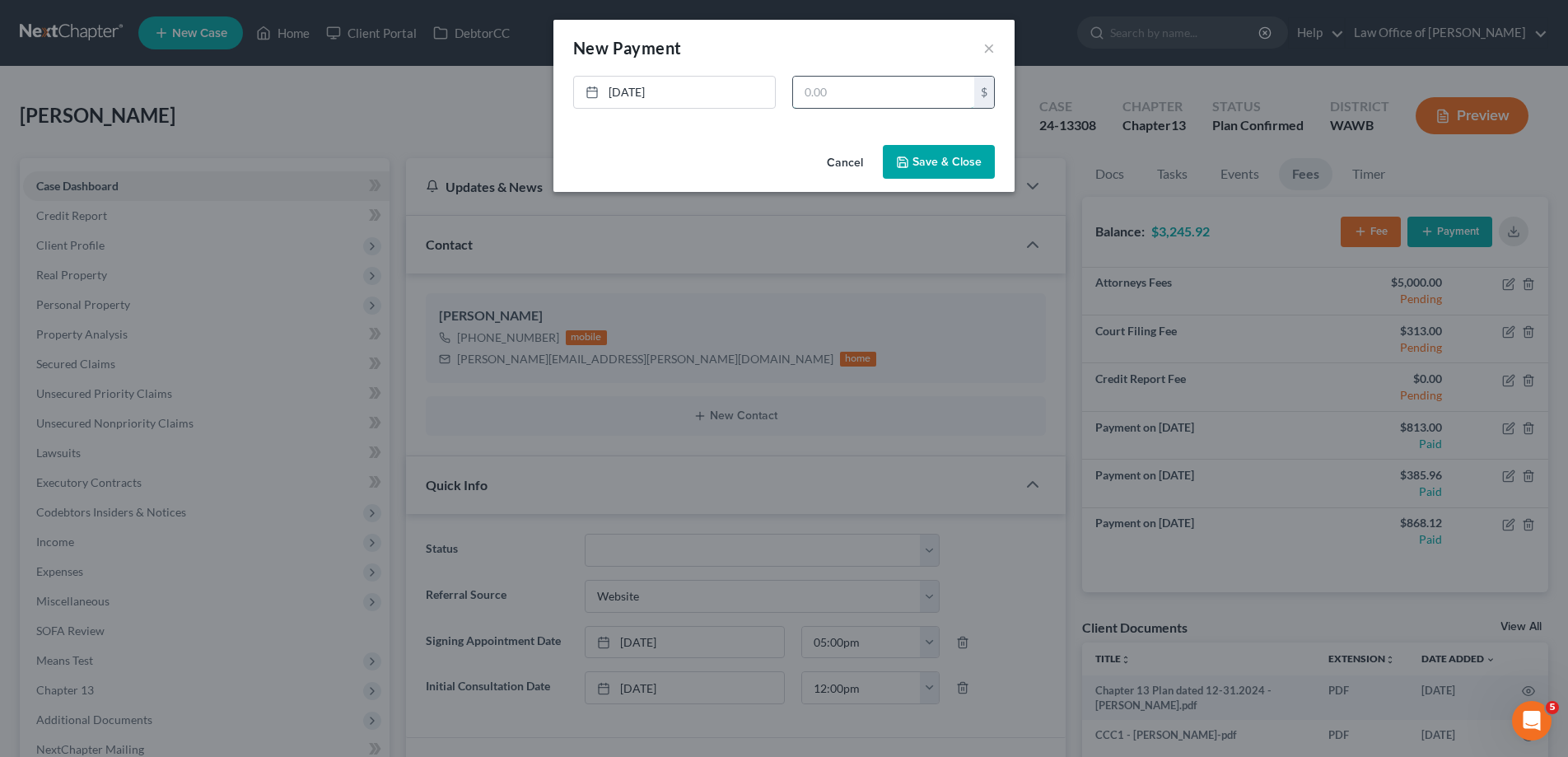
click at [836, 88] on input "text" at bounding box center [883, 92] width 181 height 32
type input "868.12"
click at [918, 167] on button "Save & Close" at bounding box center [938, 162] width 112 height 35
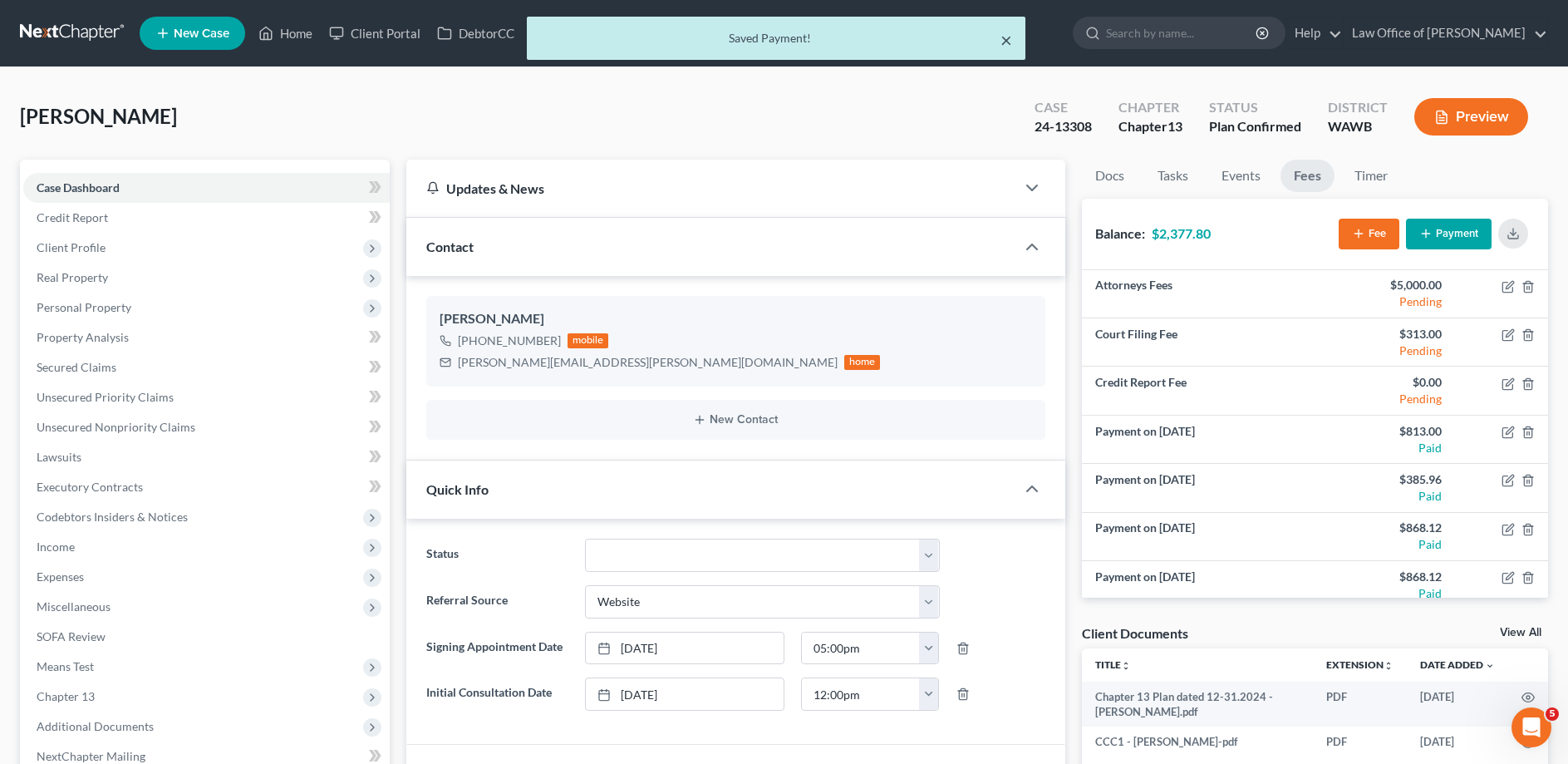
click at [1001, 46] on button "×" at bounding box center [1006, 40] width 12 height 20
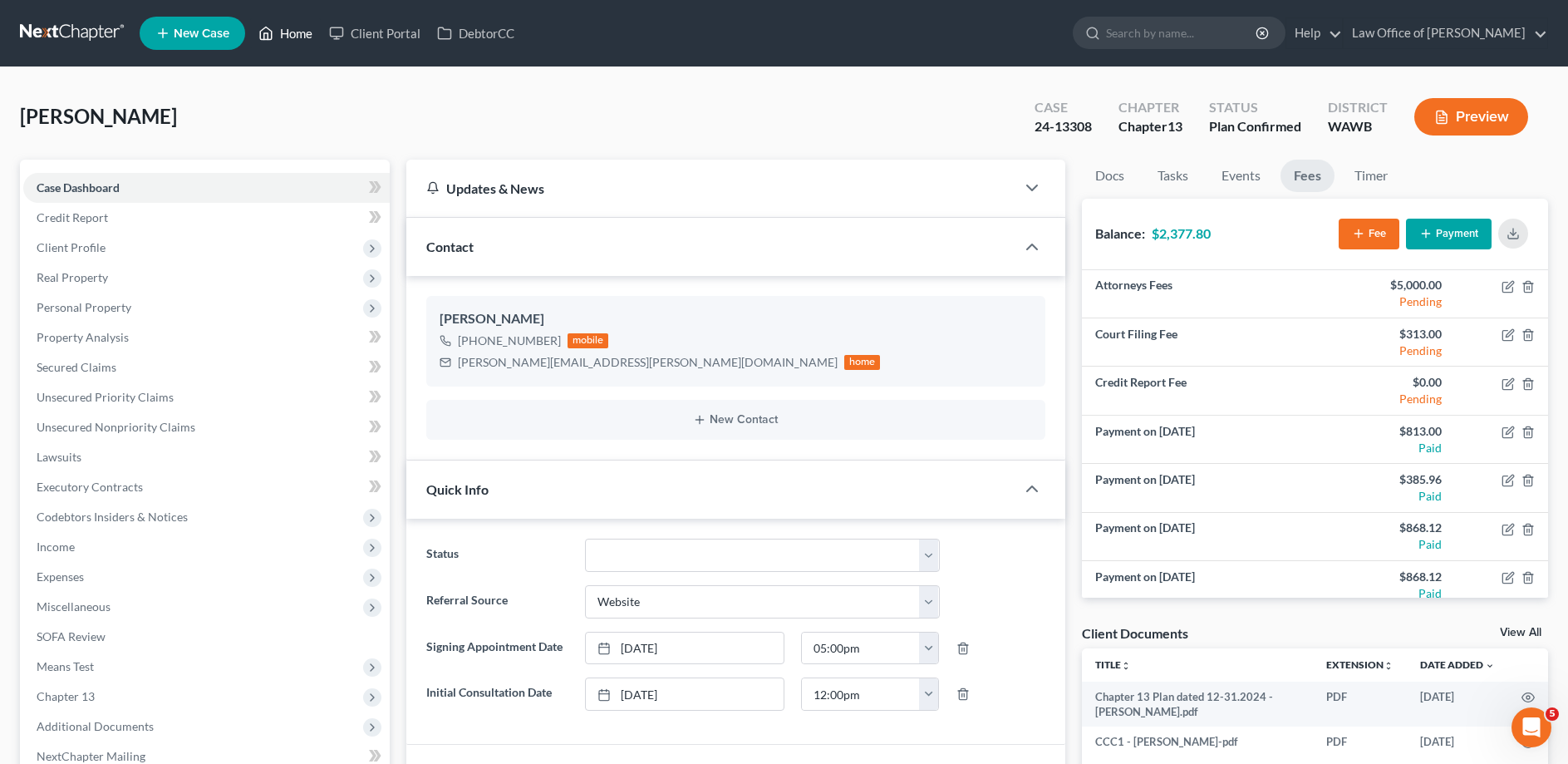
click at [291, 34] on link "Home" at bounding box center [285, 33] width 71 height 30
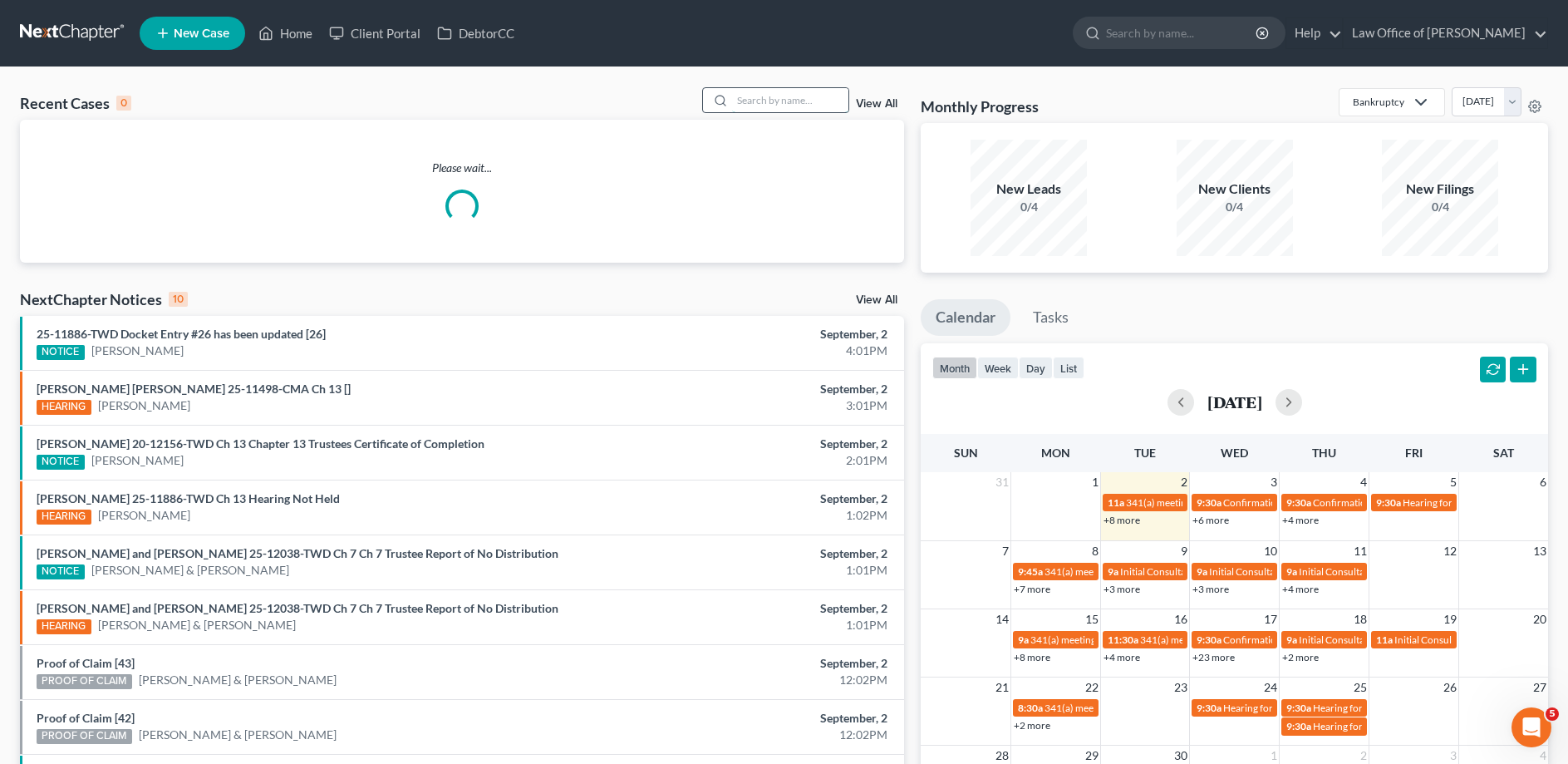
click at [803, 102] on input "search" at bounding box center [790, 100] width 116 height 24
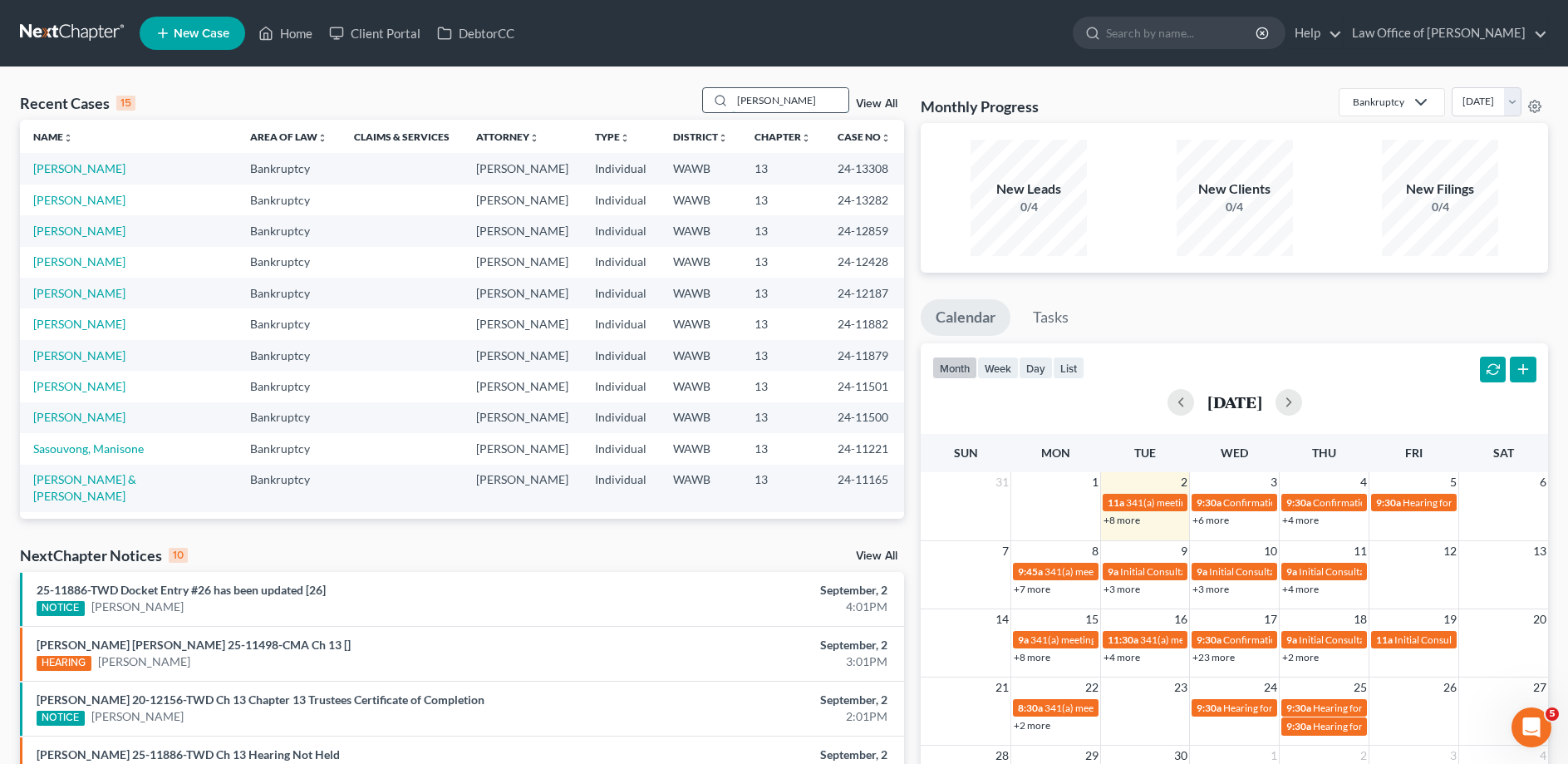
type input "[PERSON_NAME]"
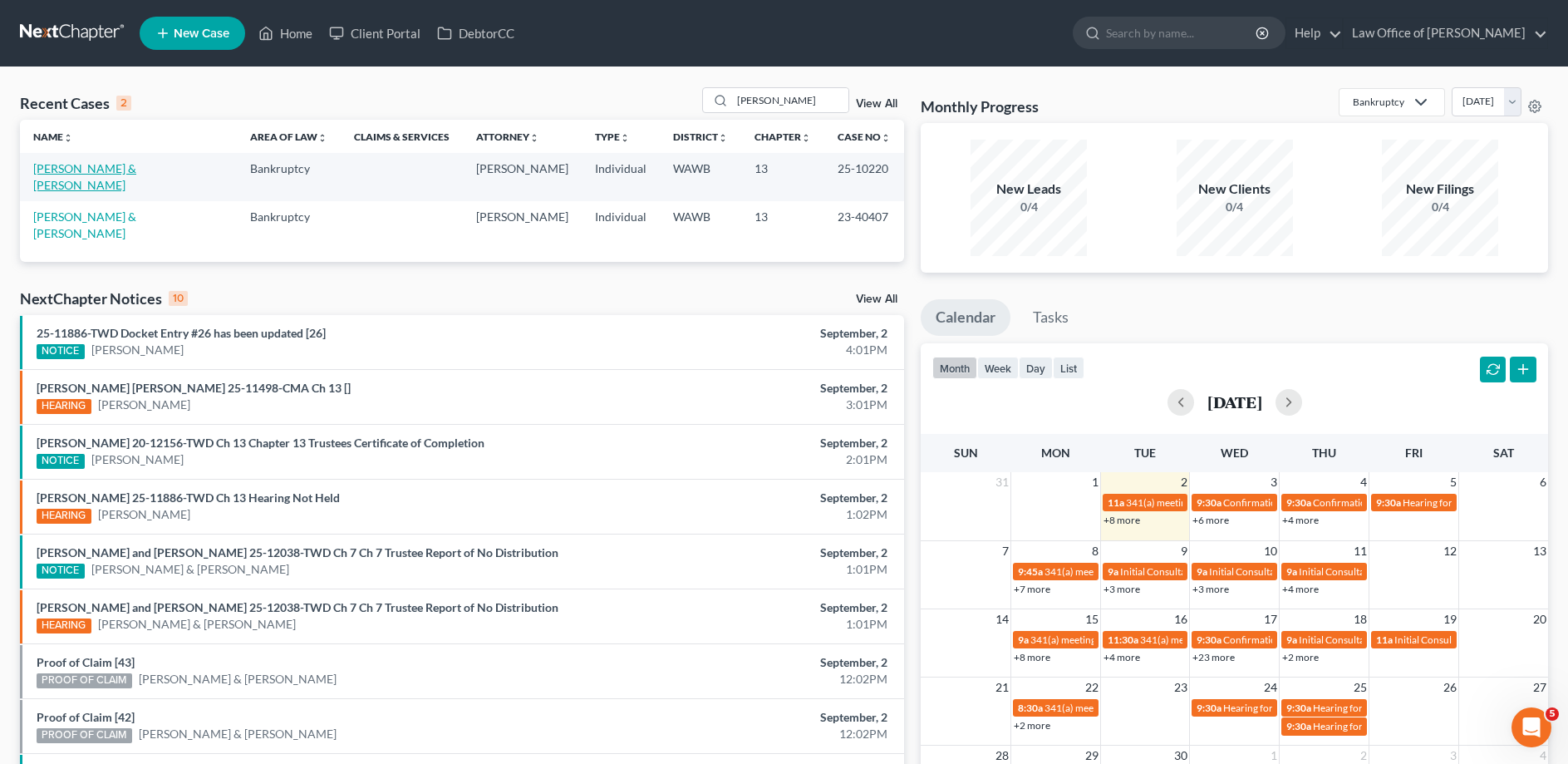
click at [107, 172] on link "[PERSON_NAME] & [PERSON_NAME]" at bounding box center [85, 177] width 103 height 31
select select "3"
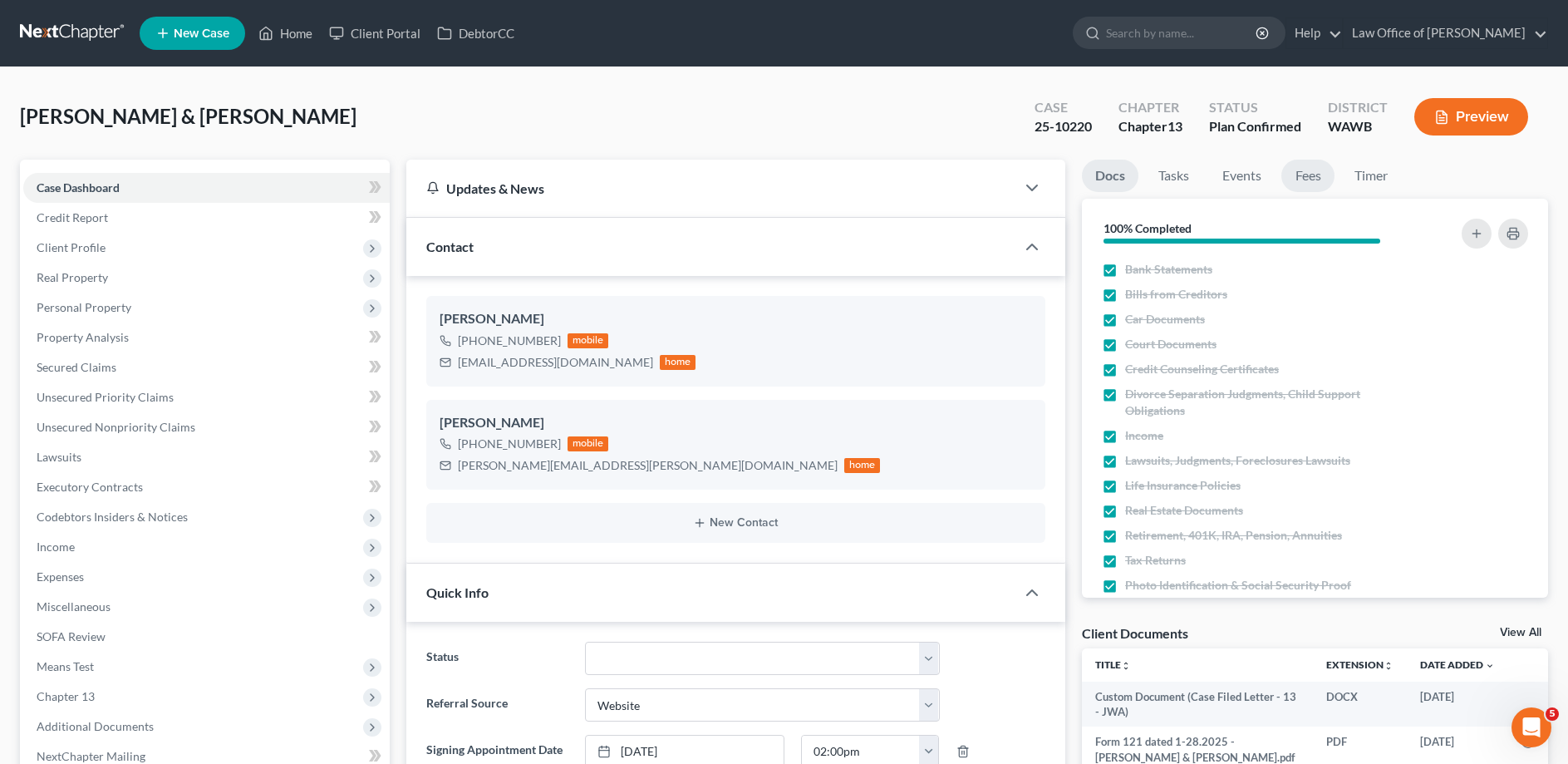
click at [1305, 170] on link "Fees" at bounding box center [1309, 176] width 53 height 33
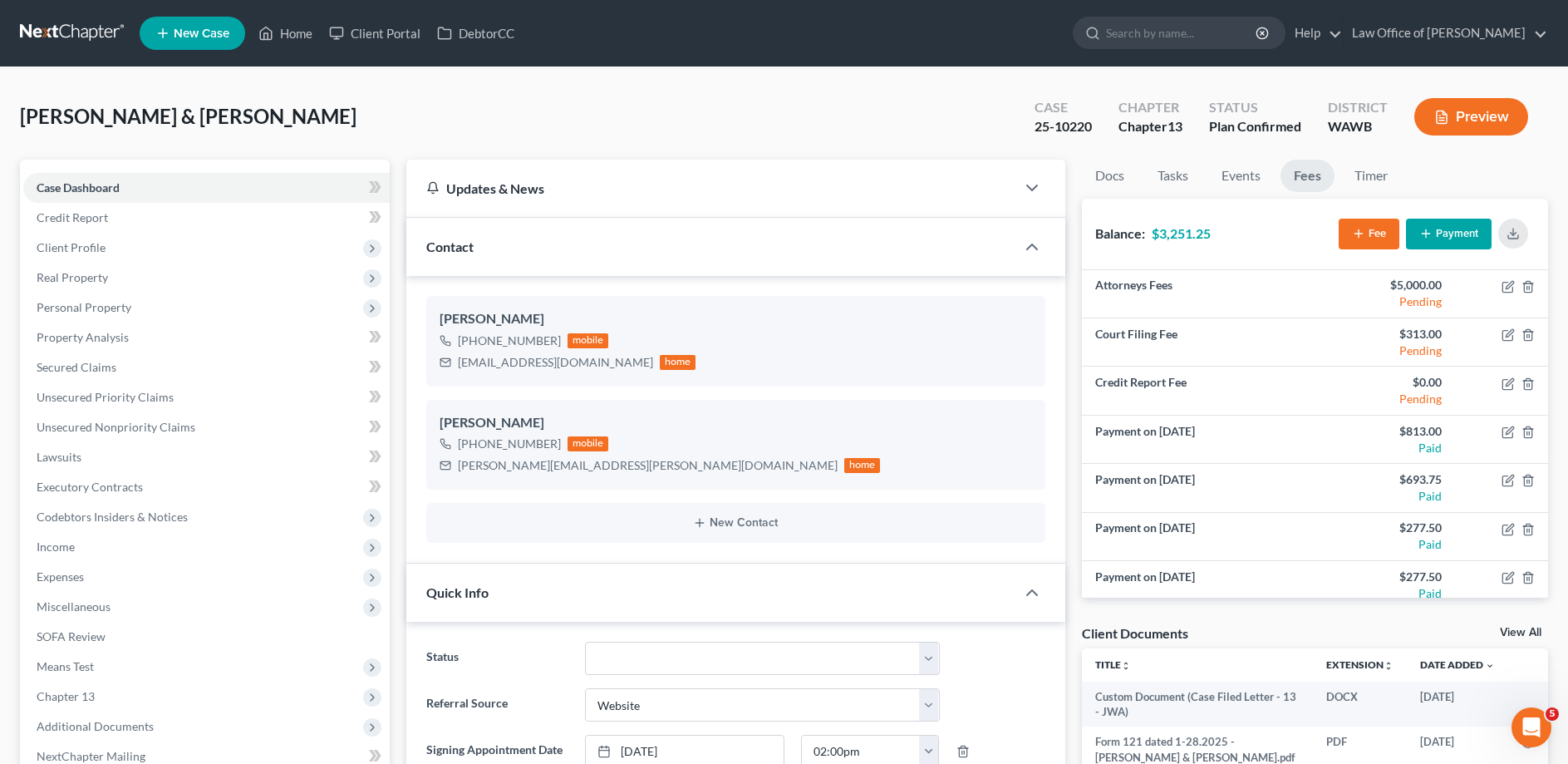
click at [1434, 229] on button "Payment" at bounding box center [1448, 234] width 85 height 31
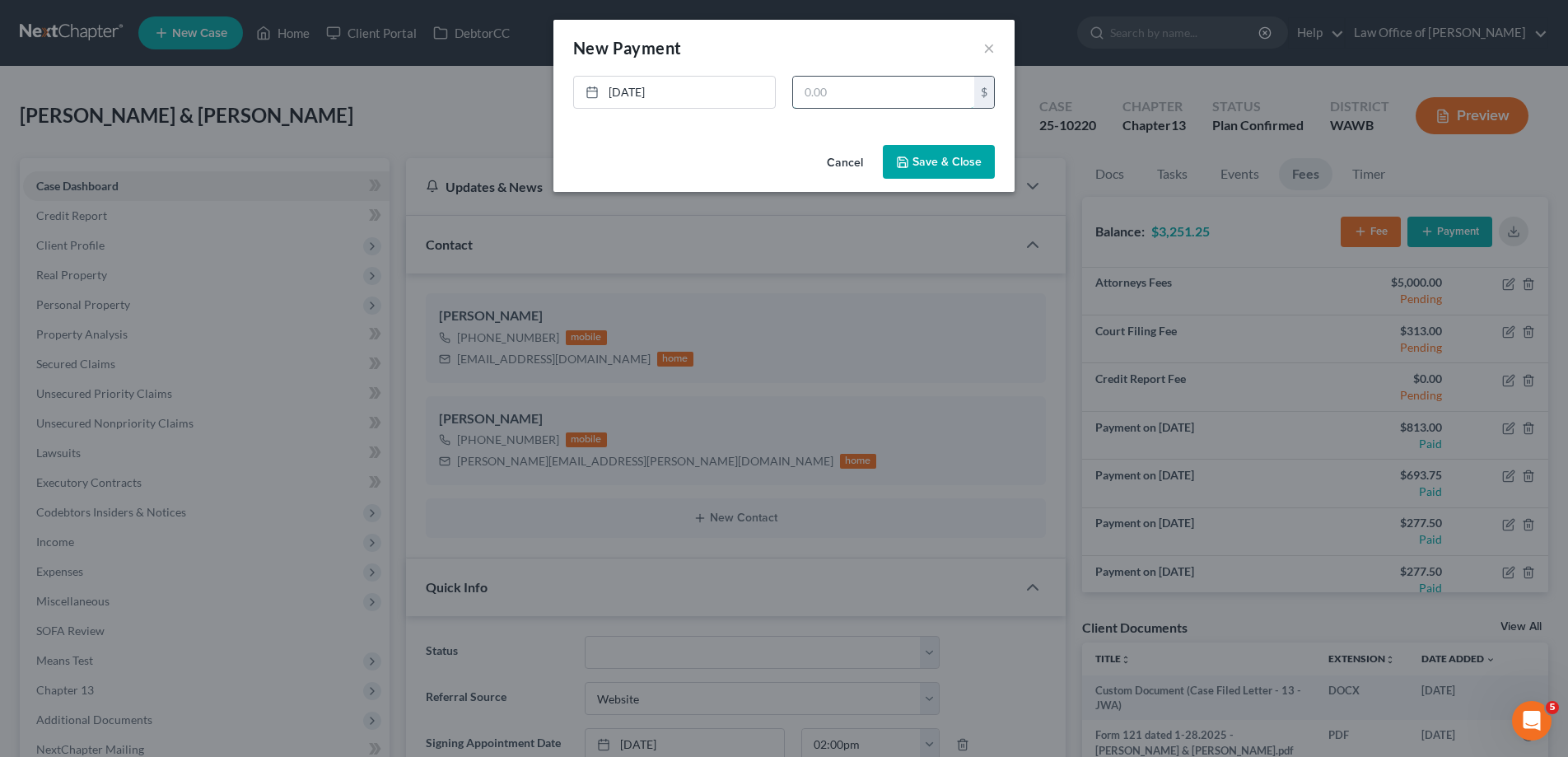
click at [888, 96] on input "text" at bounding box center [883, 92] width 181 height 32
type input "277.50"
click at [960, 166] on button "Save & Close" at bounding box center [938, 162] width 112 height 35
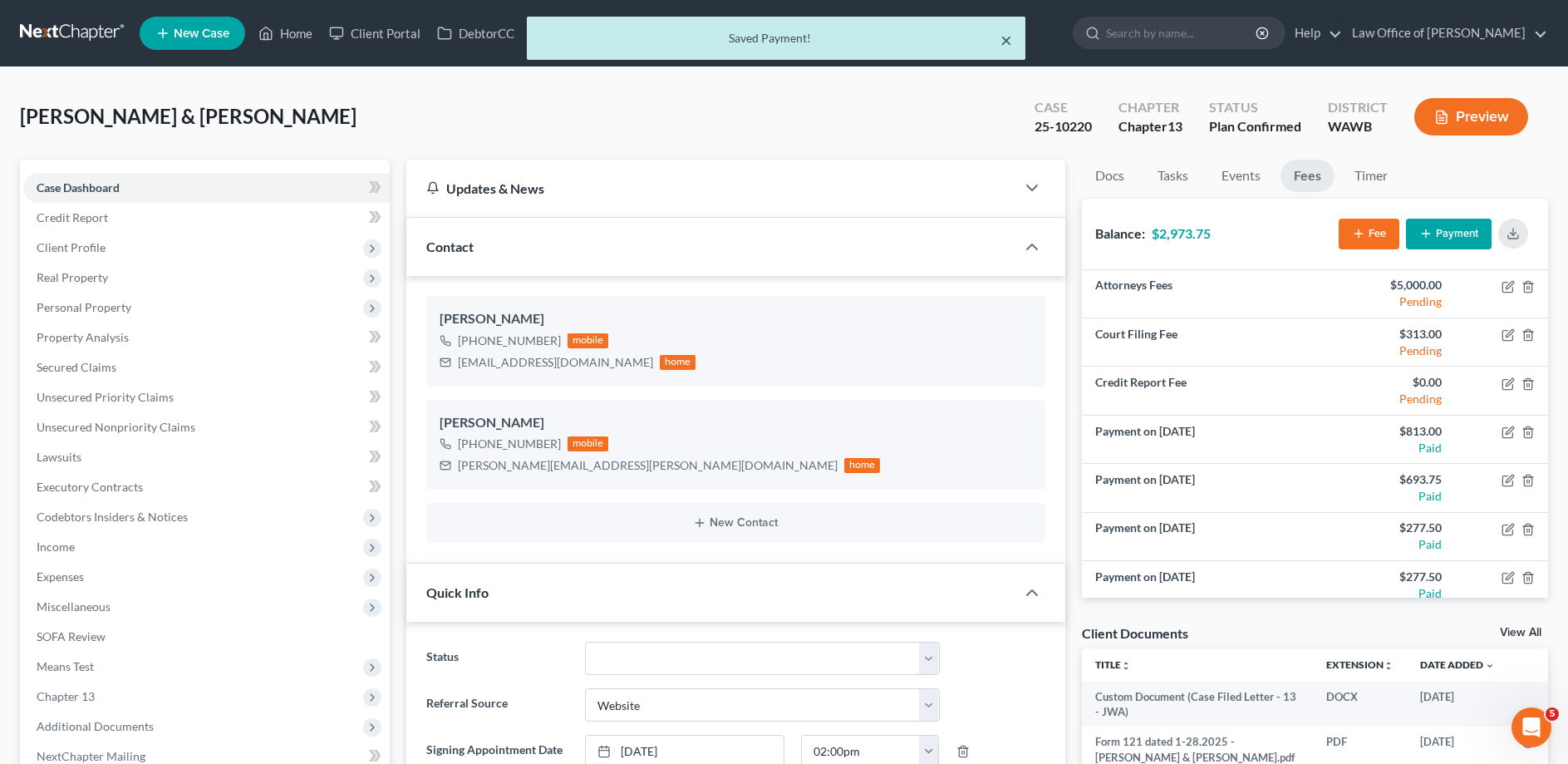
click at [1004, 42] on button "×" at bounding box center [1006, 40] width 12 height 20
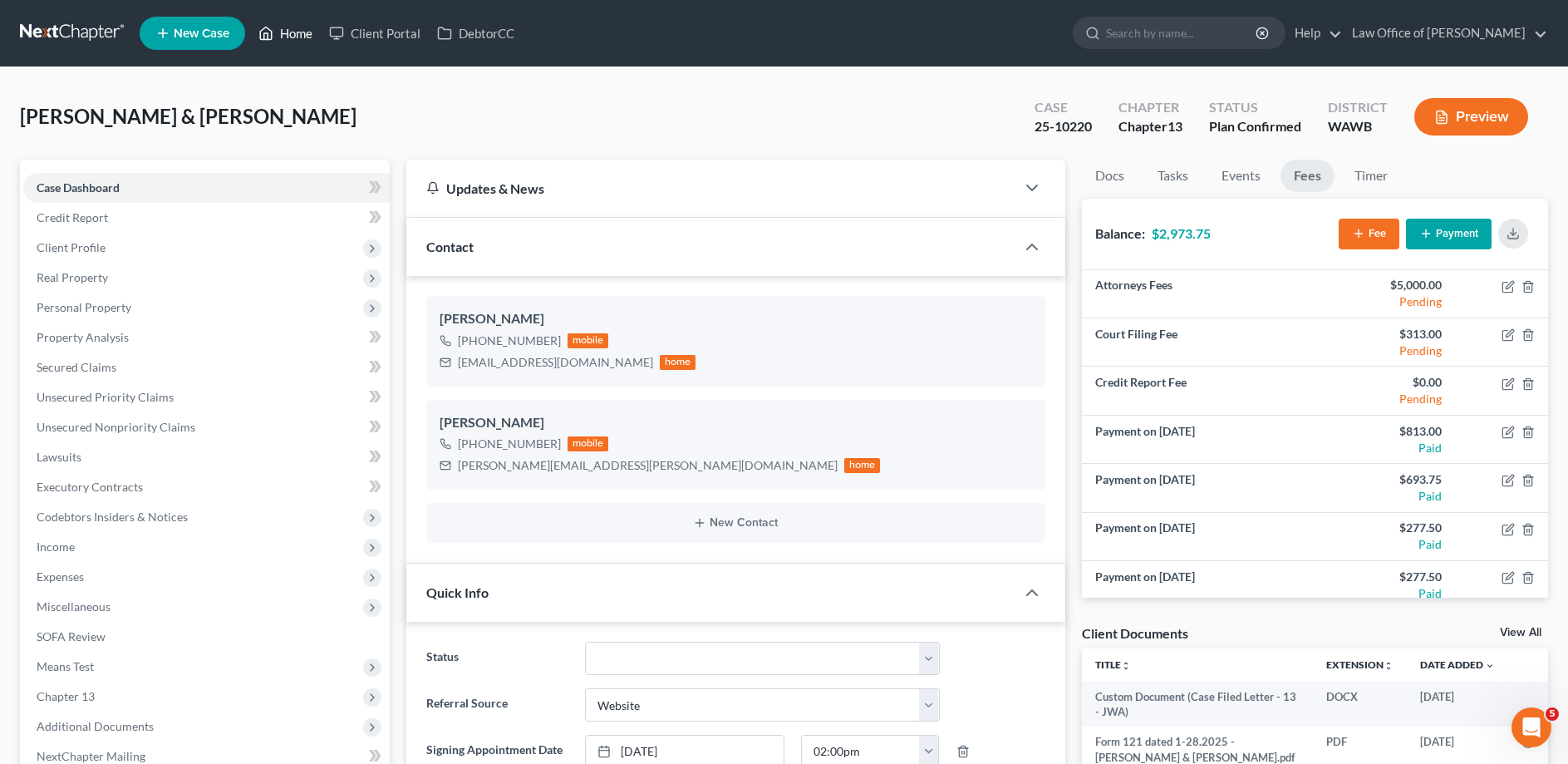
click at [276, 34] on link "Home" at bounding box center [285, 33] width 71 height 30
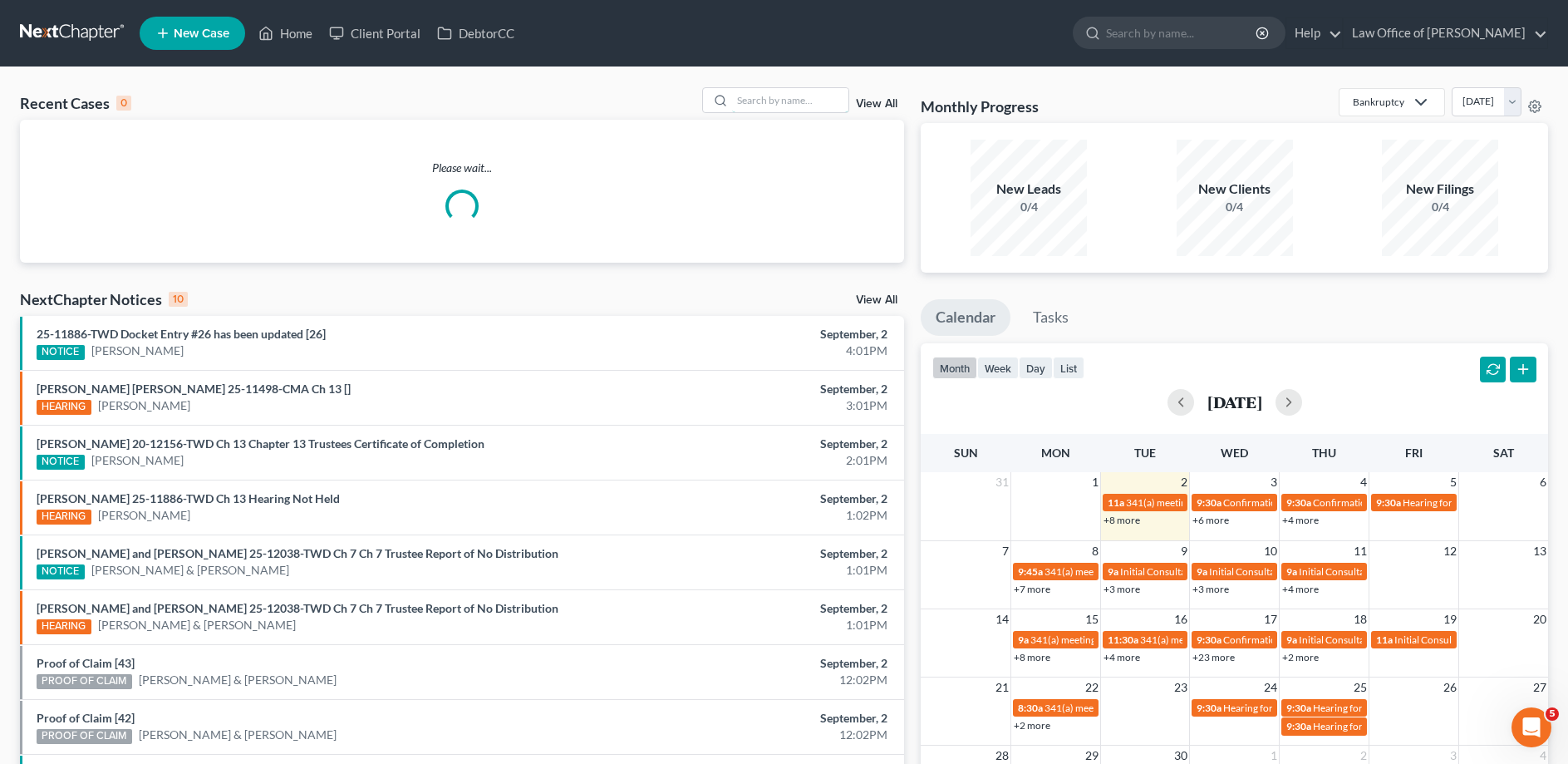
click at [820, 104] on input "search" at bounding box center [790, 100] width 116 height 24
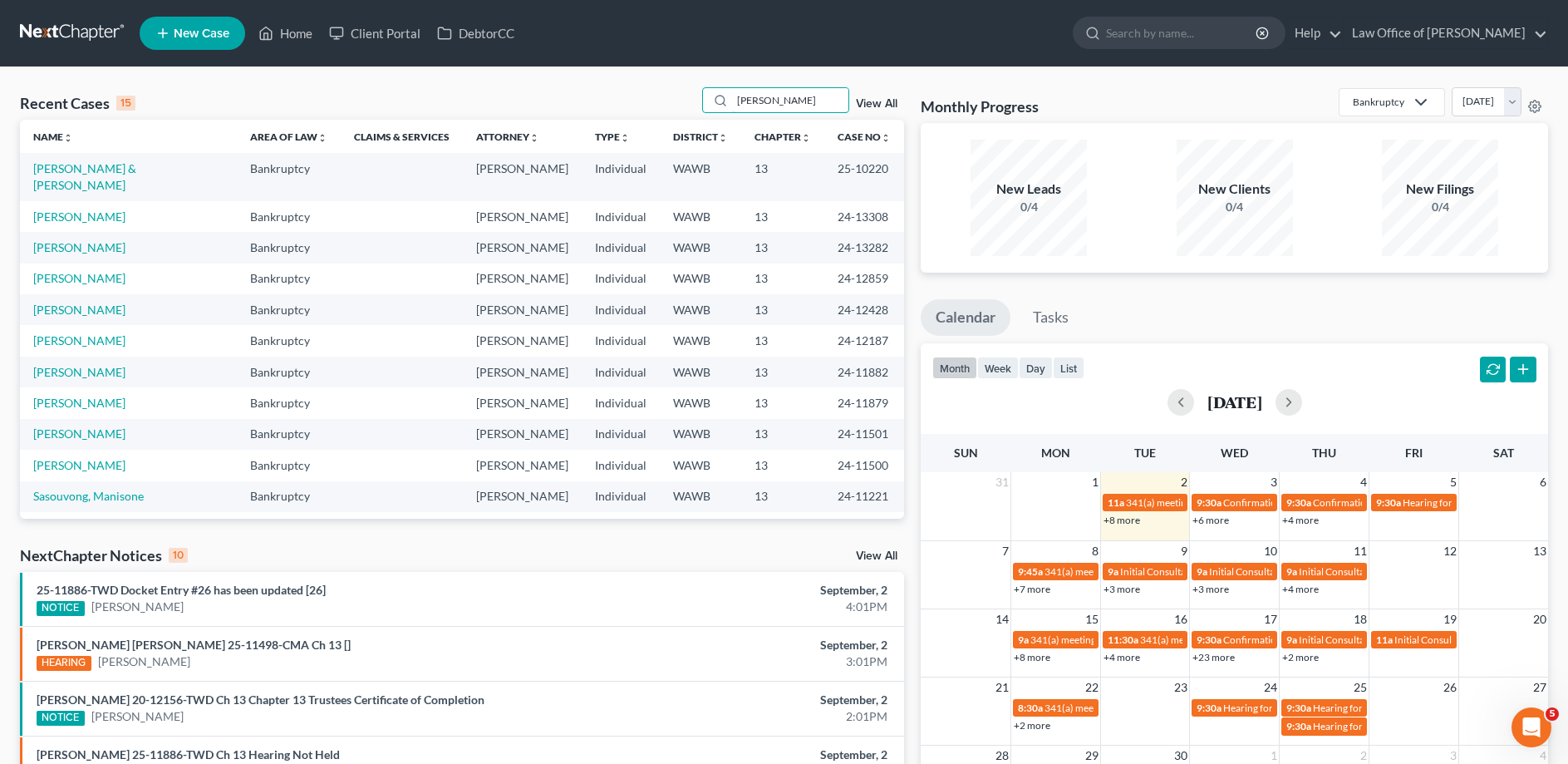
type input "[PERSON_NAME]"
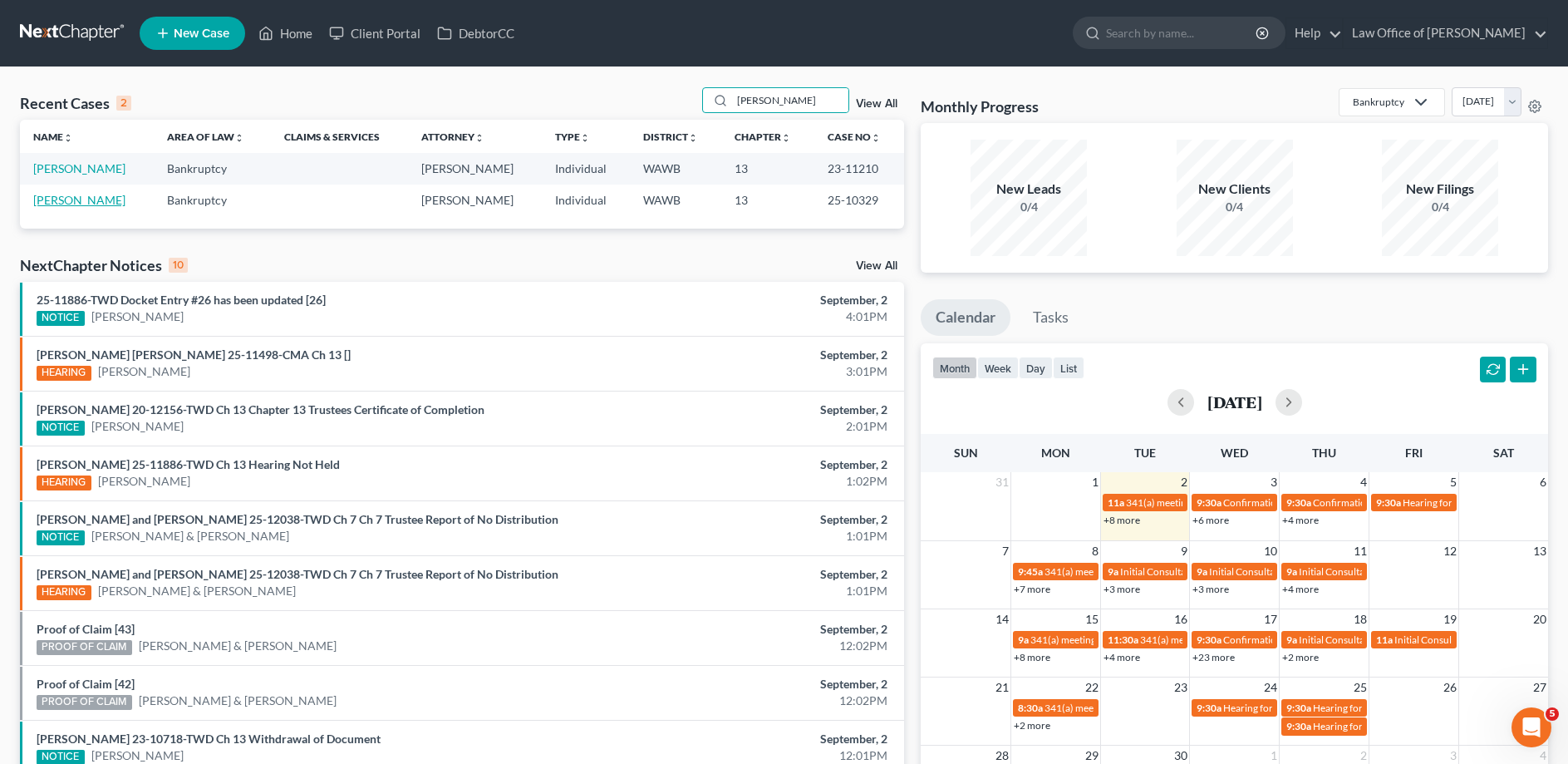
click at [93, 197] on link "[PERSON_NAME]" at bounding box center [79, 200] width 92 height 14
select select "6"
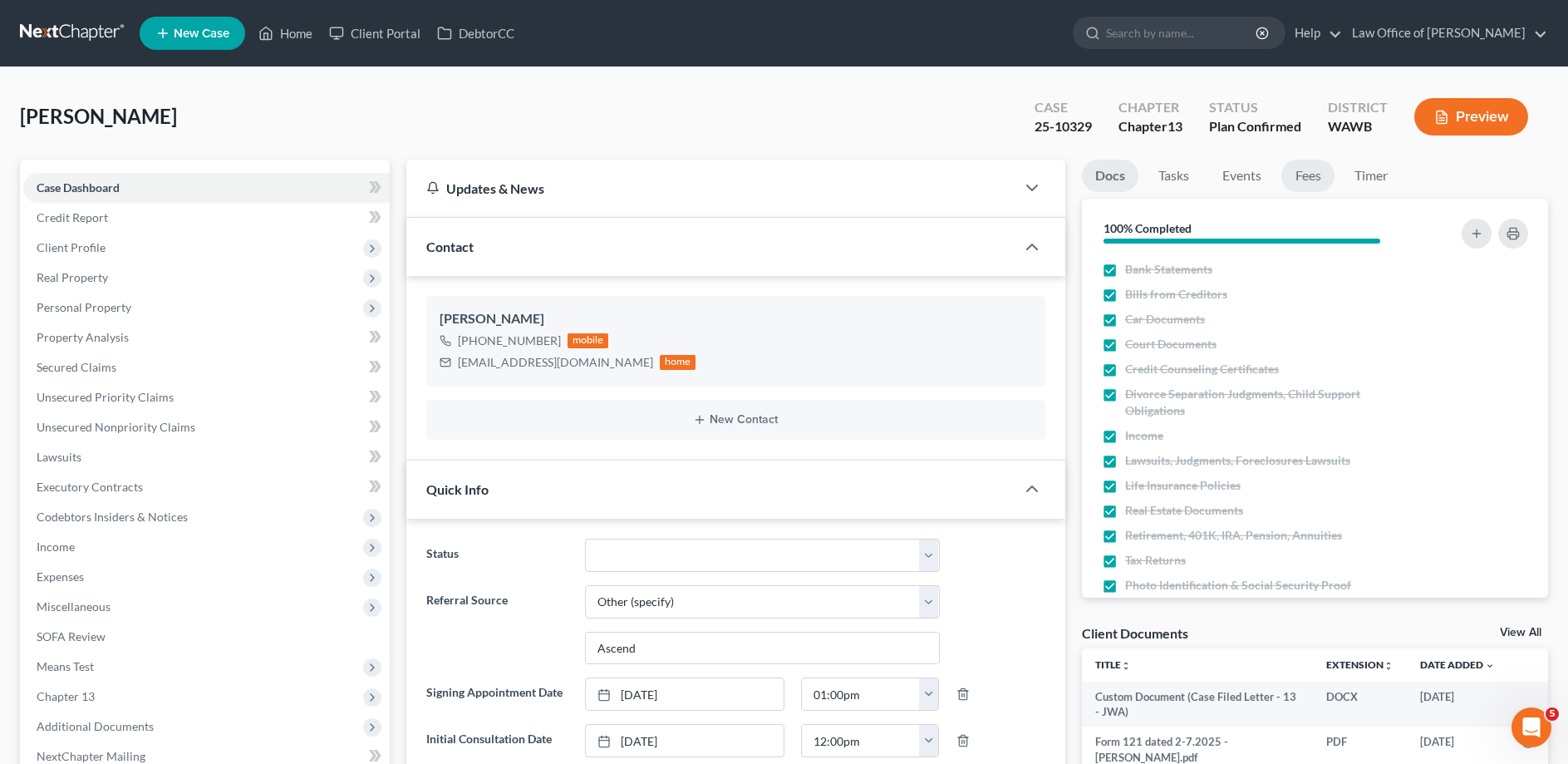
click at [1312, 179] on link "Fees" at bounding box center [1309, 176] width 53 height 33
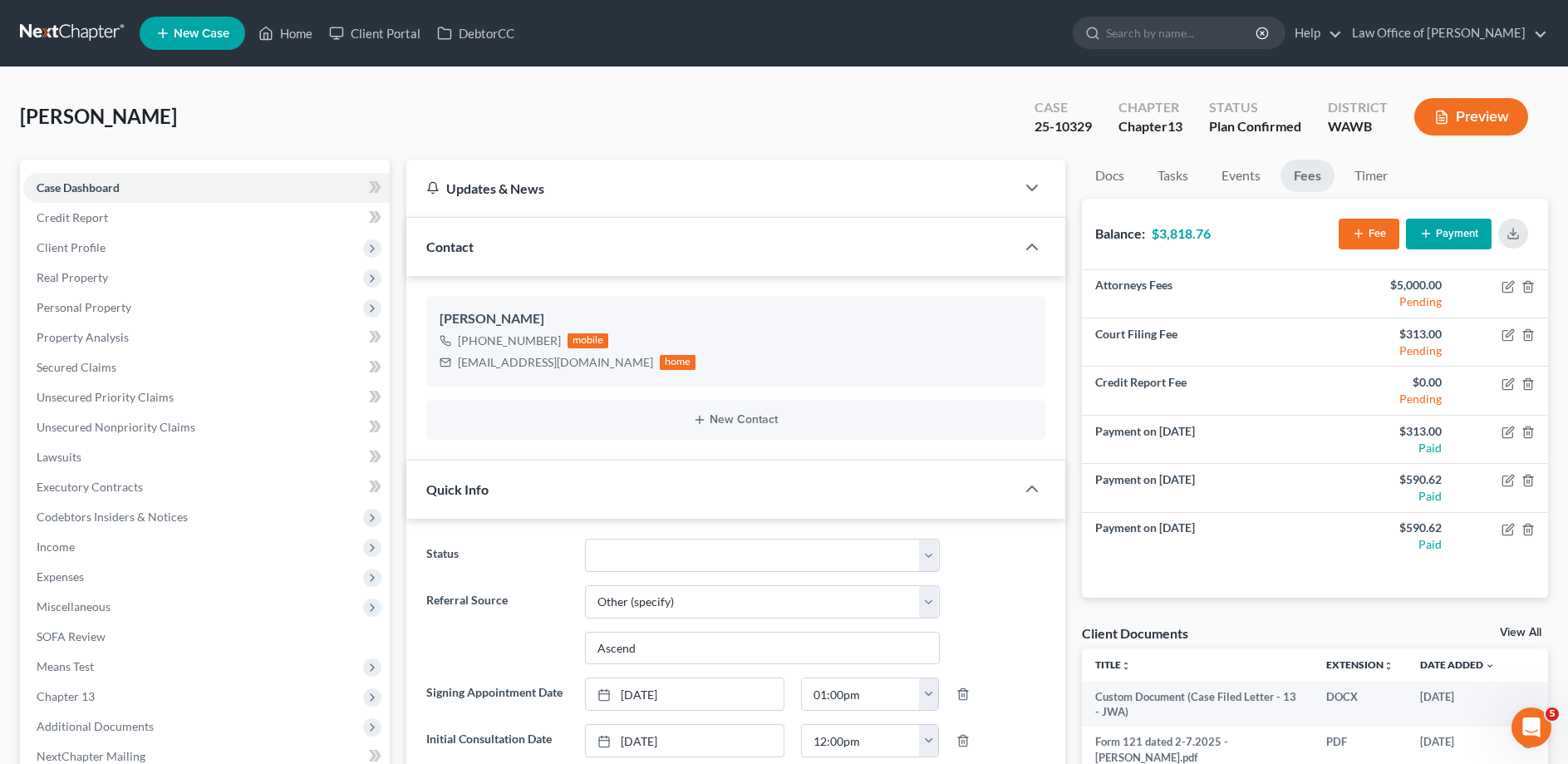
click at [1458, 243] on button "Payment" at bounding box center [1448, 234] width 85 height 31
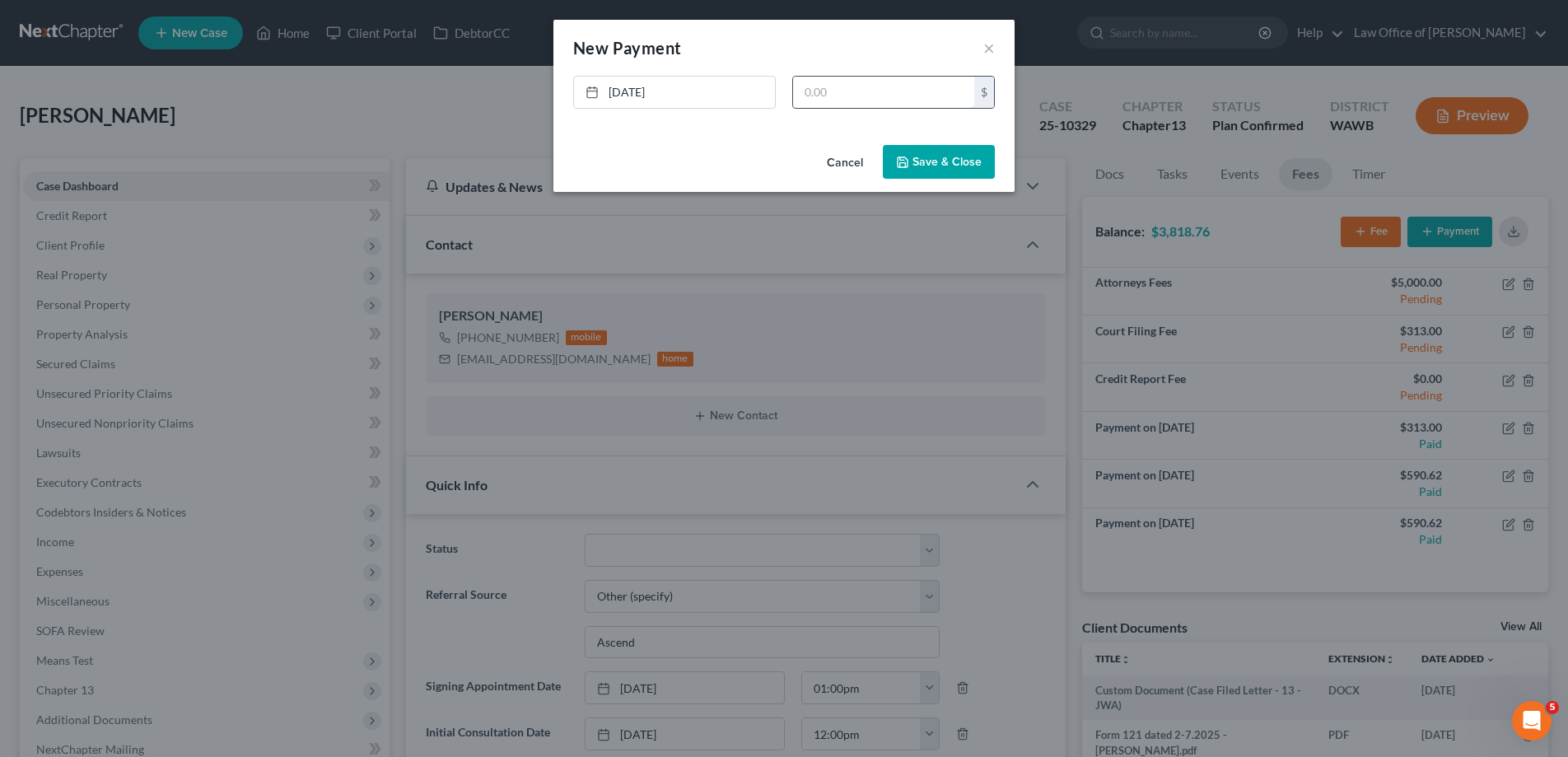
click at [831, 87] on input "text" at bounding box center [883, 92] width 181 height 32
type input "1,102.93"
click at [944, 164] on button "Save & Close" at bounding box center [938, 162] width 112 height 35
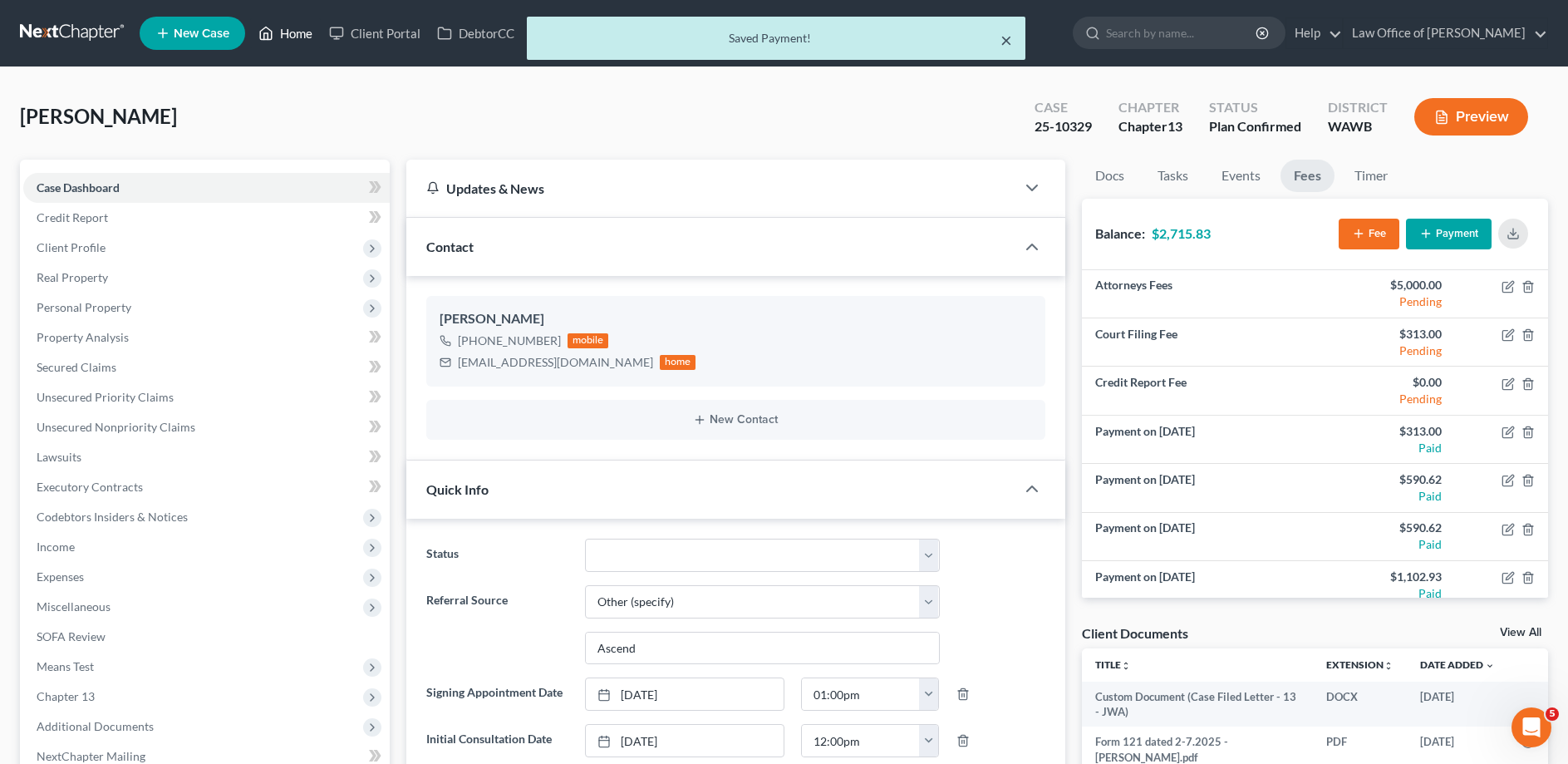
drag, startPoint x: 1008, startPoint y: 40, endPoint x: 277, endPoint y: 41, distance: 731.0
click at [1007, 40] on button "×" at bounding box center [1006, 40] width 12 height 20
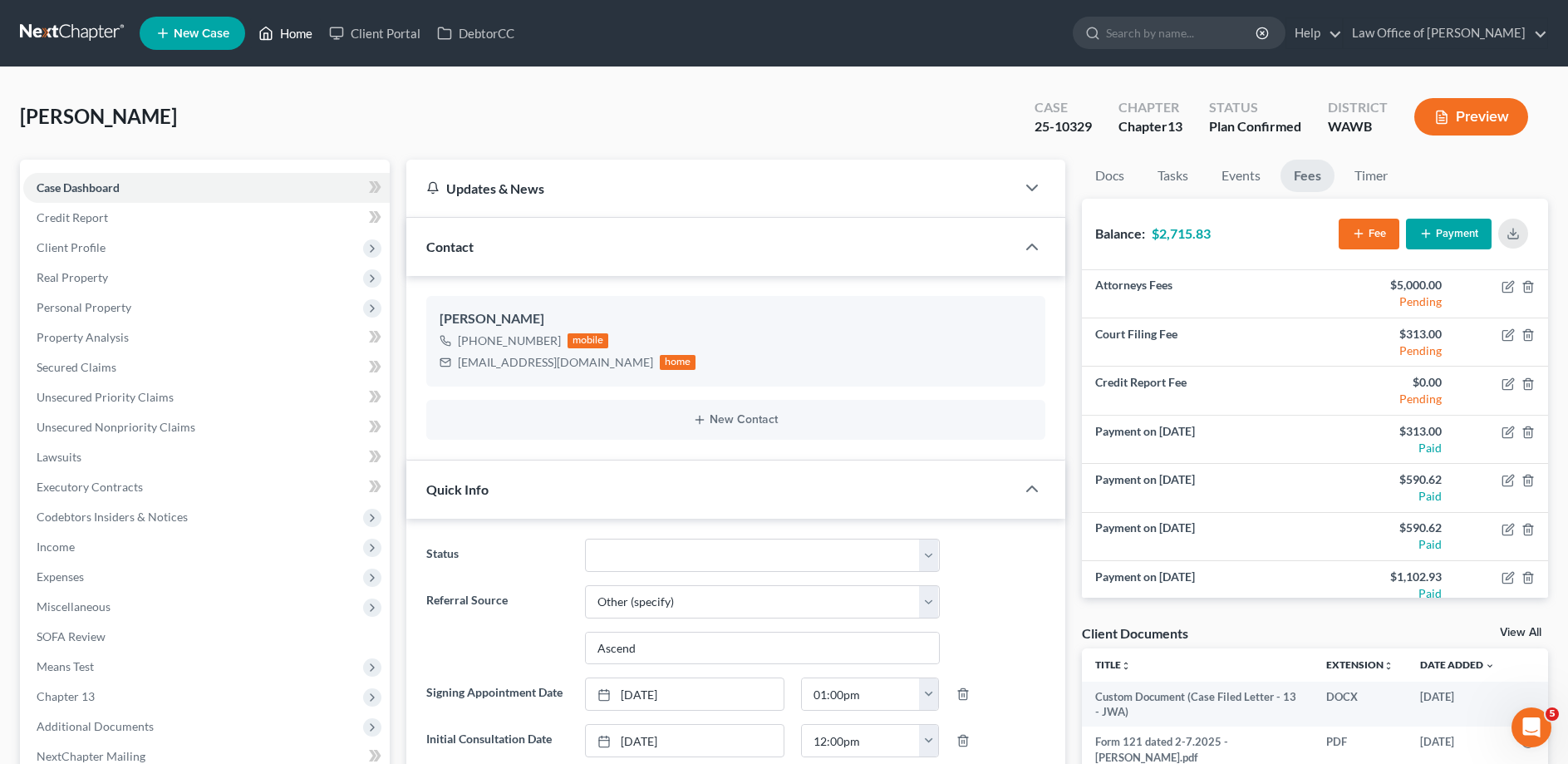
click at [272, 35] on icon at bounding box center [267, 34] width 12 height 12
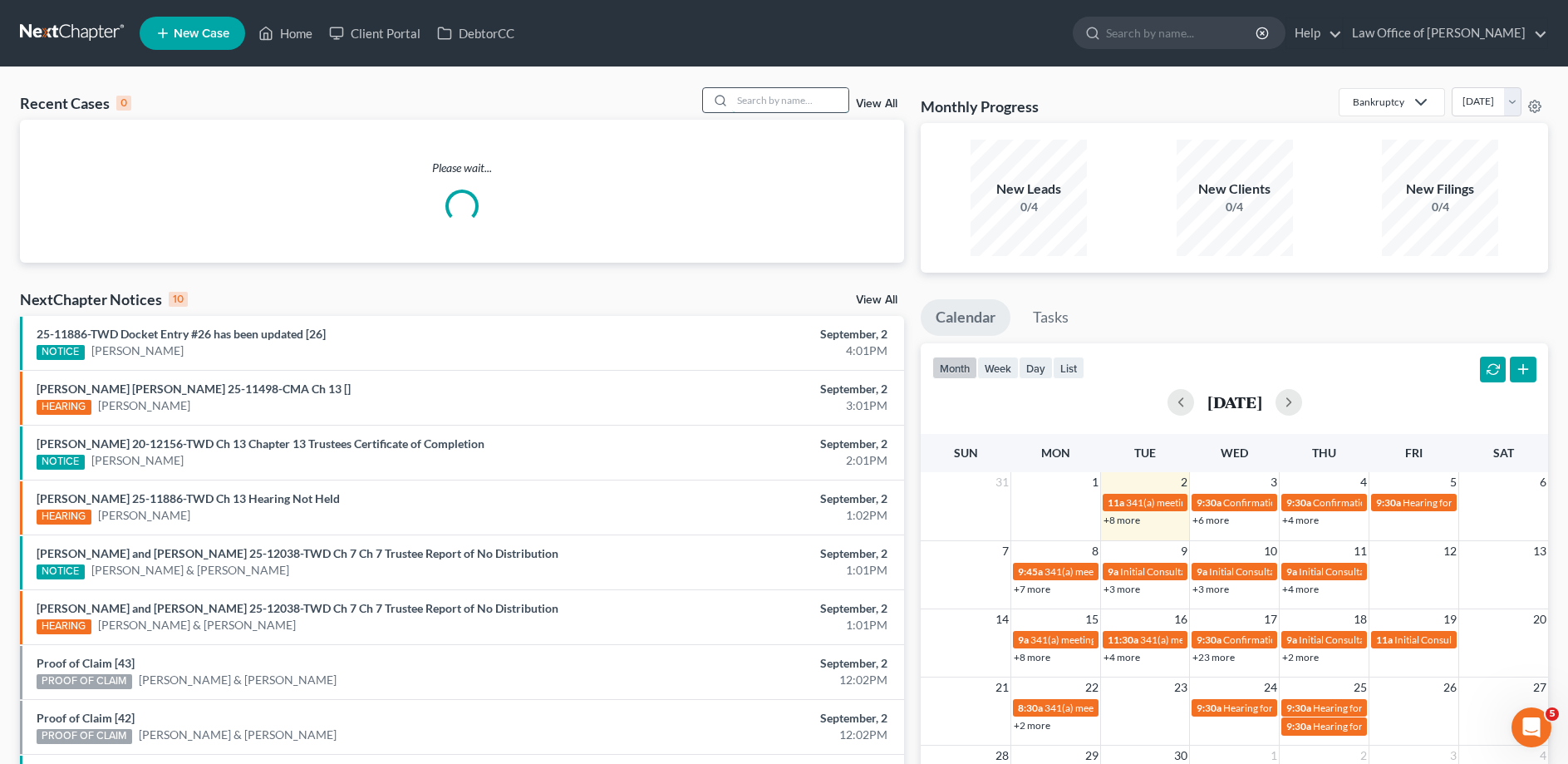
click at [759, 99] on input "search" at bounding box center [790, 100] width 116 height 24
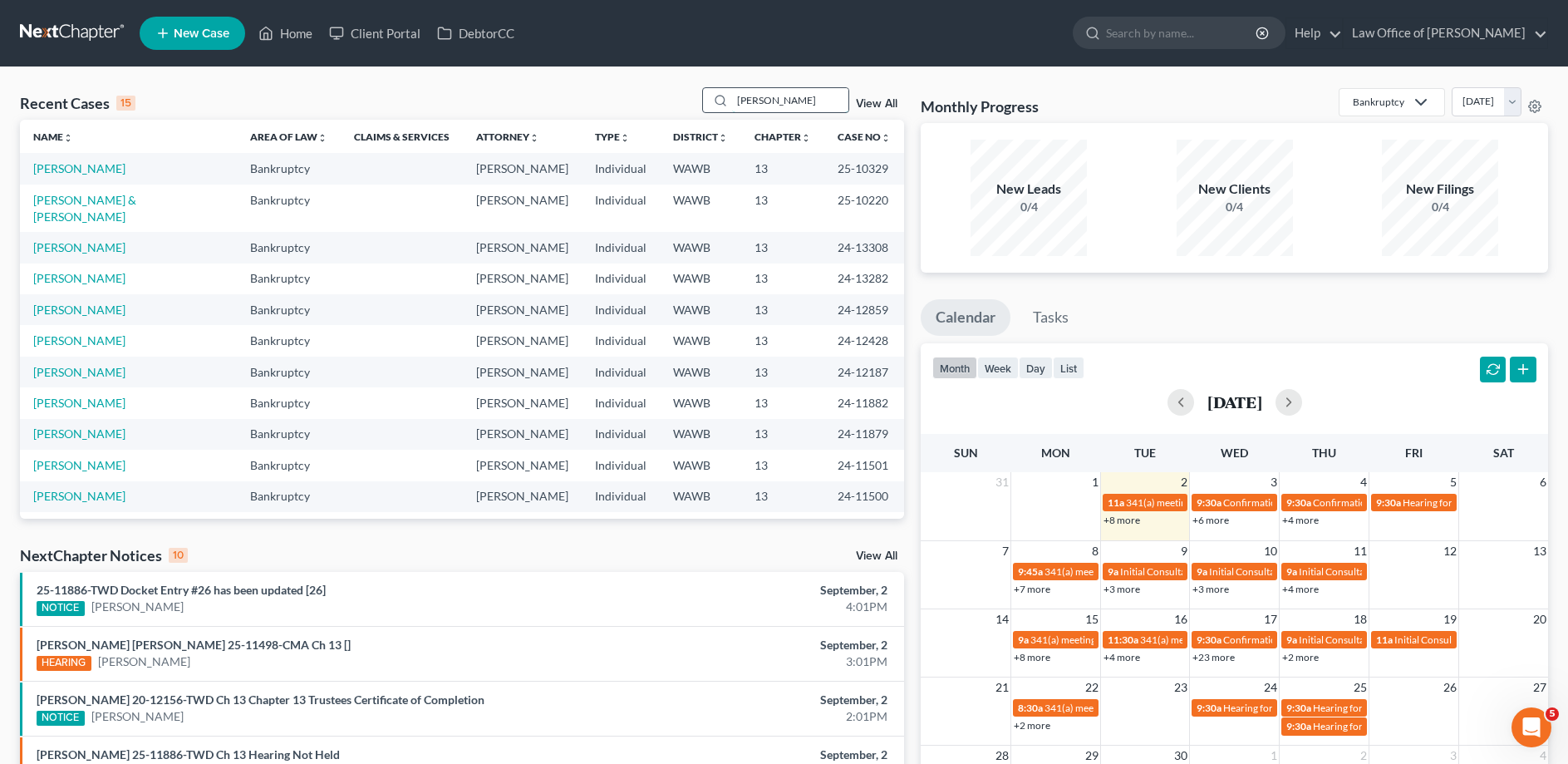
type input "[PERSON_NAME]"
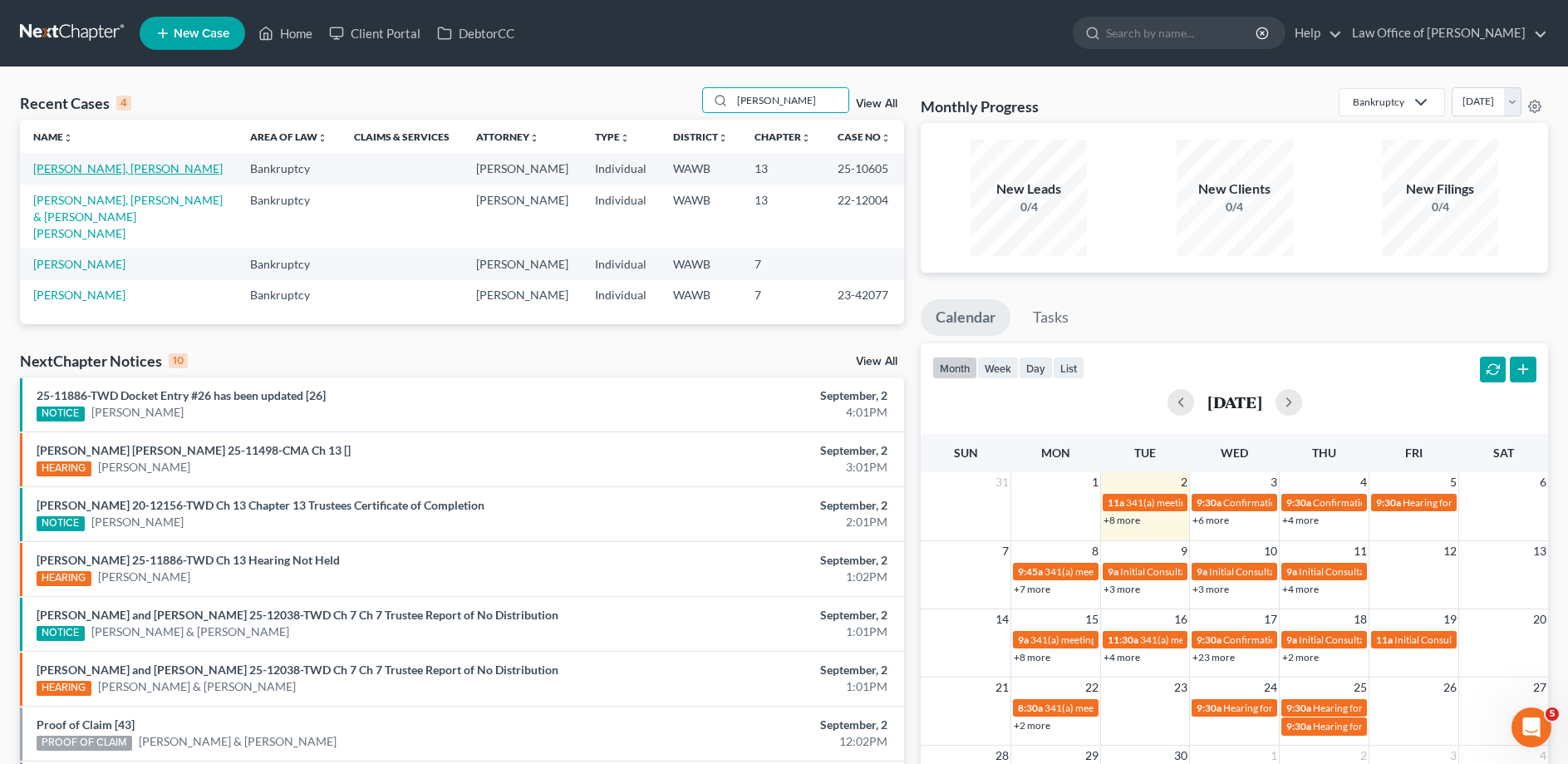
click at [100, 175] on link "[PERSON_NAME], [PERSON_NAME]" at bounding box center [128, 168] width 190 height 14
select select "3"
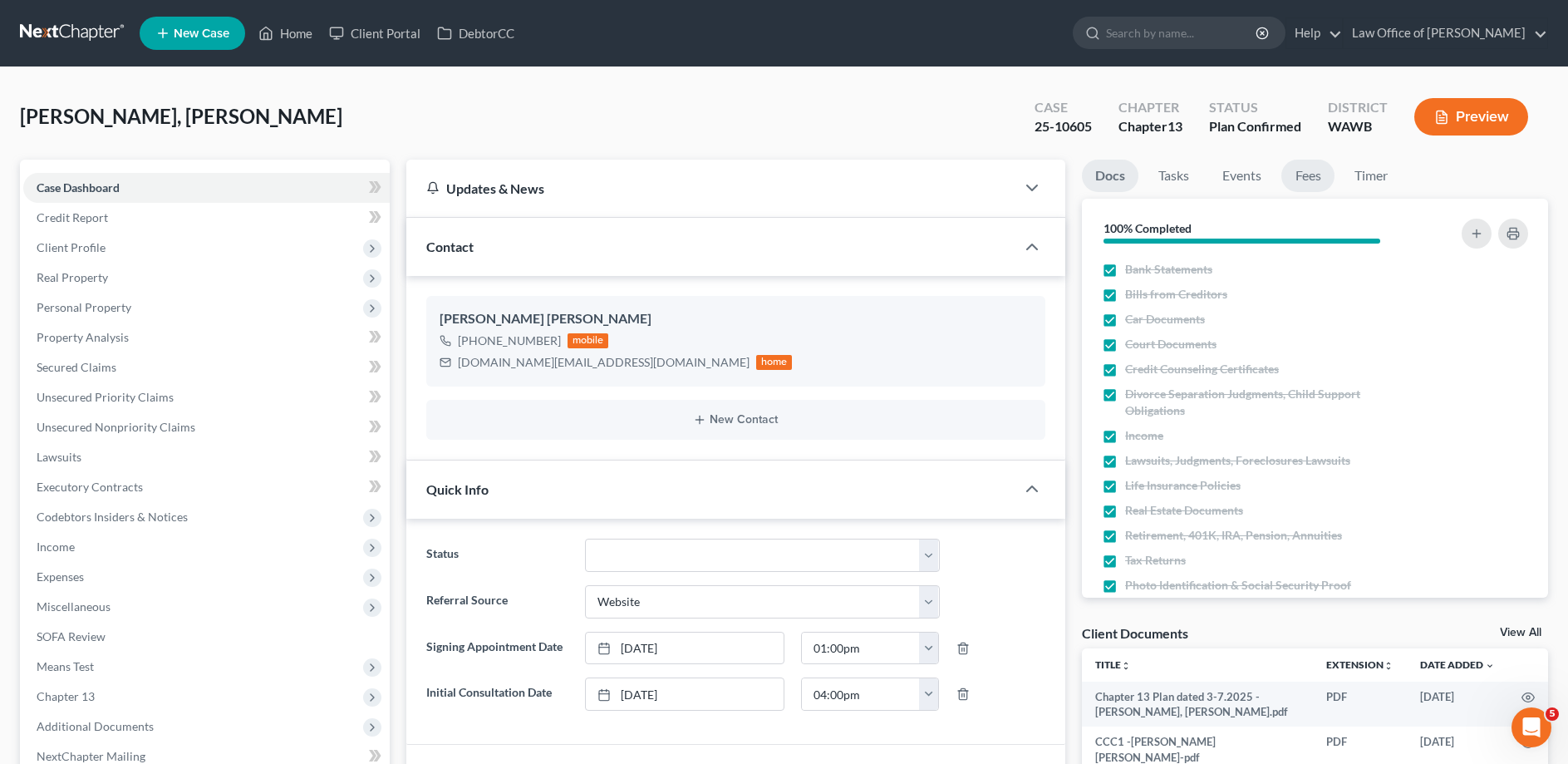
click at [1323, 177] on link "Fees" at bounding box center [1309, 176] width 53 height 33
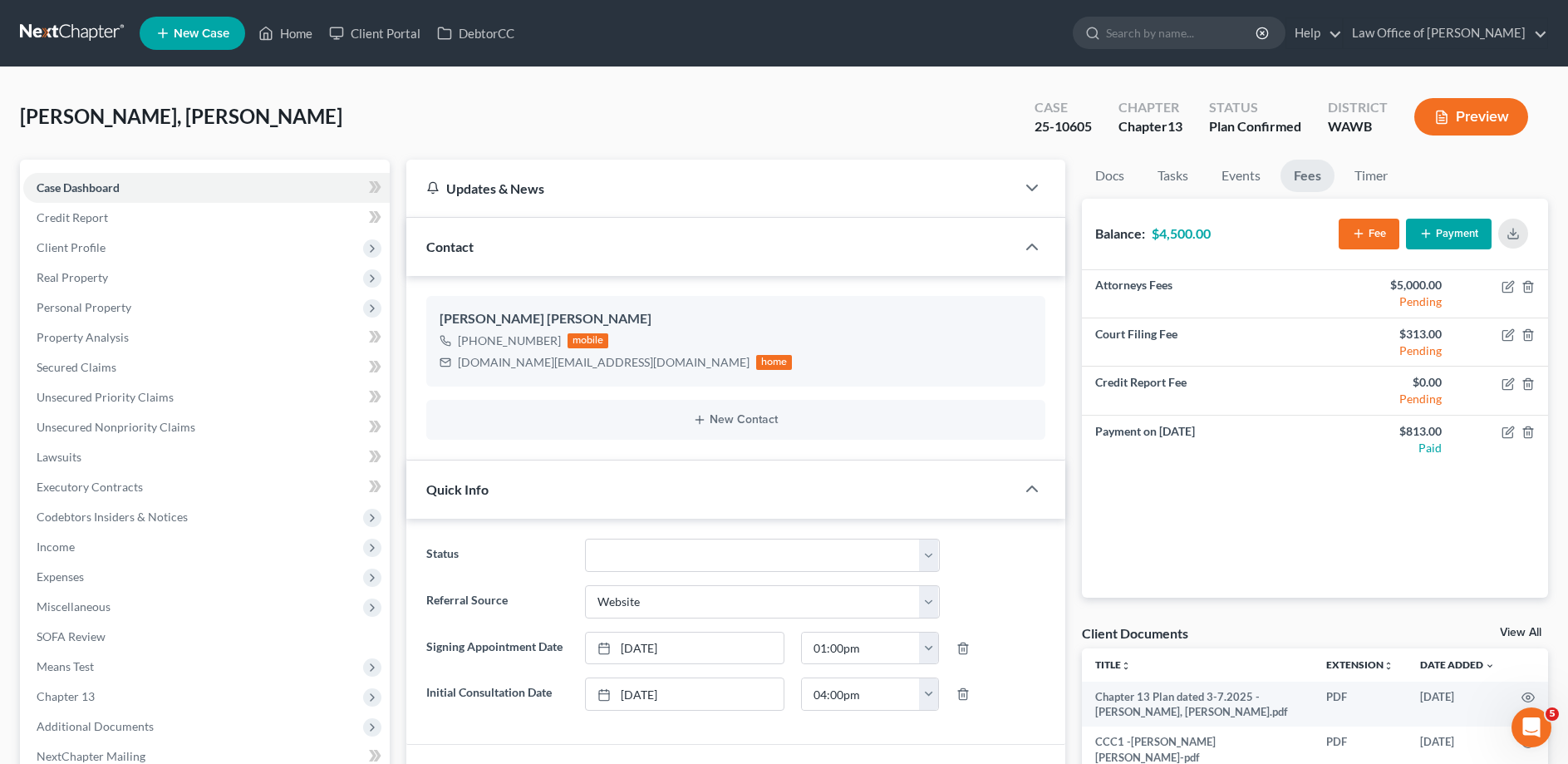
click at [1472, 231] on button "Payment" at bounding box center [1448, 234] width 85 height 31
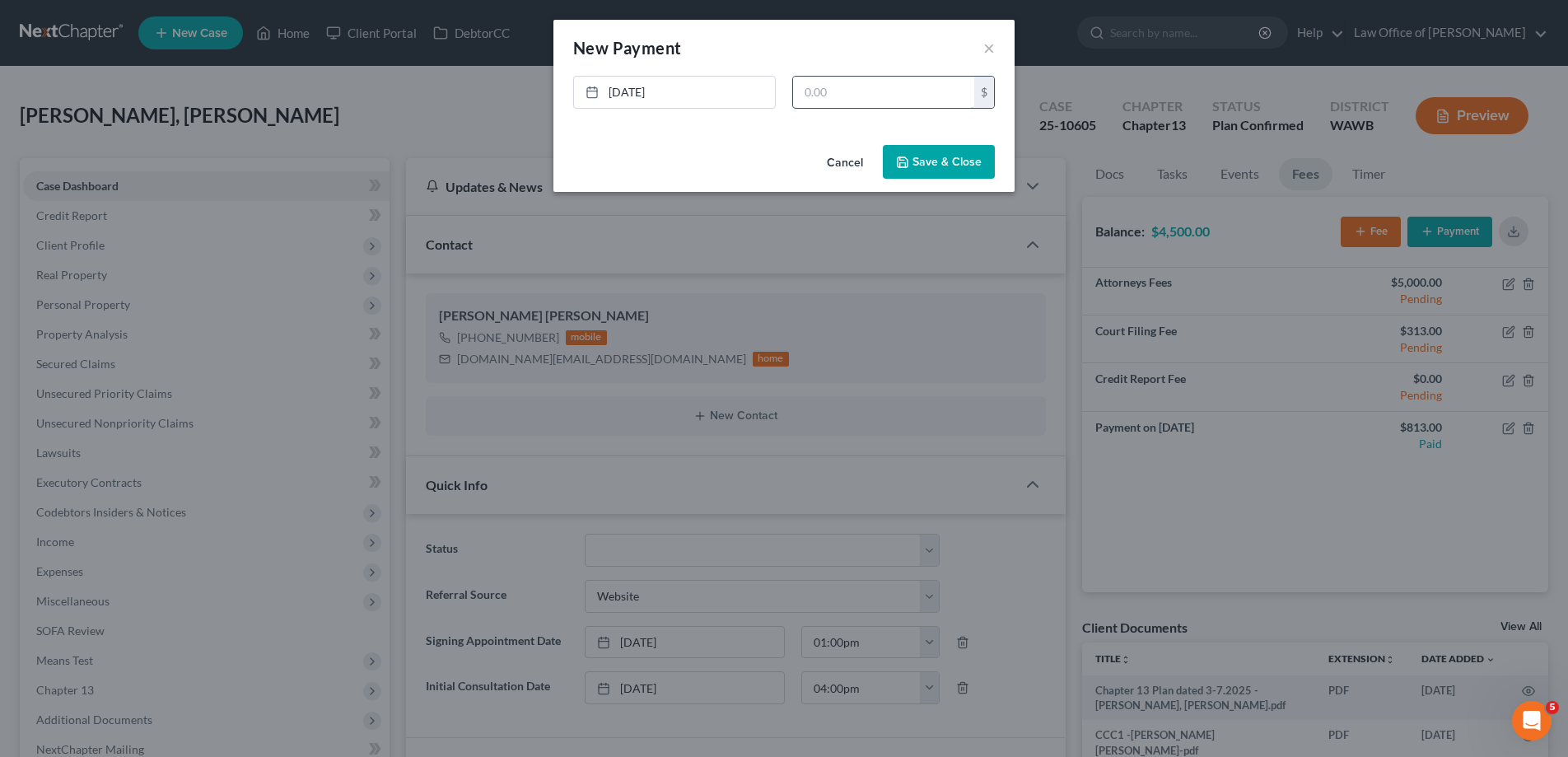
click at [861, 106] on input "text" at bounding box center [883, 92] width 181 height 32
type input "933."
click at [938, 166] on button "Save & Close" at bounding box center [938, 162] width 112 height 35
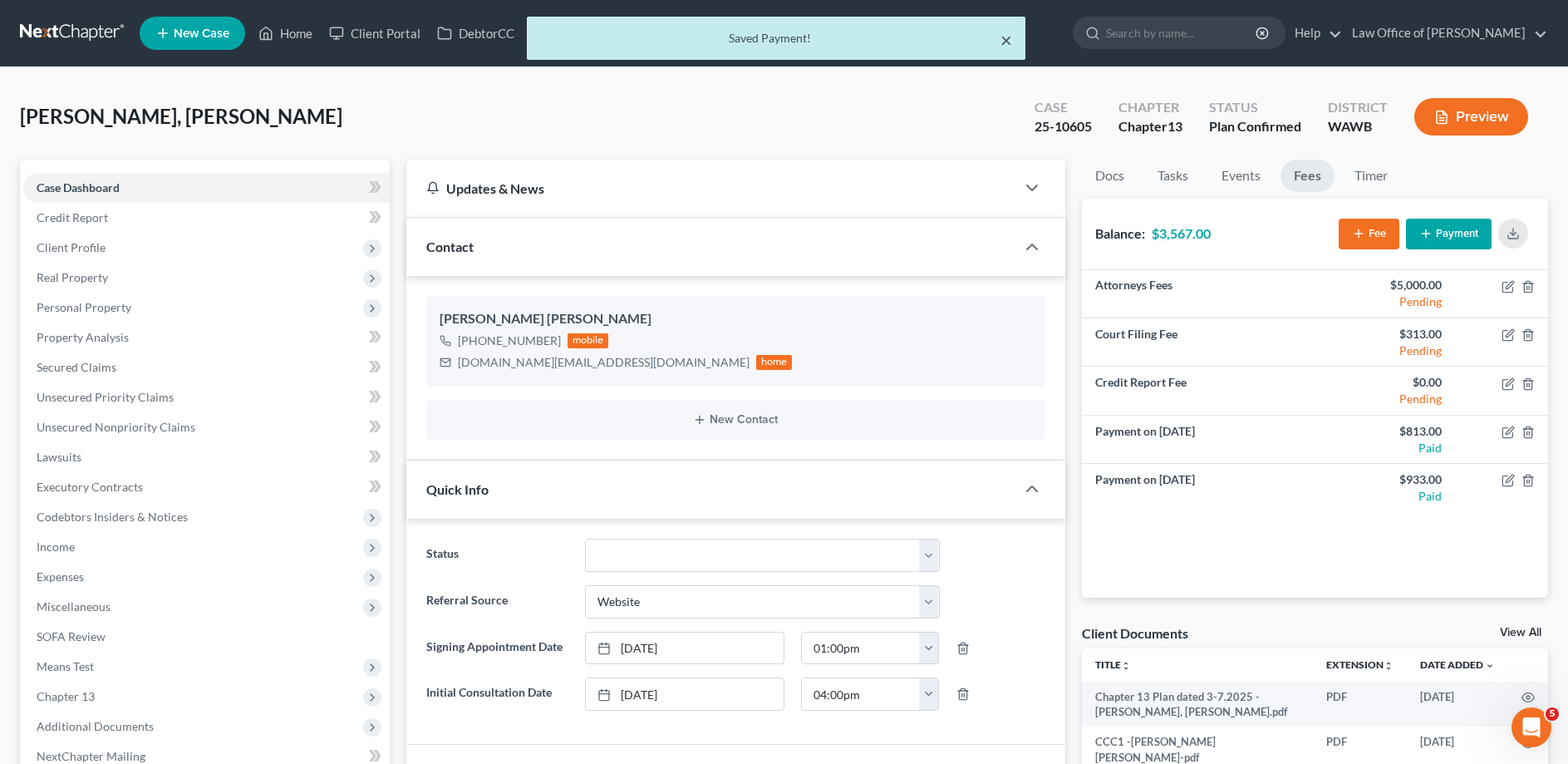
click at [1009, 39] on button "×" at bounding box center [1006, 40] width 12 height 20
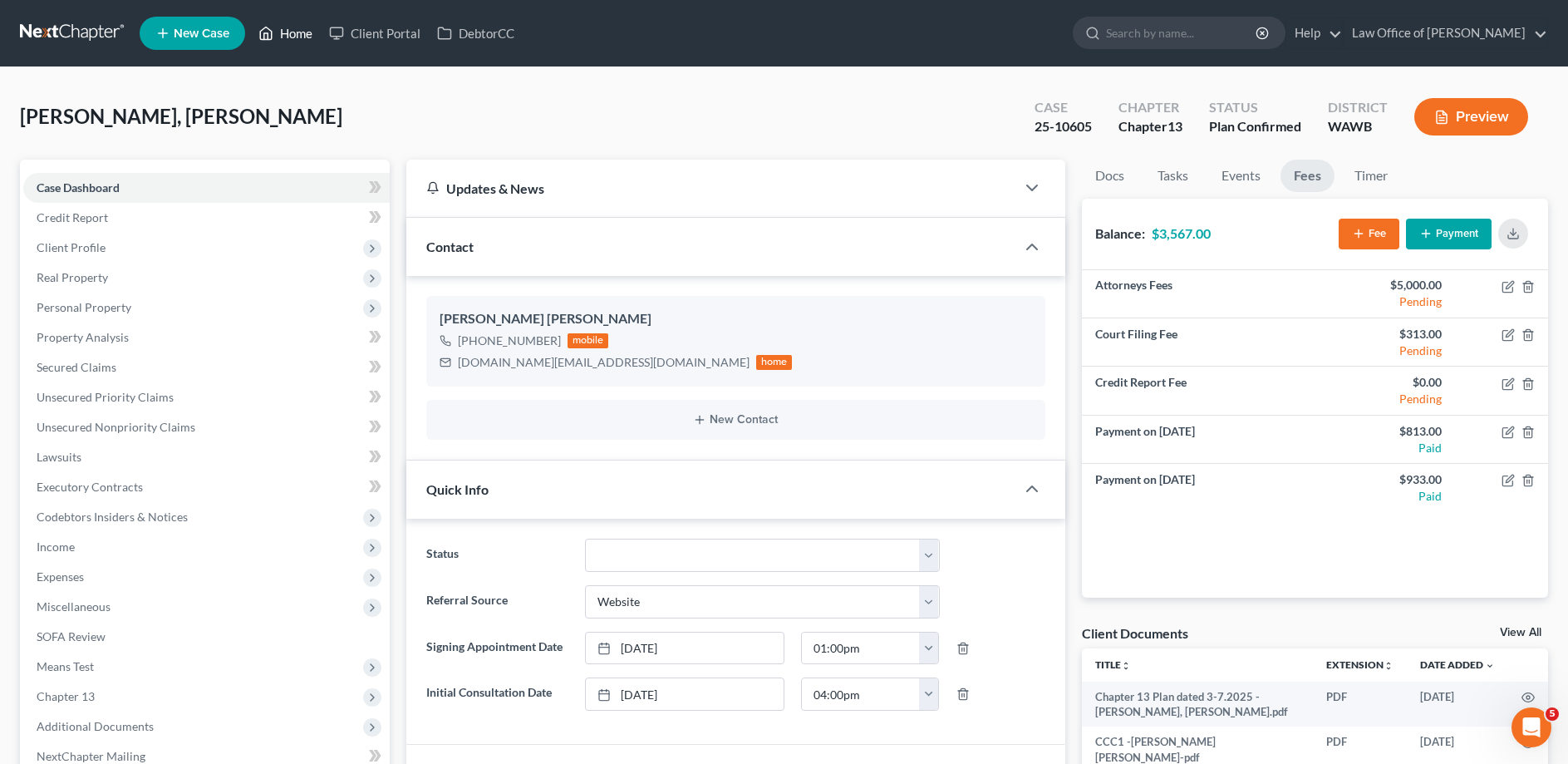
click at [285, 34] on link "Home" at bounding box center [285, 33] width 71 height 30
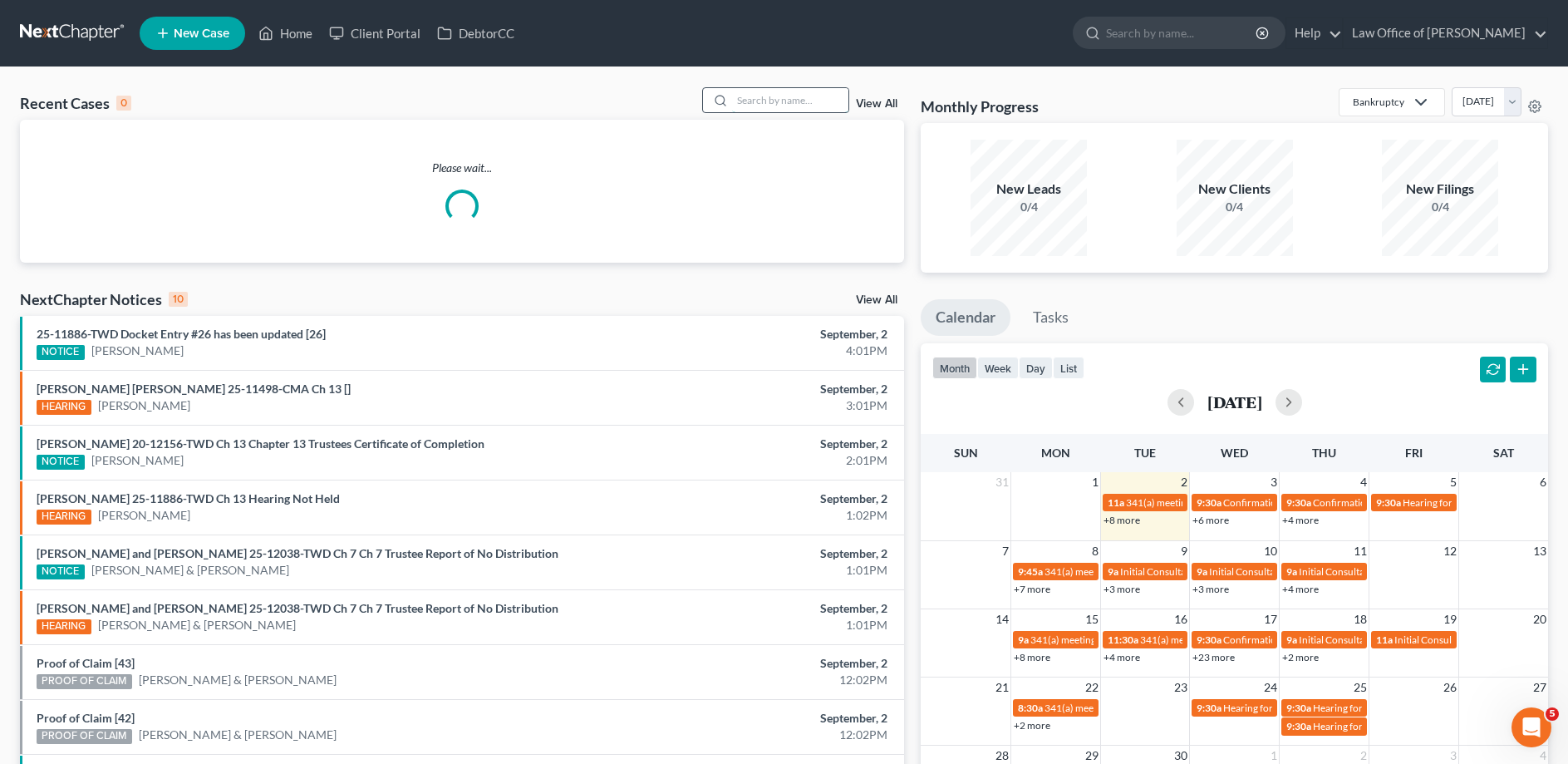
click at [829, 97] on input "search" at bounding box center [790, 100] width 116 height 24
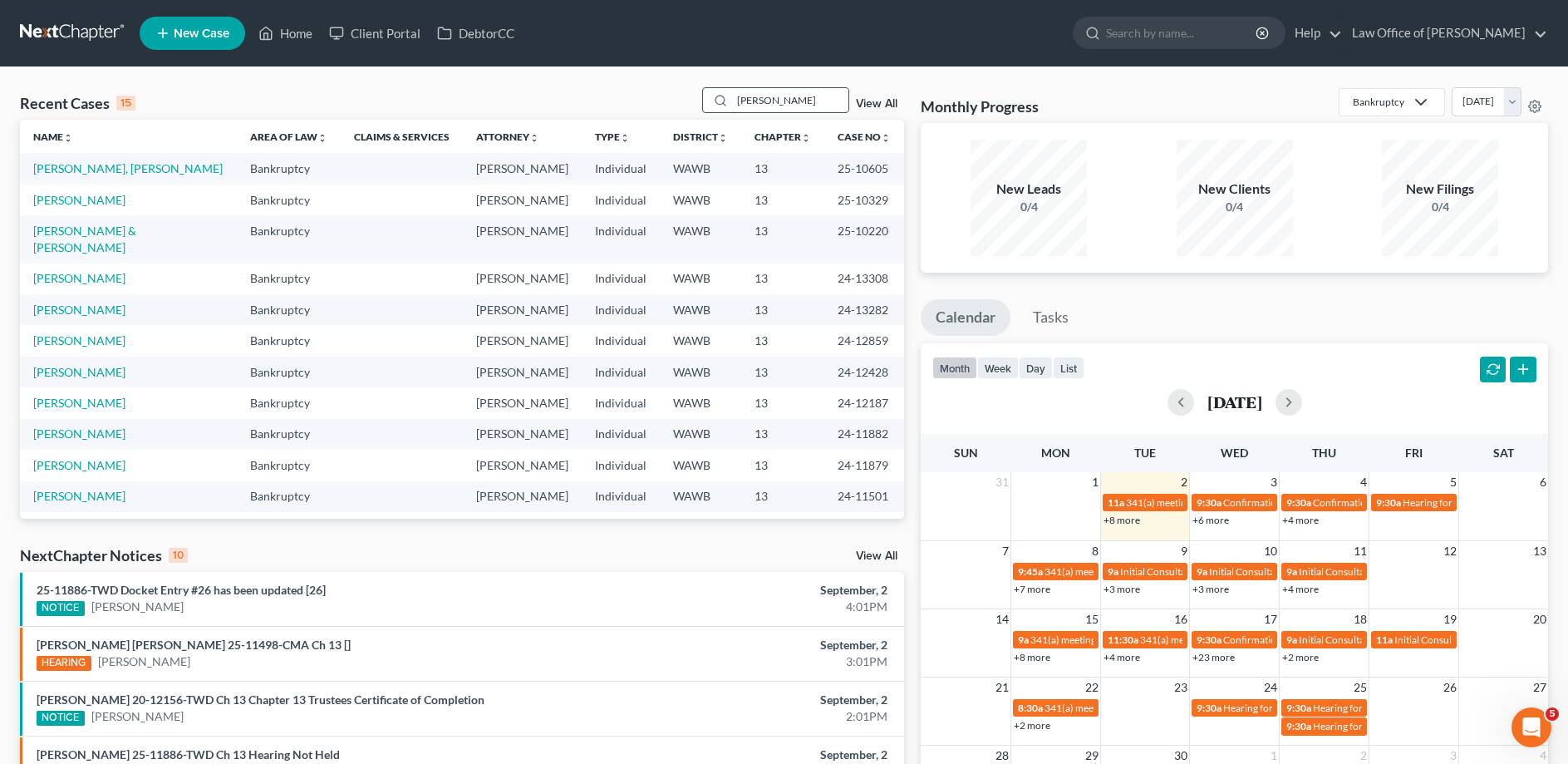
type input "[PERSON_NAME]"
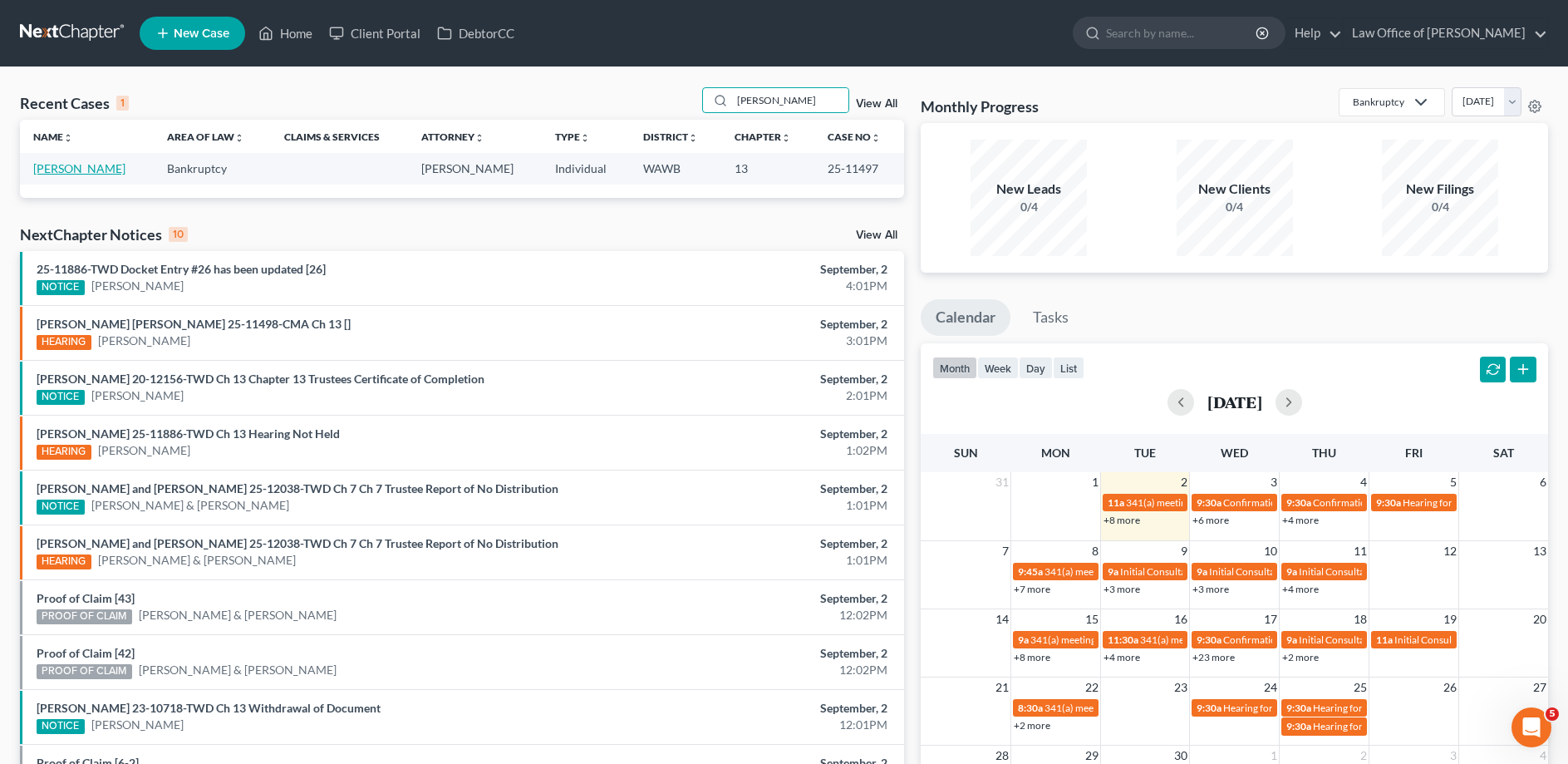
click at [47, 165] on link "[PERSON_NAME]" at bounding box center [79, 168] width 92 height 14
select select "6"
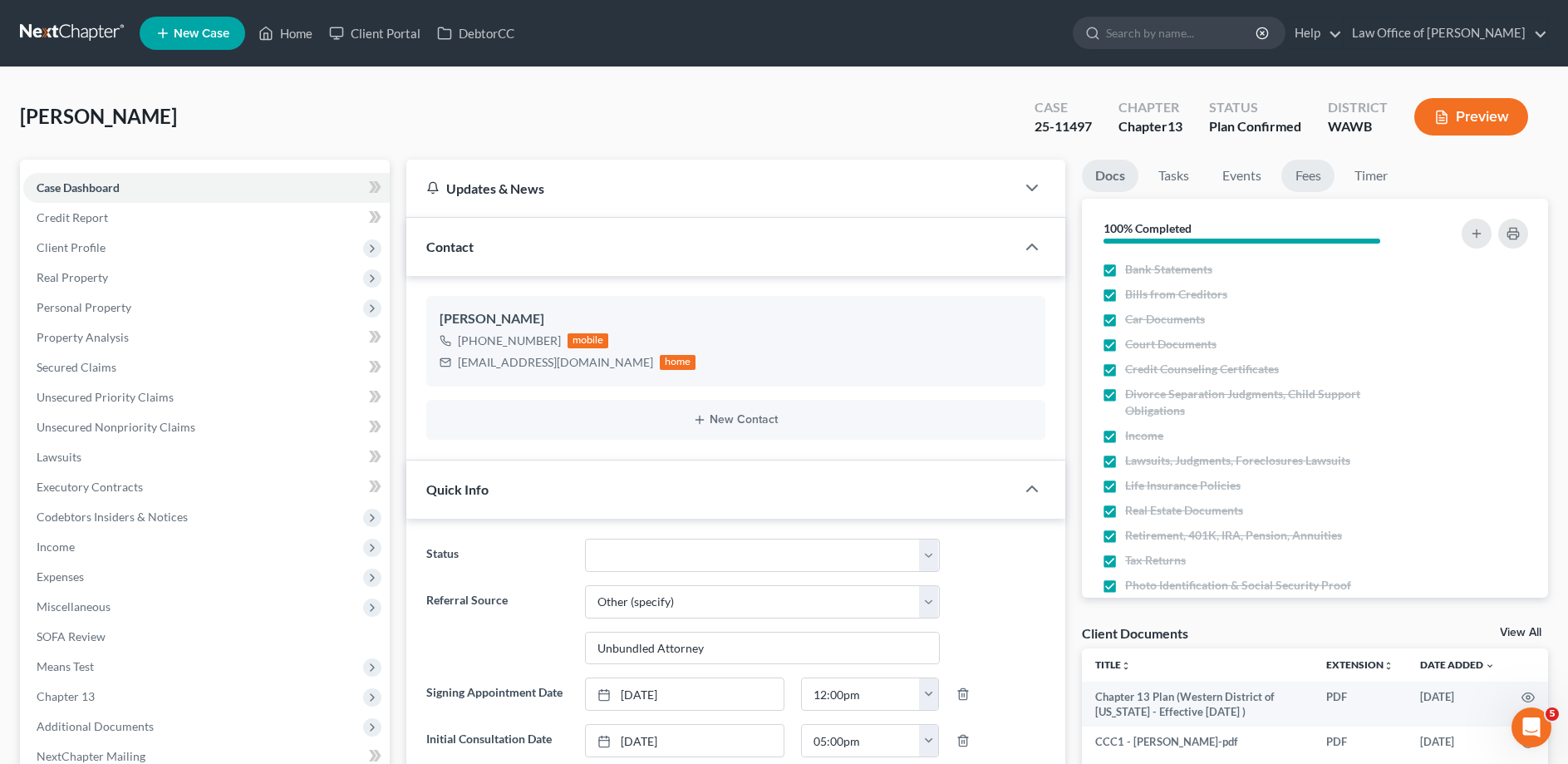
click at [1297, 171] on link "Fees" at bounding box center [1309, 176] width 53 height 33
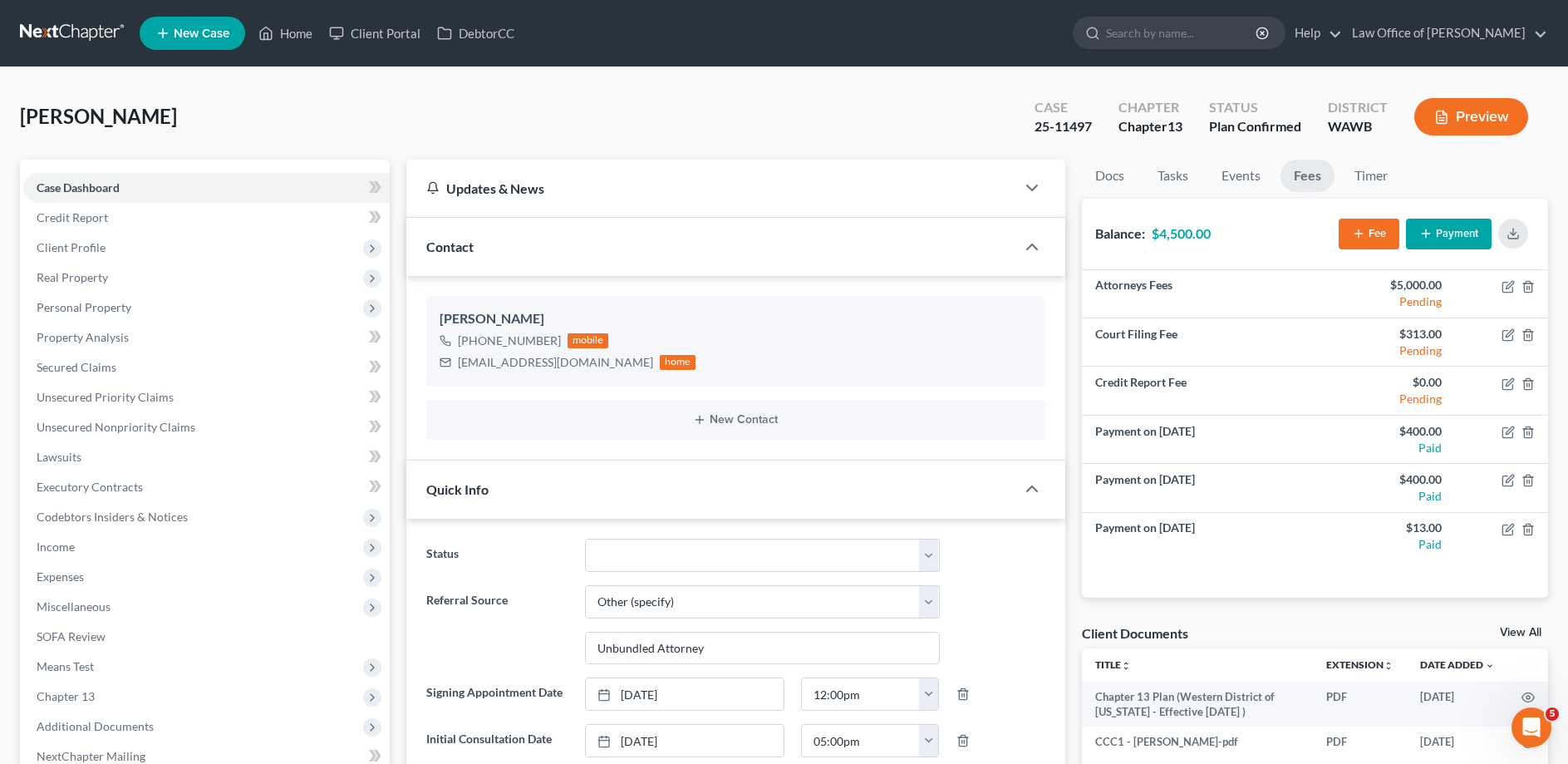
click at [1446, 231] on button "Payment" at bounding box center [1448, 234] width 85 height 31
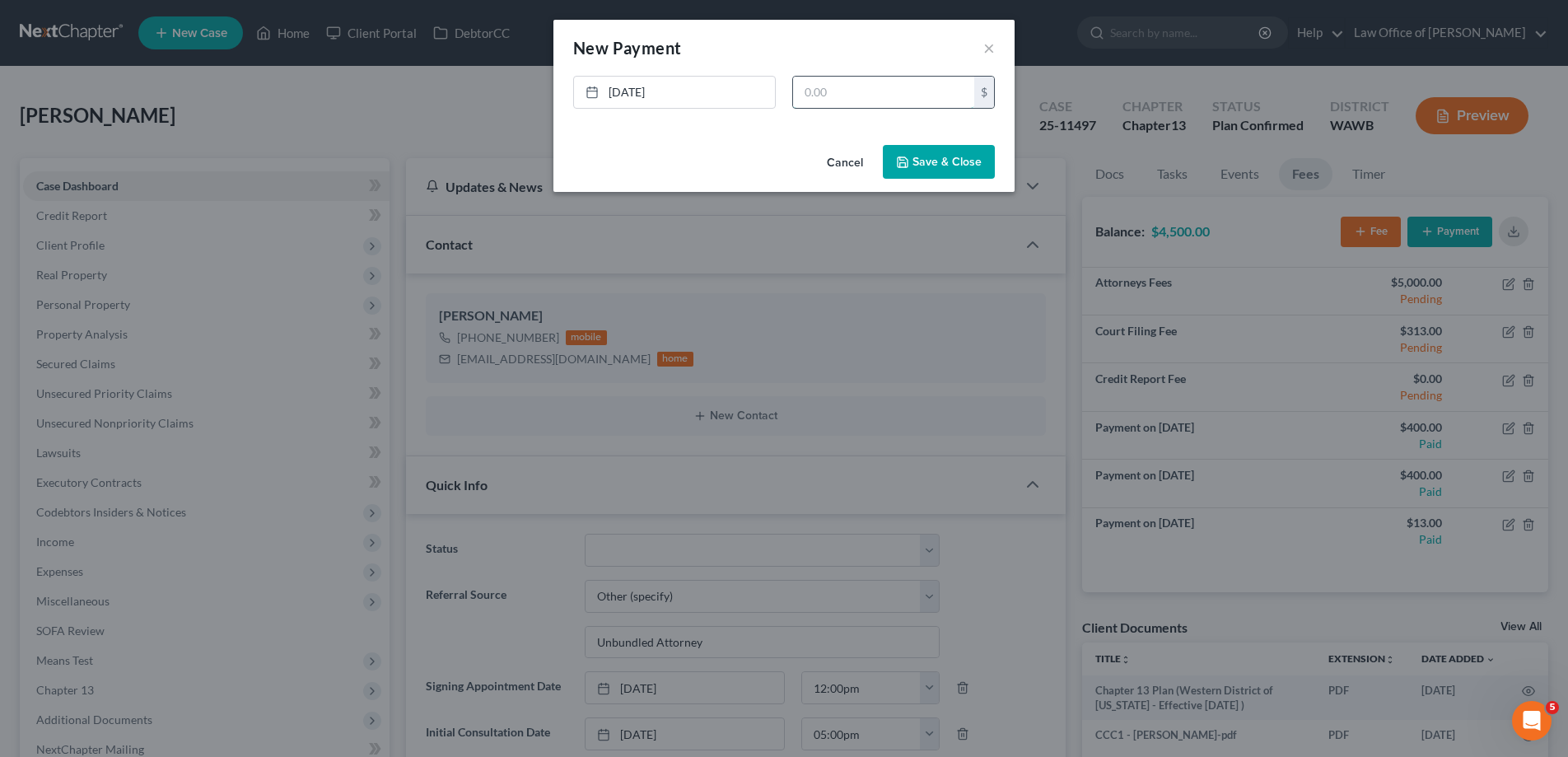
click at [825, 86] on input "text" at bounding box center [883, 92] width 181 height 32
type input "1,208.97"
click at [915, 160] on button "Save & Close" at bounding box center [938, 162] width 112 height 35
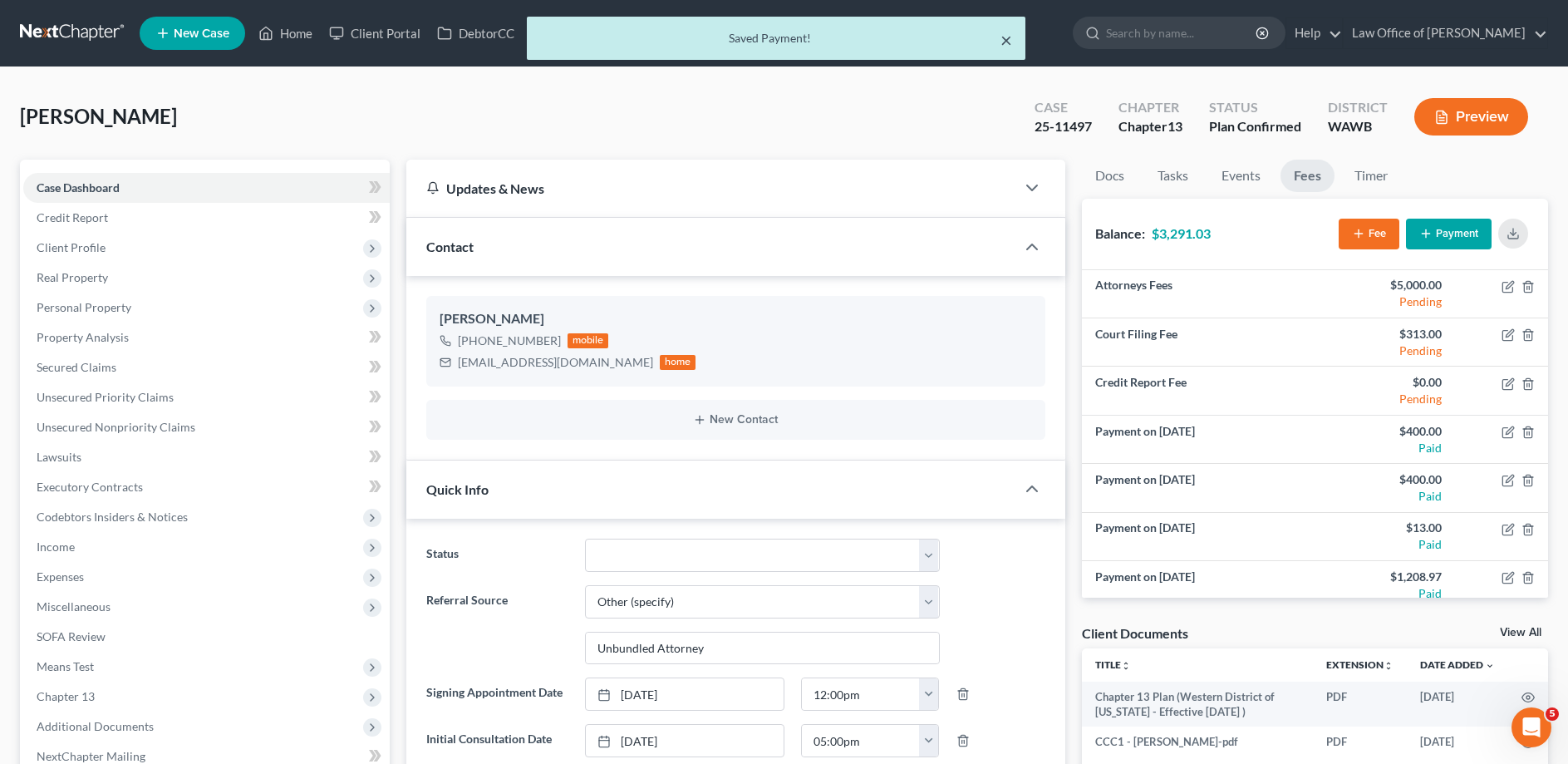
click at [1003, 42] on button "×" at bounding box center [1006, 40] width 12 height 20
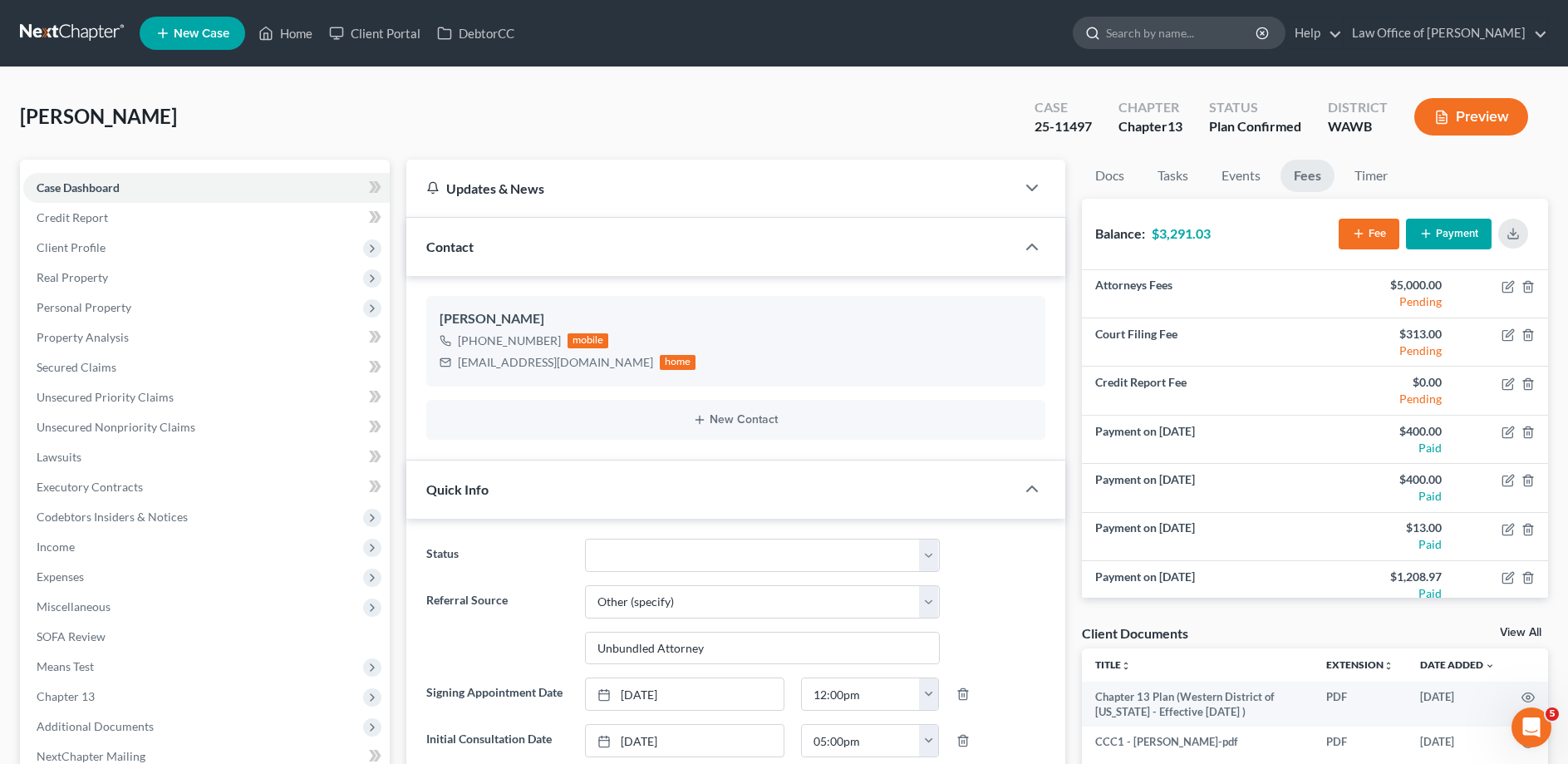
click at [1166, 24] on input "search" at bounding box center [1182, 33] width 152 height 31
type input "Green"
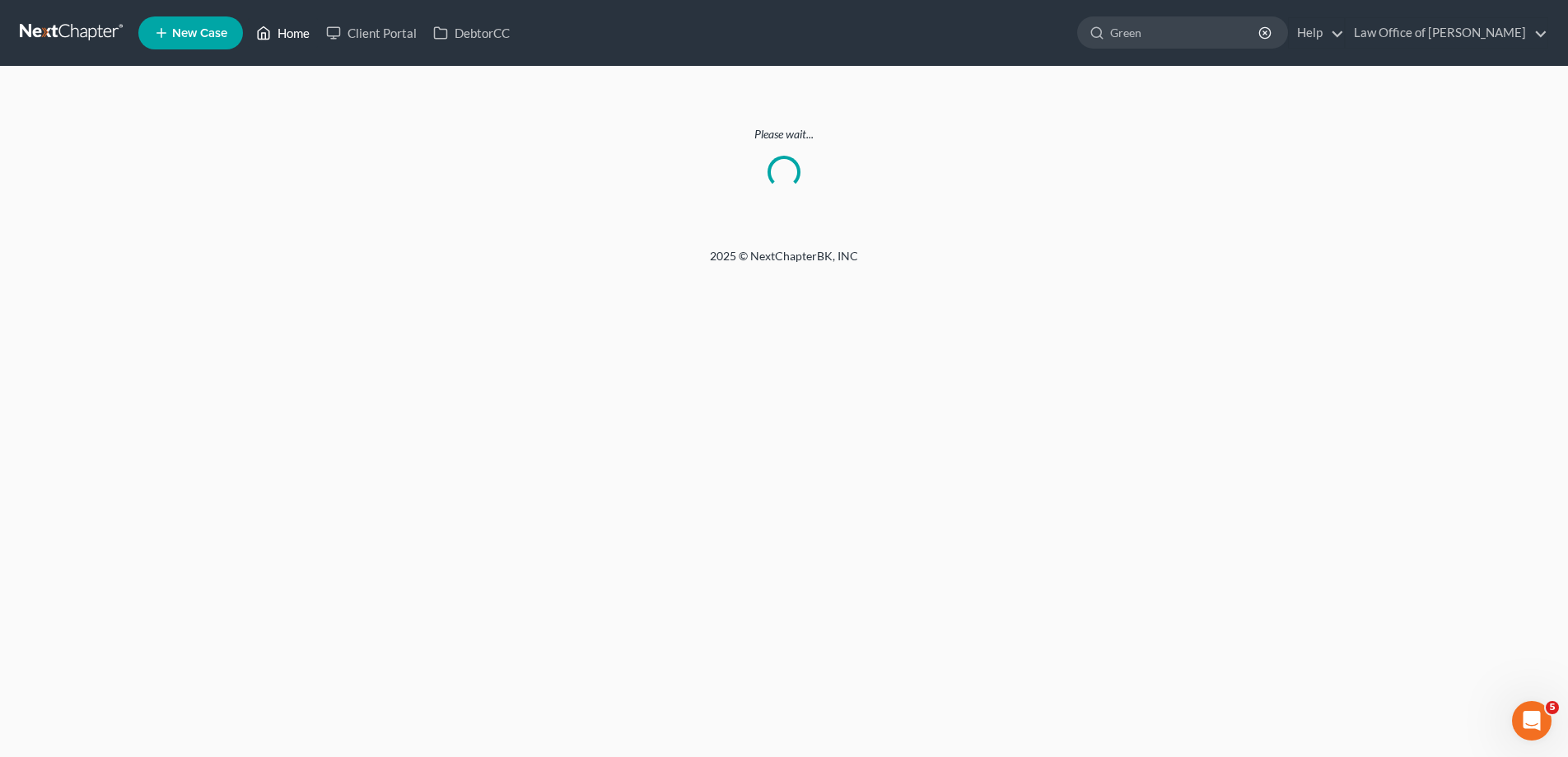
click at [290, 30] on link "Home" at bounding box center [283, 32] width 70 height 30
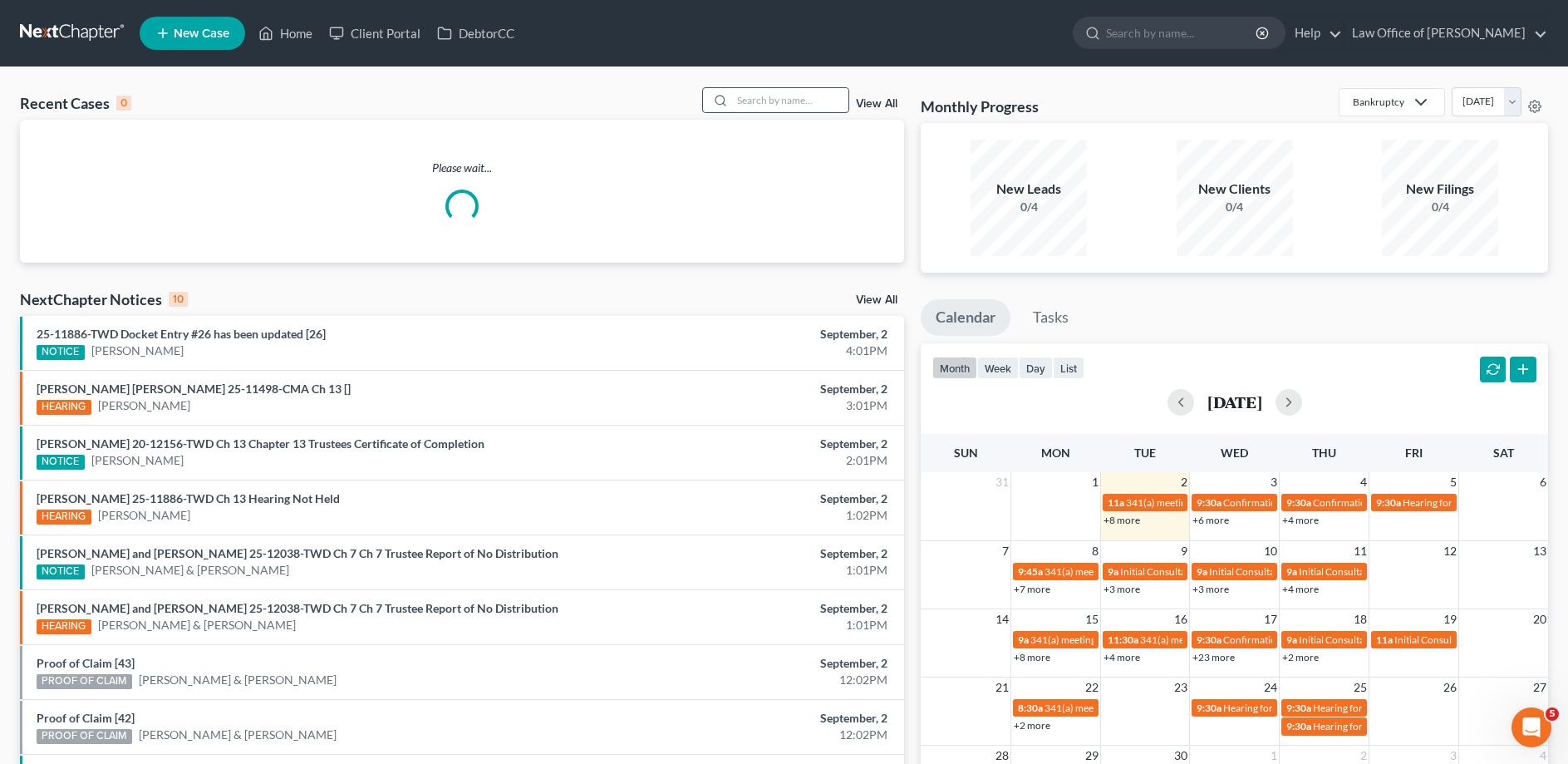
click at [732, 106] on input "search" at bounding box center [790, 100] width 116 height 24
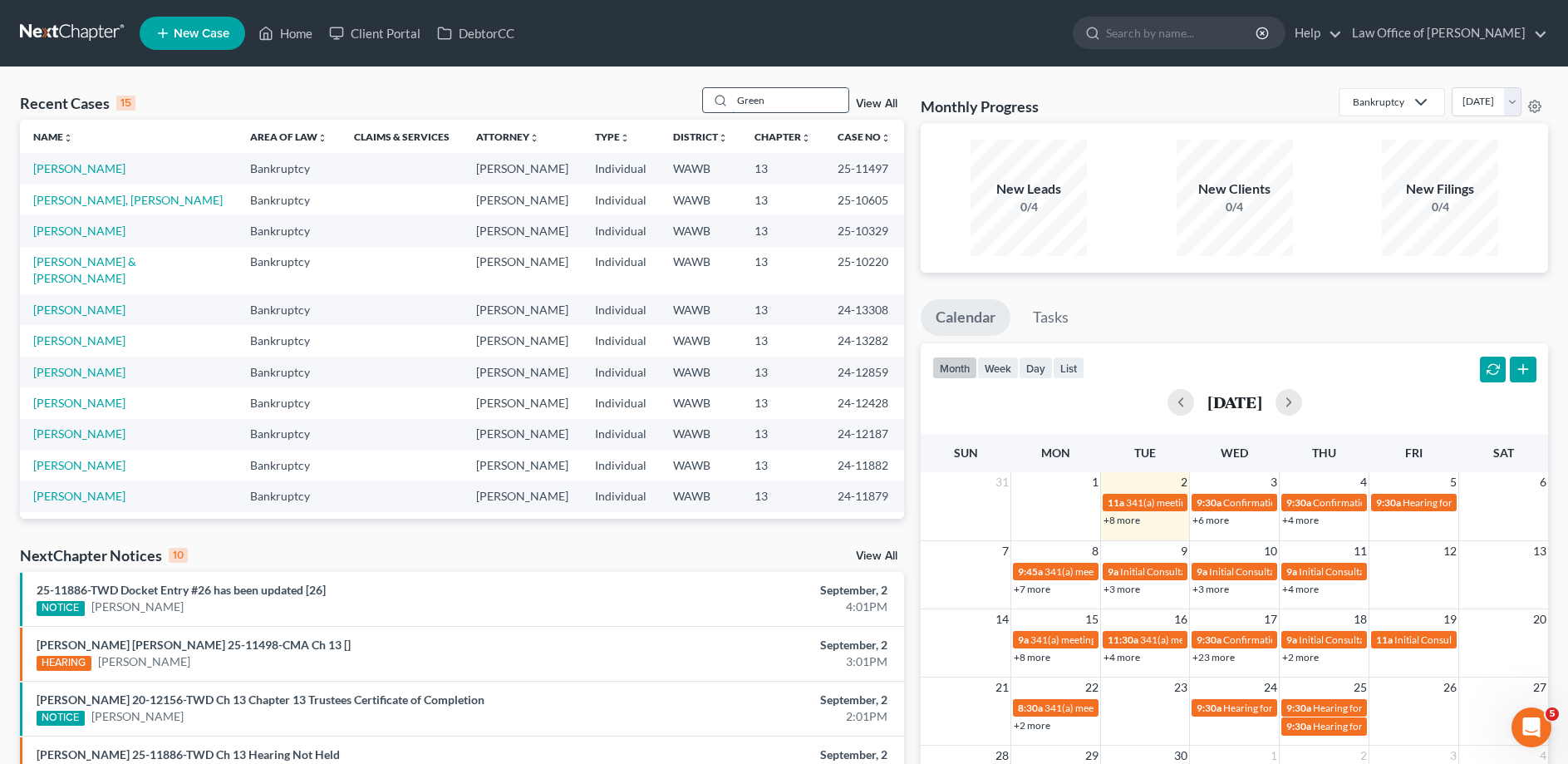
type input "Green"
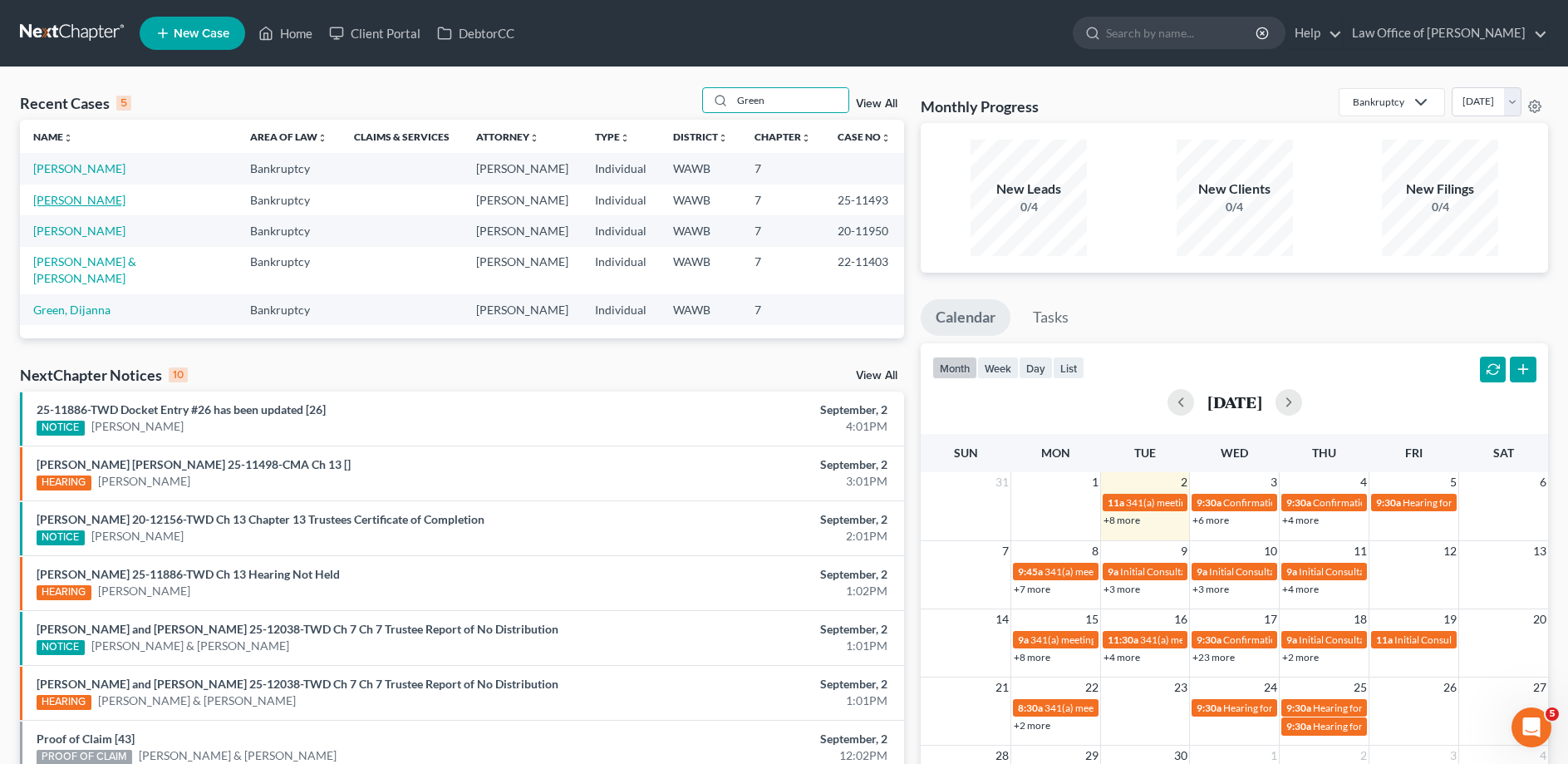
click at [62, 202] on link "[PERSON_NAME]" at bounding box center [79, 200] width 92 height 14
select select "6"
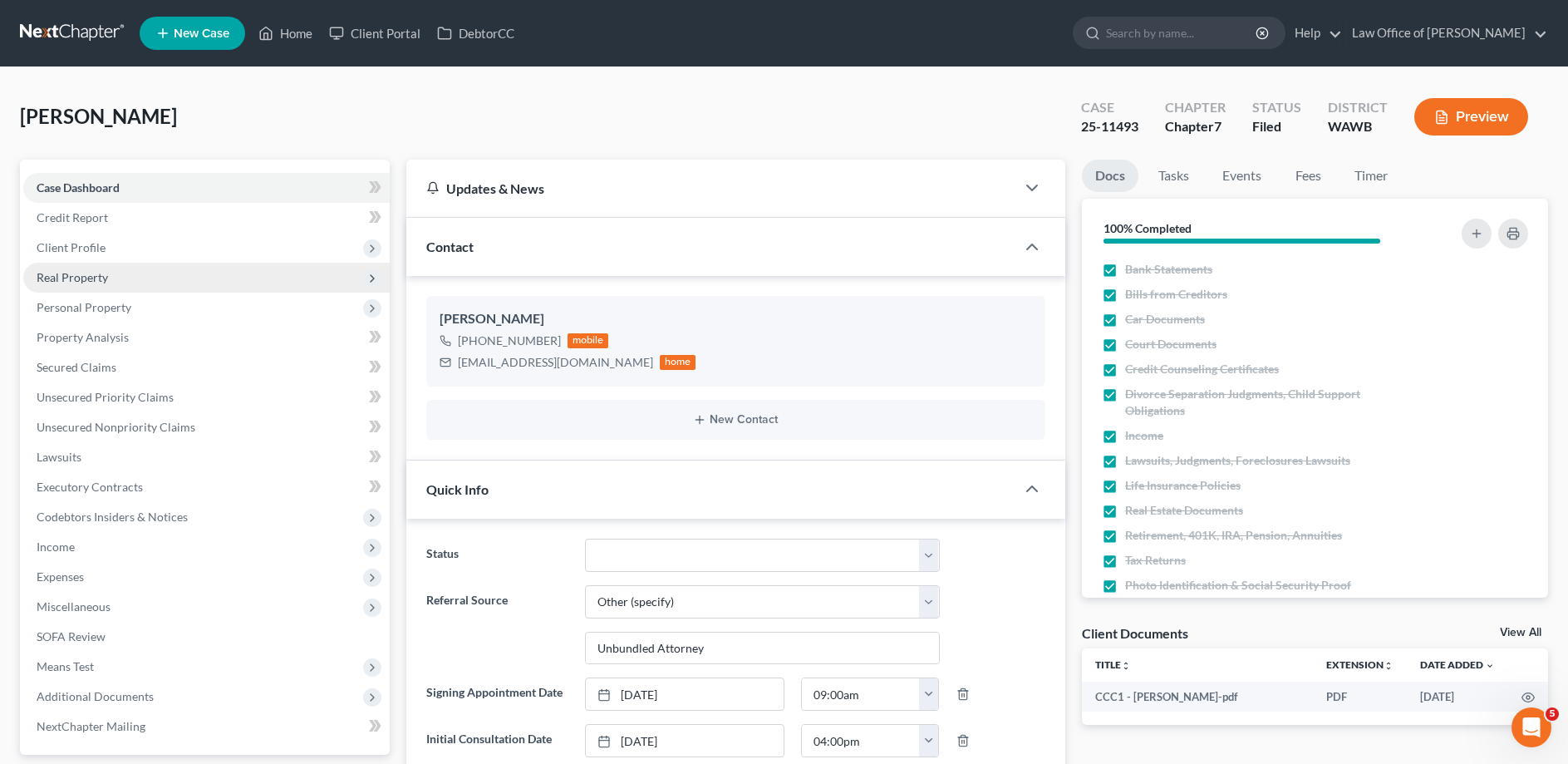
scroll to position [339, 0]
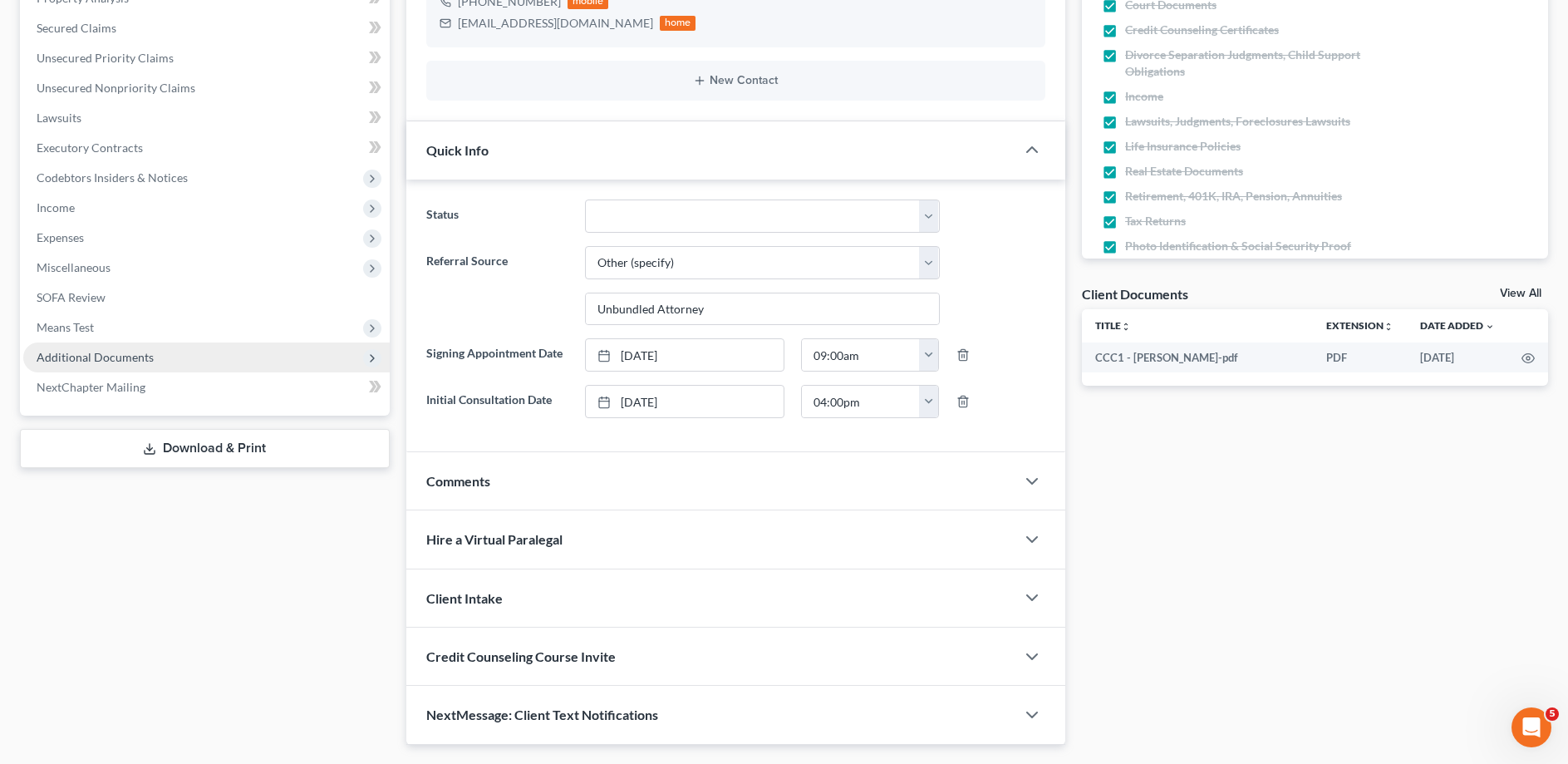
click at [141, 352] on span "Additional Documents" at bounding box center [95, 357] width 117 height 14
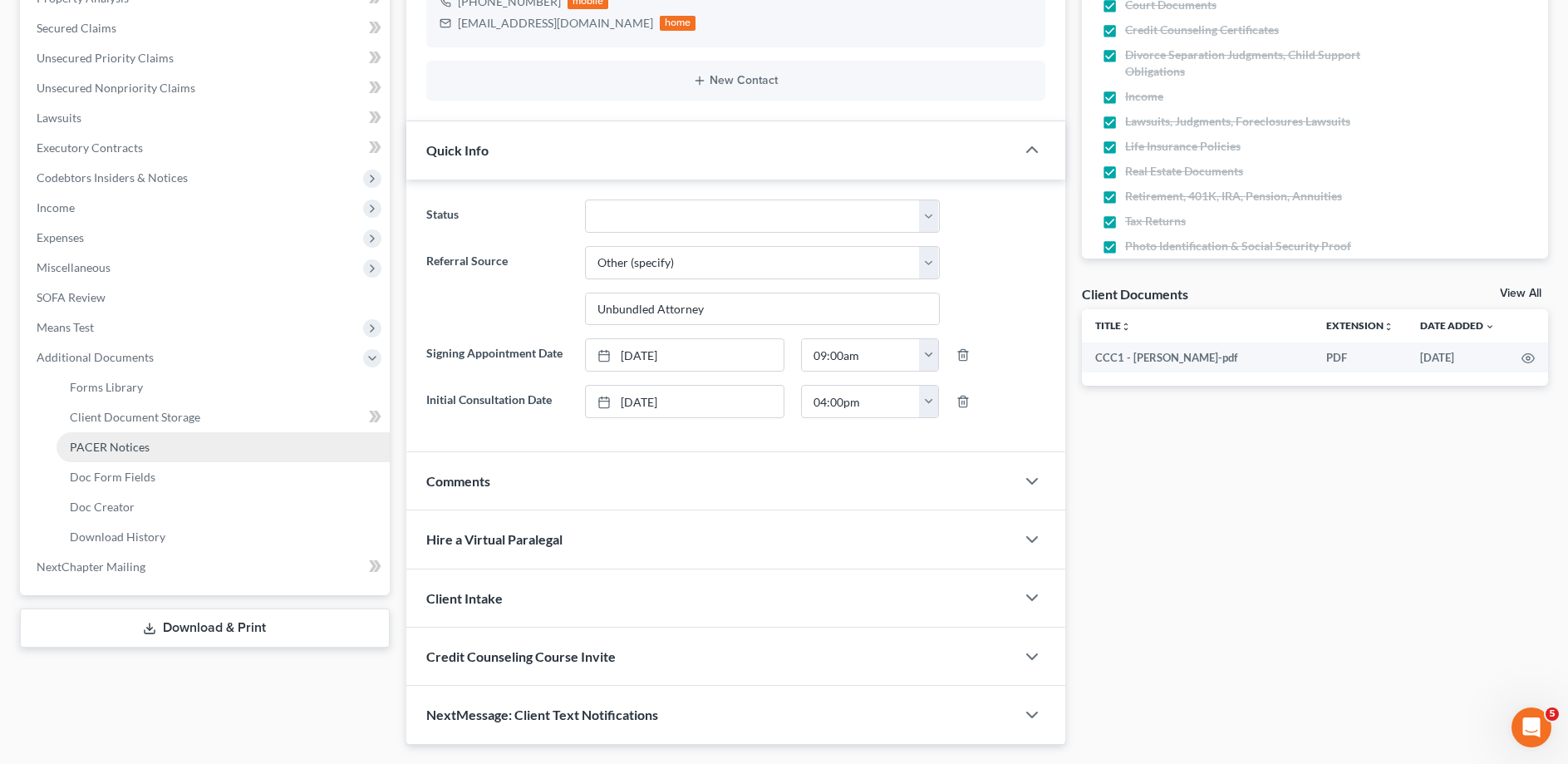
click at [128, 443] on span "PACER Notices" at bounding box center [109, 446] width 80 height 14
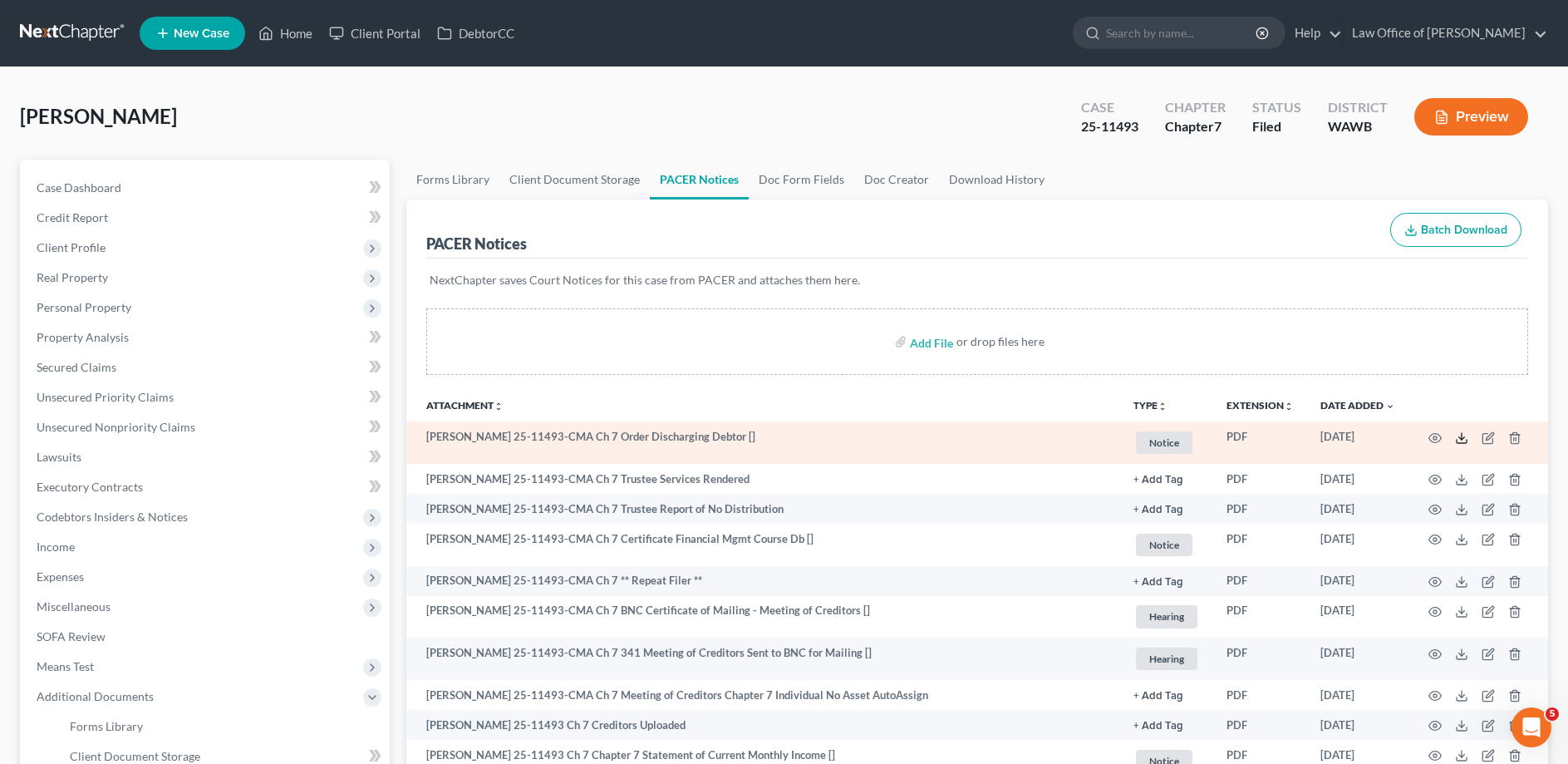
click at [1465, 438] on icon at bounding box center [1461, 438] width 13 height 13
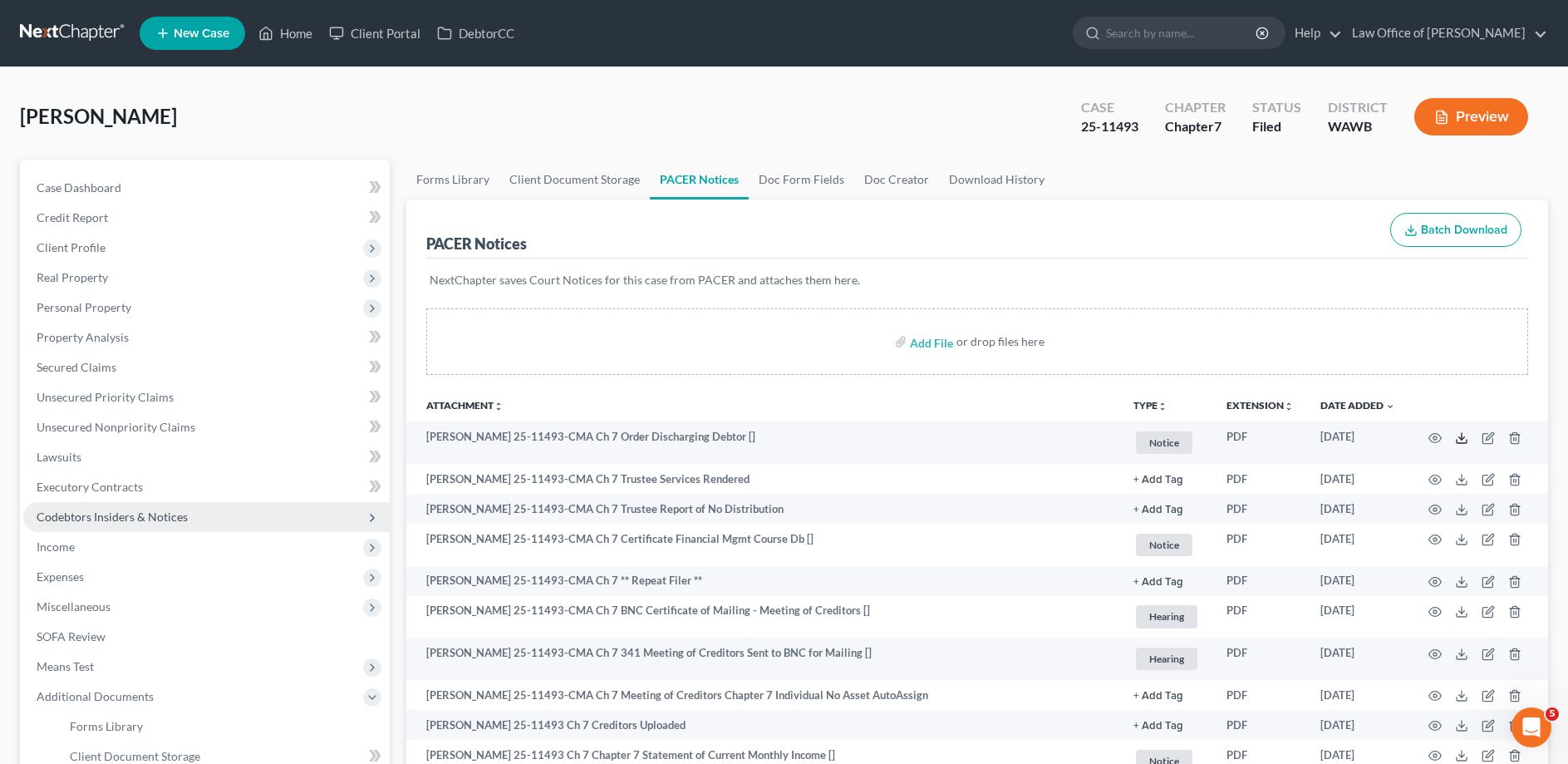
scroll to position [254, 0]
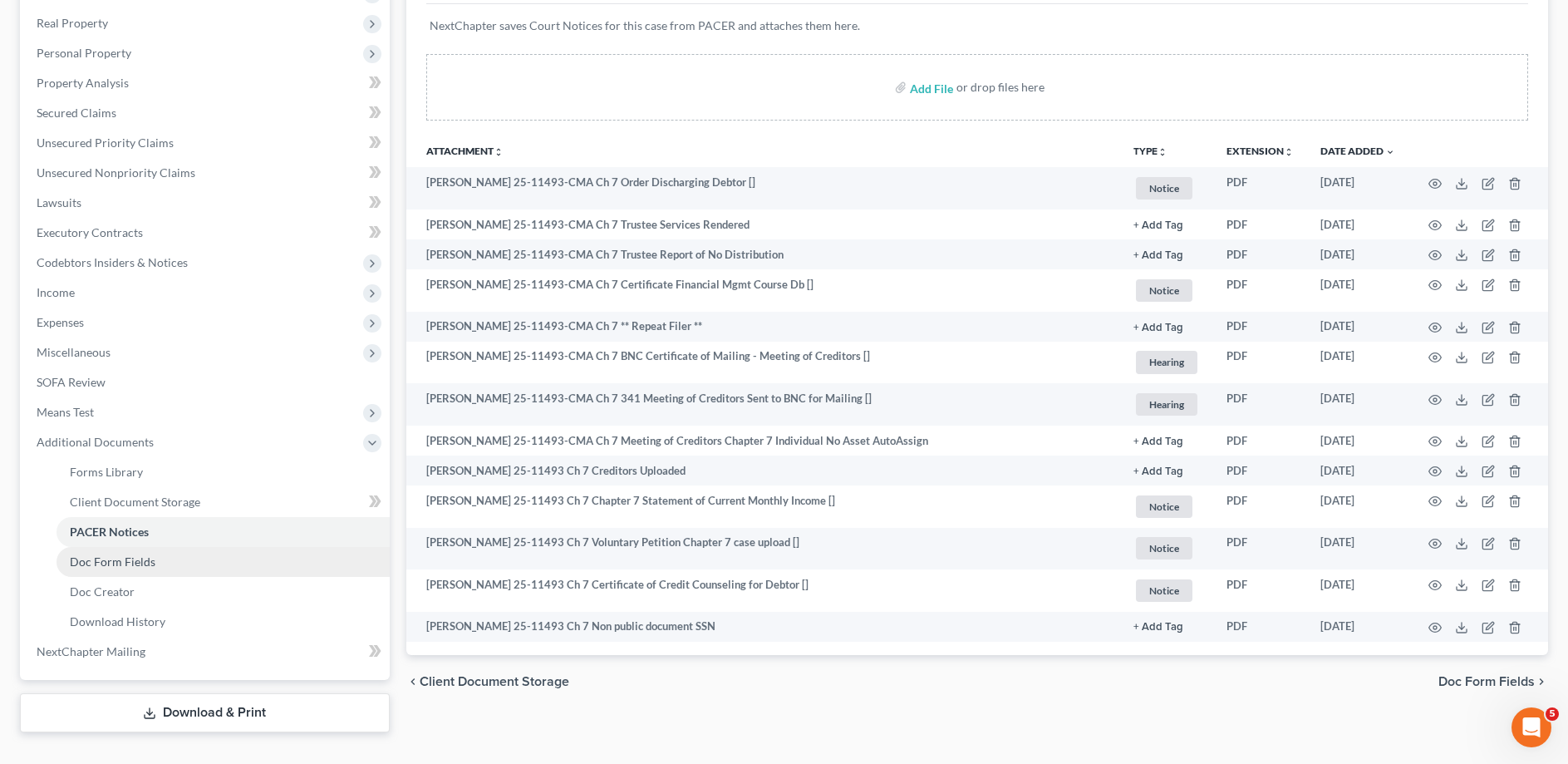
click at [178, 565] on link "Doc Form Fields" at bounding box center [223, 562] width 333 height 30
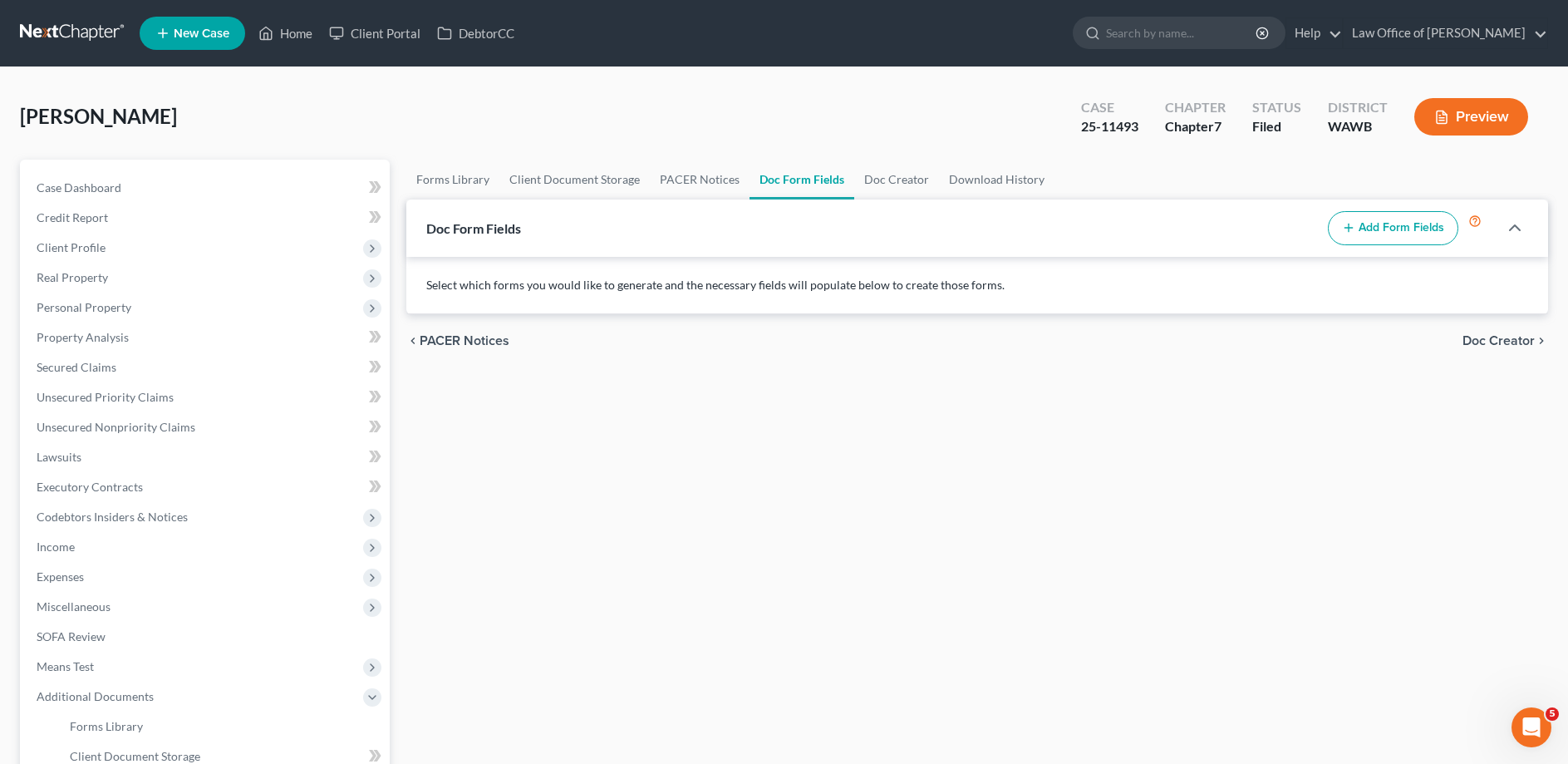
click at [1377, 232] on button "Add Form Fields" at bounding box center [1393, 228] width 130 height 35
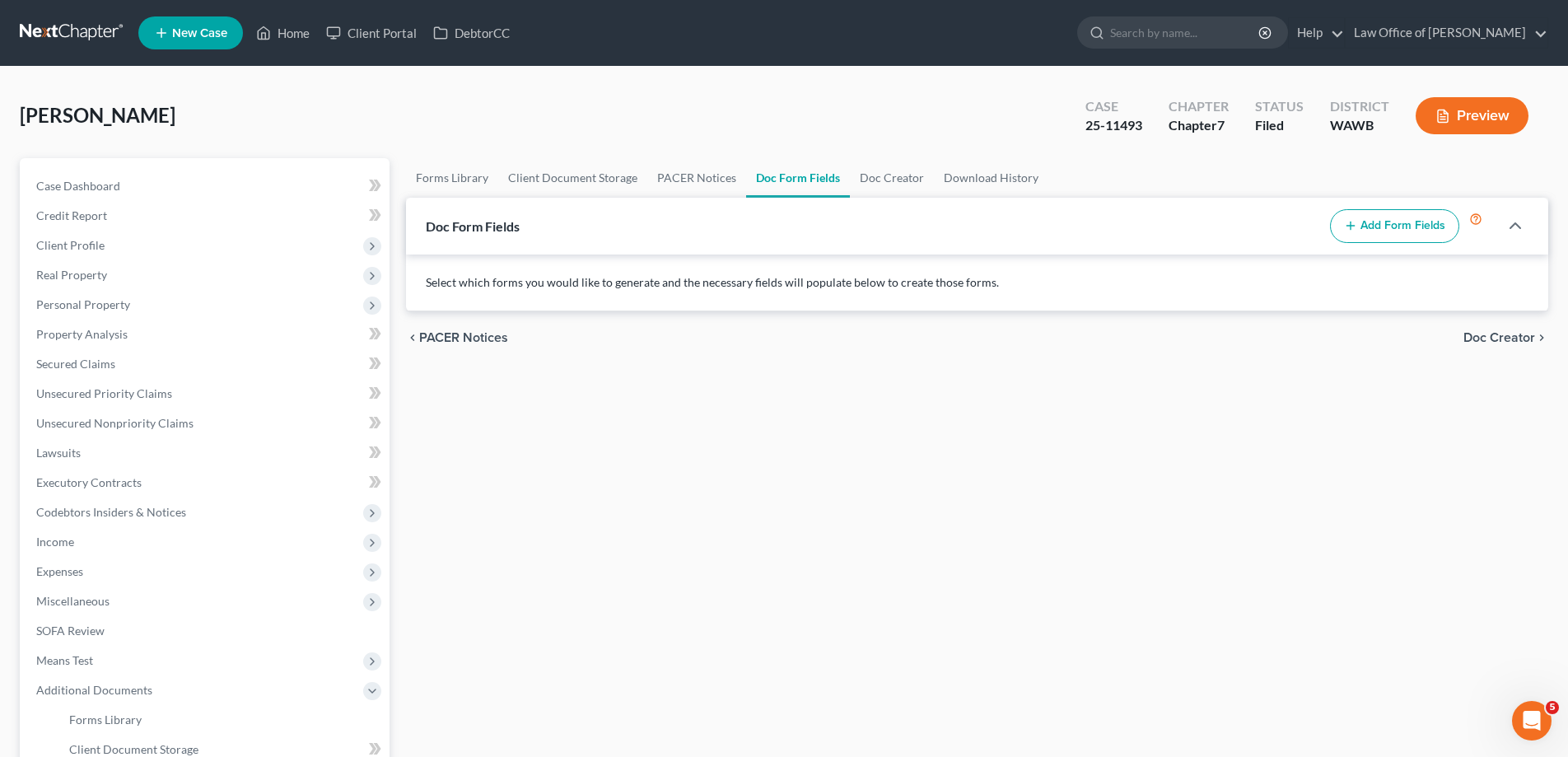
select select
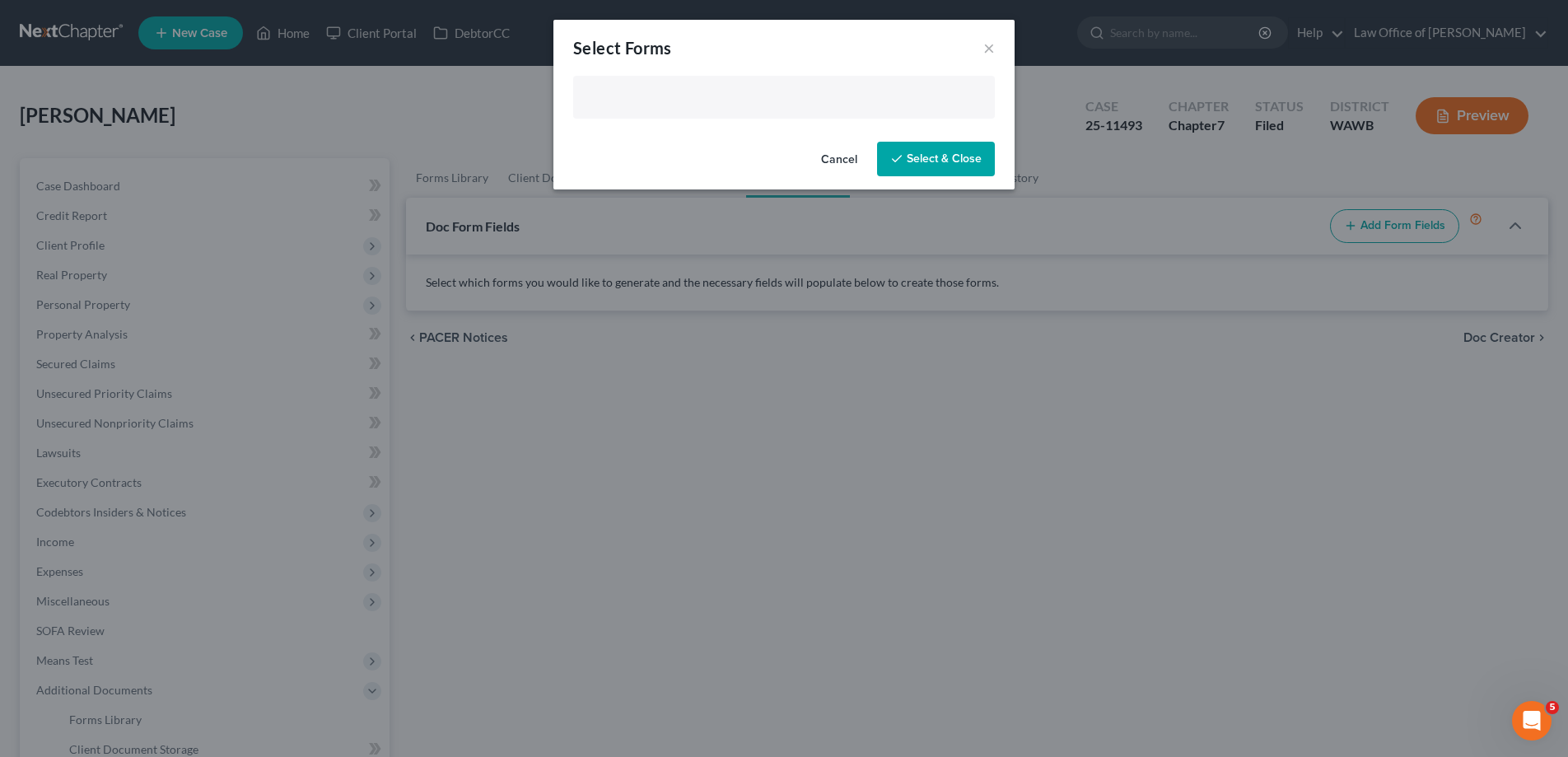
click at [641, 106] on input "text" at bounding box center [782, 98] width 399 height 25
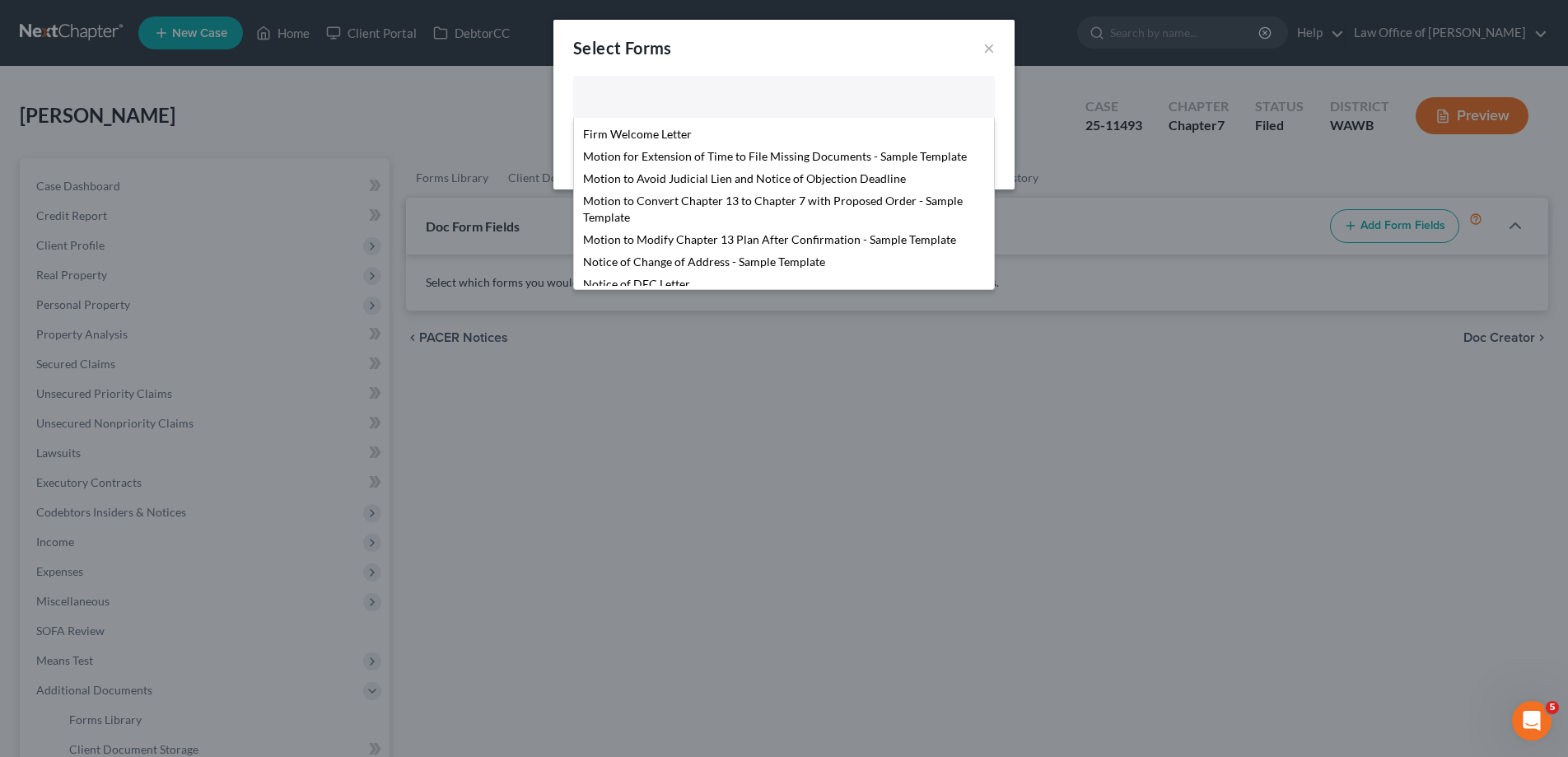
scroll to position [563, 0]
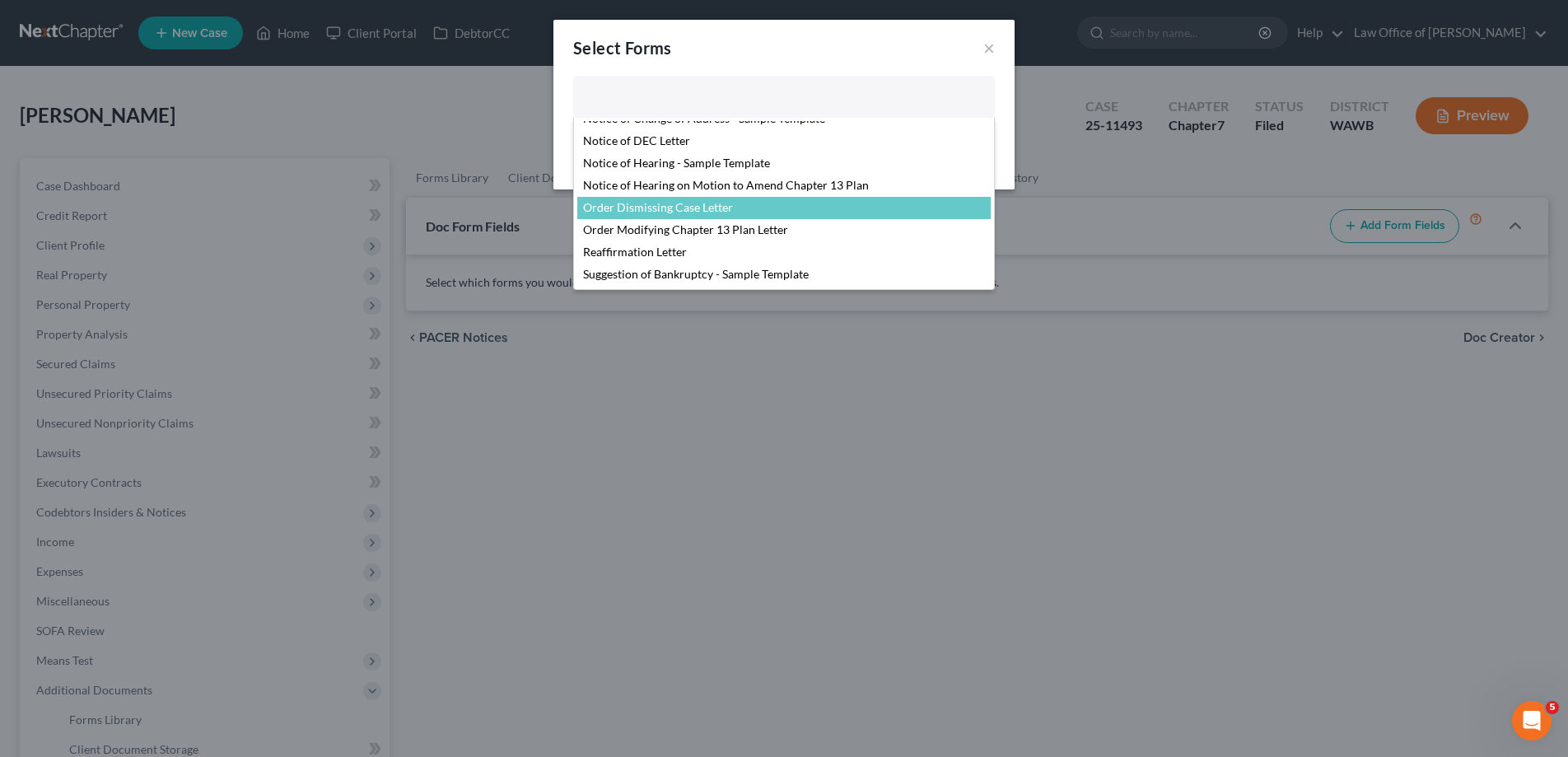
select select "104800"
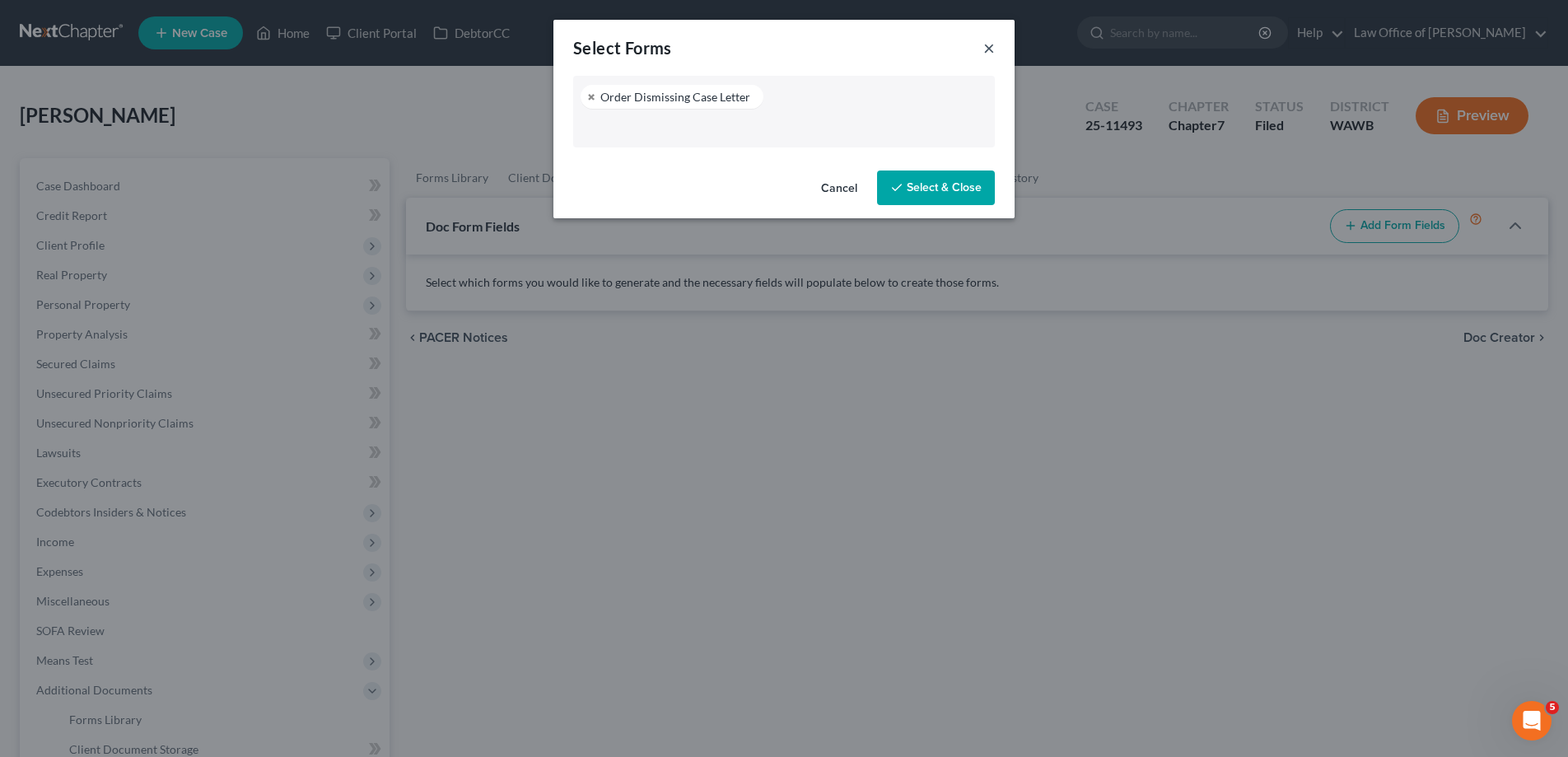
click at [992, 49] on button "×" at bounding box center [989, 47] width 12 height 20
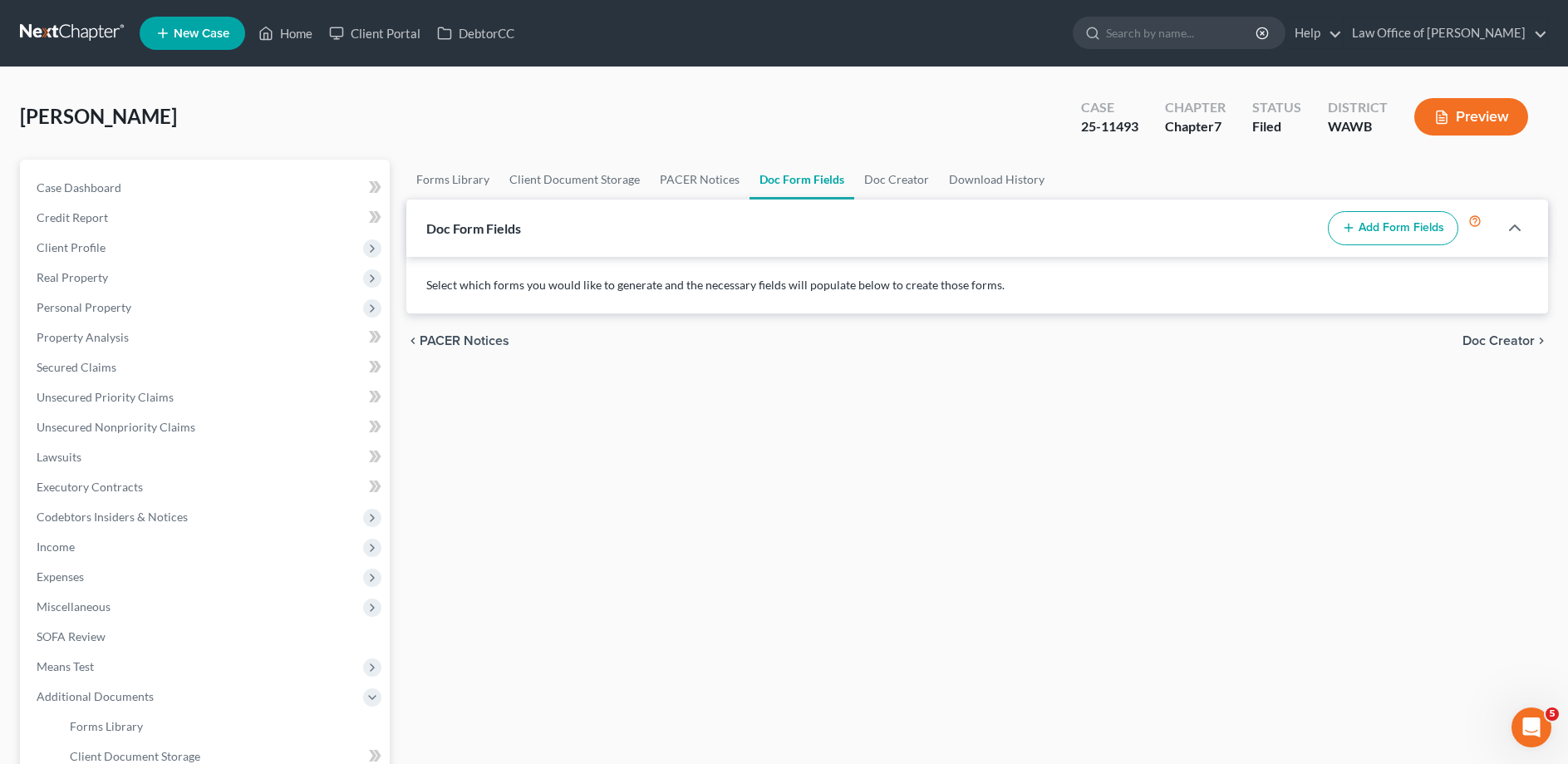
click at [1380, 220] on button "Add Form Fields" at bounding box center [1393, 228] width 130 height 35
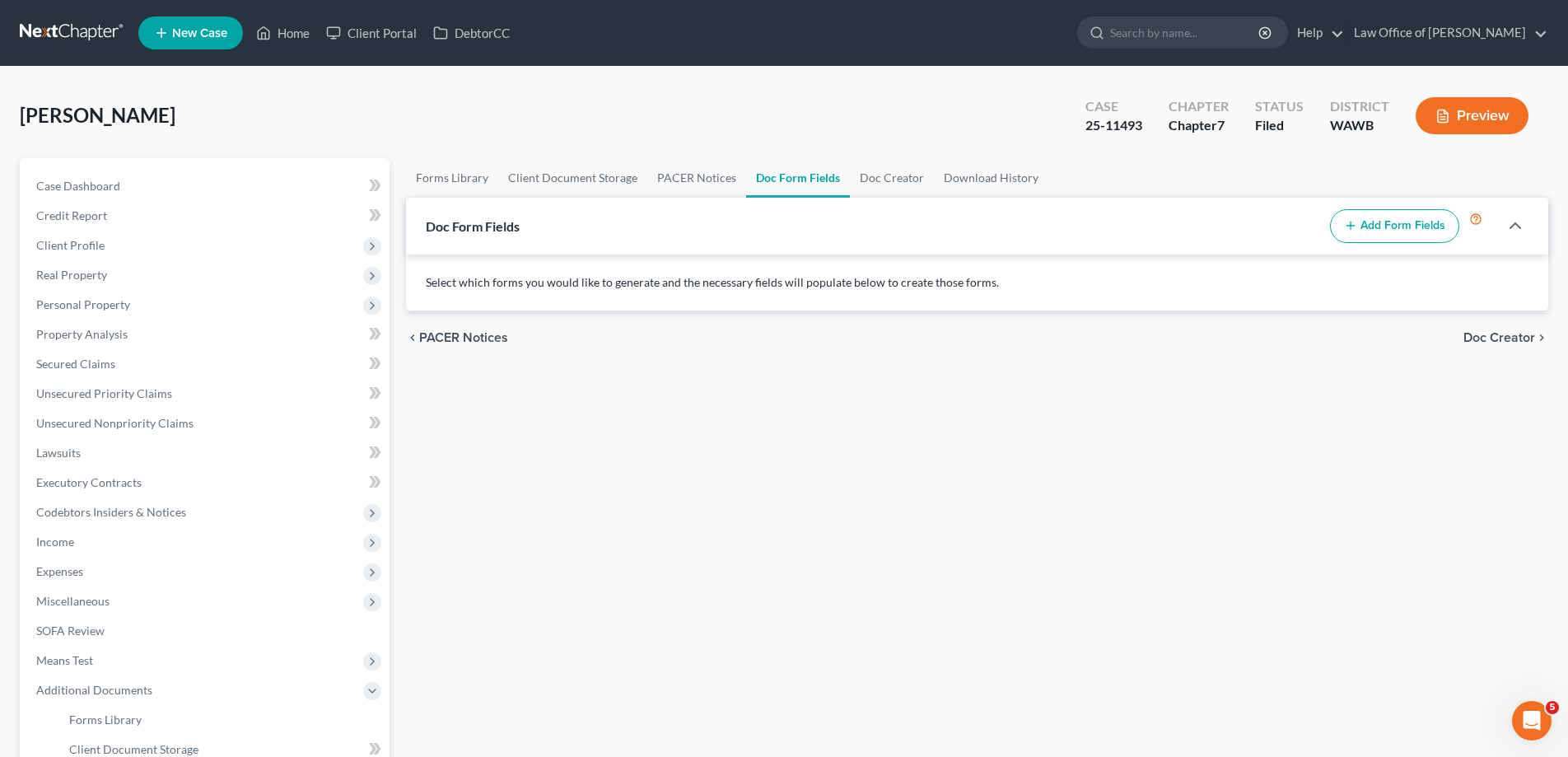
select select
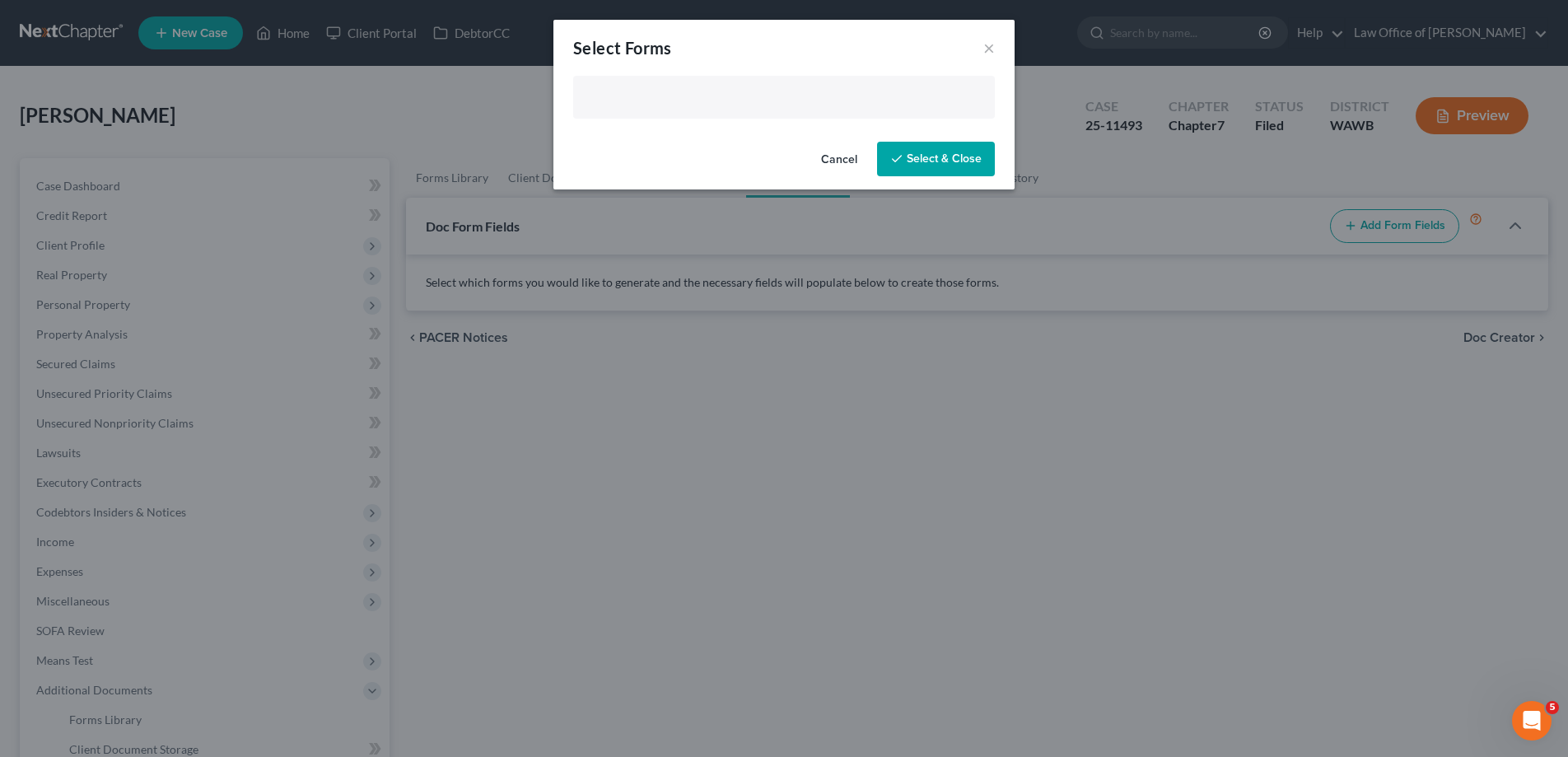
click at [662, 92] on input "text" at bounding box center [782, 98] width 399 height 25
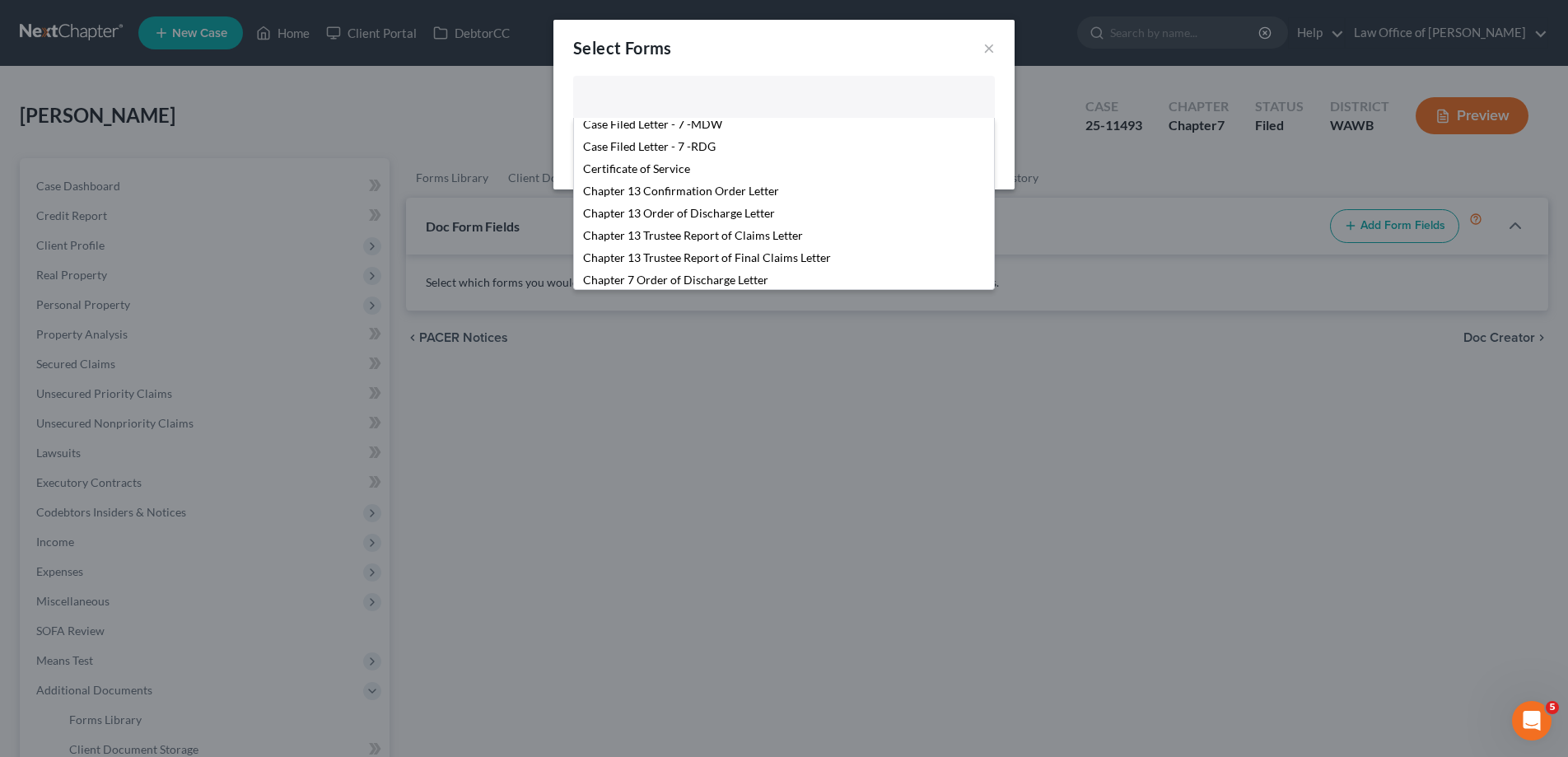
scroll to position [336, 0]
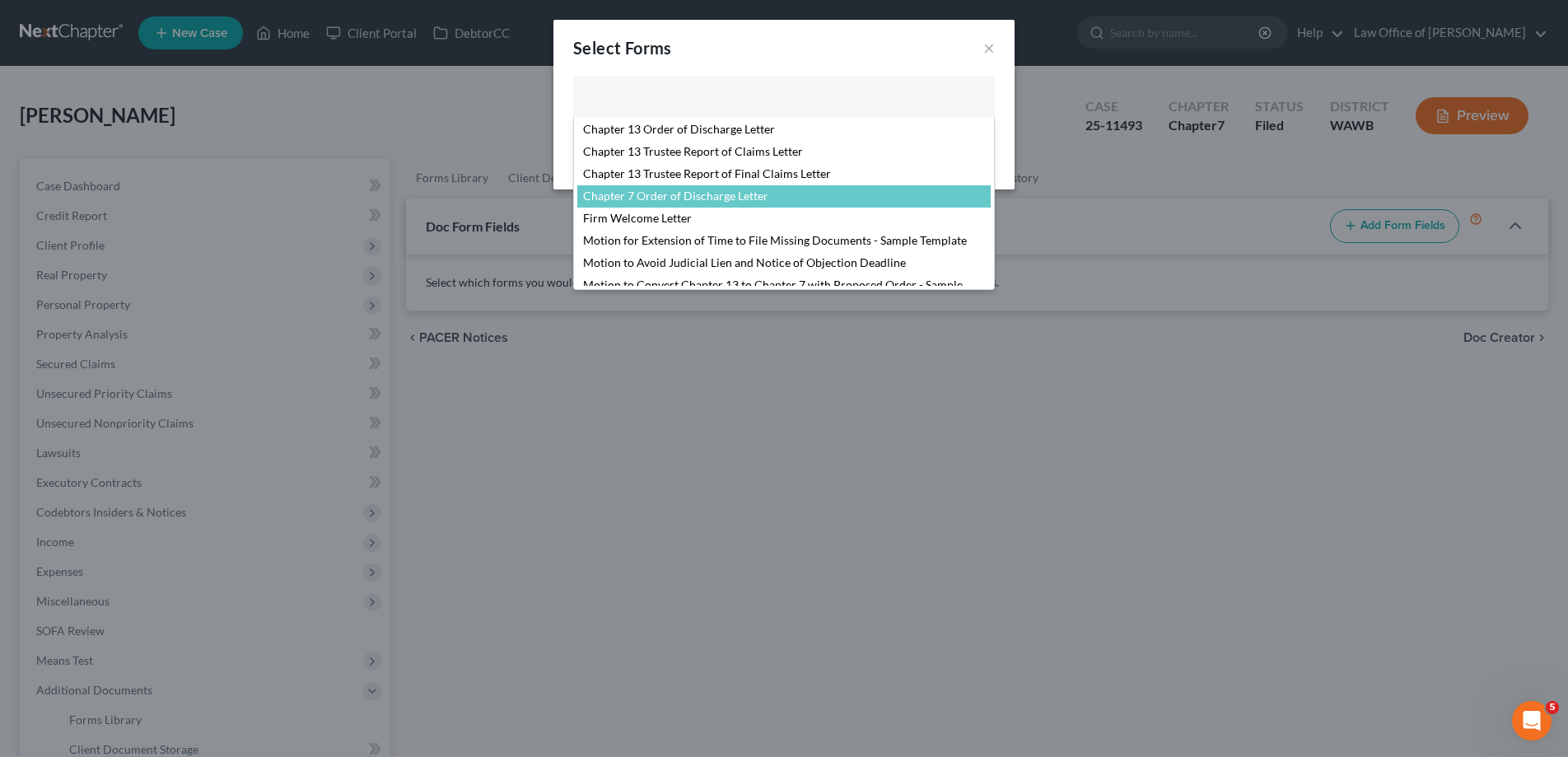
select select "103730"
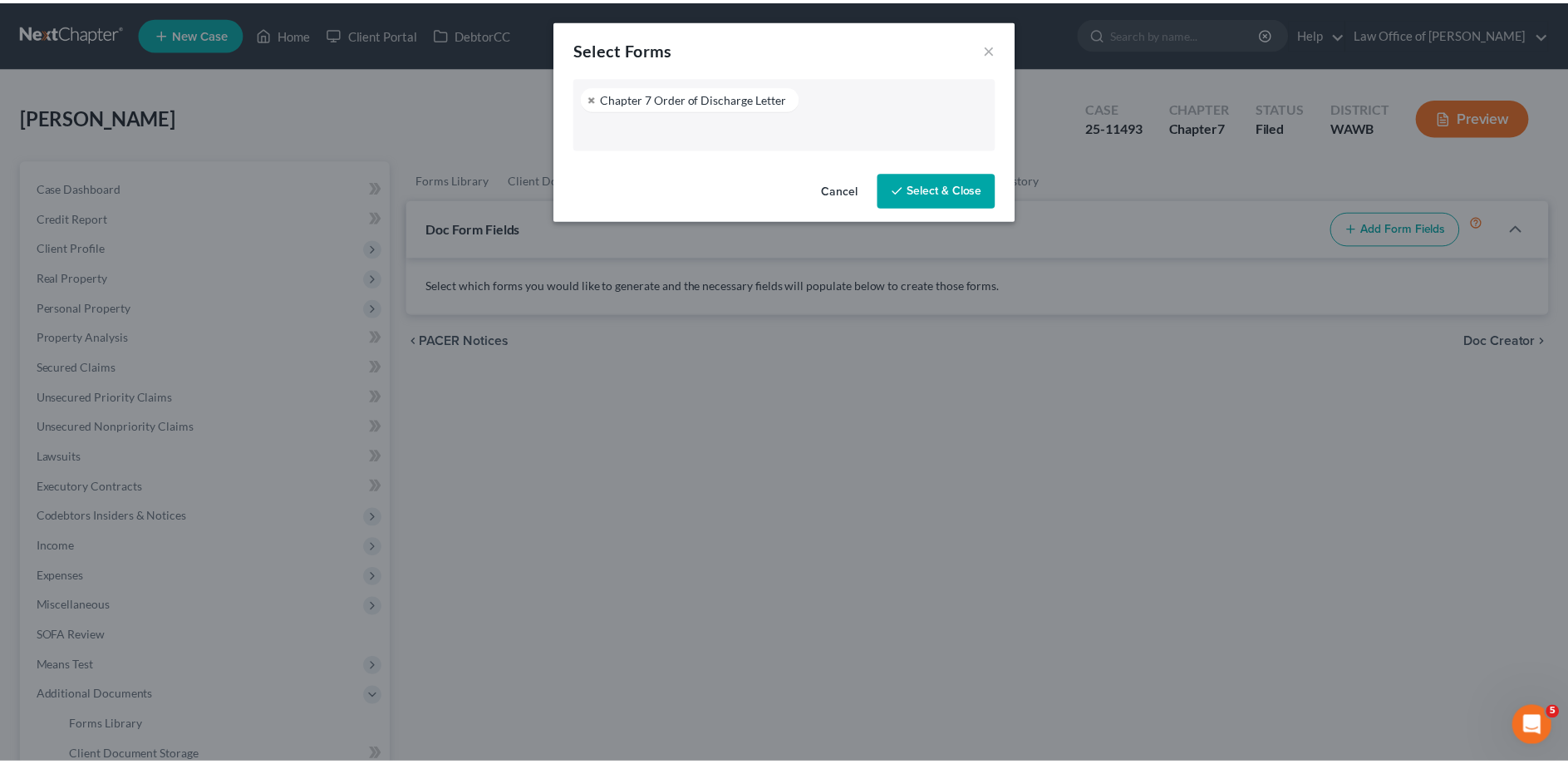
scroll to position [314, 0]
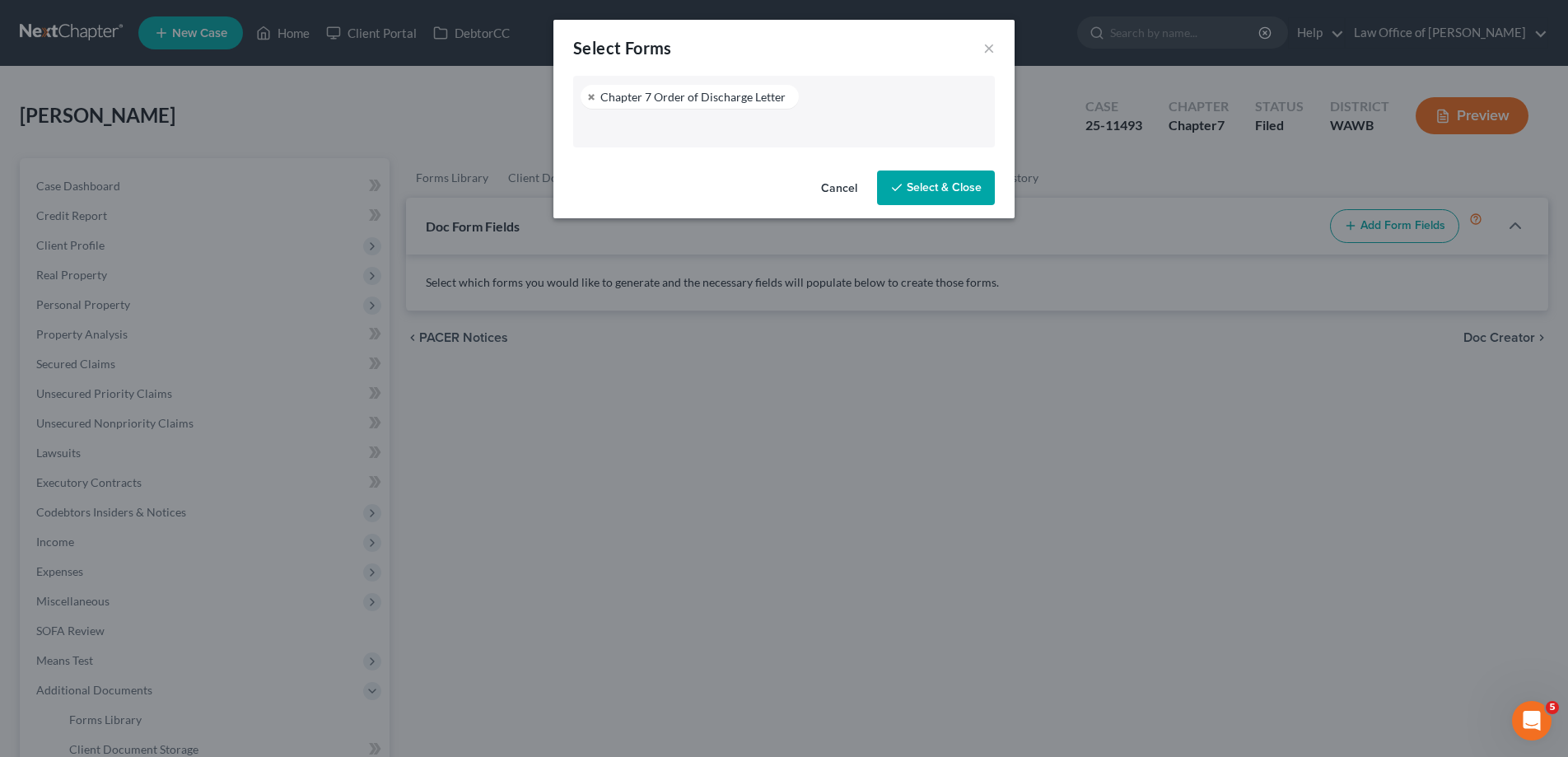
click at [938, 195] on button "Select & Close" at bounding box center [936, 188] width 118 height 35
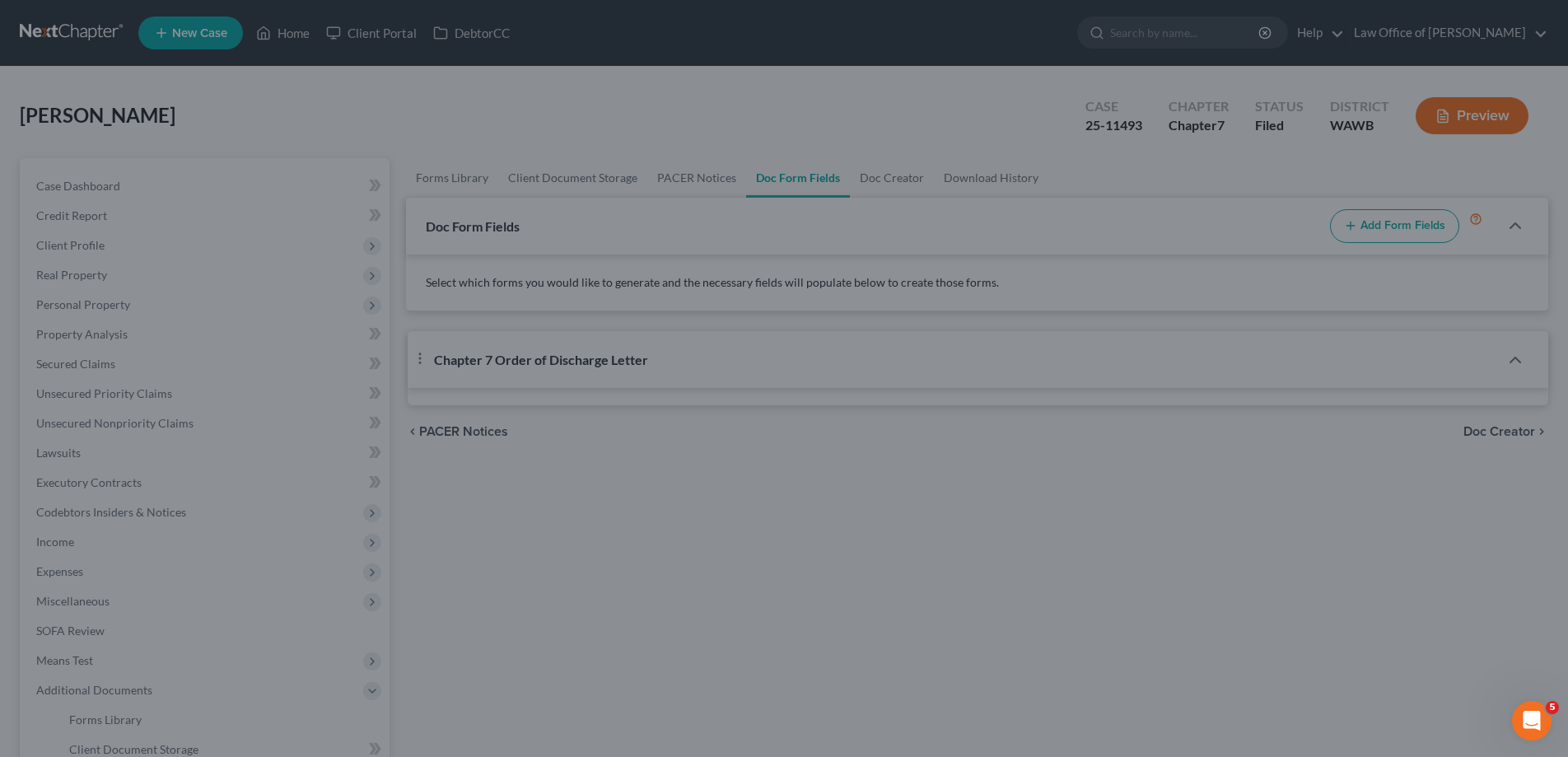
select select "3"
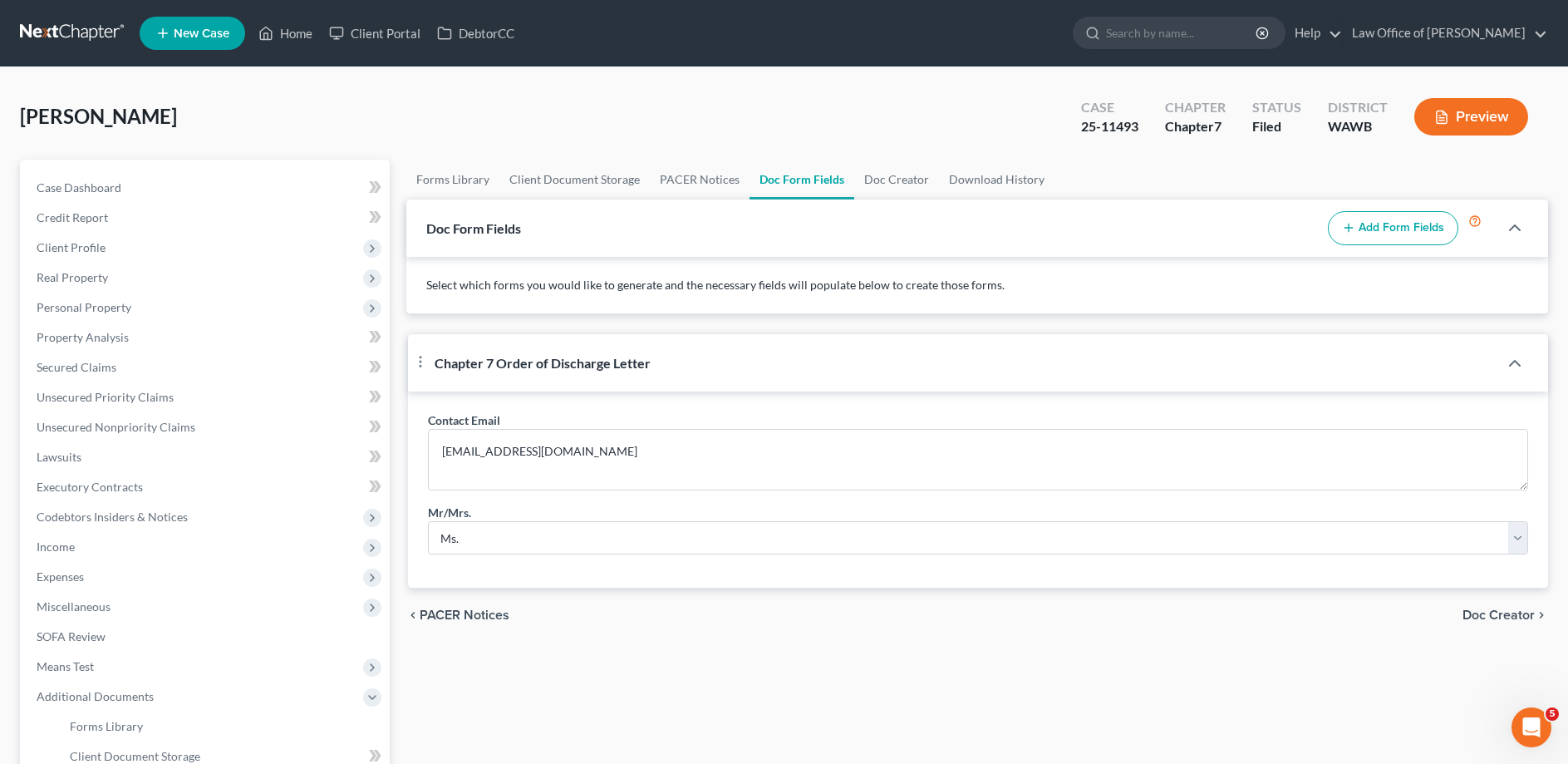
click at [1472, 622] on span "Doc Creator" at bounding box center [1499, 614] width 72 height 13
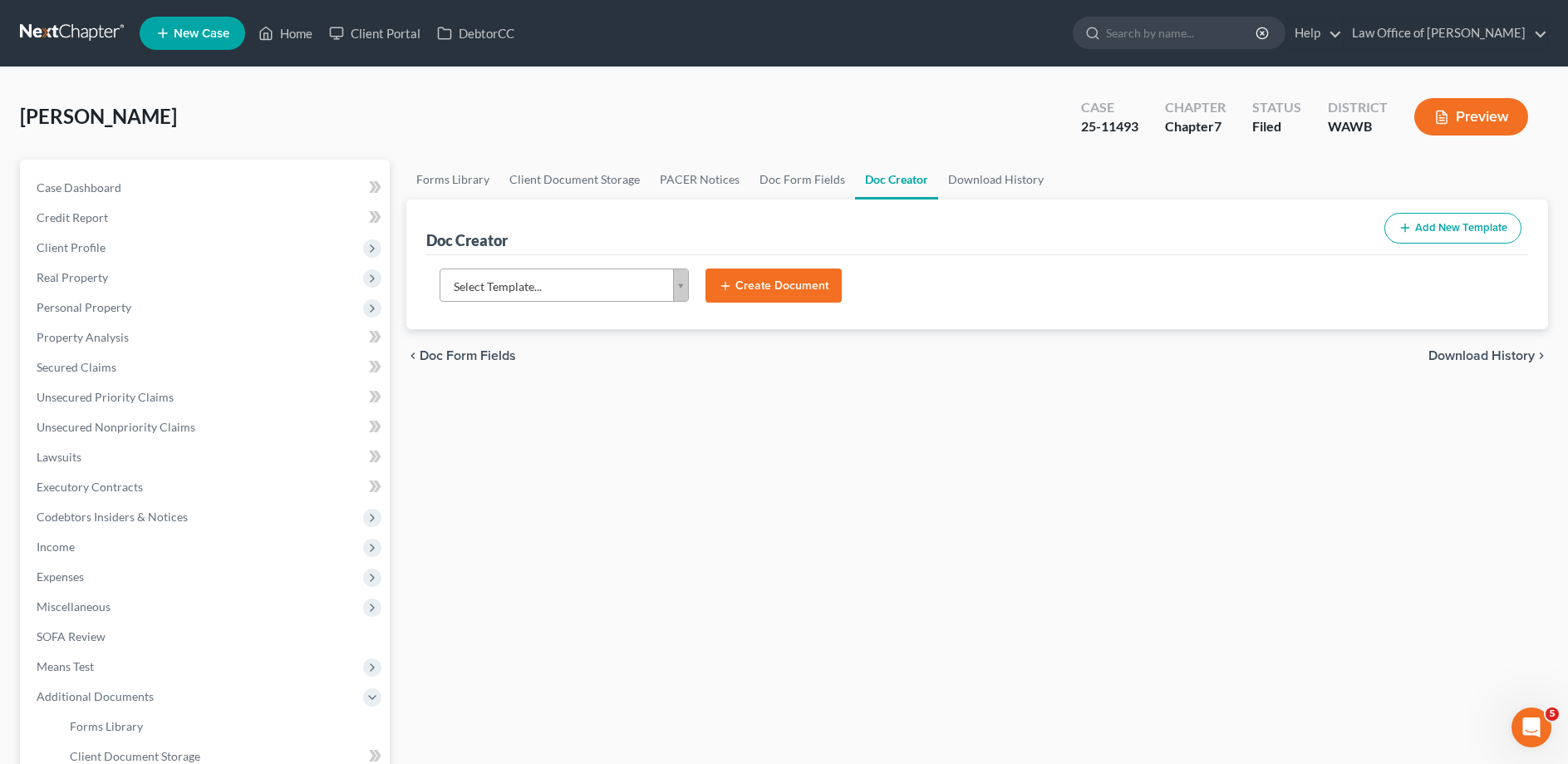
click at [527, 285] on body "Home New Case Client Portal DebtorCC Law Office of [PERSON_NAME] [EMAIL_ADDRESS…" at bounding box center [784, 525] width 1568 height 1049
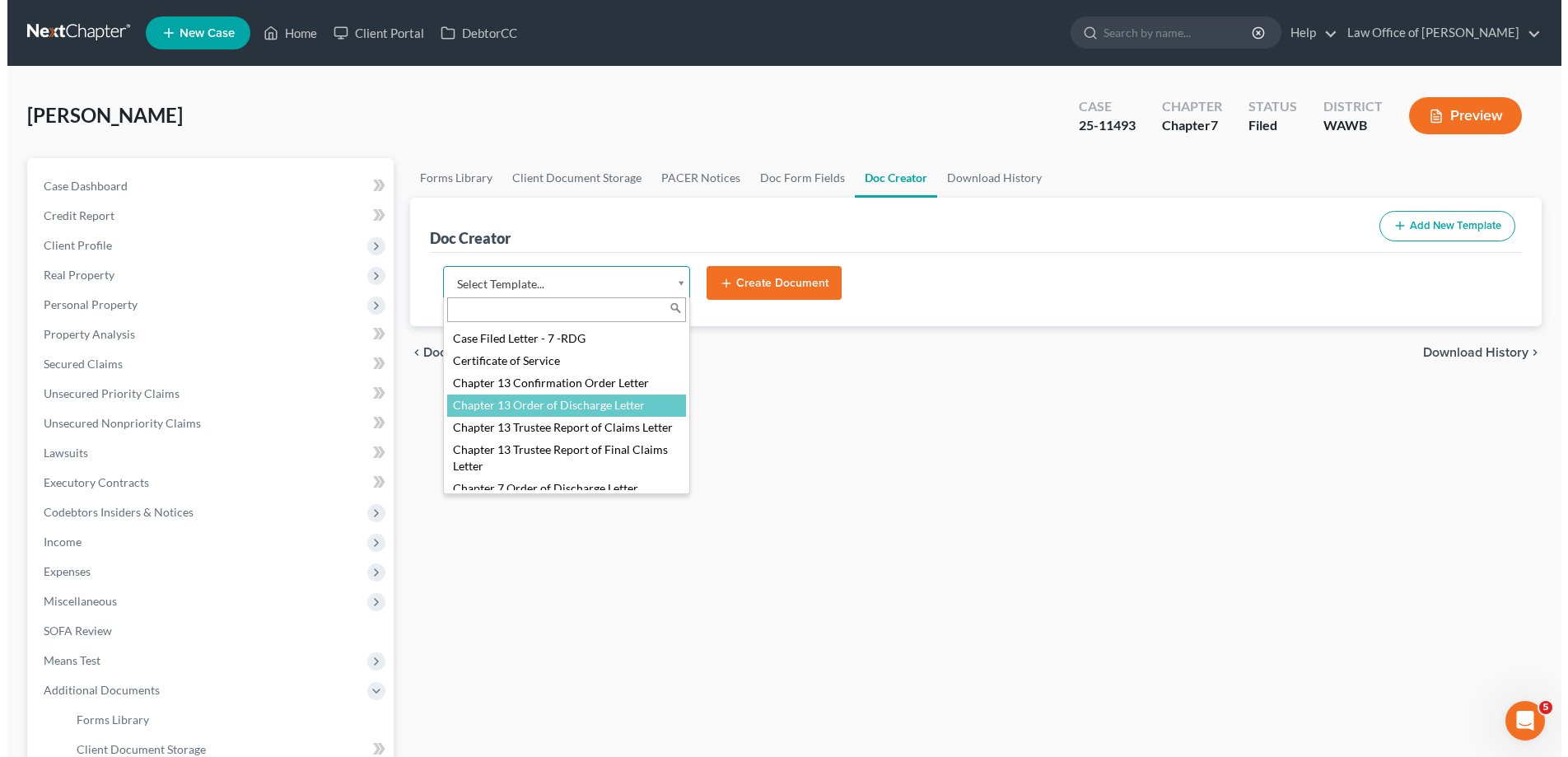
scroll to position [420, 0]
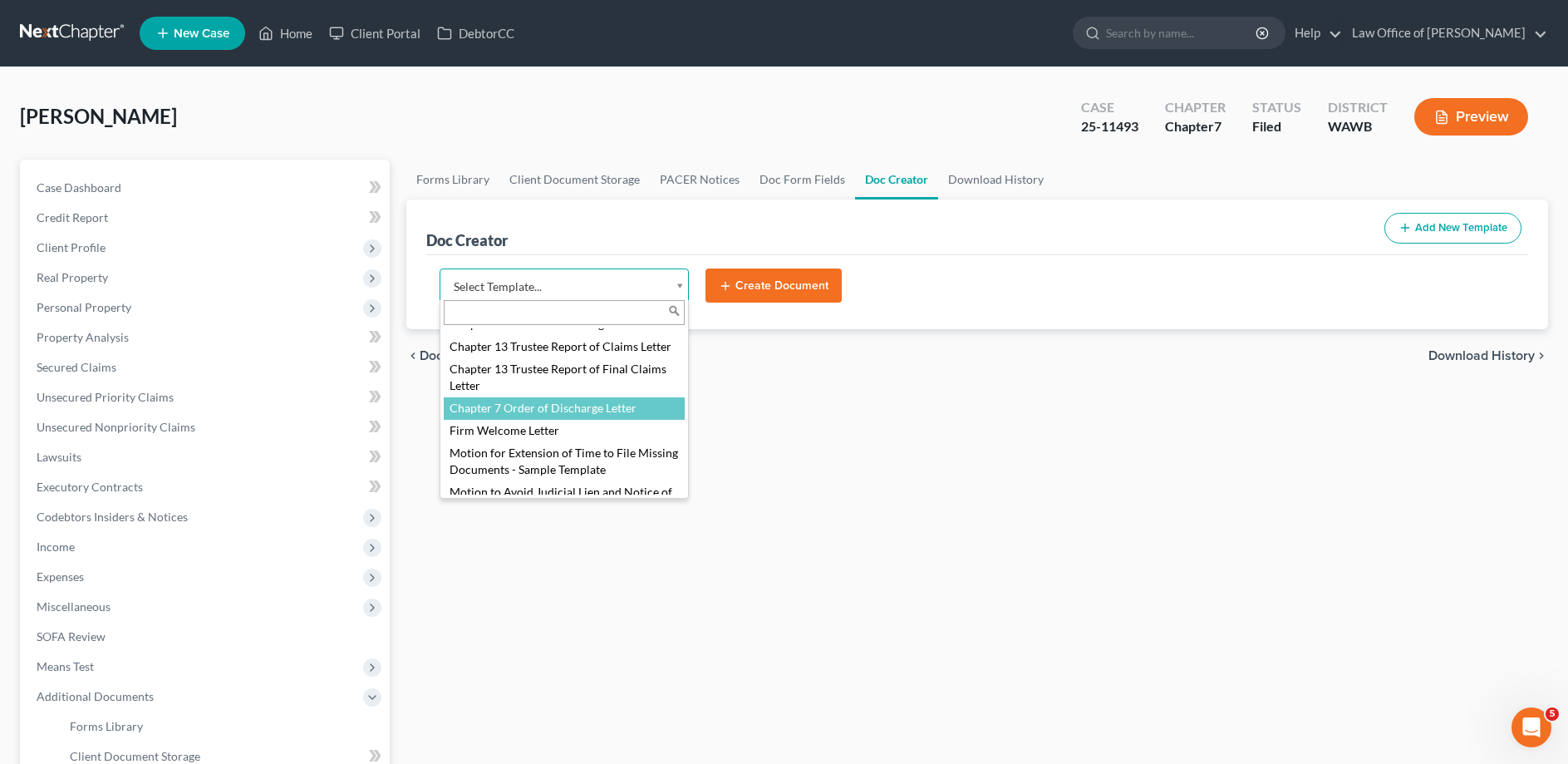
select select "103730"
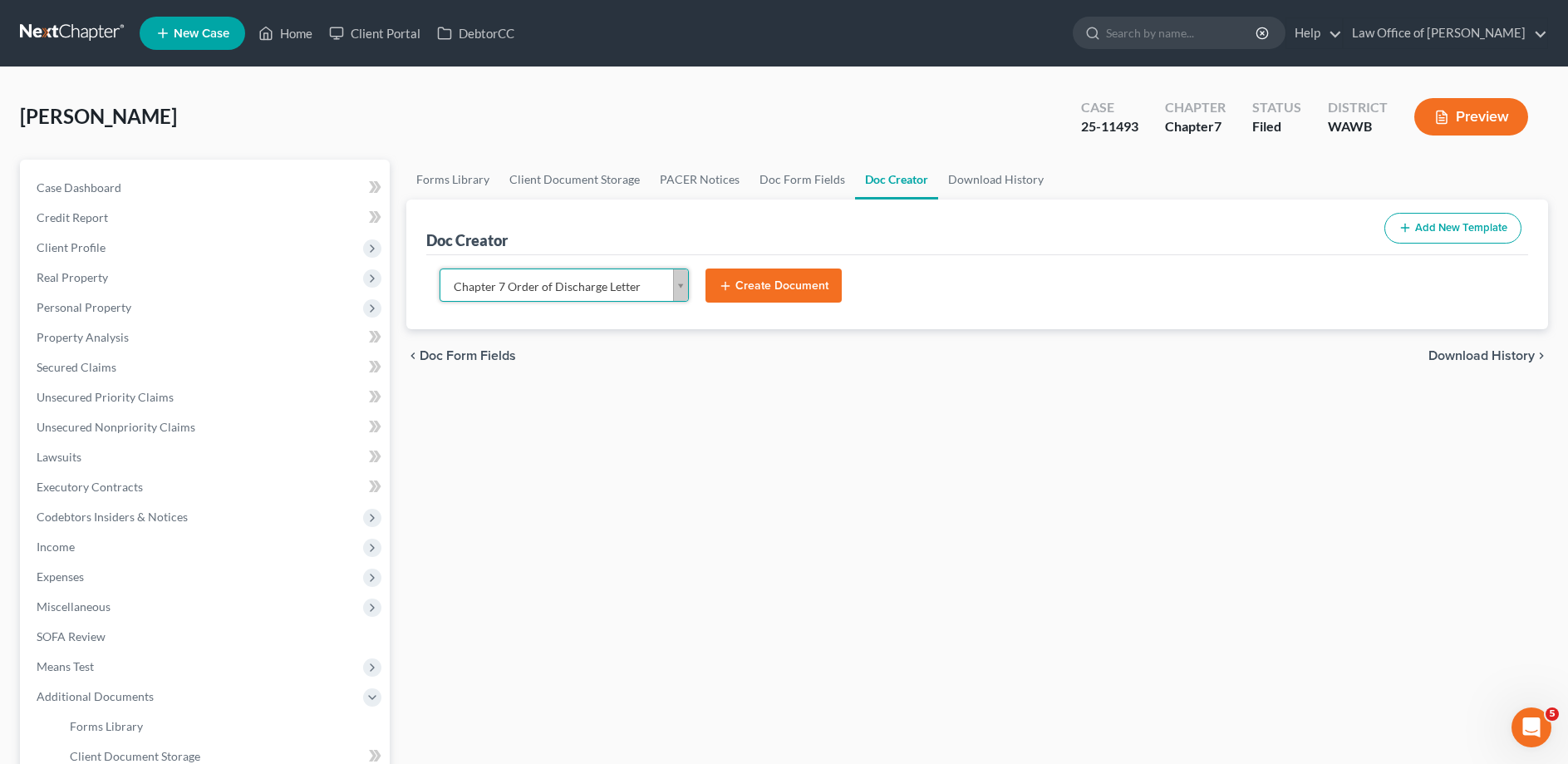
click at [764, 283] on button "Create Document" at bounding box center [774, 286] width 136 height 35
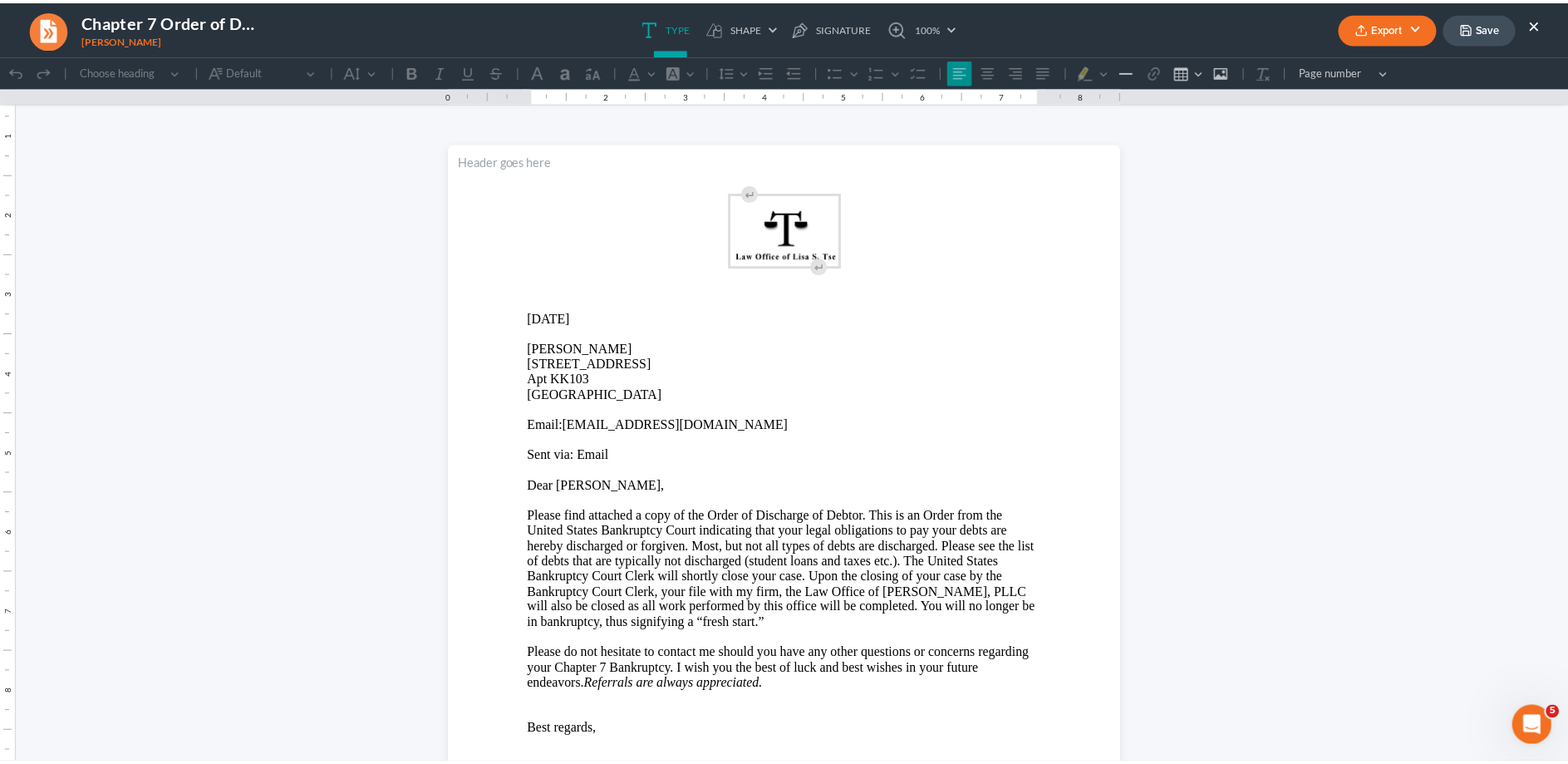
scroll to position [0, 0]
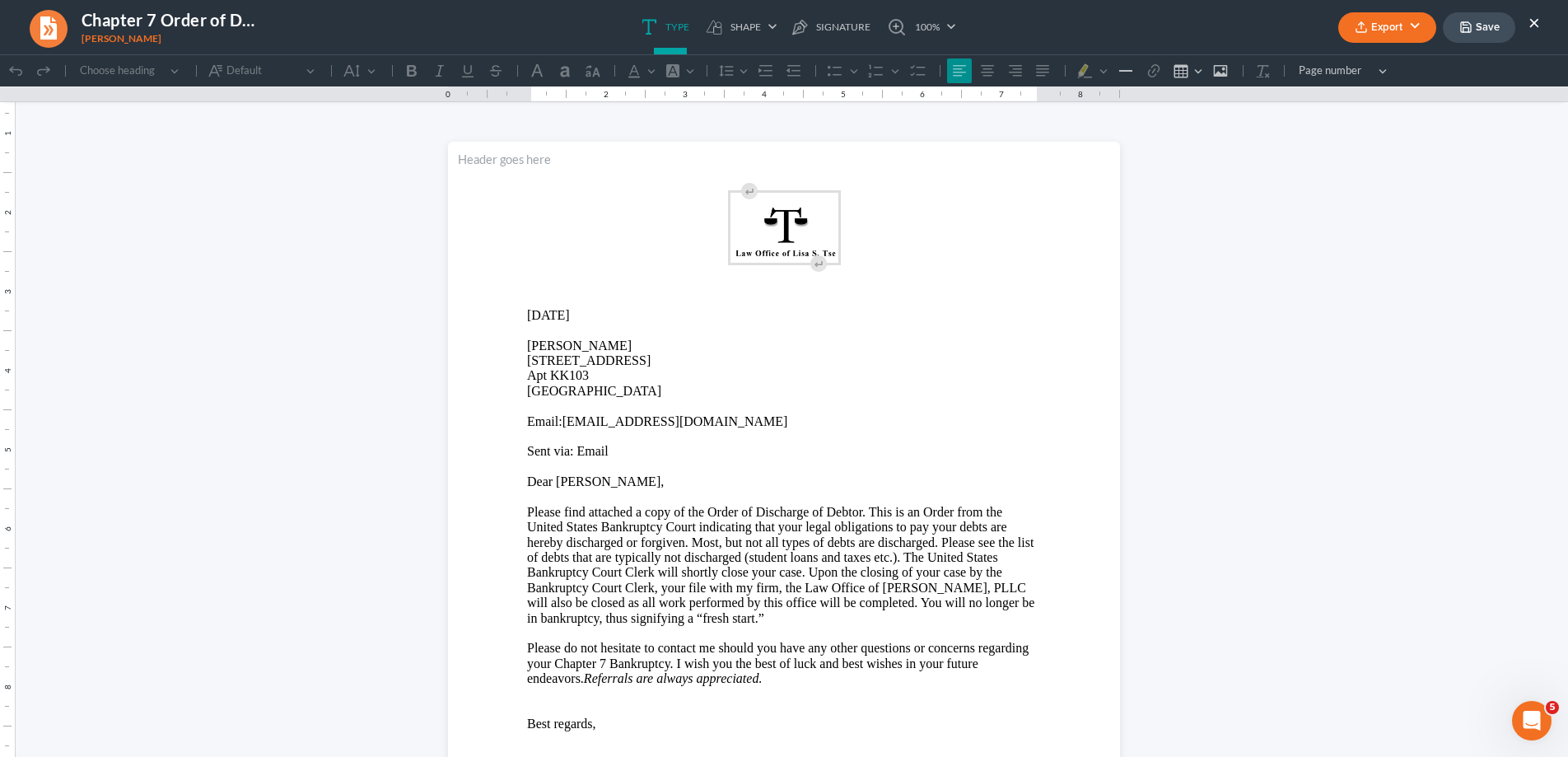
click at [666, 359] on p "[STREET_ADDRESS]" at bounding box center [784, 376] width 514 height 45
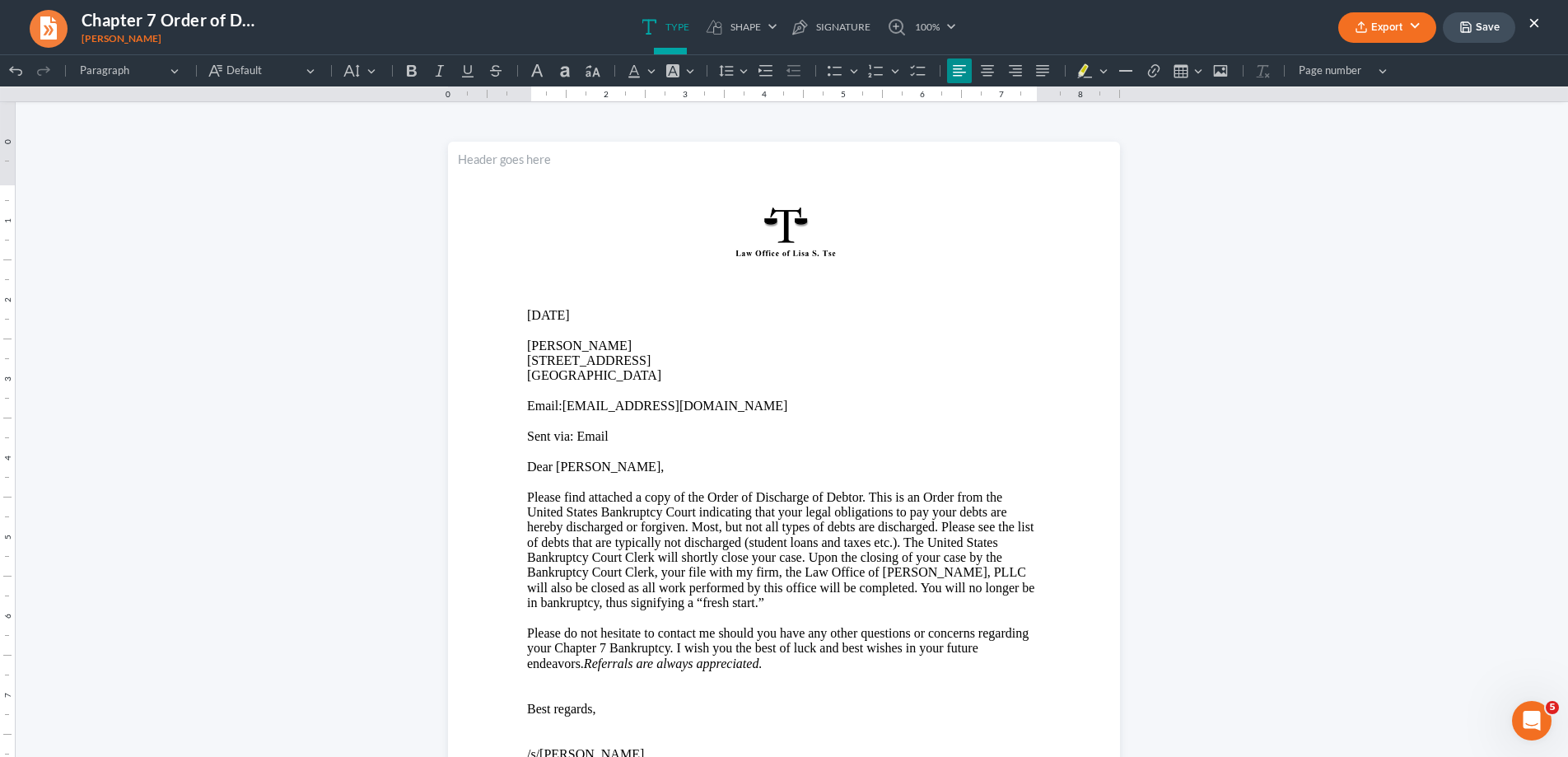
click at [1381, 31] on button "Export" at bounding box center [1387, 27] width 98 height 31
click at [1368, 88] on link "Word" at bounding box center [1385, 93] width 128 height 28
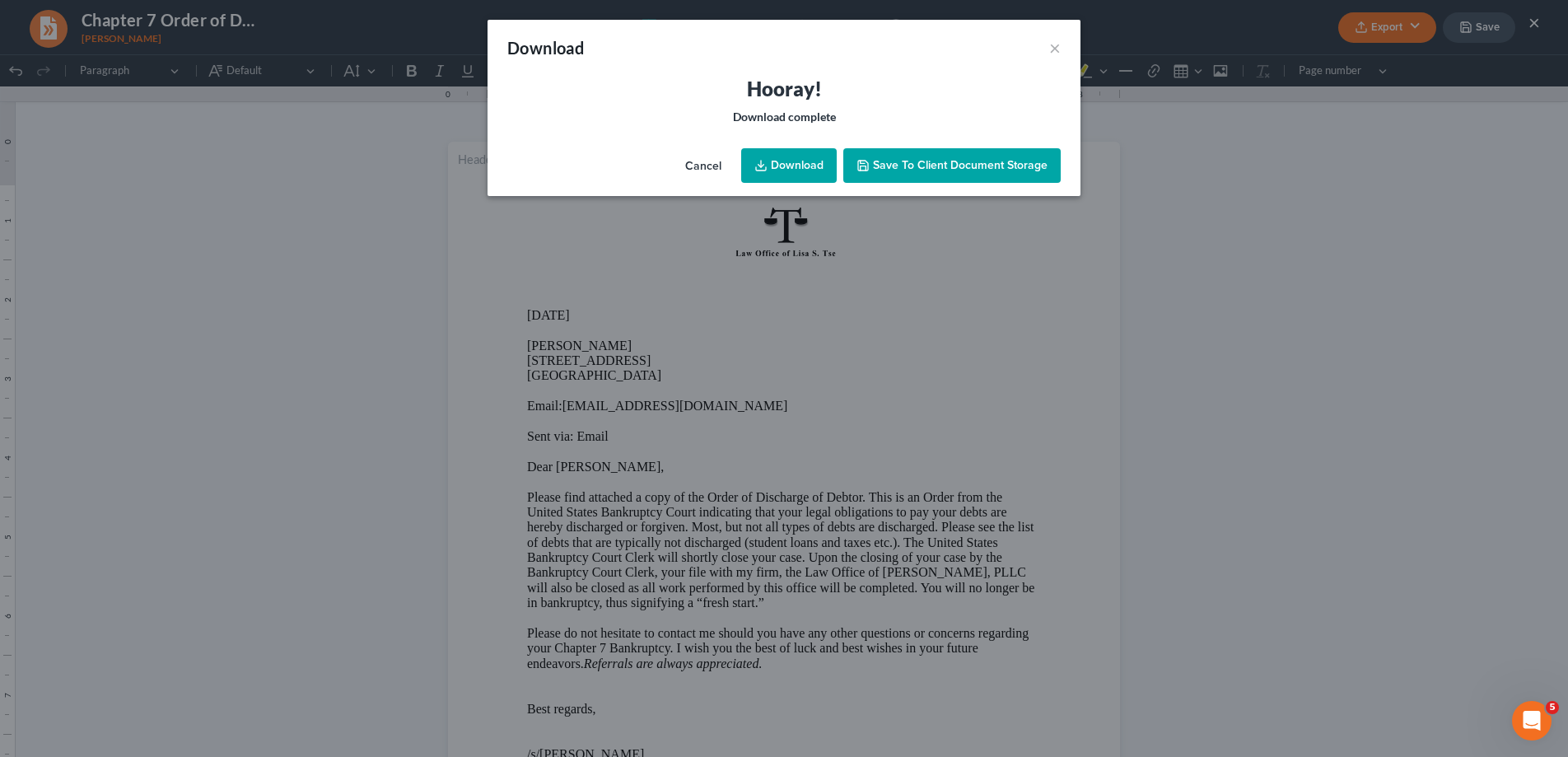
click at [792, 166] on link "Download" at bounding box center [789, 166] width 96 height 35
click at [1058, 50] on button "×" at bounding box center [1055, 47] width 12 height 20
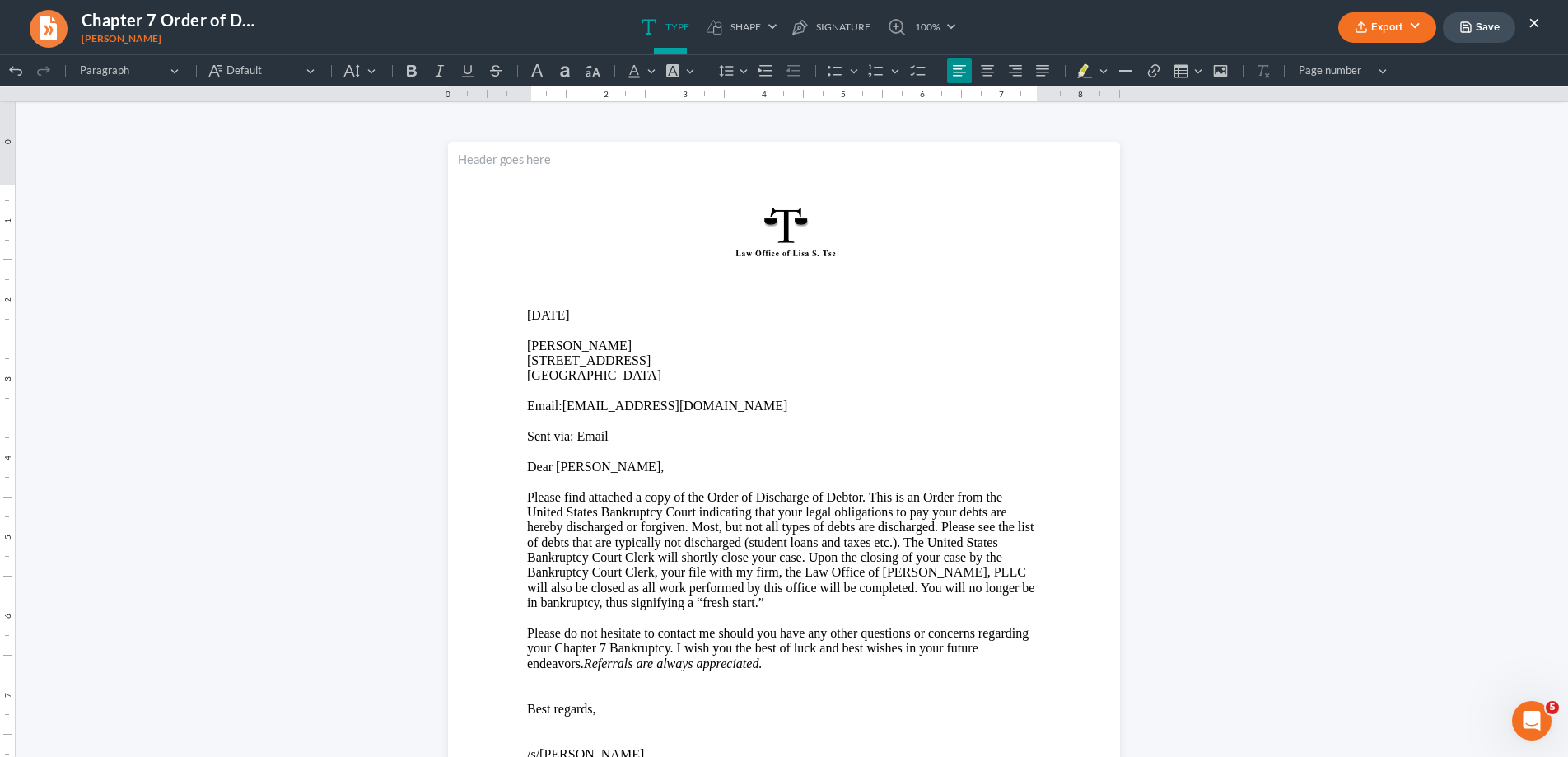
click at [1530, 22] on button "×" at bounding box center [1534, 21] width 12 height 20
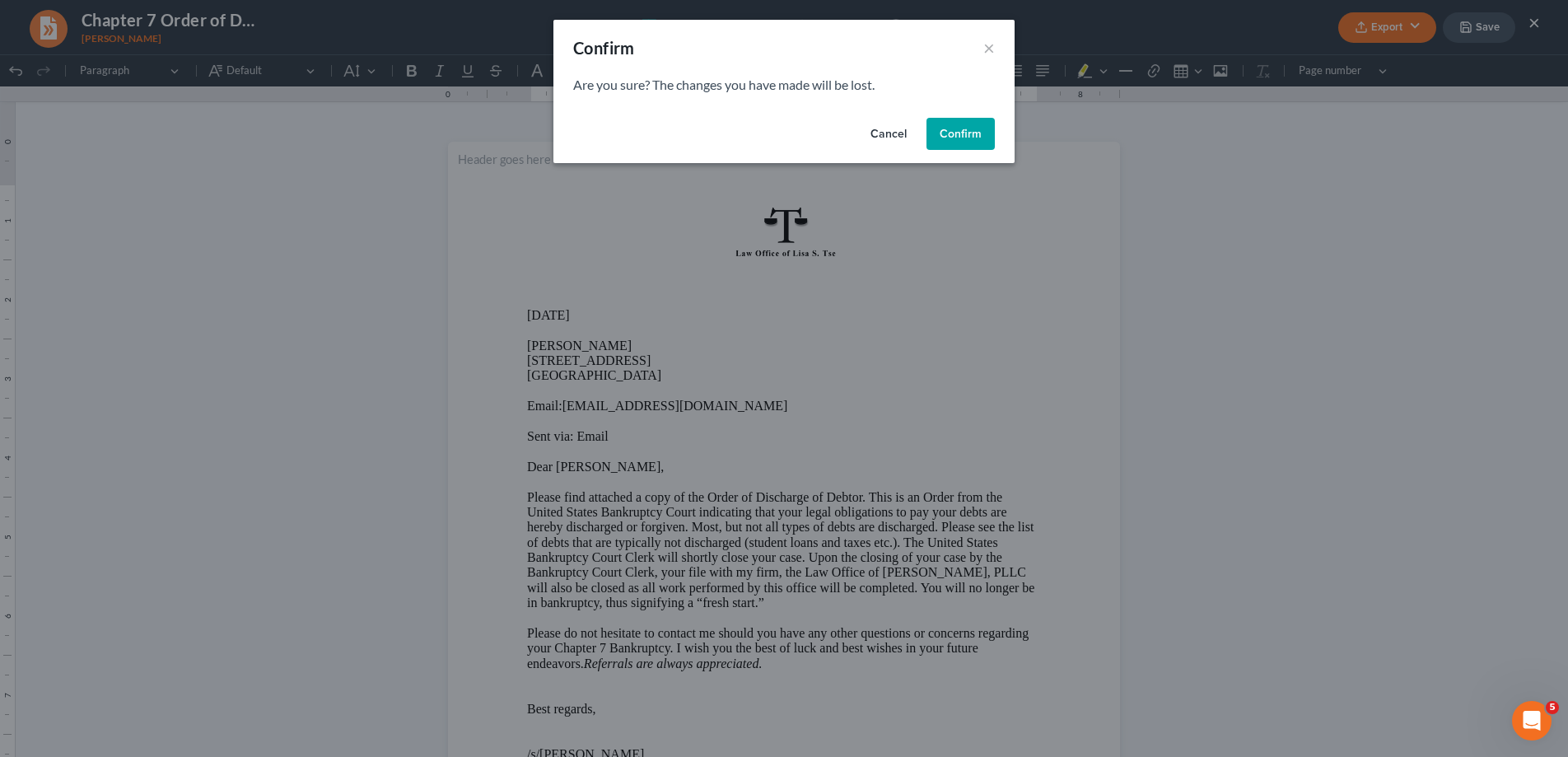
click at [956, 128] on button "Confirm" at bounding box center [960, 134] width 68 height 33
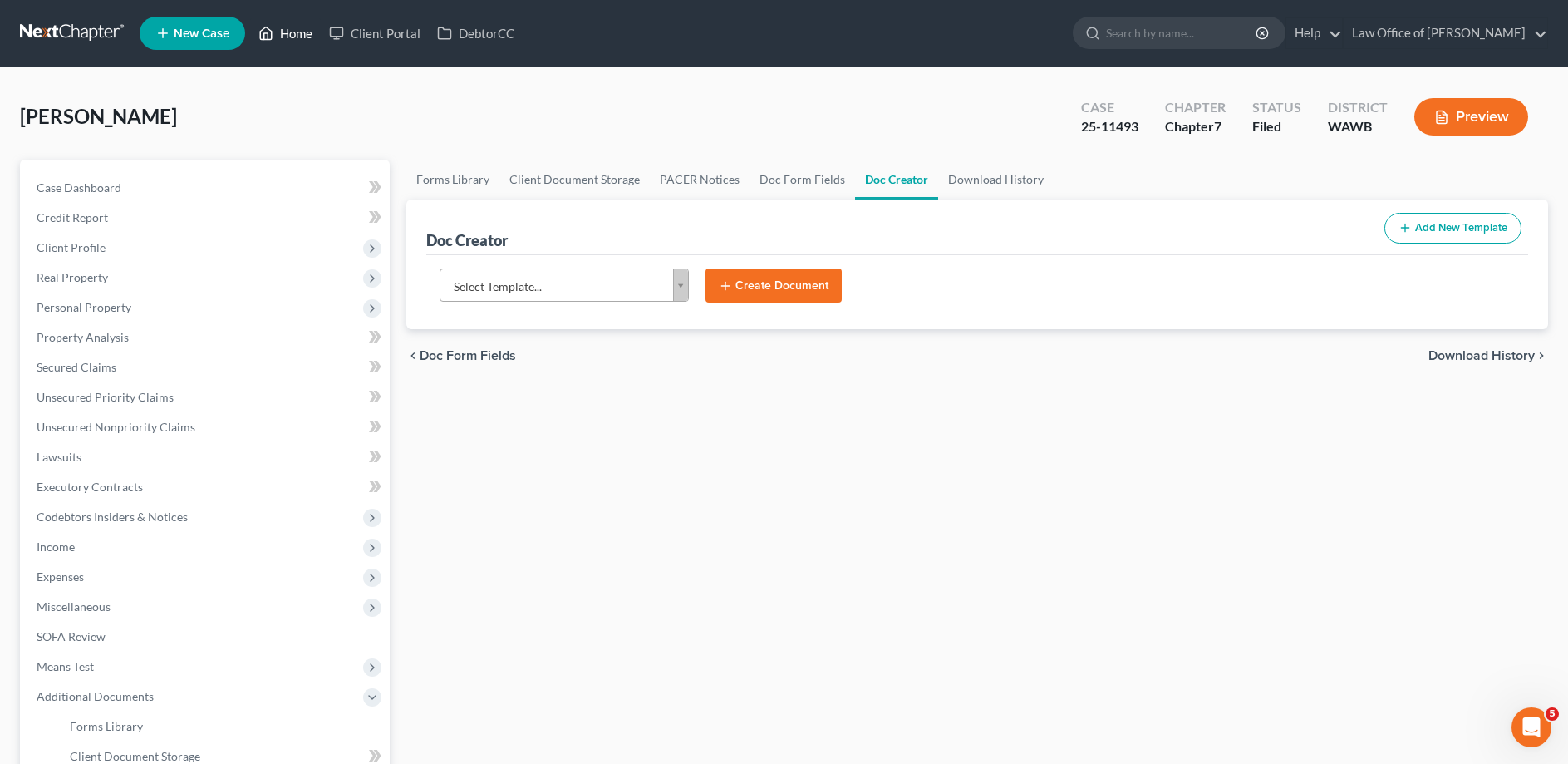
click at [271, 28] on icon at bounding box center [265, 33] width 15 height 20
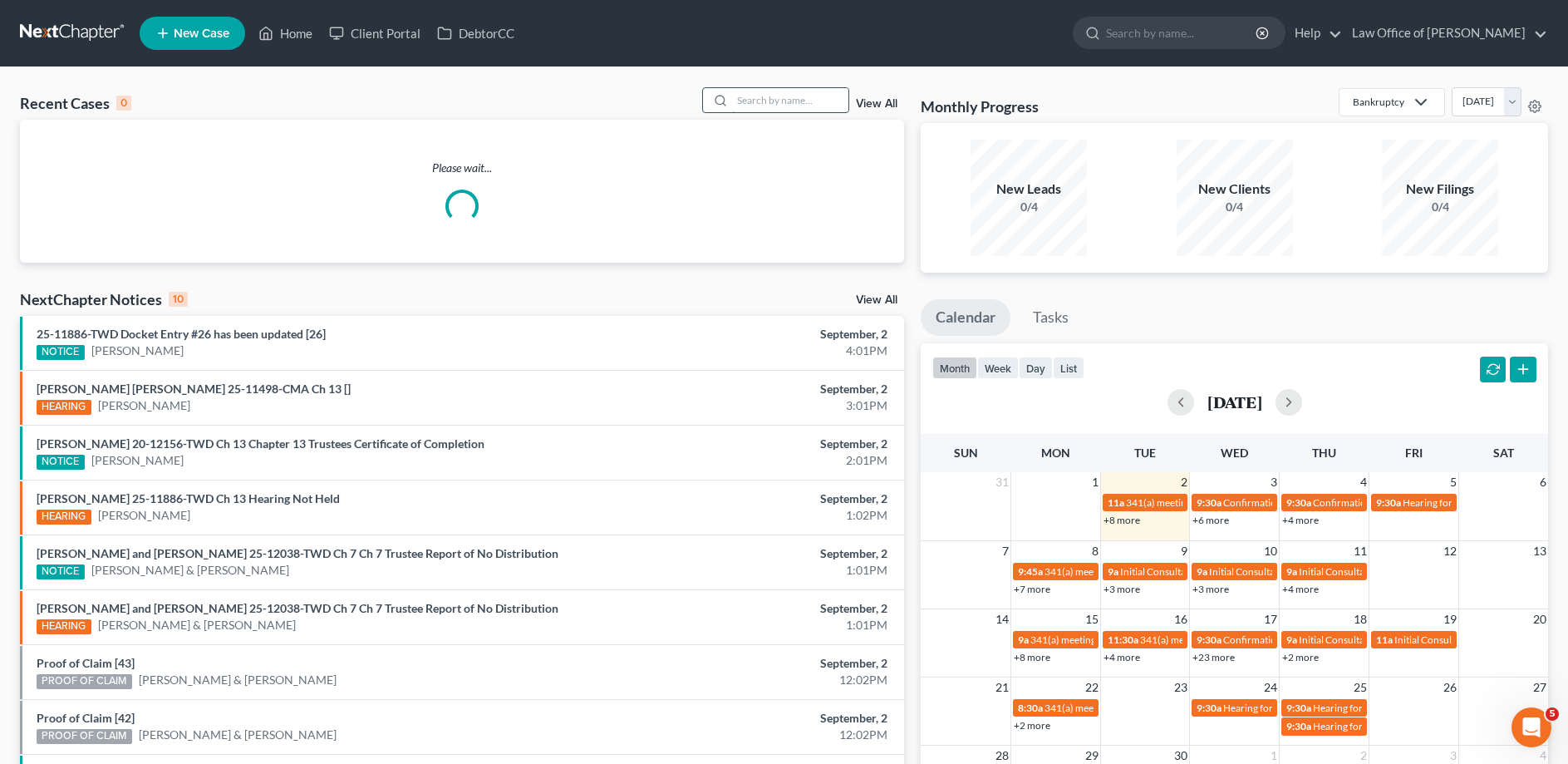
click at [776, 106] on input "search" at bounding box center [790, 100] width 116 height 24
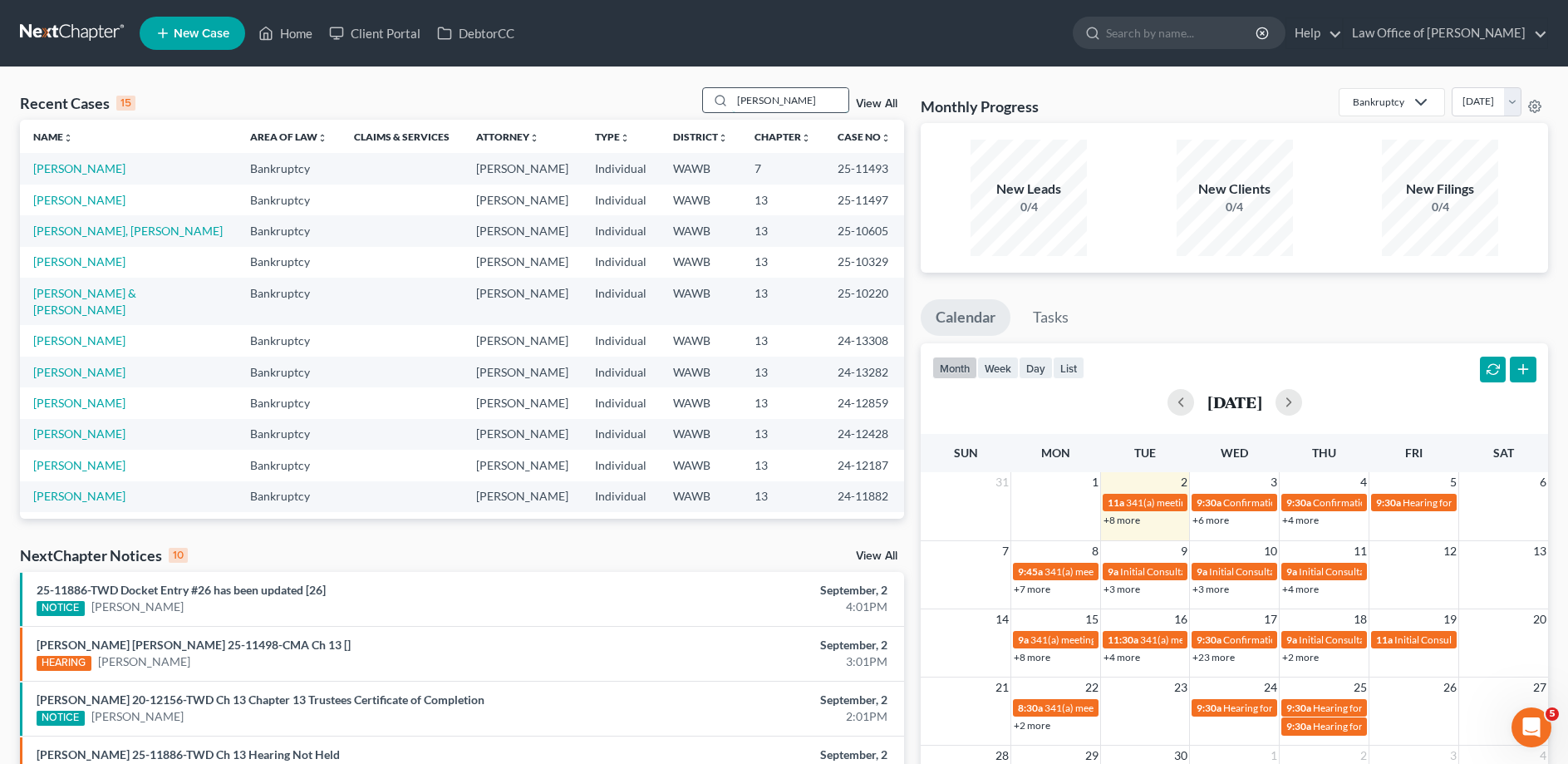
type input "[PERSON_NAME]"
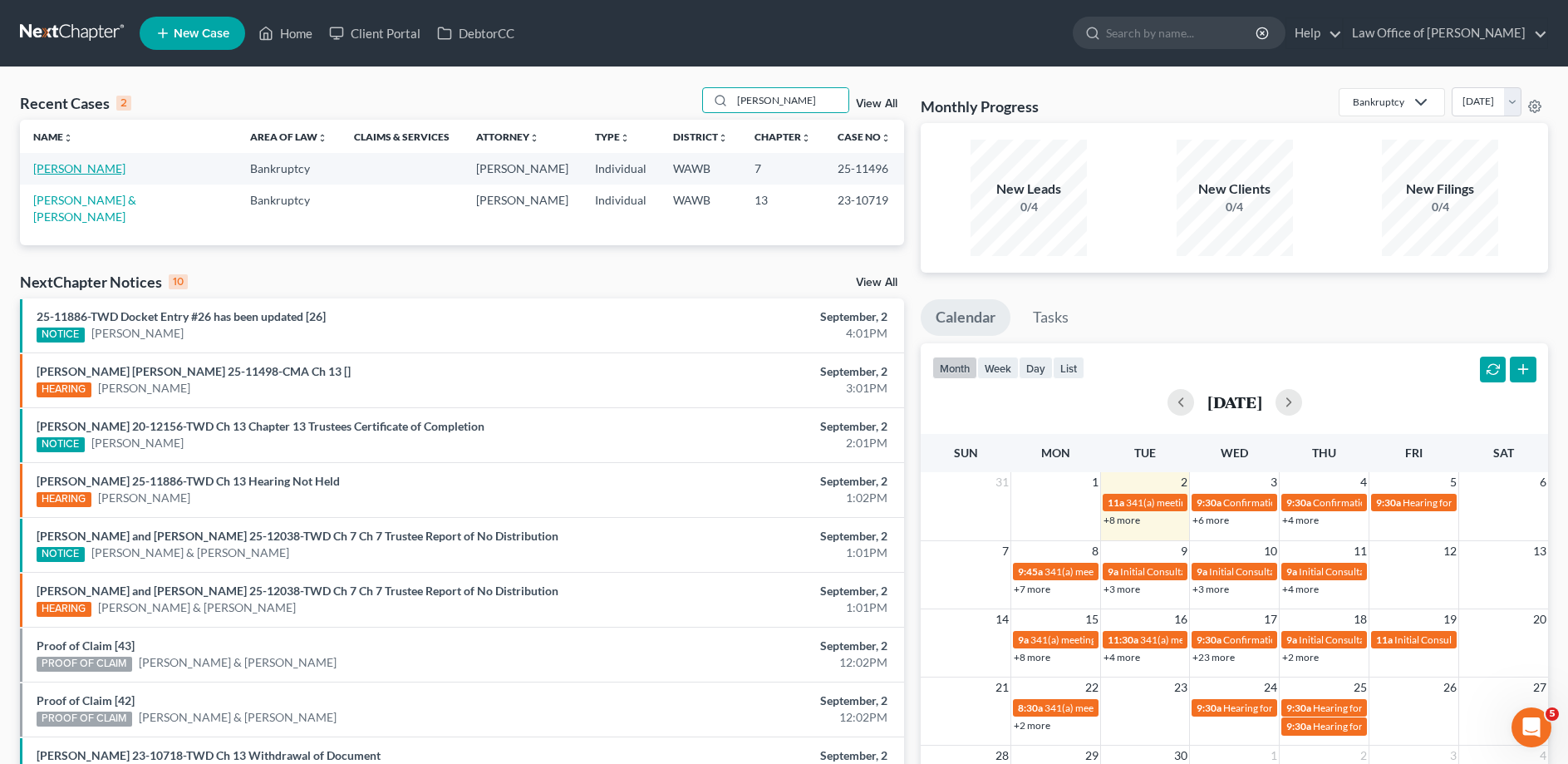
click at [85, 169] on link "[PERSON_NAME]" at bounding box center [79, 168] width 92 height 14
select select "6"
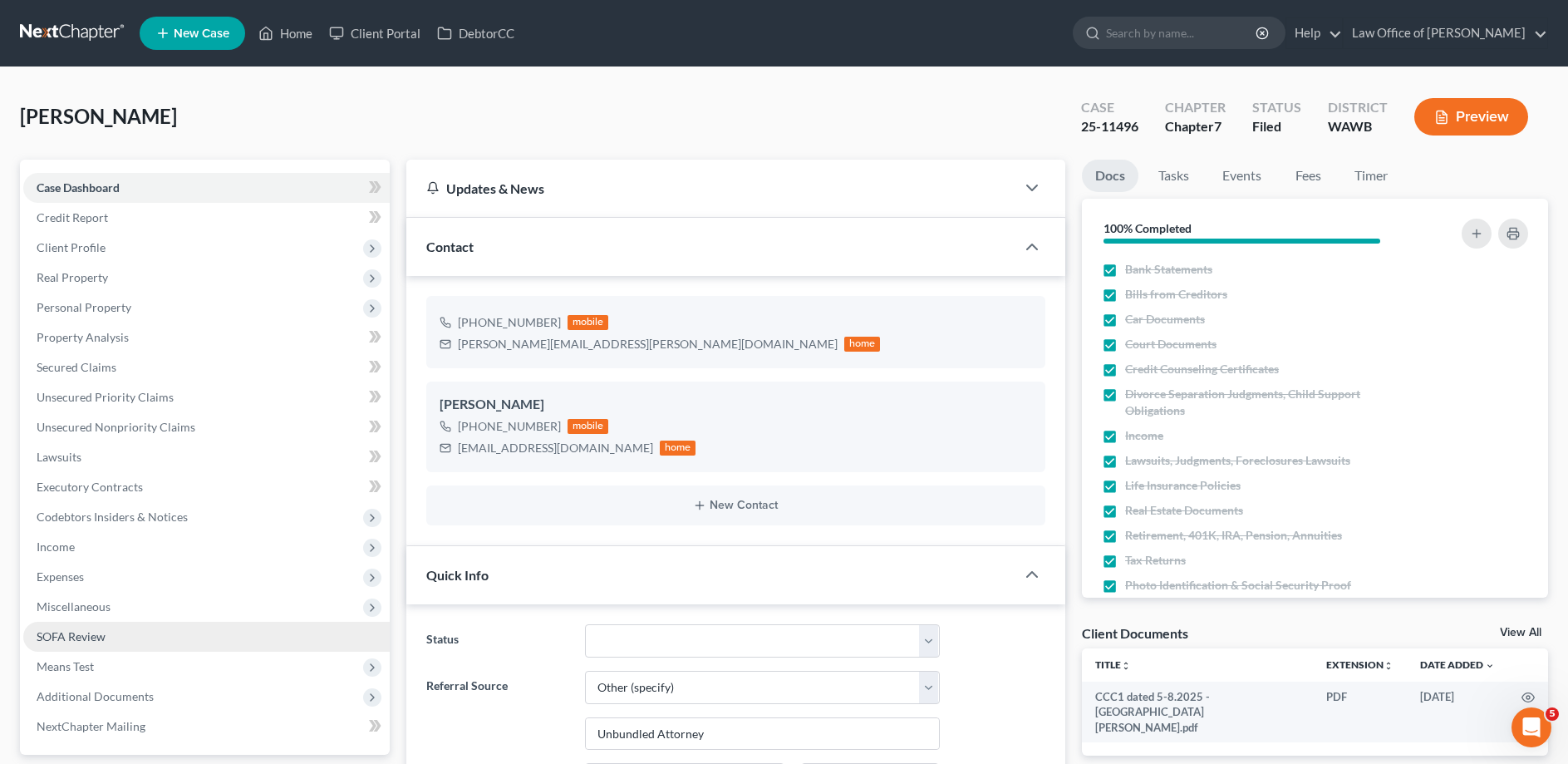
scroll to position [254, 0]
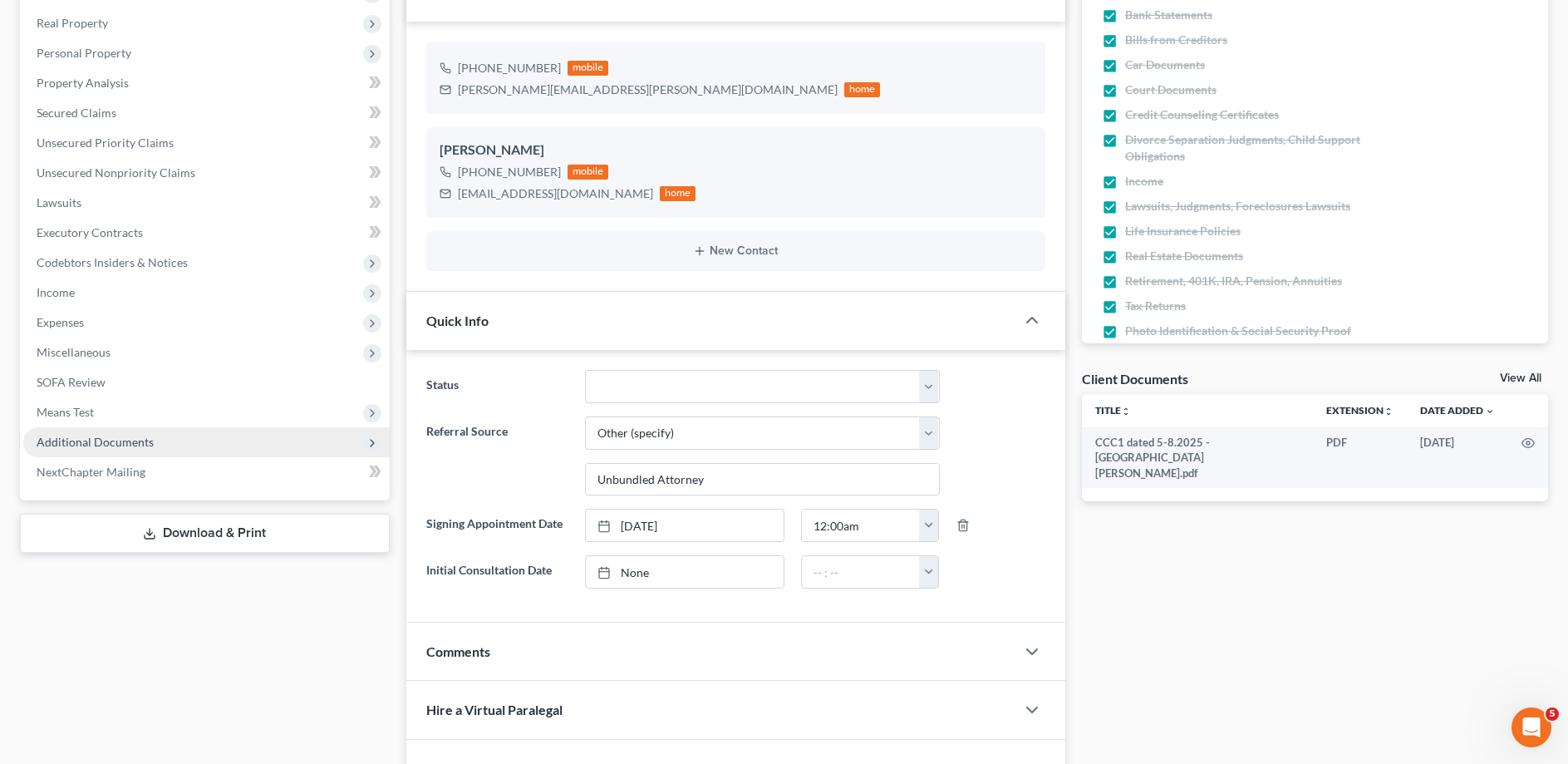
click at [115, 435] on span "Additional Documents" at bounding box center [95, 442] width 117 height 14
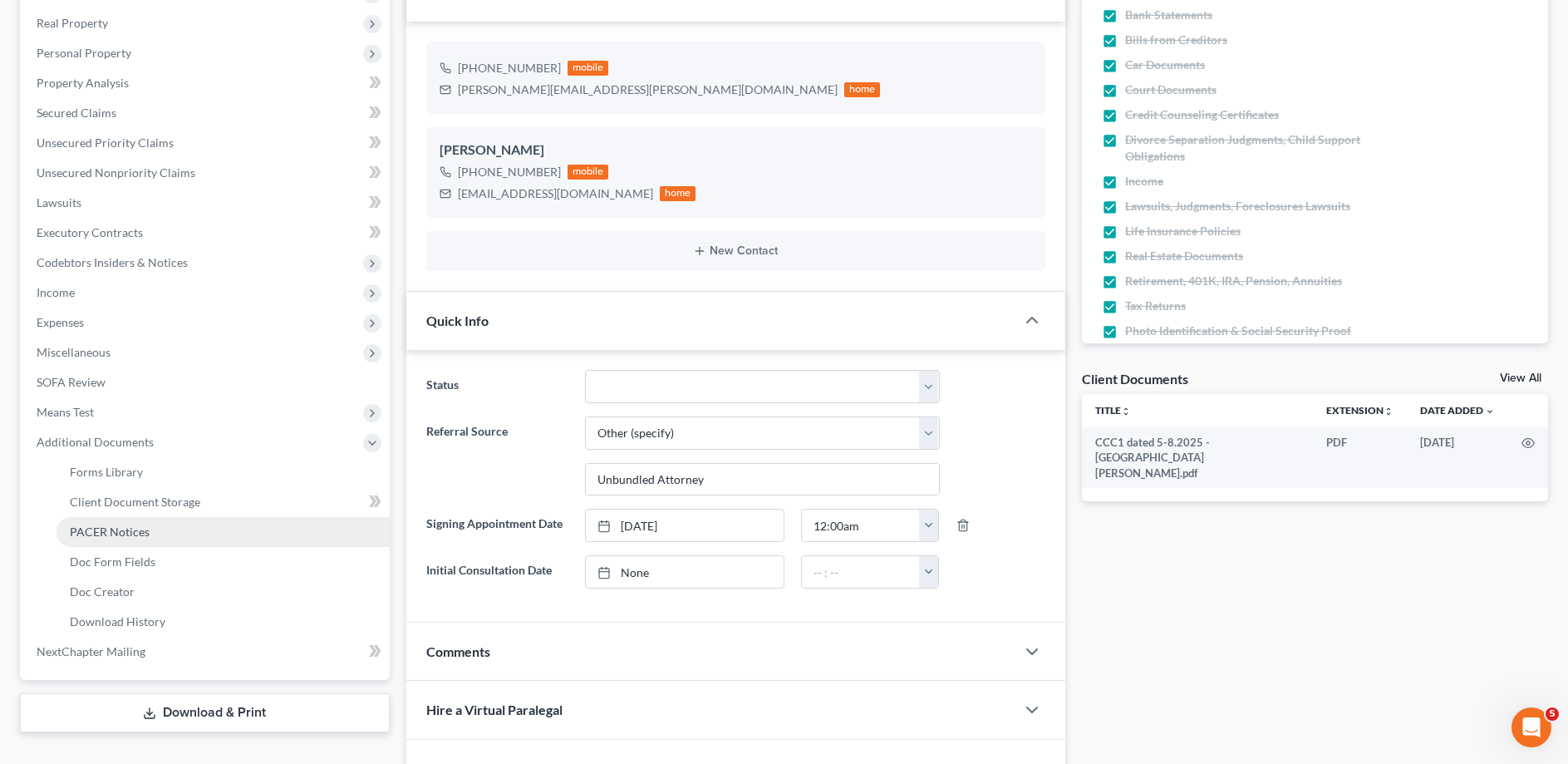
click at [103, 523] on link "PACER Notices" at bounding box center [223, 531] width 333 height 30
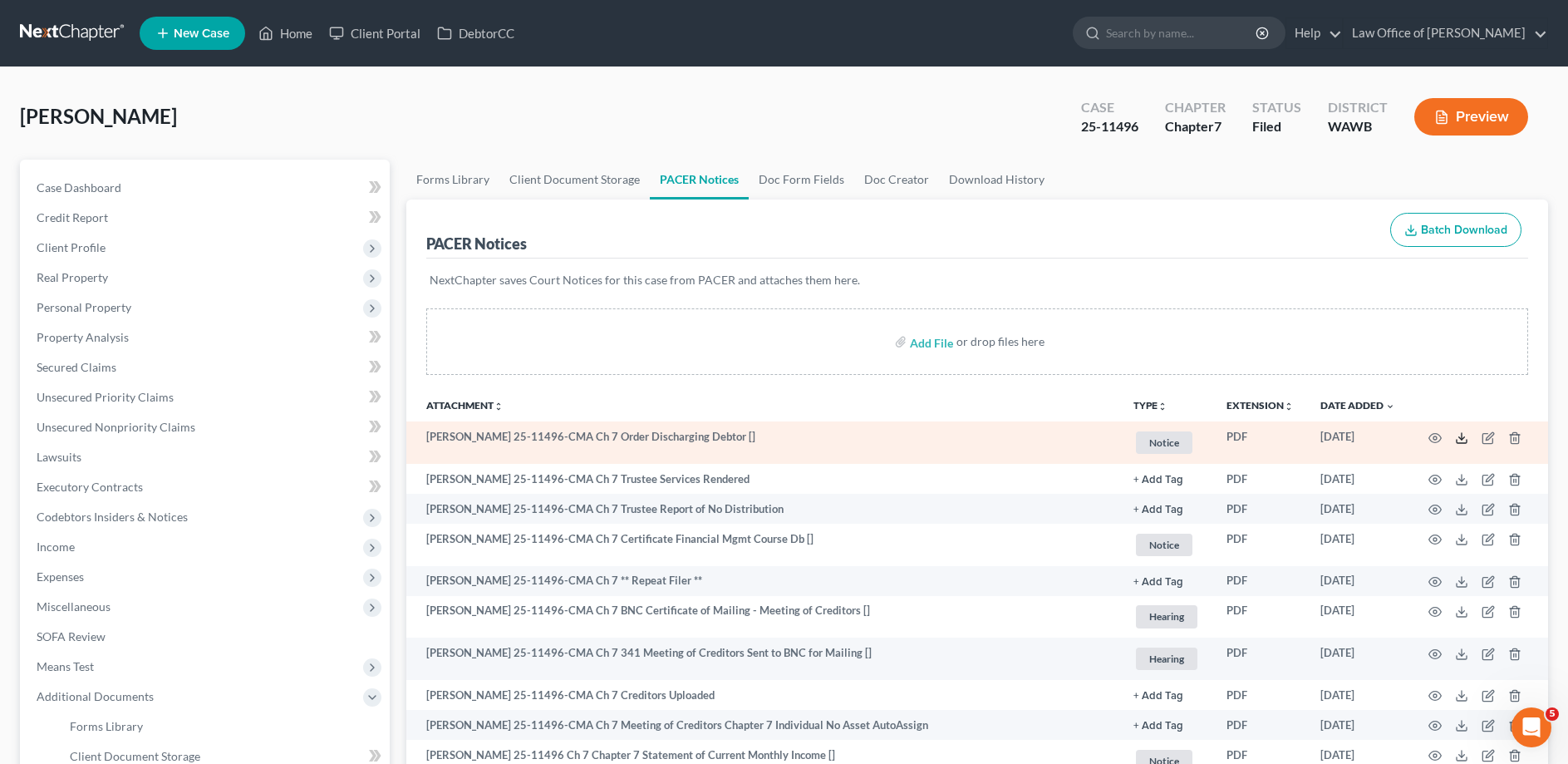
click at [1465, 432] on icon at bounding box center [1461, 438] width 13 height 13
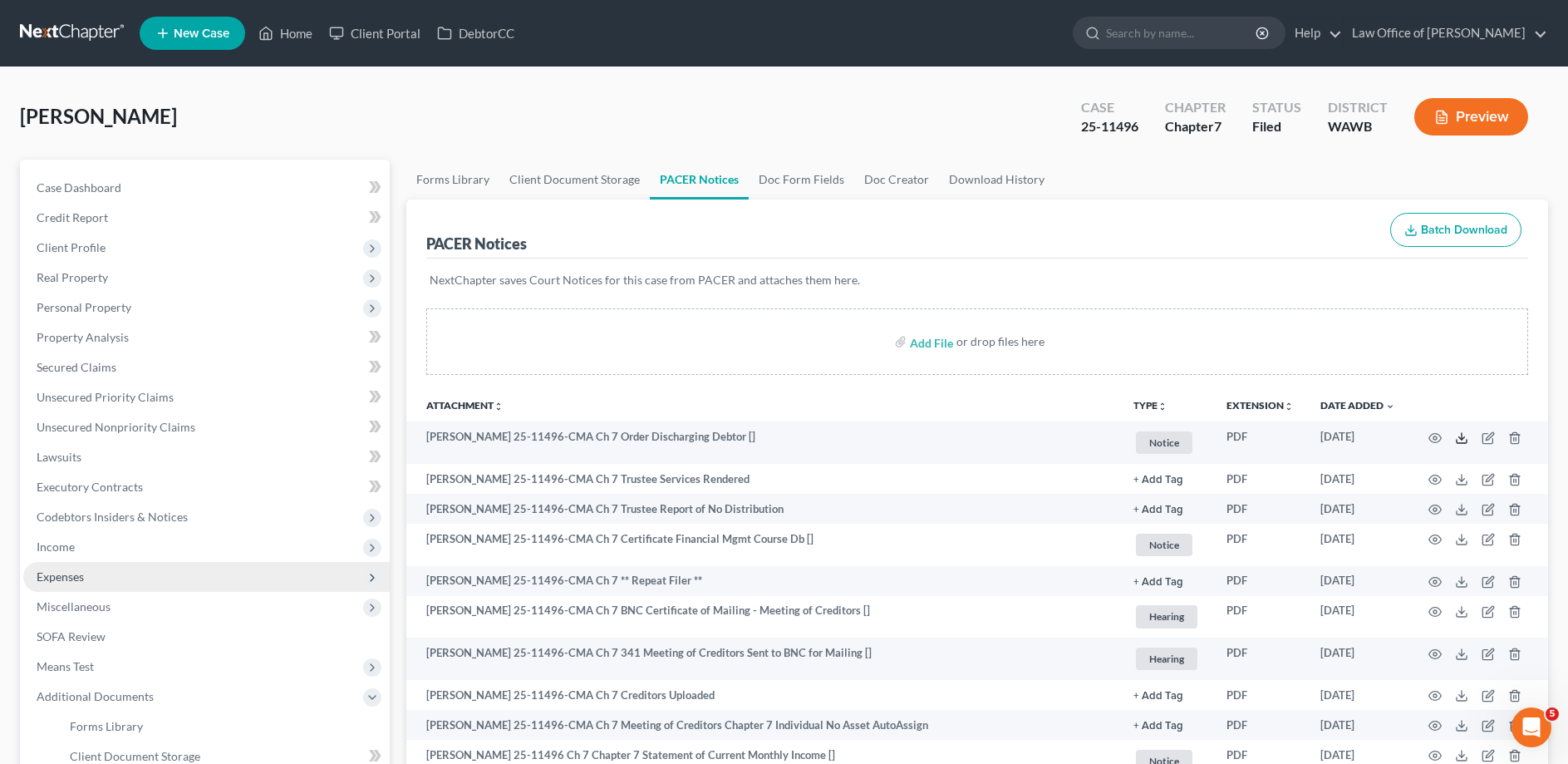
scroll to position [84, 0]
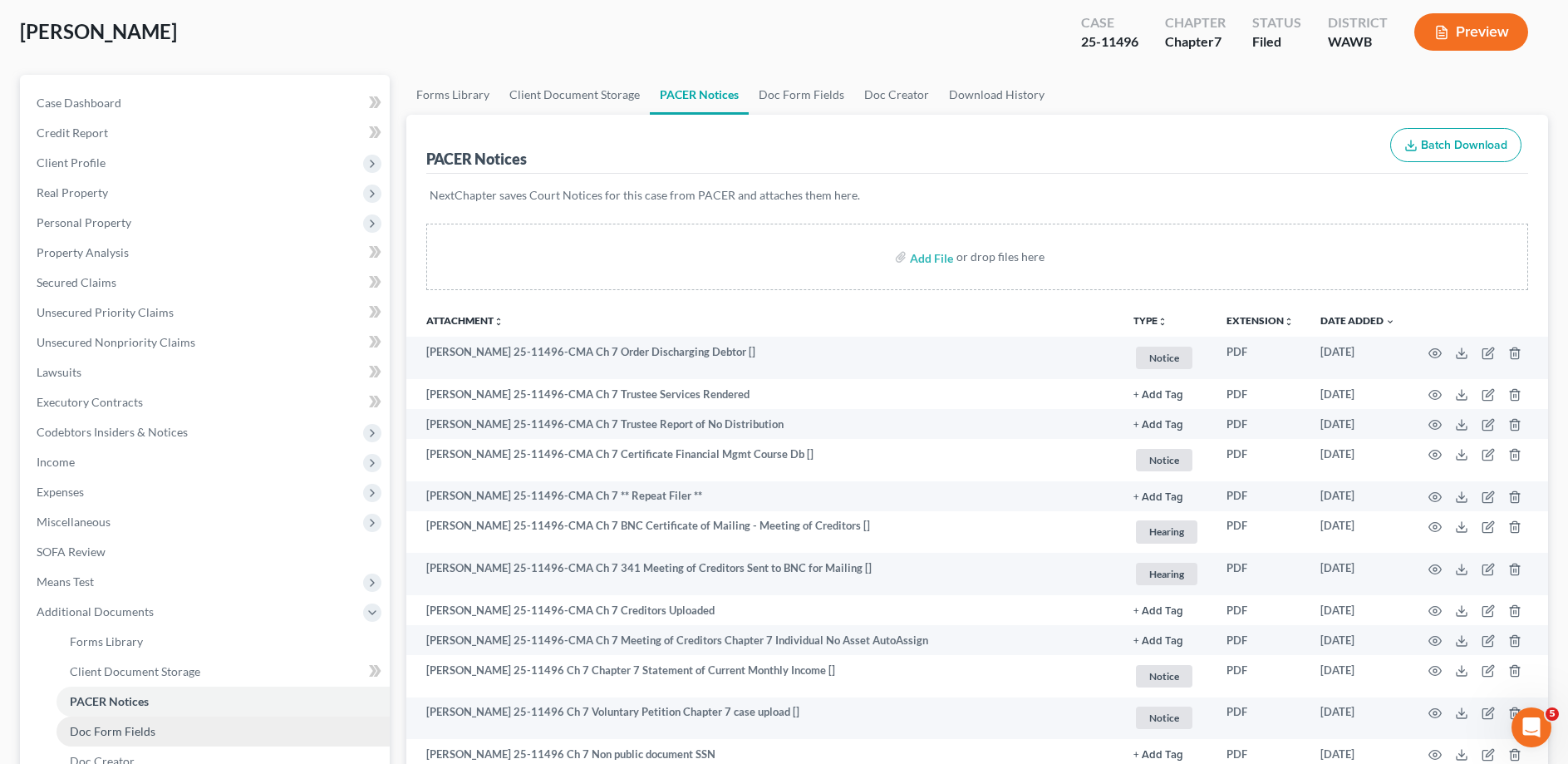
click at [96, 719] on link "Doc Form Fields" at bounding box center [223, 731] width 333 height 30
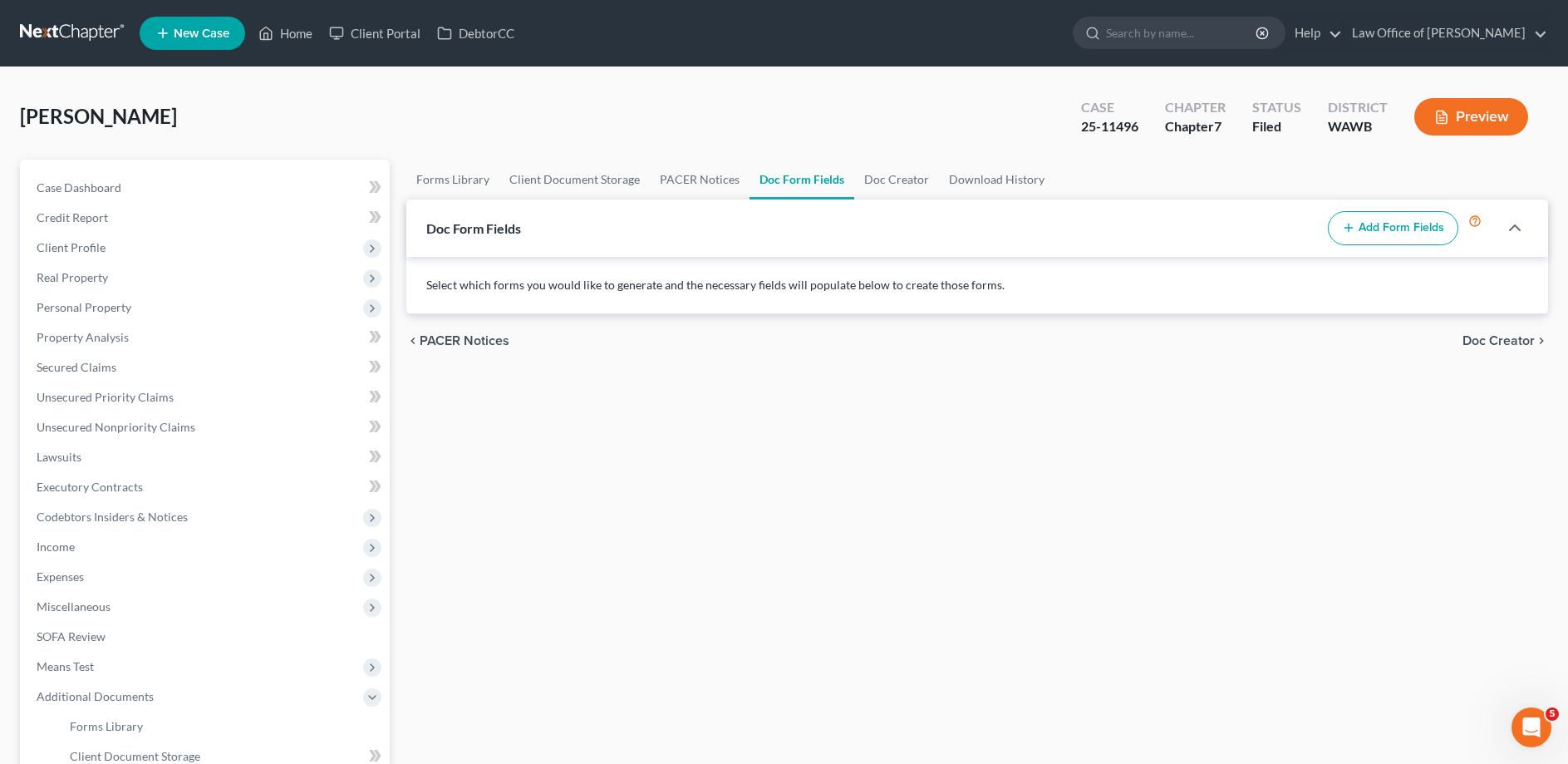
click at [1370, 231] on button "Add Form Fields" at bounding box center [1393, 228] width 130 height 35
select select
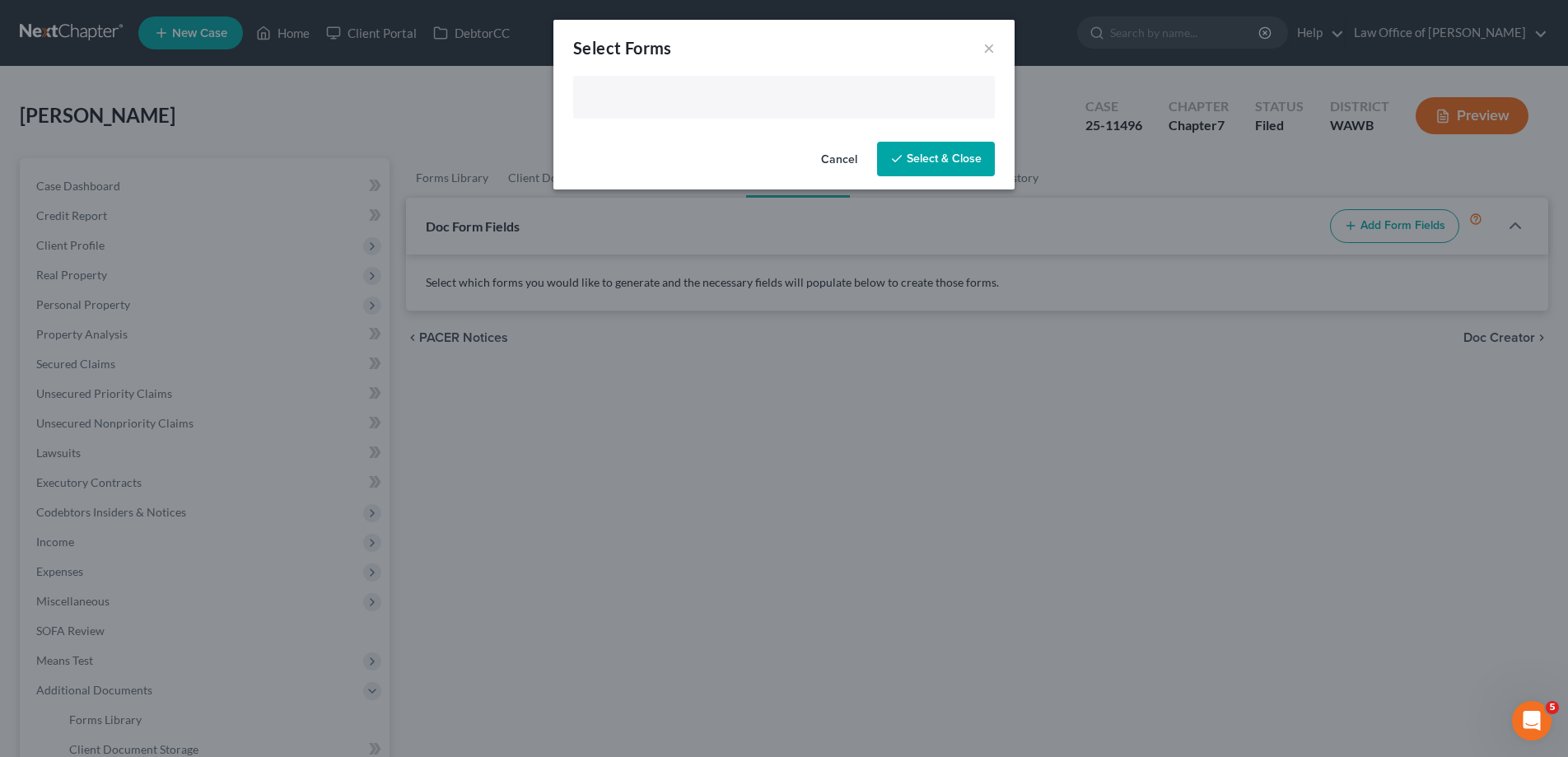
click at [665, 103] on input "text" at bounding box center [782, 98] width 399 height 25
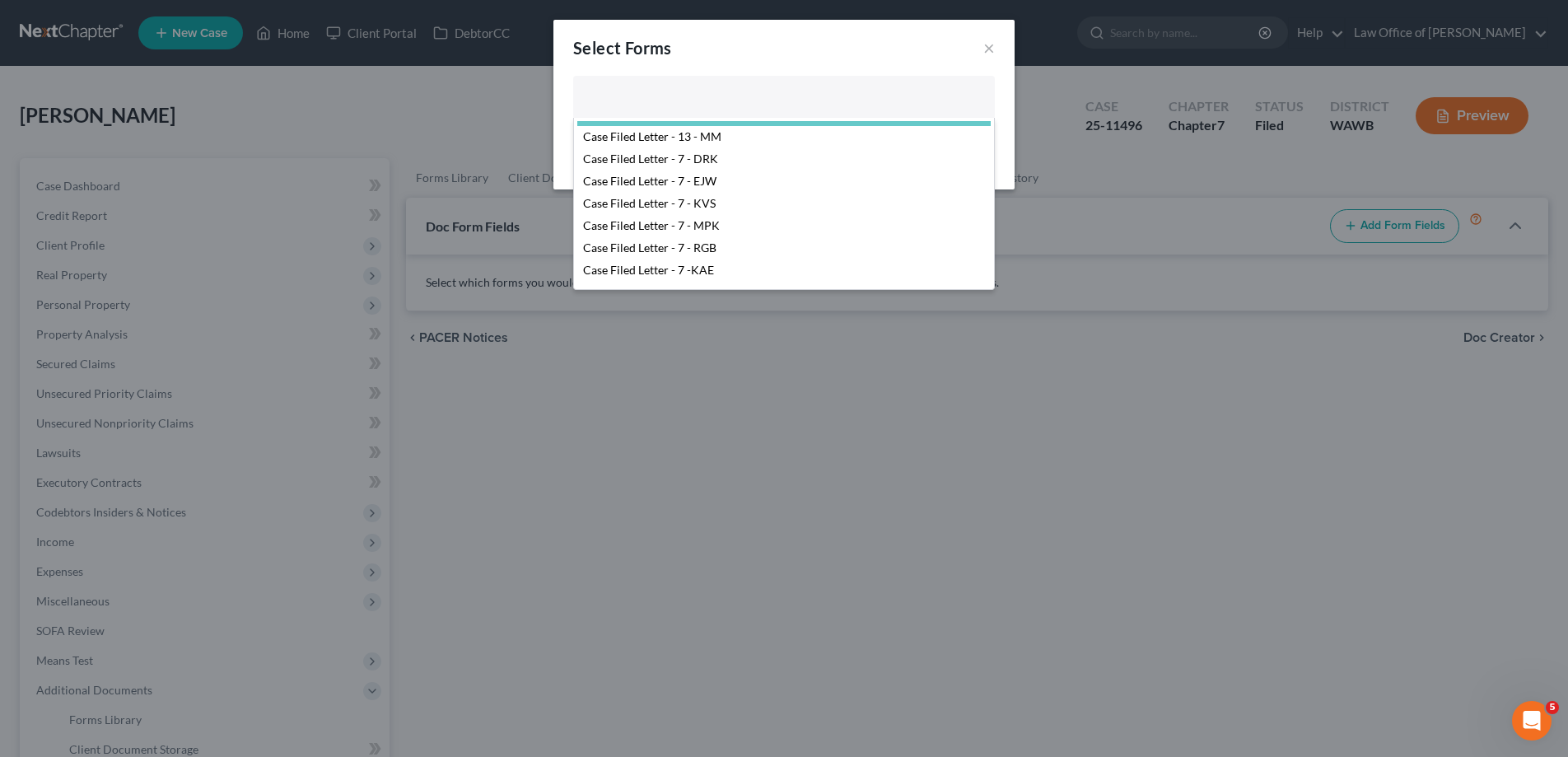
scroll to position [252, 0]
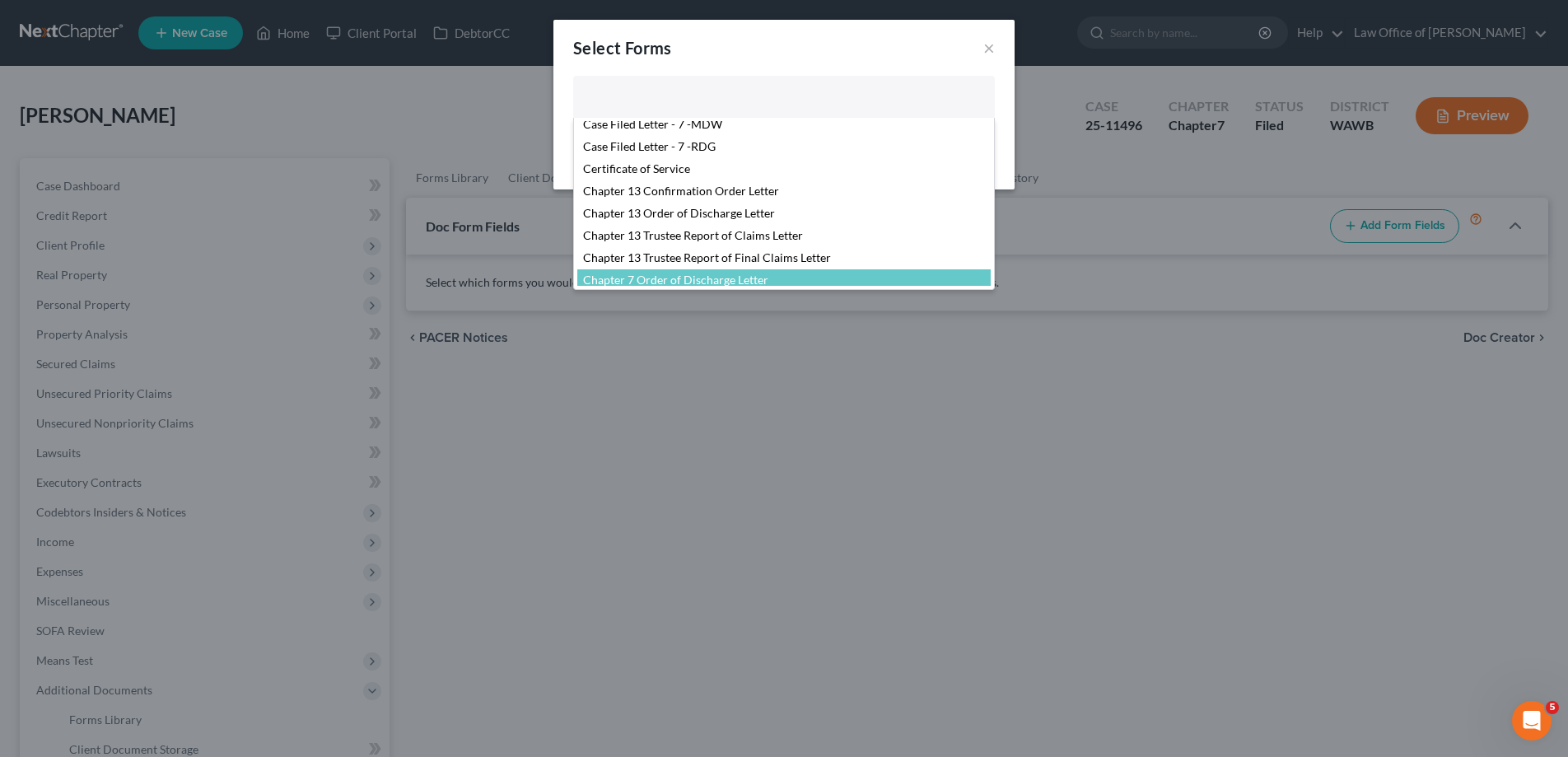
select select "103730"
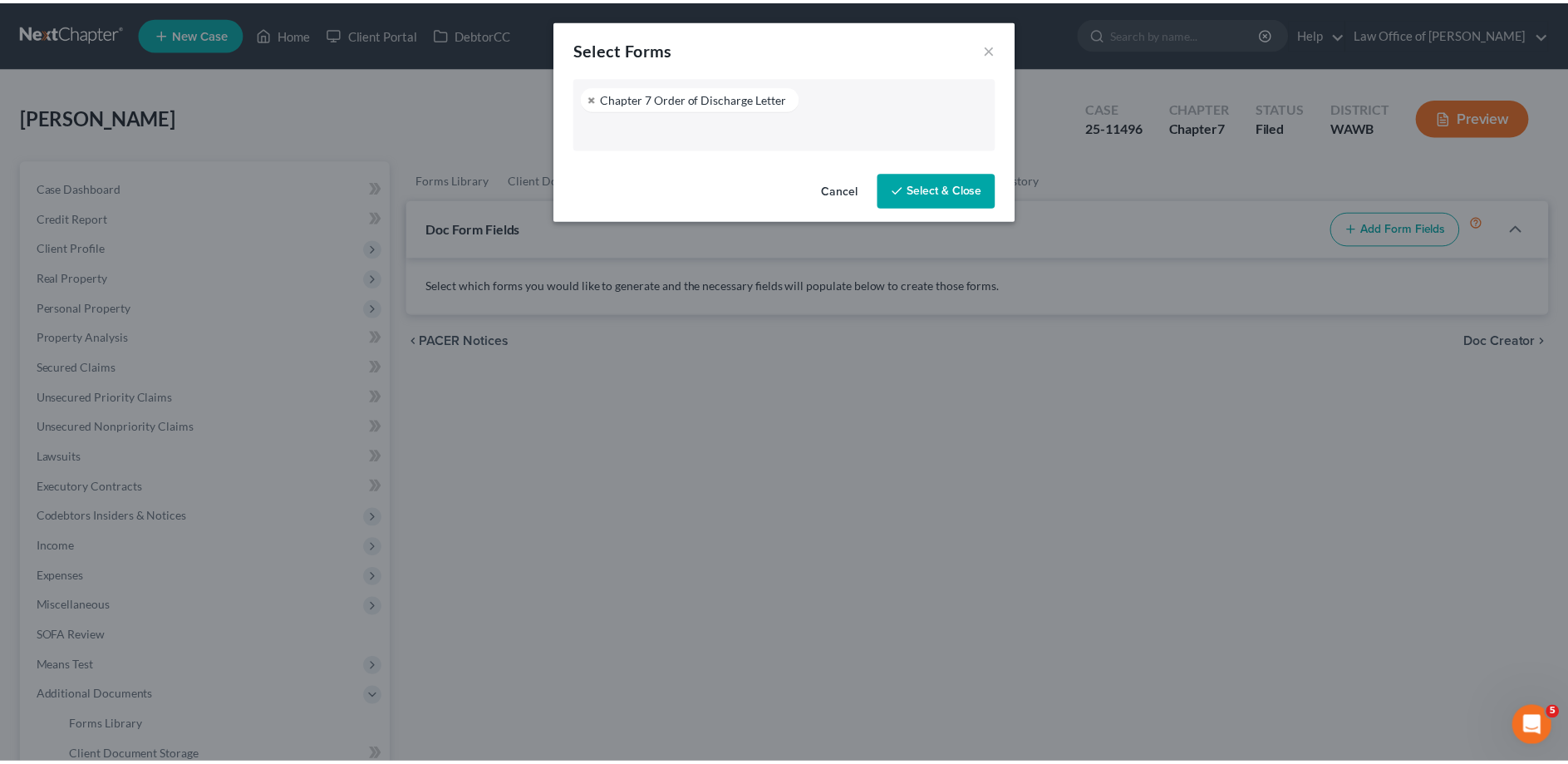
scroll to position [314, 0]
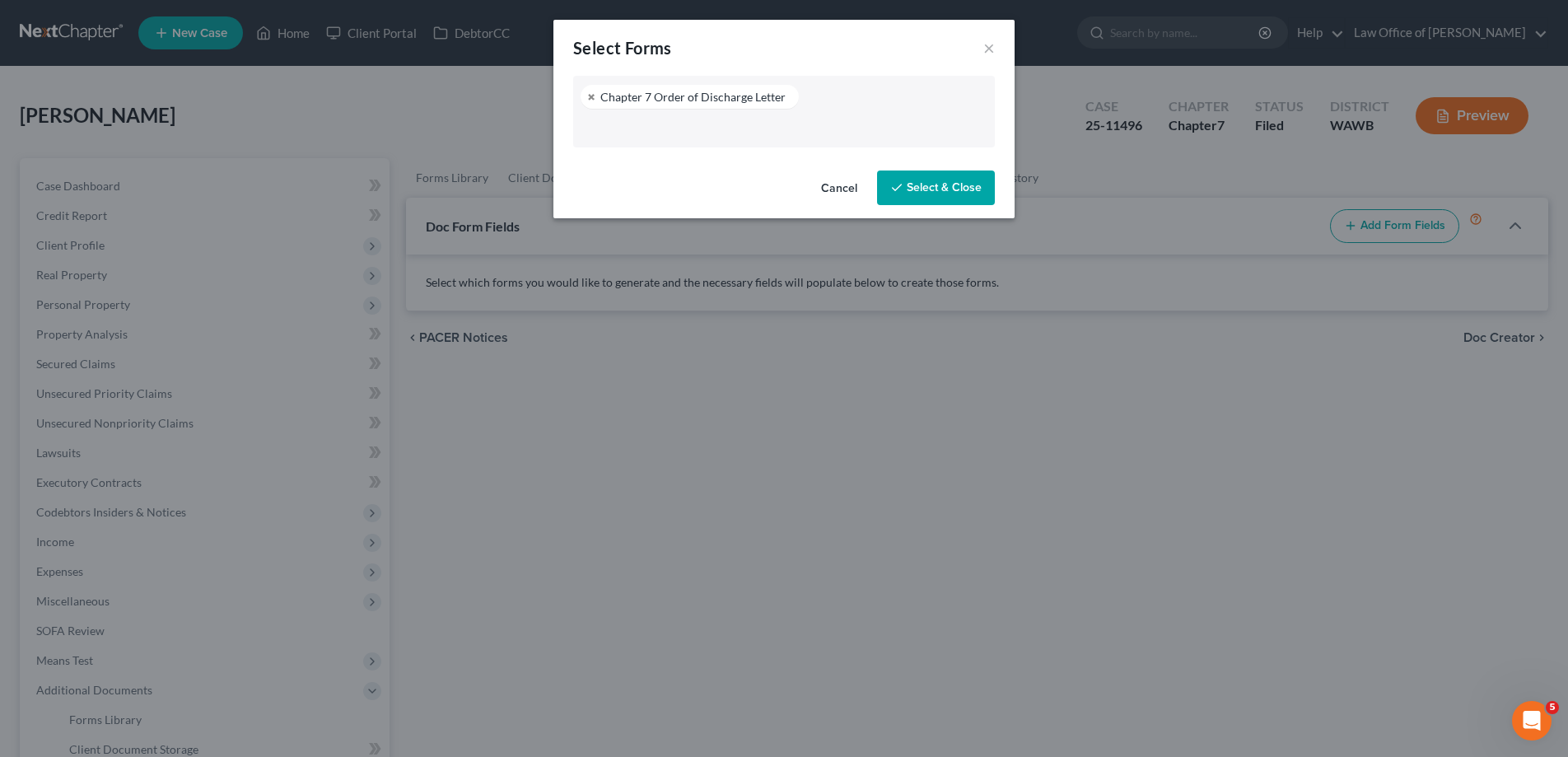
click at [899, 185] on icon "button" at bounding box center [896, 187] width 13 height 13
select select "3"
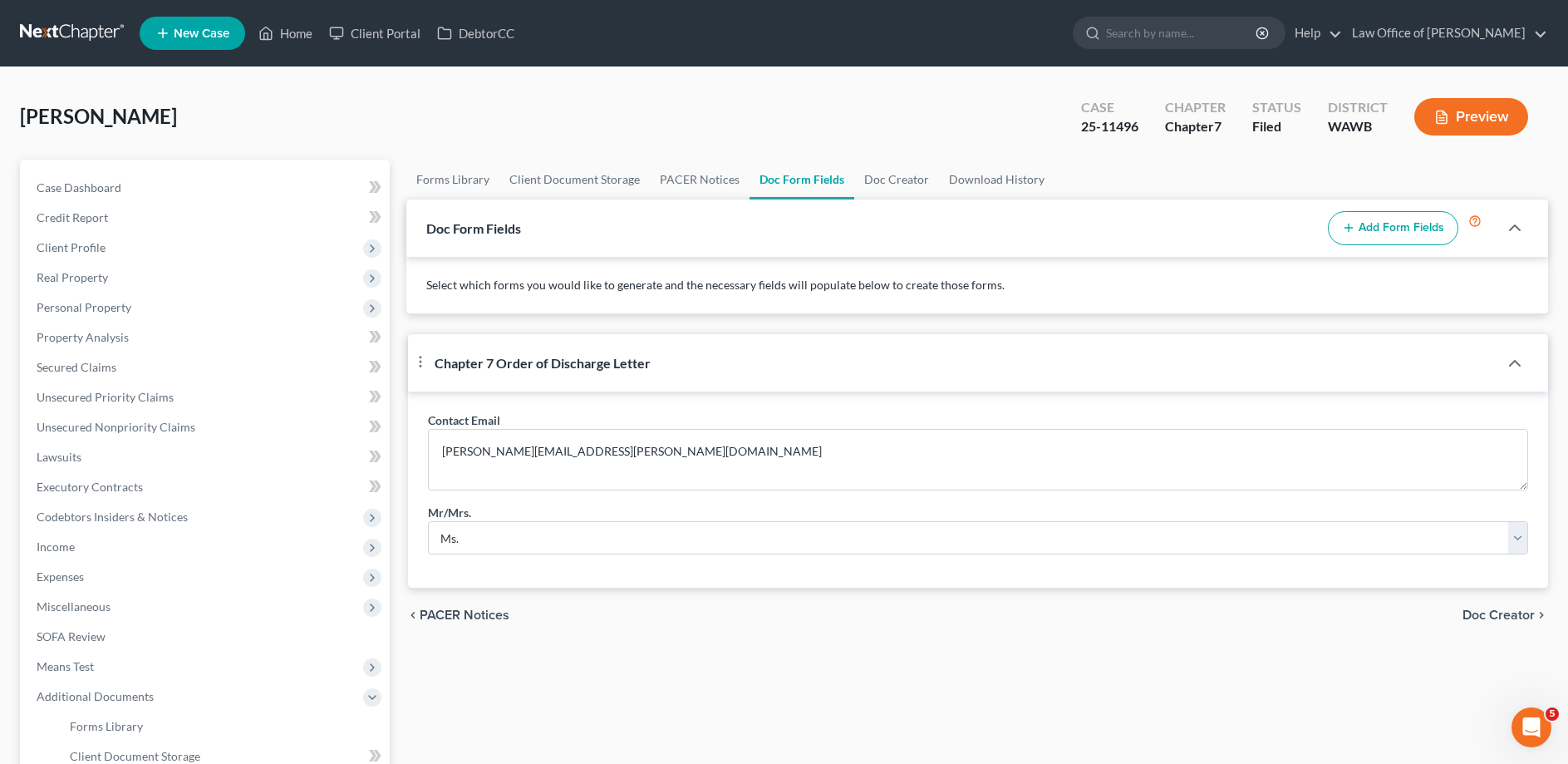
click at [1494, 622] on span "Doc Creator" at bounding box center [1499, 614] width 72 height 13
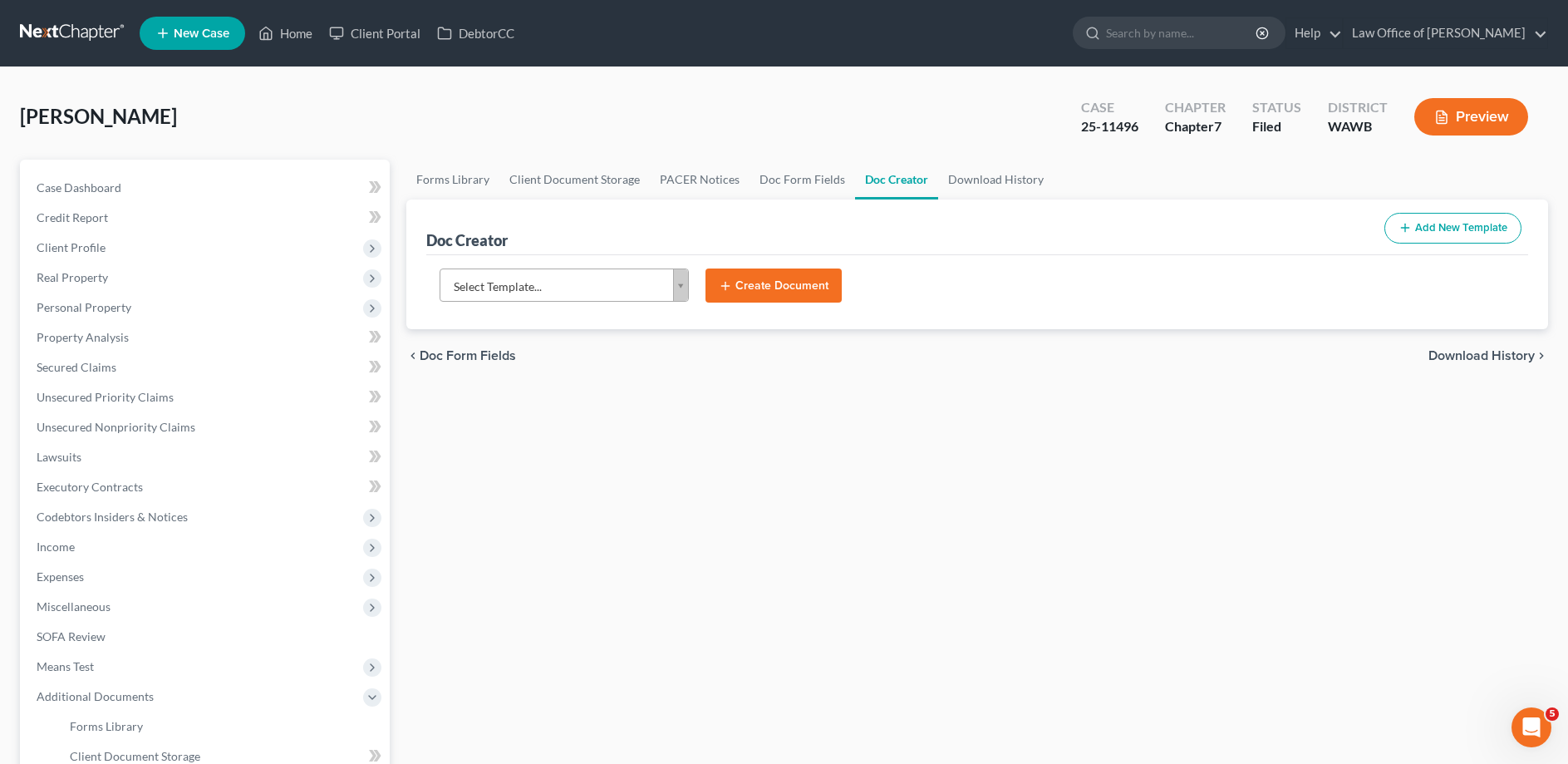
click at [1425, 223] on button "Add New Template" at bounding box center [1453, 228] width 137 height 31
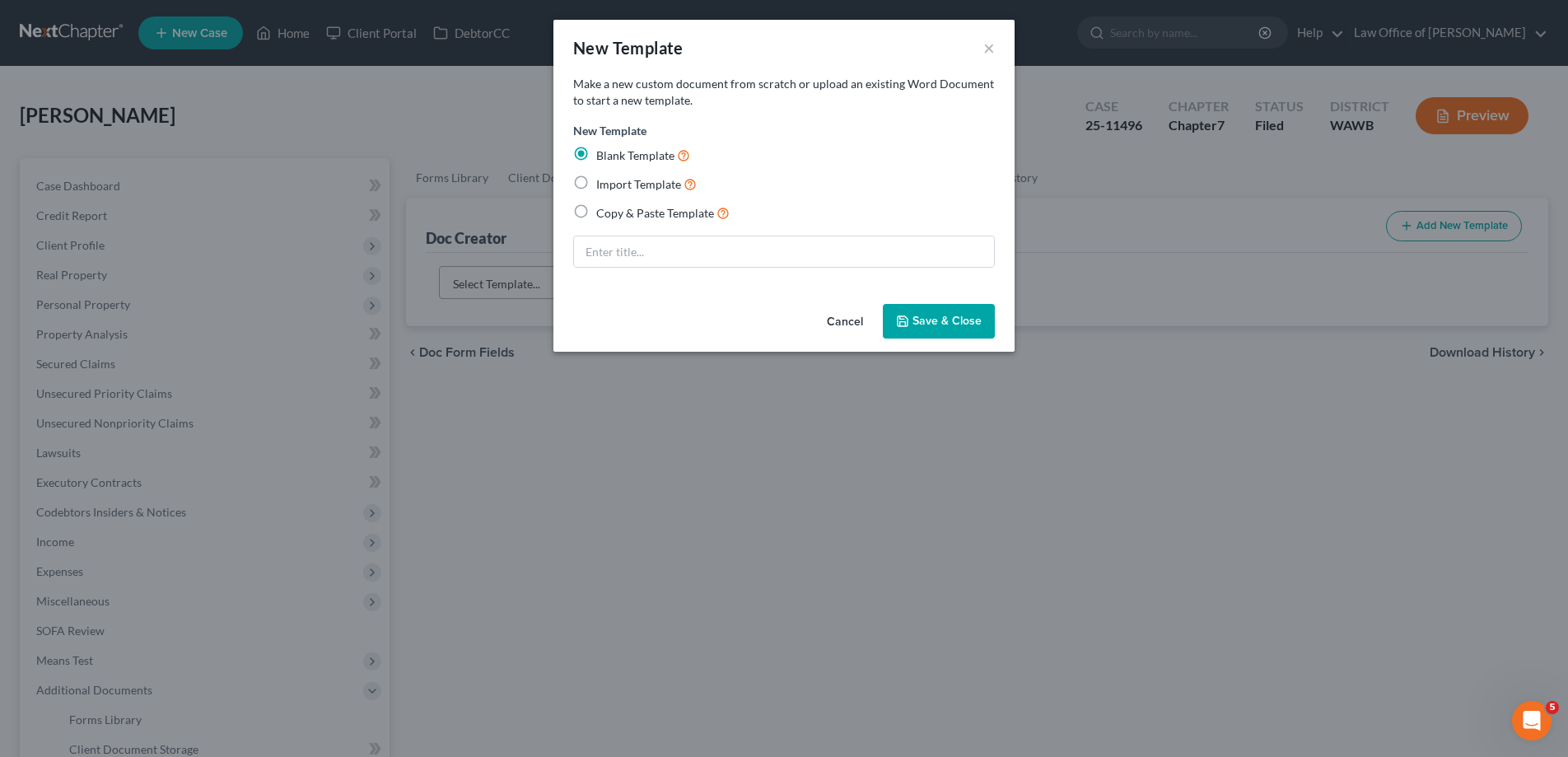
click at [854, 318] on button "Cancel" at bounding box center [844, 322] width 62 height 33
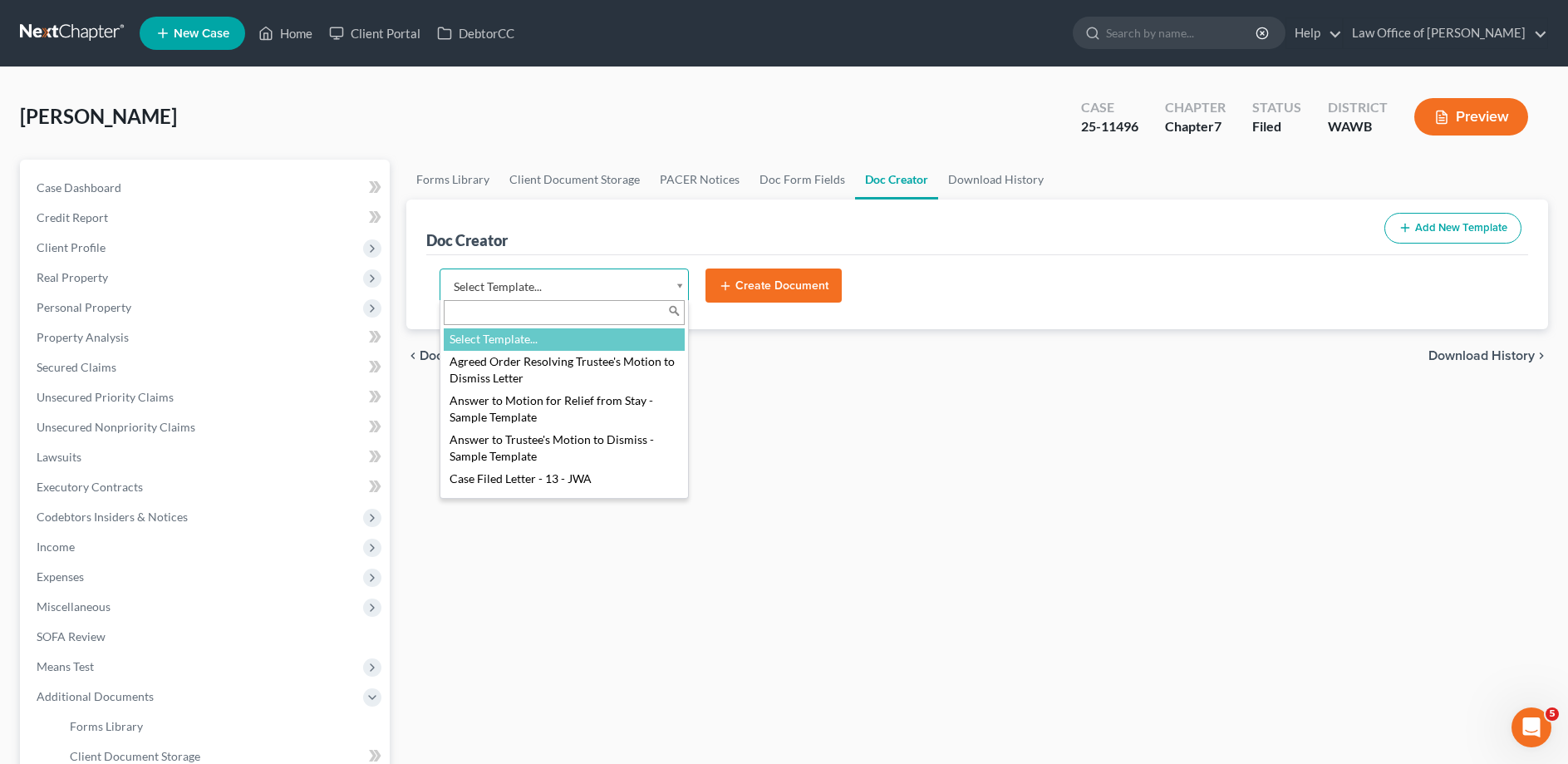
click at [514, 290] on body "Home New Case Client Portal DebtorCC Law Office of [PERSON_NAME] [EMAIL_ADDRESS…" at bounding box center [784, 525] width 1568 height 1049
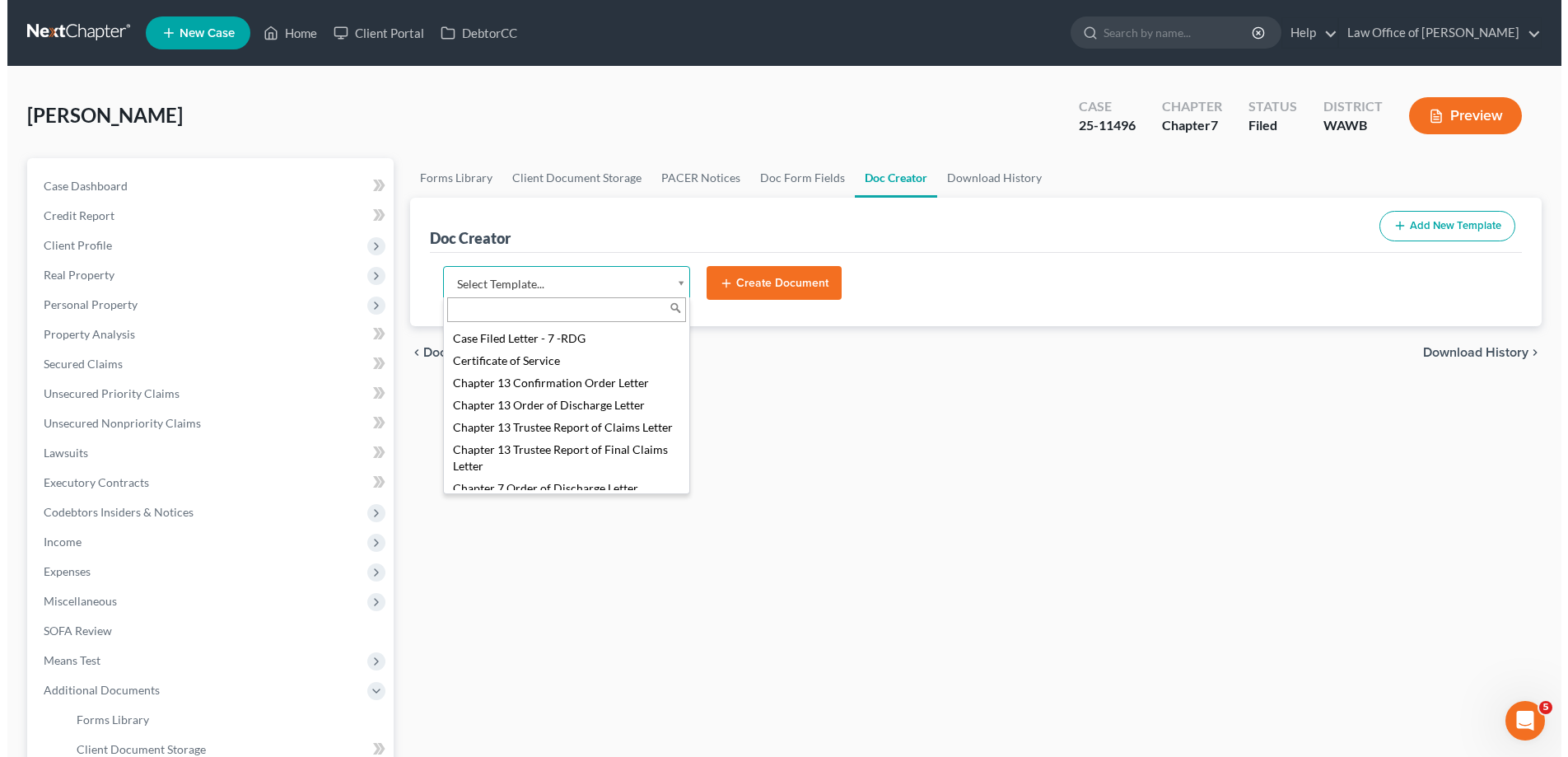
scroll to position [420, 0]
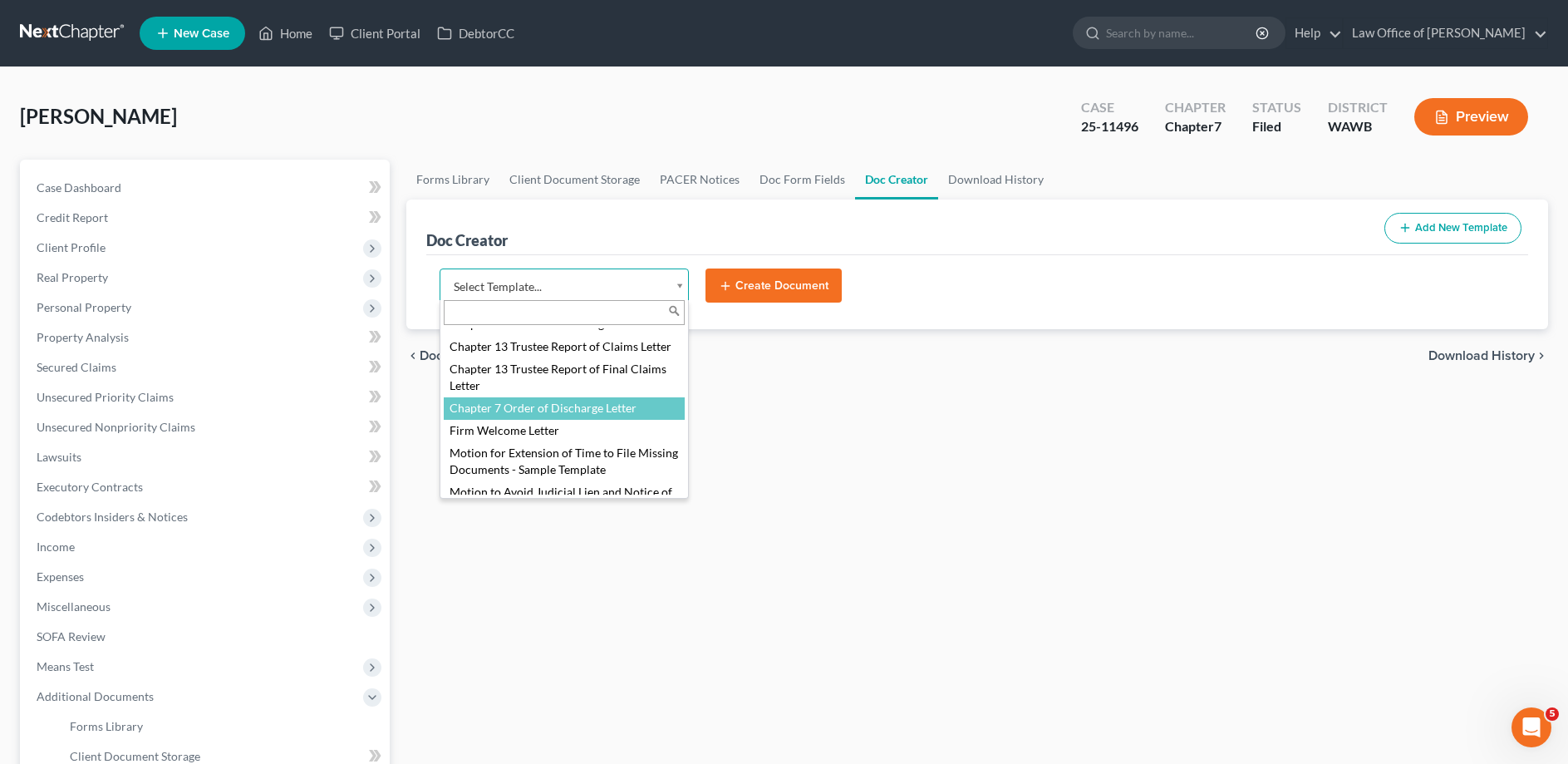
select select "103730"
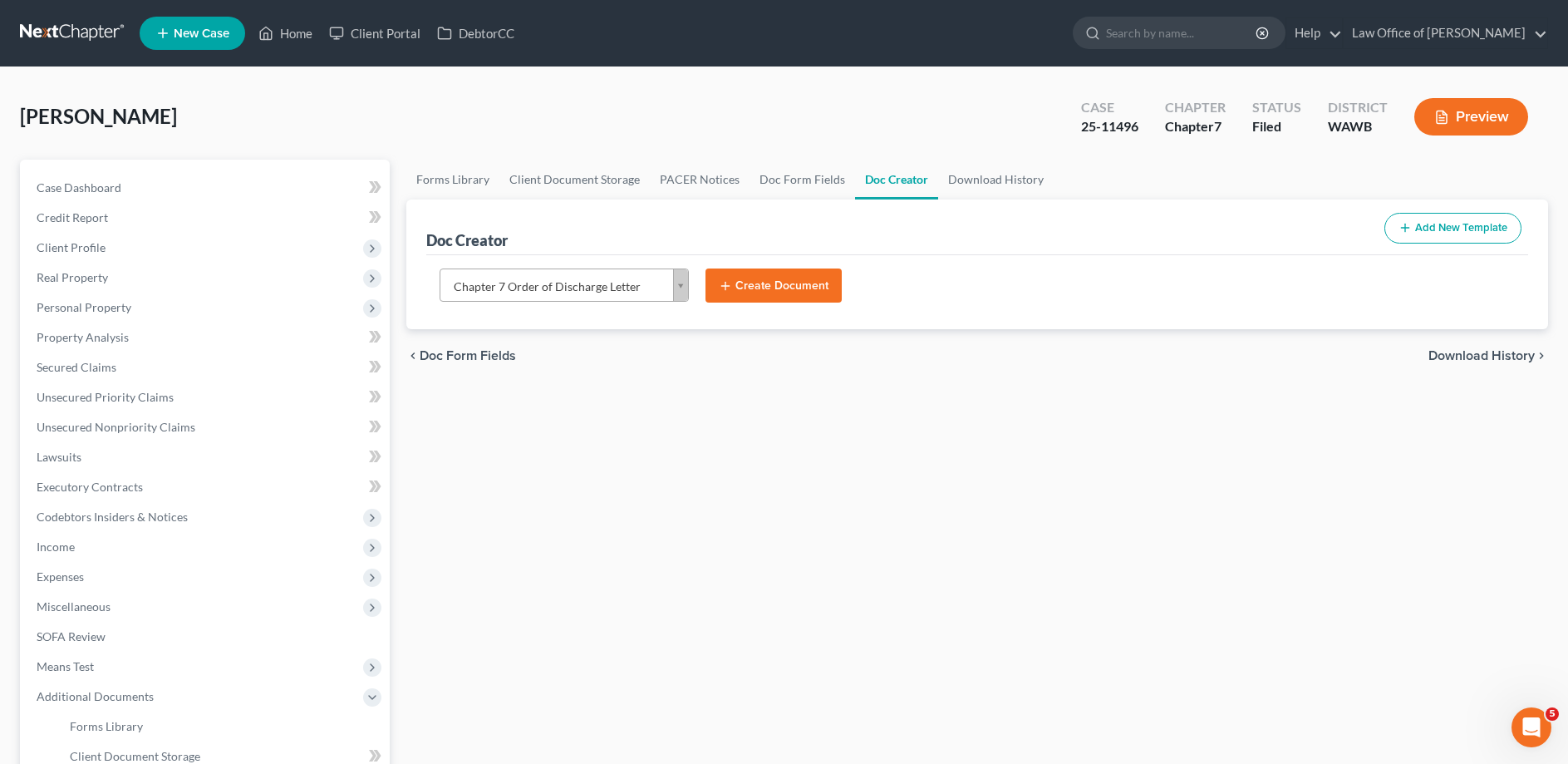
click at [765, 283] on button "Create Document" at bounding box center [774, 286] width 136 height 35
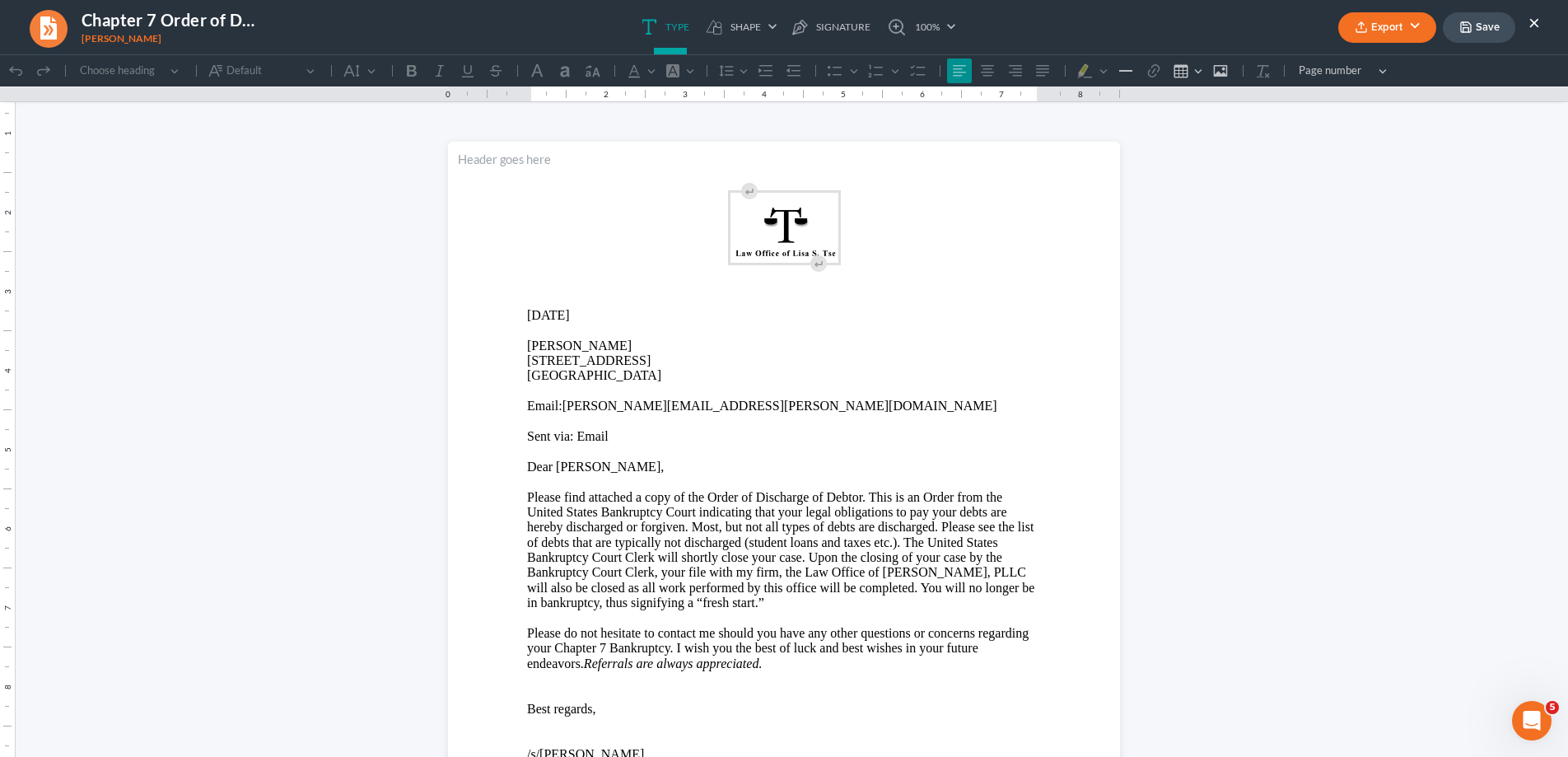
scroll to position [0, 0]
click at [1395, 21] on button "Export" at bounding box center [1387, 27] width 98 height 31
click at [1375, 93] on link "Word" at bounding box center [1385, 93] width 128 height 28
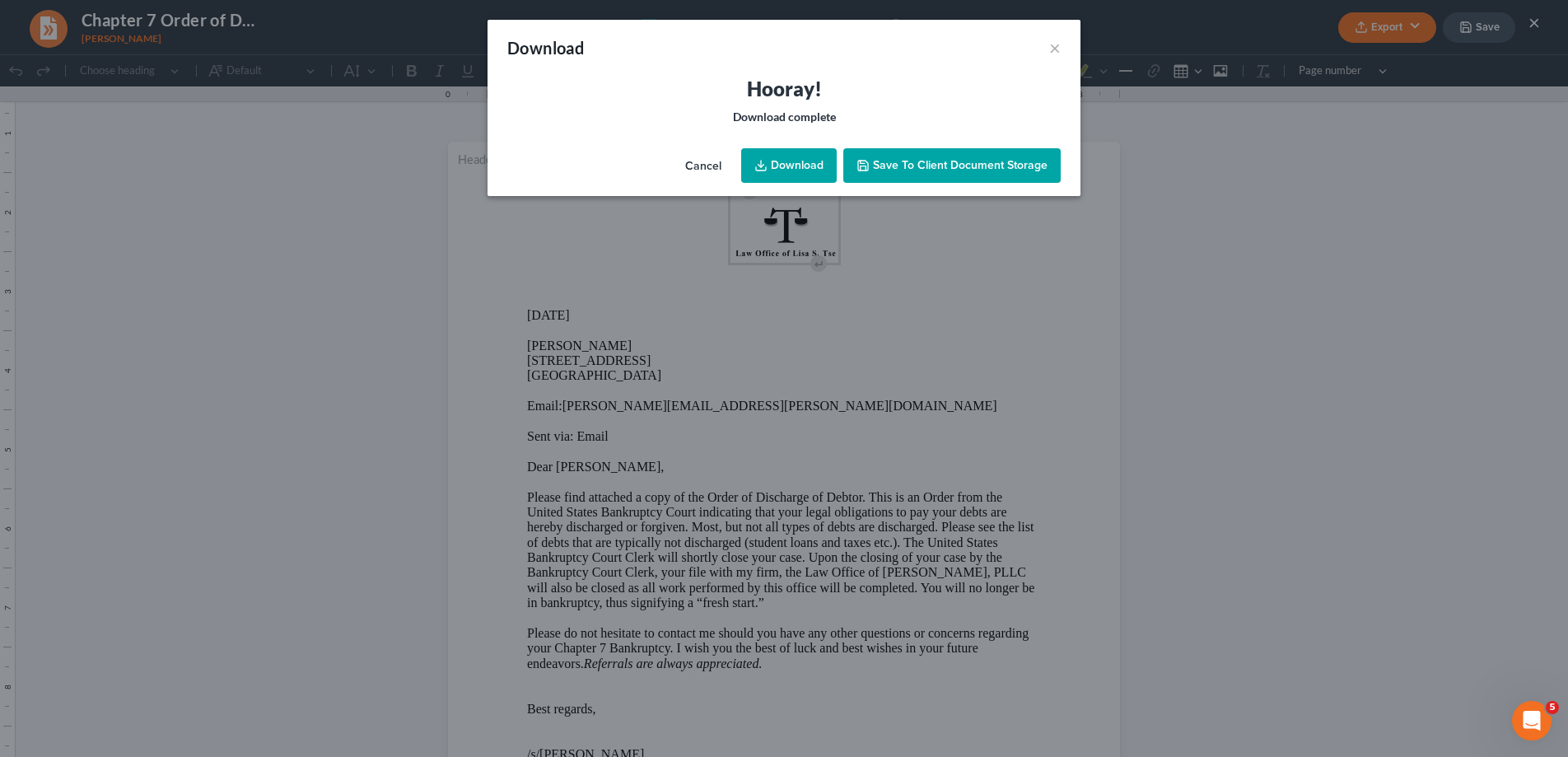
click at [807, 148] on link "Download" at bounding box center [789, 166] width 96 height 35
click at [1055, 45] on button "×" at bounding box center [1055, 47] width 12 height 20
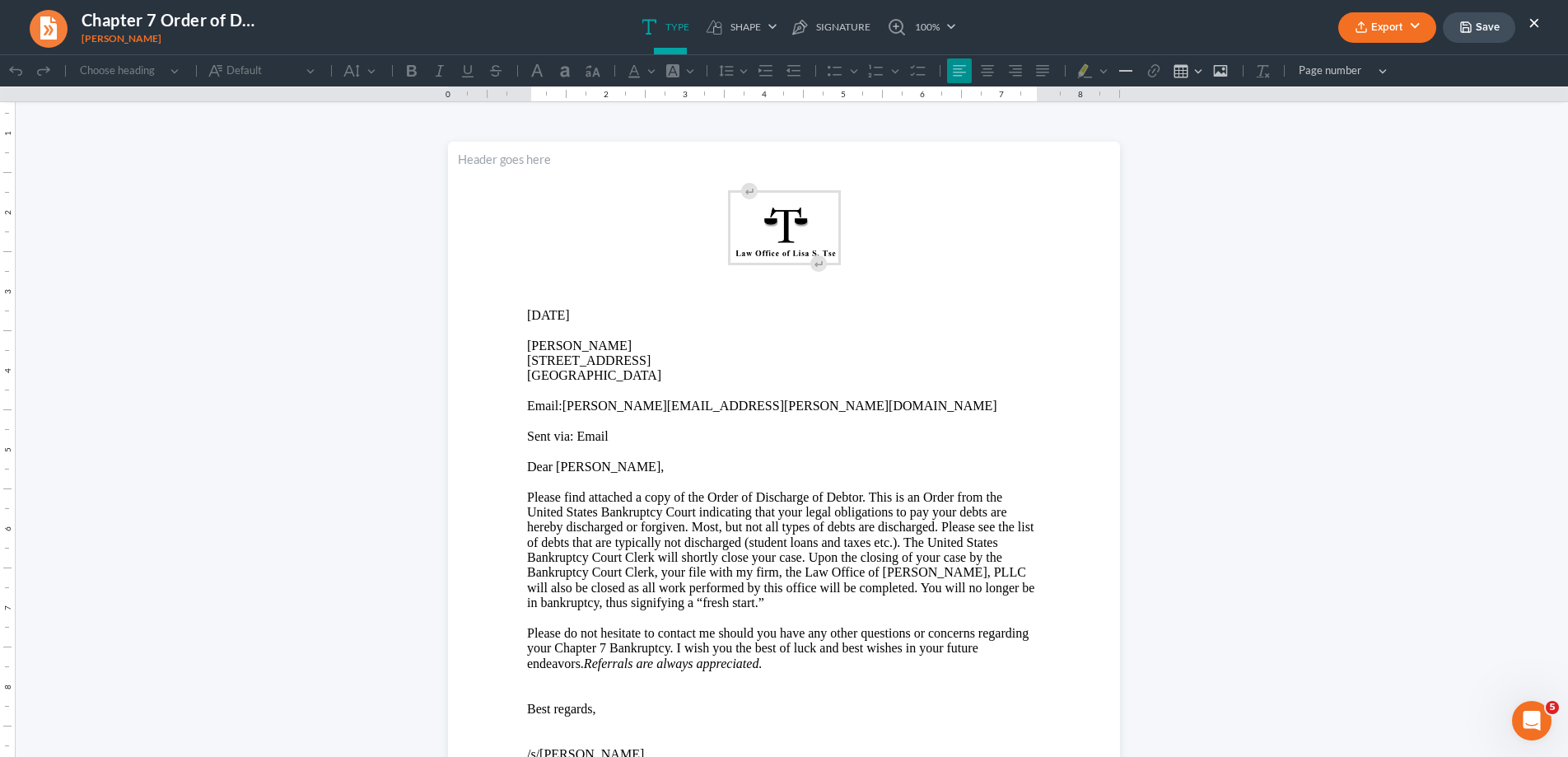
click at [1380, 26] on button "Export" at bounding box center [1387, 27] width 98 height 31
click at [1361, 88] on link "Word" at bounding box center [1385, 93] width 128 height 28
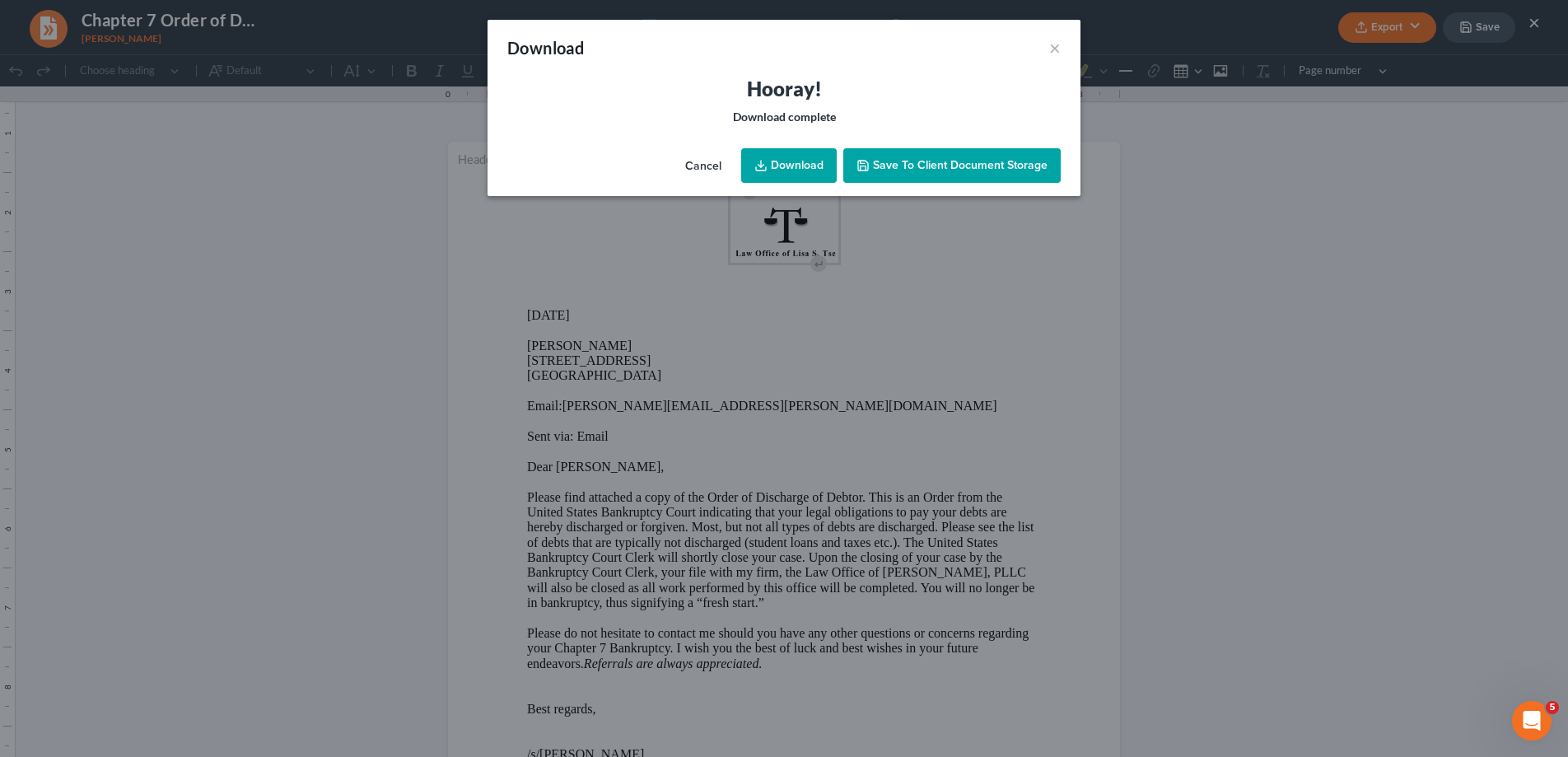
click at [788, 167] on link "Download" at bounding box center [789, 166] width 96 height 35
click at [1055, 46] on button "×" at bounding box center [1055, 47] width 12 height 20
